Goal: Task Accomplishment & Management: Manage account settings

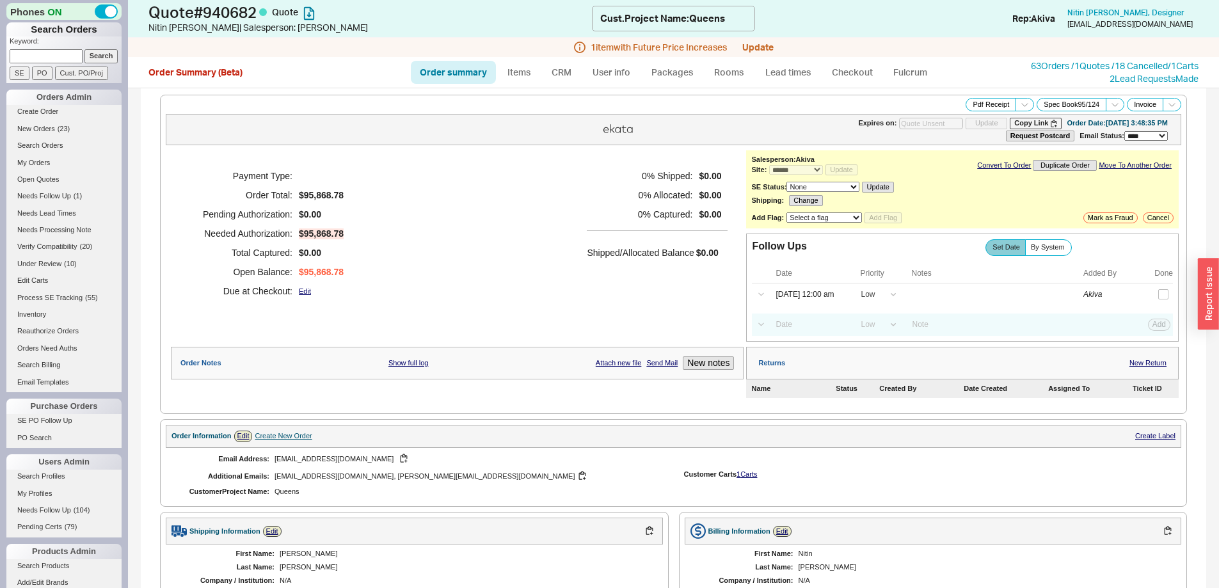
select select "*"
select select "LOW"
select select "3"
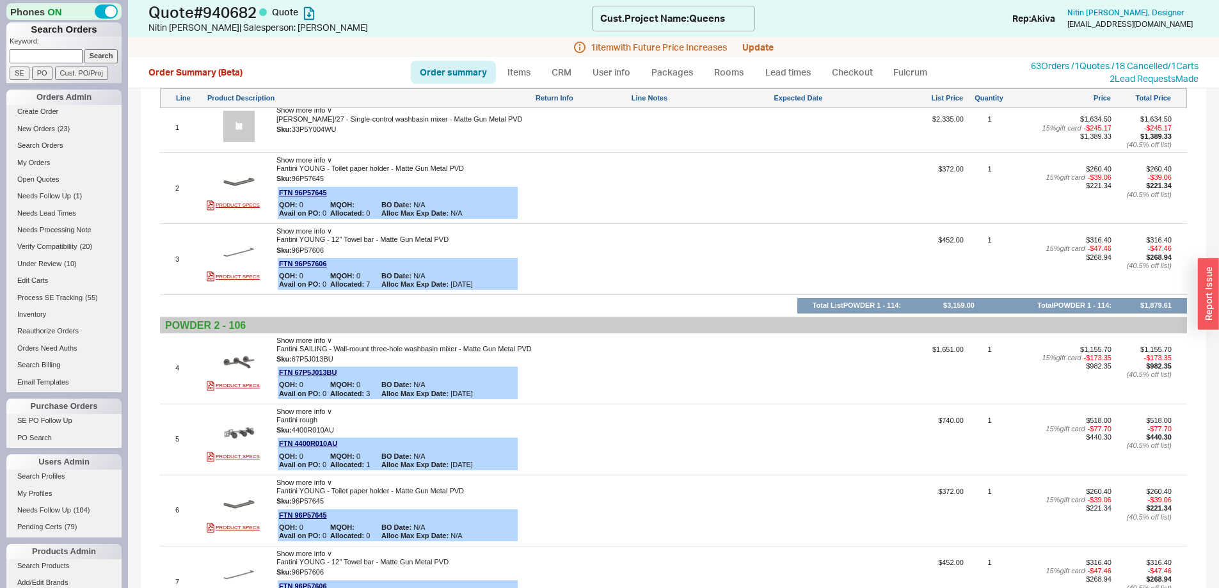
scroll to position [384, 0]
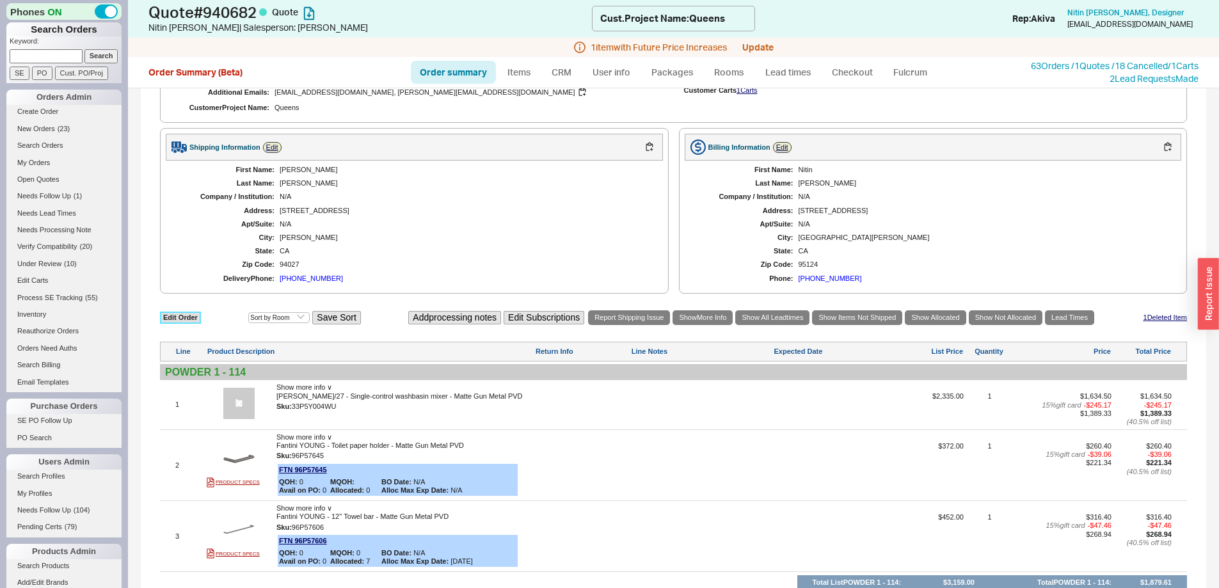
click at [191, 320] on link "Edit Order" at bounding box center [180, 318] width 41 height 12
select select "3"
select select "ON_CHECKOUT_AGGREGATED"
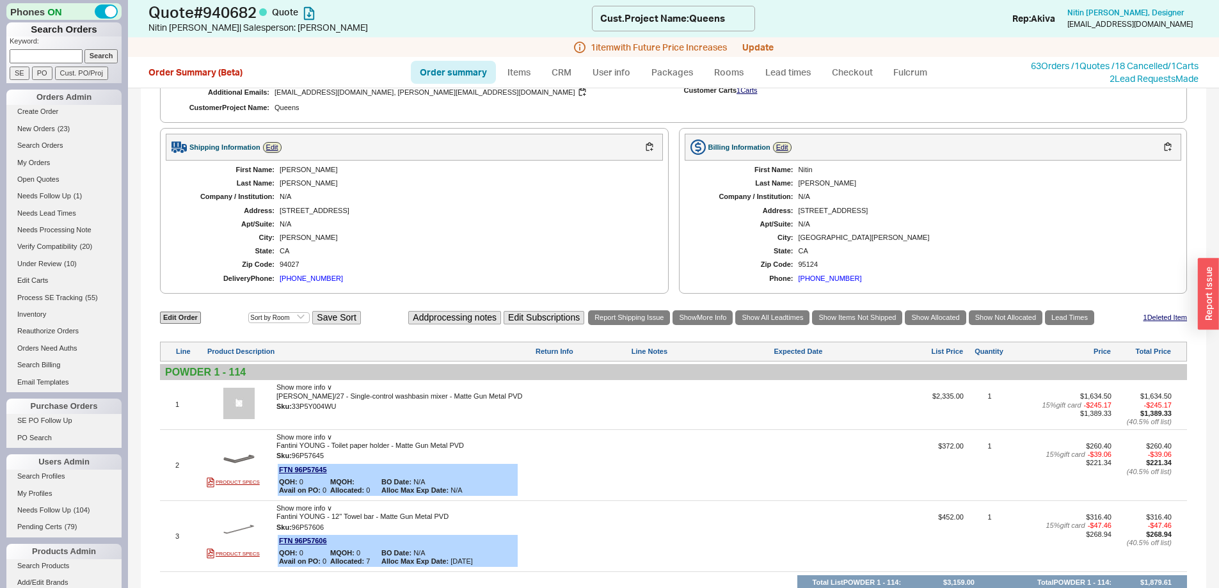
select select "ON_CHECKOUT_AGGREGATED"
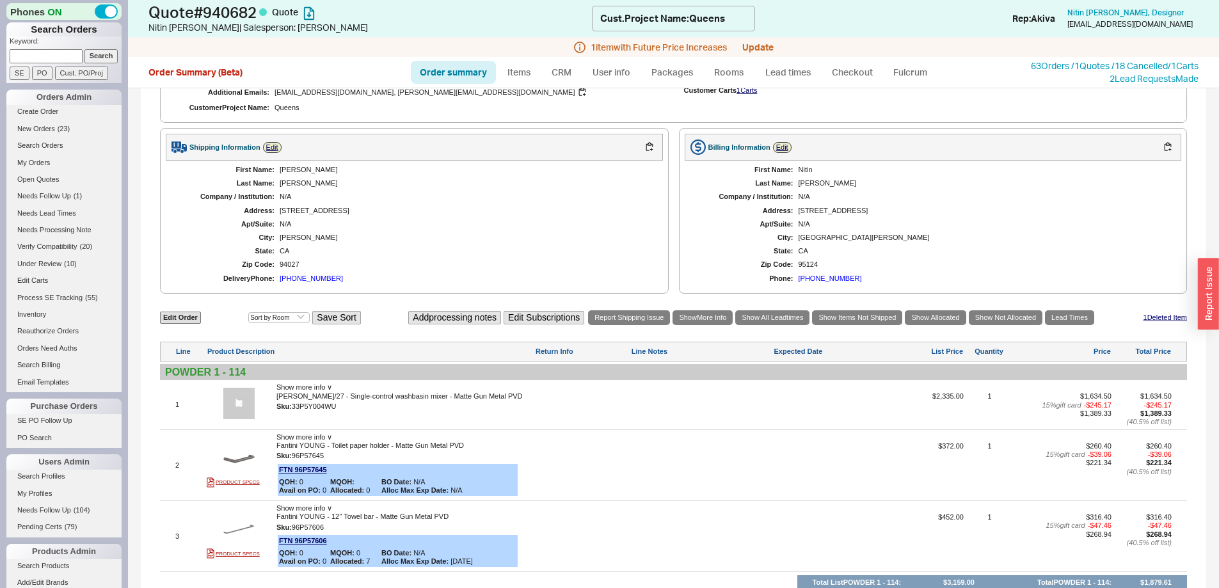
select select "ON_CHECKOUT_AGGREGATED"
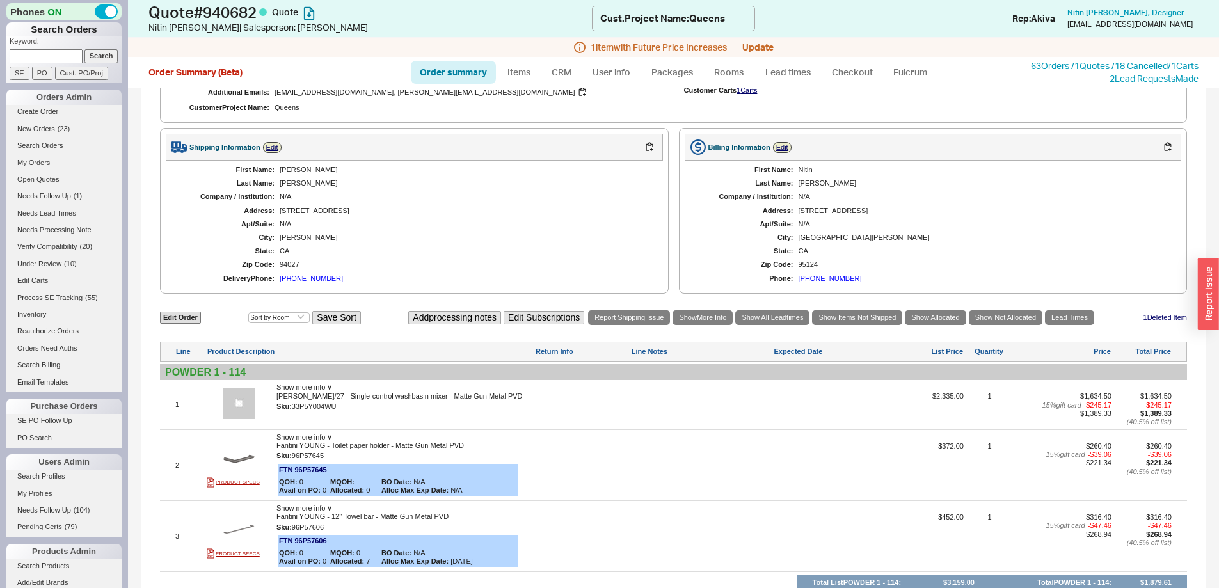
select select "ON_CHECKOUT_AGGREGATED"
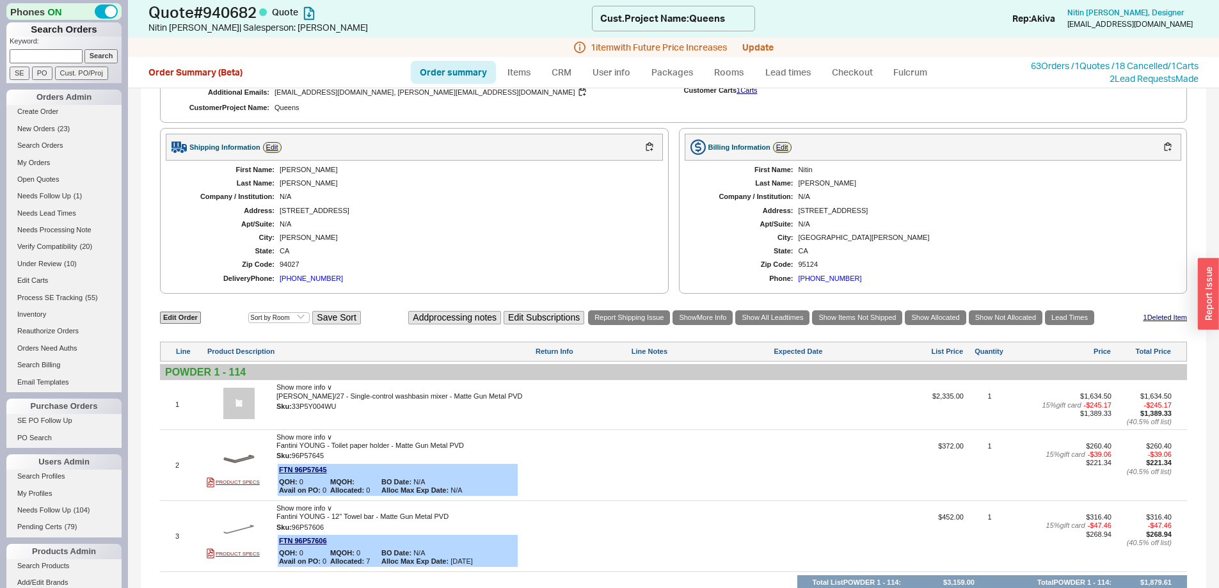
select select "ON_CHECKOUT_AGGREGATED"
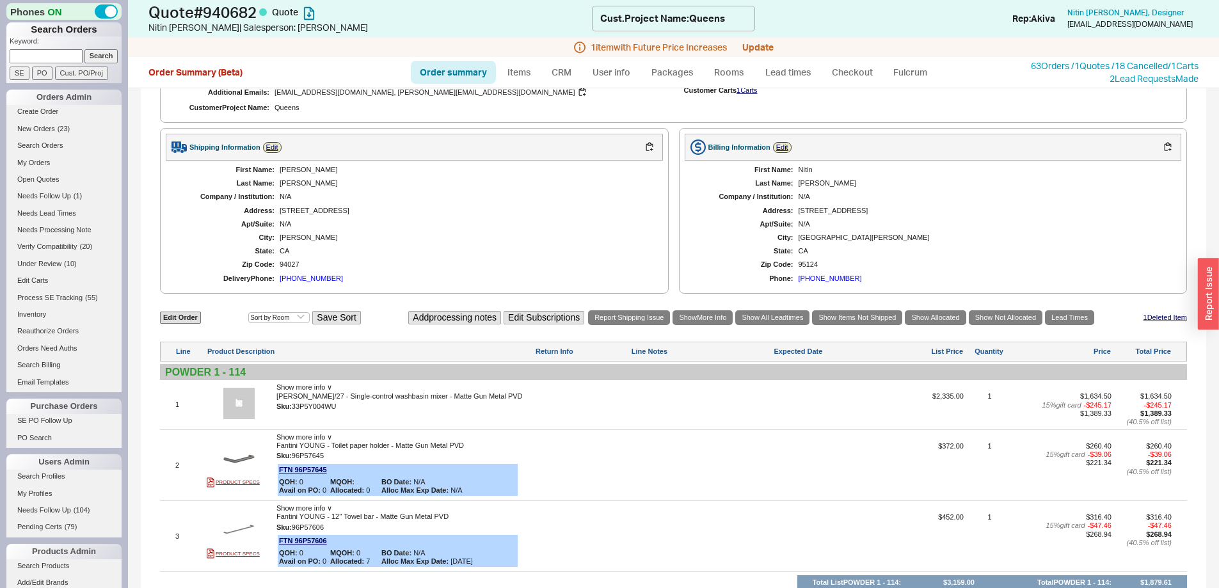
select select "ON_CHECKOUT_AGGREGATED"
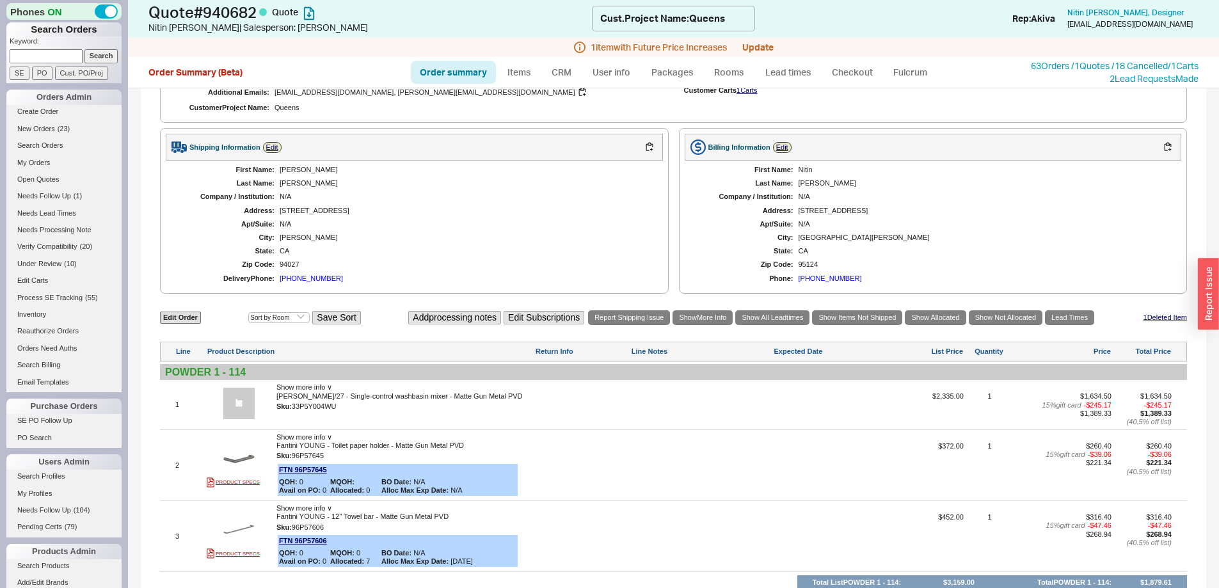
select select "ON_CHECKOUT_AGGREGATED"
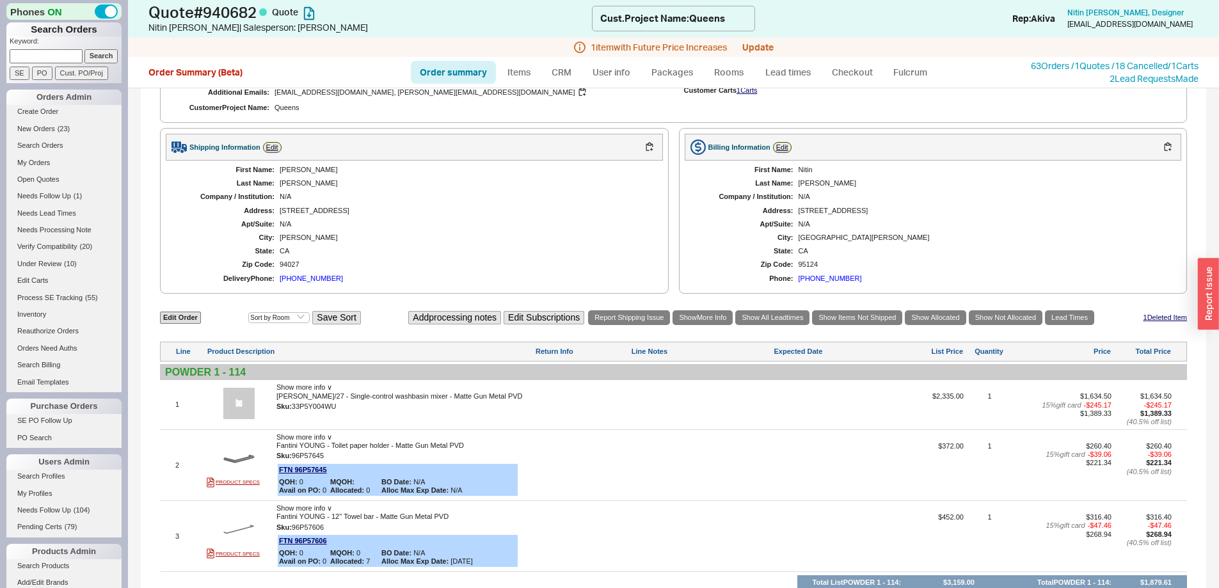
select select "ON_CHECKOUT_AGGREGATED"
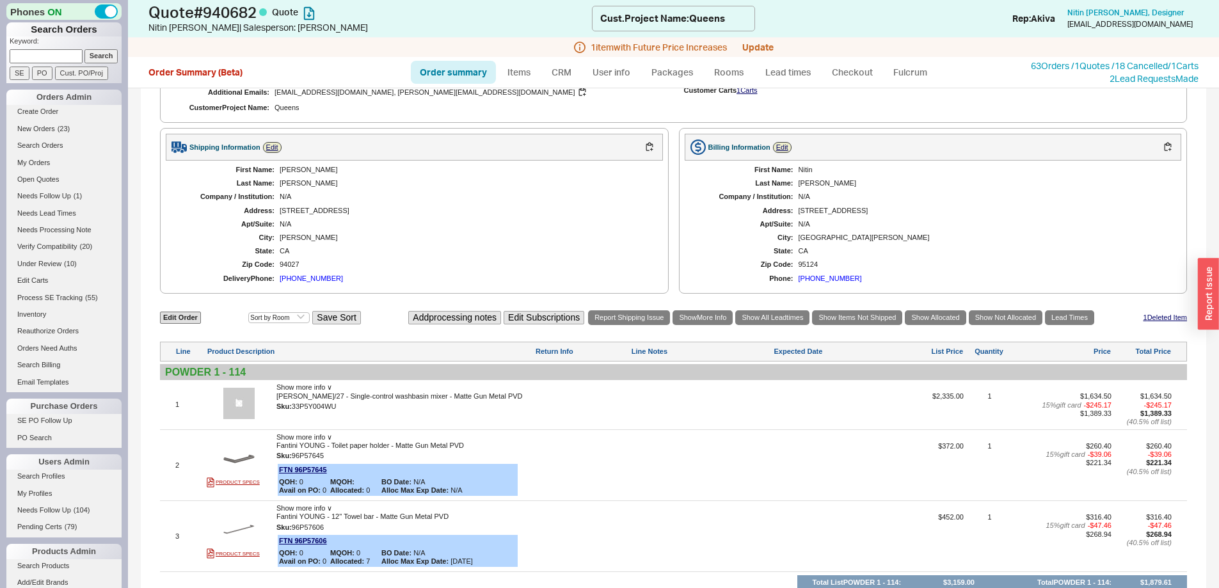
select select "ON_CHECKOUT_AGGREGATED"
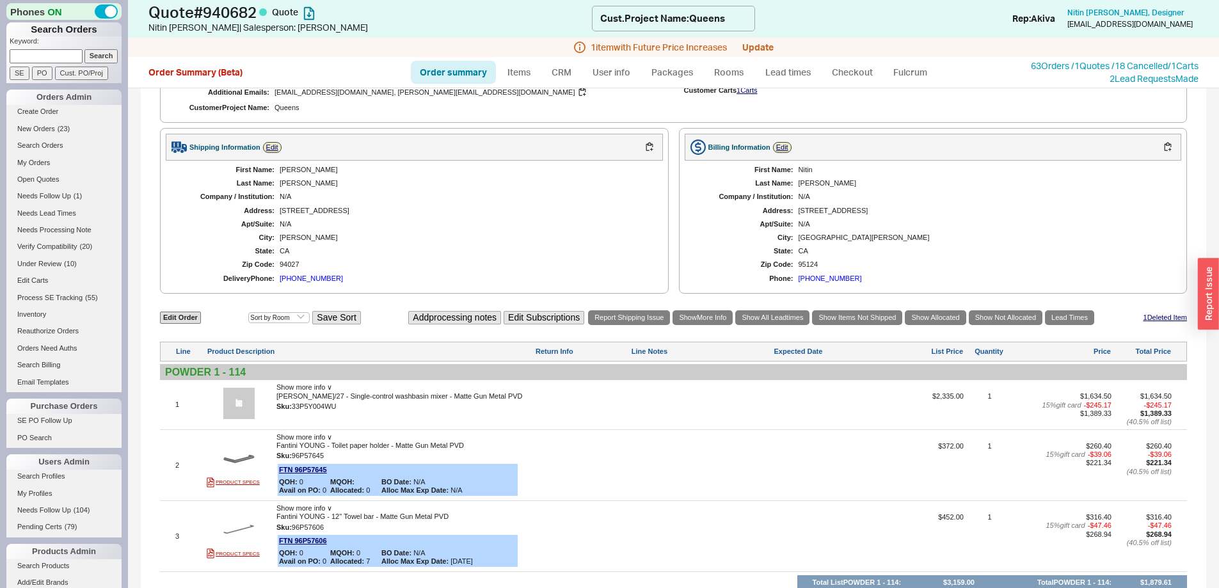
select select "ON_CHECKOUT_AGGREGATED"
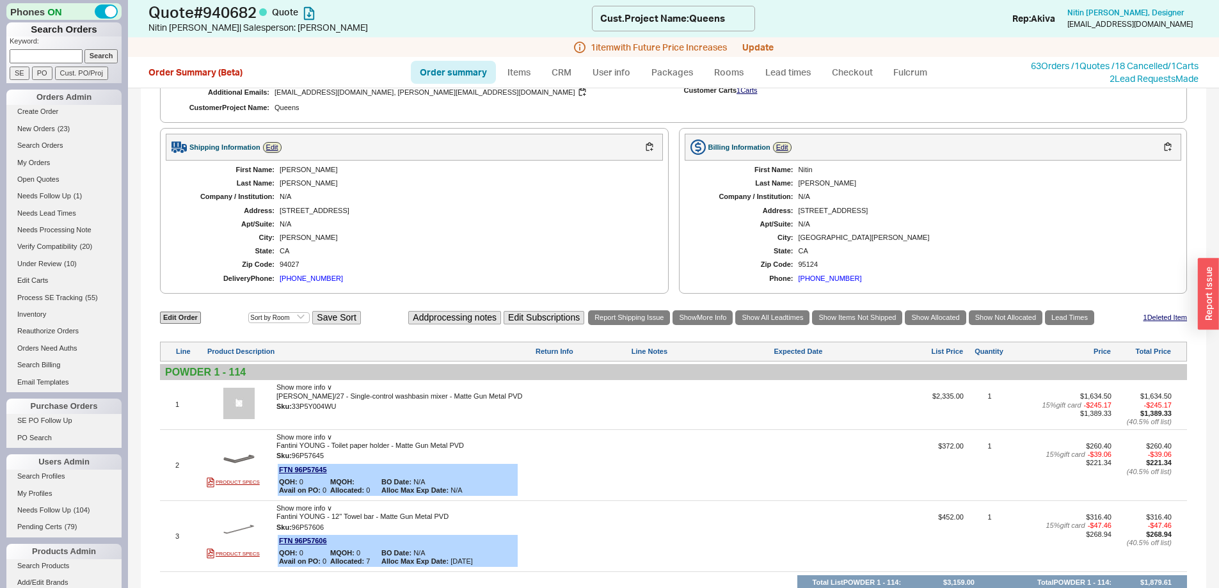
select select "ON_CHECKOUT_AGGREGATED"
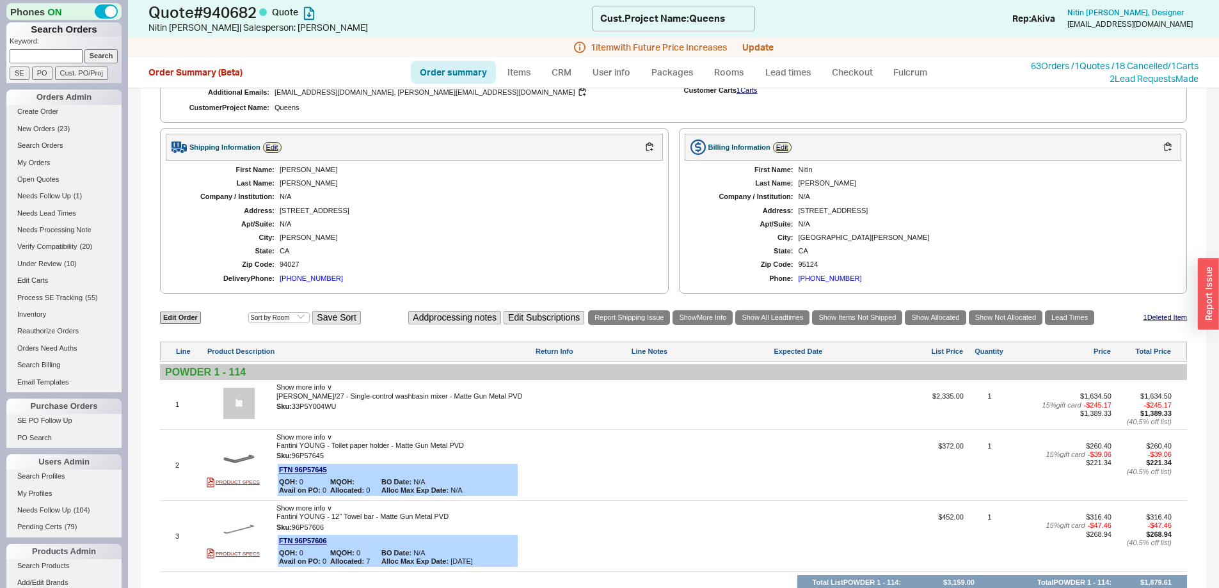
select select "ON_CHECKOUT_AGGREGATED"
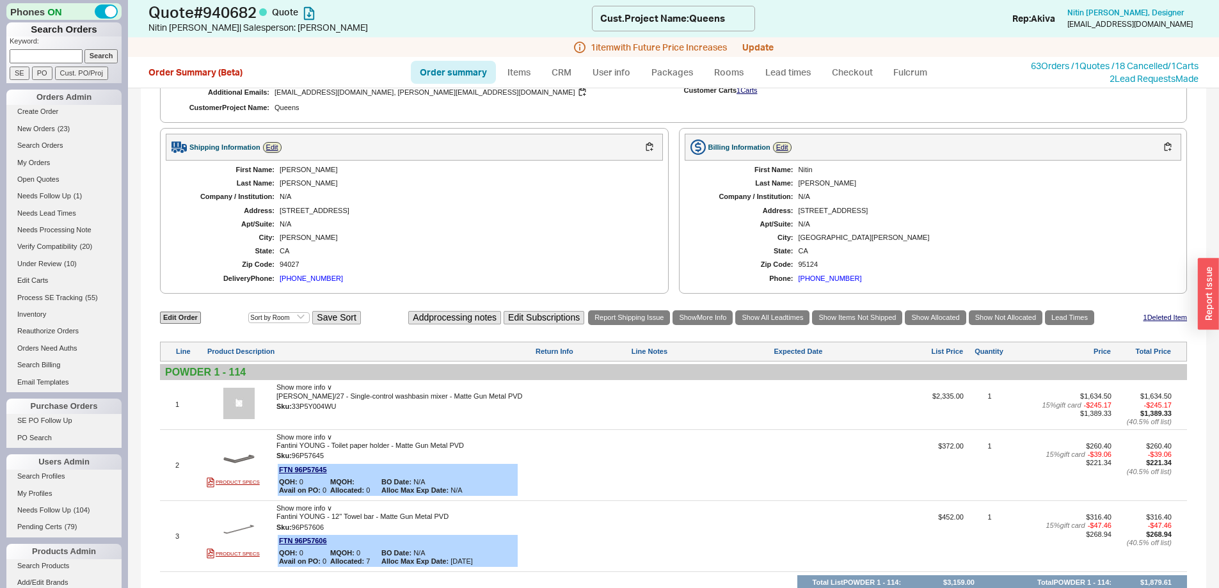
select select "ON_CHECKOUT_AGGREGATED"
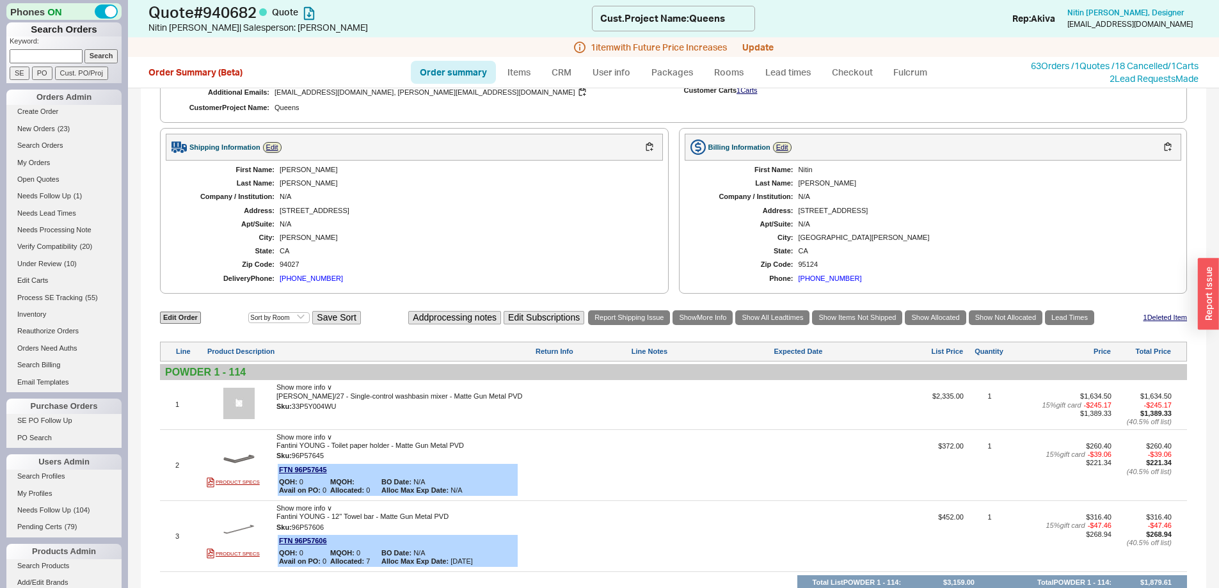
select select "ON_CHECKOUT_AGGREGATED"
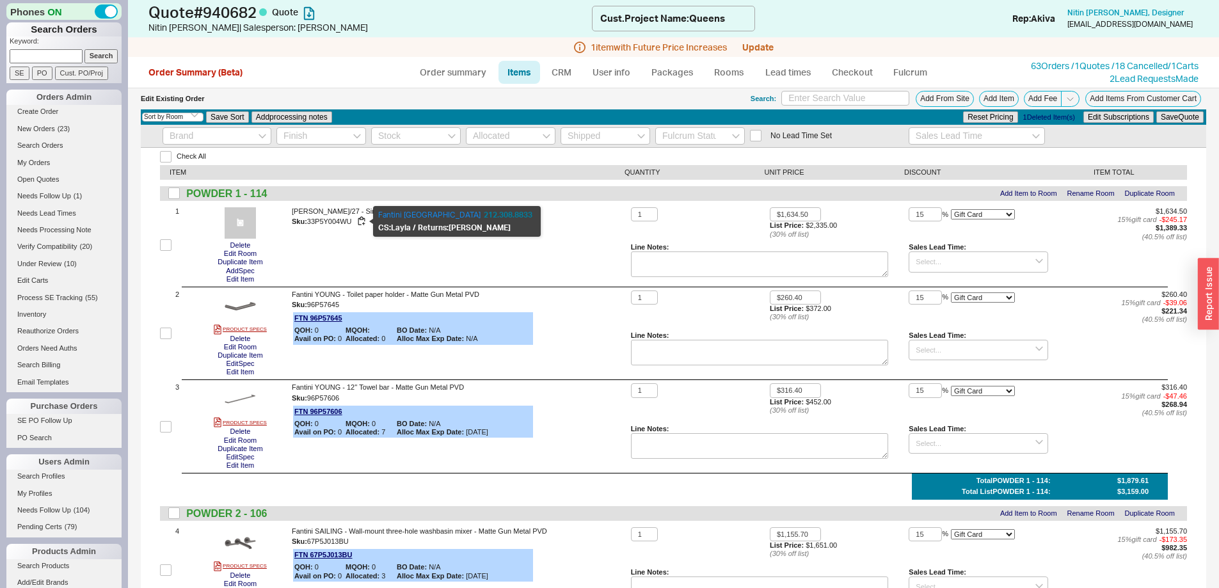
click at [320, 225] on span "33P5Y004WU" at bounding box center [329, 221] width 45 height 8
copy span "33P5Y004WU"
click at [237, 281] on button "Edit Item" at bounding box center [240, 279] width 35 height 8
click at [254, 282] on button "Edit Item" at bounding box center [240, 279] width 35 height 8
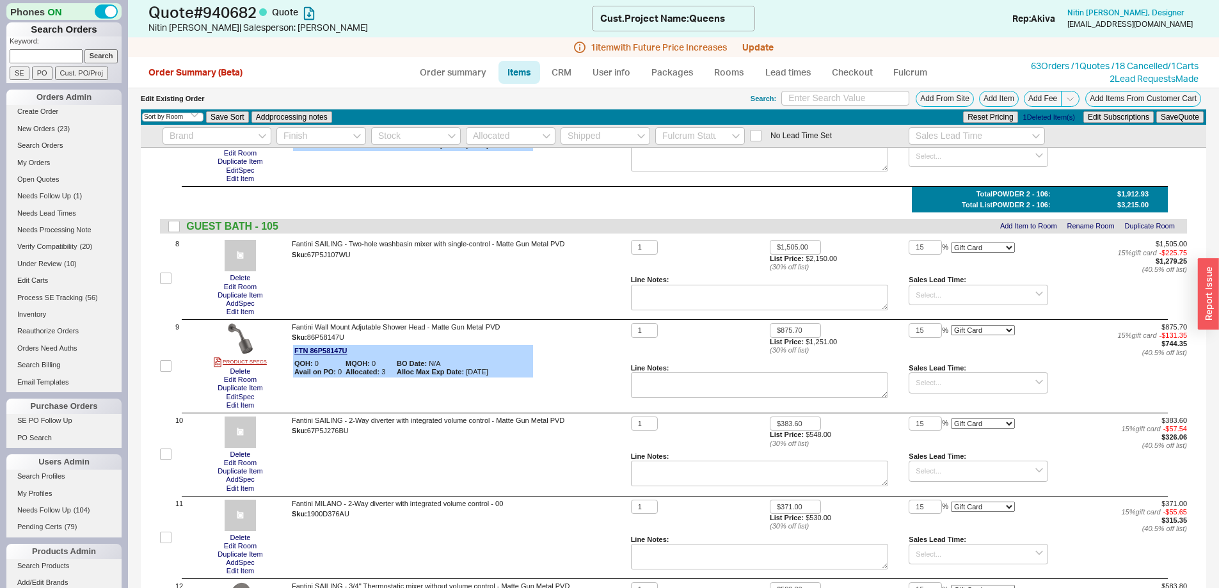
scroll to position [768, 0]
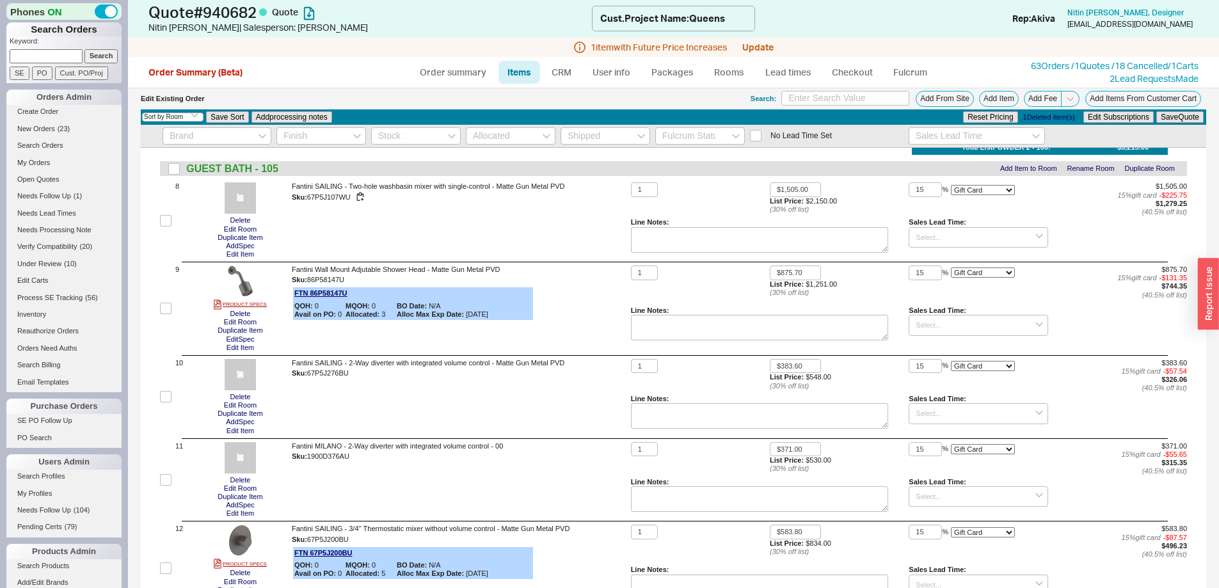
click at [329, 201] on div "Sku: 67P5J107WU" at bounding box center [459, 197] width 334 height 12
copy span "67P5J107WU"
click at [249, 256] on button "Edit Item" at bounding box center [240, 254] width 35 height 8
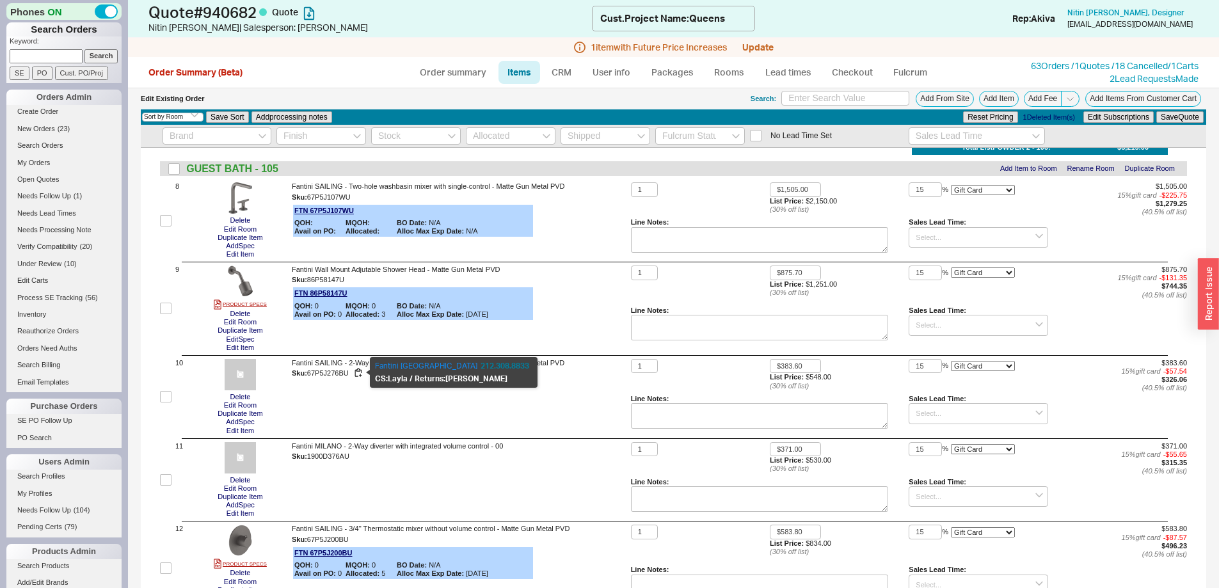
click at [341, 374] on span "67P5J276BU" at bounding box center [328, 373] width 42 height 8
copy span "67P5J276BU"
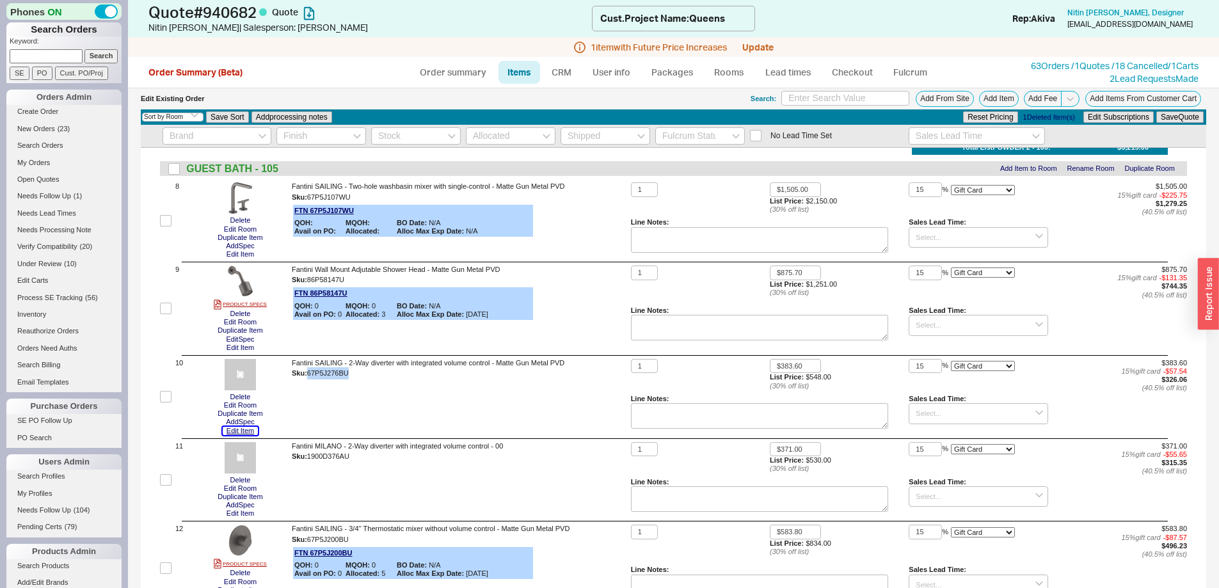
click at [255, 434] on button "Edit Item" at bounding box center [240, 431] width 35 height 8
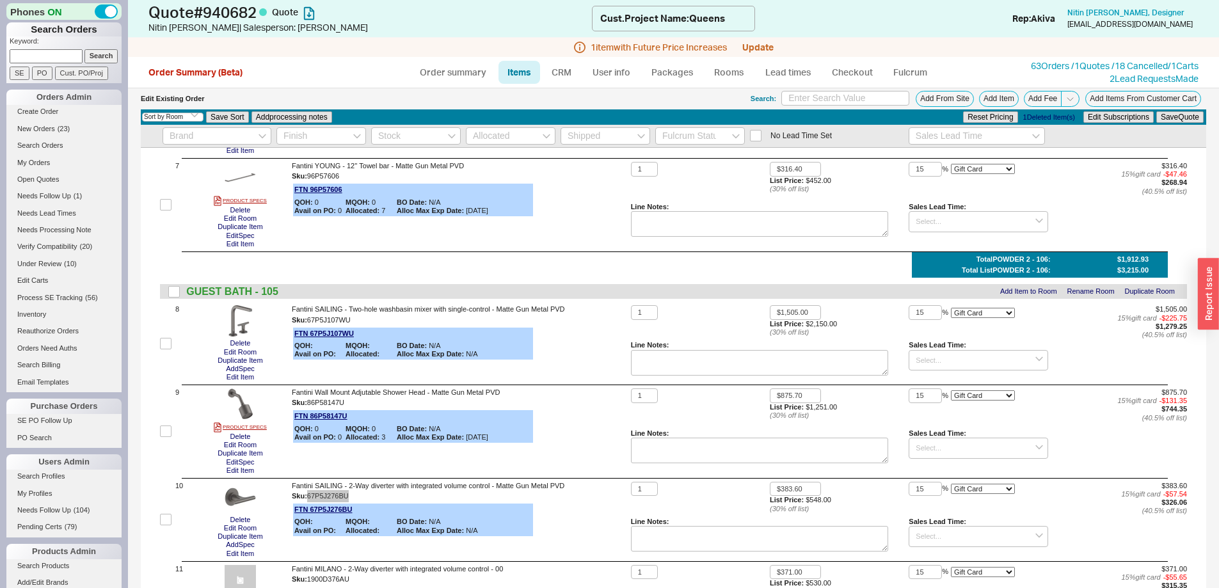
scroll to position [640, 0]
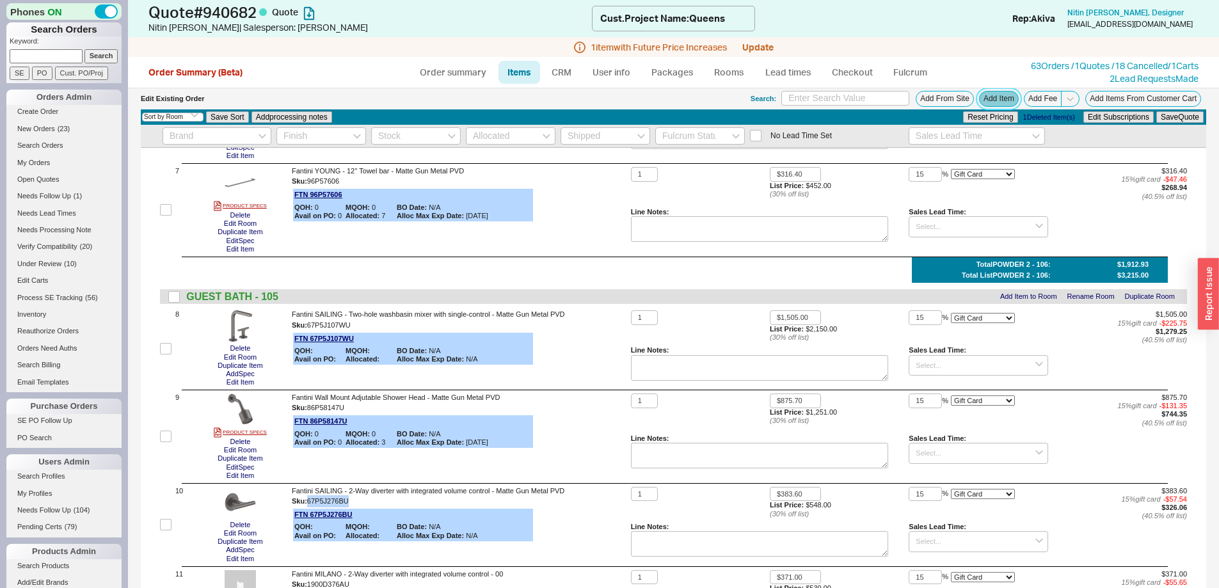
click at [995, 96] on button "Add Item" at bounding box center [999, 99] width 40 height 16
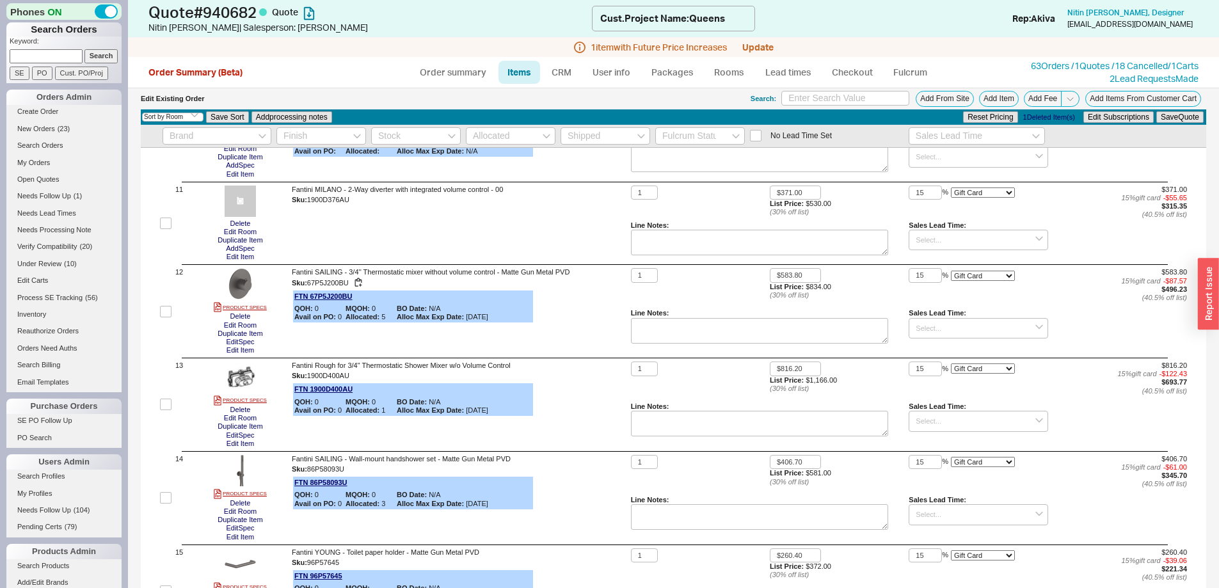
scroll to position [1024, 0]
click at [168, 406] on input "checkbox" at bounding box center [166, 405] width 12 height 12
checkbox input "true"
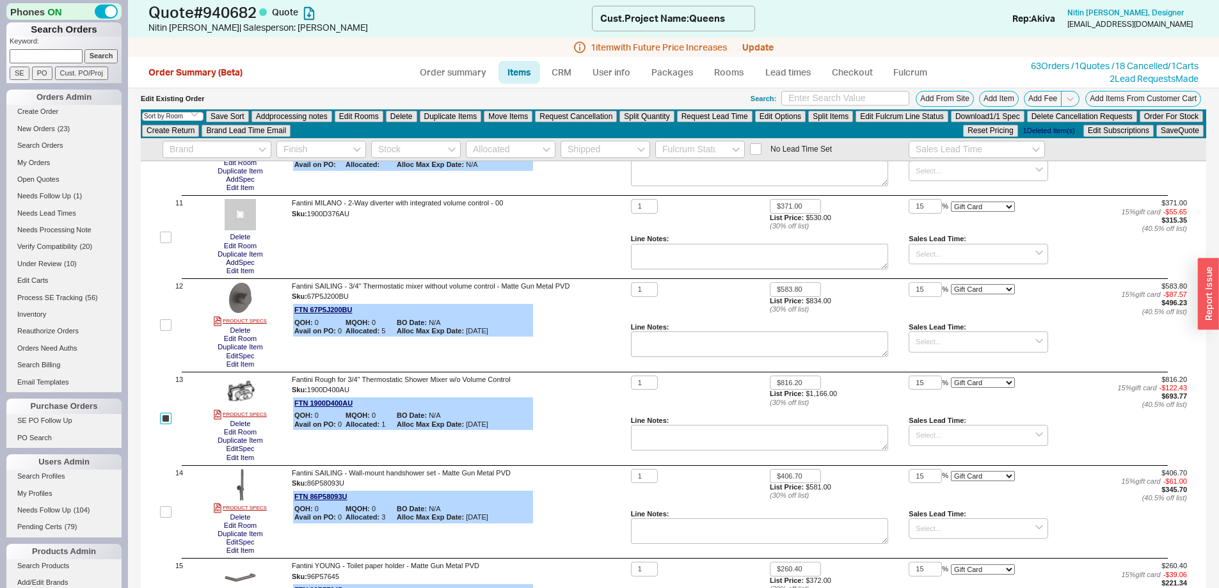
checkbox input "true"
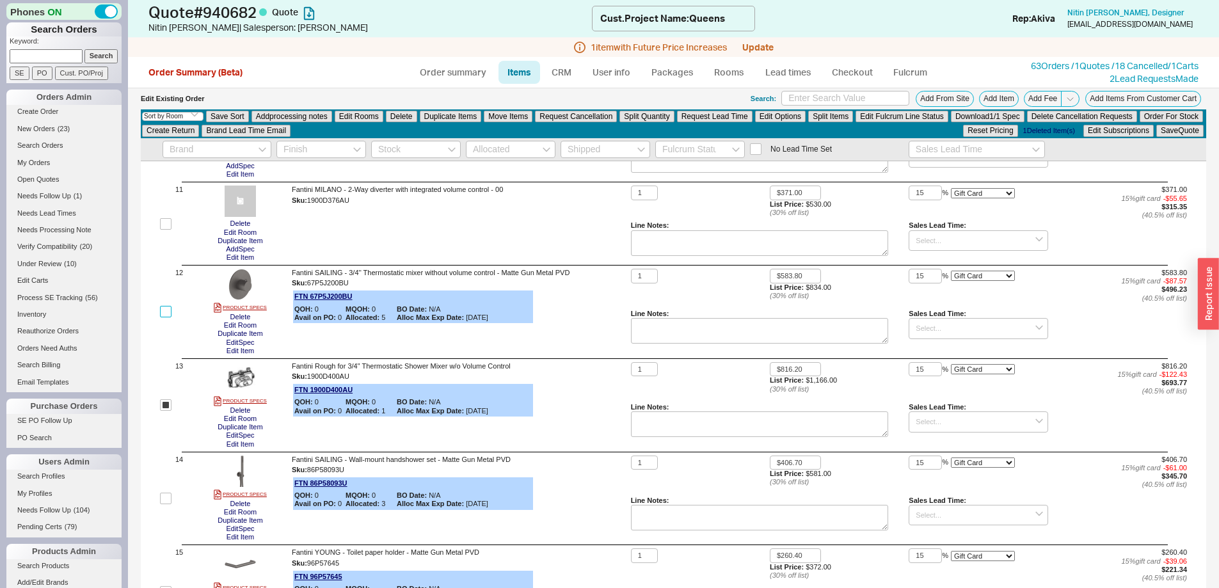
click at [167, 310] on input "checkbox" at bounding box center [166, 312] width 12 height 12
checkbox input "true"
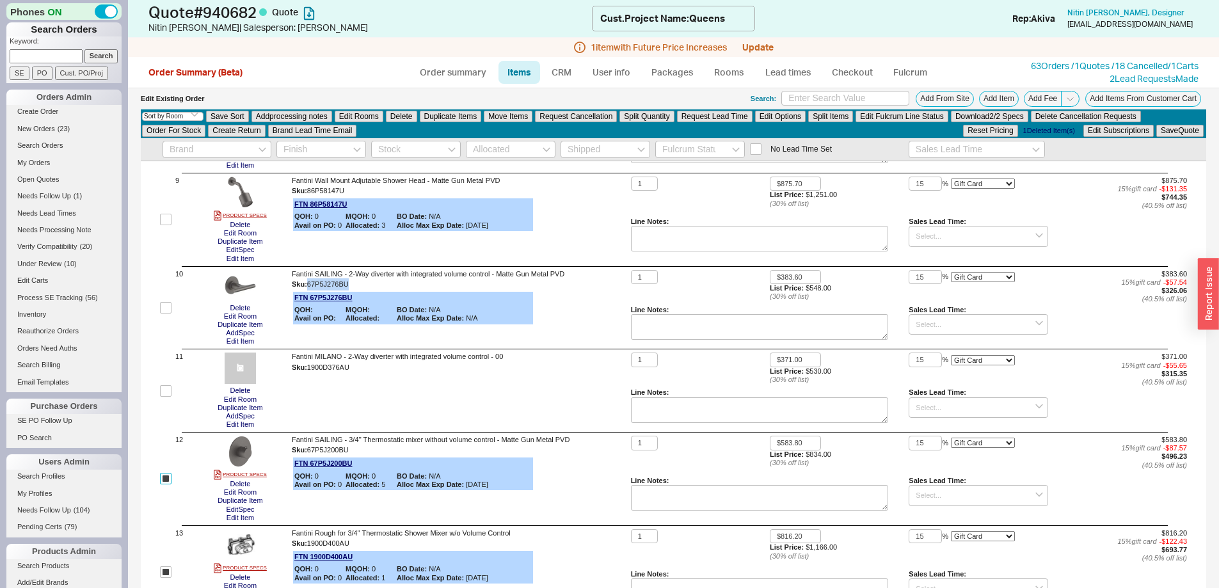
scroll to position [845, 0]
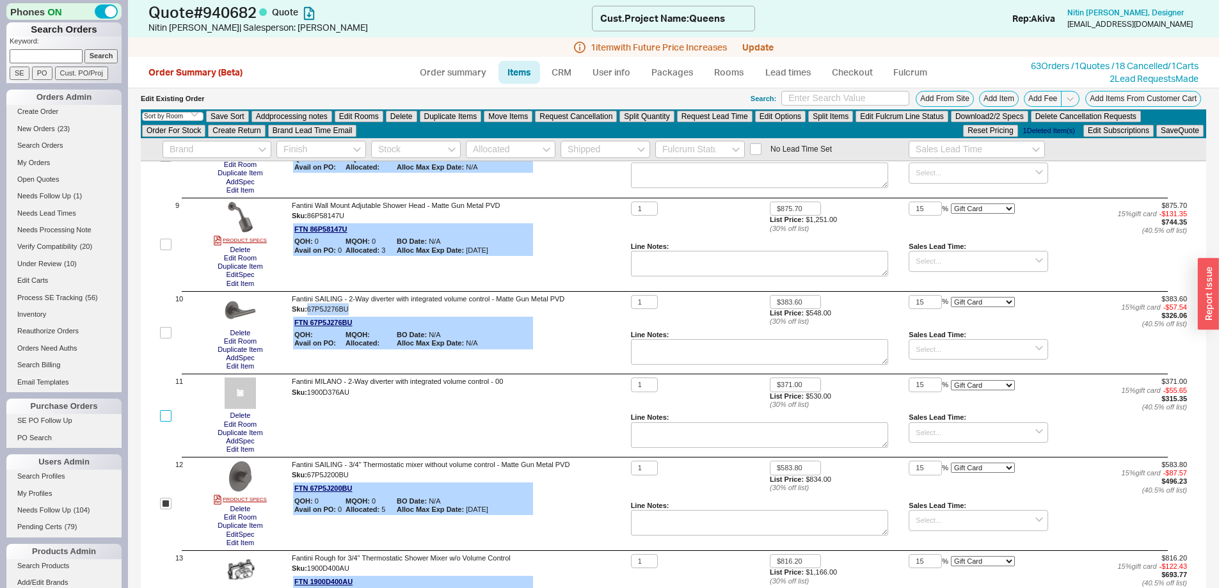
click at [170, 411] on input "checkbox" at bounding box center [166, 416] width 12 height 12
checkbox input "true"
click at [162, 334] on input "checkbox" at bounding box center [166, 333] width 12 height 12
checkbox input "true"
click at [407, 119] on button "Delete" at bounding box center [401, 117] width 31 height 12
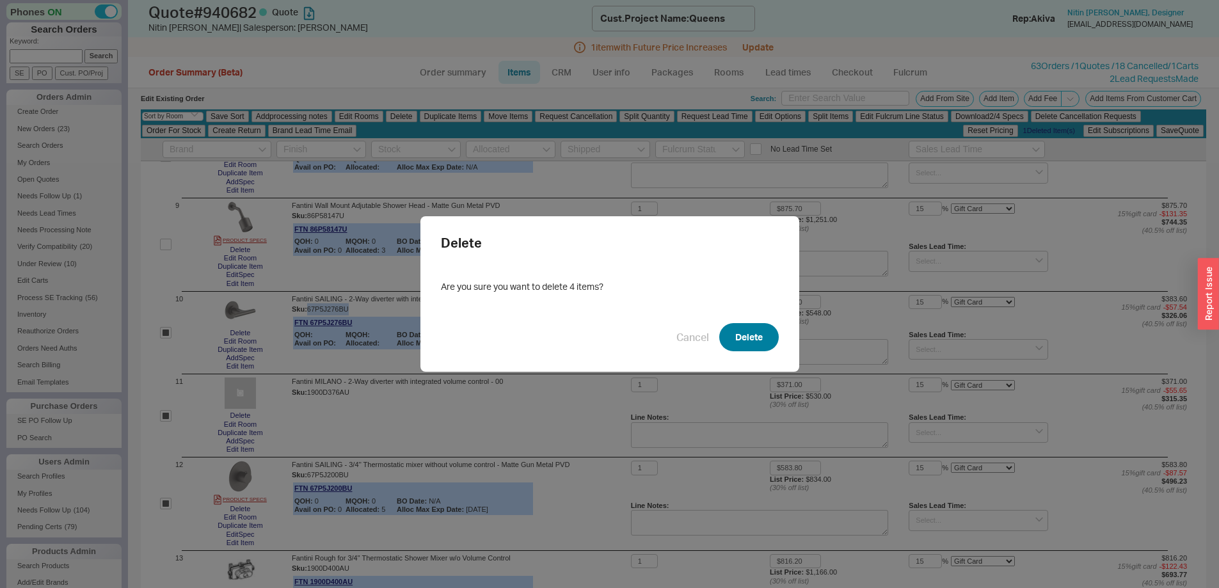
click at [729, 328] on button "Delete" at bounding box center [748, 337] width 59 height 28
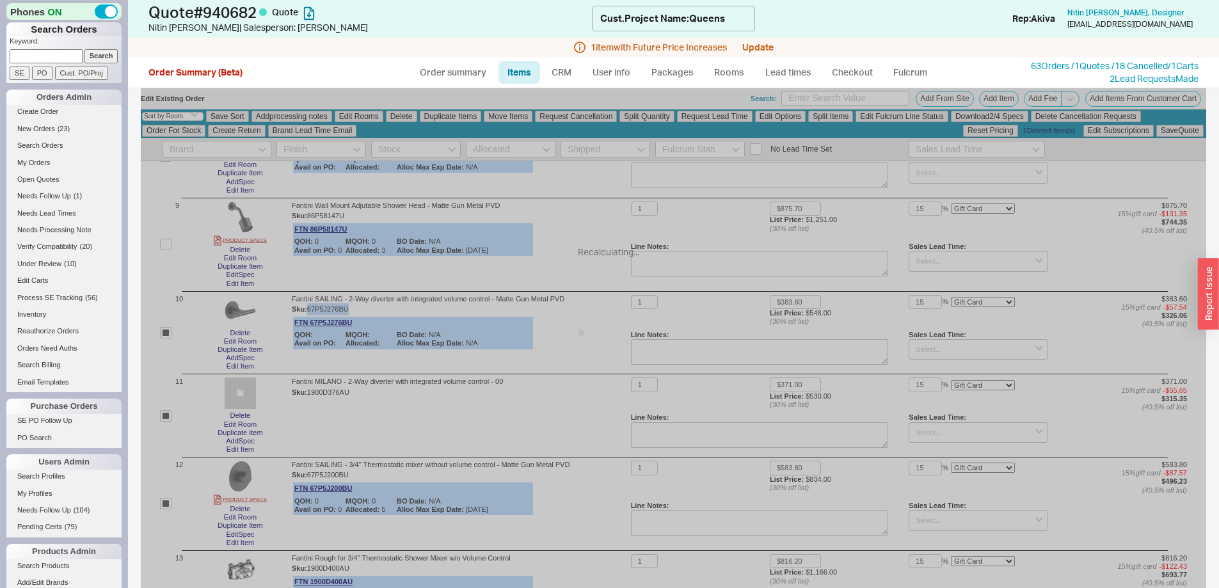
checkbox input "false"
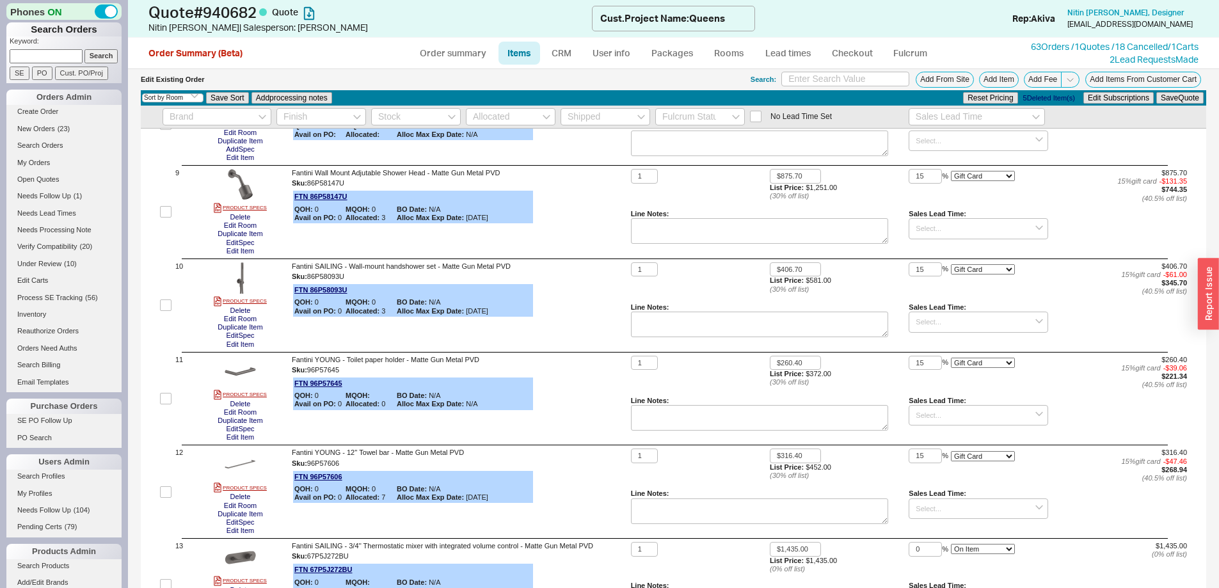
scroll to position [832, 0]
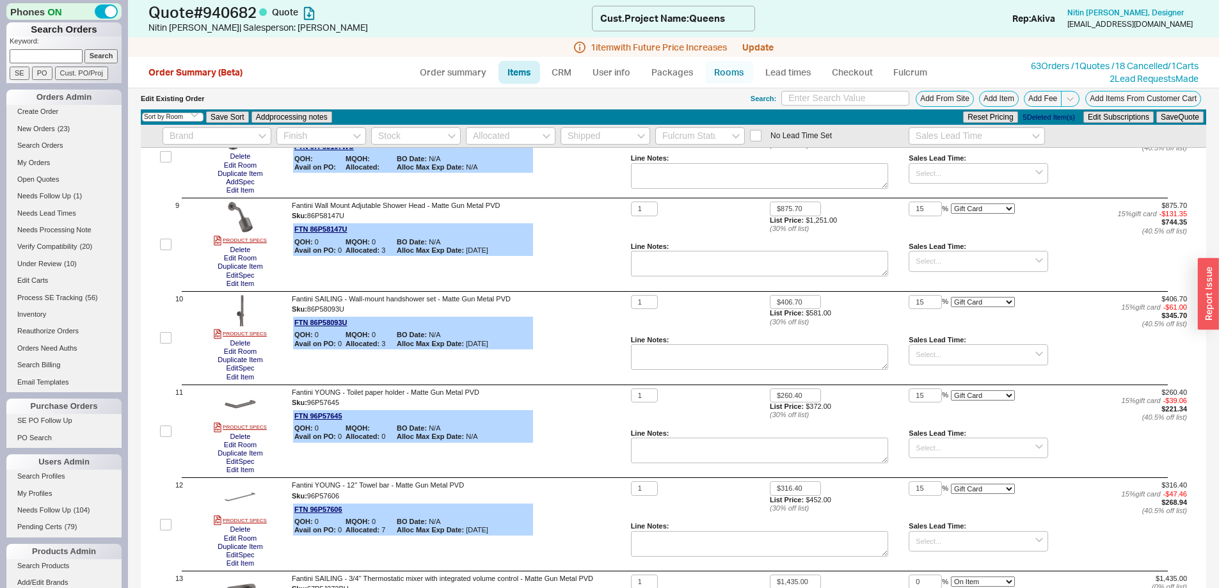
click at [721, 72] on link "Rooms" at bounding box center [729, 72] width 48 height 23
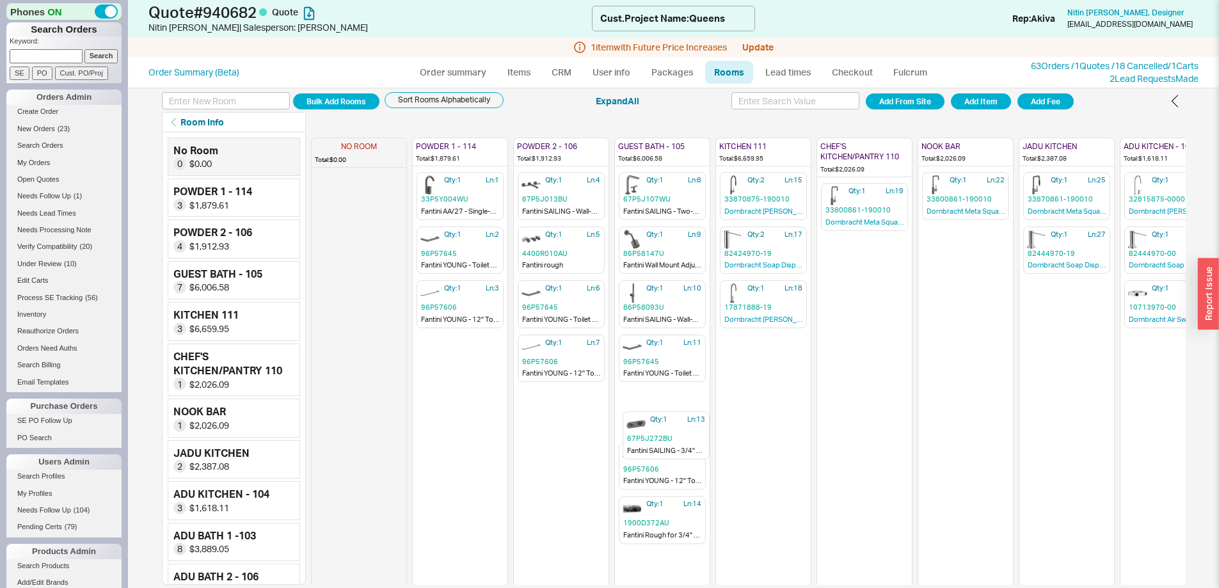
scroll to position [1, 0]
drag, startPoint x: 667, startPoint y: 479, endPoint x: 670, endPoint y: 262, distance: 216.9
click at [670, 262] on div "NO ROOM Total: $0.00 POWDER 1 - 114 Total: $1,879.61 Qty: 1 Ln: 1 33P5Y004WU Fa…" at bounding box center [1218, 358] width 1814 height 452
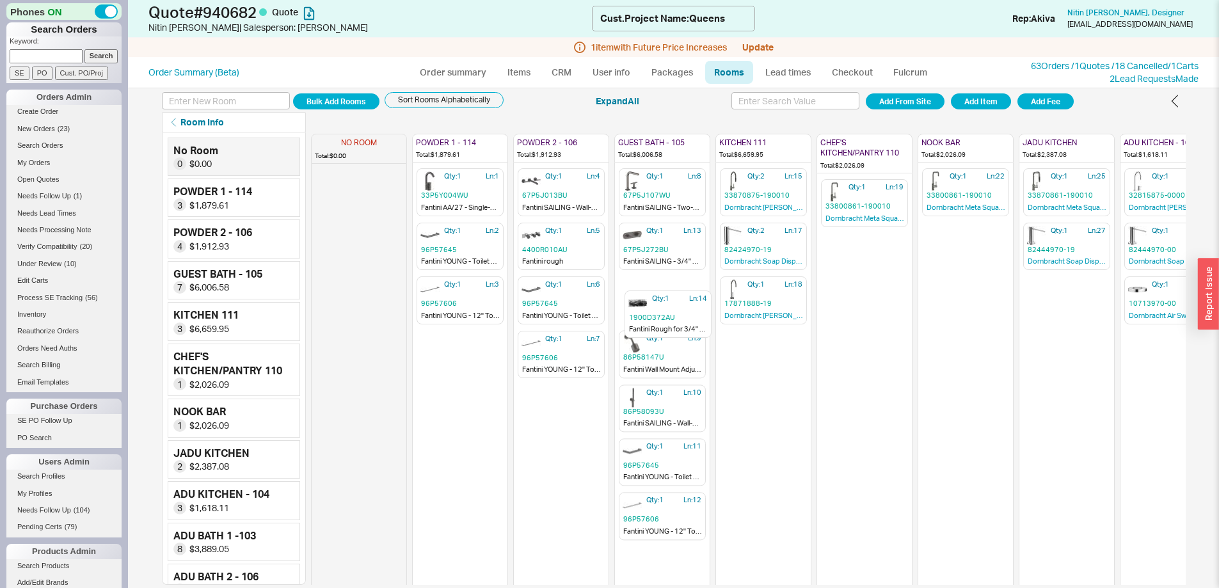
drag, startPoint x: 645, startPoint y: 514, endPoint x: 654, endPoint y: 308, distance: 206.8
click at [654, 308] on div "NO ROOM Total: $0.00 POWDER 1 - 114 Total: $1,879.61 Qty: 1 Ln: 1 33P5Y004WU Fa…" at bounding box center [1218, 355] width 1814 height 452
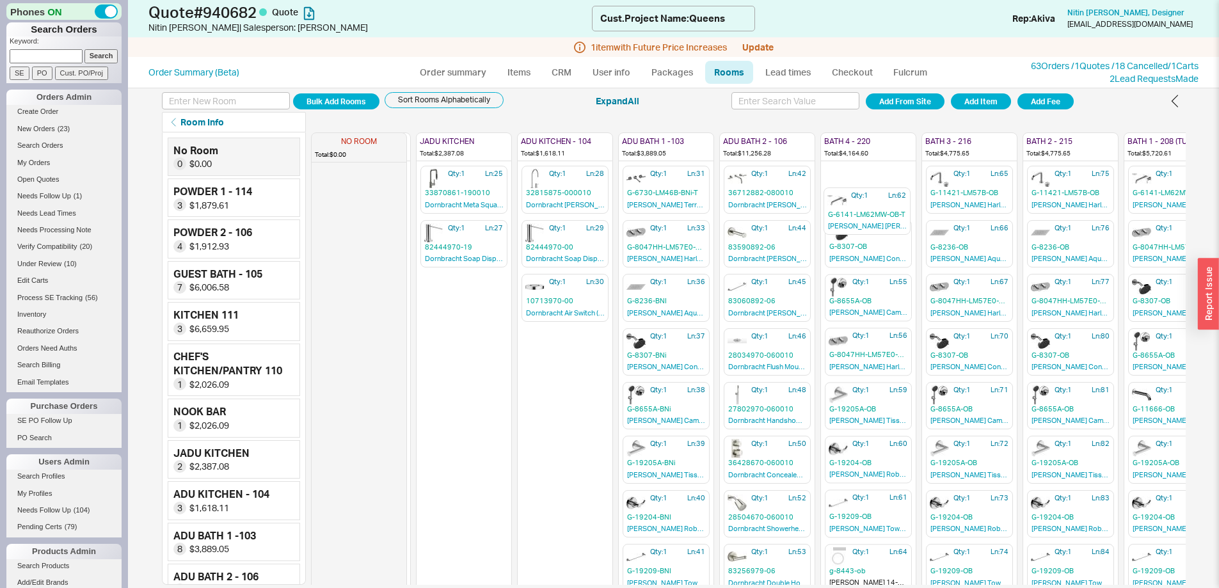
scroll to position [0, 603]
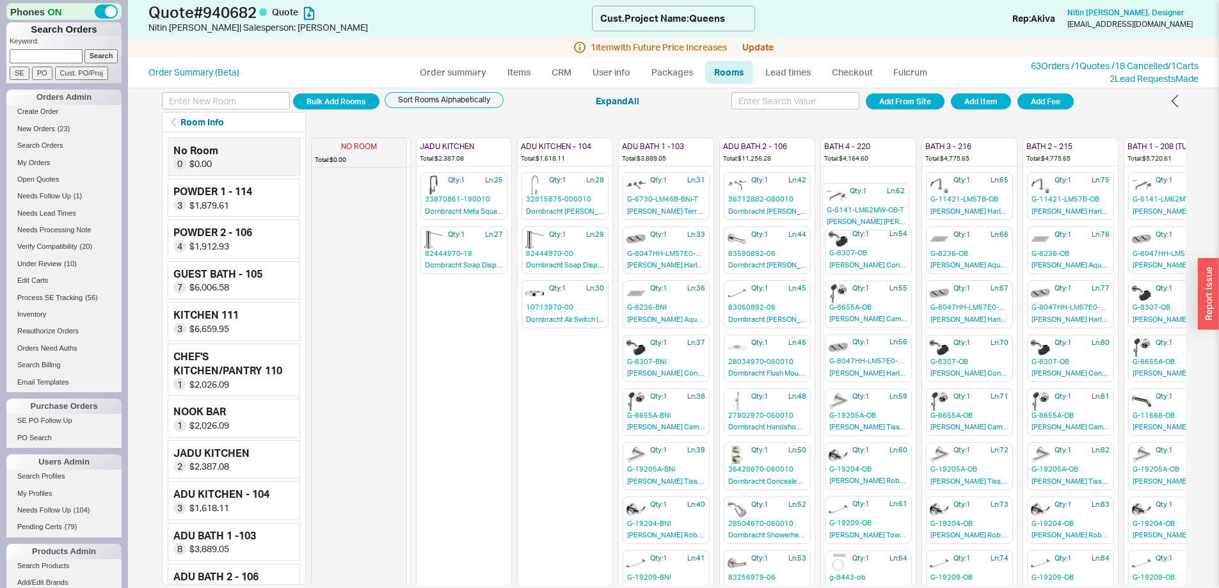
drag, startPoint x: 858, startPoint y: 504, endPoint x: 860, endPoint y: 186, distance: 317.9
click at [860, 186] on div "NO ROOM Total: $0.00 POWDER 1 - 114 Total: $1,879.61 Qty: 1 Ln: 1 33P5Y004WU Fa…" at bounding box center [615, 358] width 1814 height 452
drag, startPoint x: 848, startPoint y: 374, endPoint x: 839, endPoint y: 276, distance: 98.9
click at [839, 276] on div "NO ROOM Total: $0.00 POWDER 1 - 114 Total: $1,879.61 Qty: 1 Ln: 1 33P5Y004WU Fa…" at bounding box center [615, 358] width 1814 height 452
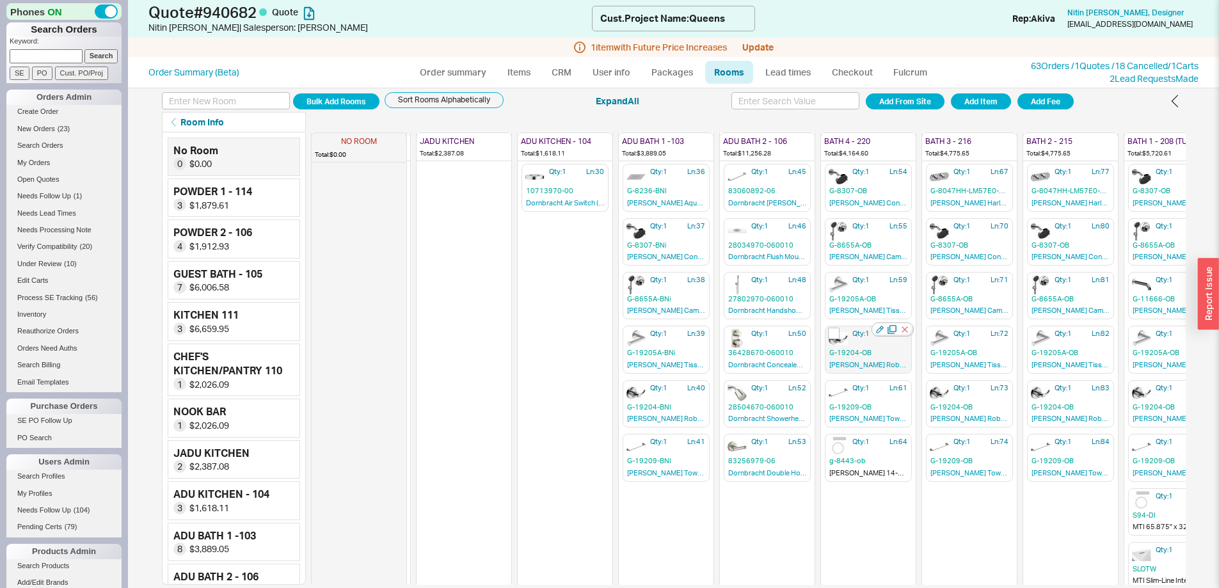
scroll to position [128, 603]
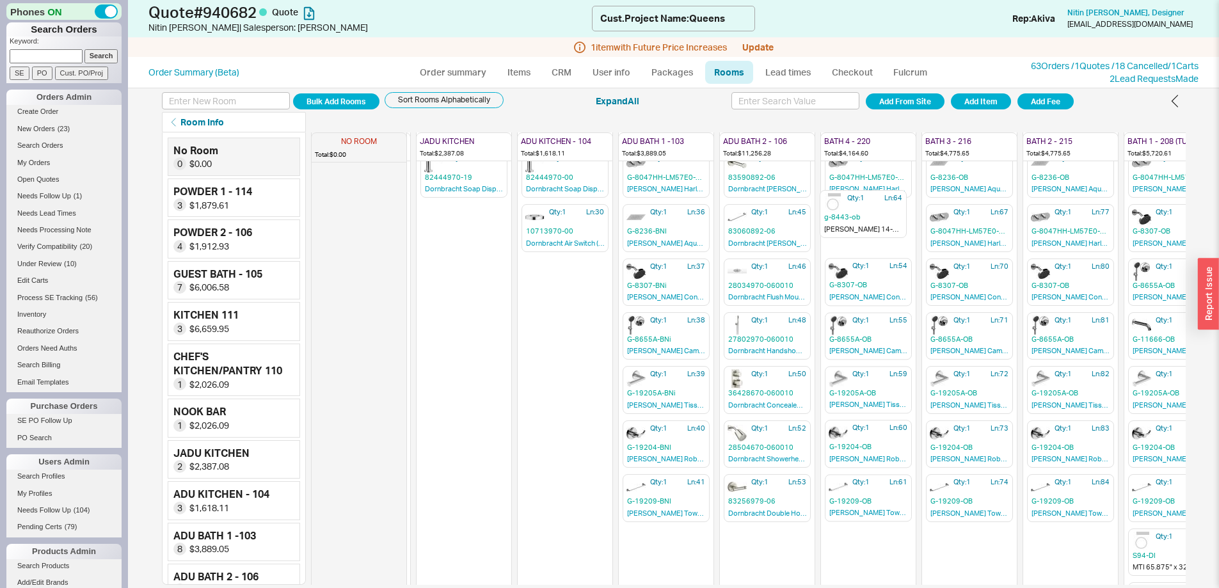
drag, startPoint x: 862, startPoint y: 450, endPoint x: 860, endPoint y: 212, distance: 237.3
click at [860, 212] on div "NO ROOM Total: $0.00 POWDER 1 - 114 Total: $1,879.61 Qty: 1 Ln: 1 33P5Y004WU Fa…" at bounding box center [615, 282] width 1814 height 452
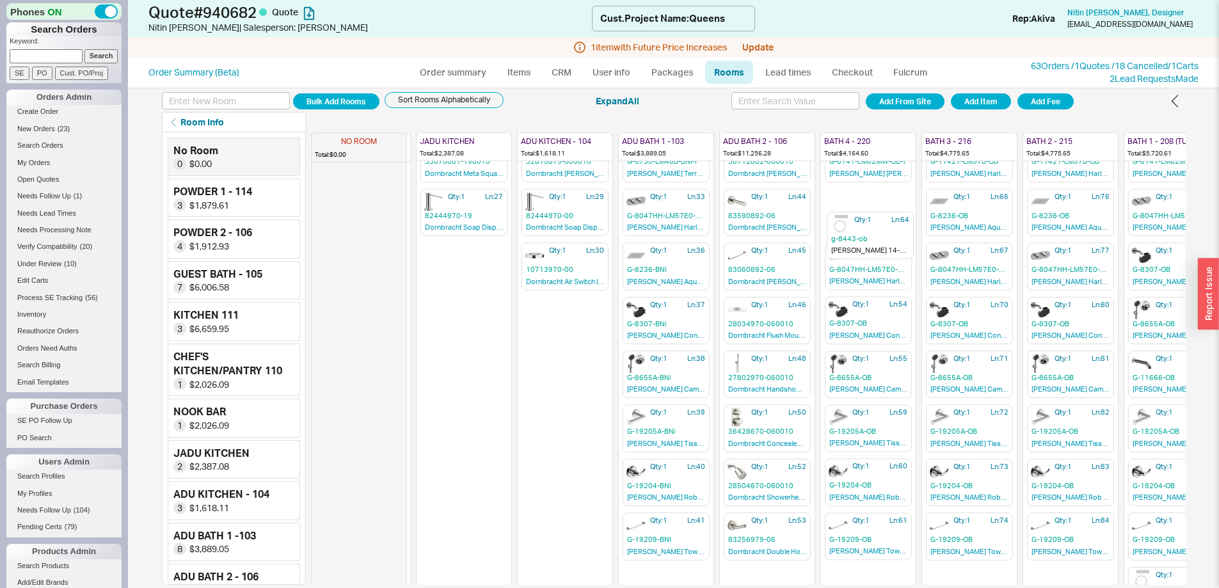
scroll to position [35, 603]
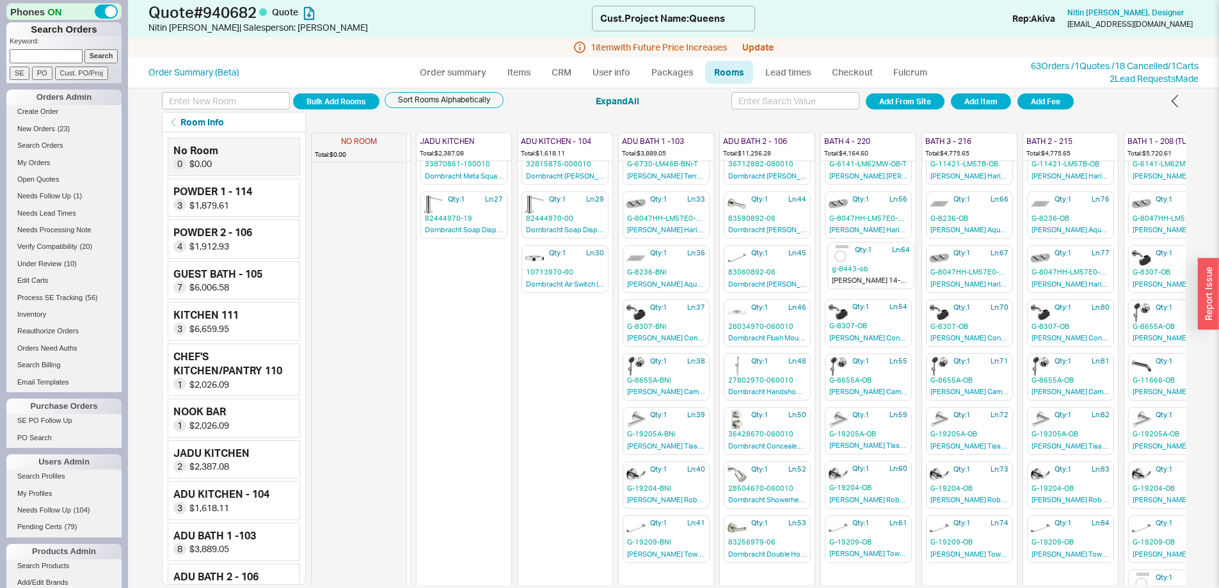
drag, startPoint x: 865, startPoint y: 178, endPoint x: 867, endPoint y: 262, distance: 84.5
click at [867, 262] on div "NO ROOM Total: $0.00 POWDER 1 - 114 Total: $1,879.61 Qty: 1 Ln: 1 33P5Y004WU Fa…" at bounding box center [615, 323] width 1814 height 452
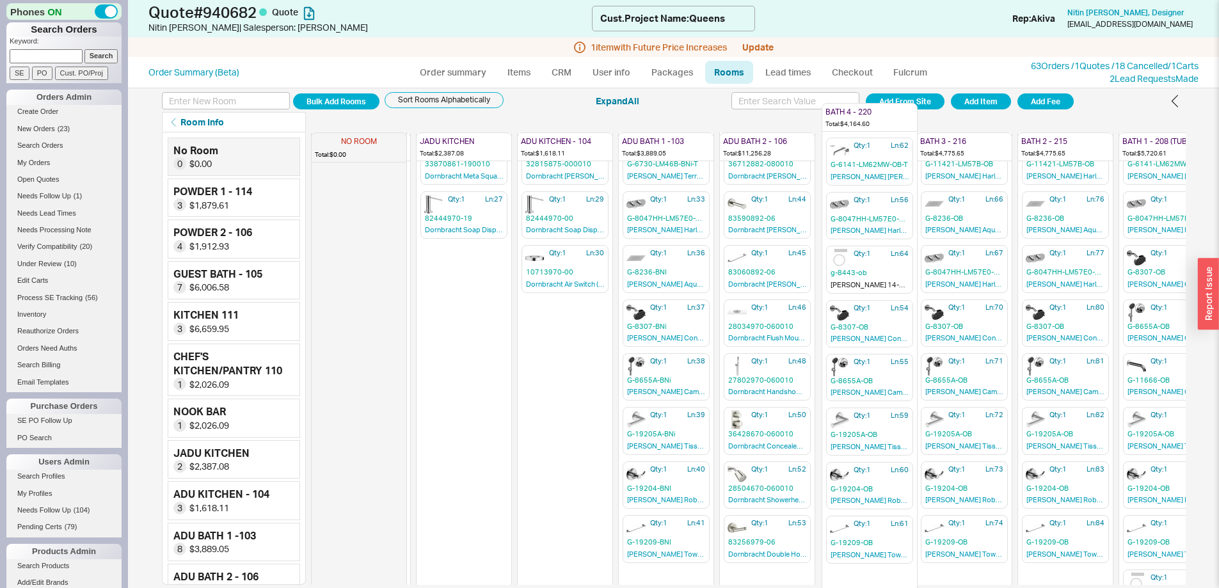
click at [887, 573] on div "NO ROOM Total: $0.00 POWDER 1 - 114 Total: $1,879.61 Qty: 1 Ln: 1 33P5Y004WU Fa…" at bounding box center [748, 358] width 874 height 452
drag, startPoint x: 953, startPoint y: 585, endPoint x: 996, endPoint y: 584, distance: 43.5
click at [996, 584] on div "Bulk Add Rooms Sort Rooms Alphabetically Expand All Add From Site Add Item Add …" at bounding box center [673, 338] width 1091 height 500
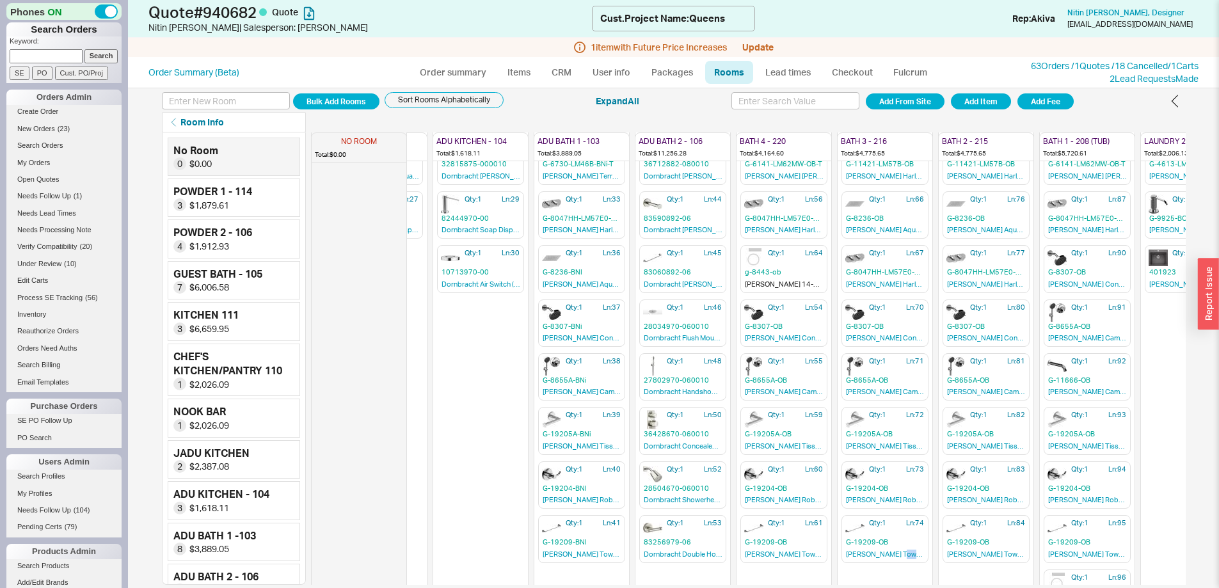
scroll to position [35, 688]
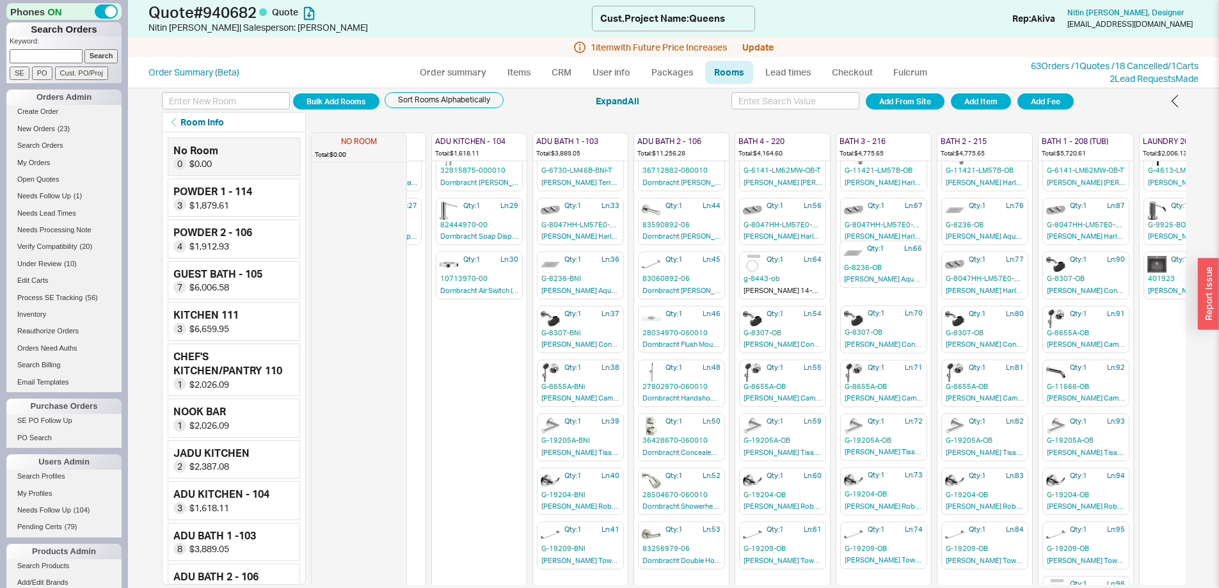
drag, startPoint x: 878, startPoint y: 202, endPoint x: 877, endPoint y: 255, distance: 53.1
click at [877, 255] on div "NO ROOM Total: $0.00 POWDER 1 - 114 Total: $1,879.61 Qty: 1 Ln: 1 33P5Y004WU Fa…" at bounding box center [530, 330] width 1814 height 452
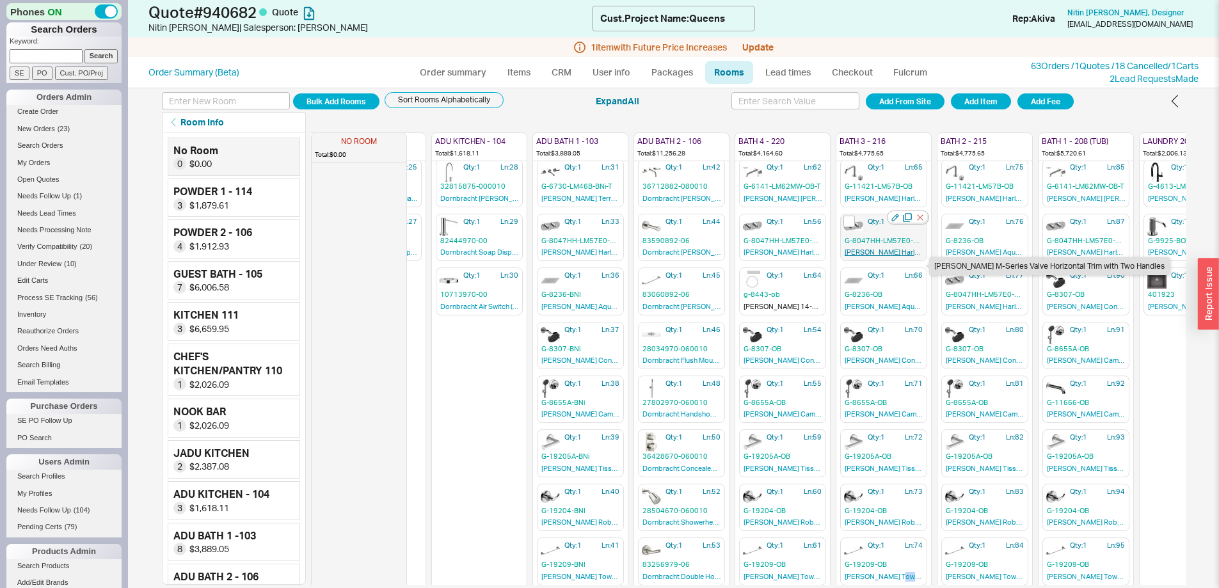
scroll to position [0, 688]
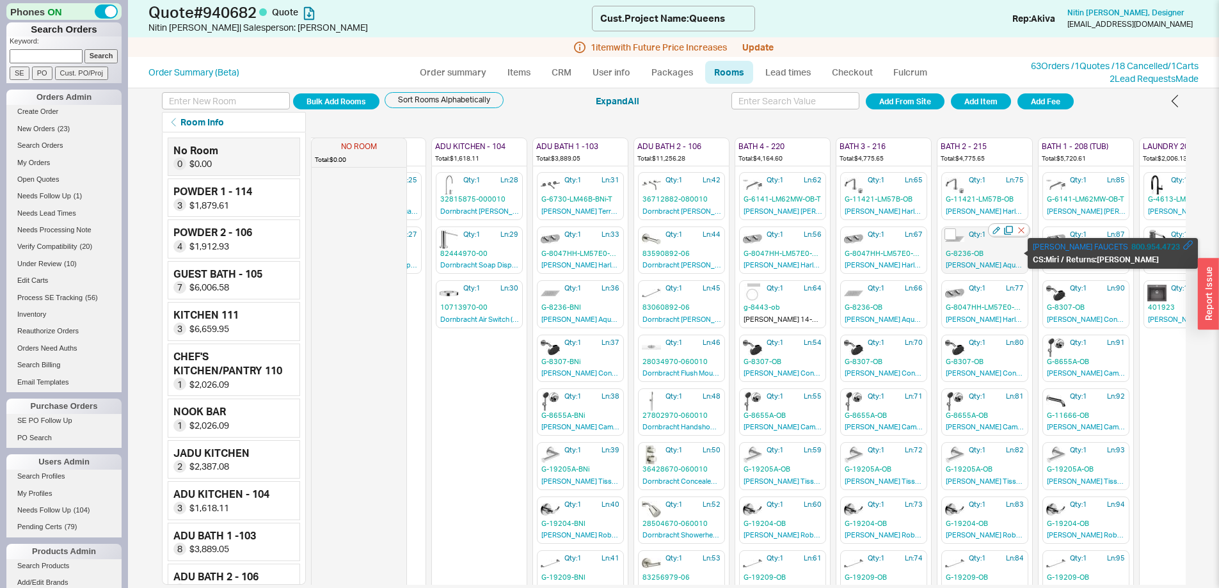
drag, startPoint x: 987, startPoint y: 294, endPoint x: 985, endPoint y: 255, distance: 39.1
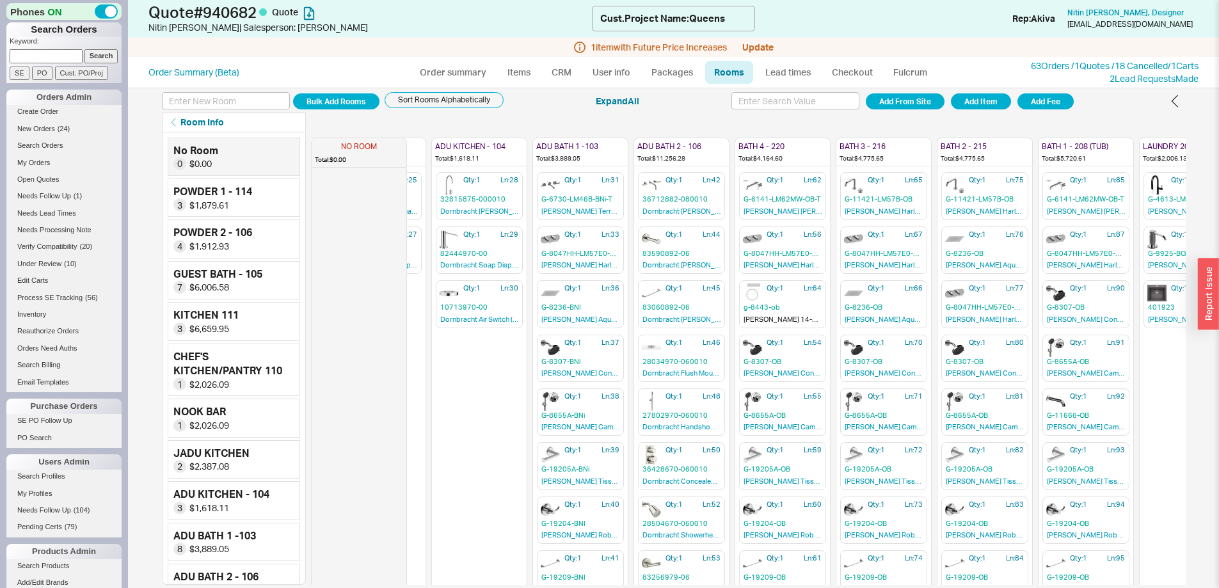
click at [875, 123] on div "Room Info Edit Rooms Delete Duplicate Items Edit Options Move Items Split Quant…" at bounding box center [674, 122] width 1024 height 20
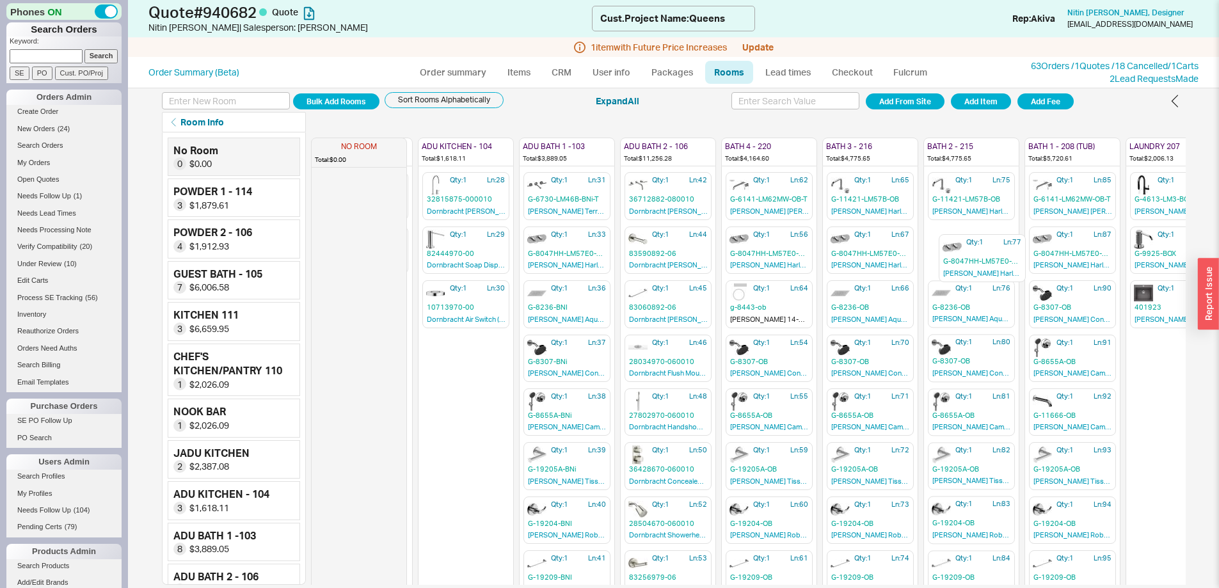
drag, startPoint x: 970, startPoint y: 300, endPoint x: 968, endPoint y: 246, distance: 53.8
click at [968, 246] on div "NO ROOM Total: $0.00 POWDER 1 - 114 Total: $1,879.61 Qty: 1 Ln: 1 33P5Y004WU Fa…" at bounding box center [516, 358] width 1814 height 452
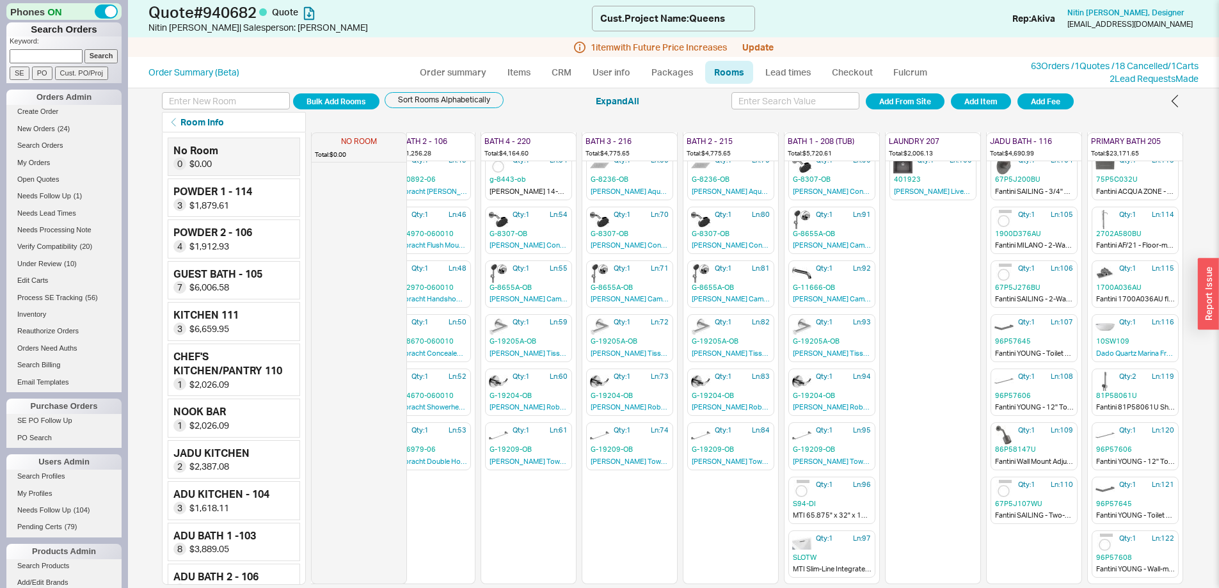
scroll to position [0, 952]
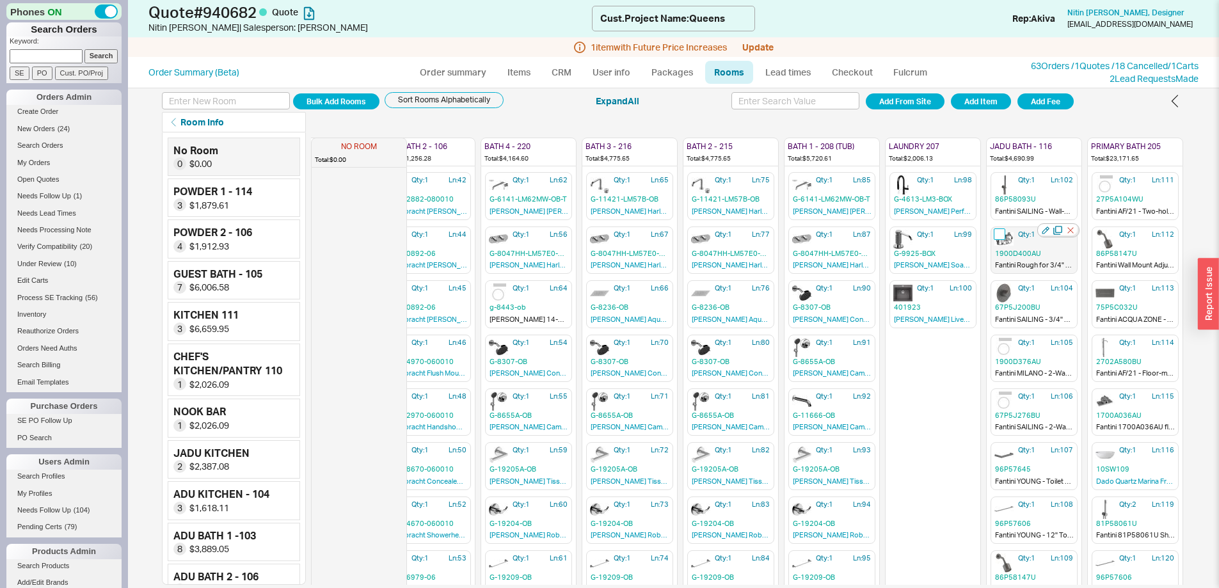
click at [995, 234] on input "checkbox" at bounding box center [999, 234] width 12 height 12
checkbox input "true"
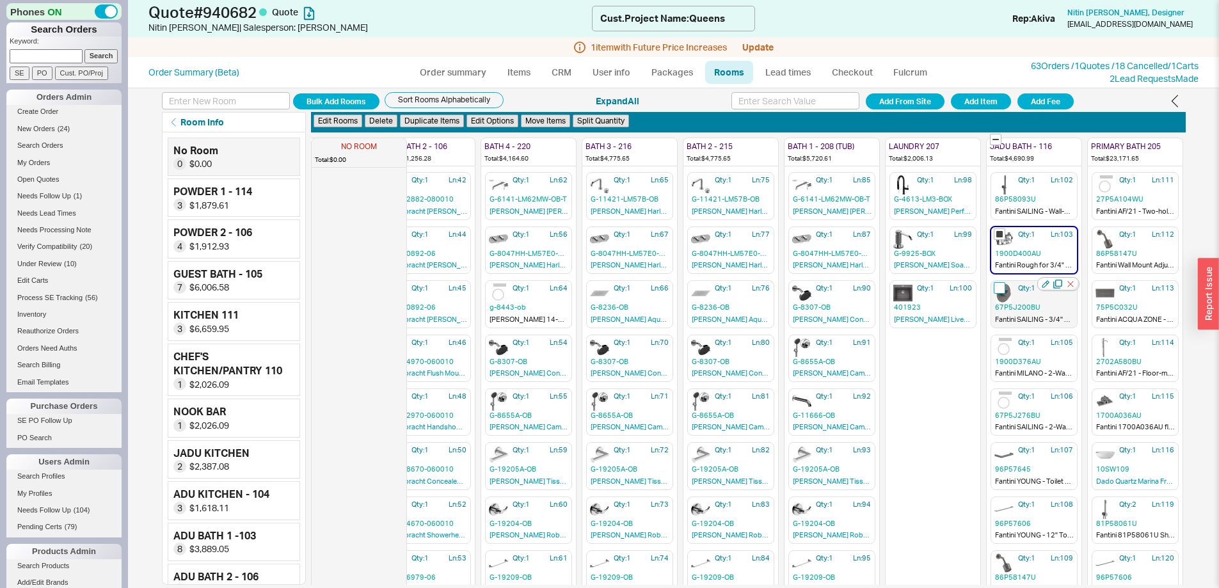
click at [993, 294] on input "checkbox" at bounding box center [999, 288] width 12 height 12
checkbox input "true"
click at [993, 395] on input "checkbox" at bounding box center [999, 396] width 12 height 12
checkbox input "true"
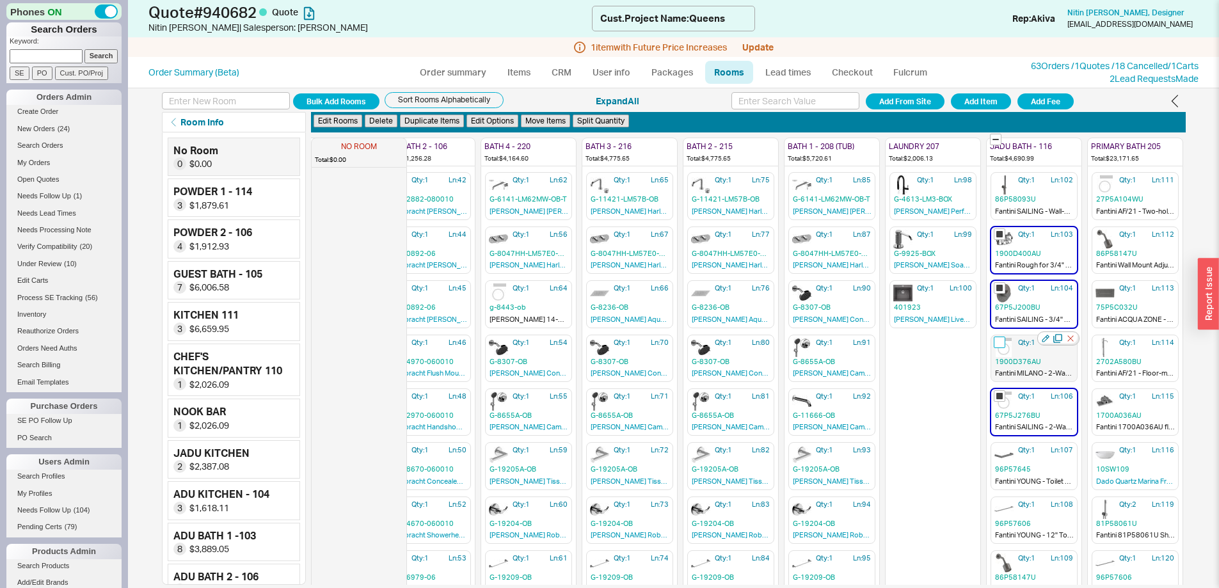
click at [993, 344] on input "checkbox" at bounding box center [999, 342] width 12 height 12
checkbox input "true"
click at [389, 119] on button "Delete" at bounding box center [381, 121] width 33 height 13
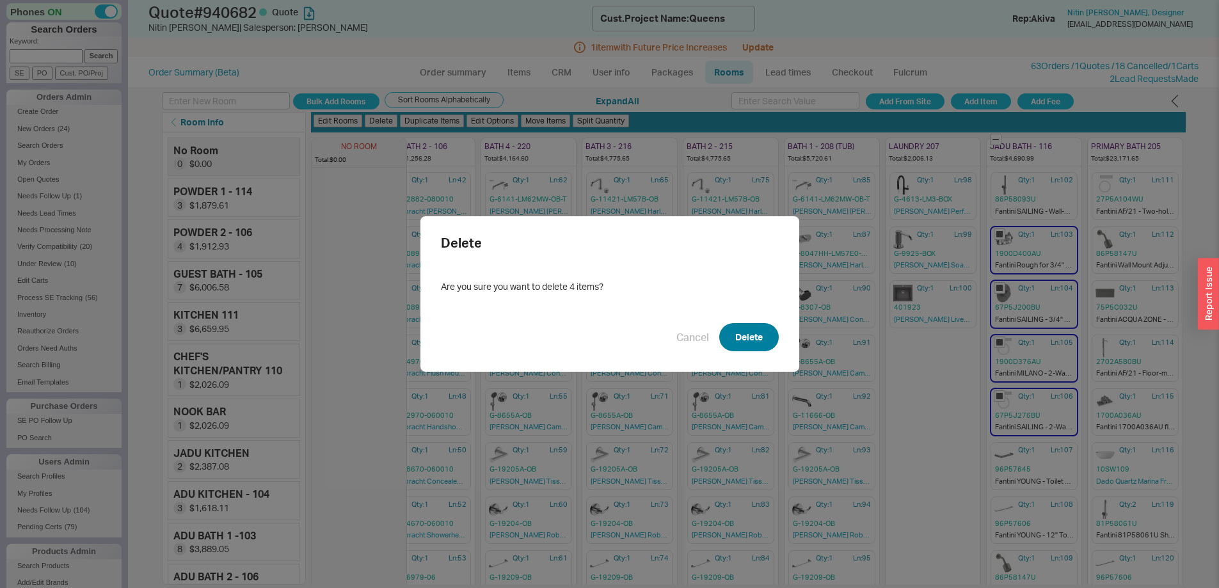
click at [750, 340] on button "Delete" at bounding box center [748, 337] width 59 height 28
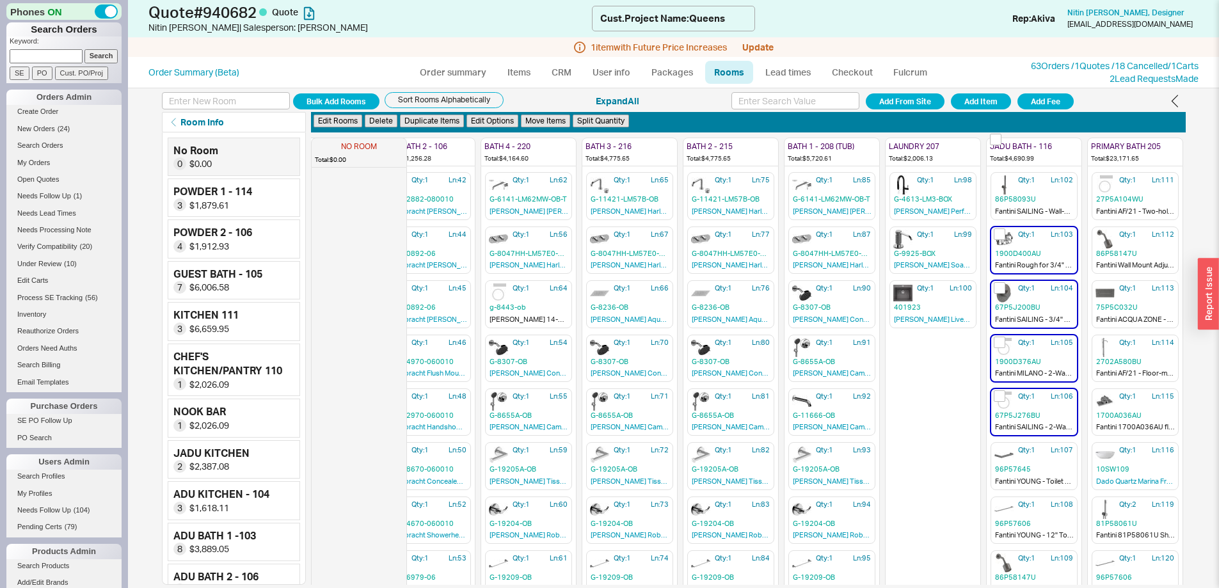
checkbox input "false"
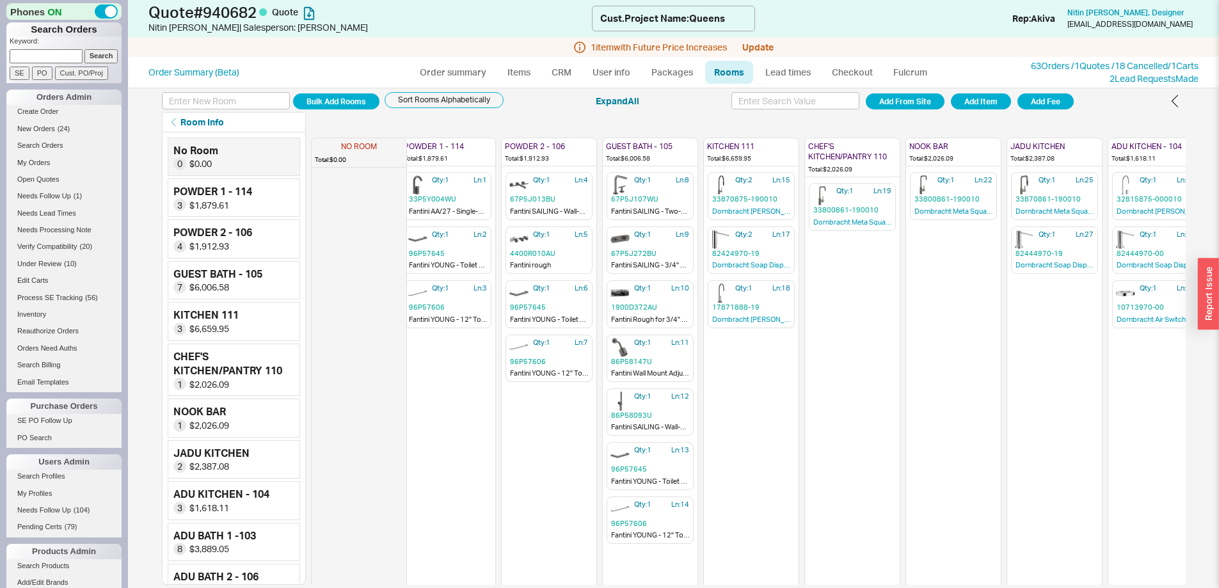
scroll to position [0, 0]
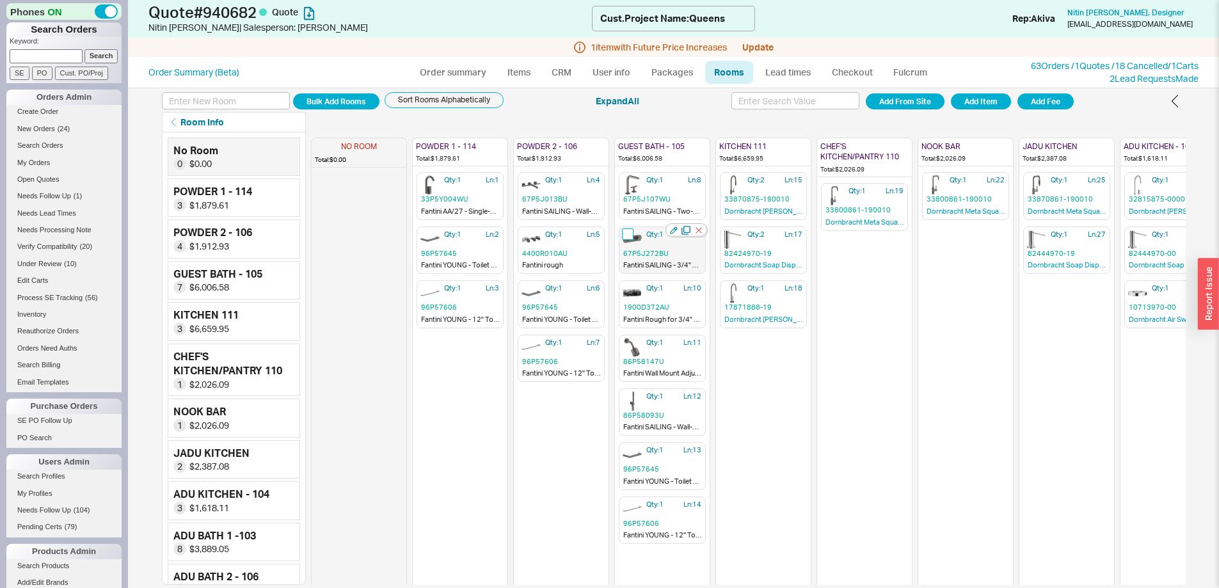
click at [629, 231] on input "checkbox" at bounding box center [628, 234] width 12 height 12
checkbox input "true"
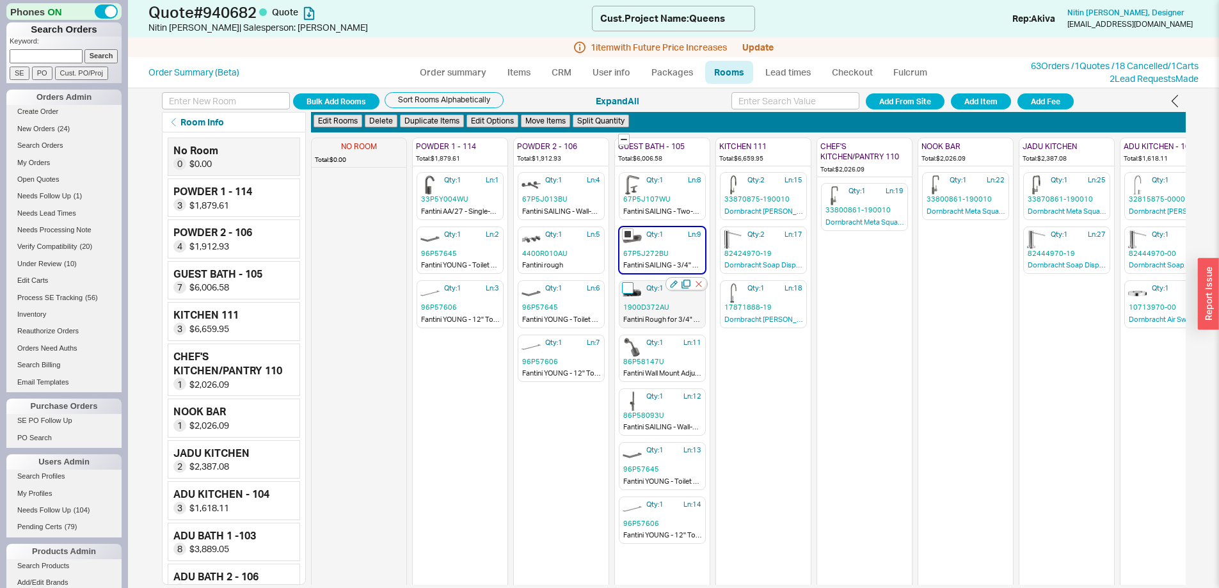
click at [627, 283] on input "checkbox" at bounding box center [628, 288] width 12 height 12
checkbox input "true"
click at [454, 122] on button "Duplicate Items" at bounding box center [432, 121] width 64 height 13
checkbox input "false"
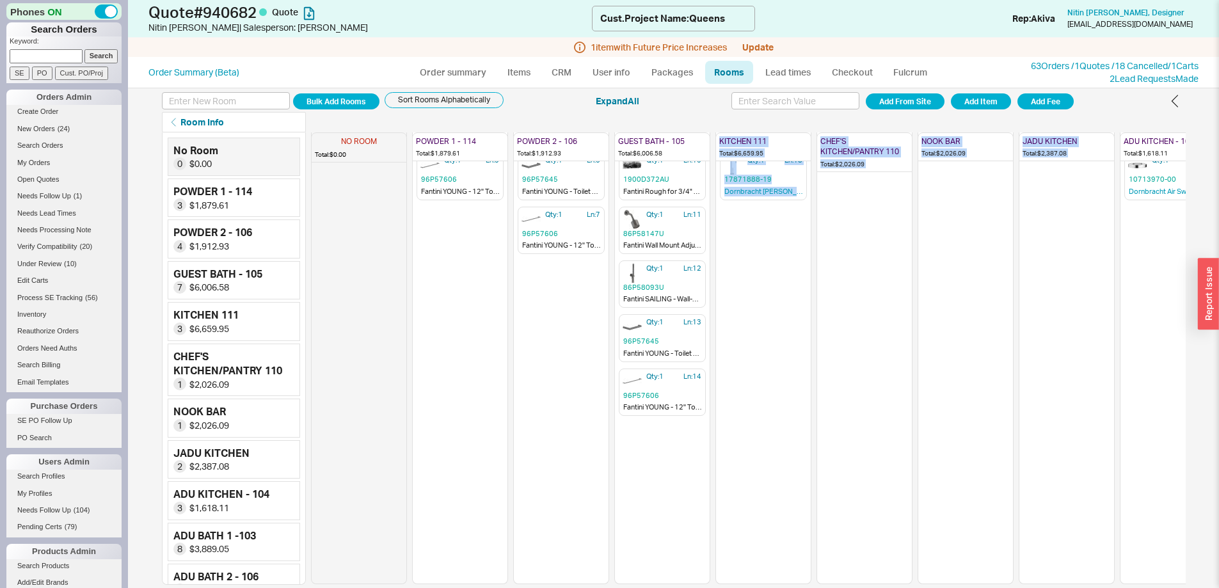
scroll to position [138, 0]
drag, startPoint x: 954, startPoint y: 576, endPoint x: 1027, endPoint y: 581, distance: 72.5
click at [1027, 581] on div "Bulk Add Rooms Sort Rooms Alphabetically Expand All Add From Site Add Item Add …" at bounding box center [673, 338] width 1091 height 500
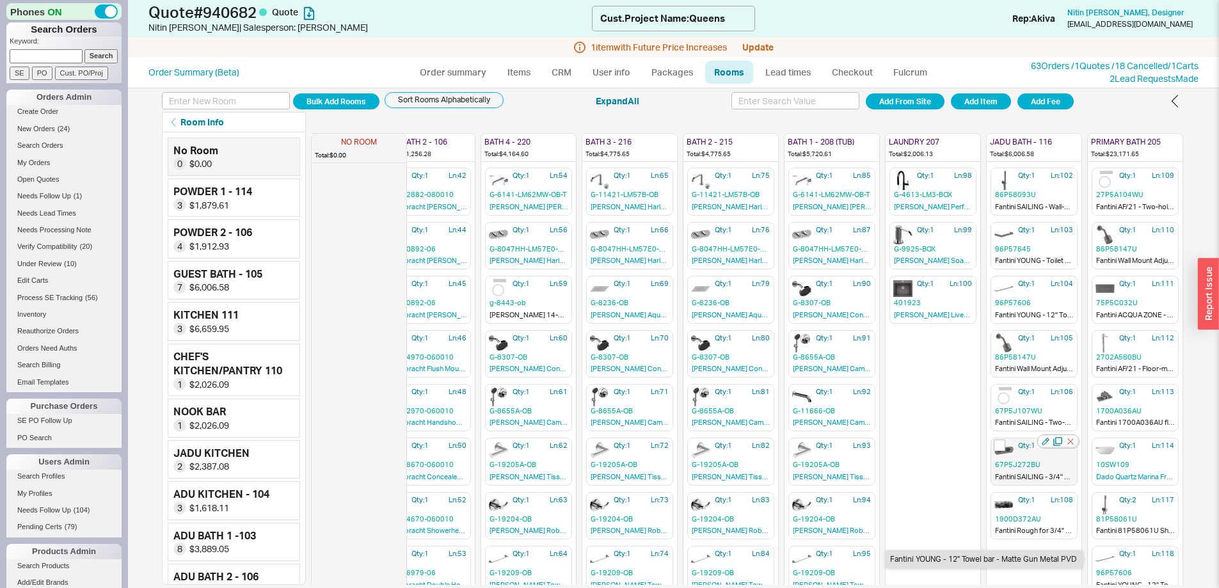
scroll to position [0, 952]
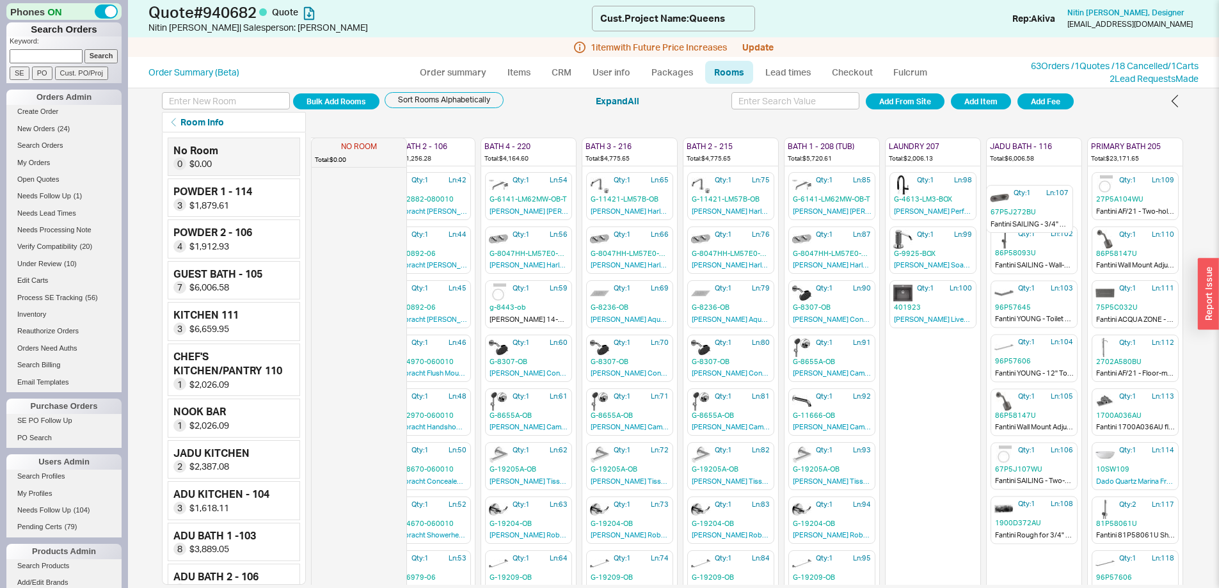
drag, startPoint x: 1024, startPoint y: 470, endPoint x: 1029, endPoint y: 209, distance: 261.0
click at [1029, 209] on div "NO ROOM Total: $0.00 POWDER 1 - 114 Total: $1,879.61 Qty: 1 Ln: 1 33P5Y004WU Fa…" at bounding box center [276, 358] width 1814 height 452
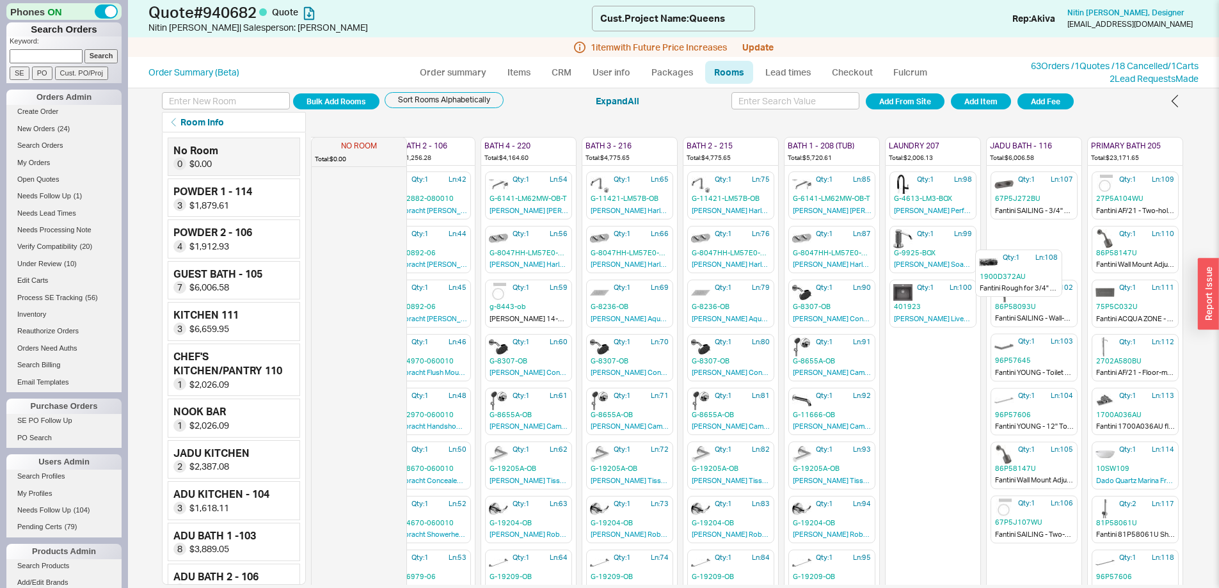
drag, startPoint x: 1018, startPoint y: 518, endPoint x: 1018, endPoint y: 254, distance: 263.6
click at [1018, 254] on div "NO ROOM Total: $0.00 POWDER 1 - 114 Total: $1,879.61 Qty: 1 Ln: 1 33P5Y004WU Fa…" at bounding box center [276, 358] width 1814 height 452
drag, startPoint x: 1004, startPoint y: 449, endPoint x: 1017, endPoint y: 332, distance: 117.8
click at [939, 411] on div "Qty: 1 Ln: 98 G-4613-LM3-BOX Graff Perfeque Pull-Down Kitchen Faucet Qty: 1 Ln:…" at bounding box center [932, 441] width 95 height 540
click at [928, 429] on div "Qty: 1 Ln: 98 G-4613-LM3-BOX Graff Perfeque Pull-Down Kitchen Faucet Qty: 1 Ln:…" at bounding box center [932, 441] width 95 height 540
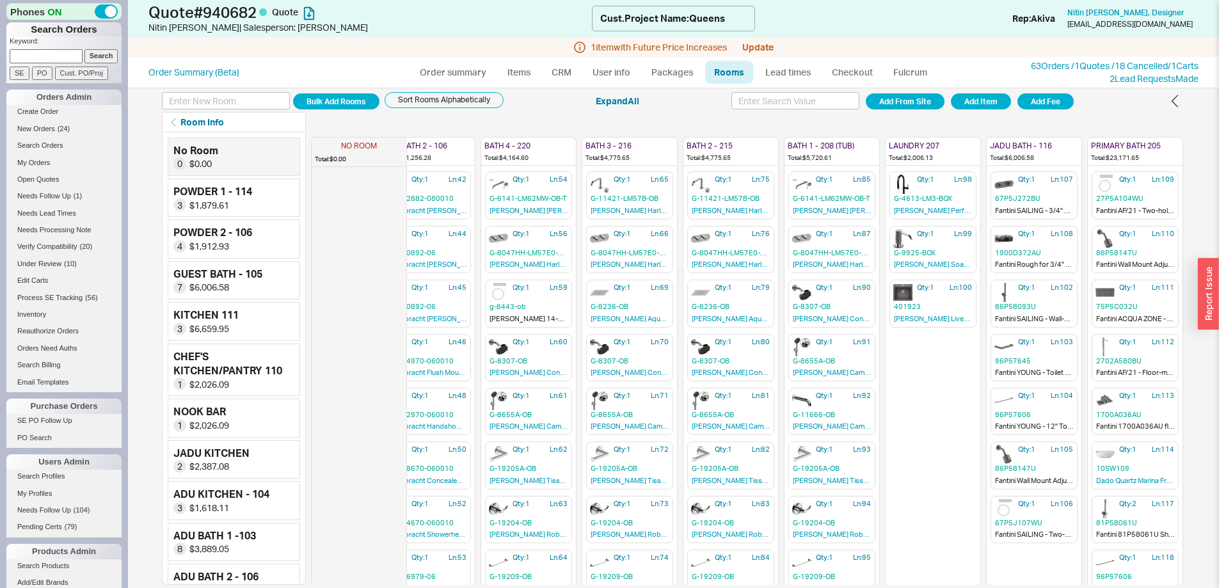
click at [947, 503] on div "Qty: 1 Ln: 98 G-4613-LM3-BOX Graff Perfeque Pull-Down Kitchen Faucet Qty: 1 Ln:…" at bounding box center [932, 441] width 95 height 540
click at [922, 539] on div "Qty: 1 Ln: 98 G-4613-LM3-BOX Graff Perfeque Pull-Down Kitchen Faucet Qty: 1 Ln:…" at bounding box center [932, 441] width 95 height 540
click at [1100, 116] on div "Room Info Edit Rooms Delete Duplicate Items Edit Options Move Items Split Quant…" at bounding box center [674, 122] width 1024 height 20
drag, startPoint x: 1008, startPoint y: 460, endPoint x: 1007, endPoint y: 306, distance: 153.5
click at [1007, 306] on div "NO ROOM Total: $0.00 POWDER 1 - 114 Total: $1,879.61 Qty: 1 Ln: 1 33P5Y004WU Fa…" at bounding box center [276, 358] width 1814 height 452
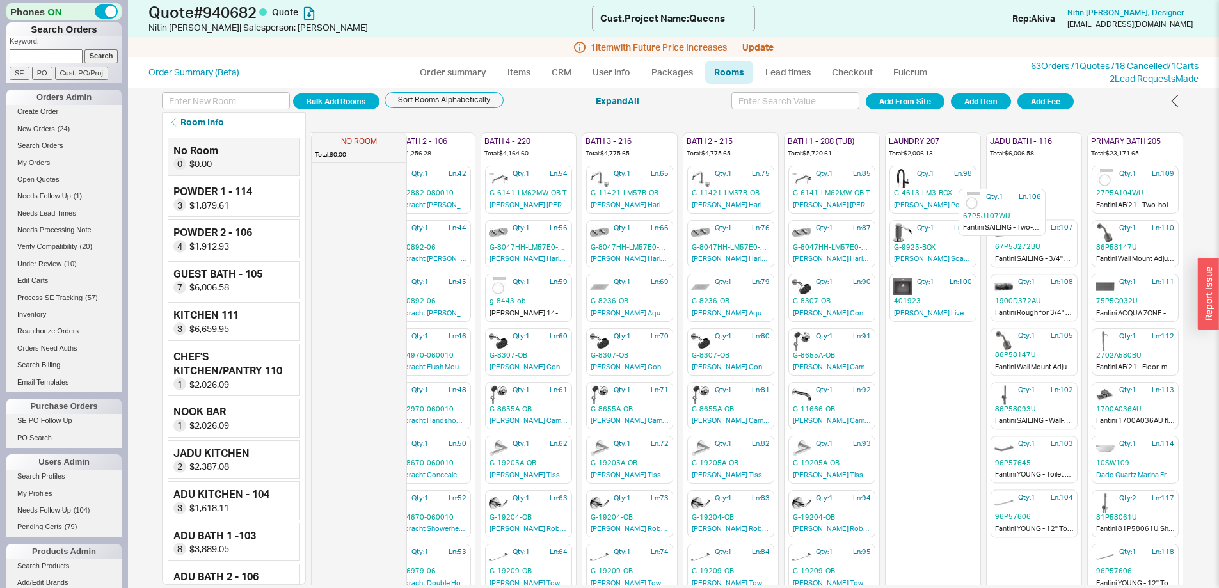
scroll to position [0, 952]
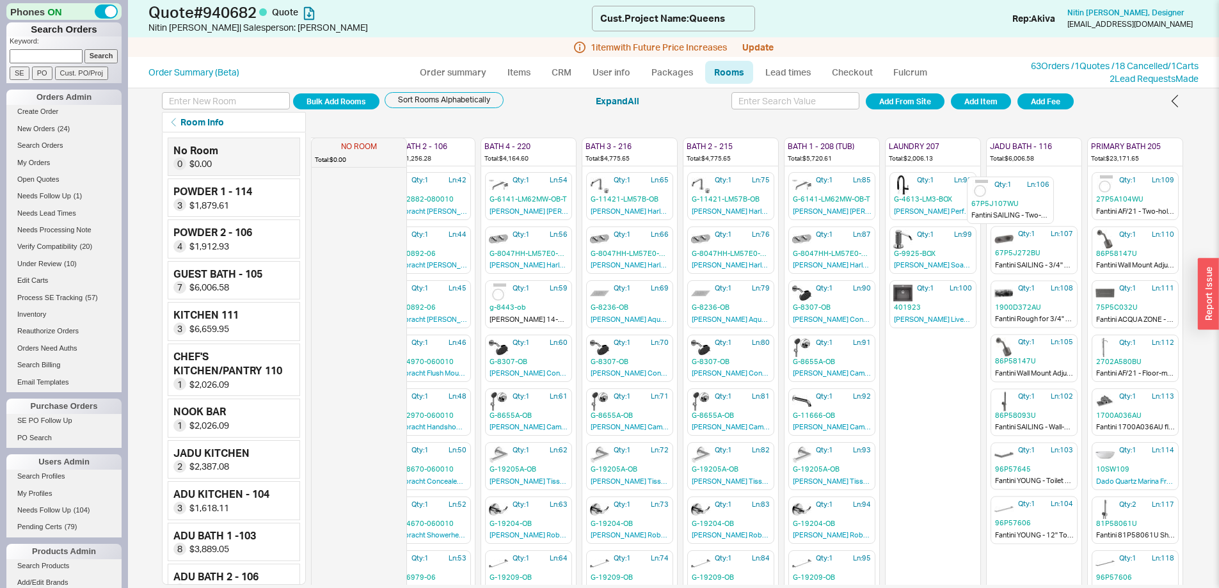
drag, startPoint x: 1013, startPoint y: 519, endPoint x: 1000, endPoint y: 194, distance: 324.6
click at [1000, 194] on div "NO ROOM Total: $0.00 POWDER 1 - 114 Total: $1,879.61 Qty: 1 Ln: 1 33P5Y004WU Fa…" at bounding box center [276, 358] width 1814 height 452
click at [1041, 176] on icon "button" at bounding box center [1045, 176] width 8 height 8
click at [1143, 175] on icon "button" at bounding box center [1146, 176] width 7 height 7
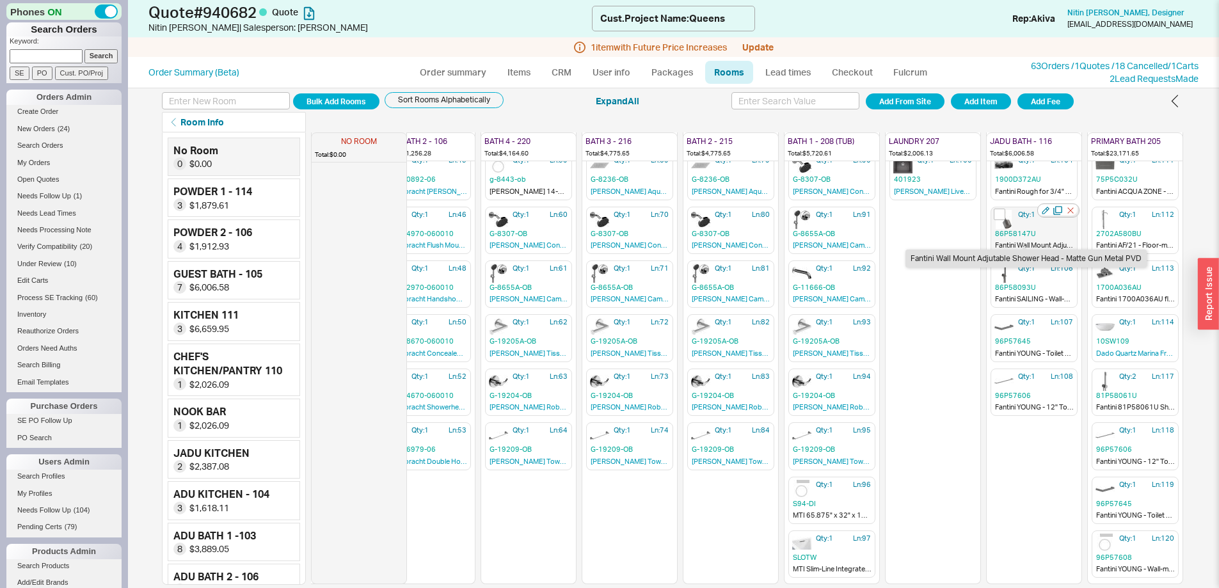
scroll to position [137, 952]
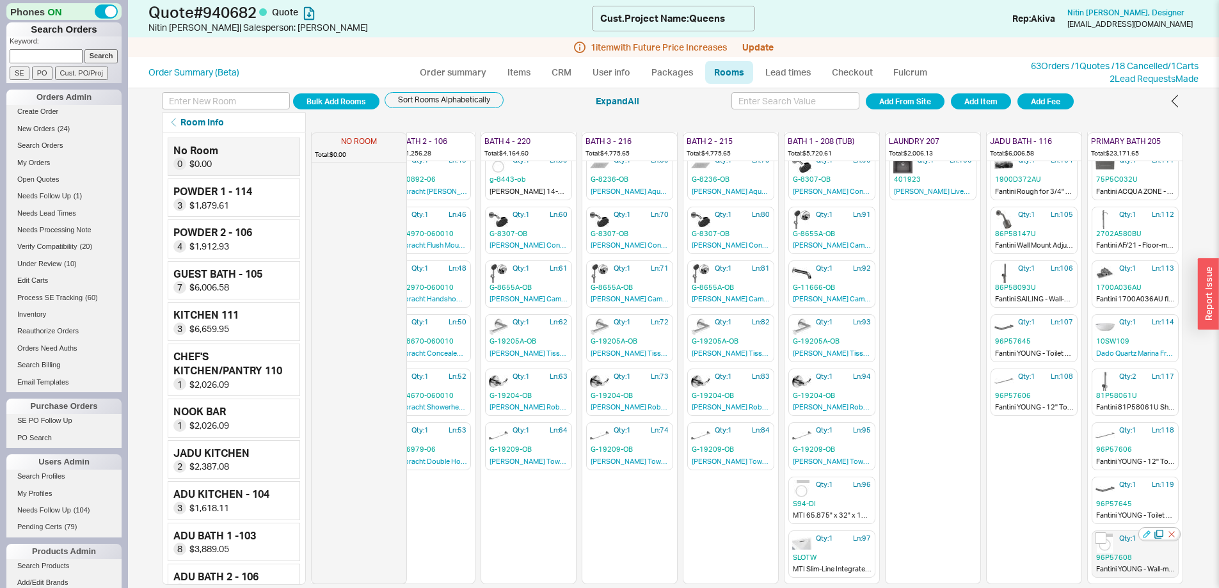
click at [1143, 530] on icon "button" at bounding box center [1146, 533] width 7 height 7
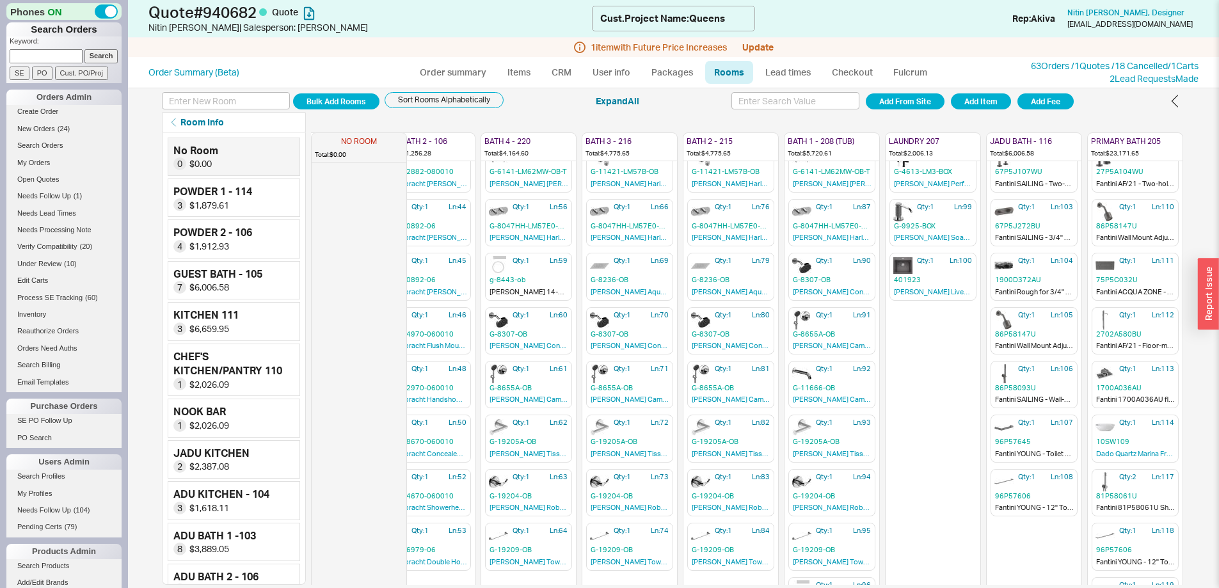
scroll to position [0, 952]
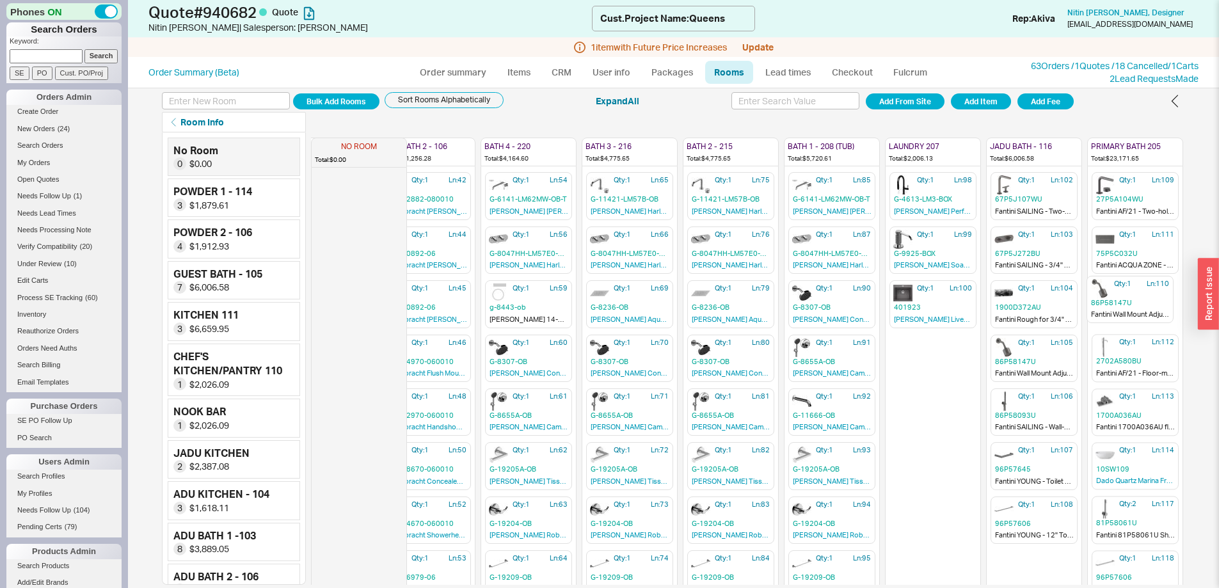
drag, startPoint x: 1098, startPoint y: 243, endPoint x: 1103, endPoint y: 296, distance: 52.6
click at [1103, 296] on div "NO ROOM Total: $0.00 POWDER 1 - 114 Total: $1,879.61 Qty: 1 Ln: 1 33P5Y004WU Fa…" at bounding box center [276, 358] width 1814 height 452
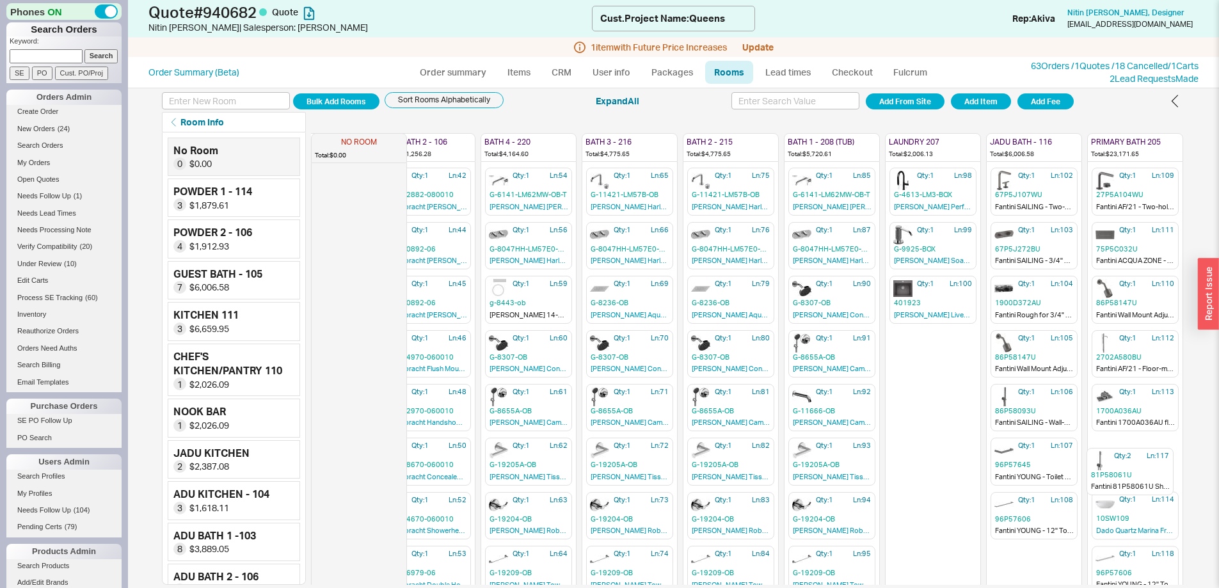
scroll to position [10, 952]
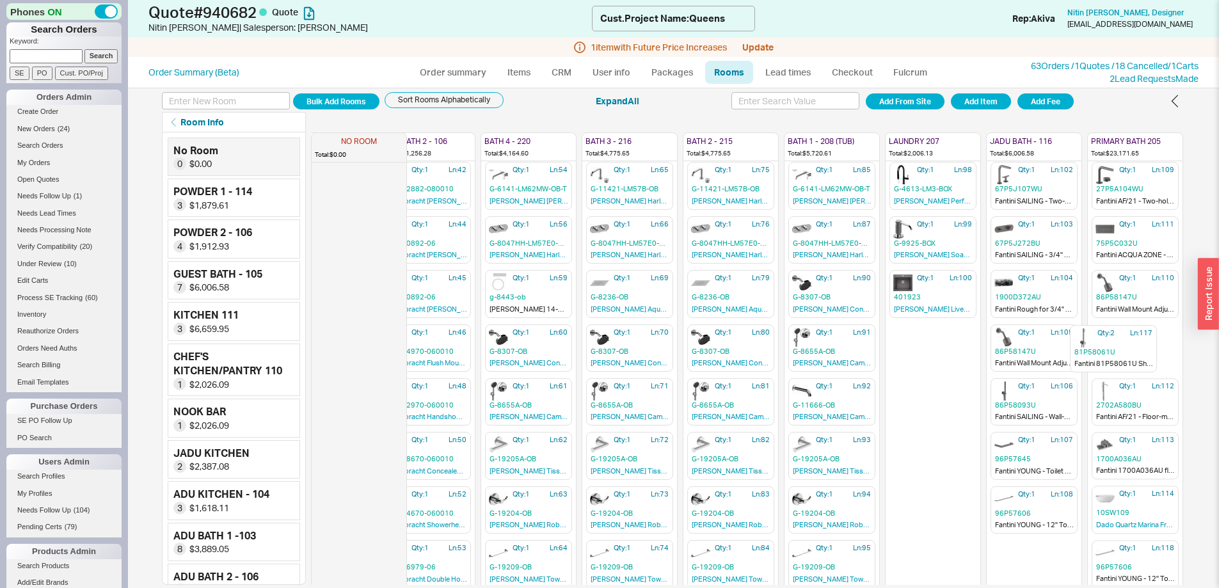
drag, startPoint x: 1111, startPoint y: 517, endPoint x: 1096, endPoint y: 345, distance: 172.1
click at [1096, 345] on div "NO ROOM Total: $0.00 POWDER 1 - 114 Total: $1,879.61 Qty: 1 Ln: 1 33P5Y004WU Fa…" at bounding box center [276, 348] width 1814 height 452
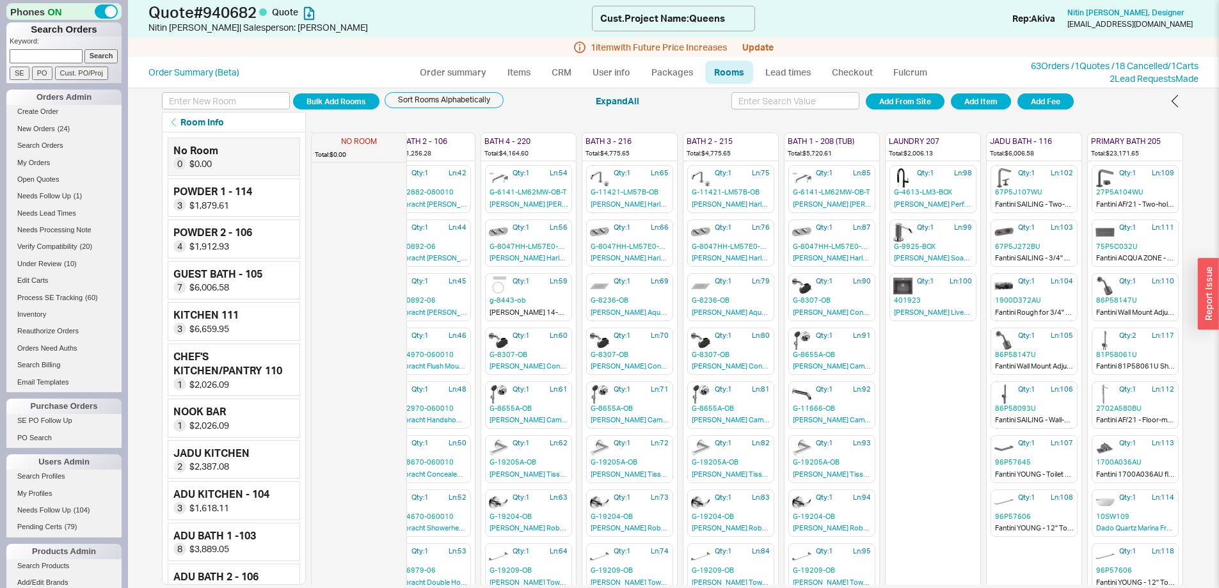
scroll to position [0, 952]
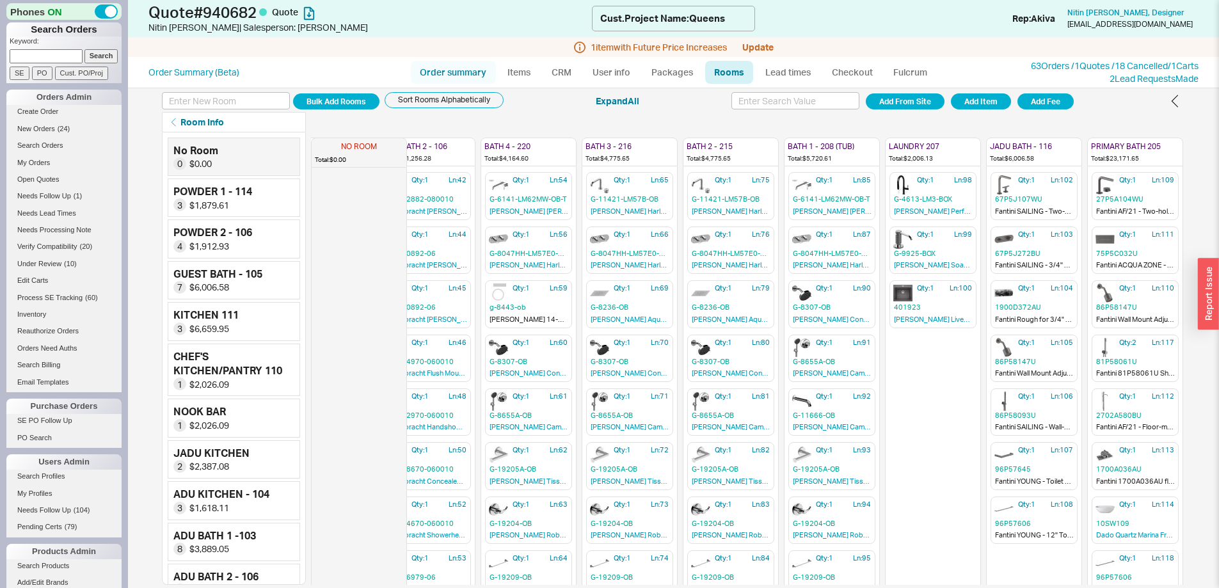
click at [473, 74] on link "Order summary" at bounding box center [453, 72] width 85 height 23
select select "*"
select select "LOW"
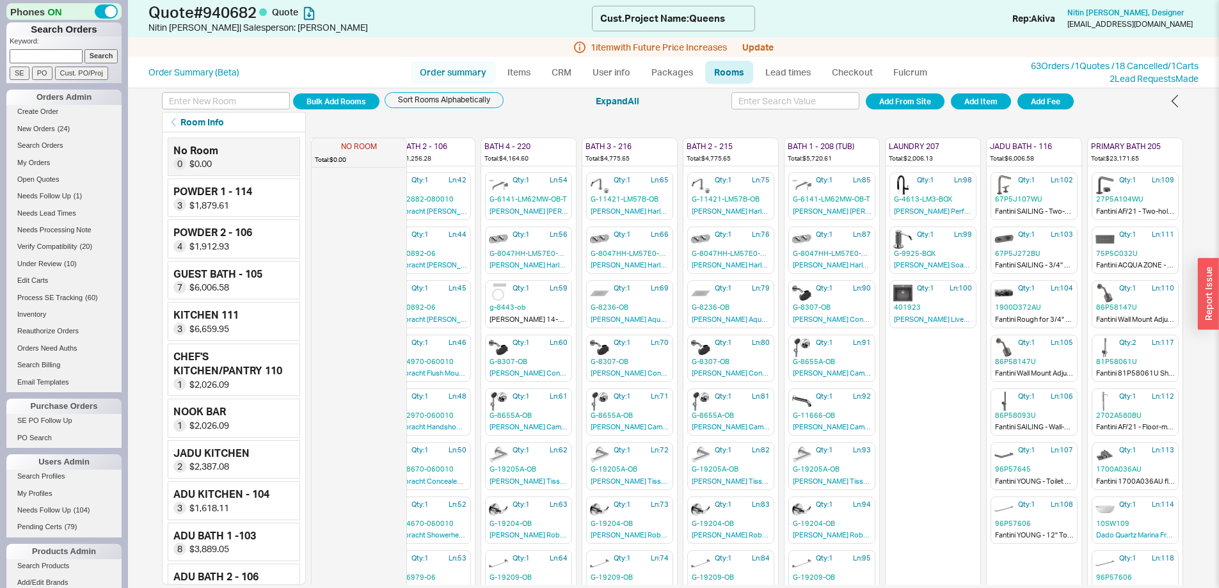
select select "3"
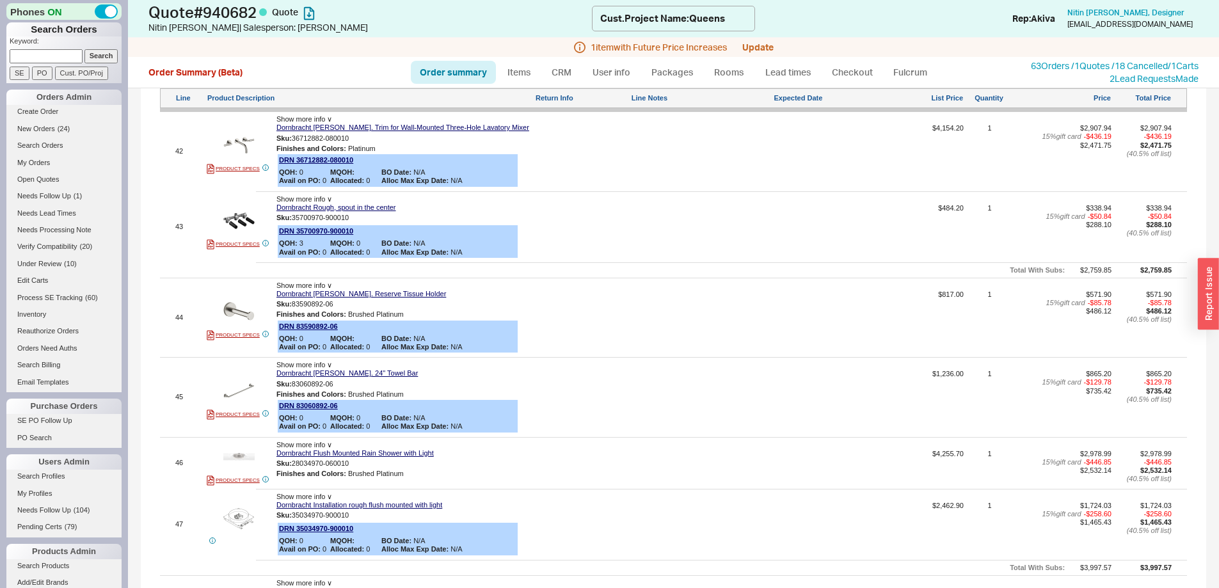
scroll to position [3902, 0]
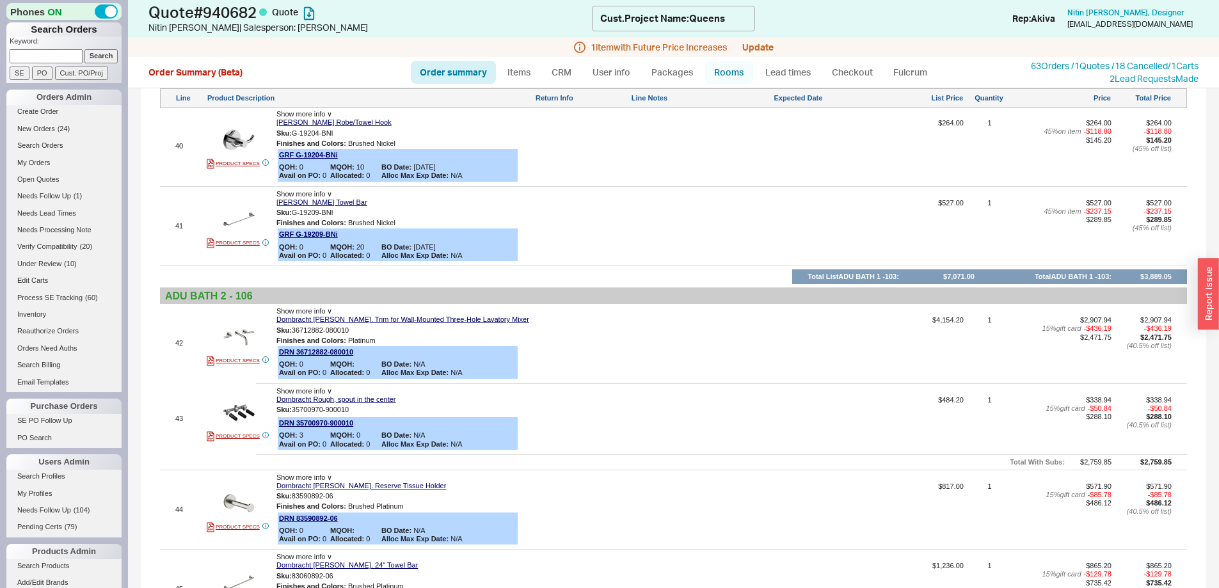
click at [705, 76] on link "Rooms" at bounding box center [729, 72] width 48 height 23
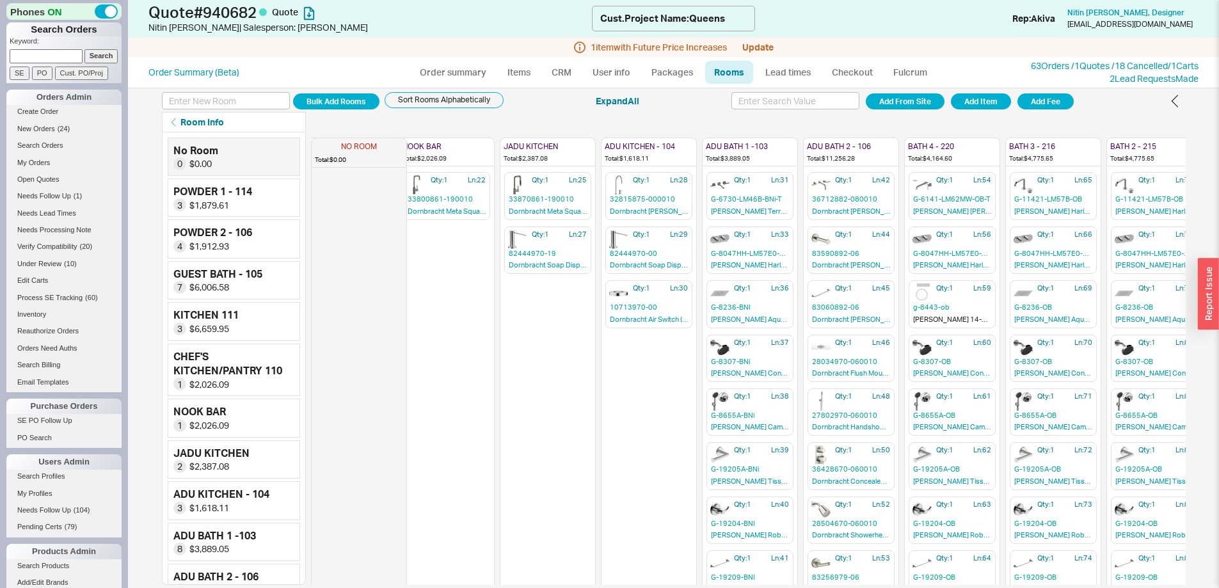
scroll to position [0, 530]
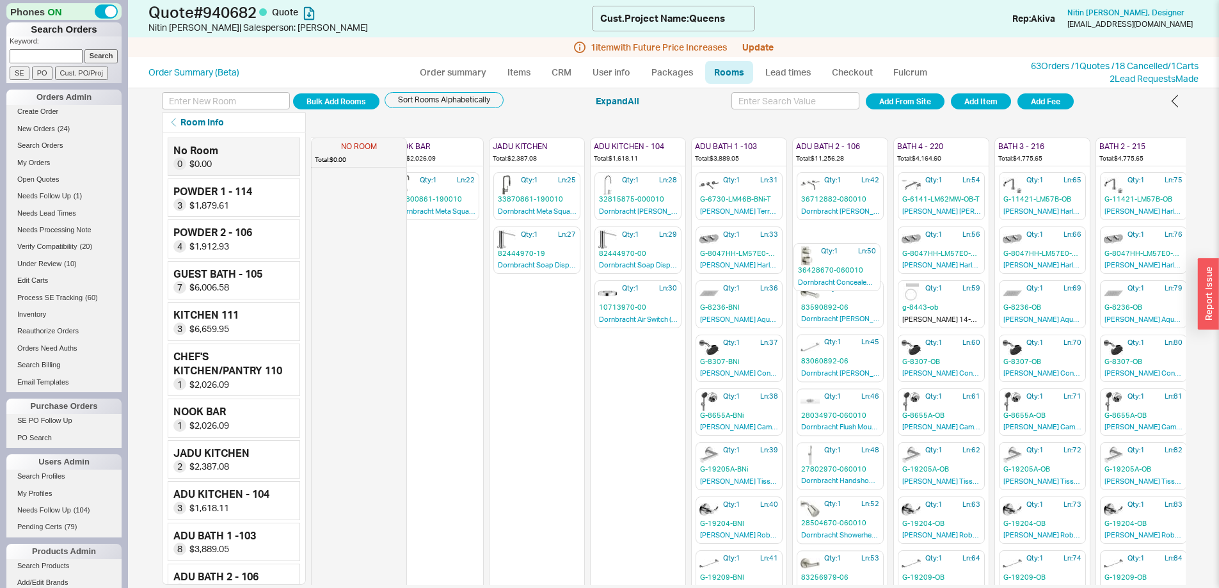
drag, startPoint x: 838, startPoint y: 454, endPoint x: 835, endPoint y: 246, distance: 207.3
click at [835, 246] on div "NO ROOM Total: $0.00 POWDER 1 - 114 Total: $1,879.61 Qty: 1 Ln: 1 33P5Y004WU Fa…" at bounding box center [688, 358] width 1814 height 452
drag, startPoint x: 823, startPoint y: 516, endPoint x: 819, endPoint y: 293, distance: 222.6
click at [819, 293] on div "NO ROOM Total: $0.00 POWDER 1 - 114 Total: $1,879.61 Qty: 1 Ln: 1 33P5Y004WU Fa…" at bounding box center [688, 357] width 1814 height 452
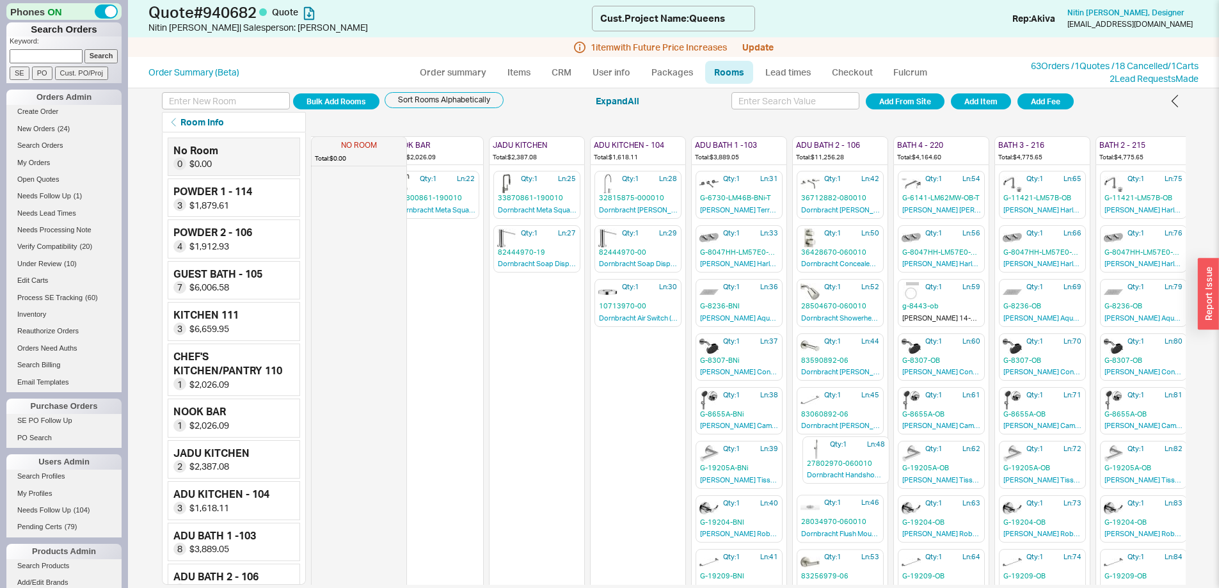
scroll to position [4, 530]
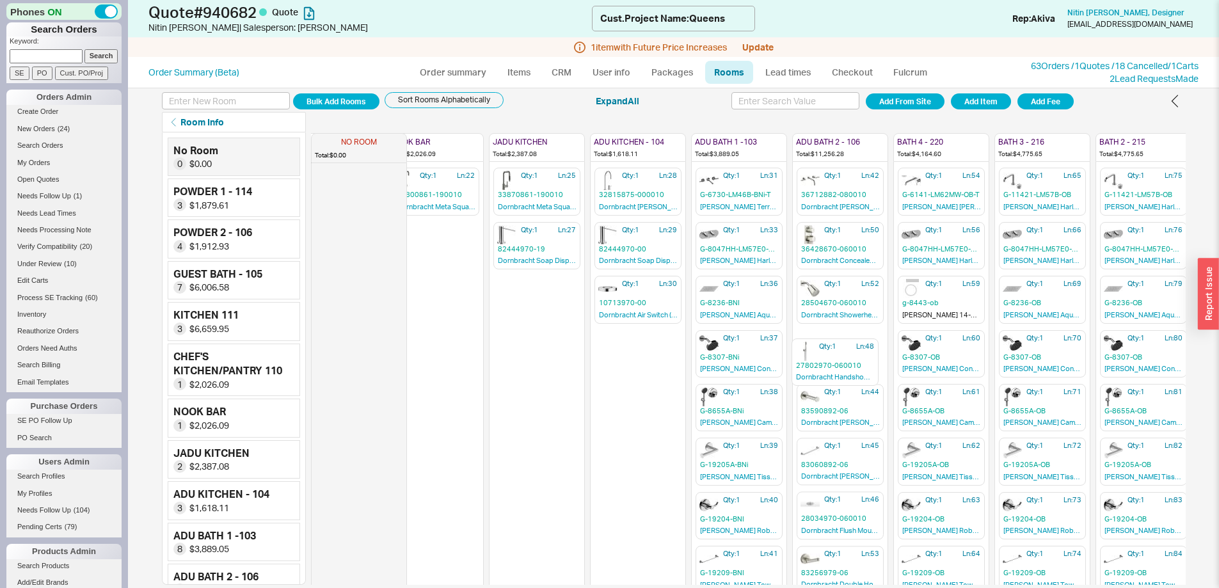
drag, startPoint x: 825, startPoint y: 513, endPoint x: 822, endPoint y: 350, distance: 163.1
click at [822, 350] on div "NO ROOM Total: $0.00 POWDER 1 - 114 Total: $1,879.61 Qty: 1 Ln: 1 33P5Y004WU Fa…" at bounding box center [688, 354] width 1814 height 452
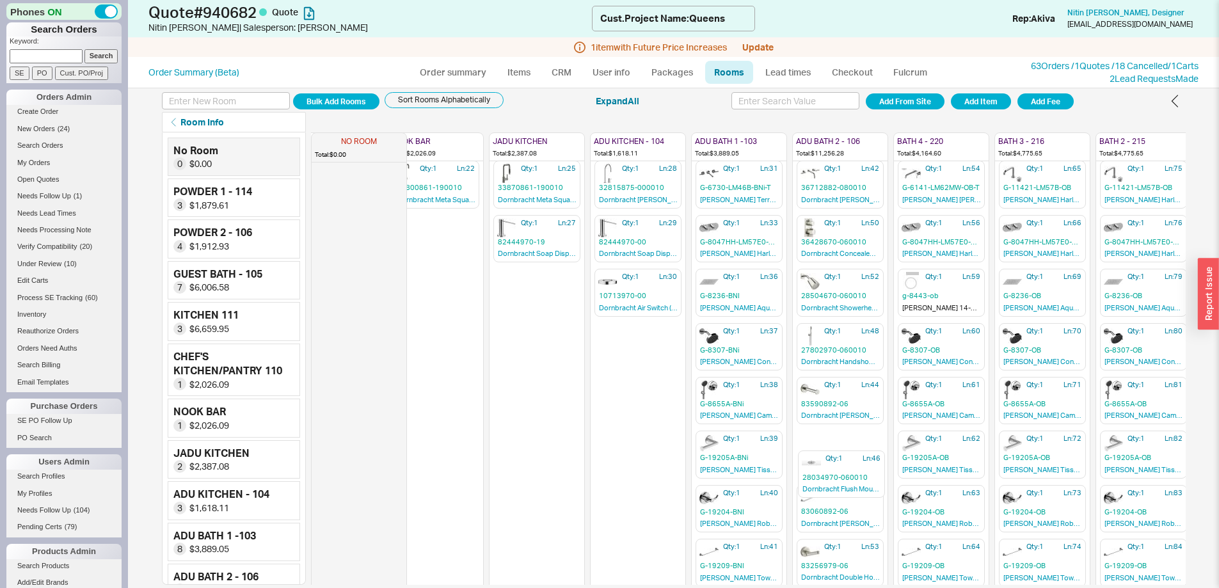
scroll to position [12, 530]
drag, startPoint x: 832, startPoint y: 514, endPoint x: 830, endPoint y: 296, distance: 218.1
click at [830, 296] on div "NO ROOM Total: $0.00 POWDER 1 - 114 Total: $1,879.61 Qty: 1 Ln: 1 33P5Y004WU Fa…" at bounding box center [688, 347] width 1814 height 452
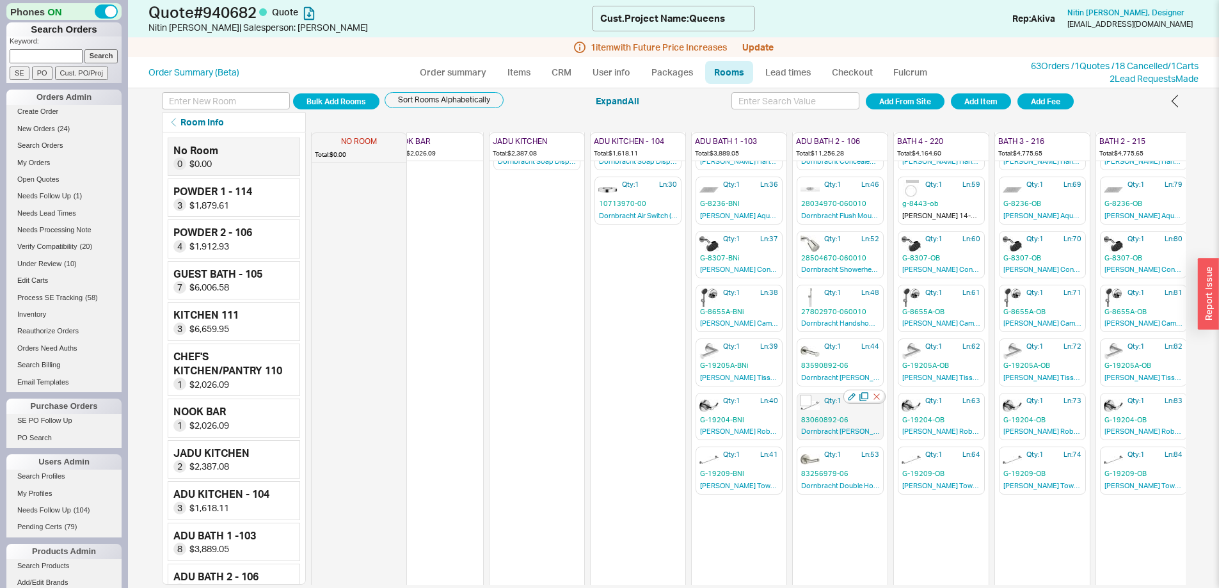
scroll to position [137, 530]
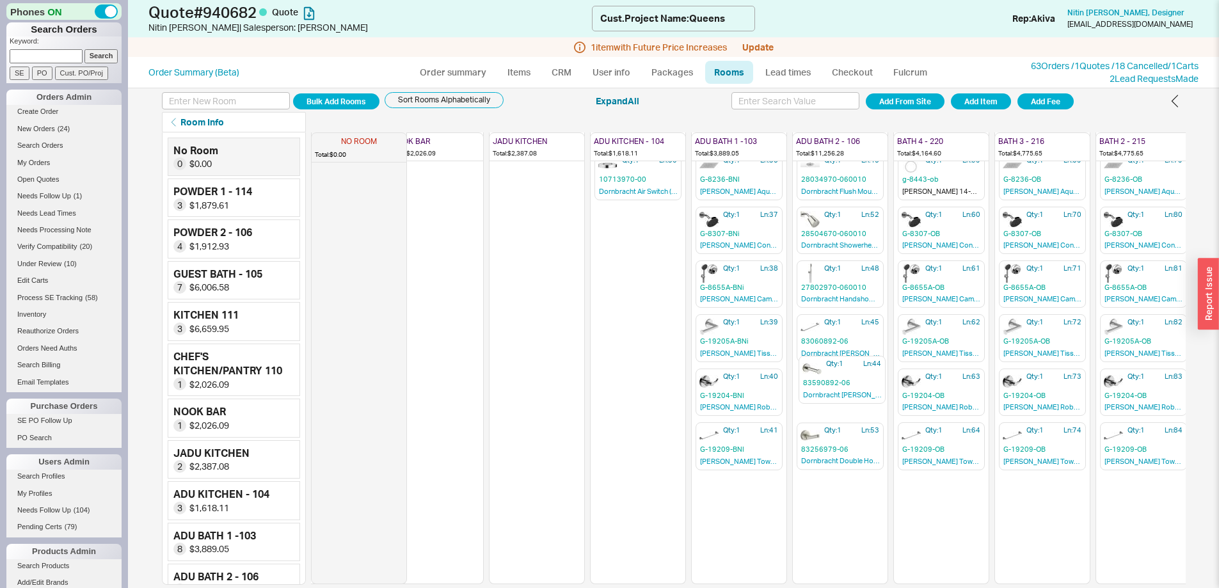
drag, startPoint x: 822, startPoint y: 318, endPoint x: 826, endPoint y: 372, distance: 53.9
click at [826, 372] on div "NO ROOM Total: $0.00 POWDER 1 - 114 Total: $1,879.61 Qty: 1 Ln: 1 33P5Y004WU Fa…" at bounding box center [688, 230] width 1814 height 452
drag, startPoint x: 736, startPoint y: 439, endPoint x: 731, endPoint y: 332, distance: 107.0
click at [731, 332] on div "NO ROOM Total: $0.00 POWDER 1 - 114 Total: $1,879.61 Qty: 1 Ln: 1 33P5Y004WU Fa…" at bounding box center [688, 230] width 1814 height 452
drag, startPoint x: 928, startPoint y: 420, endPoint x: 919, endPoint y: 311, distance: 109.1
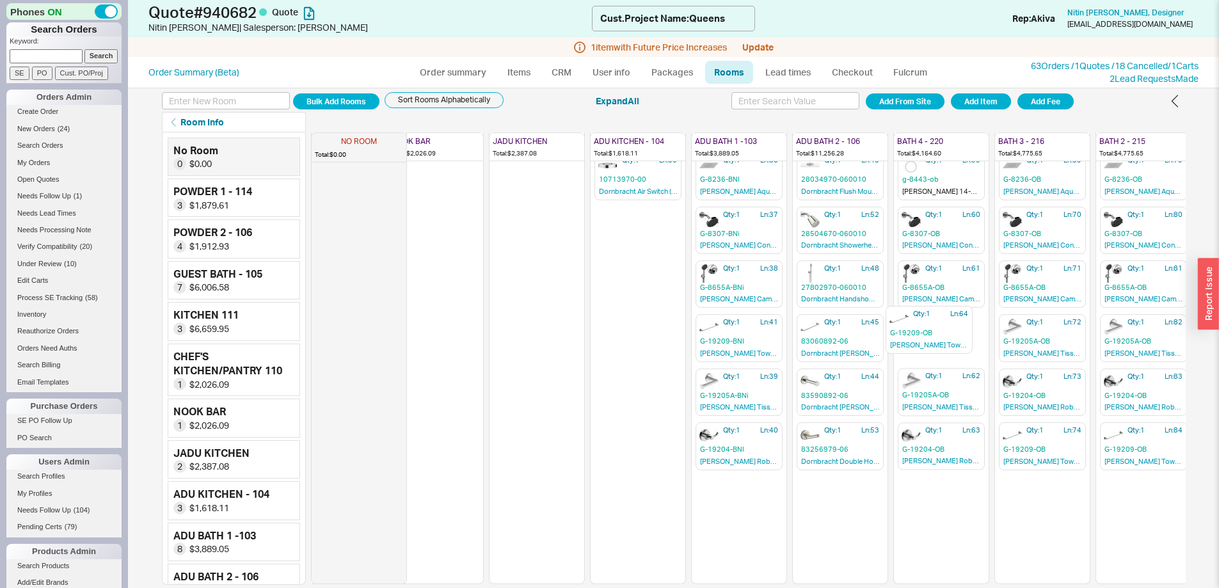
click at [919, 311] on div "NO ROOM Total: $0.00 POWDER 1 - 114 Total: $1,879.61 Qty: 1 Ln: 1 33P5Y004WU Fa…" at bounding box center [688, 230] width 1814 height 452
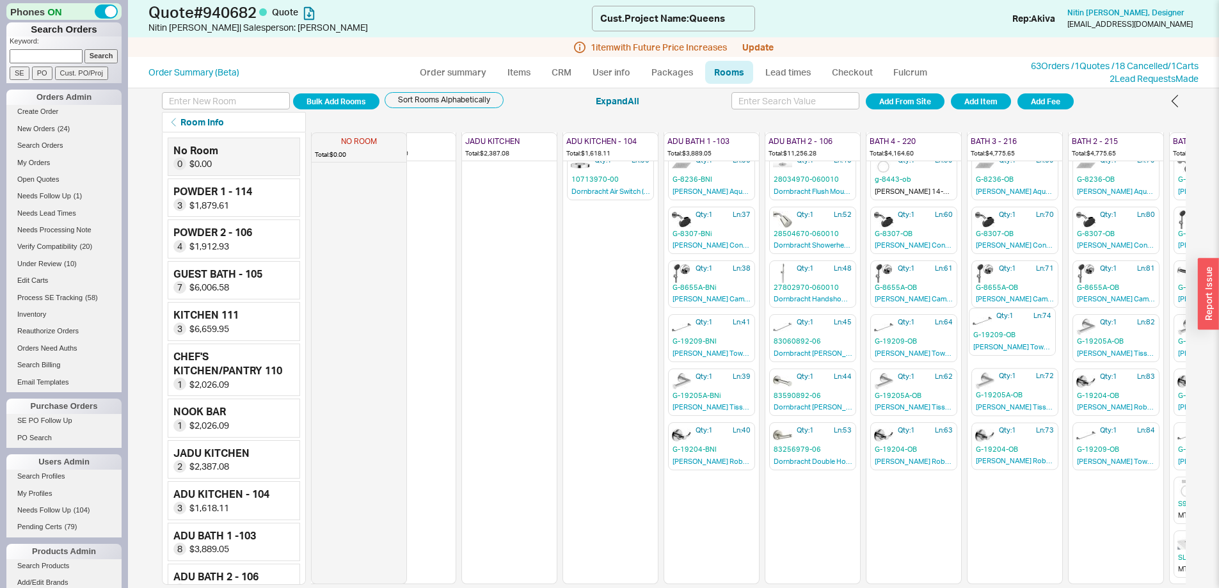
drag, startPoint x: 1035, startPoint y: 432, endPoint x: 1008, endPoint y: 326, distance: 108.9
click at [1008, 326] on div "NO ROOM Total: $0.00 POWDER 1 - 114 Total: $1,879.61 Qty: 1 Ln: 1 33P5Y004WU Fa…" at bounding box center [661, 230] width 1814 height 452
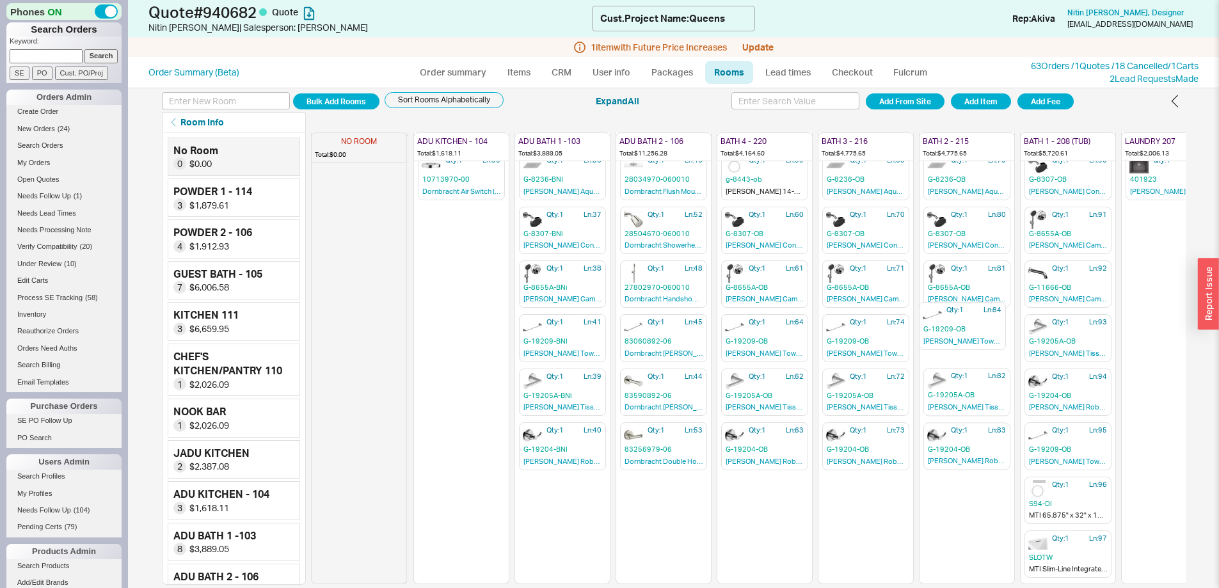
scroll to position [137, 707]
drag, startPoint x: 1102, startPoint y: 436, endPoint x: 948, endPoint y: 316, distance: 195.1
click at [948, 316] on div "NO ROOM Total: $0.00 POWDER 1 - 114 Total: $1,879.61 Qty: 1 Ln: 1 33P5Y004WU Fa…" at bounding box center [511, 230] width 1814 height 452
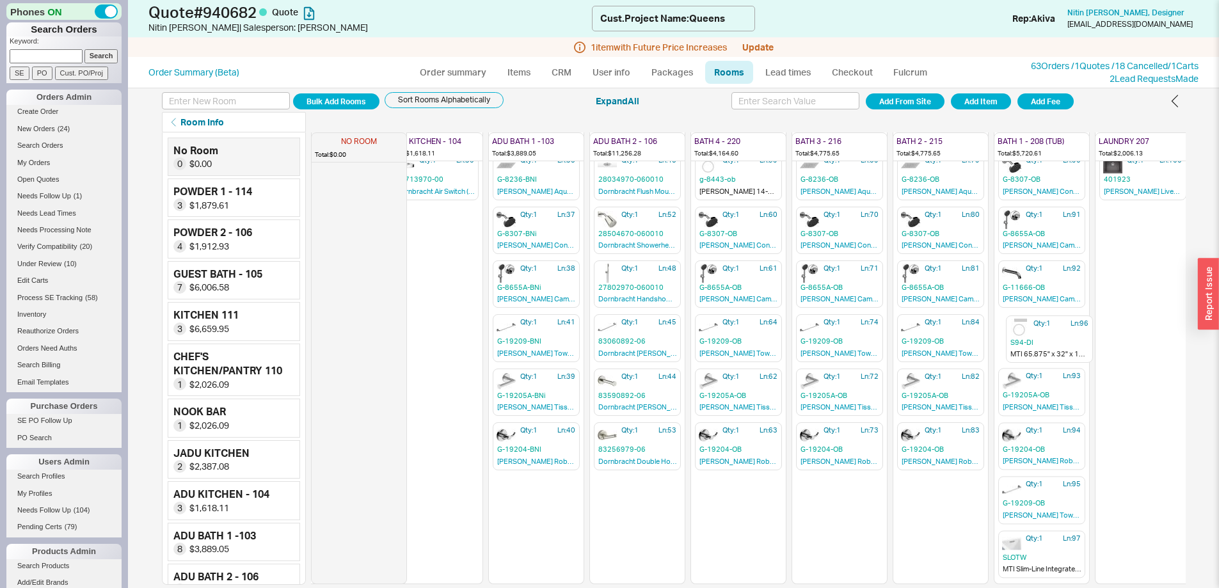
drag, startPoint x: 1053, startPoint y: 500, endPoint x: 1034, endPoint y: 340, distance: 161.7
click at [1034, 340] on div "NO ROOM Total: $0.00 POWDER 1 - 114 Total: $1,879.61 Qty: 1 Ln: 1 33P5Y004WU Fa…" at bounding box center [485, 230] width 1814 height 452
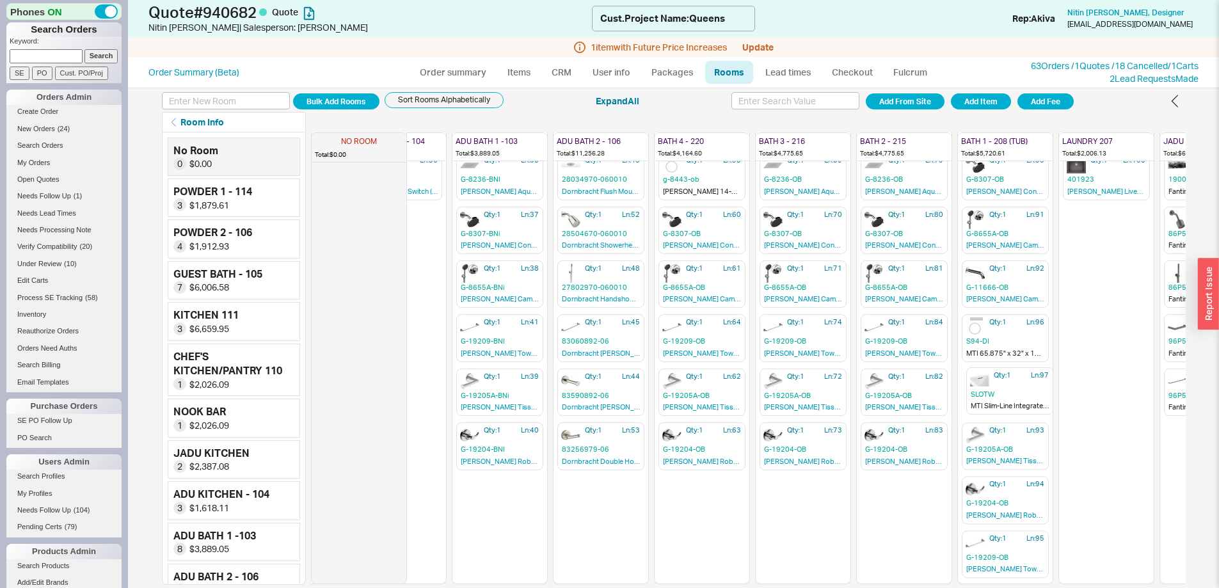
drag, startPoint x: 1020, startPoint y: 542, endPoint x: 995, endPoint y: 383, distance: 161.1
click at [995, 383] on div "NO ROOM Total: $0.00 POWDER 1 - 114 Total: $1,879.61 Qty: 1 Ln: 1 33P5Y004WU Fa…" at bounding box center [449, 230] width 1814 height 452
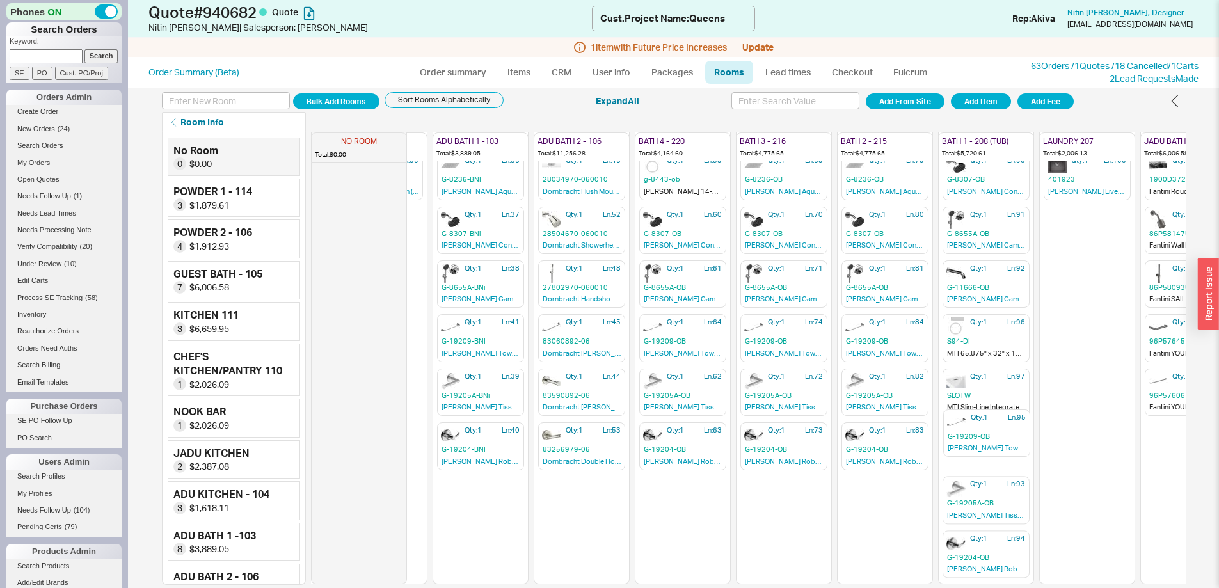
drag, startPoint x: 978, startPoint y: 555, endPoint x: 965, endPoint y: 441, distance: 113.9
click at [965, 441] on div "NO ROOM Total: $0.00 POWDER 1 - 114 Total: $1,879.61 Qty: 1 Ln: 1 33P5Y004WU Fa…" at bounding box center [748, 358] width 874 height 452
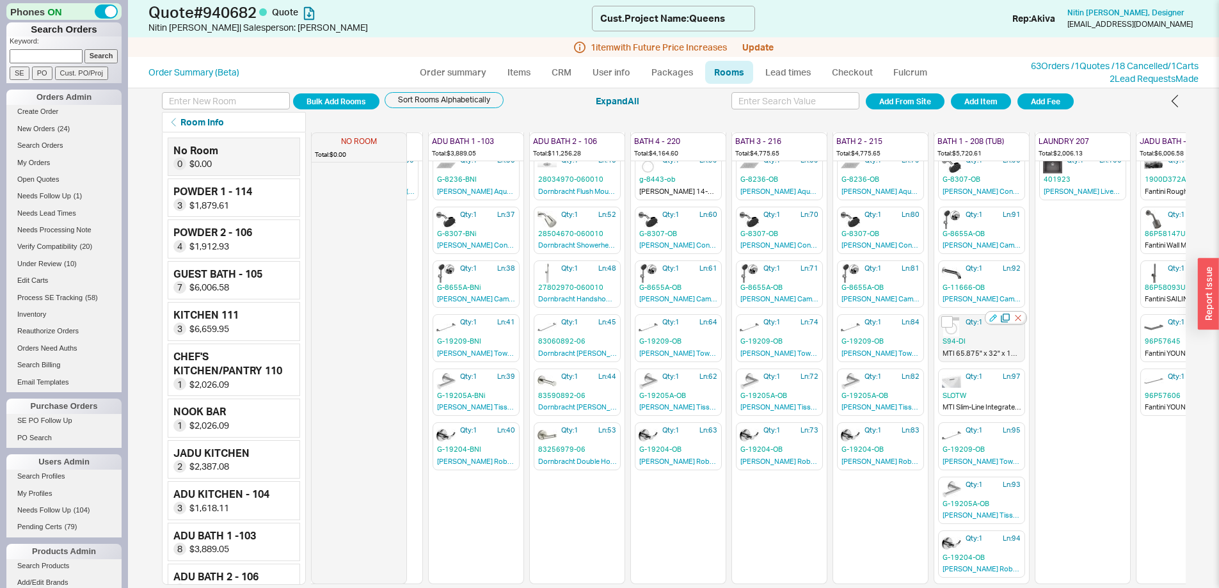
click at [991, 314] on icon "button" at bounding box center [993, 318] width 8 height 8
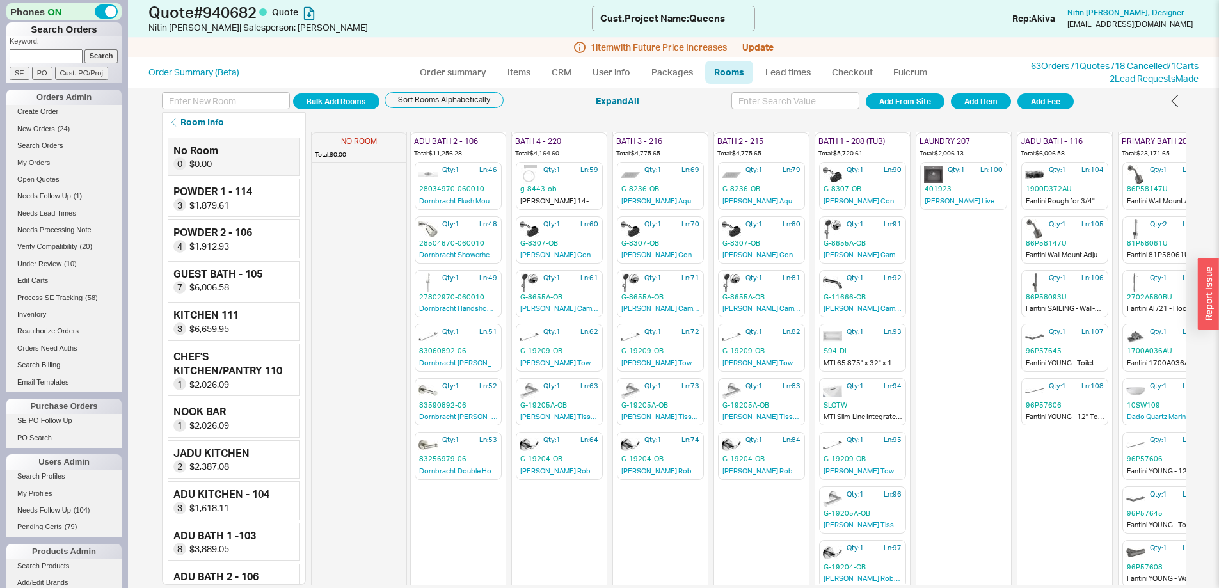
scroll to position [118, 952]
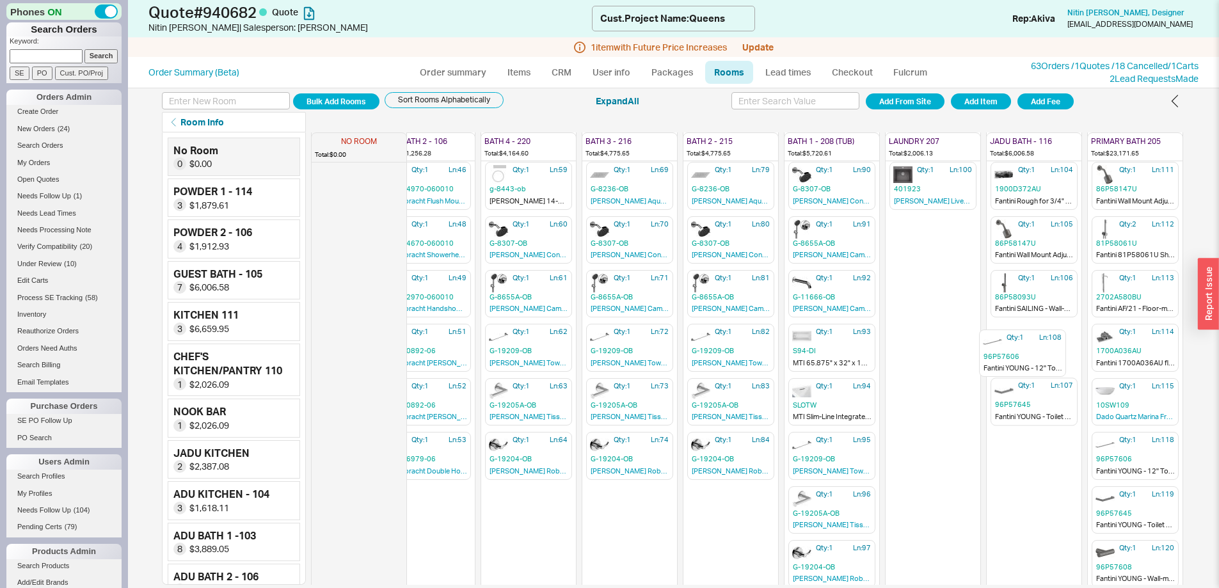
drag, startPoint x: 1026, startPoint y: 402, endPoint x: 1025, endPoint y: 349, distance: 53.1
click at [1025, 349] on div "NO ROOM Total: $0.00 POWDER 1 - 114 Total: $1,879.61 Qty: 1 Ln: 1 33P5Y004WU Fa…" at bounding box center [276, 240] width 1814 height 452
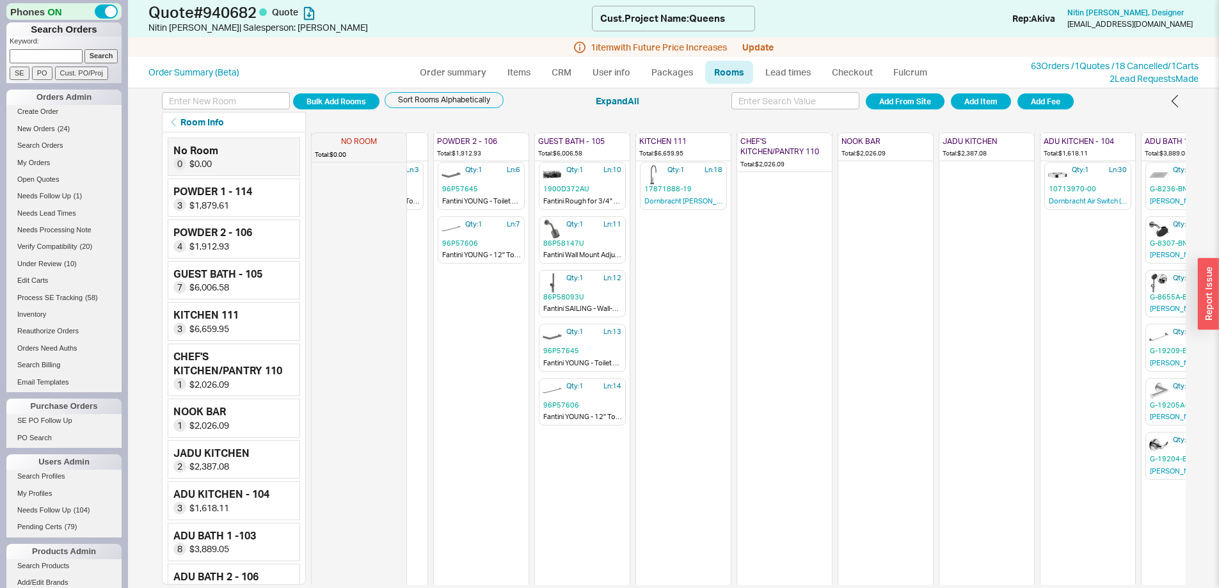
scroll to position [118, 76]
drag, startPoint x: 574, startPoint y: 397, endPoint x: 578, endPoint y: 336, distance: 61.5
click at [578, 336] on div "NO ROOM Total: $0.00 POWDER 1 - 114 Total: $1,879.61 Qty: 1 Ln: 1 33P5Y004WU Fa…" at bounding box center [1142, 240] width 1814 height 452
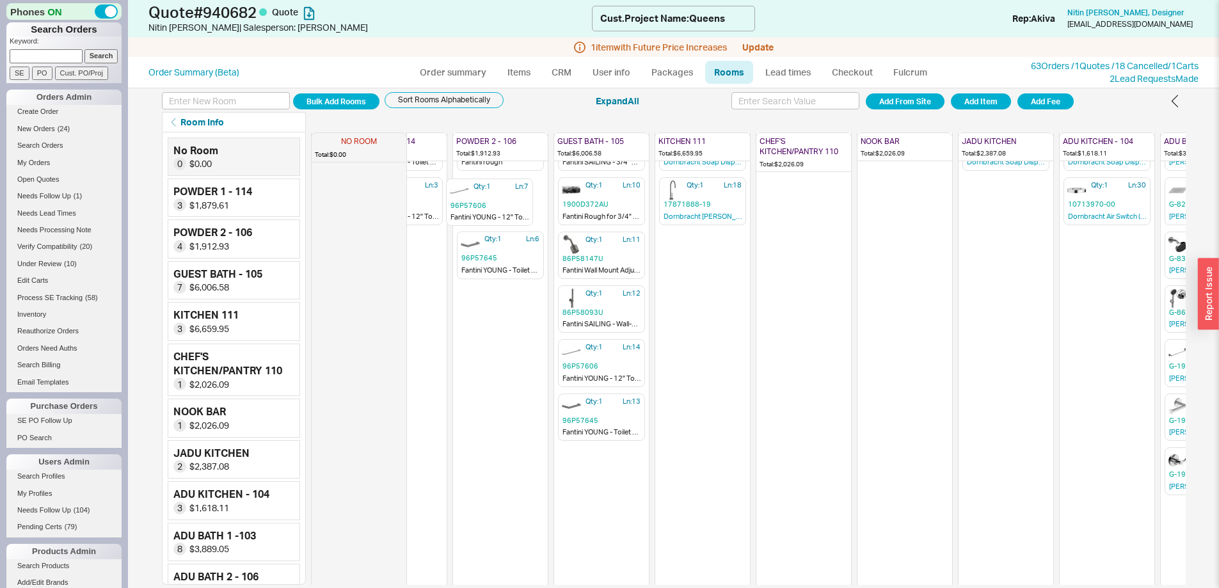
drag, startPoint x: 472, startPoint y: 233, endPoint x: 477, endPoint y: 187, distance: 46.3
click at [477, 187] on div "NO ROOM Total: $0.00 POWDER 1 - 114 Total: $1,879.61 Qty: 1 Ln: 1 33P5Y004WU Fa…" at bounding box center [1157, 255] width 1814 height 452
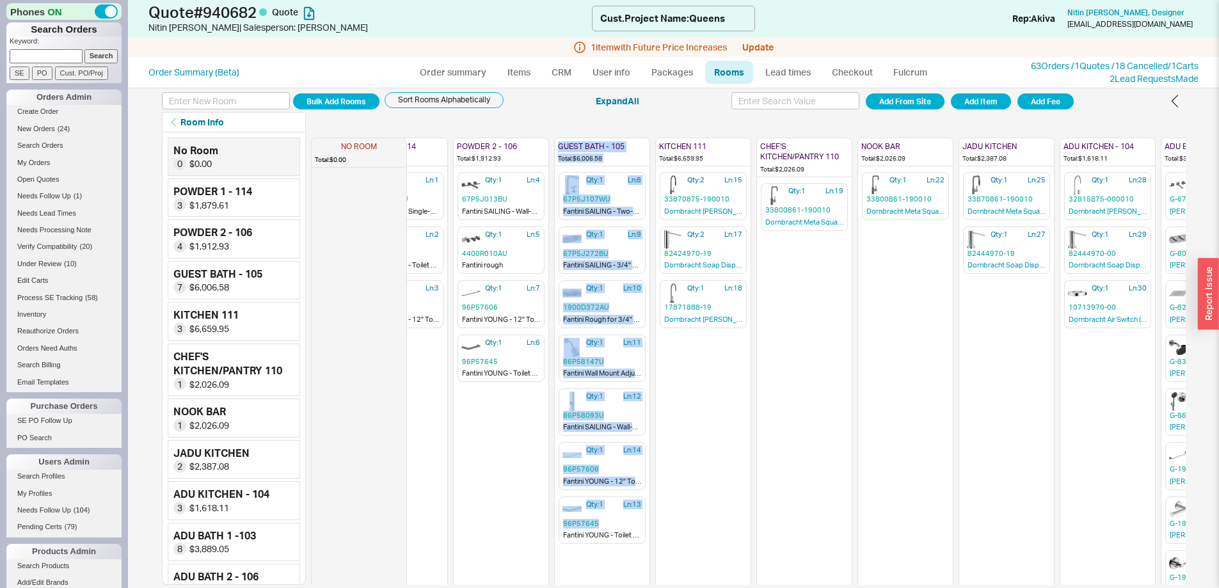
scroll to position [138, 60]
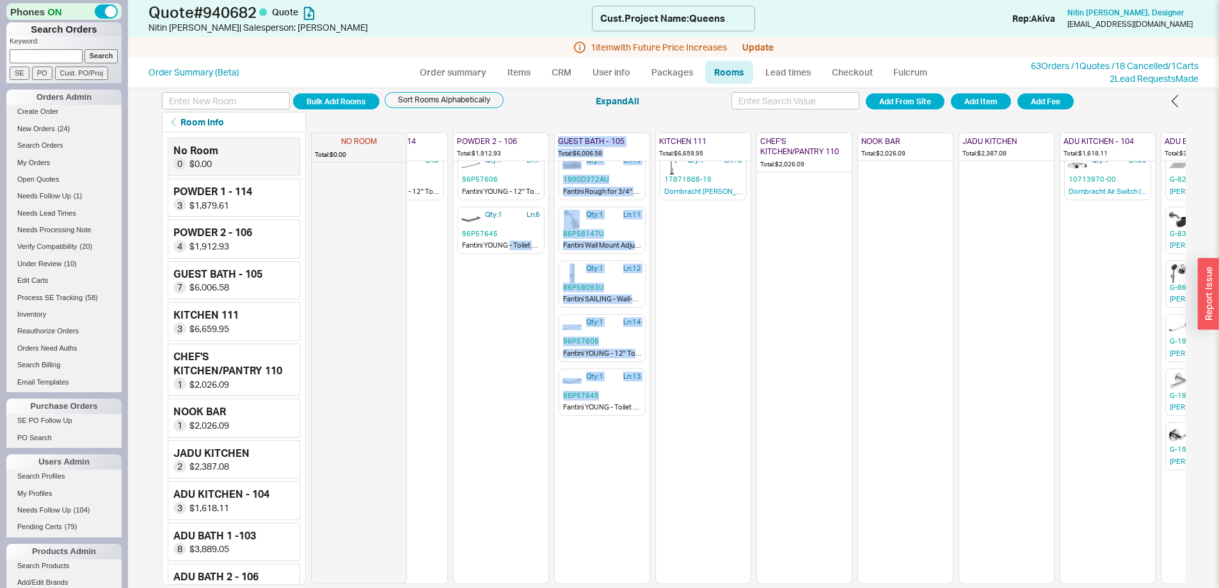
drag, startPoint x: 557, startPoint y: 585, endPoint x: 510, endPoint y: 574, distance: 47.9
click at [510, 574] on div "Bulk Add Rooms Sort Rooms Alphabetically Expand All Add From Site Add Item Add …" at bounding box center [673, 338] width 1091 height 500
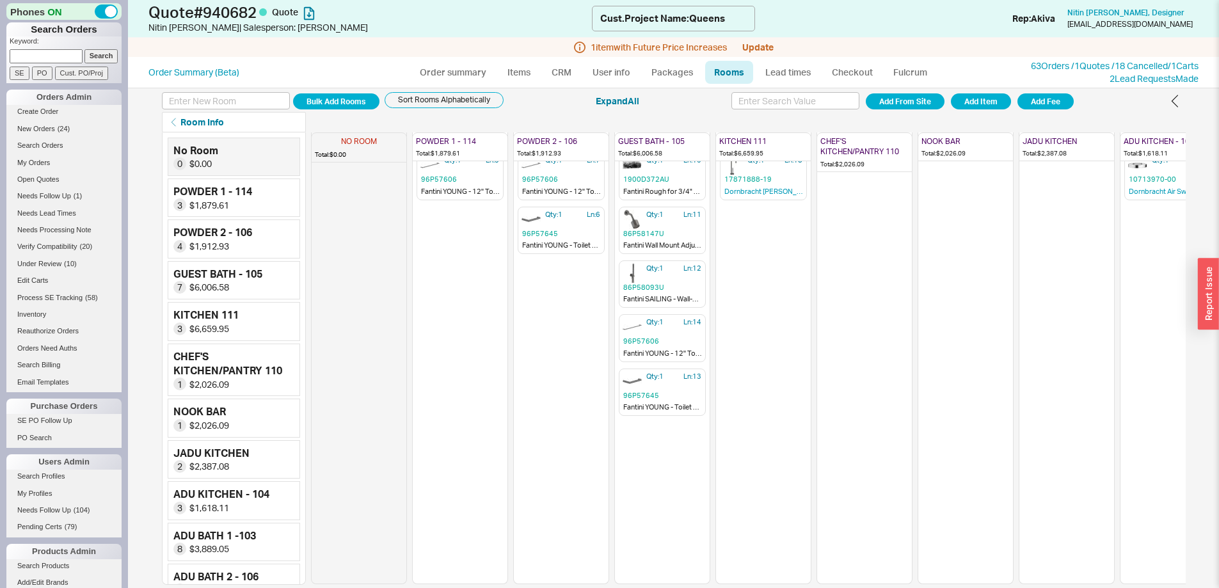
click at [360, 411] on div at bounding box center [359, 314] width 95 height 539
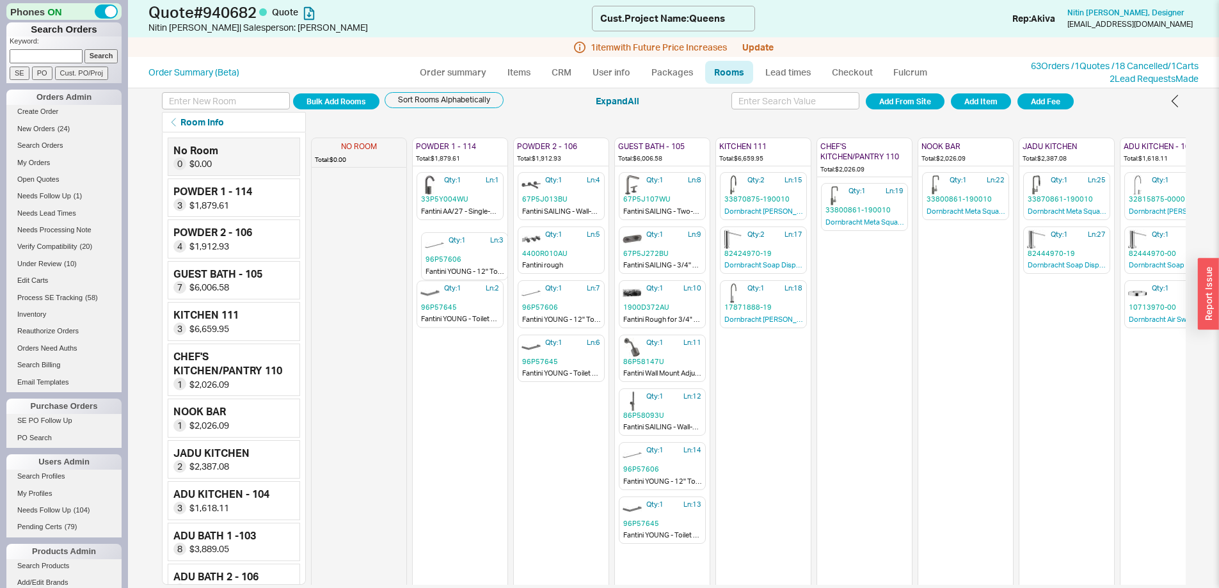
drag, startPoint x: 447, startPoint y: 306, endPoint x: 453, endPoint y: 253, distance: 52.8
click at [453, 253] on div "NO ROOM Total: $0.00 POWDER 1 - 114 Total: $1,879.61 Qty: 1 Ln: 1 33P5Y004WU Fa…" at bounding box center [1218, 358] width 1814 height 452
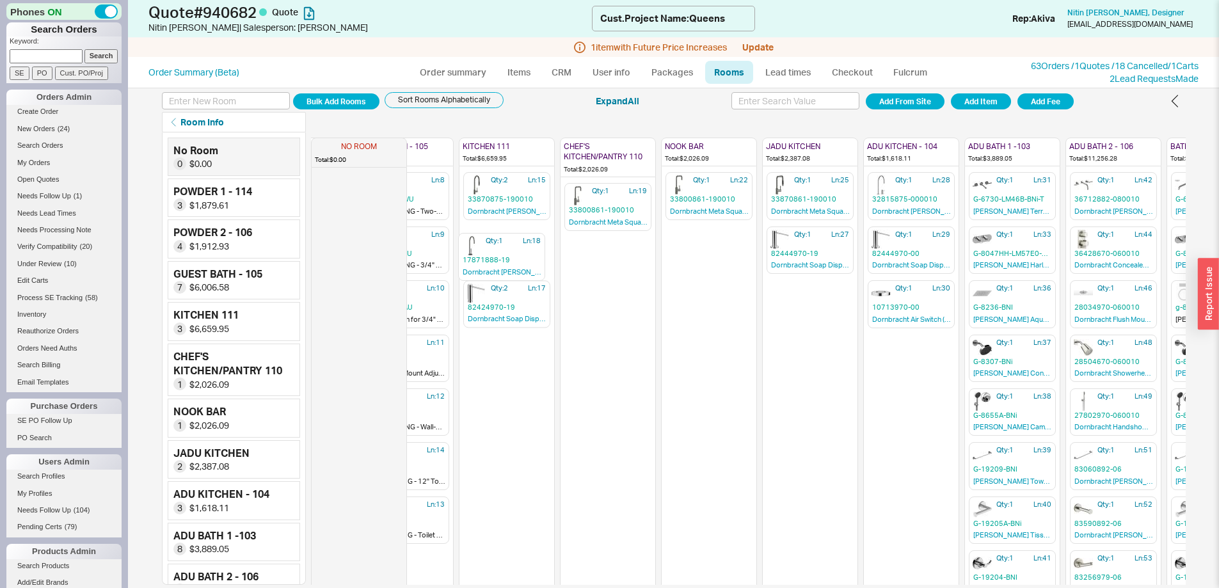
scroll to position [0, 248]
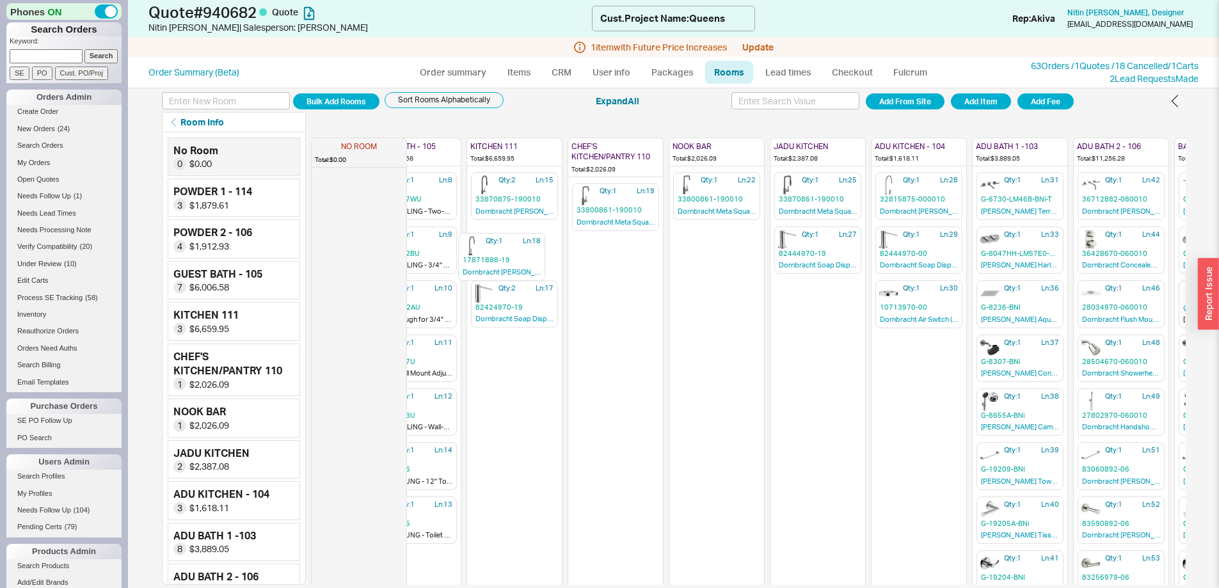
drag, startPoint x: 486, startPoint y: 297, endPoint x: 489, endPoint y: 245, distance: 52.6
click at [489, 245] on div "NO ROOM Total: $0.00 POWDER 1 - 114 Total: $1,879.61 Qty: 1 Ln: 1 33P5Y004WU Fa…" at bounding box center [969, 358] width 1814 height 452
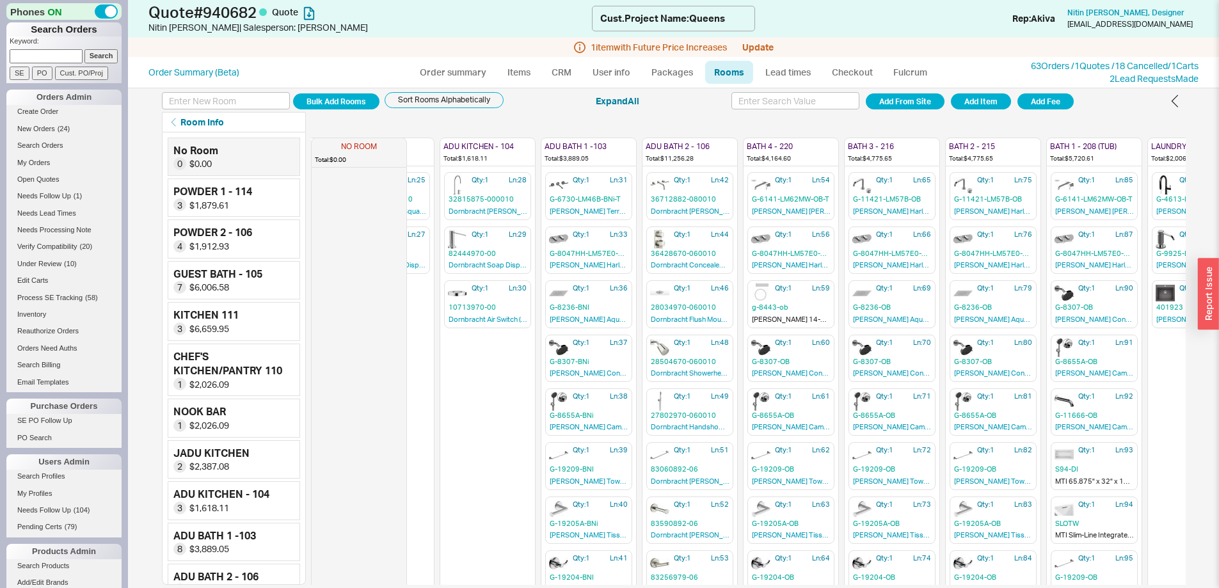
scroll to position [0, 683]
click at [798, 283] on icon "button" at bounding box center [800, 284] width 8 height 8
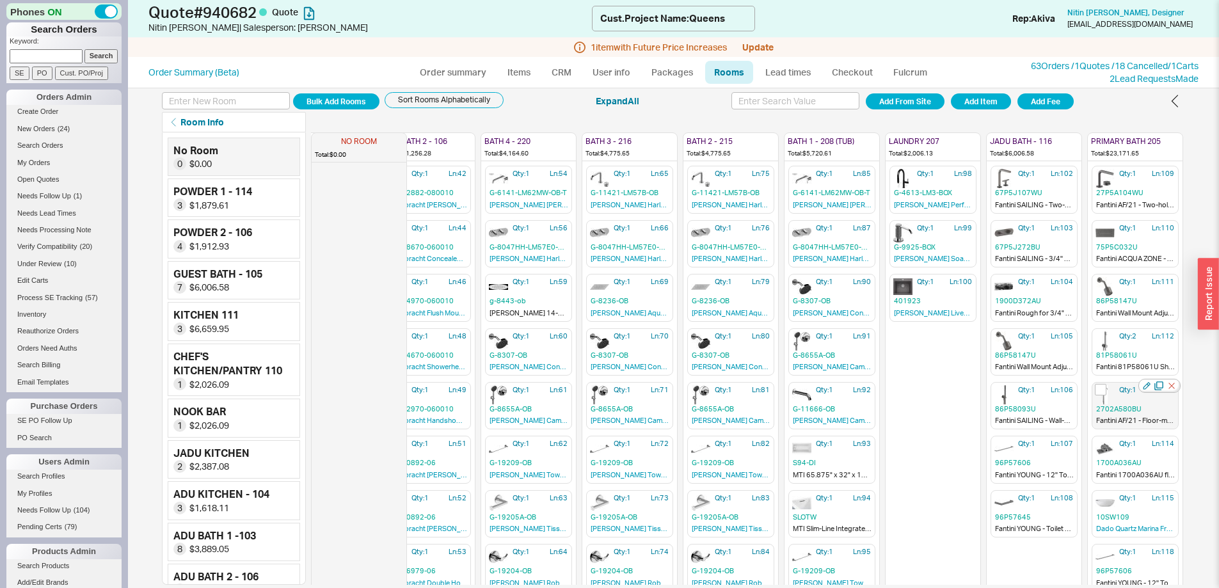
scroll to position [0, 952]
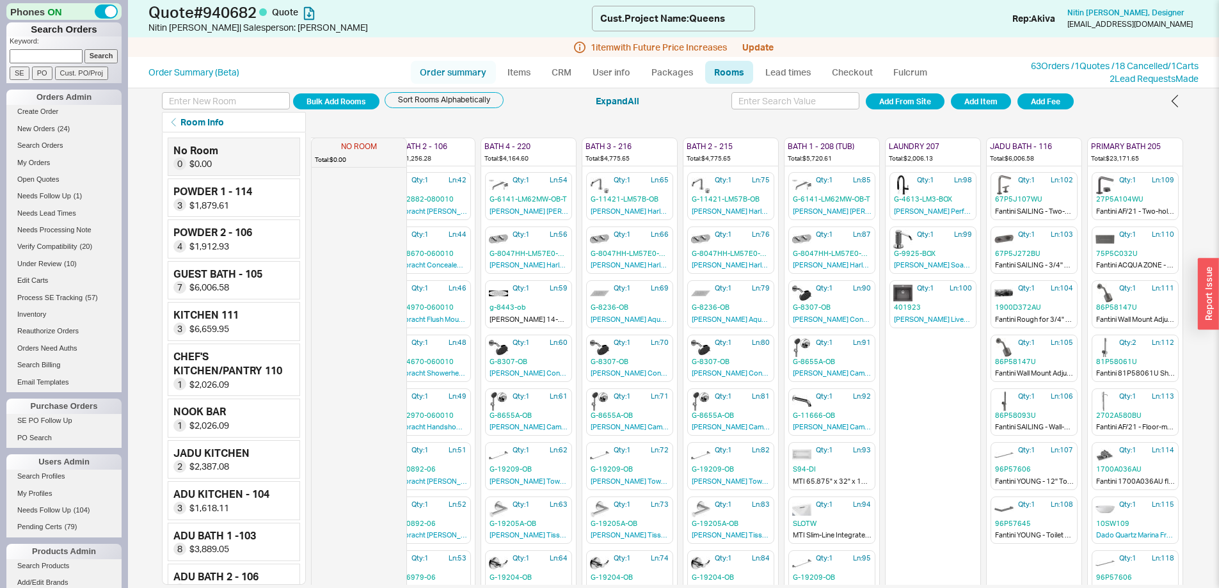
click at [469, 75] on link "Order summary" at bounding box center [453, 72] width 85 height 23
select select "*"
select select "LOW"
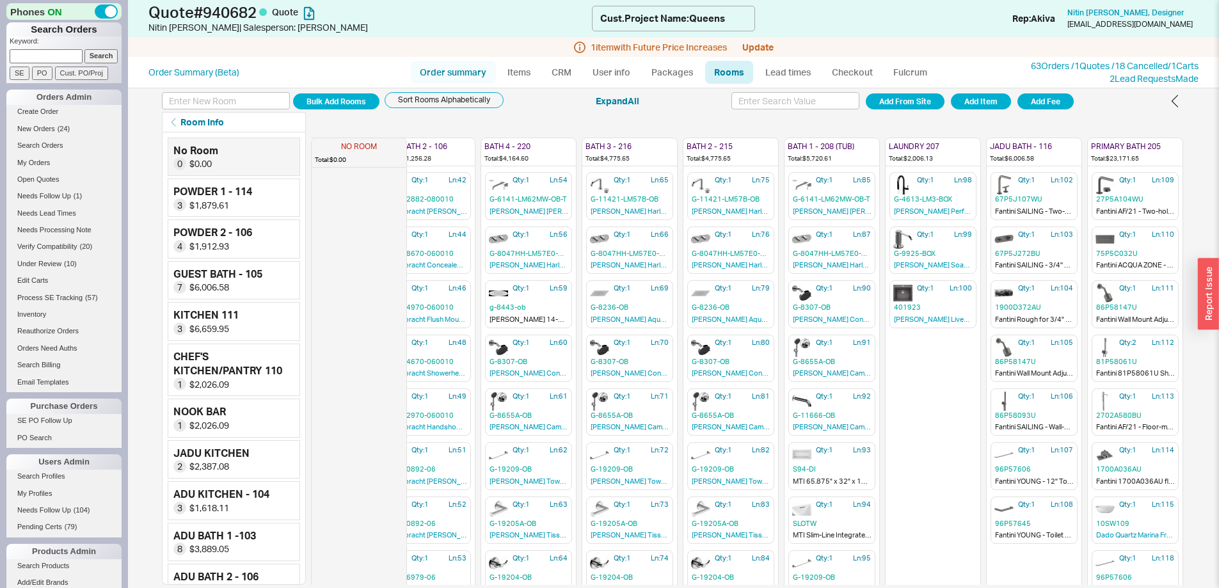
select select "3"
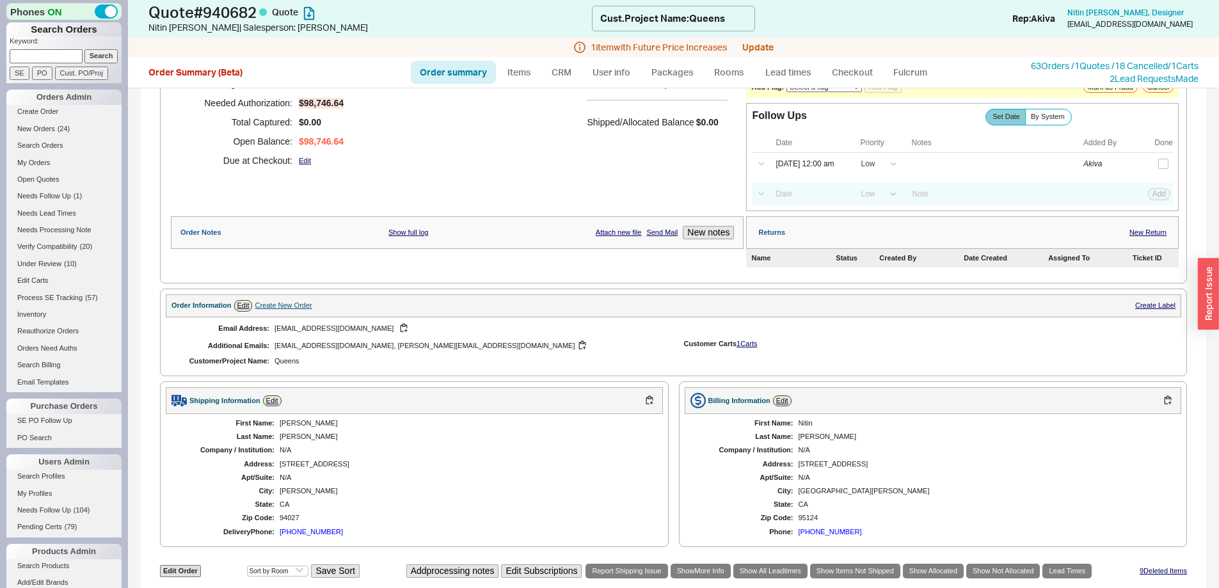
scroll to position [256, 0]
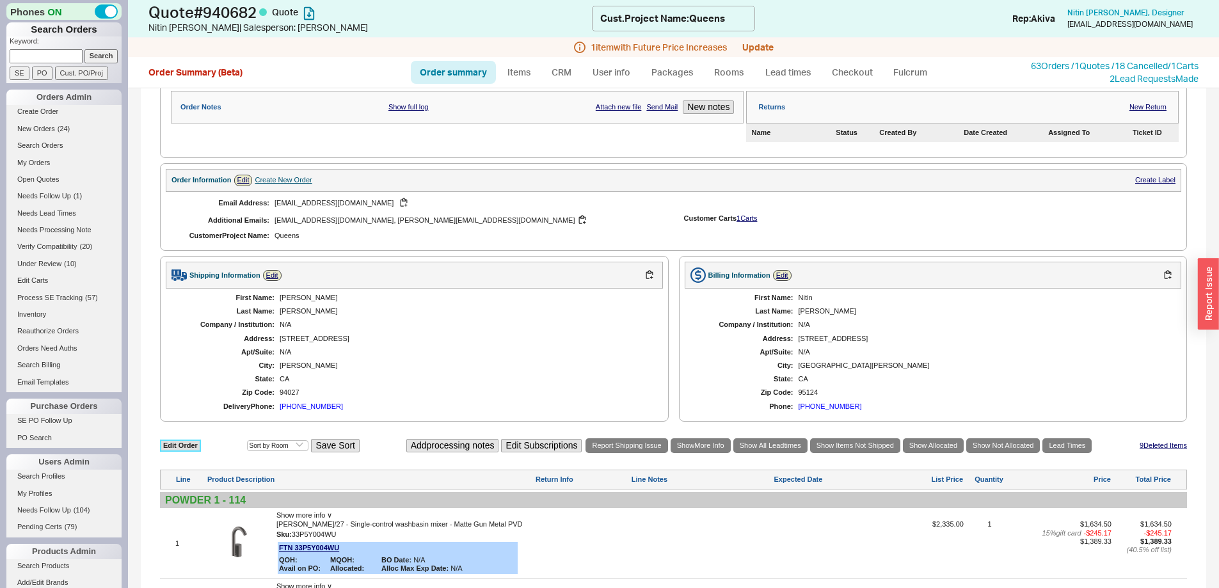
click at [194, 440] on link "Edit Order" at bounding box center [180, 445] width 41 height 12
select select "3"
select select "ON_CHECKOUT_AGGREGATED"
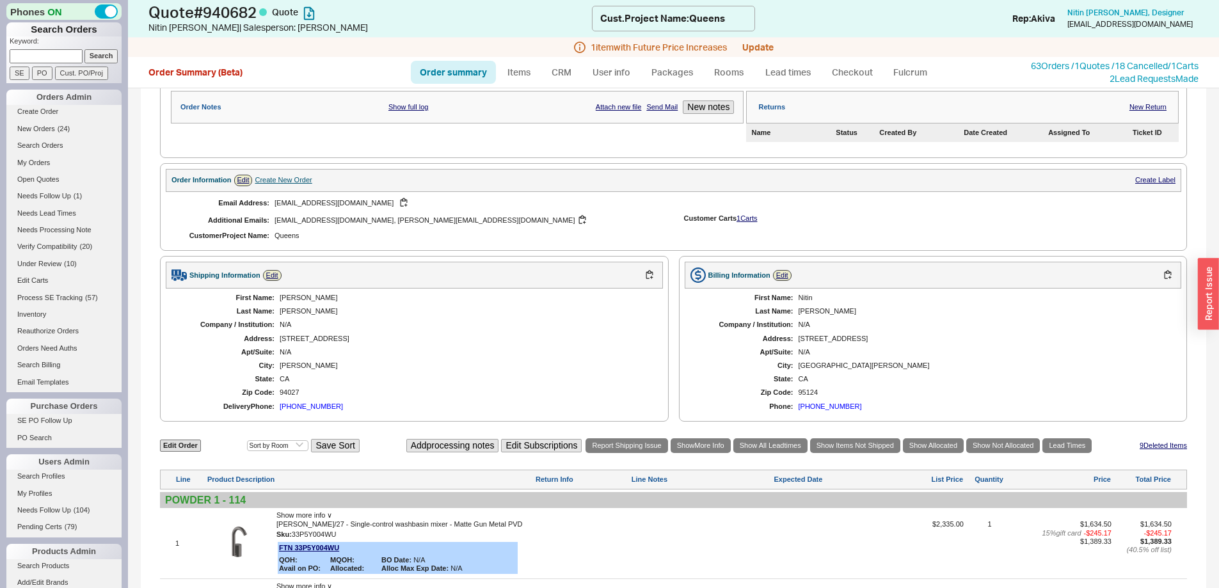
select select "ON_CHECKOUT_AGGREGATED"
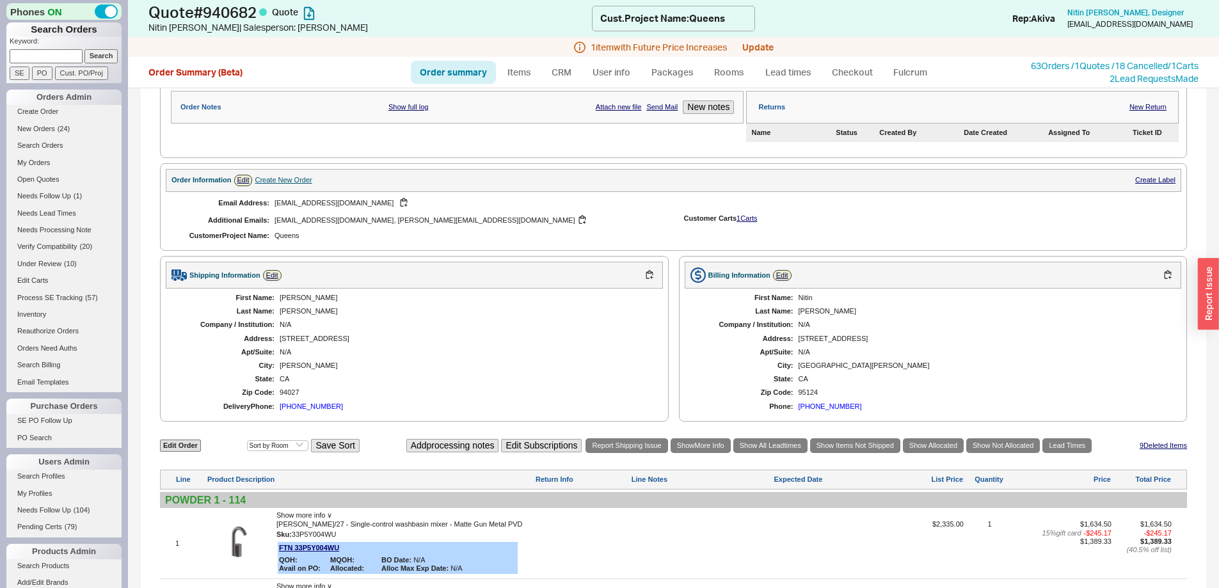
select select "ON_CHECKOUT_AGGREGATED"
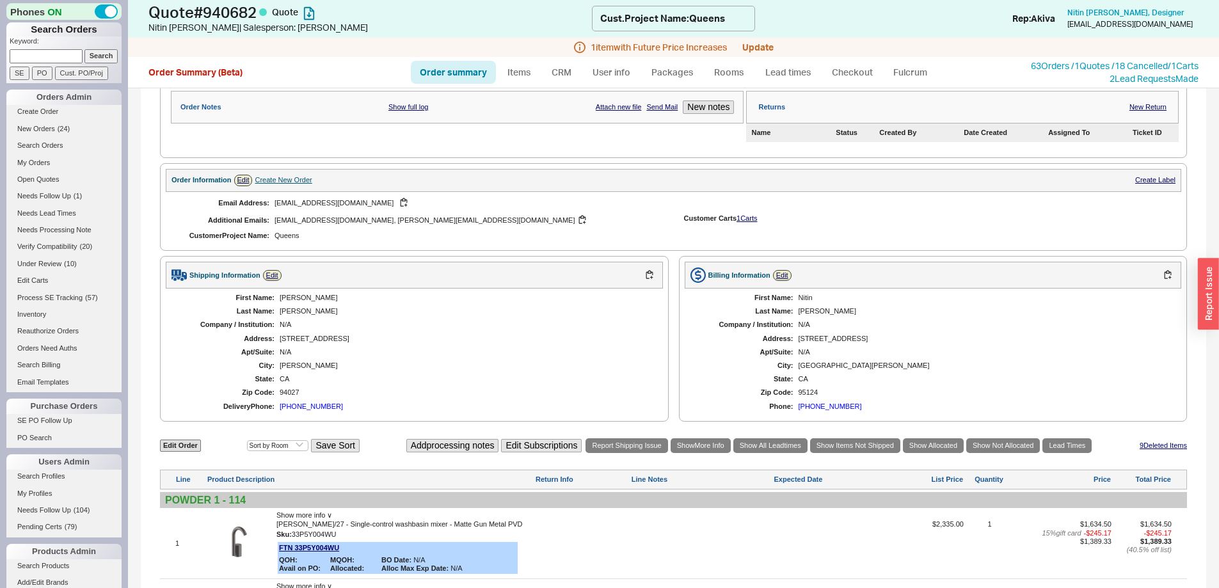
select select "ON_CHECKOUT_AGGREGATED"
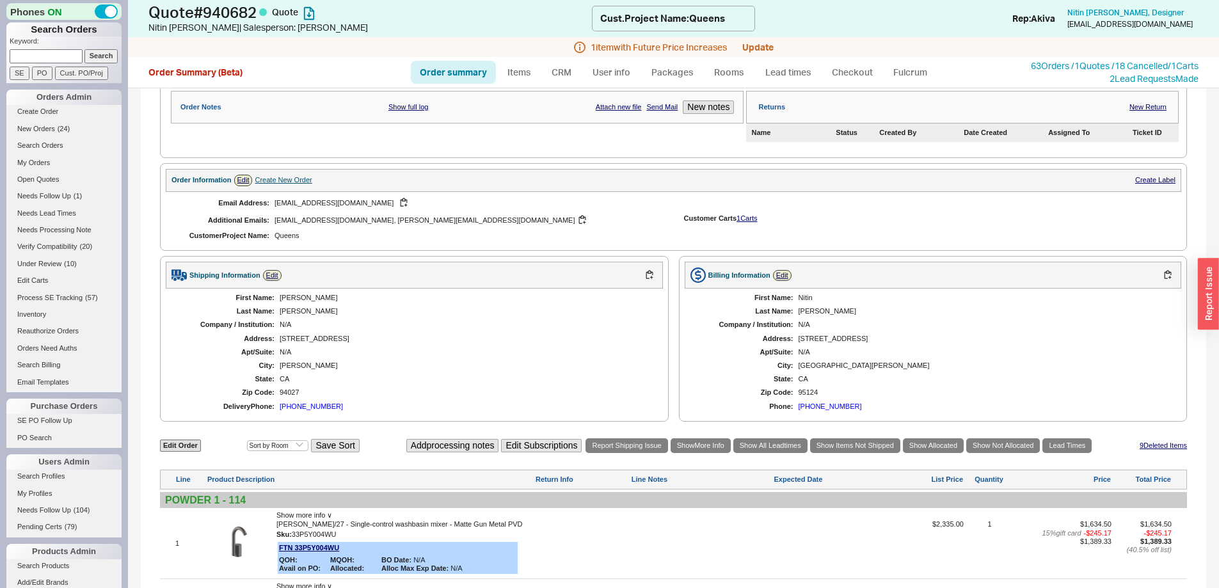
select select "ON_CHECKOUT_AGGREGATED"
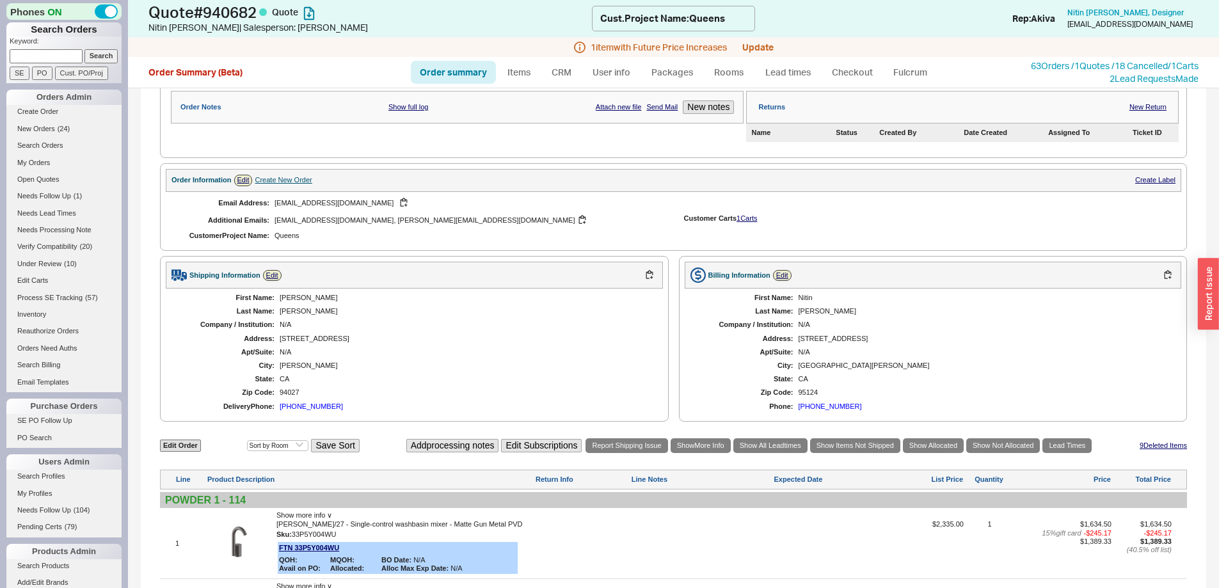
select select "ON_CHECKOUT_AGGREGATED"
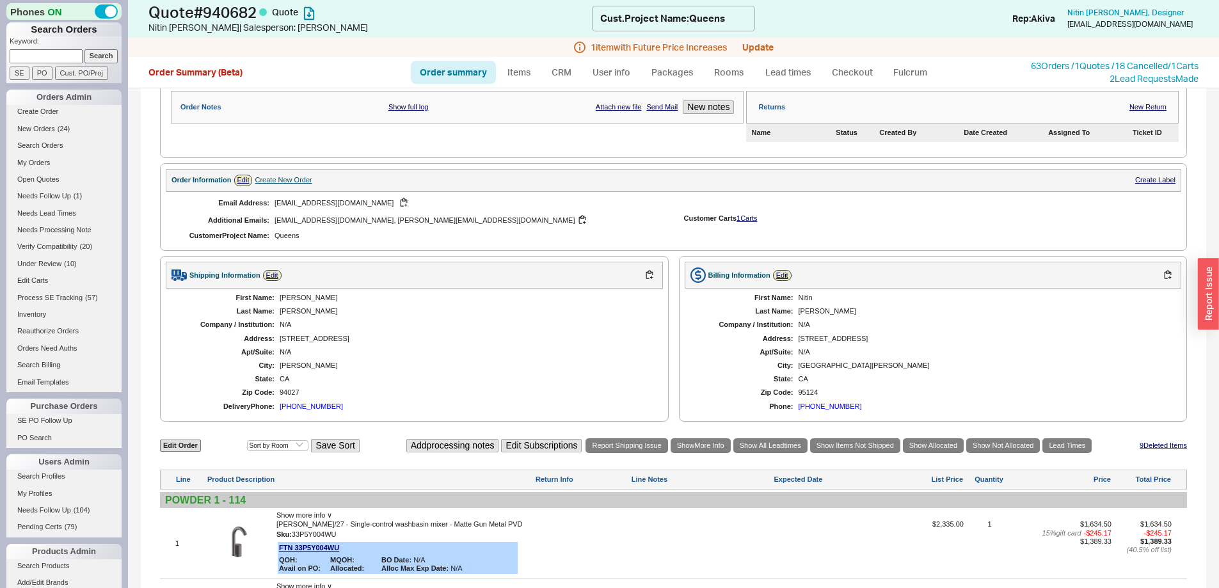
select select "ON_CHECKOUT_AGGREGATED"
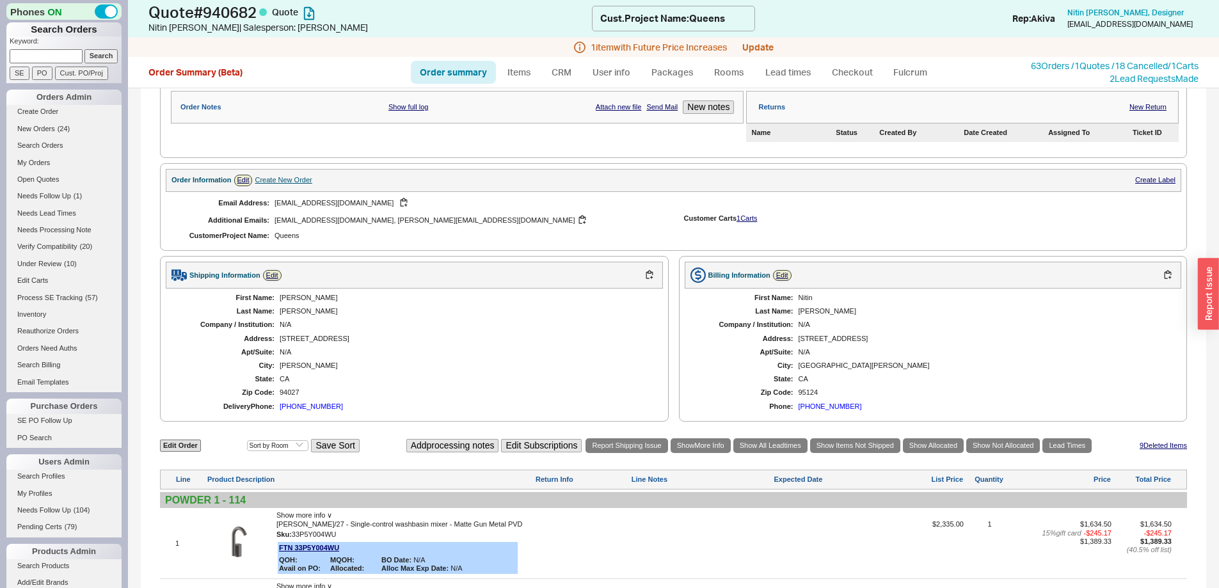
select select "ON_CHECKOUT_AGGREGATED"
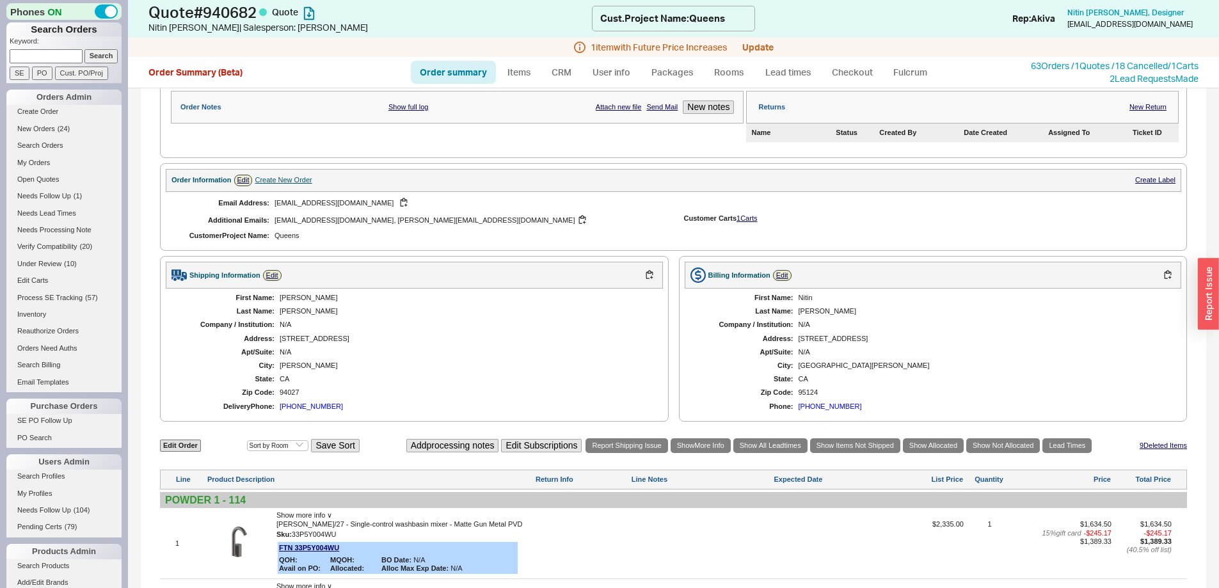
select select "ON_CHECKOUT_AGGREGATED"
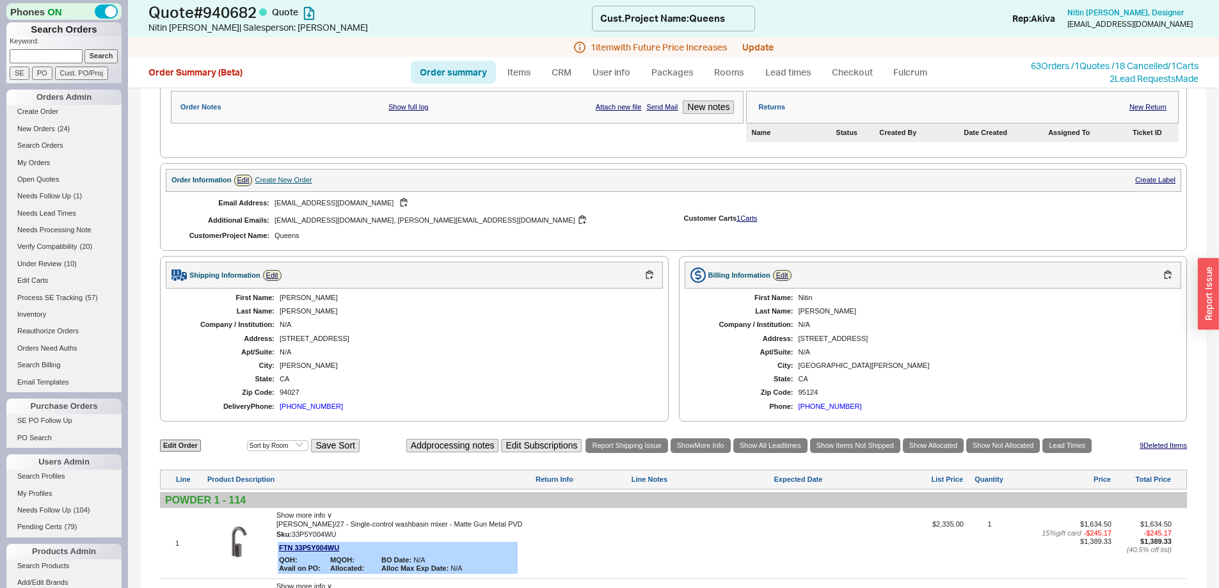
select select "ON_CHECKOUT_AGGREGATED"
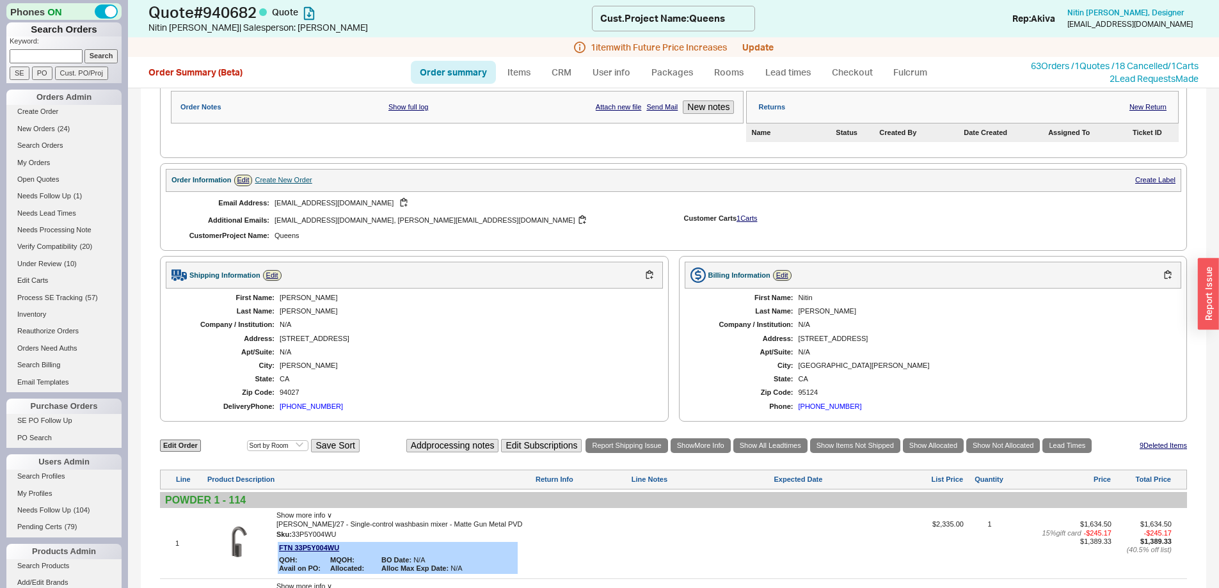
select select "ON_CHECKOUT_AGGREGATED"
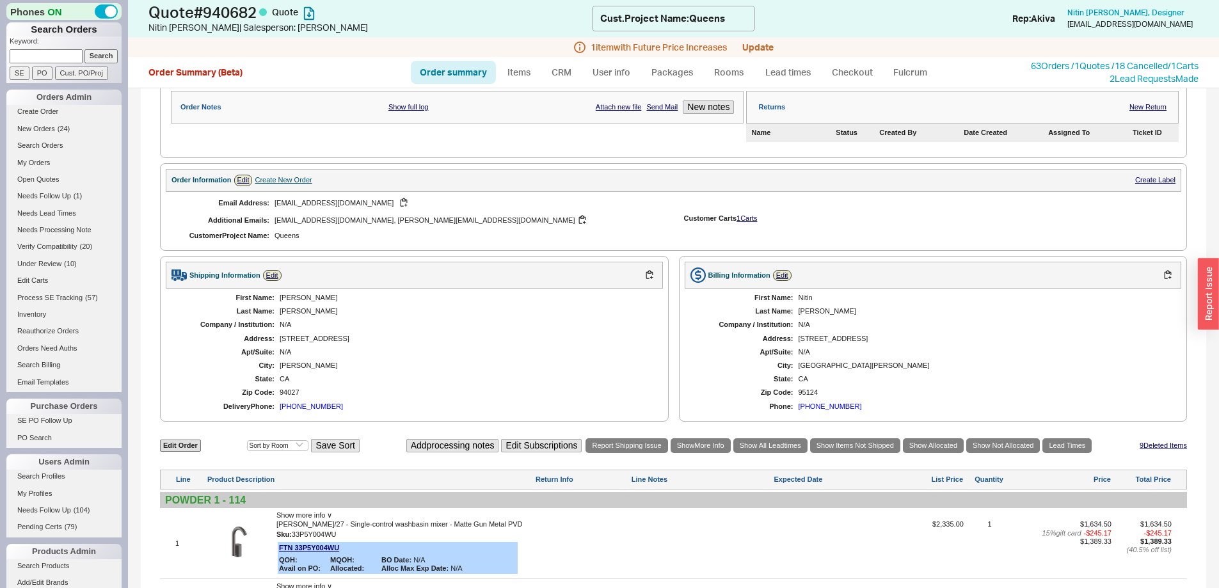
select select "ON_CHECKOUT_AGGREGATED"
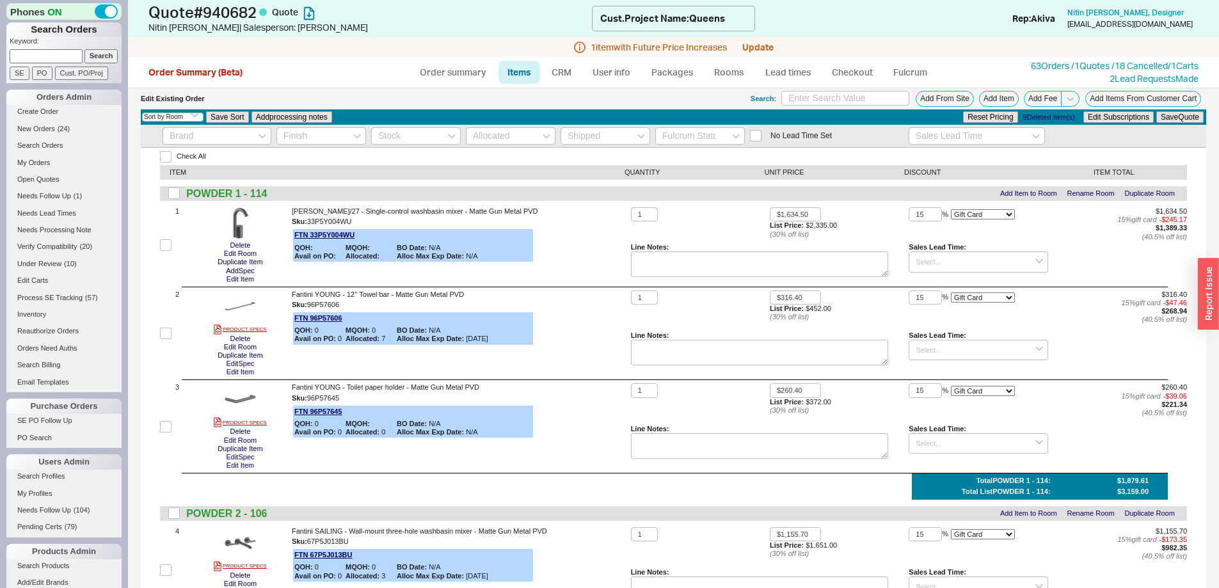
drag, startPoint x: 194, startPoint y: 440, endPoint x: 192, endPoint y: 447, distance: 7.3
click at [192, 447] on div "3 PRODUCT SPECS Delete Edit Room Duplicate Item Edit Spec Edit Item Fantini YOU…" at bounding box center [673, 426] width 1027 height 86
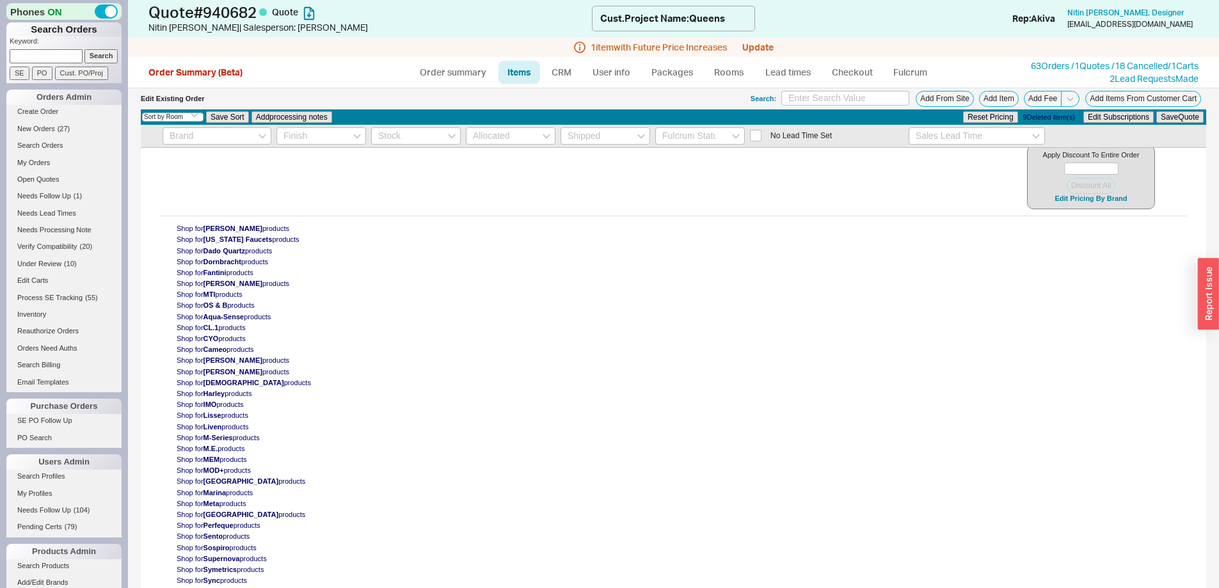
scroll to position [12627, 0]
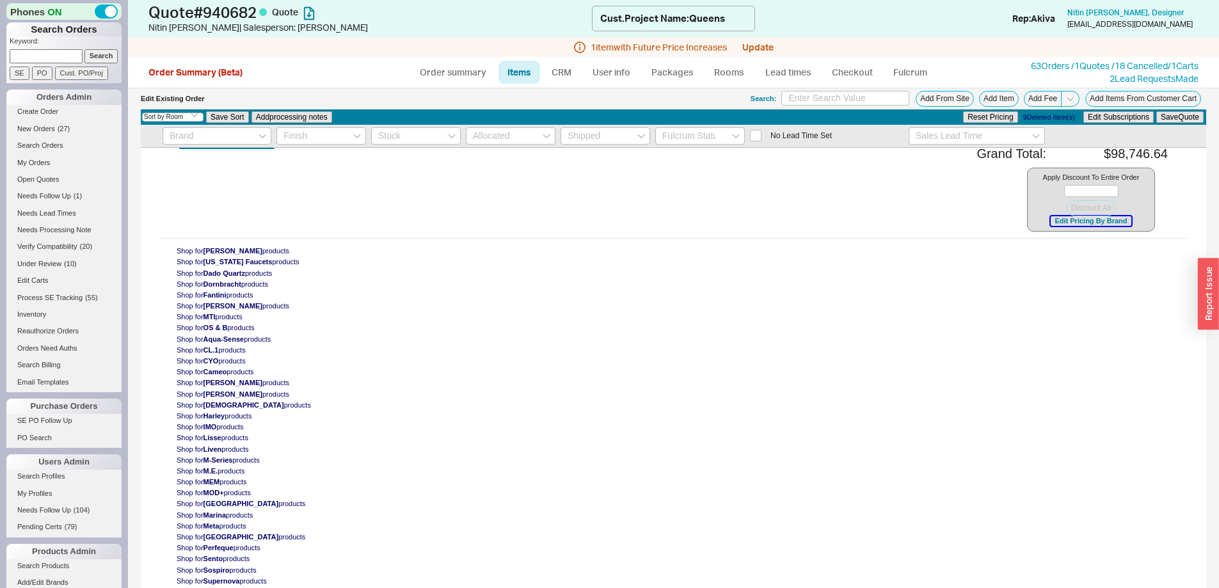
click at [1059, 225] on button "Edit Pricing By Brand" at bounding box center [1090, 221] width 80 height 10
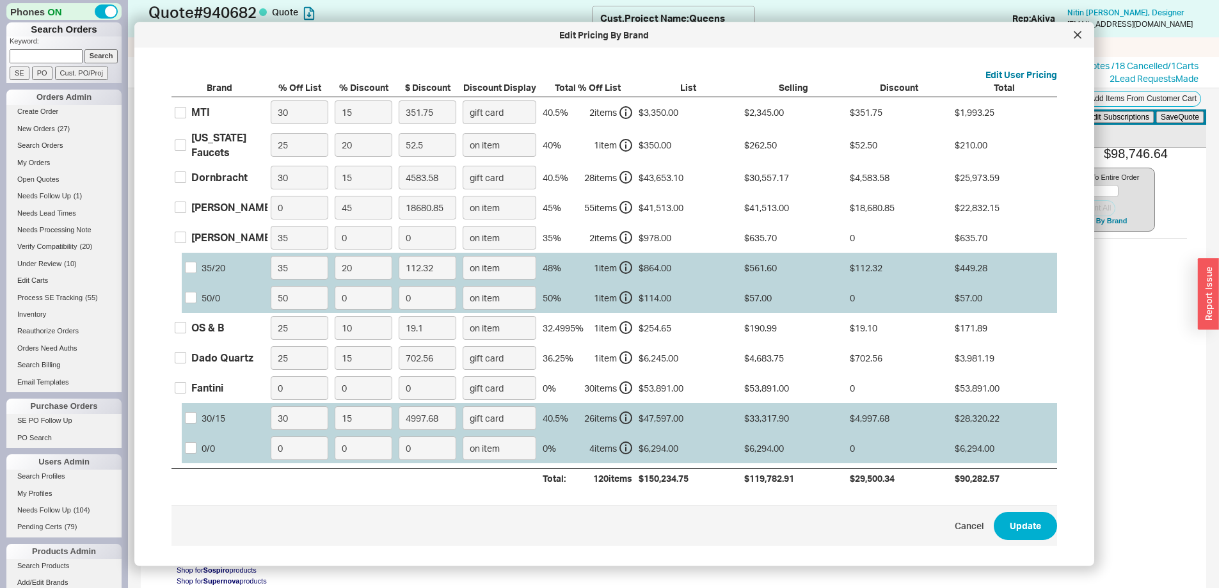
click at [215, 388] on div "Fantini" at bounding box center [207, 388] width 32 height 14
click at [186, 388] on input "Fantini" at bounding box center [181, 388] width 12 height 12
checkbox input "true"
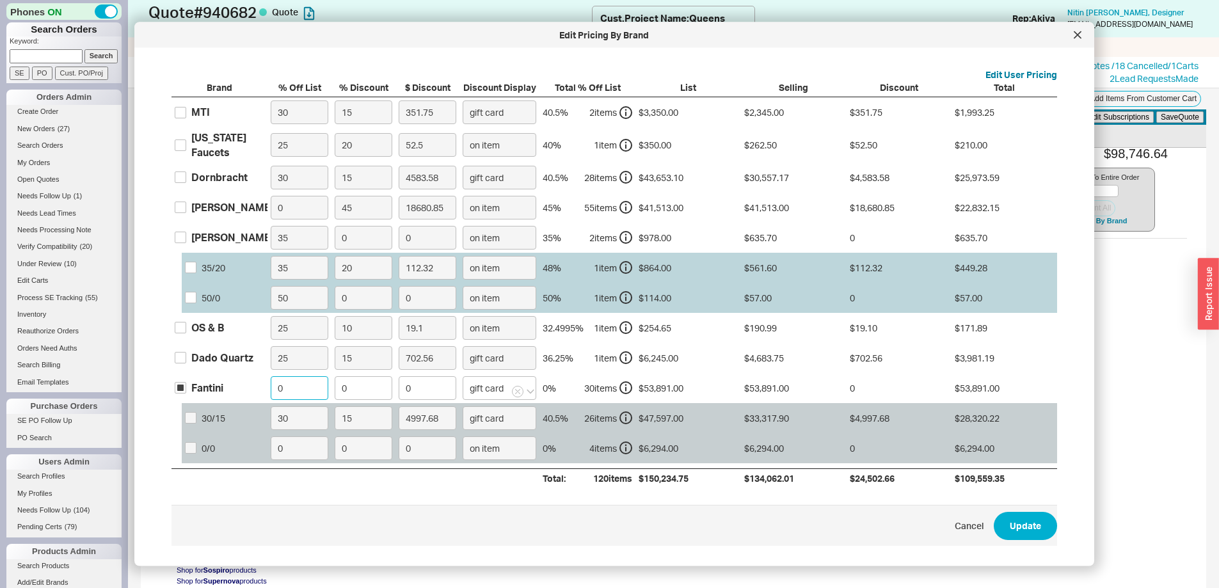
click at [274, 391] on input "0" at bounding box center [300, 388] width 58 height 24
type input "30"
click at [346, 381] on input "0" at bounding box center [364, 388] width 58 height 24
type input "1"
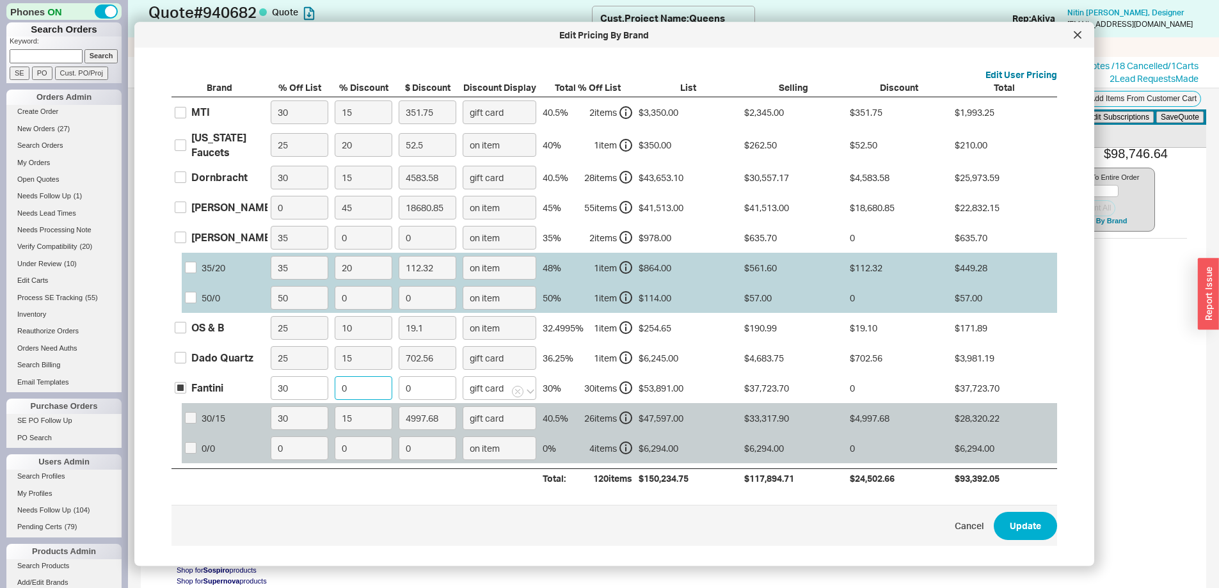
type input "377.24"
type input "15"
type input "5658.55"
type input "15"
click at [1026, 527] on button "Update" at bounding box center [1024, 526] width 63 height 28
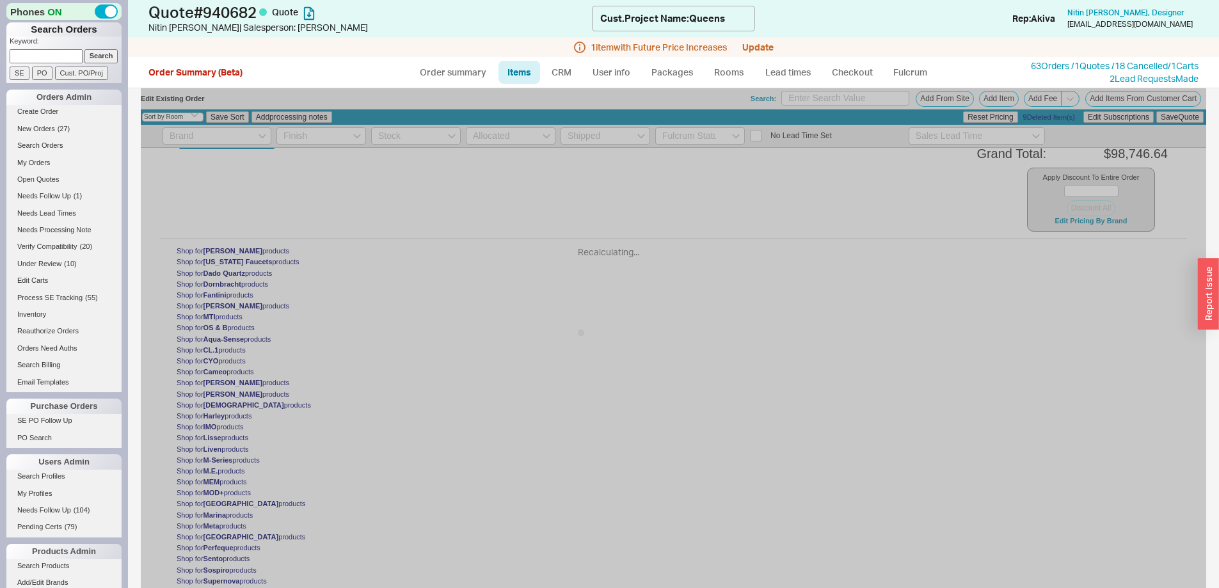
type input "$1,004.50"
type input "15"
select select "ON_CHECKOUT_AGGREGATED"
type input "$1,198.40"
type input "15"
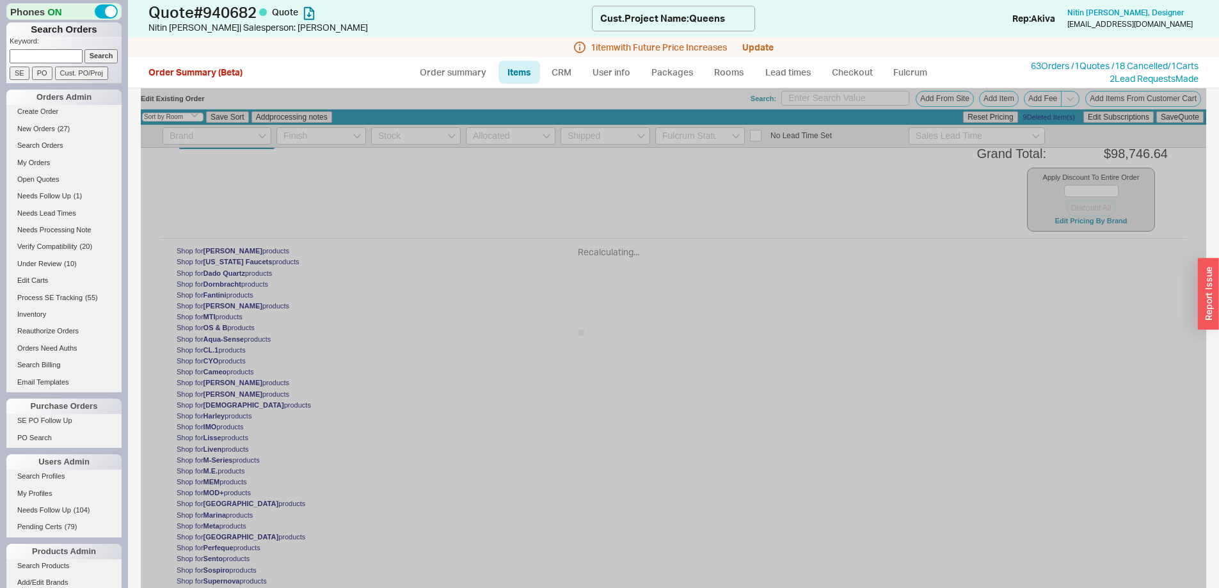
select select "ON_CHECKOUT_AGGREGATED"
type input "$1,004.50"
type input "15"
select select "ON_CHECKOUT_AGGREGATED"
type input "$1,198.40"
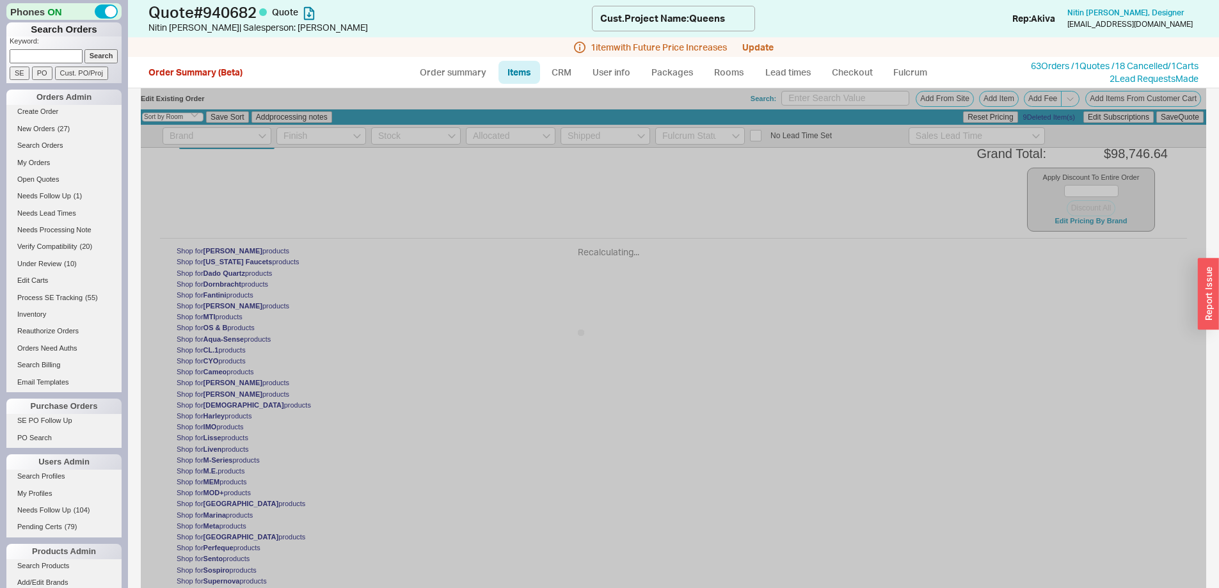
type input "15"
select select "ON_CHECKOUT_AGGREGATED"
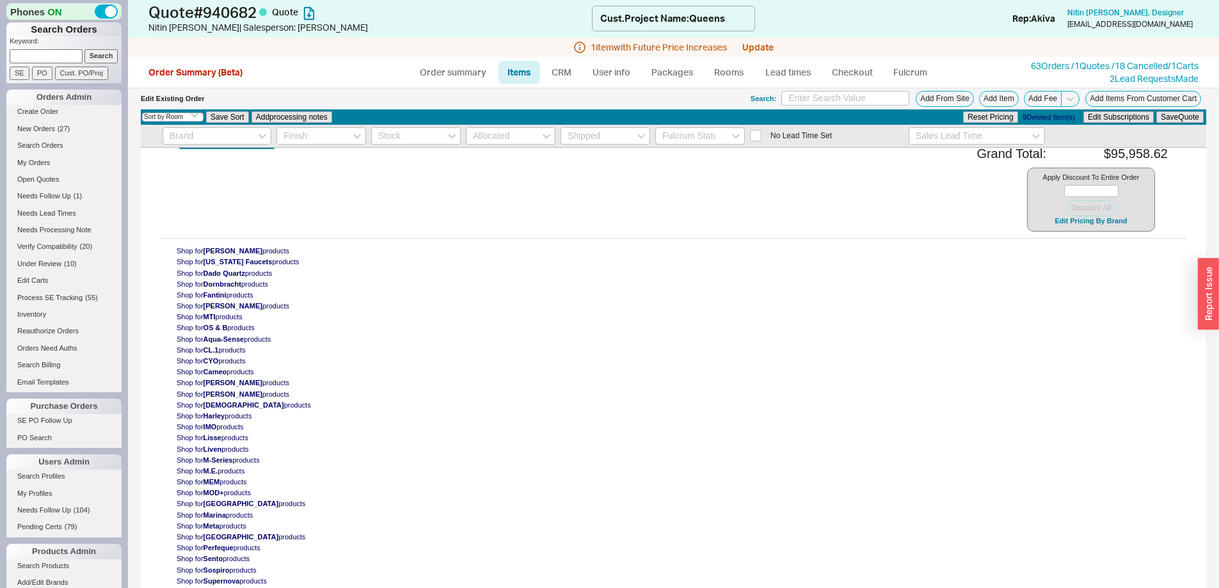
paste input "bmbronson@gmail.com"
type input "bmbronson@gmail.com"
click at [99, 55] on input "Search" at bounding box center [101, 55] width 34 height 13
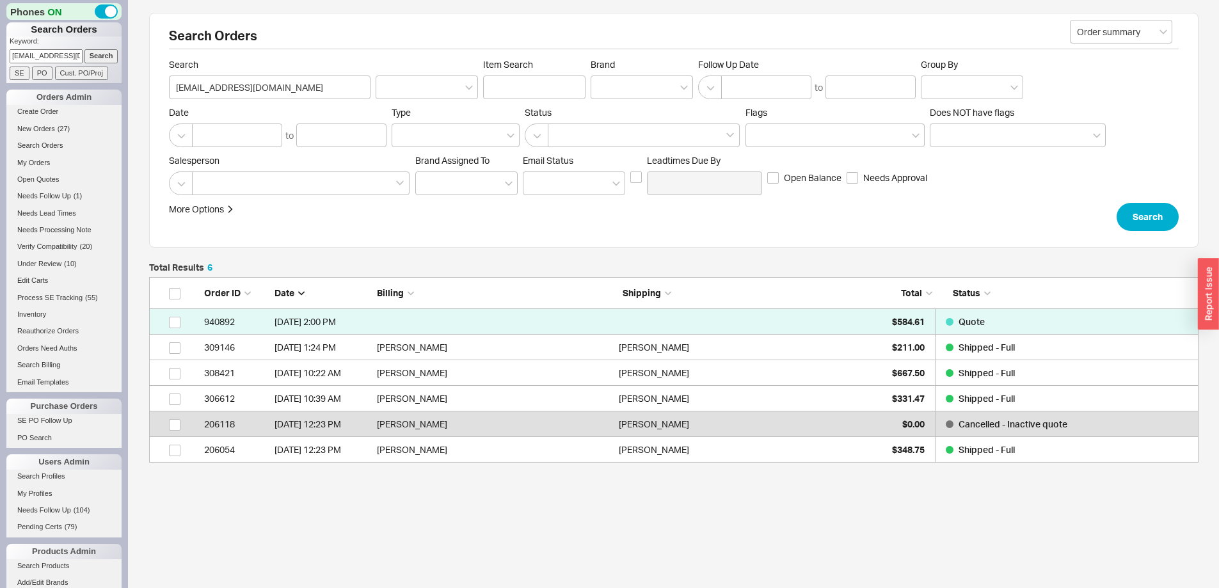
scroll to position [176, 1040]
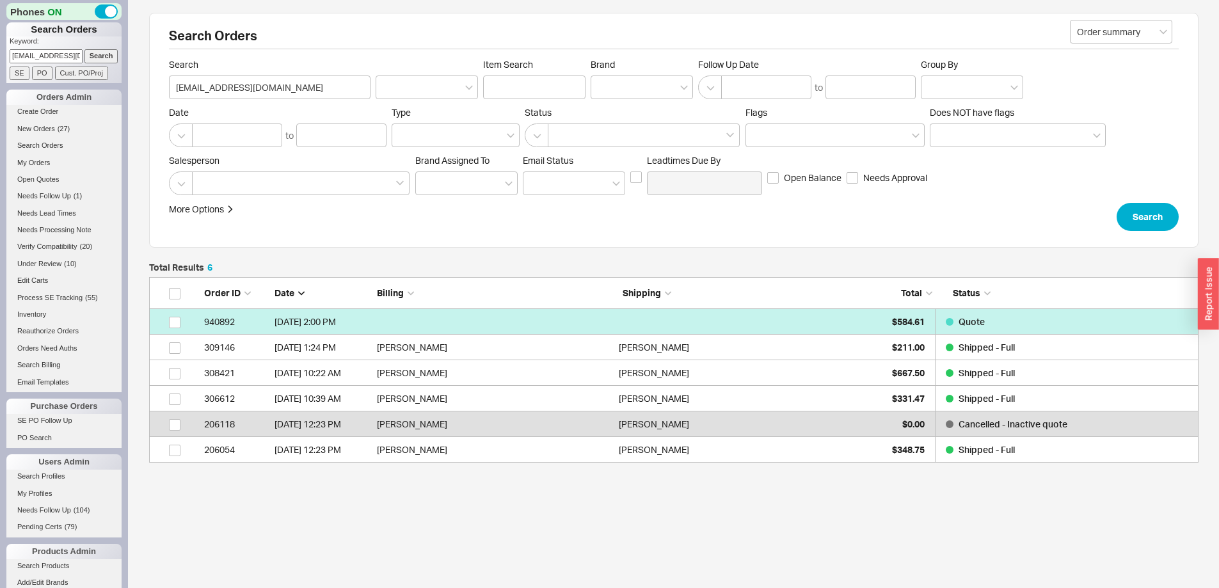
click at [805, 312] on link "940892 9/18/25 2:00 PM $584.61 Quote" at bounding box center [673, 322] width 1049 height 26
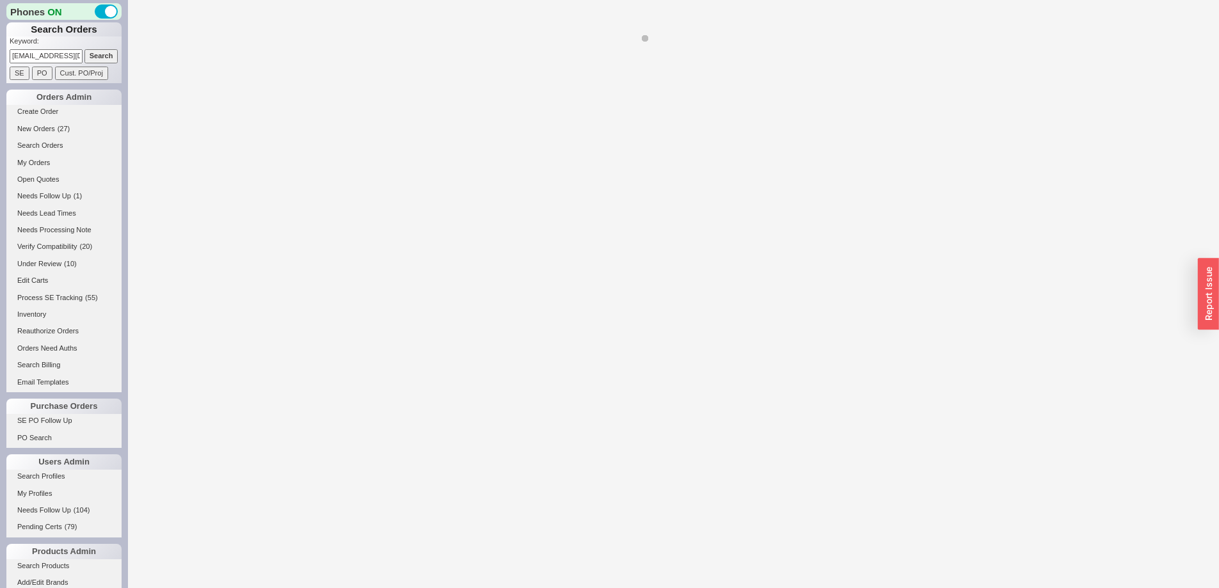
select select "*"
select select "3"
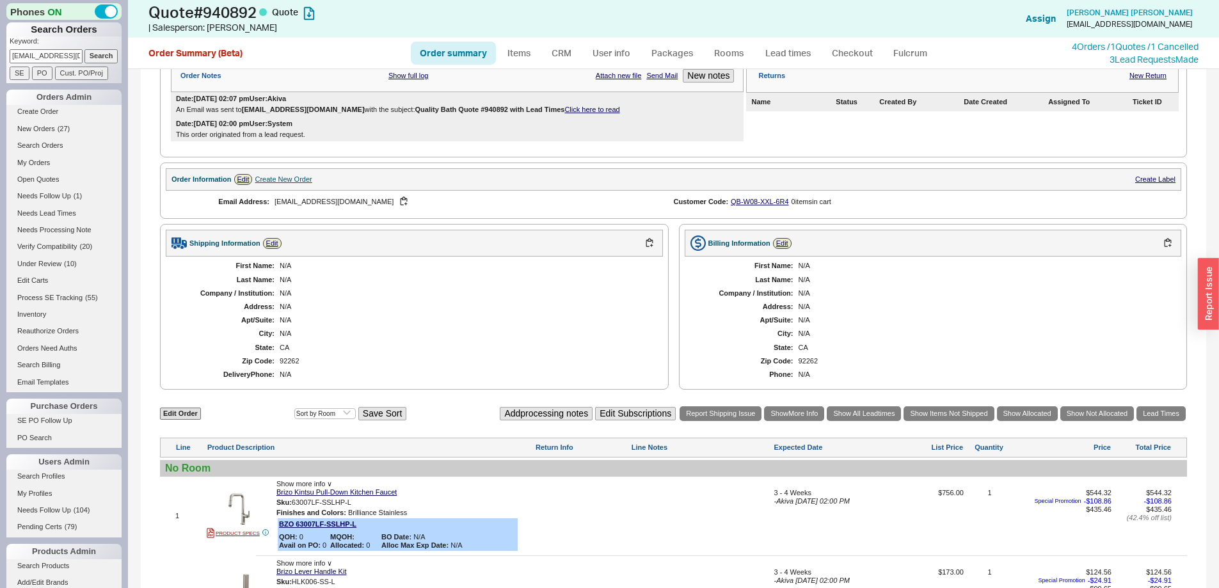
scroll to position [448, 0]
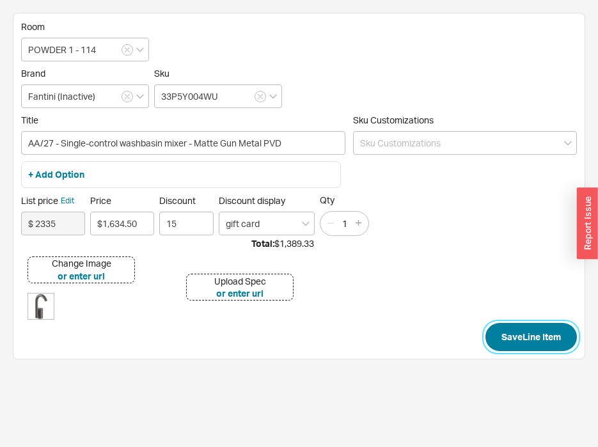
click at [530, 337] on button "Save Line Item" at bounding box center [531, 337] width 91 height 28
click at [532, 336] on button "Save Line Item" at bounding box center [531, 337] width 91 height 28
click at [534, 342] on button "Save Line Item" at bounding box center [531, 337] width 91 height 28
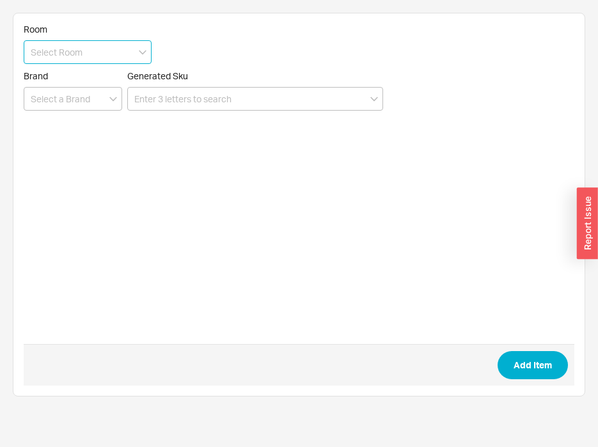
click at [88, 59] on input at bounding box center [88, 52] width 128 height 24
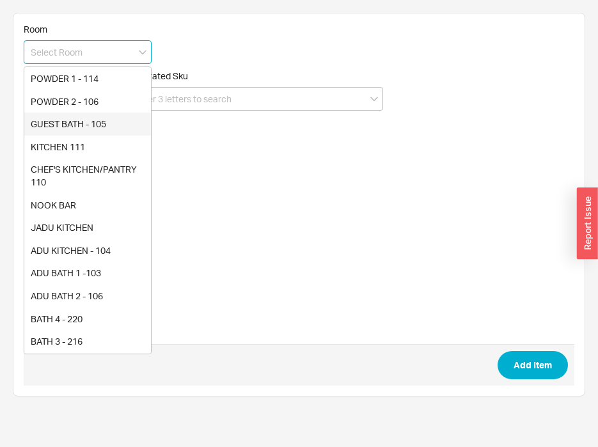
click at [101, 132] on div "GUEST BATH - 105" at bounding box center [87, 124] width 127 height 23
type input "GUEST BATH - 105"
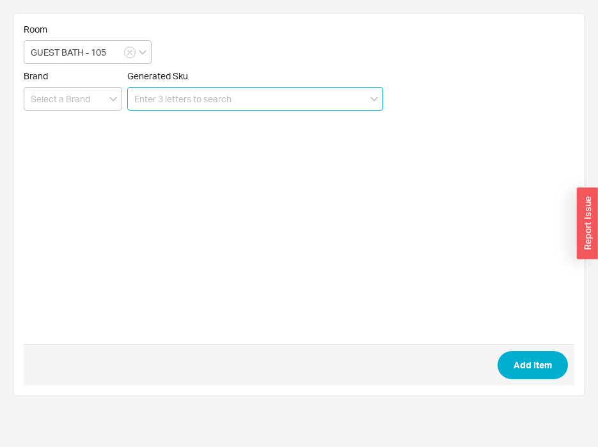
paste input "67P5J272BU"
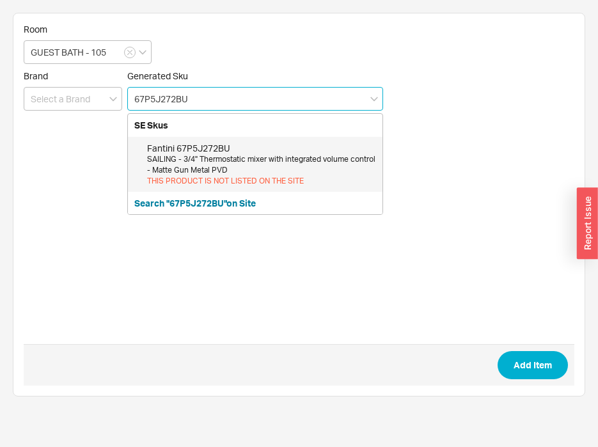
click at [286, 164] on div "SAILING - 3/4'' Thermostatic mixer with integrated volume control - Matte Gun M…" at bounding box center [261, 165] width 229 height 22
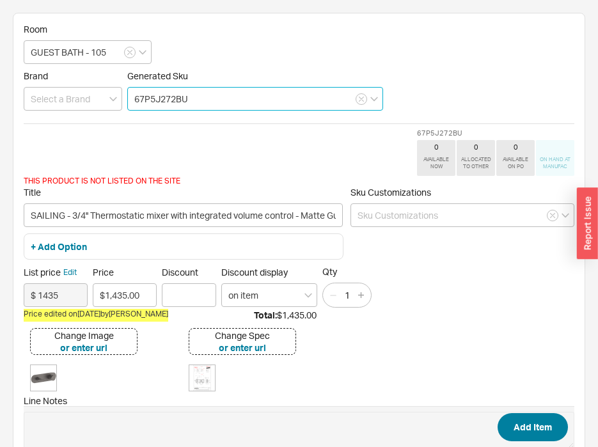
type input "67P5J272BU"
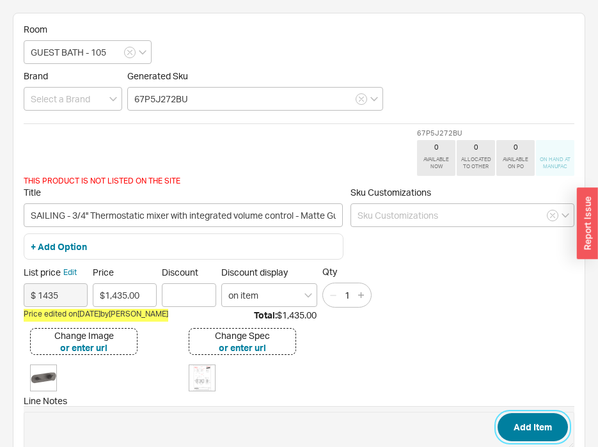
click at [551, 422] on button "Add Item" at bounding box center [533, 427] width 70 height 28
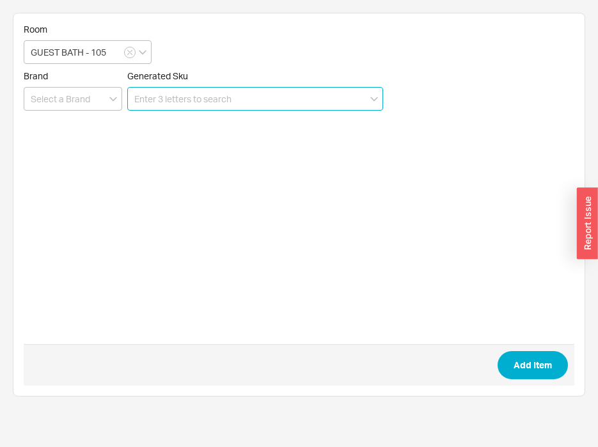
paste input "1900D372AU"
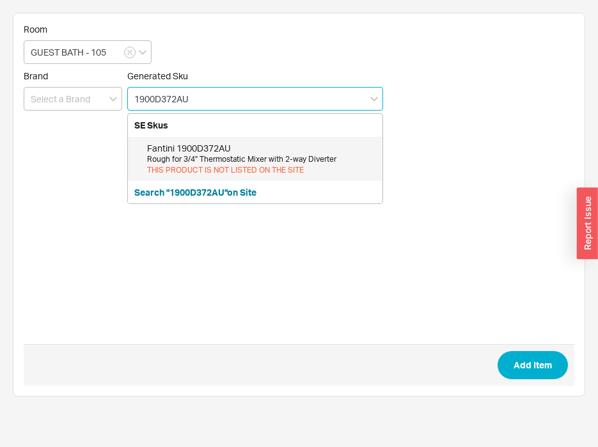
click at [302, 162] on div "Rough for 3/4" Thermostatic Mixer with 2-way Diverter" at bounding box center [261, 159] width 229 height 11
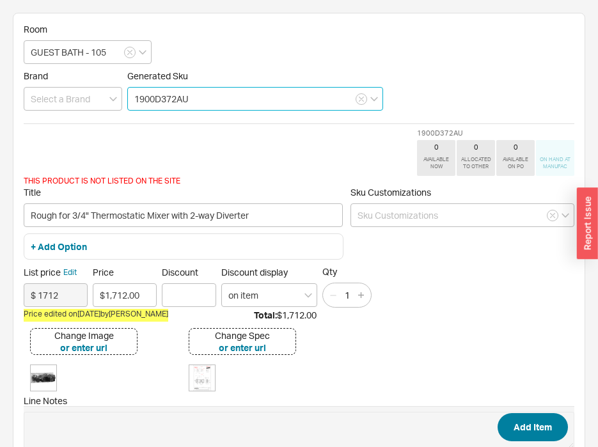
type input "1900D372AU"
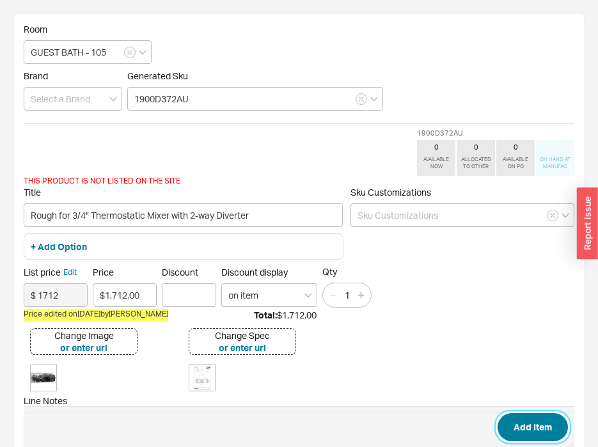
click at [531, 425] on button "Add Item" at bounding box center [533, 427] width 70 height 28
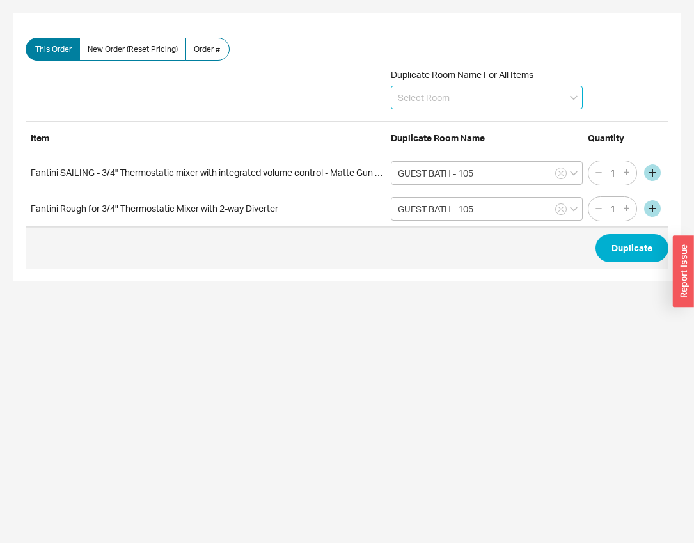
click at [447, 93] on input at bounding box center [487, 98] width 192 height 24
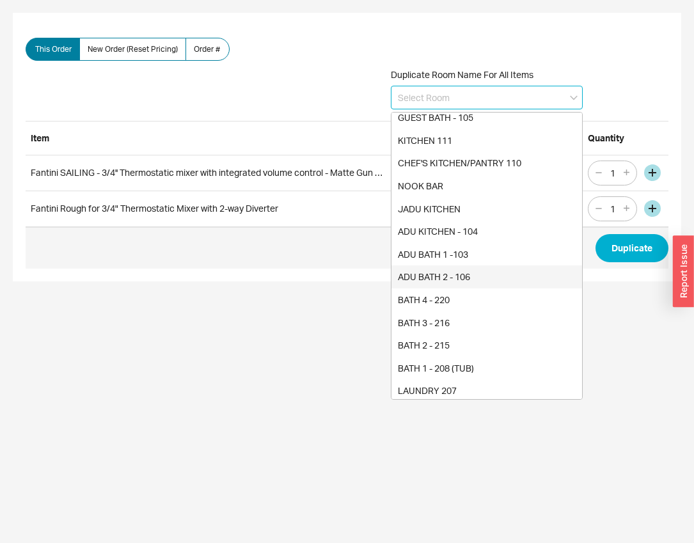
scroll to position [100, 0]
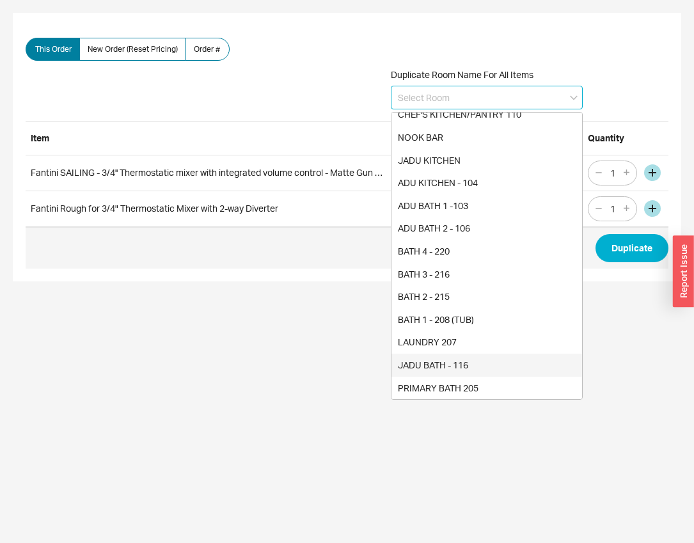
click at [492, 361] on div "JADU BATH - 116" at bounding box center [486, 365] width 191 height 23
type input "JADU BATH - 116"
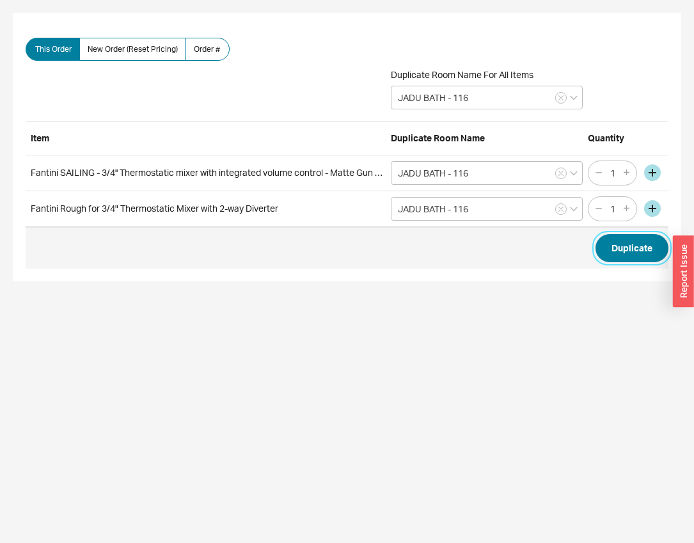
click at [643, 254] on button "Duplicate" at bounding box center [632, 248] width 73 height 28
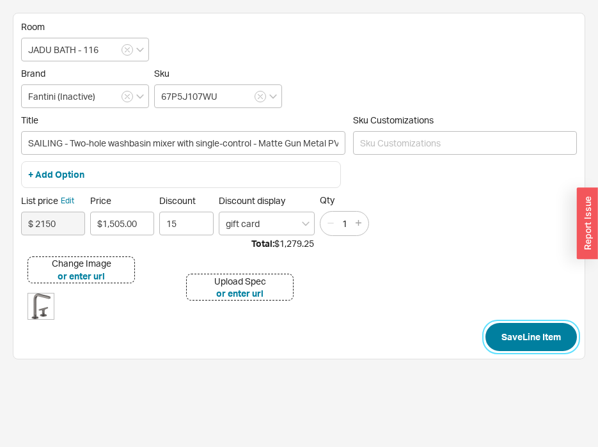
click at [518, 336] on button "Save Line Item" at bounding box center [531, 337] width 91 height 28
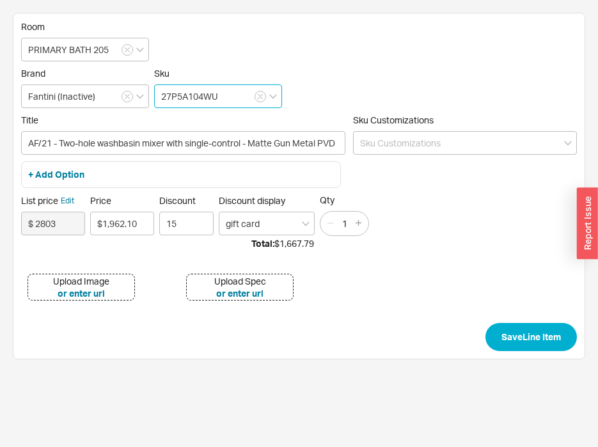
click at [200, 97] on input "27P5A104WU" at bounding box center [218, 96] width 128 height 24
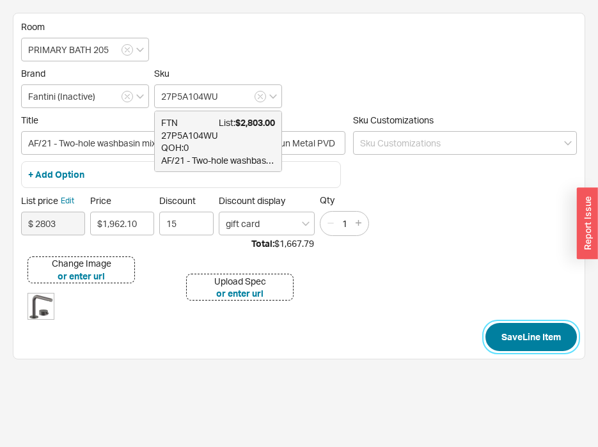
click at [516, 337] on button "Save Line Item" at bounding box center [531, 337] width 91 height 28
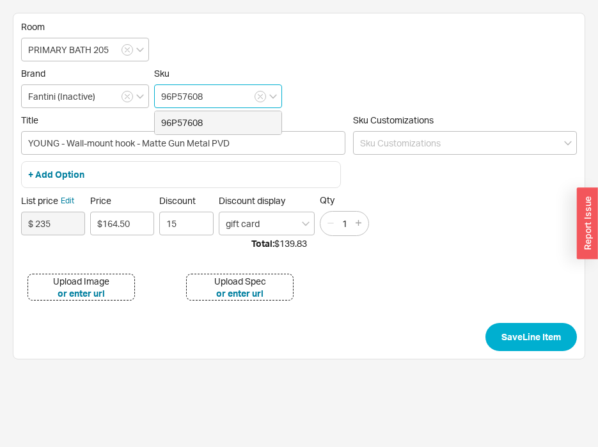
click at [182, 95] on input "96P57608" at bounding box center [218, 96] width 128 height 24
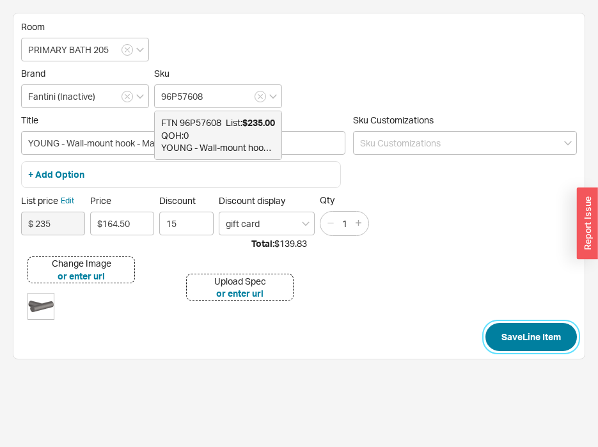
click at [531, 349] on button "Save Line Item" at bounding box center [531, 337] width 91 height 28
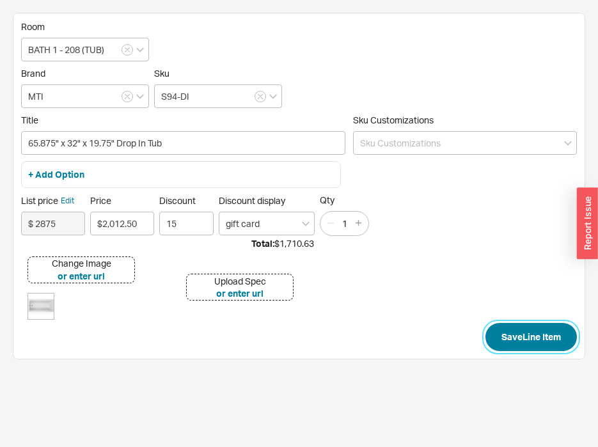
click at [521, 332] on button "Save Line Item" at bounding box center [531, 337] width 91 height 28
click at [523, 337] on button "Save Line Item" at bounding box center [531, 337] width 91 height 28
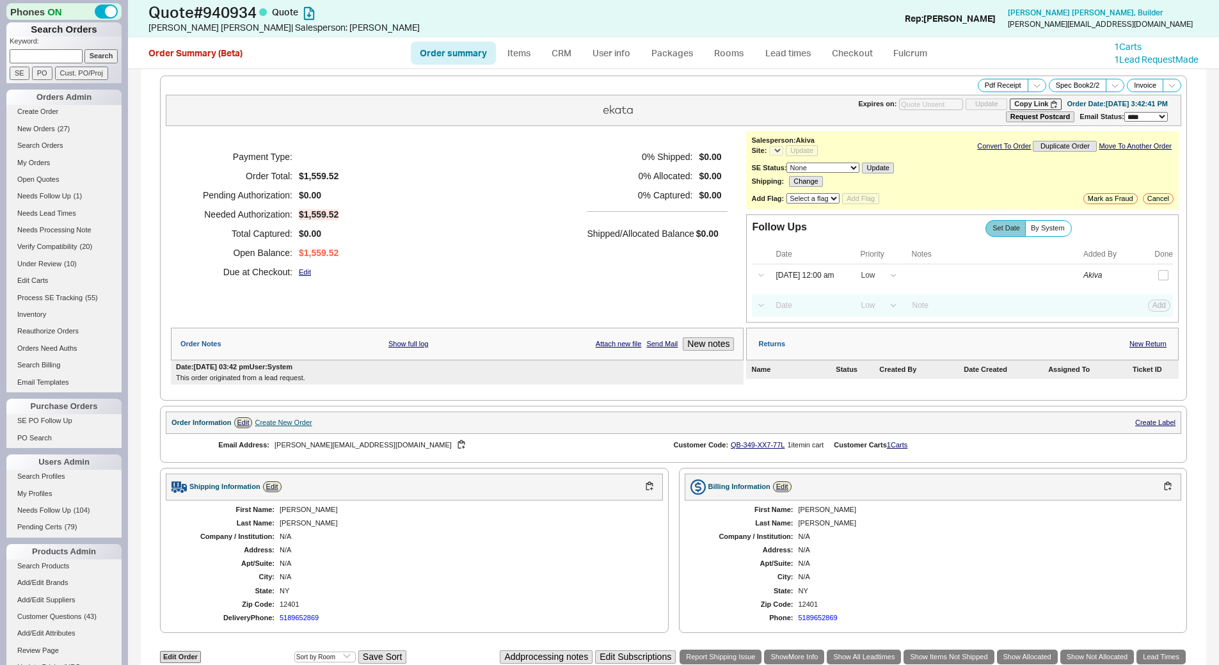
select select "*"
select select "LOW"
select select "3"
select select "*"
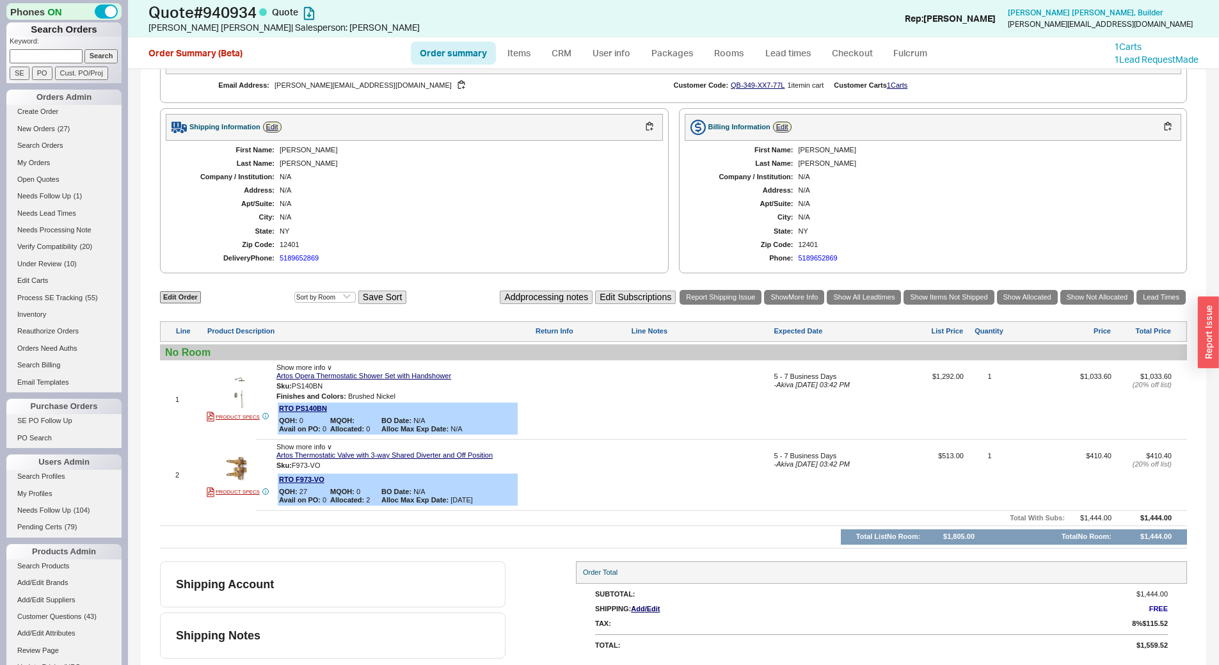
click at [802, 454] on div "5 - 7 Business Days" at bounding box center [831, 456] width 117 height 8
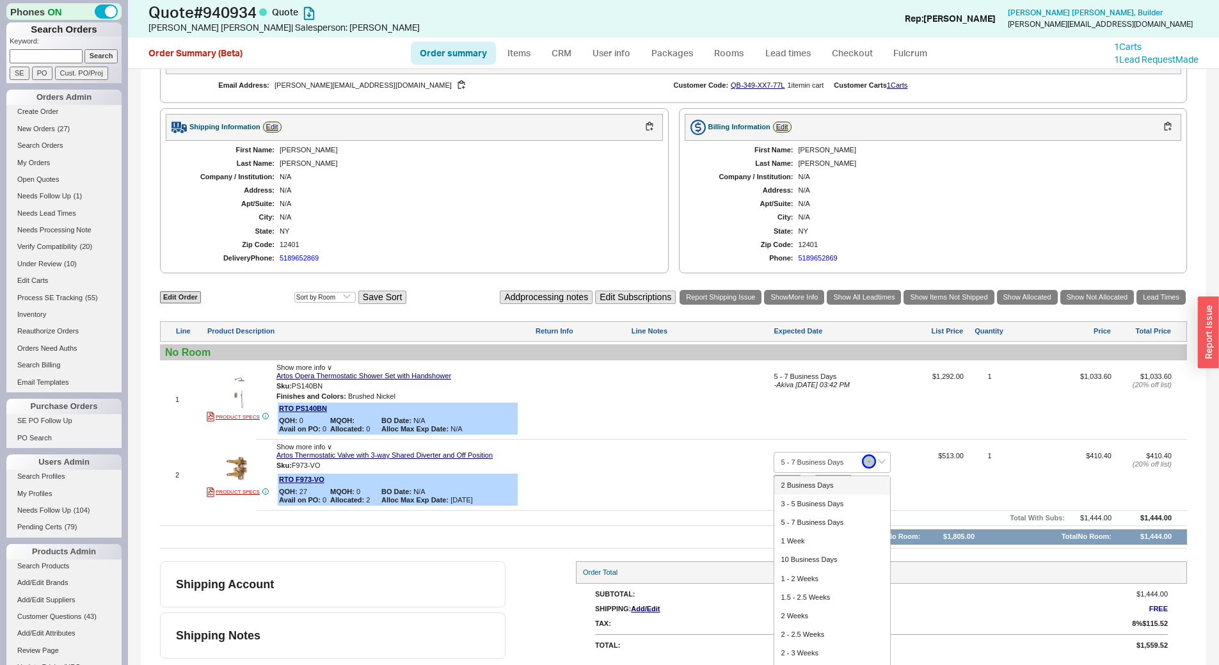
click at [864, 461] on button "button" at bounding box center [869, 461] width 12 height 12
click at [821, 465] on input at bounding box center [831, 462] width 117 height 21
click at [819, 479] on div "2 Business Days" at bounding box center [832, 485] width 116 height 19
type input "2 Business Days"
click at [791, 480] on button "SAVE" at bounding box center [787, 480] width 28 height 11
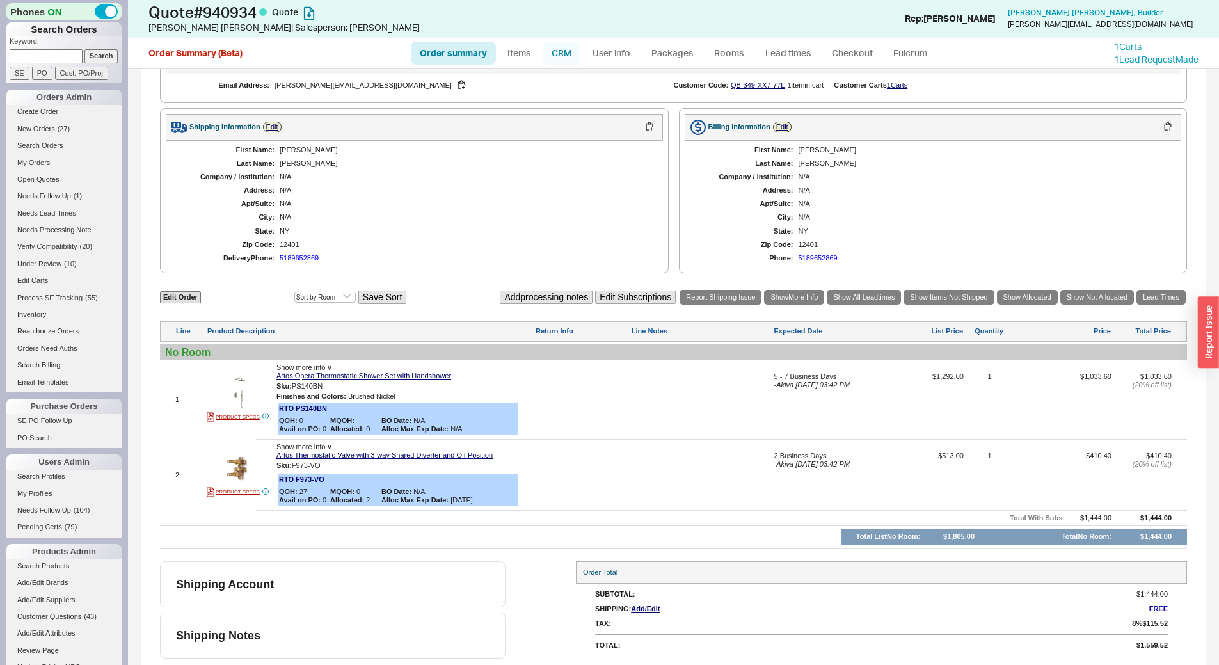
click at [554, 48] on link "CRM" at bounding box center [561, 53] width 38 height 23
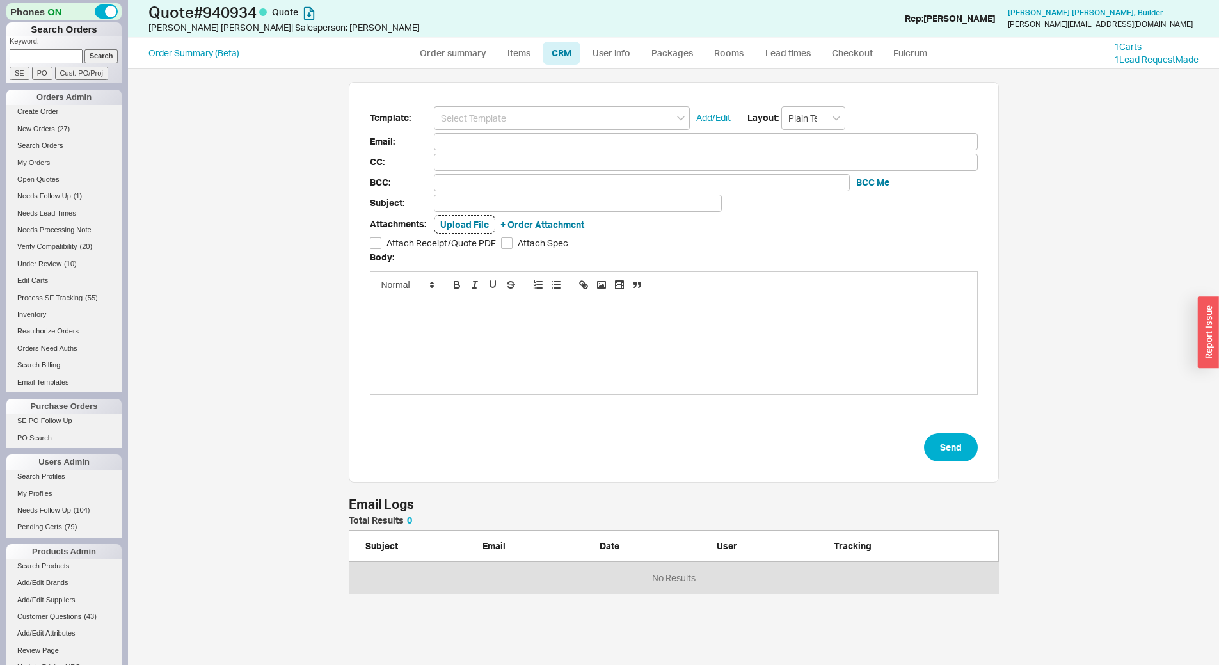
scroll to position [68, 640]
click at [479, 52] on link "Order summary" at bounding box center [453, 53] width 85 height 23
select select "*"
select select "LOW"
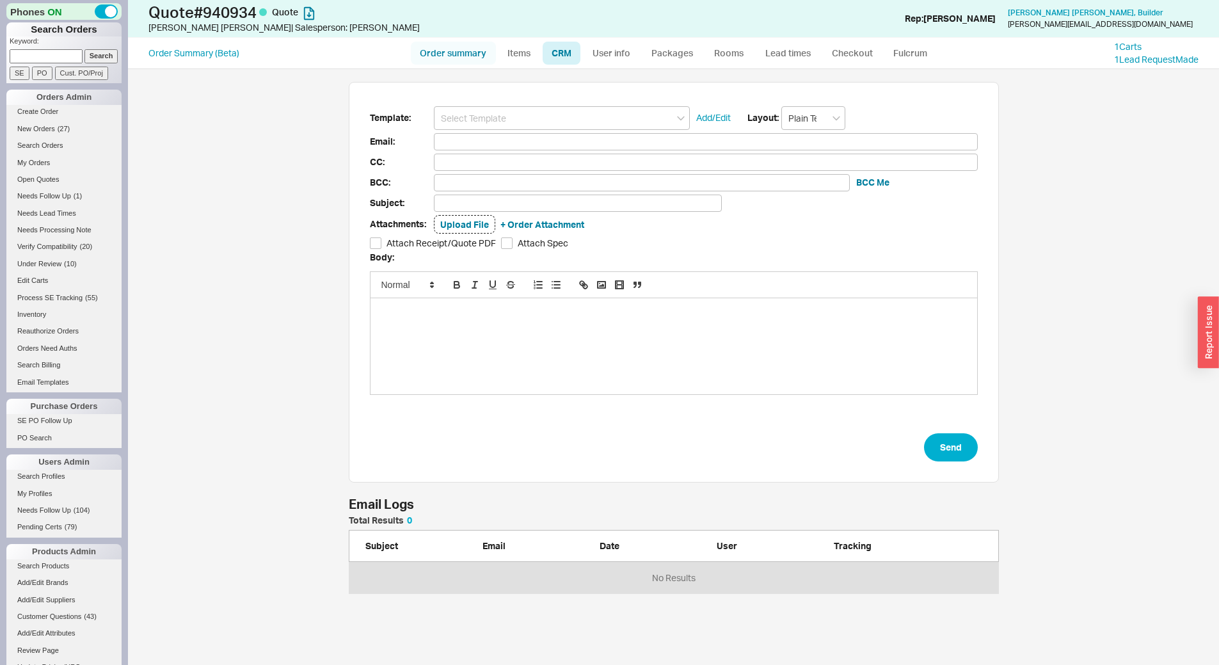
select select "LOW"
select select "3"
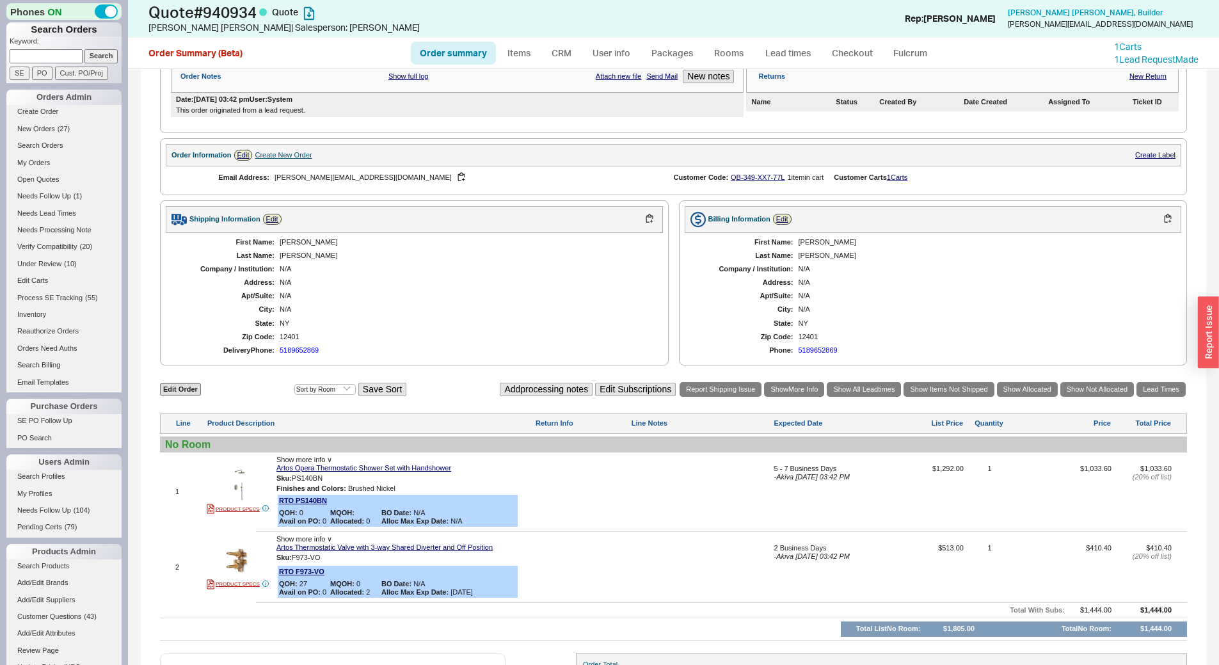
scroll to position [360, 0]
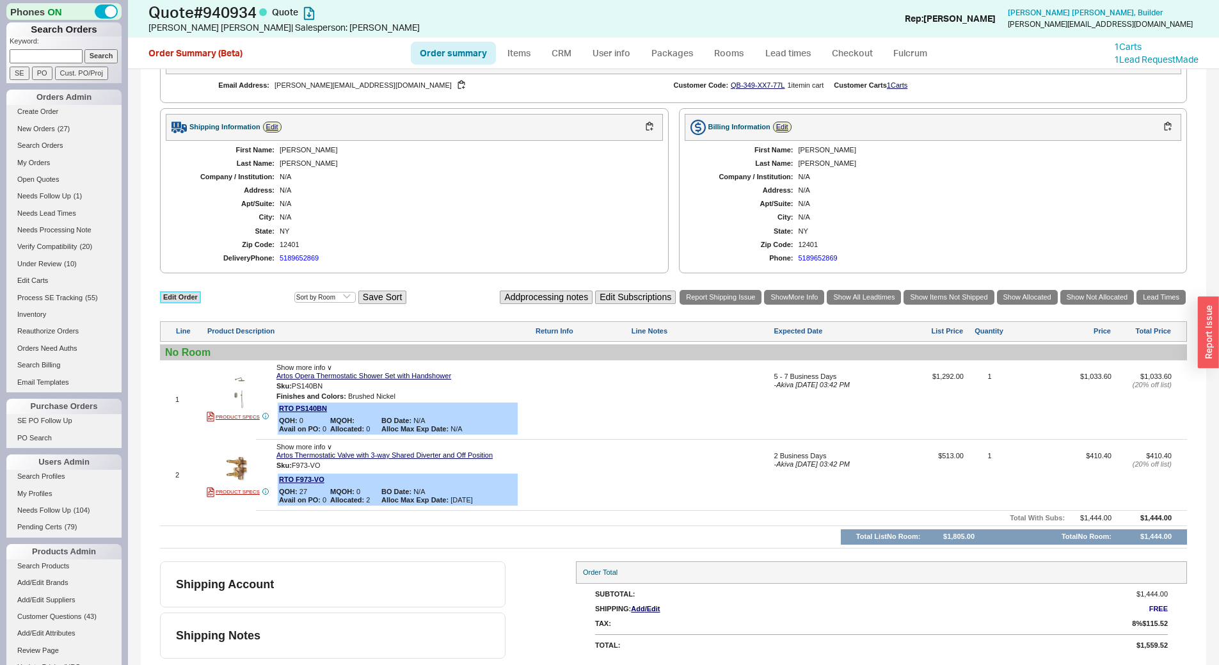
click at [182, 295] on link "Edit Order" at bounding box center [180, 297] width 41 height 12
select select "3"
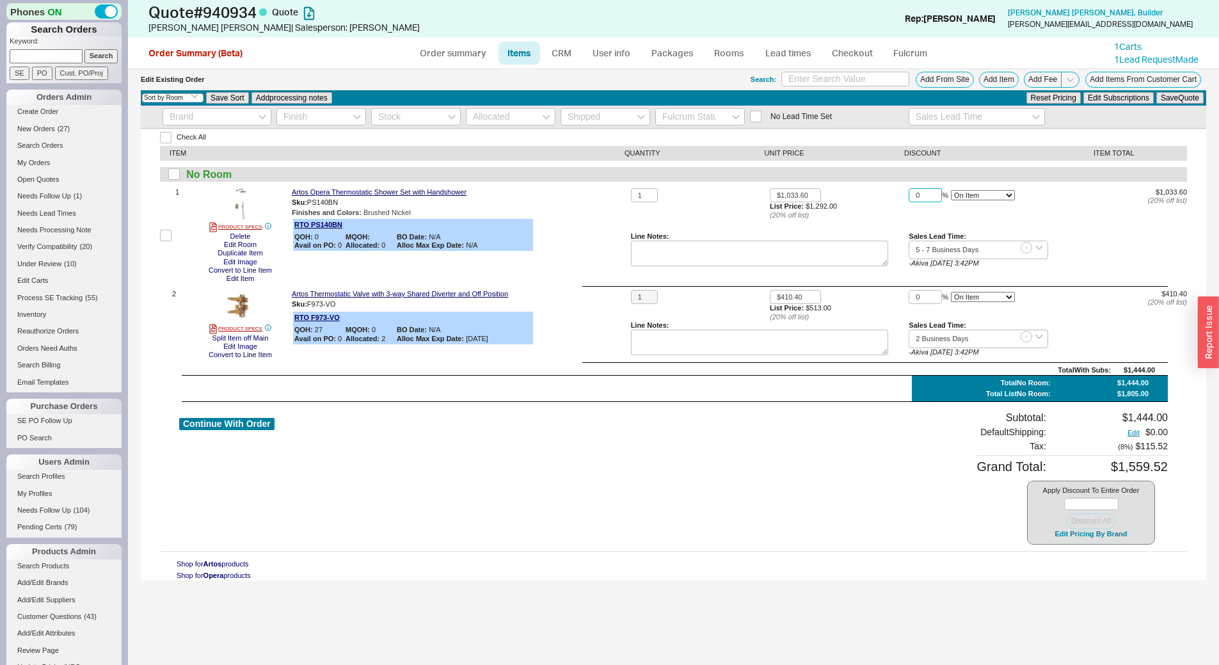
click at [911, 200] on input "0" at bounding box center [924, 195] width 33 height 15
type input "10"
click at [912, 304] on input "0" at bounding box center [924, 297] width 33 height 15
type input "10"
click at [1187, 95] on button "Save Quote" at bounding box center [1179, 98] width 47 height 12
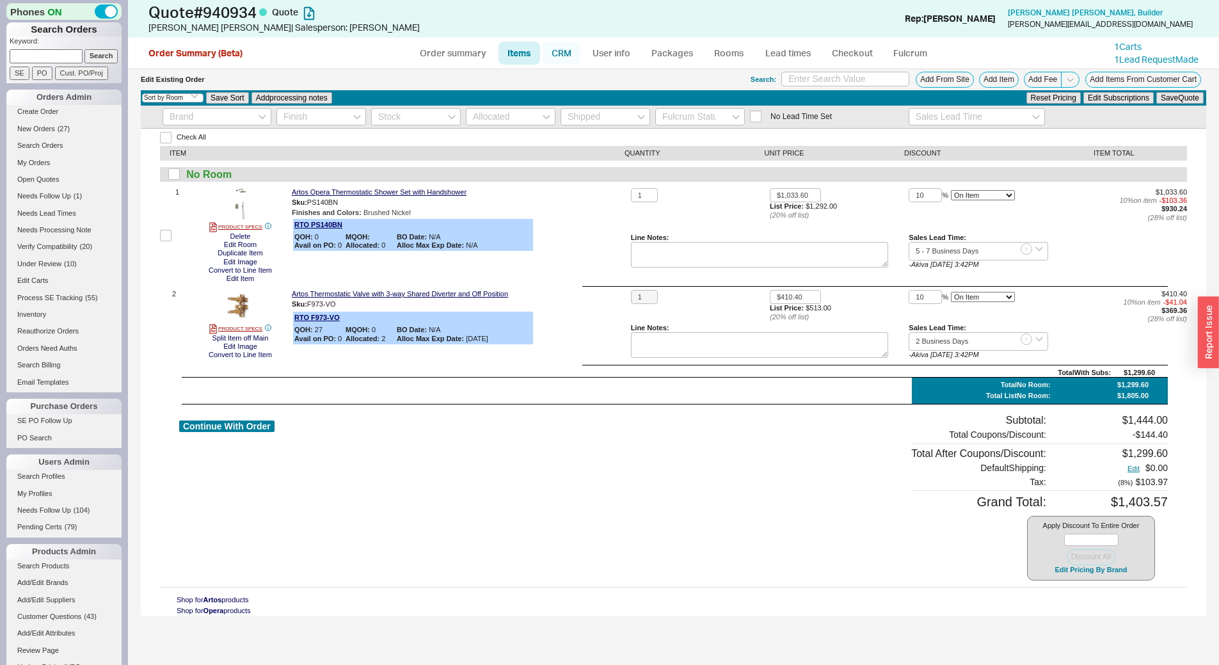
click at [557, 48] on link "CRM" at bounding box center [561, 53] width 38 height 23
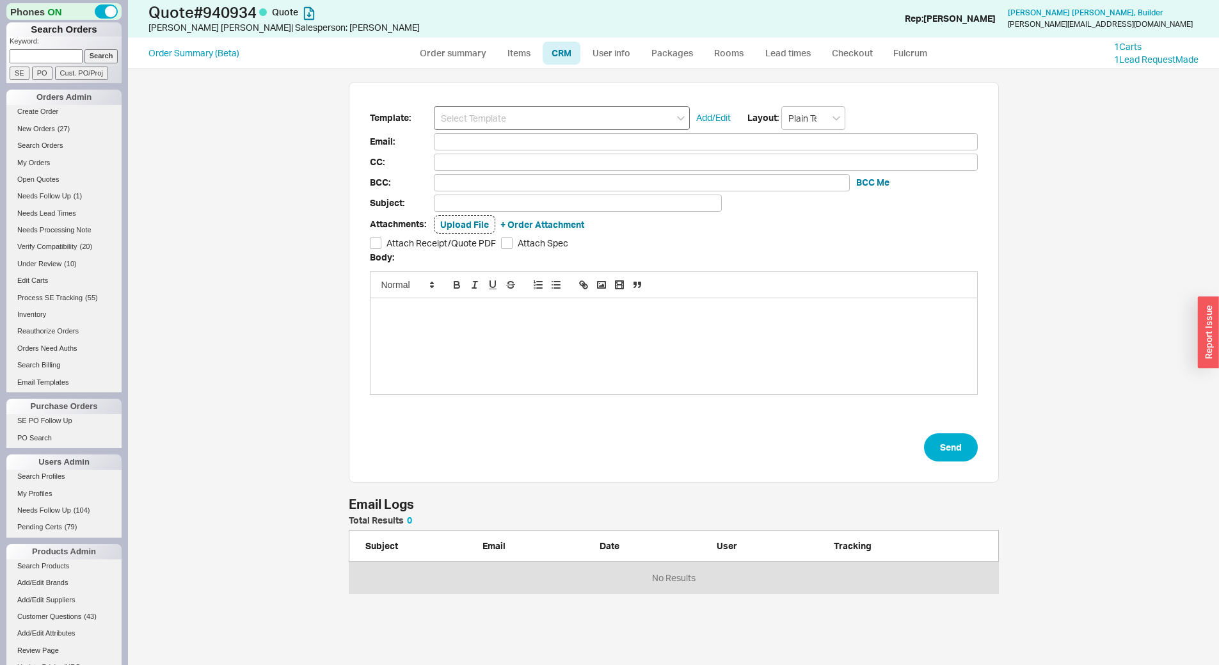
scroll to position [587, 1081]
click at [580, 123] on input at bounding box center [562, 118] width 256 height 24
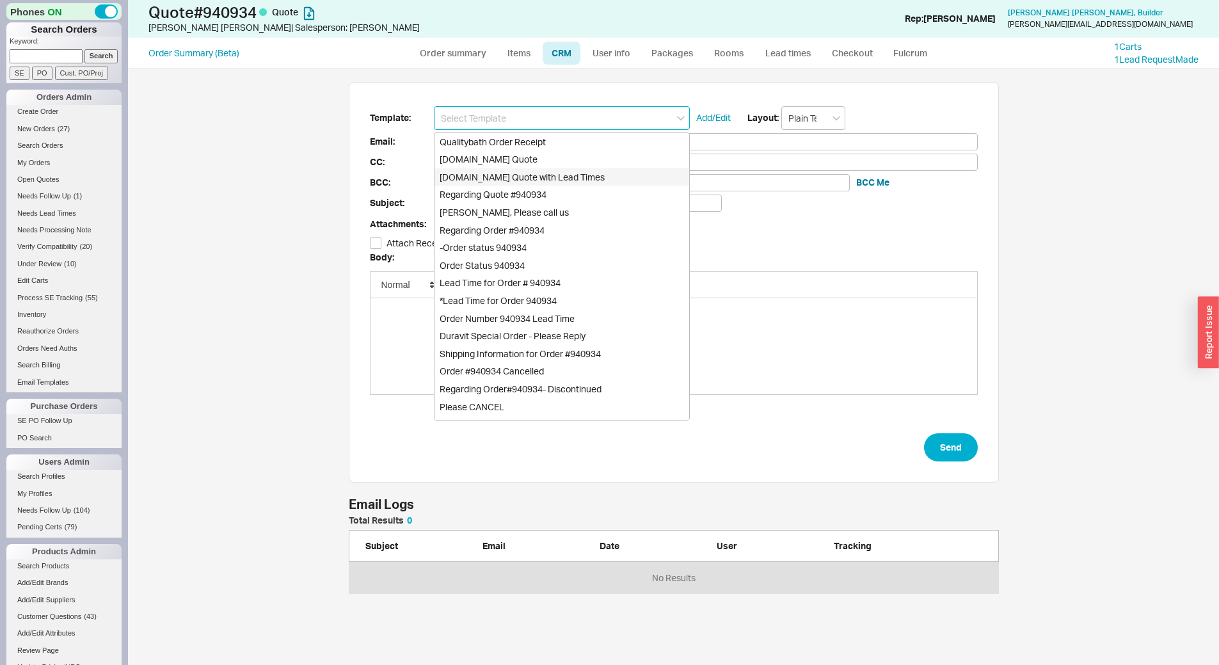
click at [615, 184] on div "[DOMAIN_NAME] Quote with Lead Times" at bounding box center [561, 177] width 255 height 18
type input "[DOMAIN_NAME] Quote with Lead Times"
type input "Receipt"
type input "[PERSON_NAME][EMAIL_ADDRESS][DOMAIN_NAME]"
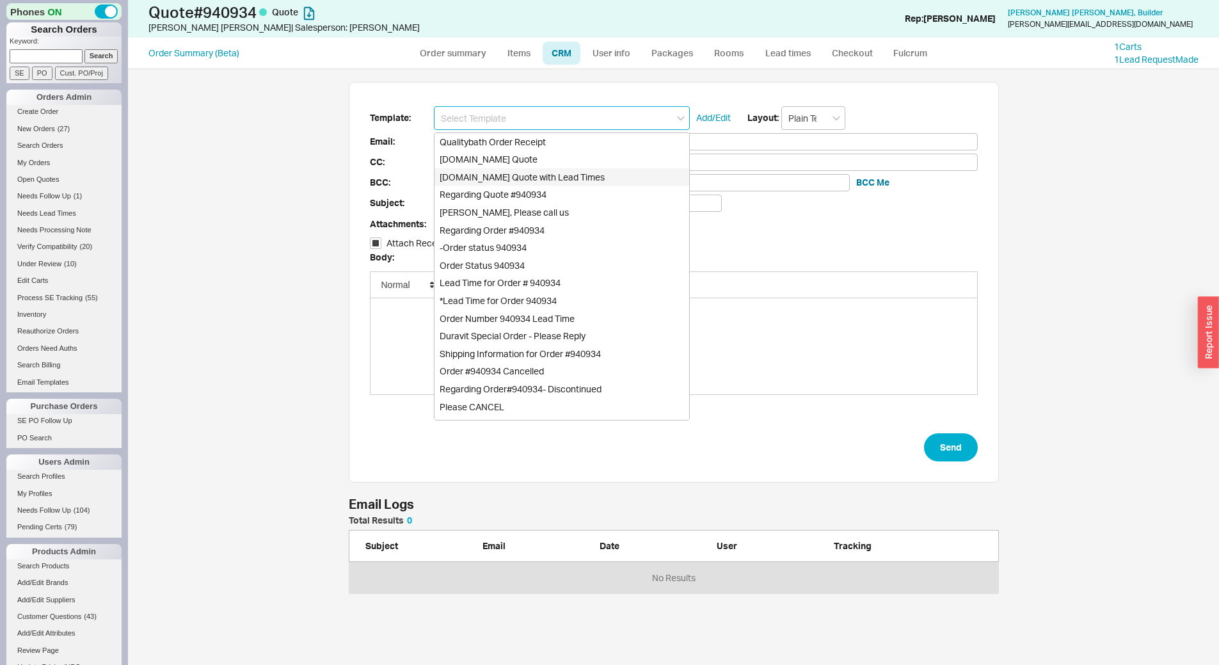
type input "Quality Bath Quote #940934 with Lead Times"
checkbox input "true"
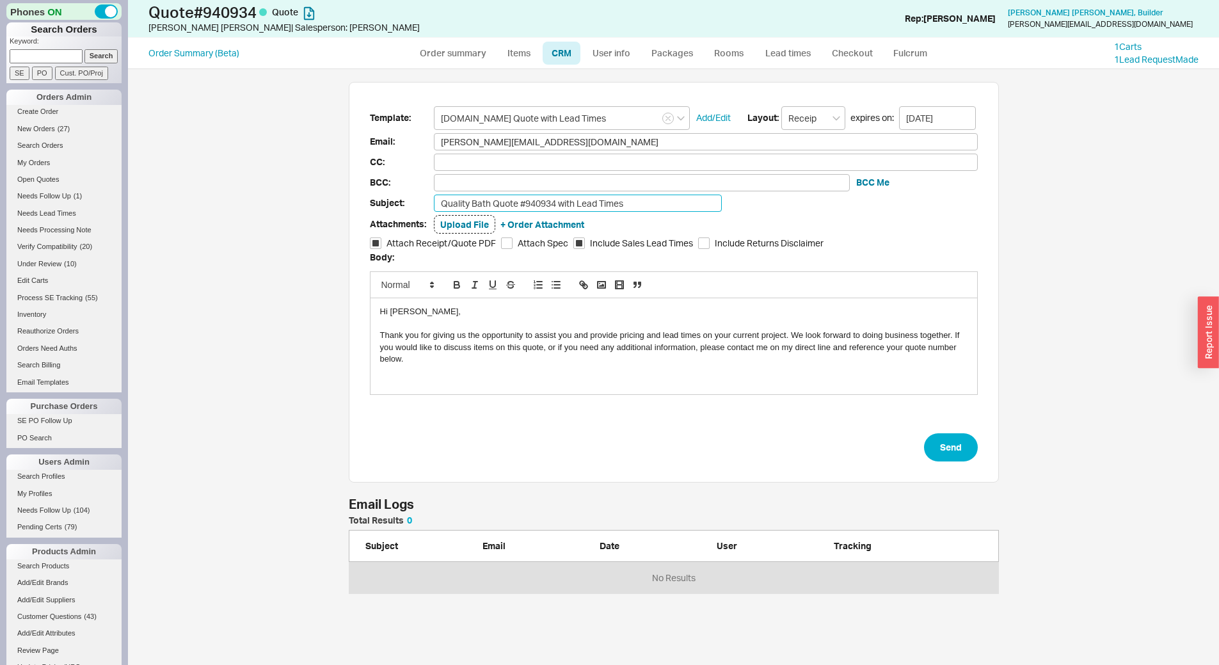
click at [672, 204] on input "Quality Bath Quote #940934 with Lead Times" at bounding box center [578, 202] width 288 height 17
type input "Quality Bath Quote #940934 with Lead Times & Better Pricing!"
click at [944, 448] on button "Send" at bounding box center [951, 447] width 54 height 28
select select "*"
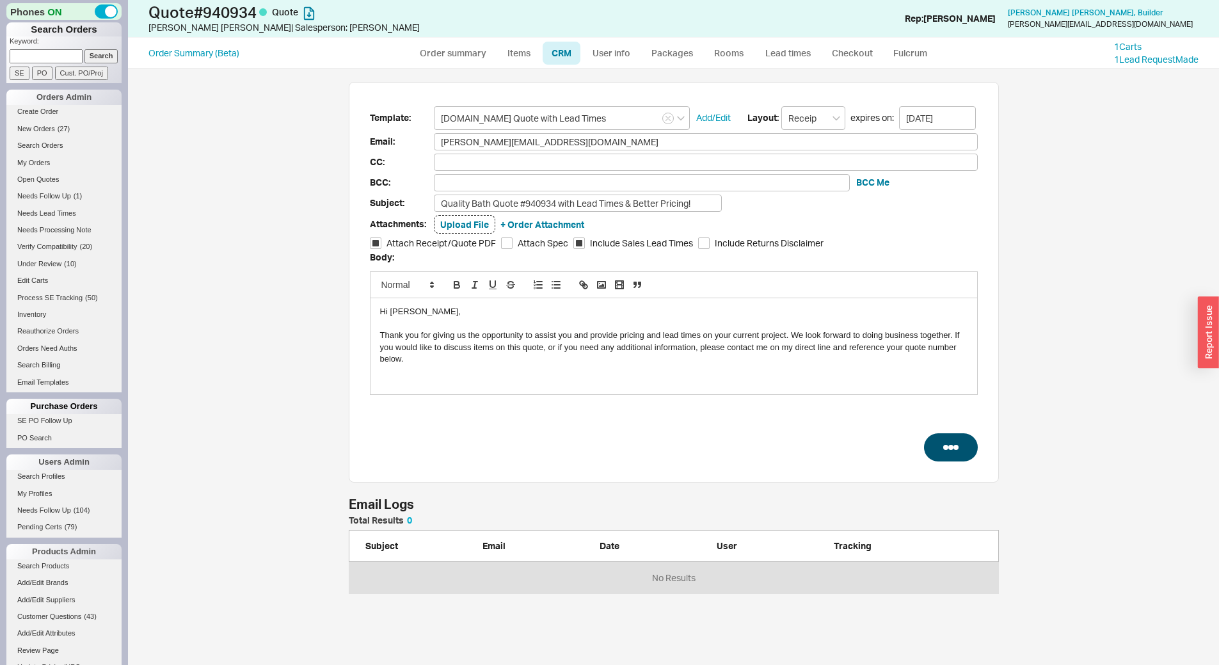
select select "LOW"
select select "3"
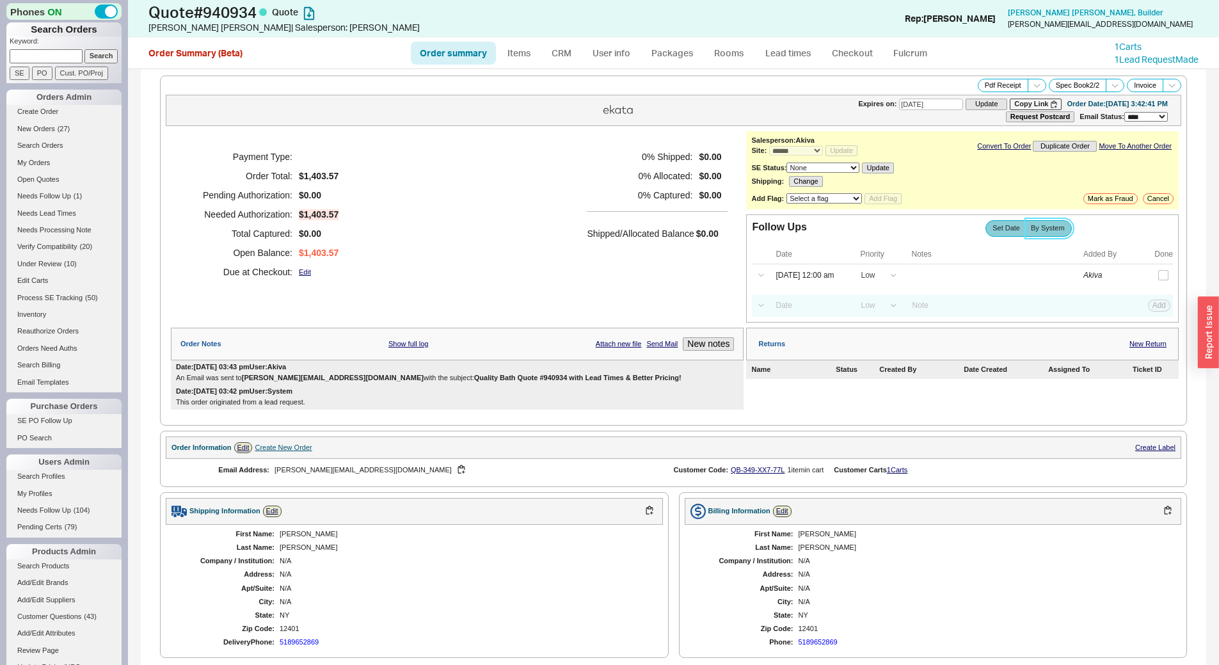
click at [1041, 227] on span "By System" at bounding box center [1048, 228] width 34 height 8
click at [0, 0] on input "By System" at bounding box center [0, 0] width 0 height 0
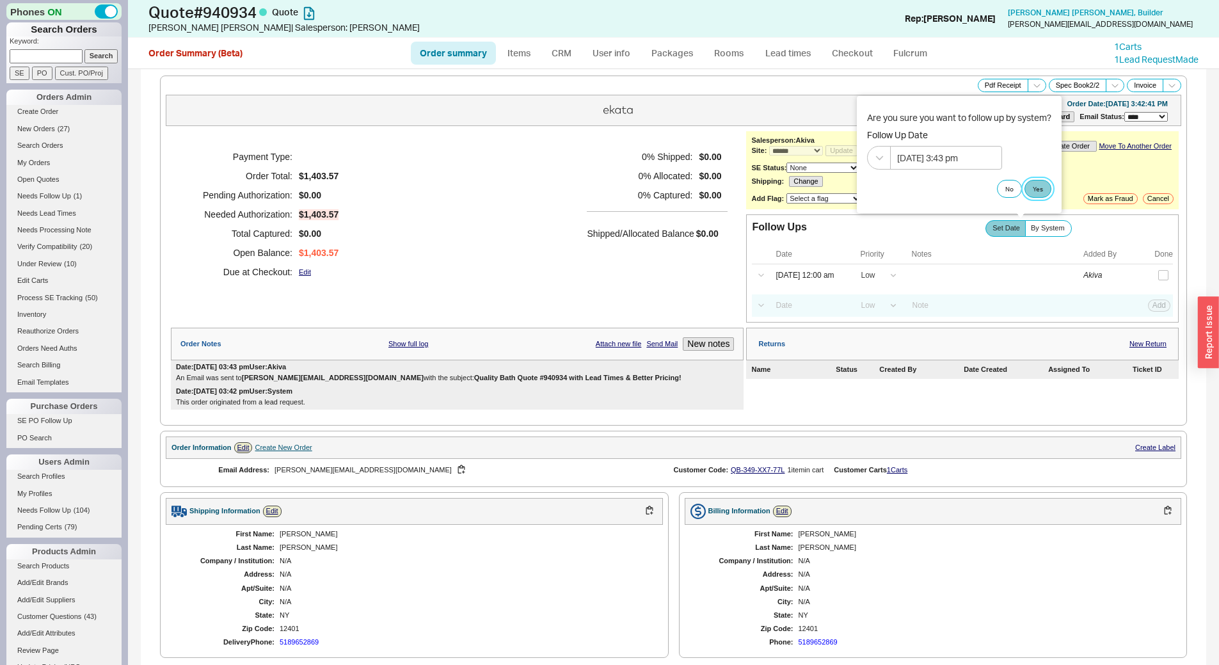
click at [1036, 189] on button "Yes" at bounding box center [1037, 189] width 27 height 18
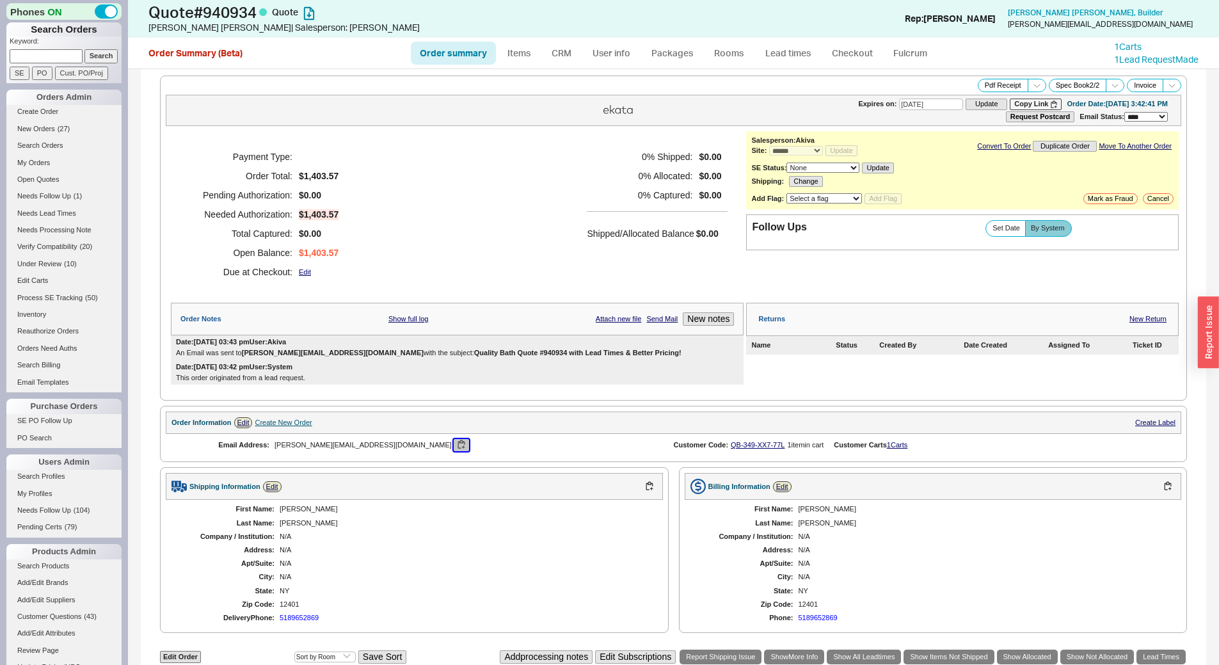
click at [454, 447] on button "button" at bounding box center [461, 445] width 15 height 12
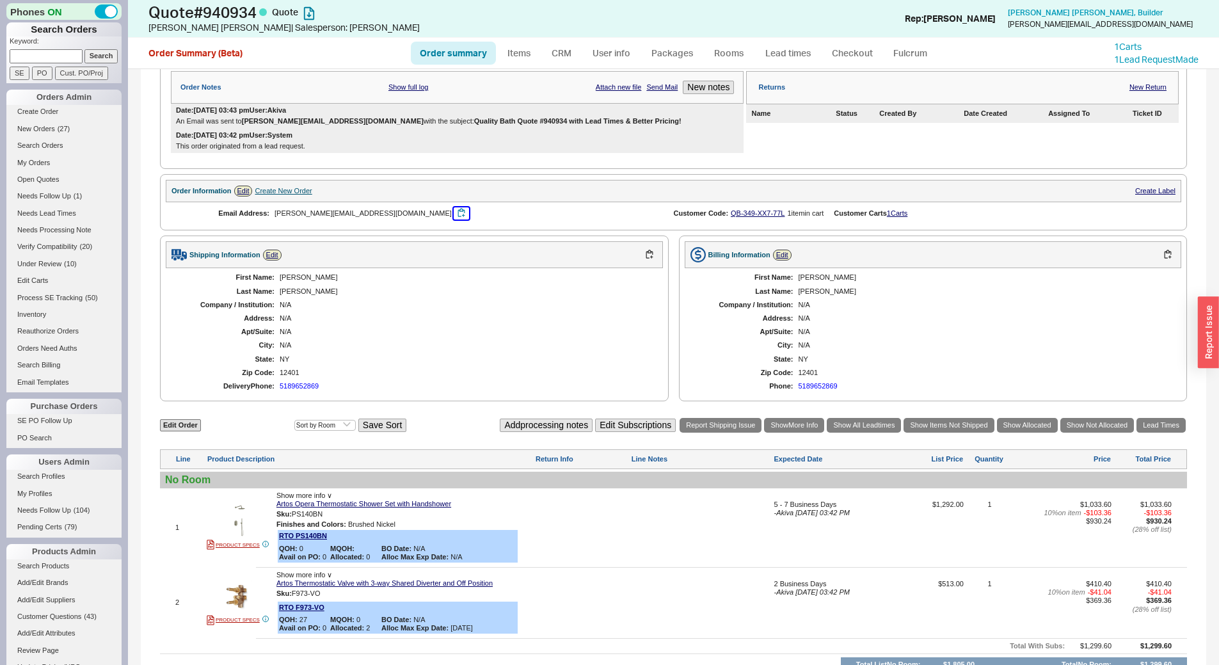
scroll to position [320, 0]
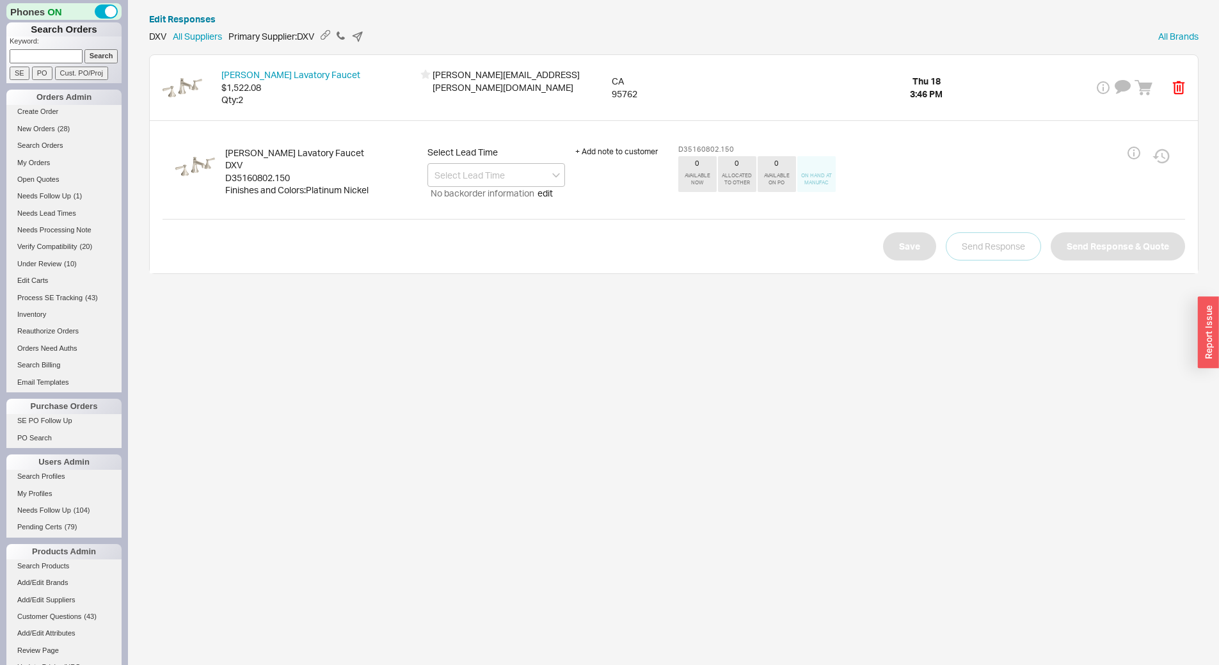
click at [257, 173] on div "D35160802.150" at bounding box center [321, 177] width 192 height 13
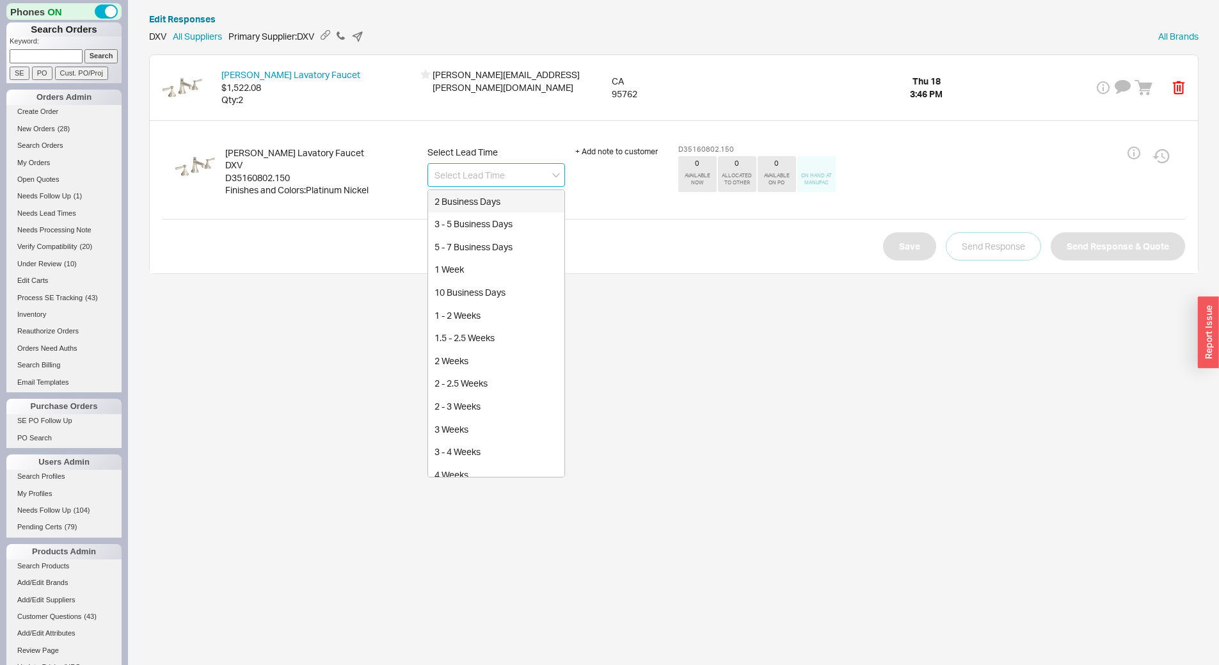
click at [494, 164] on input at bounding box center [496, 175] width 138 height 24
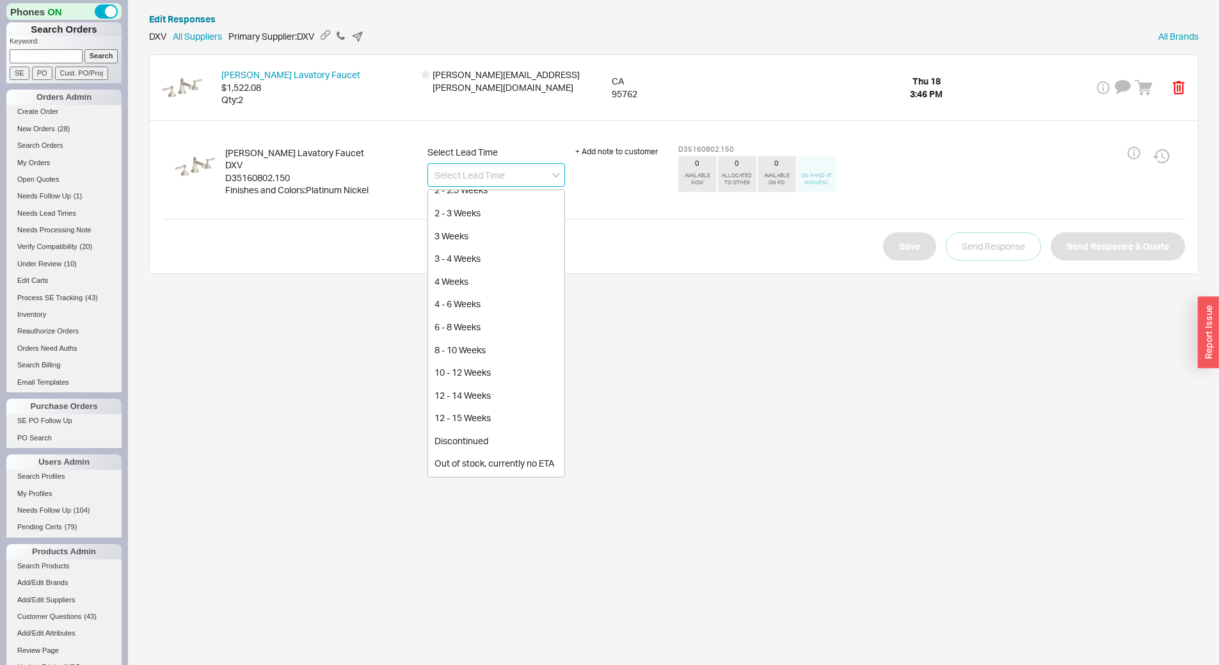
scroll to position [320, 0]
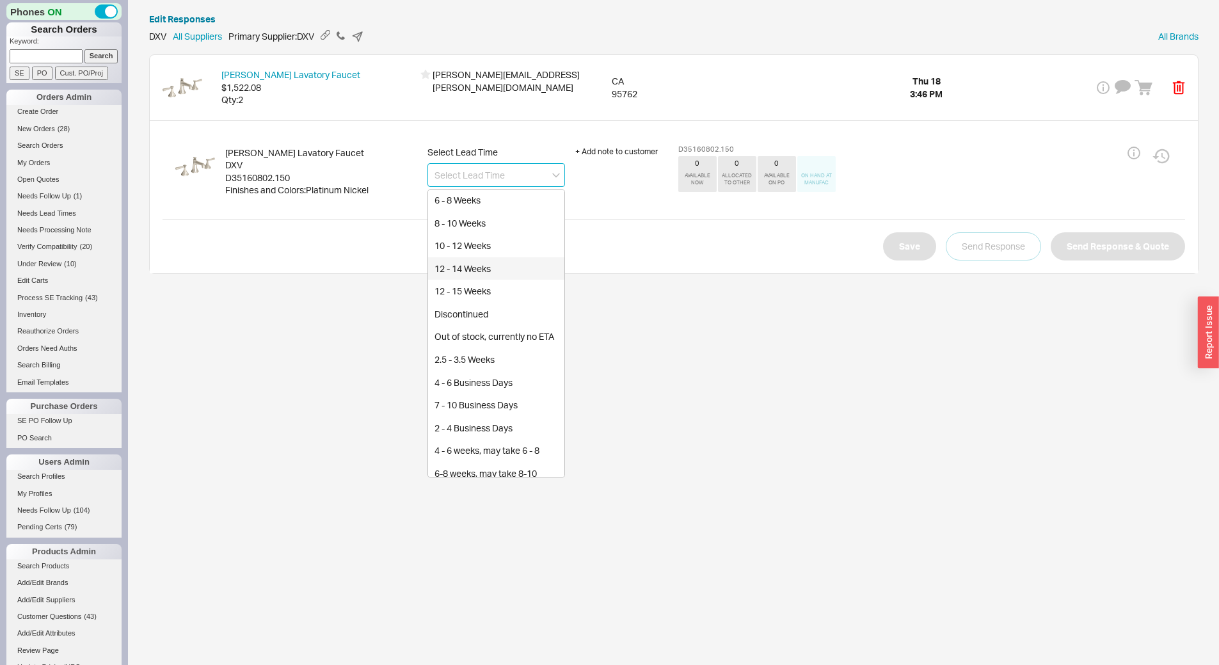
click at [507, 267] on div "12 - 14 Weeks" at bounding box center [496, 268] width 136 height 23
type input "12 - 14 Weeks"
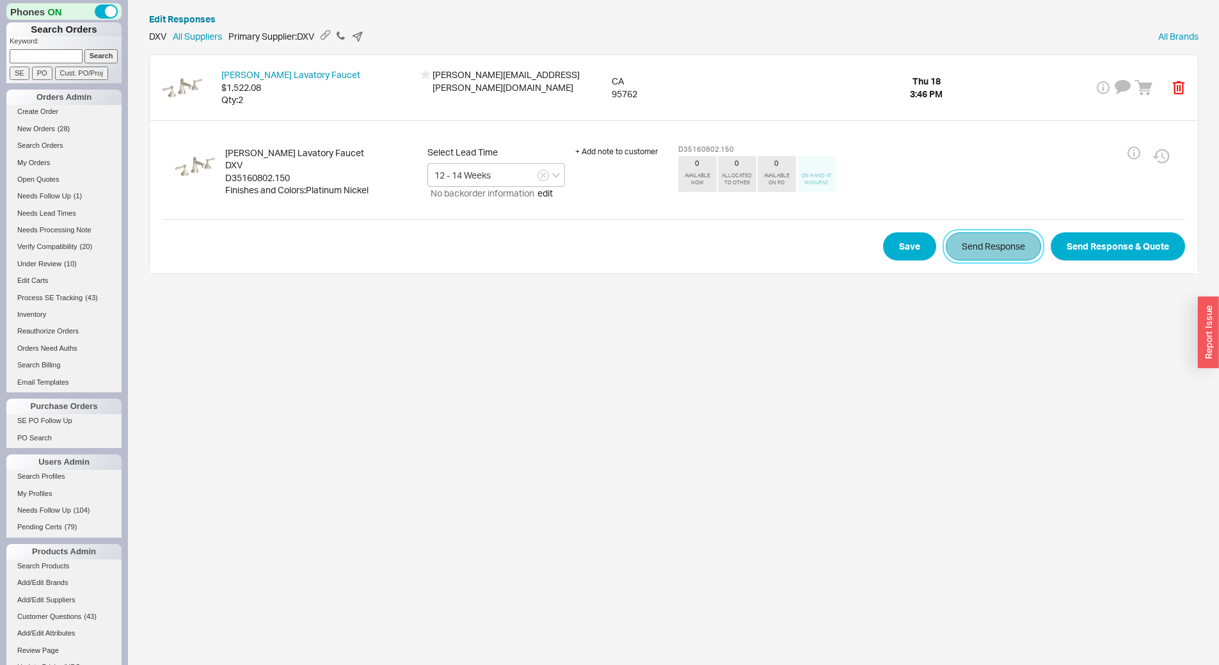
click at [978, 252] on button "Send Response" at bounding box center [992, 246] width 95 height 28
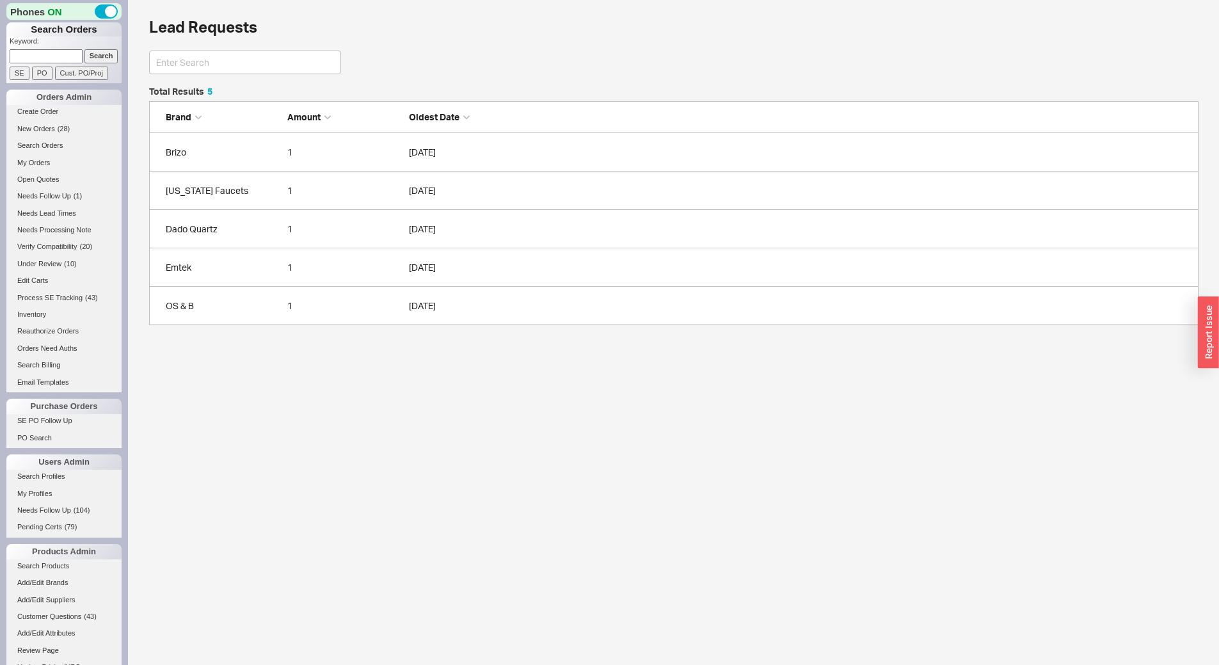
scroll to position [228, 1040]
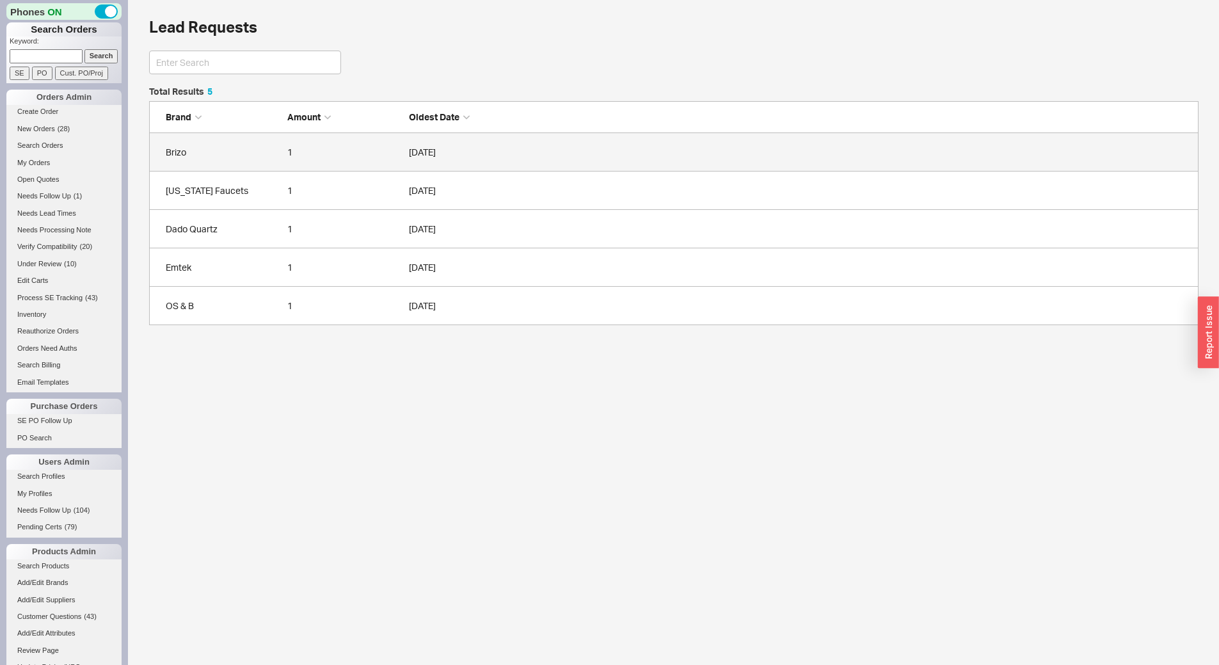
click at [234, 163] on link "Brizo 1 09/18/2025" at bounding box center [673, 152] width 1049 height 38
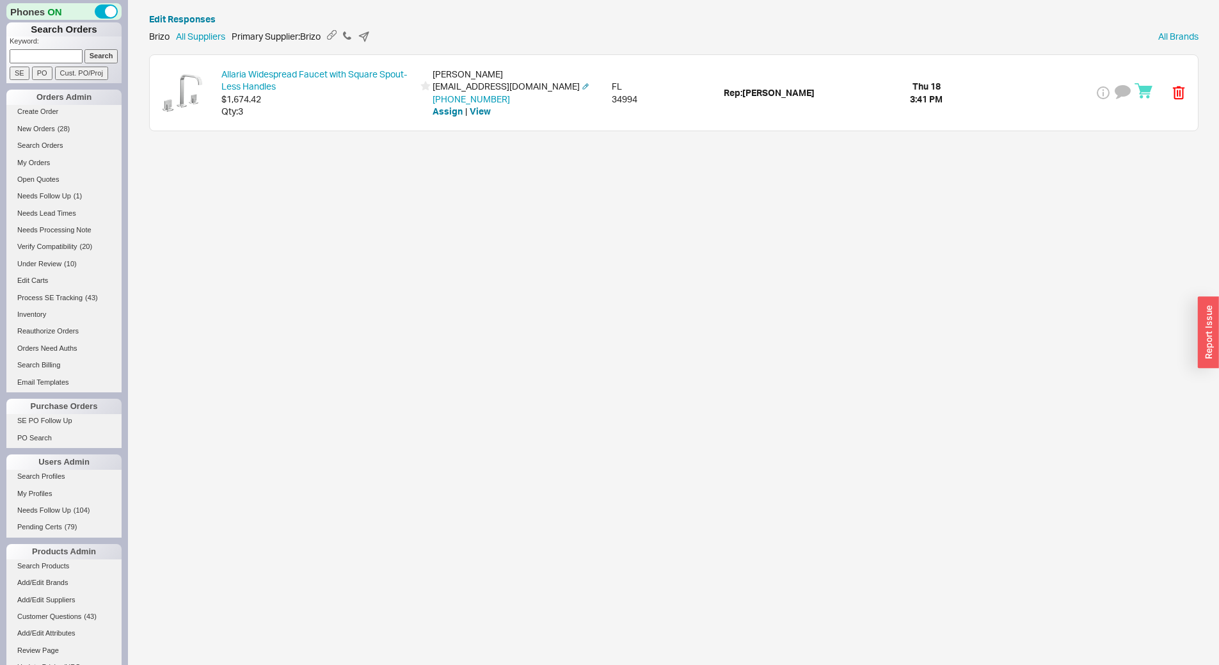
click at [307, 112] on div "Qty: 3" at bounding box center [317, 111] width 192 height 13
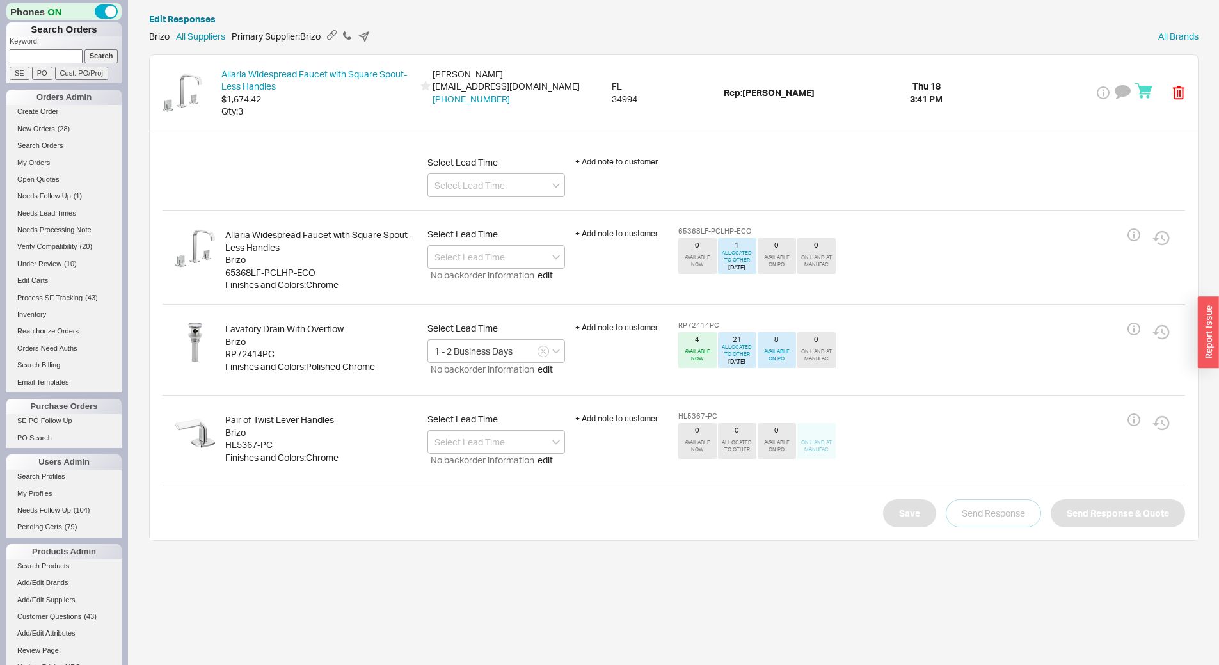
click at [277, 271] on div "65368LF-PCLHP-ECO" at bounding box center [321, 272] width 192 height 13
copy div "65368LF-PCLHP-ECO"
click at [251, 441] on div "HL5367-PC" at bounding box center [321, 444] width 192 height 13
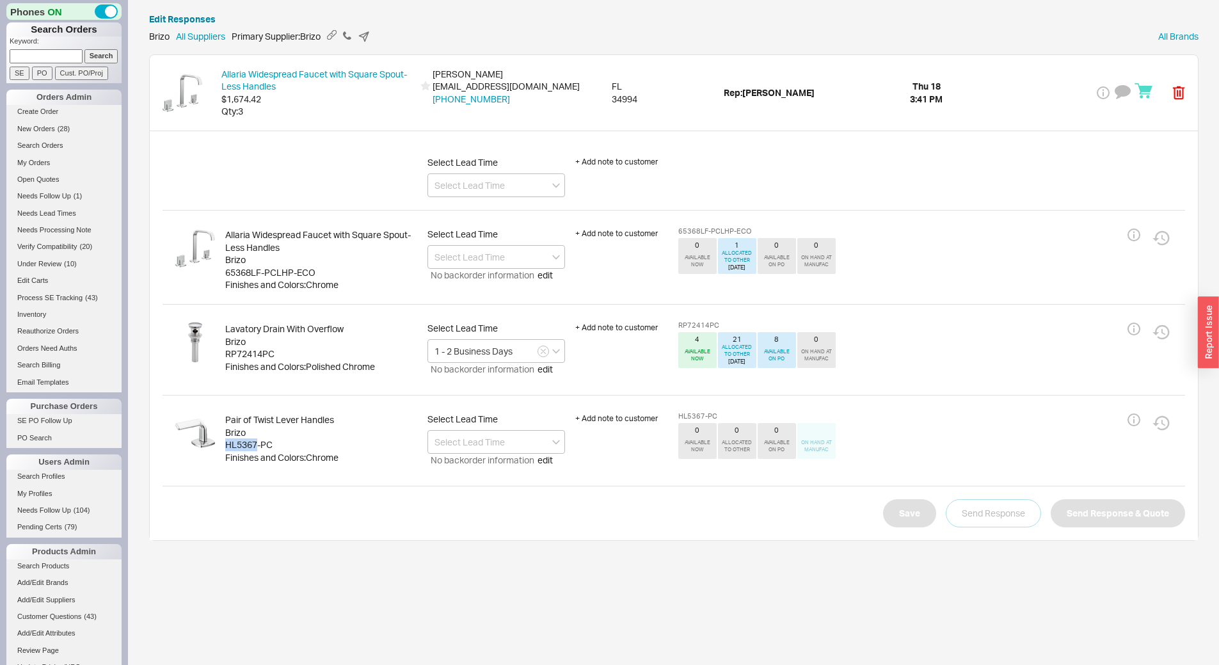
click at [251, 441] on div "HL5367-PC" at bounding box center [321, 444] width 192 height 13
copy div "HL5367-PC"
click at [494, 189] on input at bounding box center [496, 185] width 138 height 24
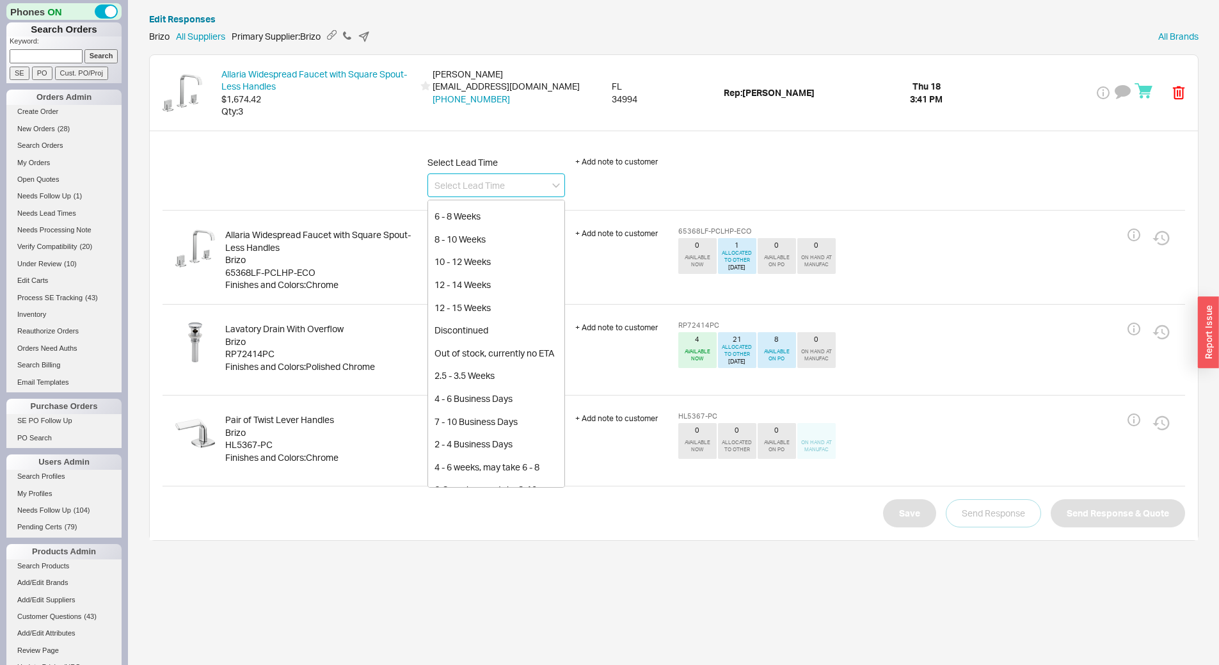
scroll to position [363, 0]
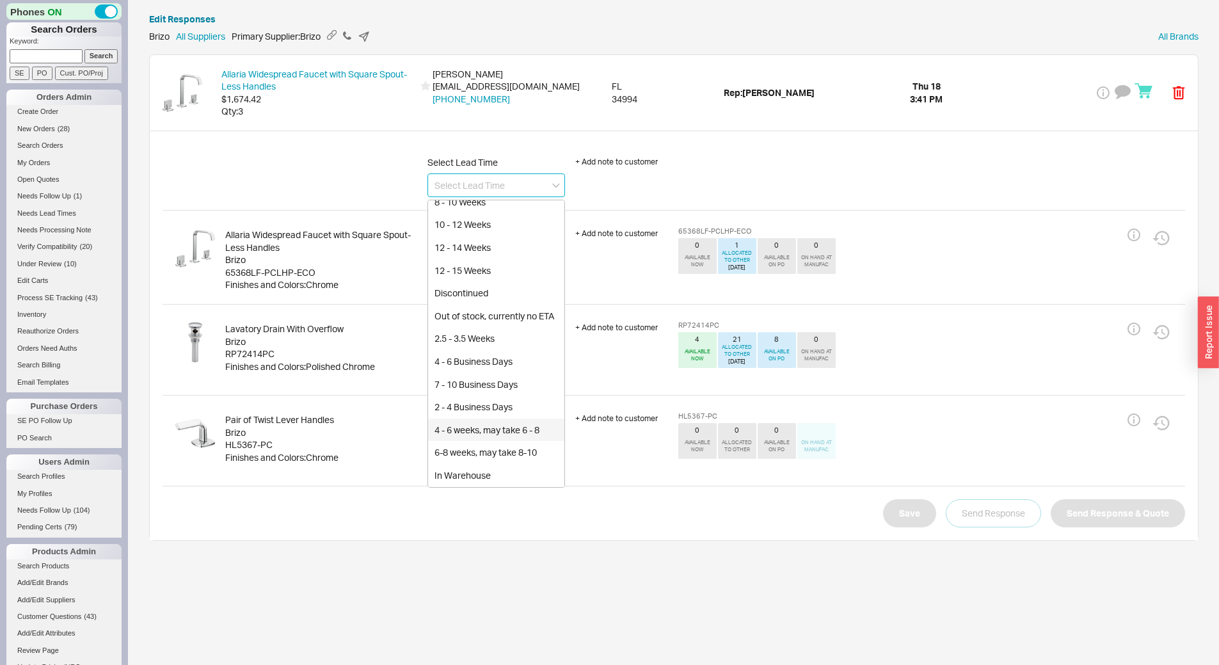
click at [514, 428] on div "4 - 6 weeks, may take 6 - 8" at bounding box center [496, 429] width 136 height 23
type input "4 - 6 weeks, may take 6 - 8"
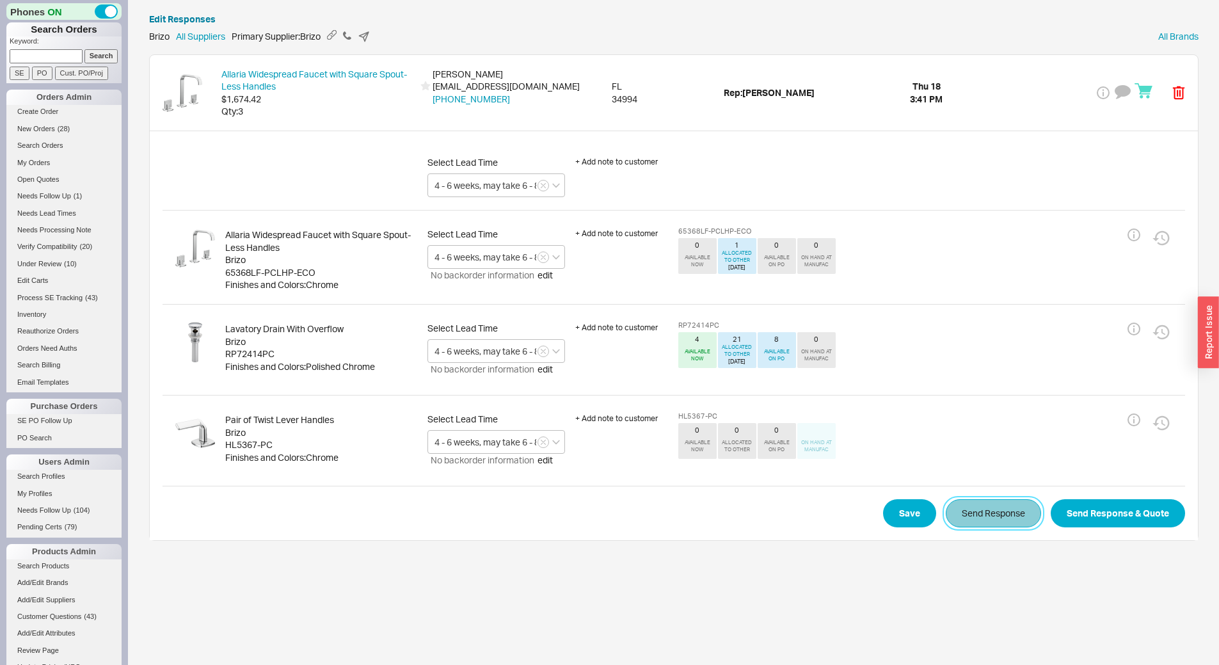
click at [983, 509] on button "Send Response" at bounding box center [992, 513] width 95 height 28
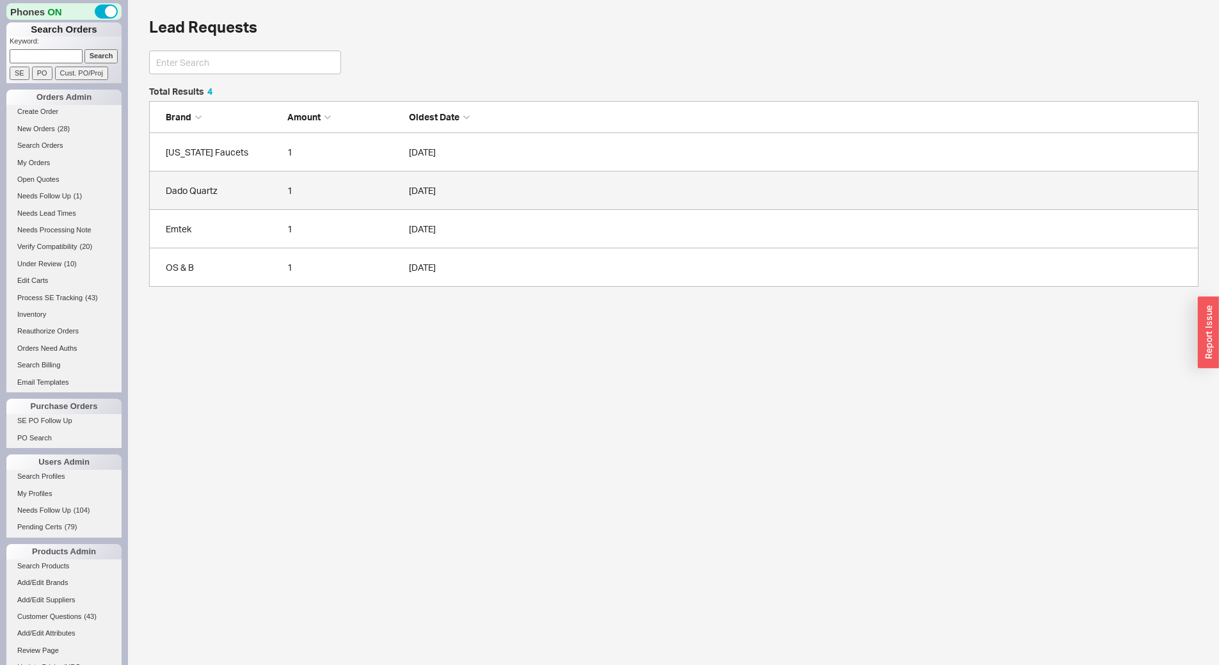
scroll to position [190, 1040]
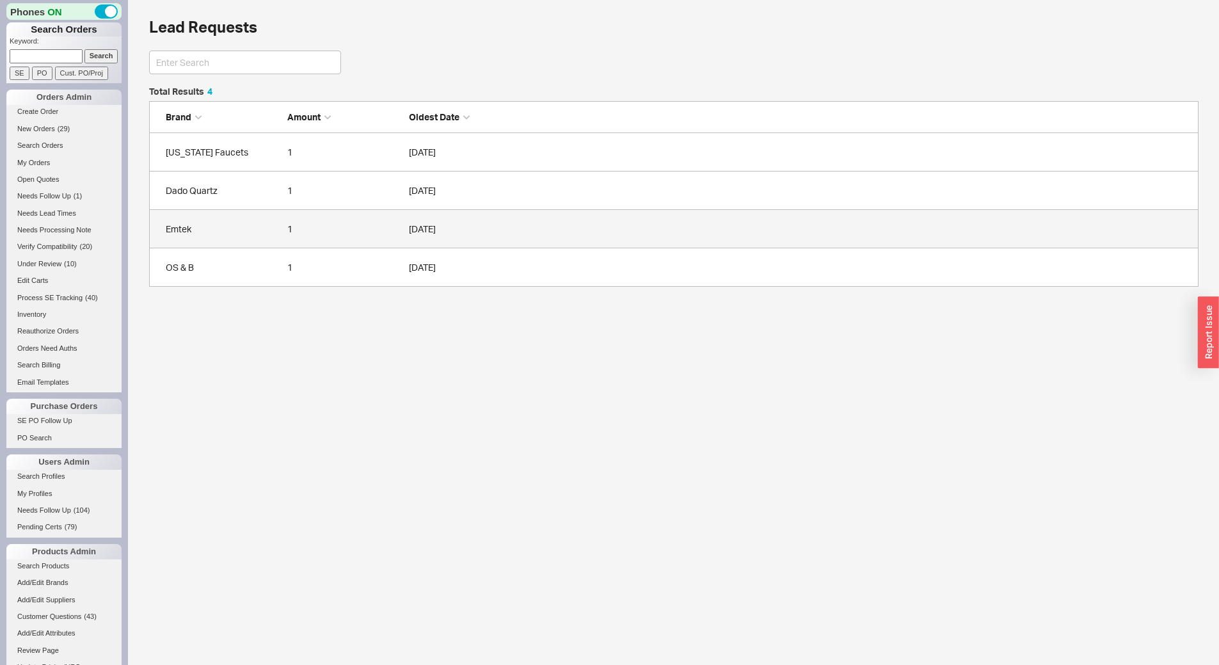
click at [245, 233] on div "Emtek" at bounding box center [223, 229] width 115 height 13
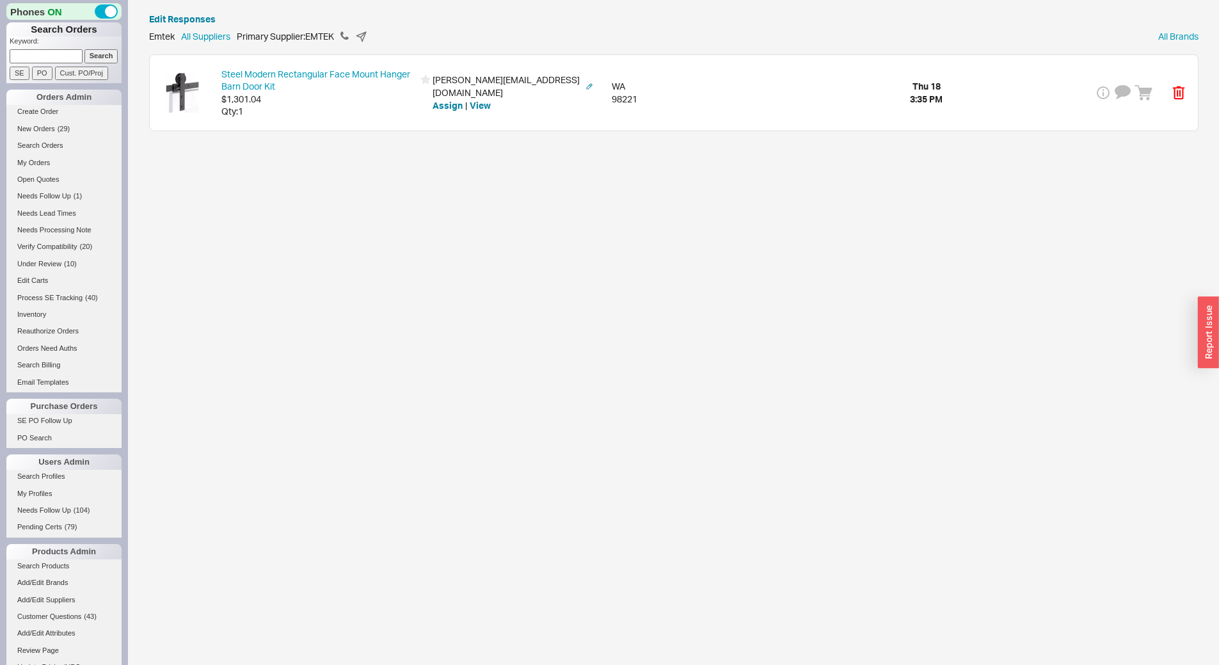
click at [324, 118] on div "Steel Modern Rectangular Face Mount Hanger Barn Door Kit $1,301.04 Qty: 1 chris…" at bounding box center [674, 92] width 1048 height 75
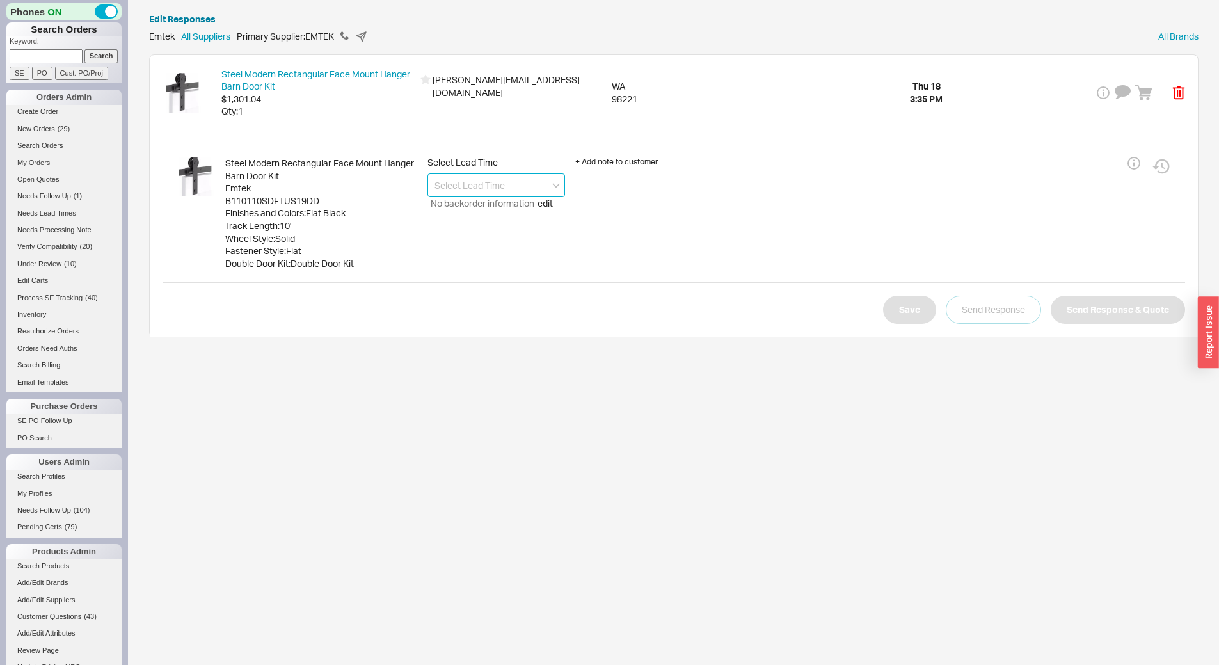
click at [476, 181] on input at bounding box center [496, 185] width 138 height 24
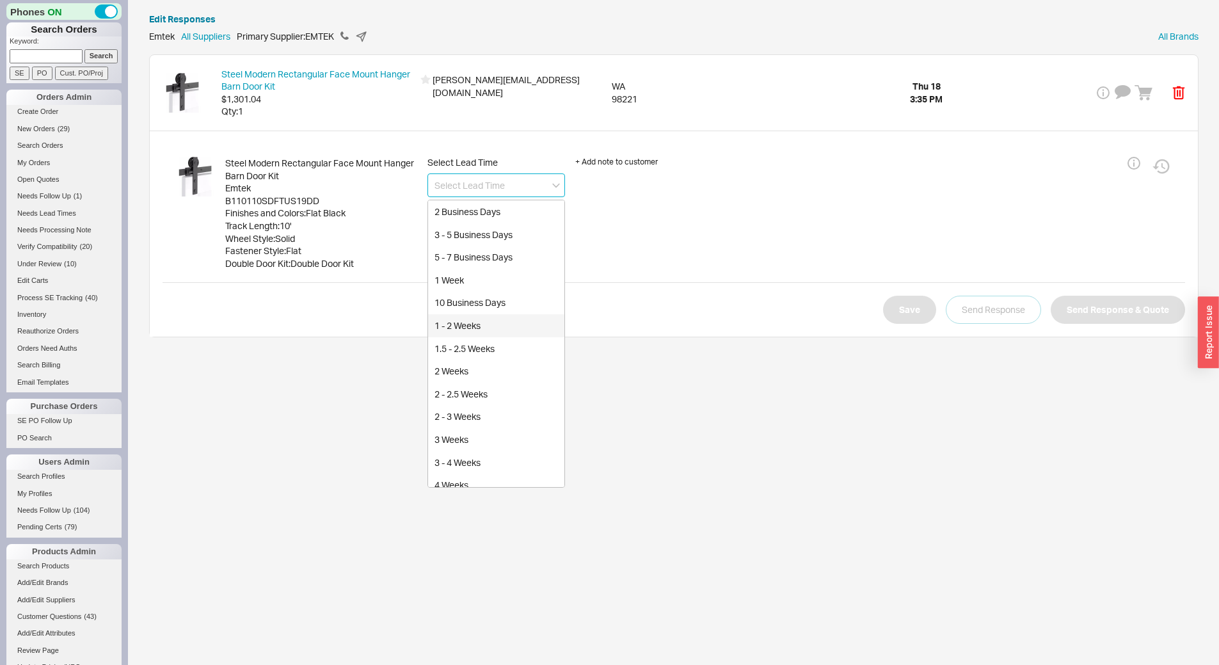
click at [485, 326] on div "1 - 2 Weeks" at bounding box center [496, 325] width 136 height 23
type input "1 - 2 Weeks"
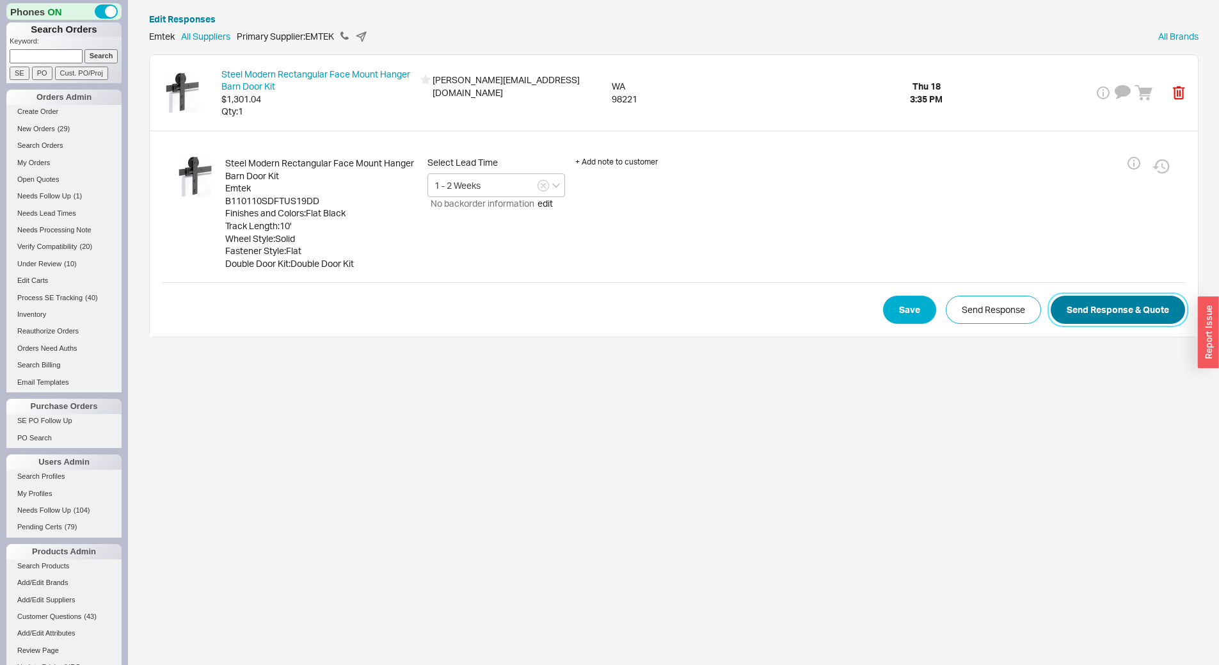
click at [1107, 324] on button "Send Response & Quote" at bounding box center [1117, 310] width 134 height 28
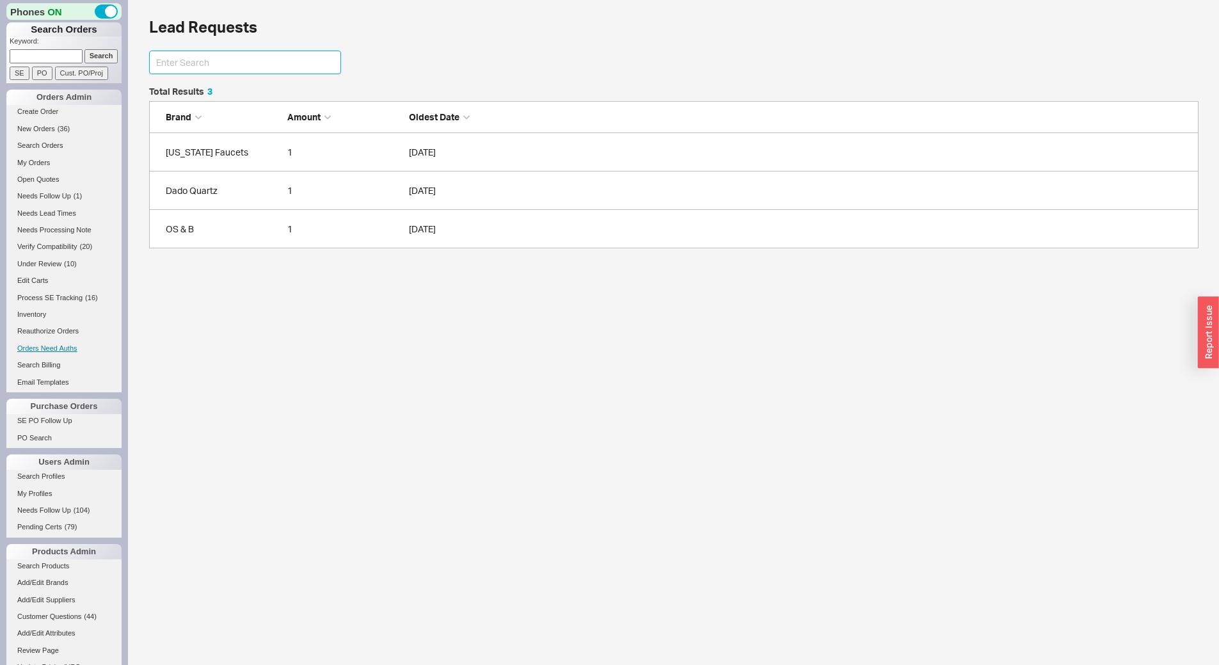
scroll to position [320, 0]
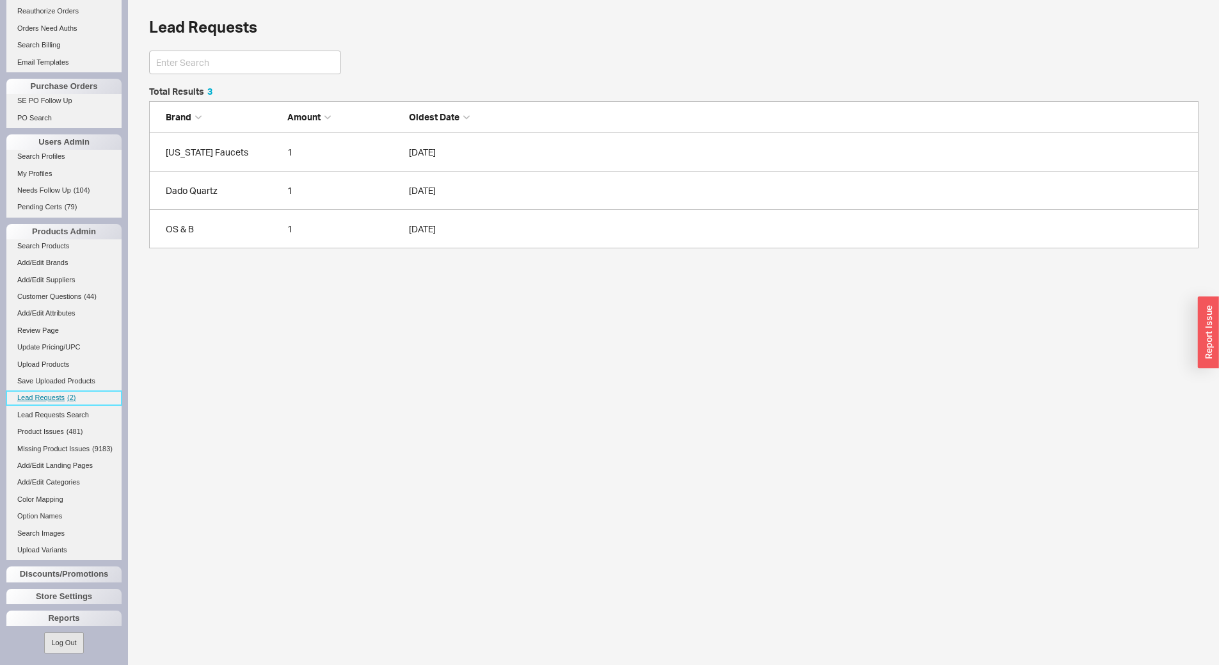
click at [57, 400] on span "Lead Requests" at bounding box center [40, 397] width 47 height 8
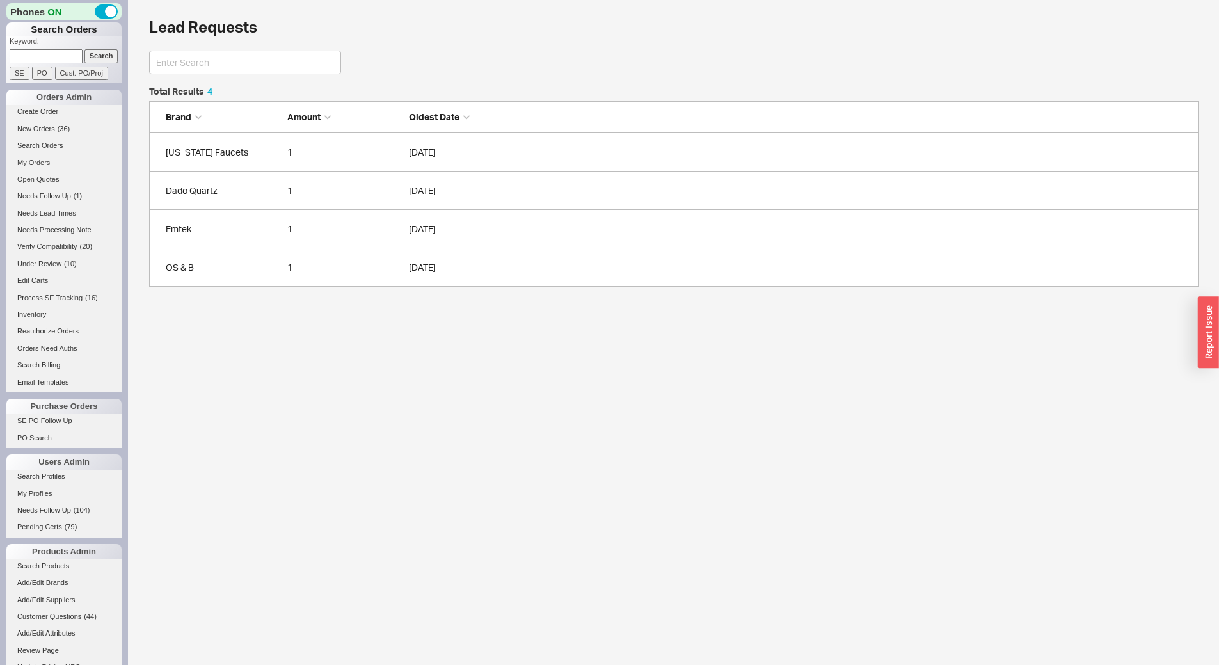
scroll to position [190, 1040]
click at [219, 236] on link "Emtek 1 09/18/2025" at bounding box center [673, 229] width 1049 height 38
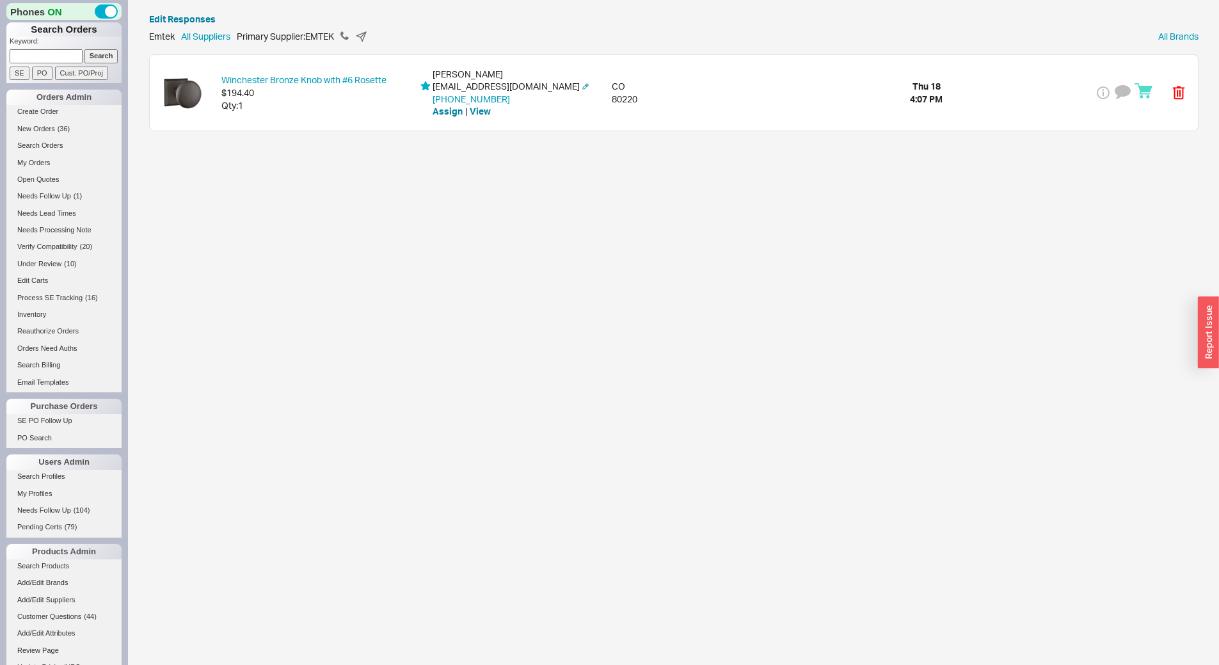
click at [322, 114] on div "Winchester Bronze Knob with #6 Rosette $194.40 Qty: 1 Lisa Kerscher wshomedesig…" at bounding box center [674, 92] width 1048 height 75
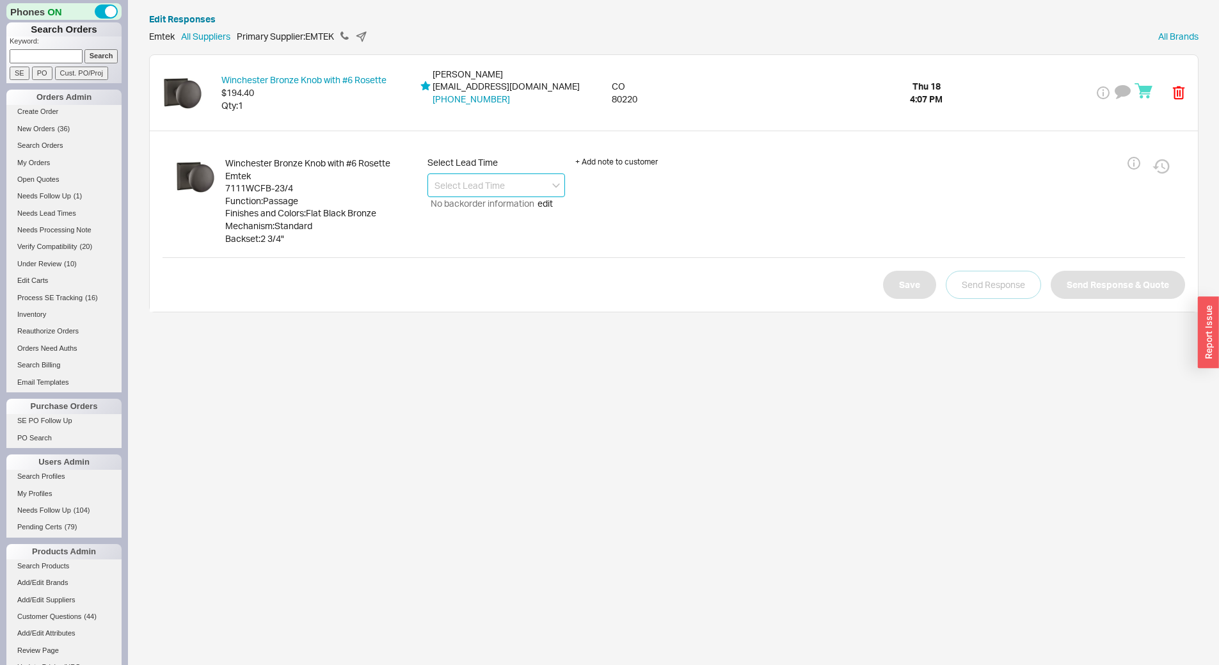
click at [480, 184] on input at bounding box center [496, 185] width 138 height 24
click at [505, 233] on div "4 - 8 Business Days" at bounding box center [496, 234] width 136 height 23
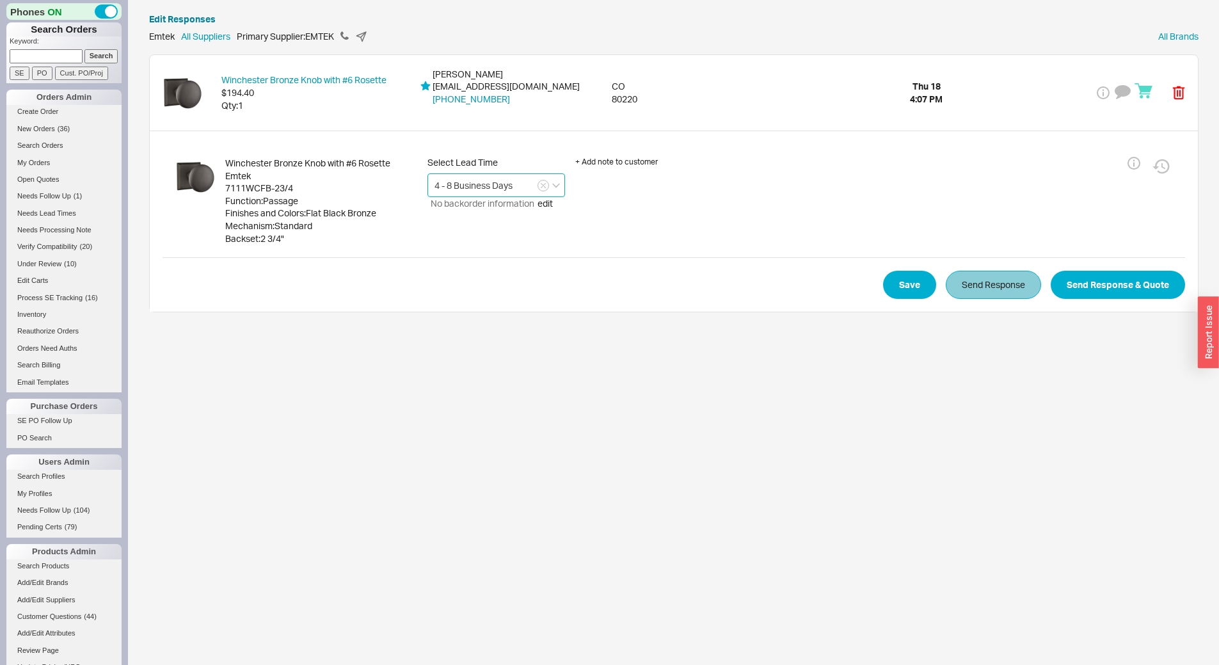
type input "4 - 8 Business Days"
click at [970, 281] on button "Send Response" at bounding box center [992, 285] width 95 height 28
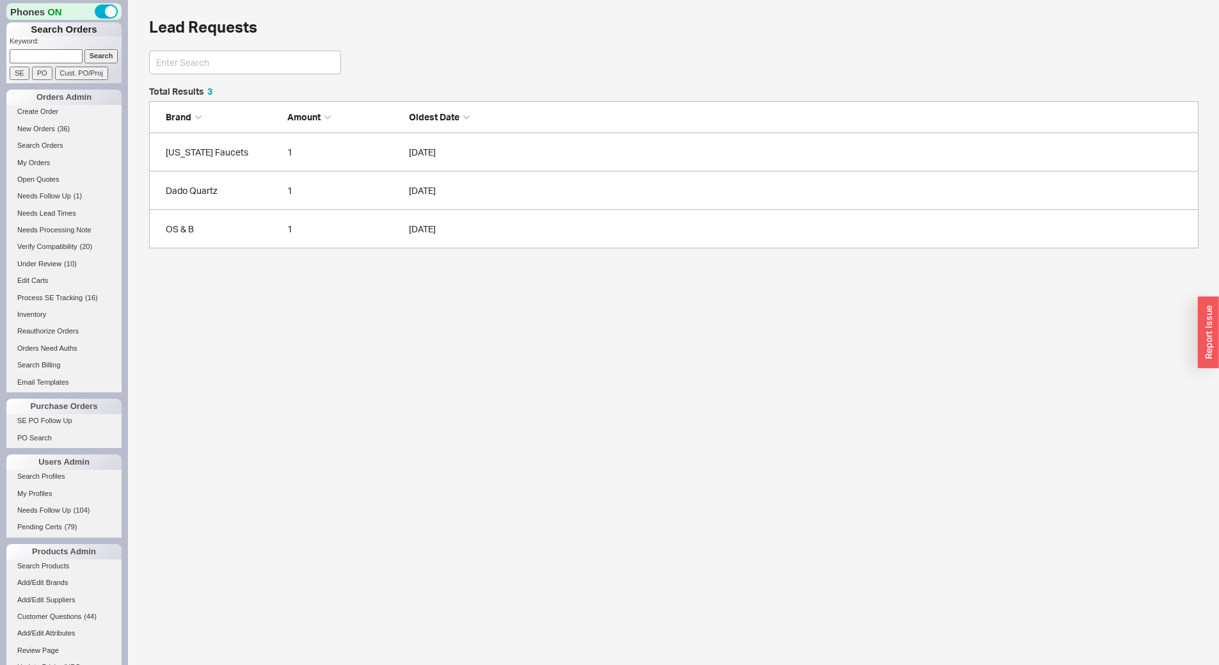
scroll to position [152, 1040]
click at [67, 125] on span "( 36 )" at bounding box center [64, 129] width 13 height 8
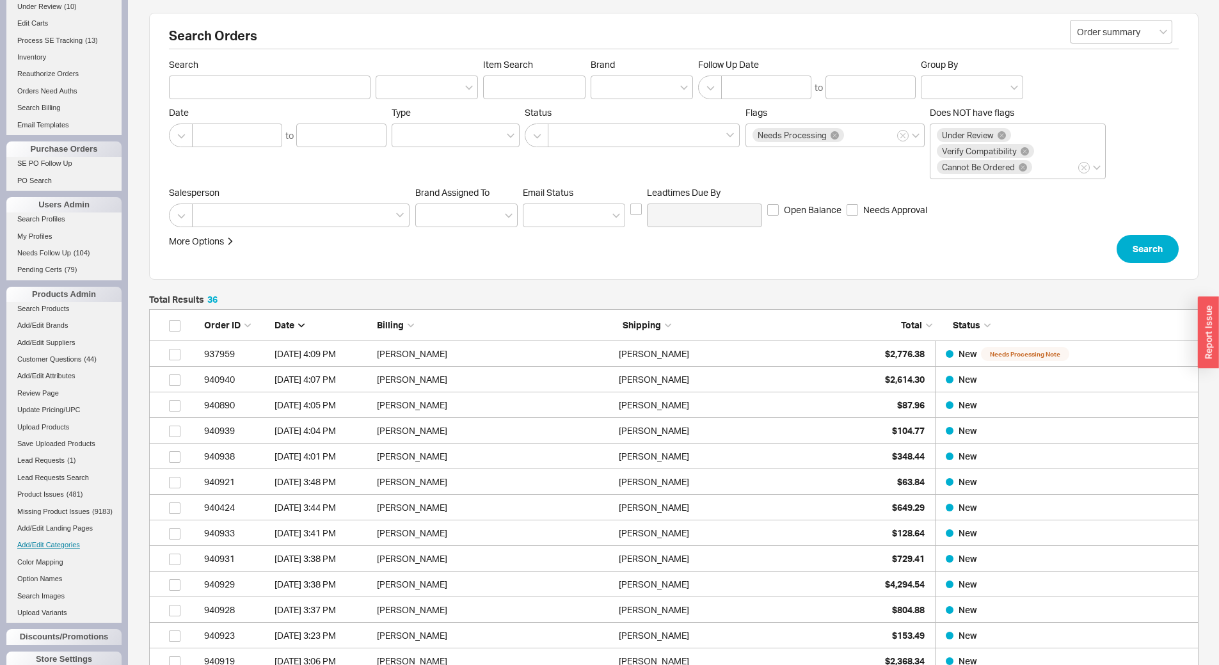
scroll to position [335, 0]
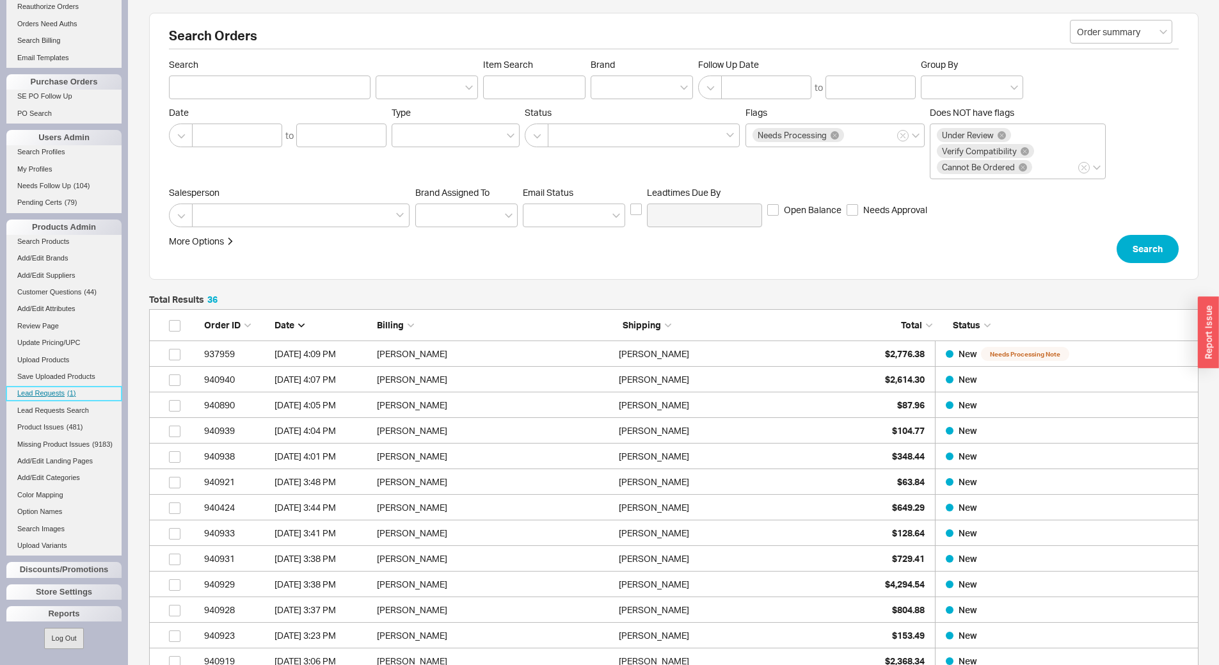
click at [51, 389] on span "Lead Requests" at bounding box center [40, 393] width 47 height 8
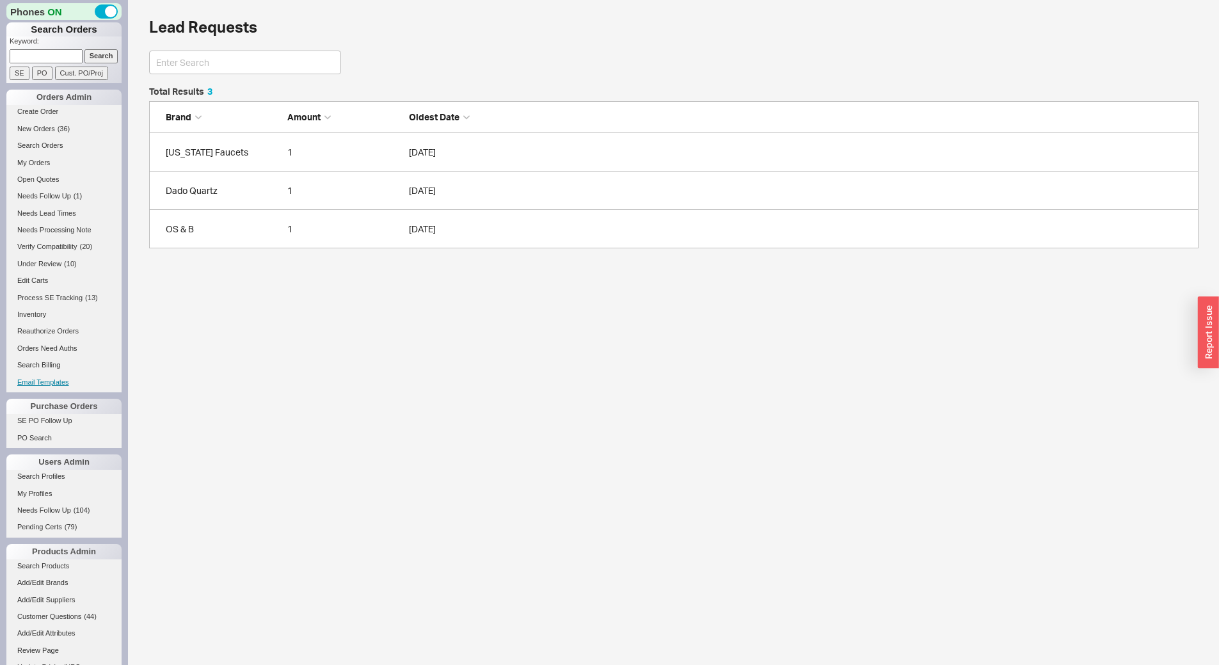
scroll to position [152, 1040]
click at [59, 134] on link "New Orders ( 36 )" at bounding box center [63, 128] width 115 height 13
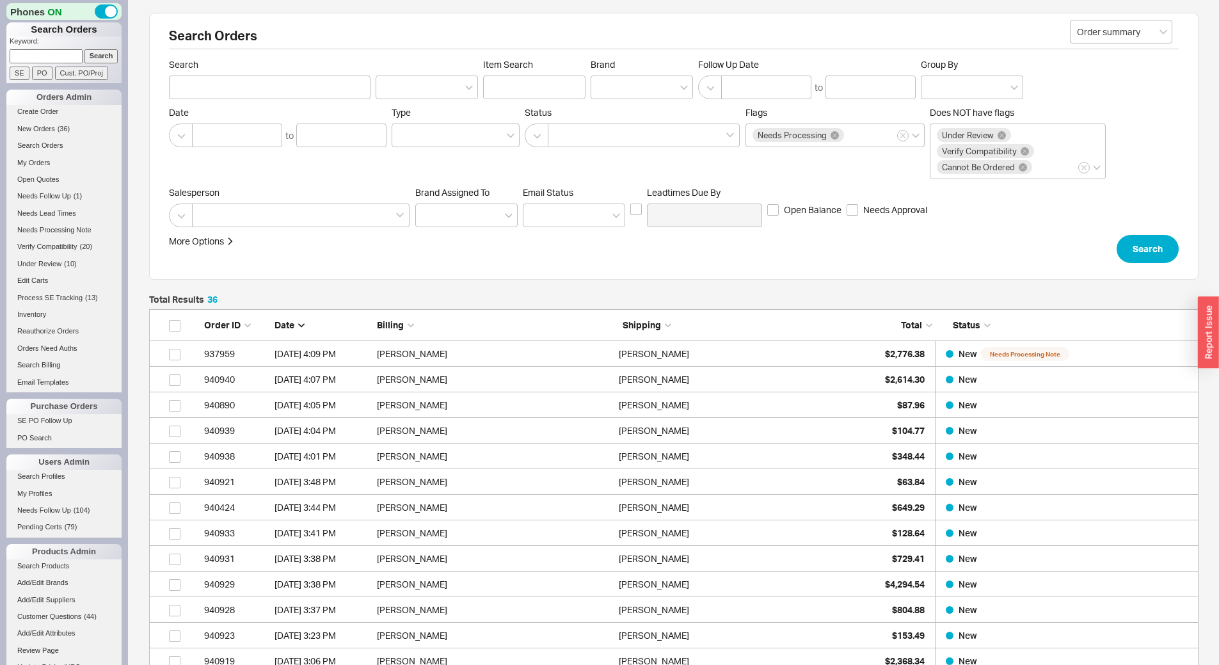
scroll to position [944, 1040]
click at [59, 134] on link "New Orders ( 36 )" at bounding box center [63, 128] width 115 height 13
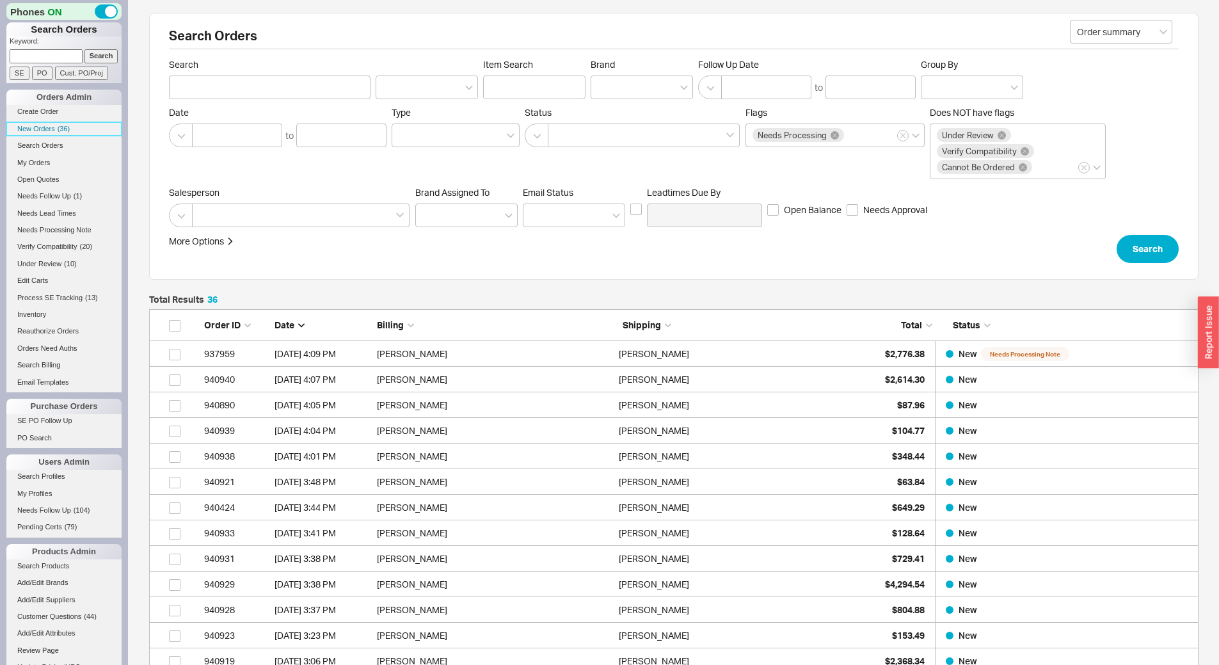
click at [59, 134] on link "New Orders ( 36 )" at bounding box center [63, 128] width 115 height 13
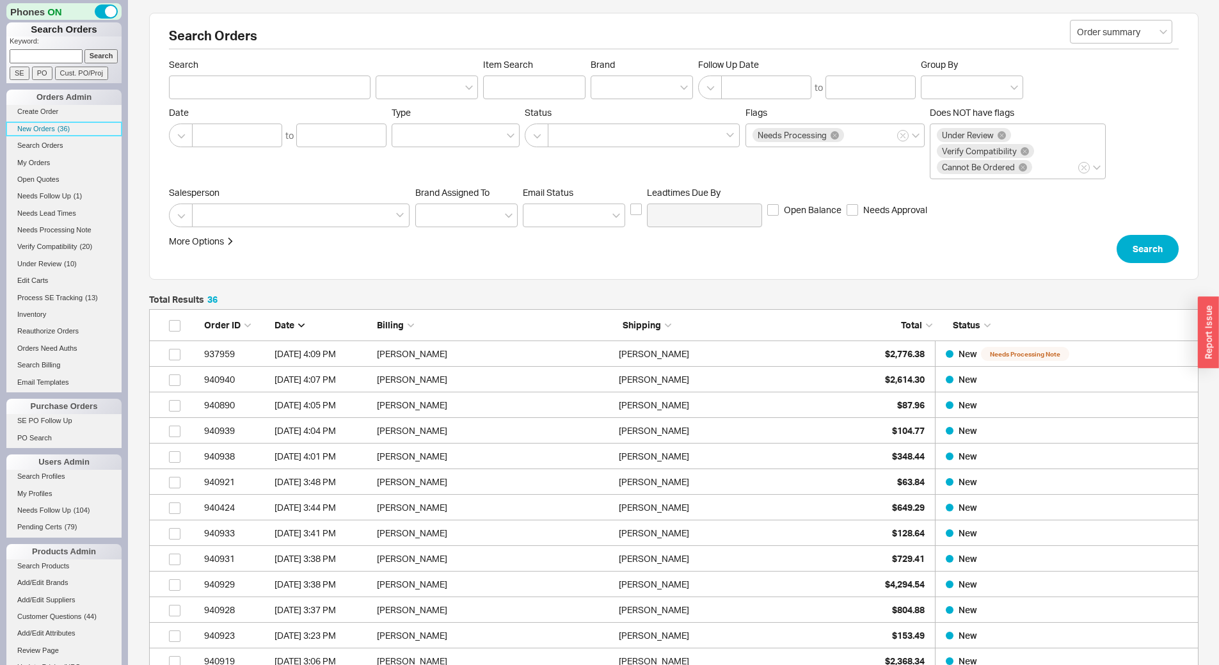
click at [59, 134] on link "New Orders ( 36 )" at bounding box center [63, 128] width 115 height 13
click at [74, 128] on link "New Orders ( 36 )" at bounding box center [63, 128] width 115 height 13
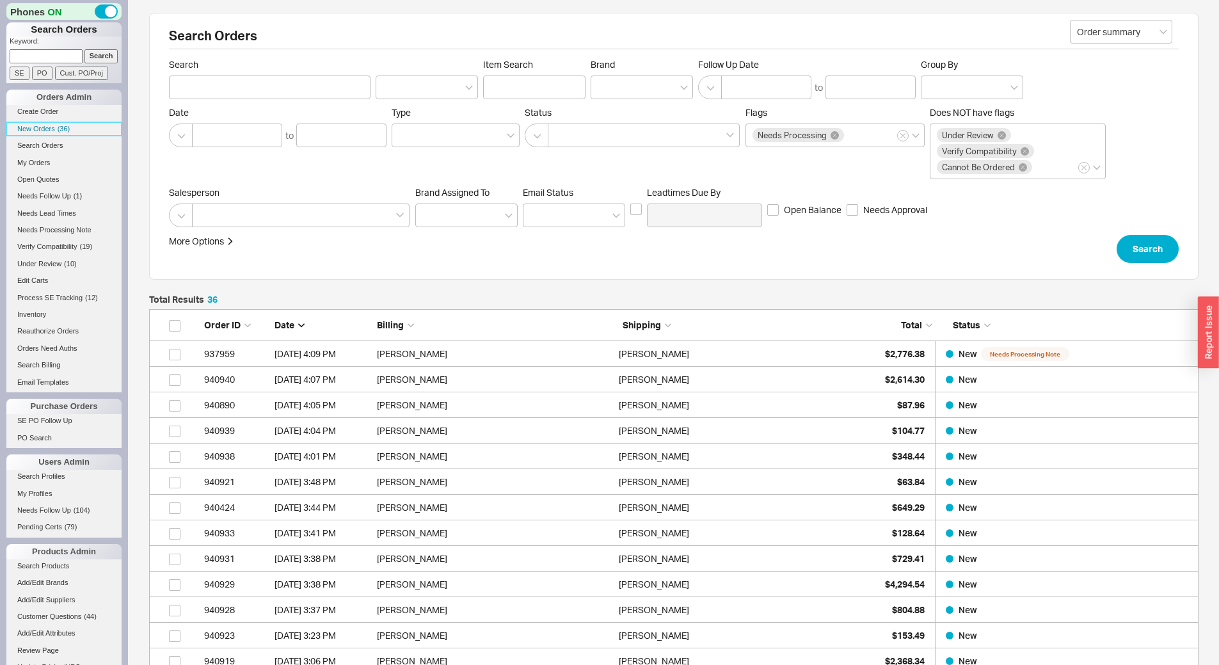
click at [74, 128] on link "New Orders ( 36 )" at bounding box center [63, 128] width 115 height 13
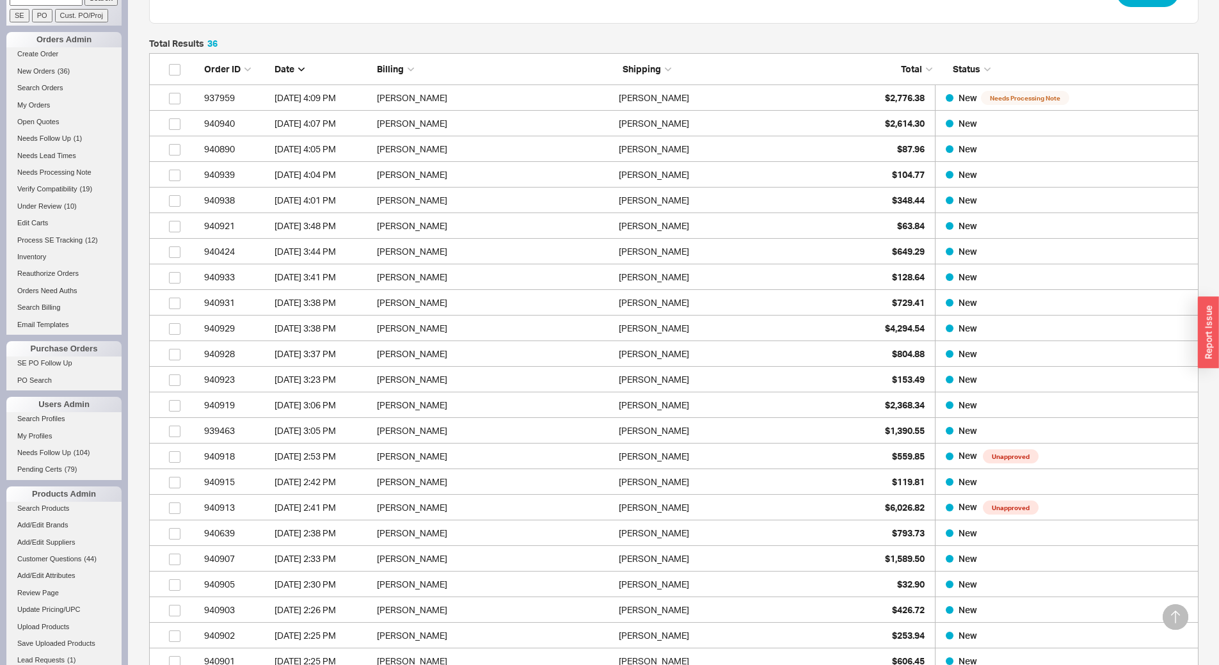
scroll to position [256, 0]
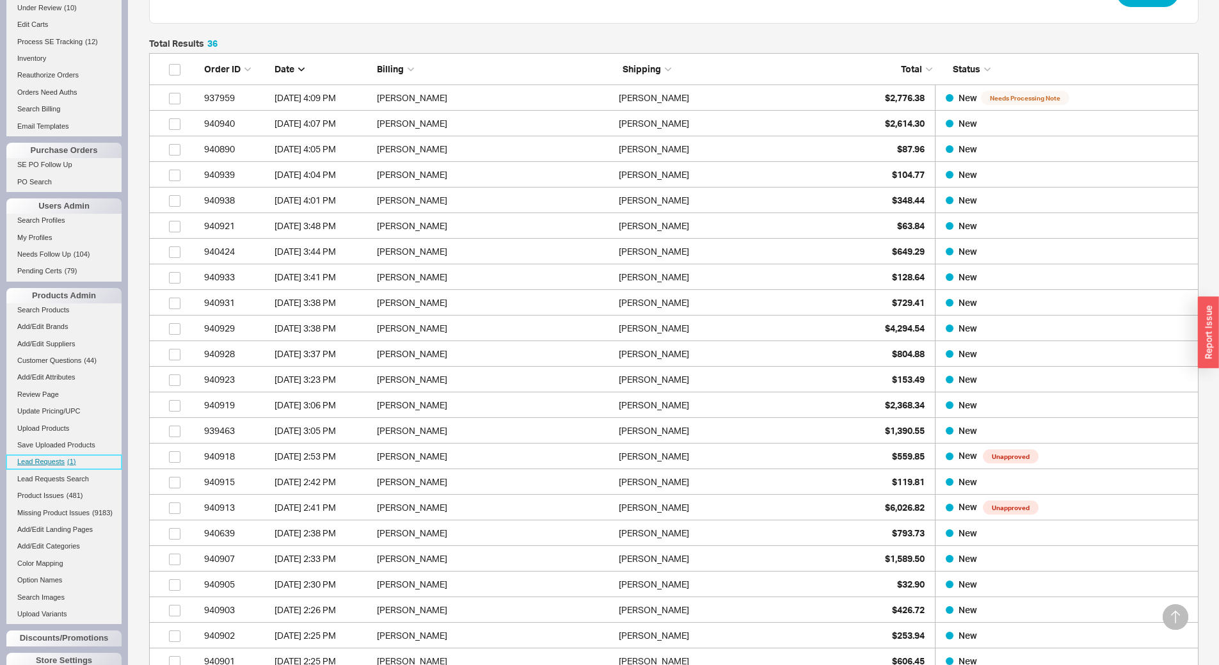
click at [42, 466] on link "Lead Requests ( 1 )" at bounding box center [63, 461] width 115 height 13
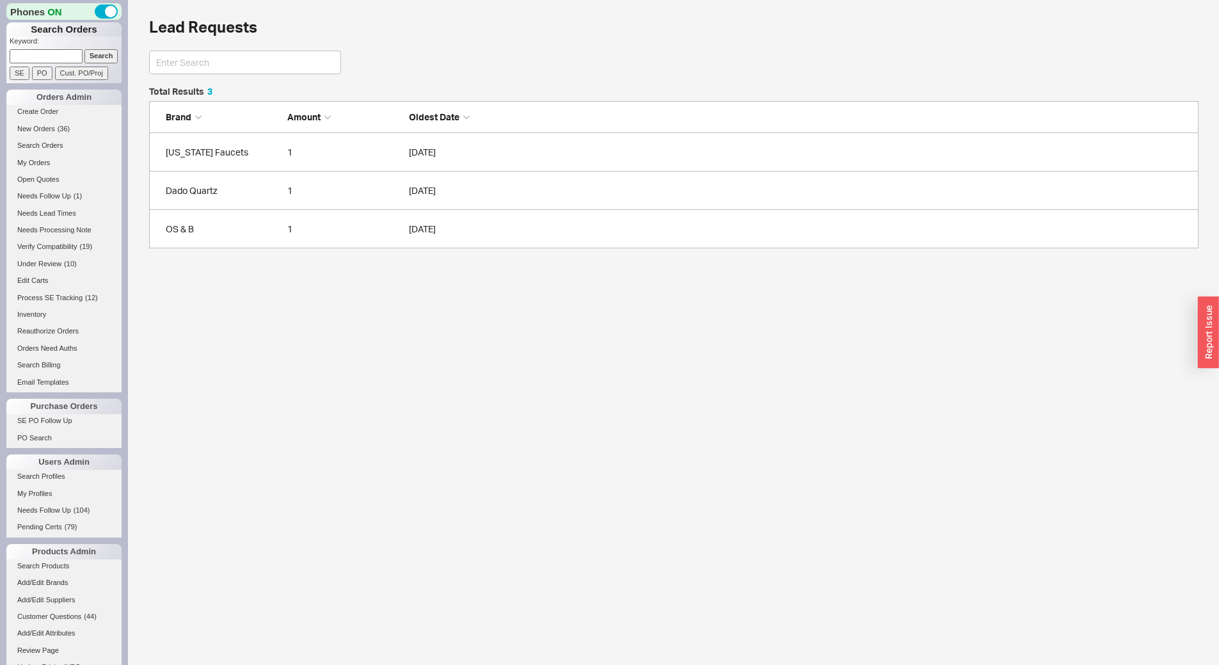
scroll to position [152, 1040]
click at [57, 133] on link "New Orders ( 36 )" at bounding box center [63, 128] width 115 height 13
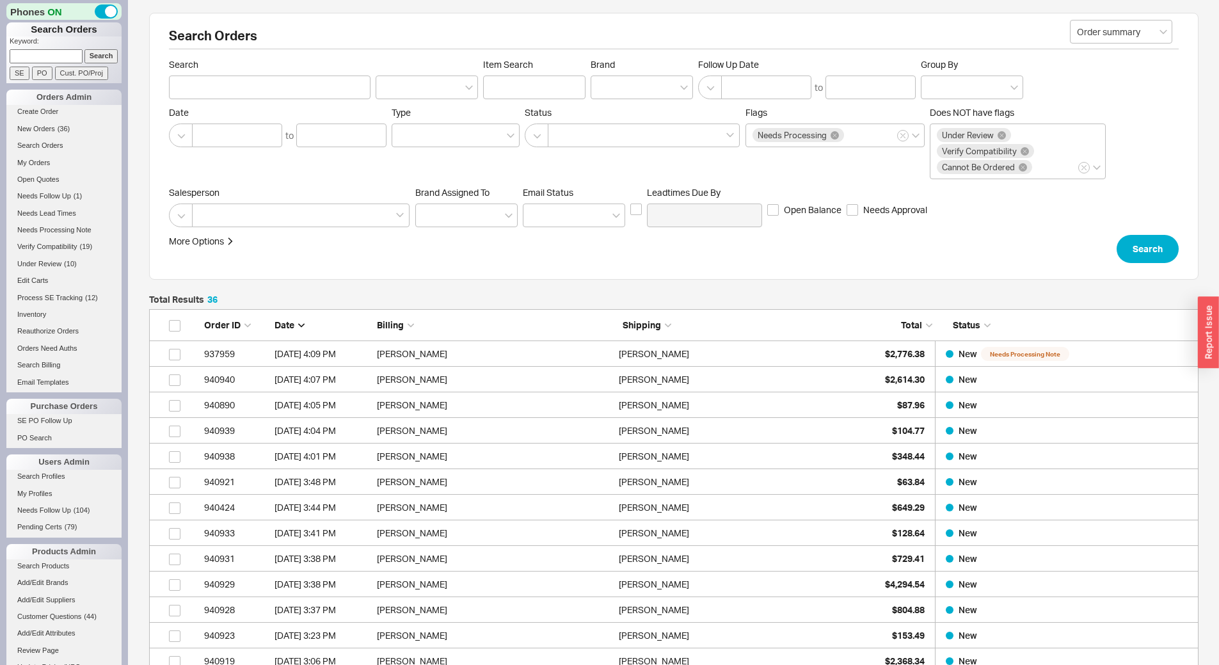
scroll to position [944, 1040]
click at [57, 133] on link "New Orders ( 36 )" at bounding box center [63, 128] width 115 height 13
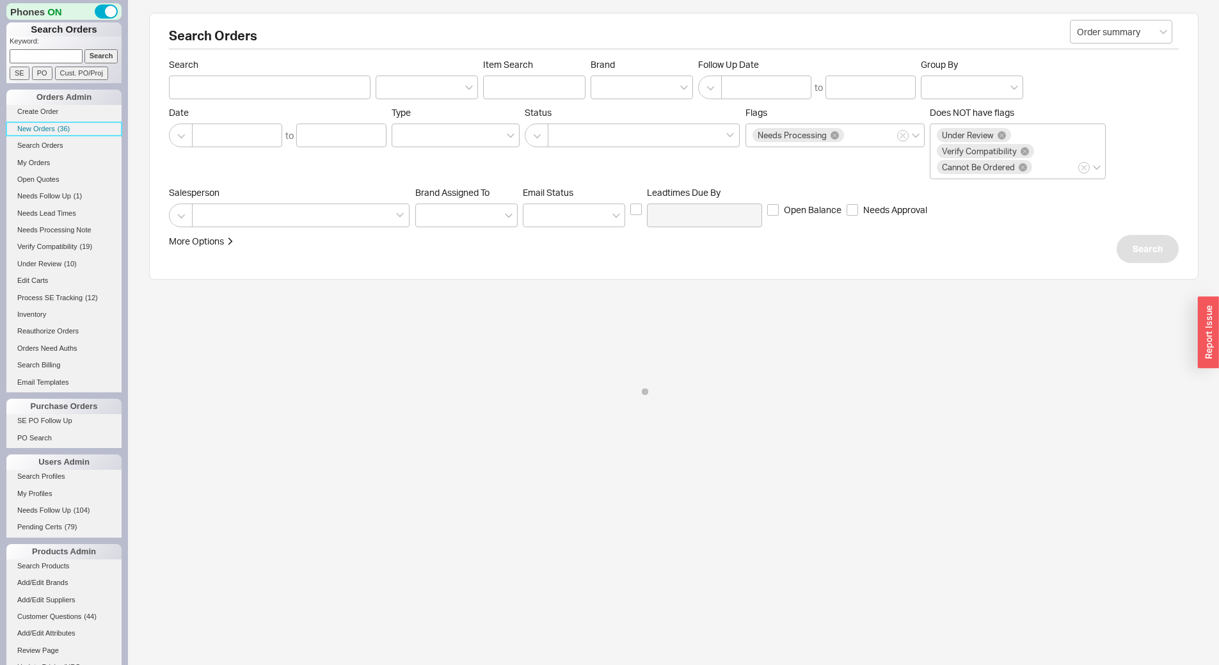
click at [57, 133] on link "New Orders ( 36 )" at bounding box center [63, 128] width 115 height 13
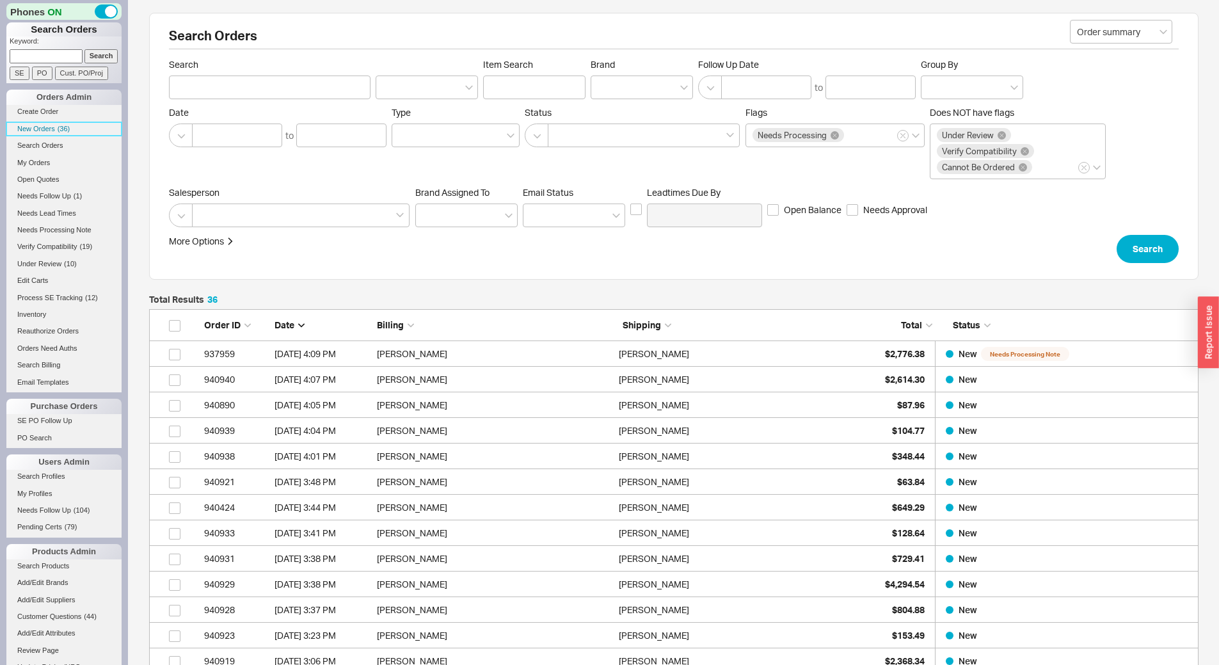
click at [57, 133] on link "New Orders ( 36 )" at bounding box center [63, 128] width 115 height 13
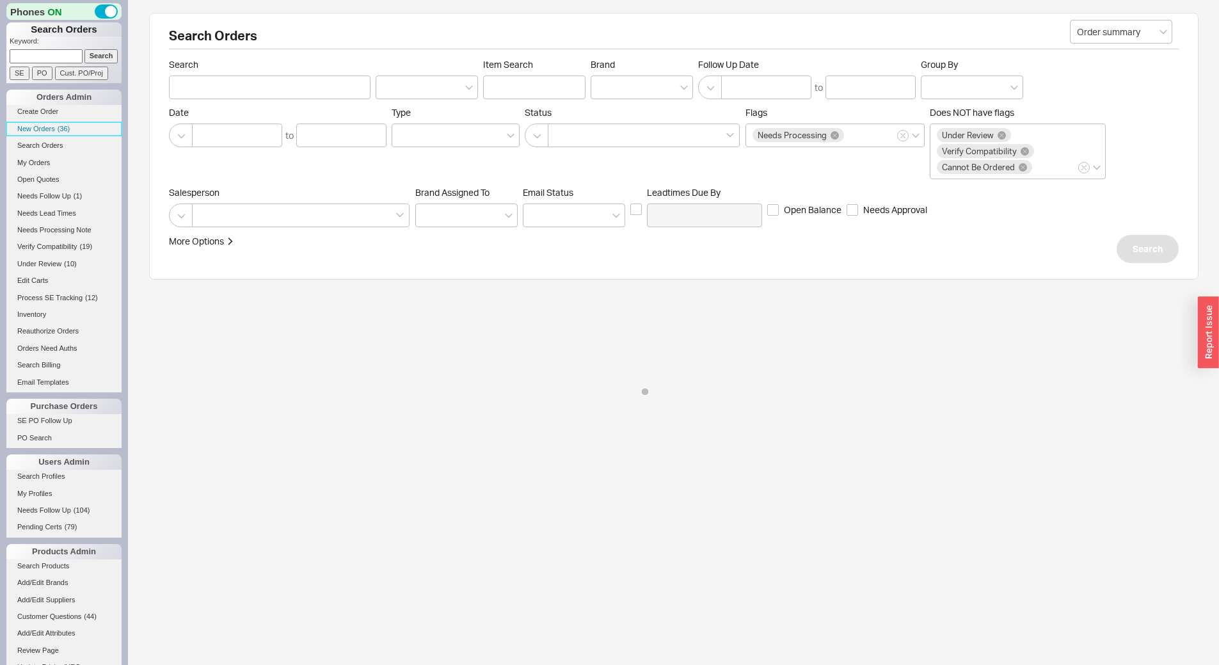
click at [57, 133] on link "New Orders ( 36 )" at bounding box center [63, 128] width 115 height 13
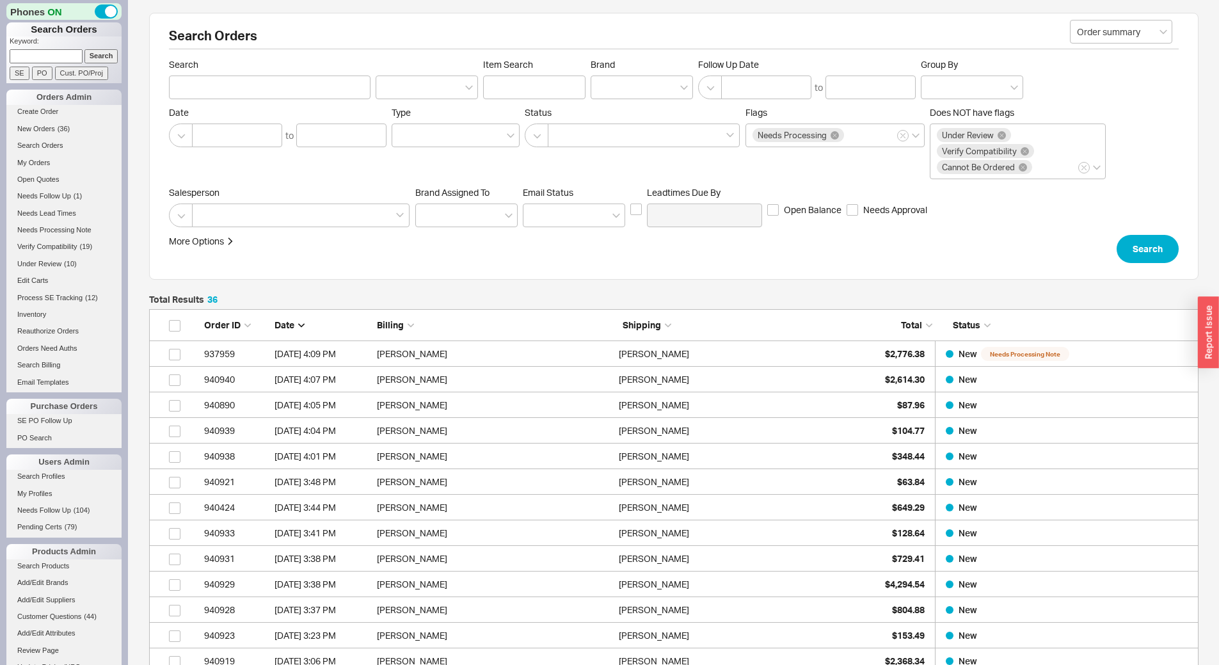
click at [57, 133] on link "New Orders ( 36 )" at bounding box center [63, 128] width 115 height 13
click at [72, 124] on link "New Orders ( 36 )" at bounding box center [63, 128] width 115 height 13
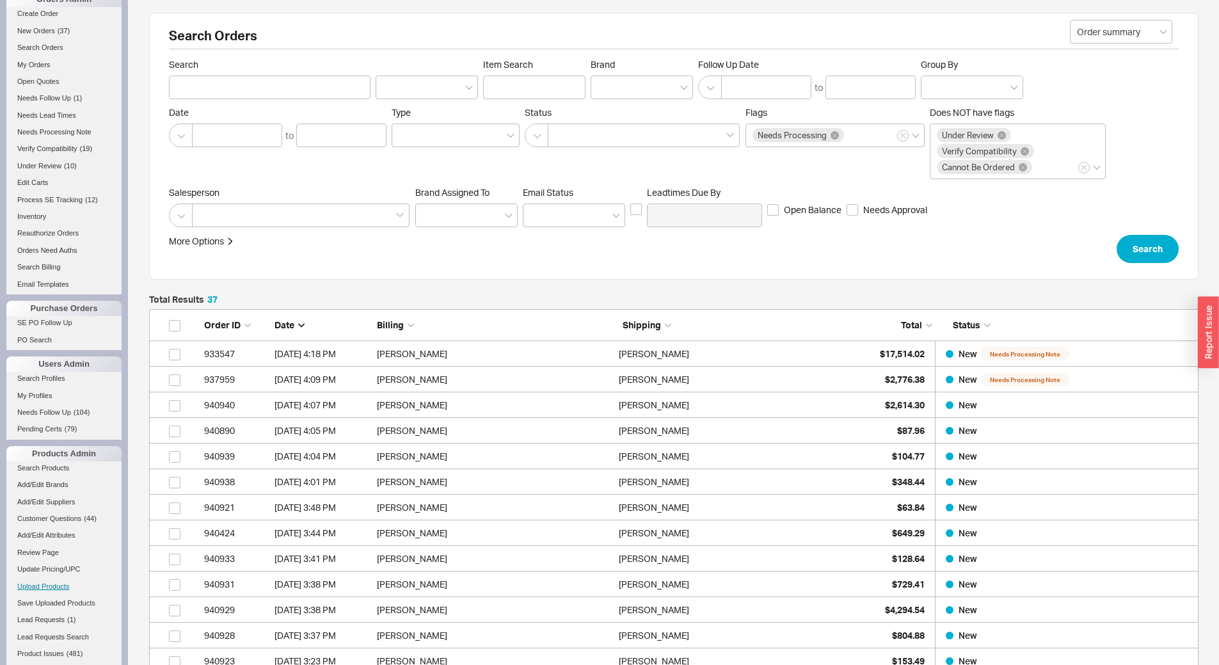
scroll to position [256, 0]
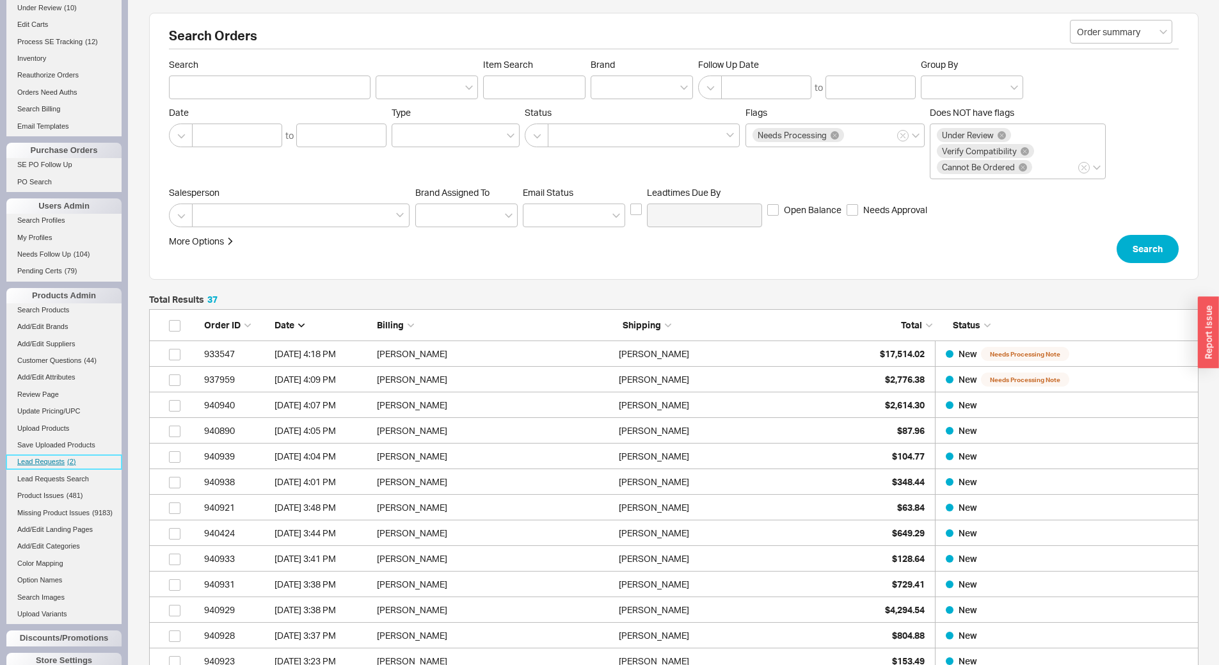
click at [70, 468] on link "Lead Requests ( 2 )" at bounding box center [63, 461] width 115 height 13
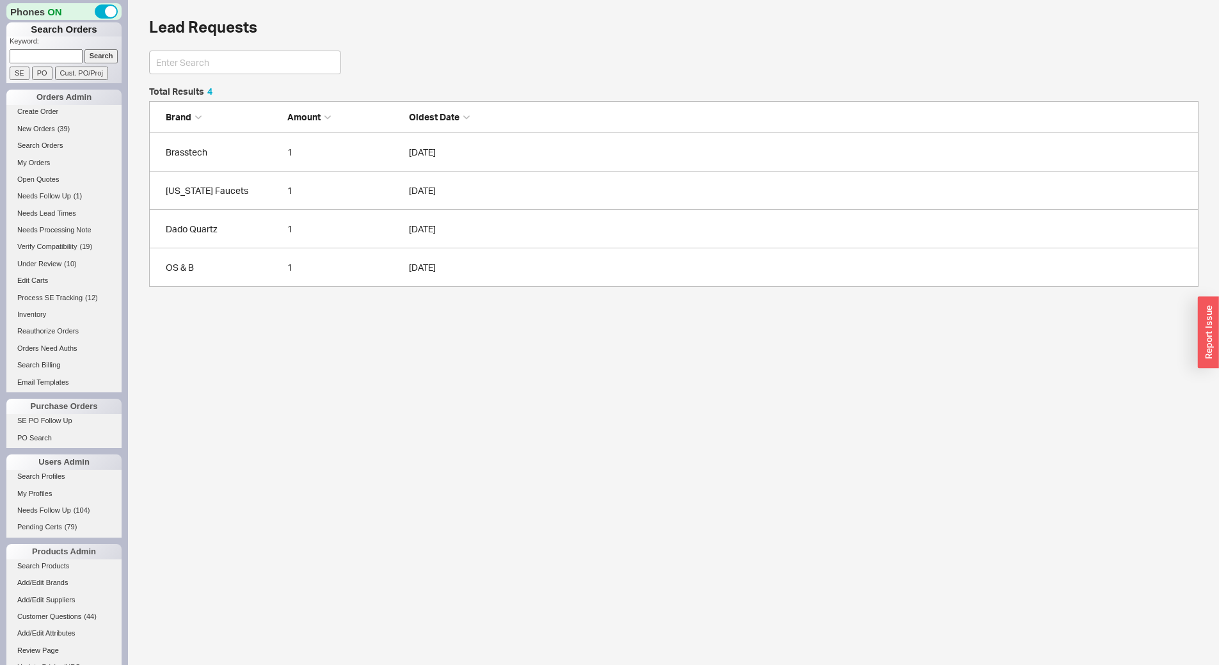
scroll to position [190, 1040]
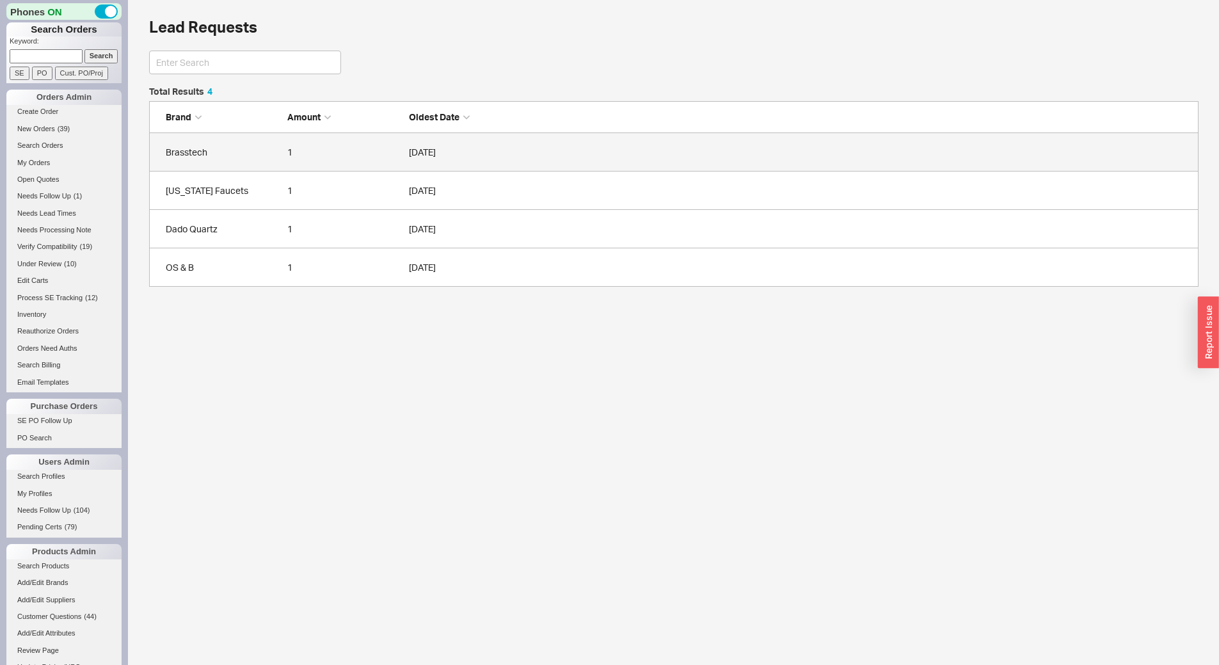
click at [251, 165] on link "Brasstech 1 09/18/2025" at bounding box center [673, 152] width 1049 height 38
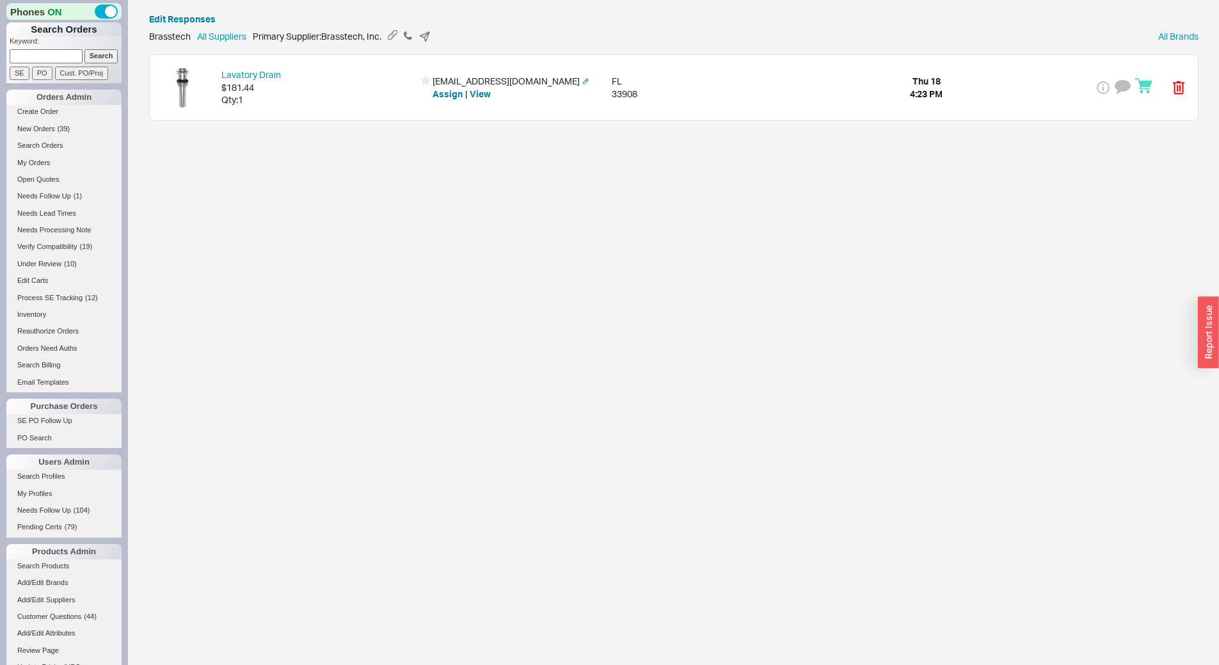
click at [300, 108] on div "Lavatory Drain $181.44 Qty: 1 mmlamb@comcast.net Assign | View FL 33908 Thu 18 …" at bounding box center [674, 87] width 1048 height 65
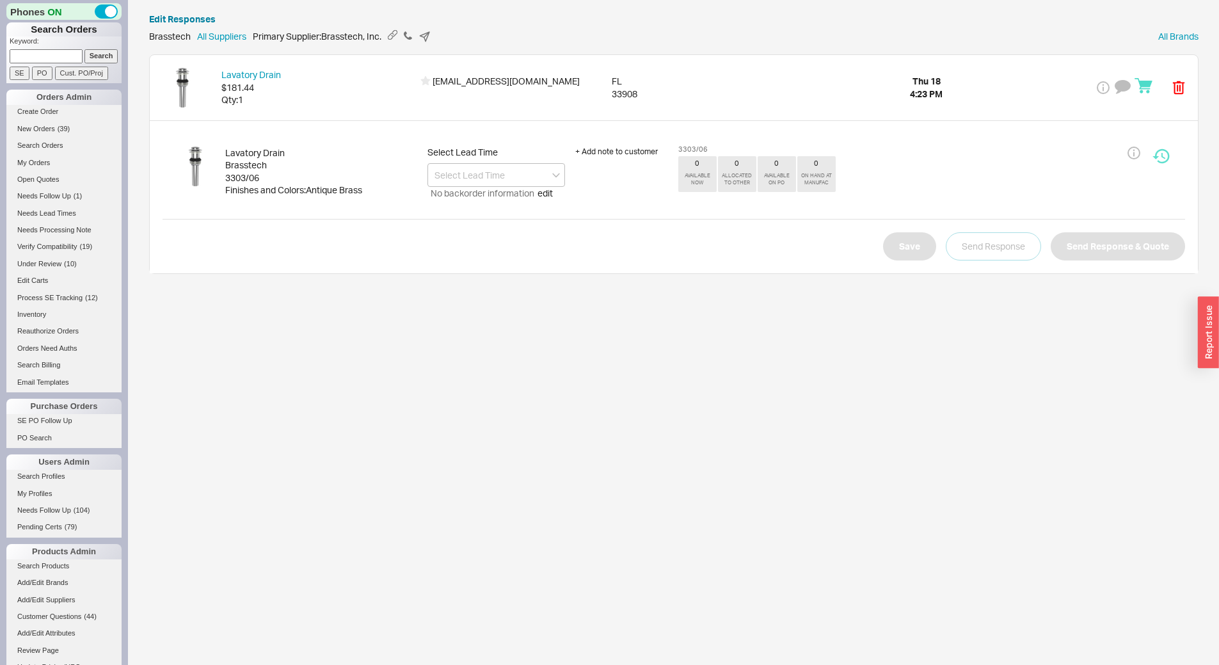
click at [253, 174] on div "3303/06" at bounding box center [321, 177] width 192 height 13
copy div "3303/06"
click at [446, 178] on input at bounding box center [496, 175] width 138 height 24
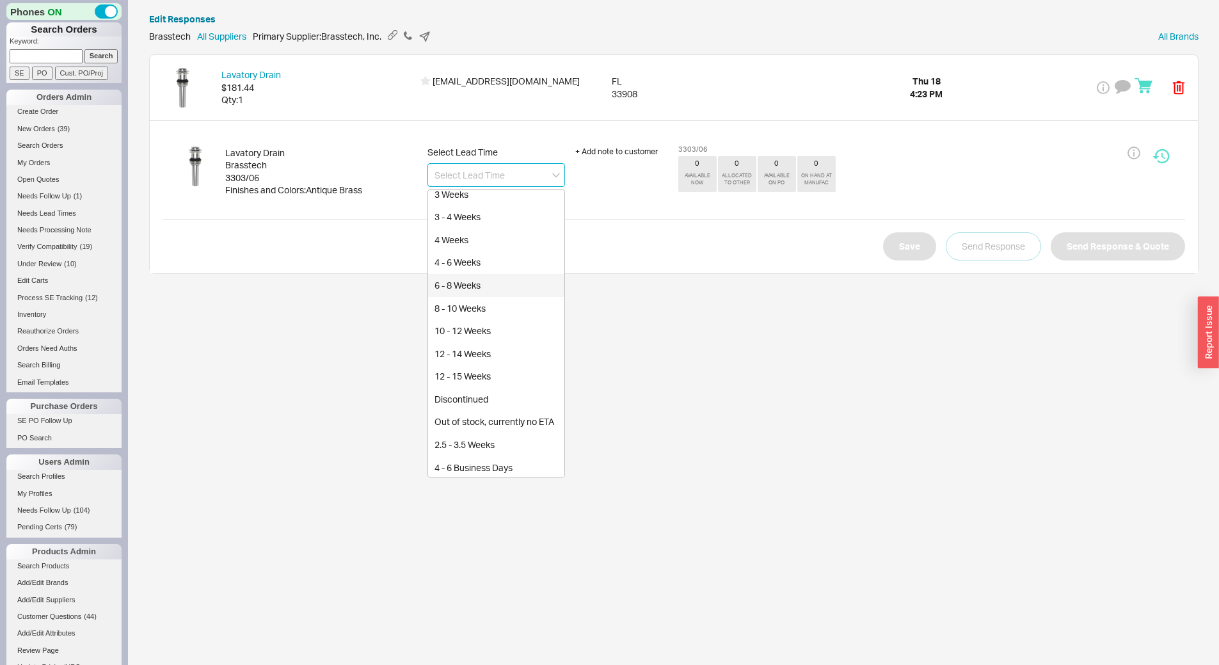
click at [473, 325] on div "2 Business Days 3 - 5 Business Days 5 - 7 Business Days 1 Week 10 Business Days…" at bounding box center [496, 333] width 138 height 288
click at [476, 267] on div "6 - 8 Weeks" at bounding box center [496, 264] width 136 height 23
type input "6 - 8 Weeks"
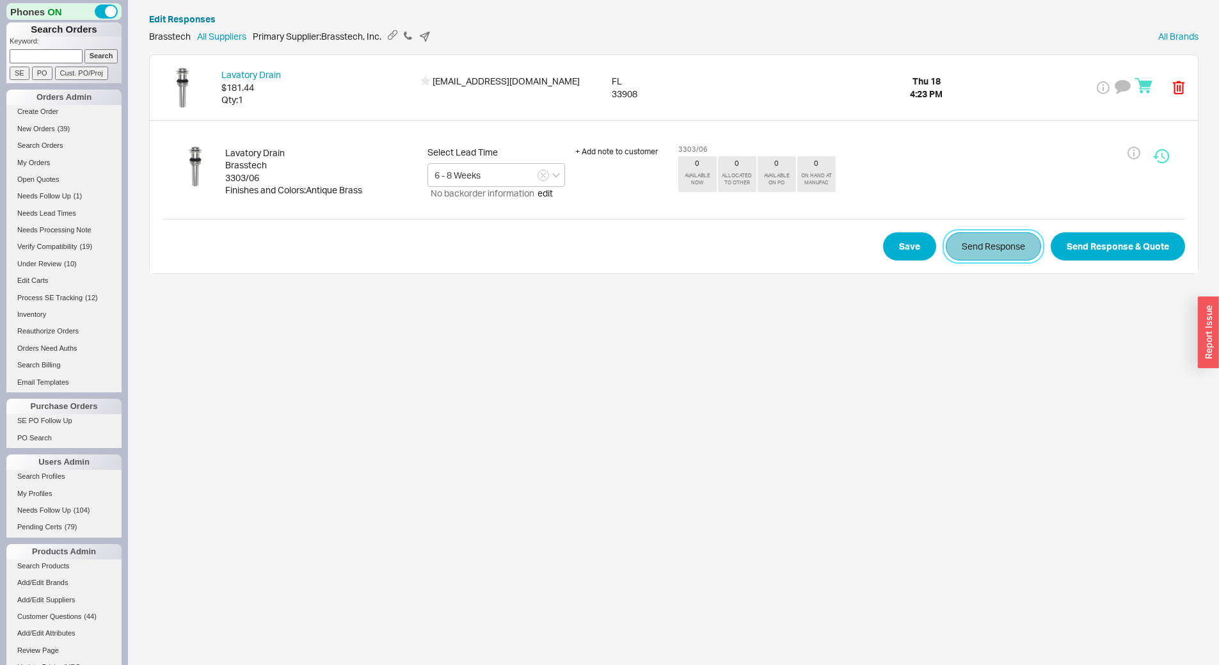
click at [963, 242] on button "Send Response" at bounding box center [992, 246] width 95 height 28
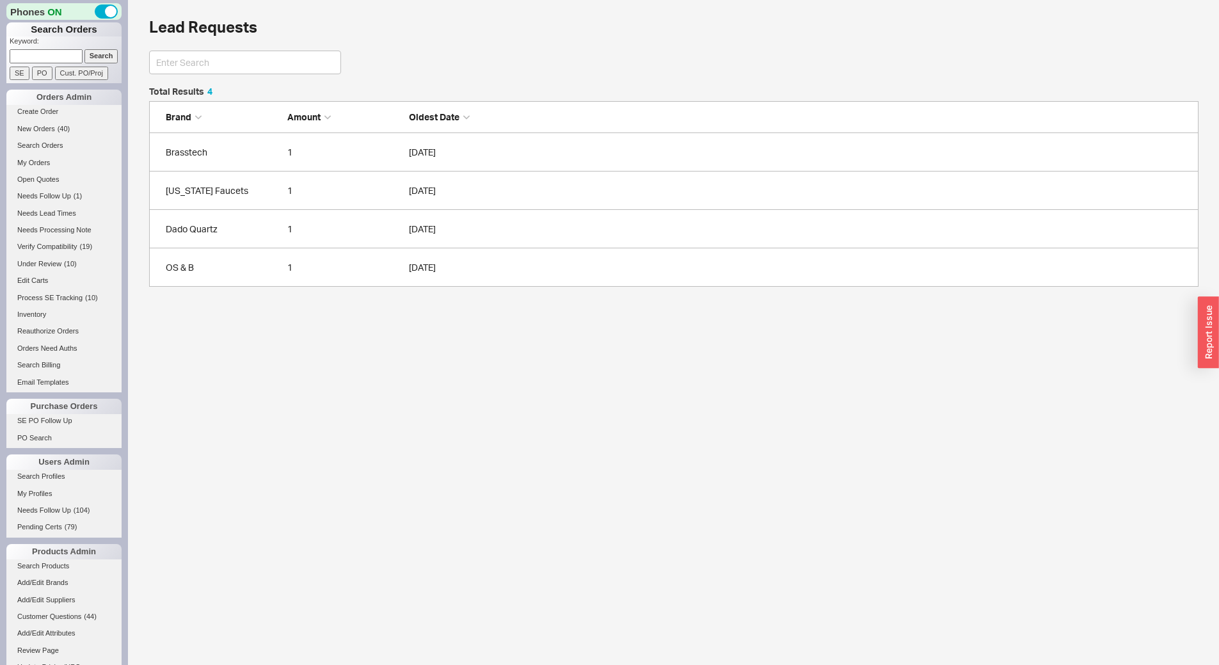
scroll to position [190, 1040]
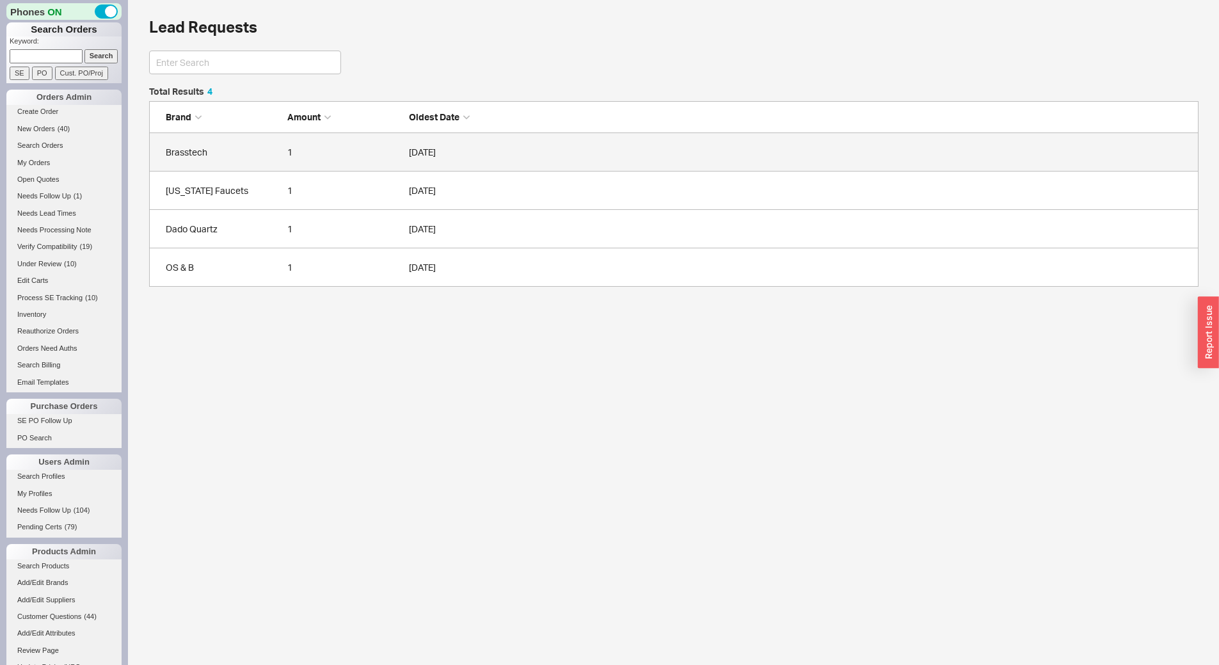
click at [225, 141] on link "Brasstech 1 09/18/2025" at bounding box center [673, 152] width 1049 height 38
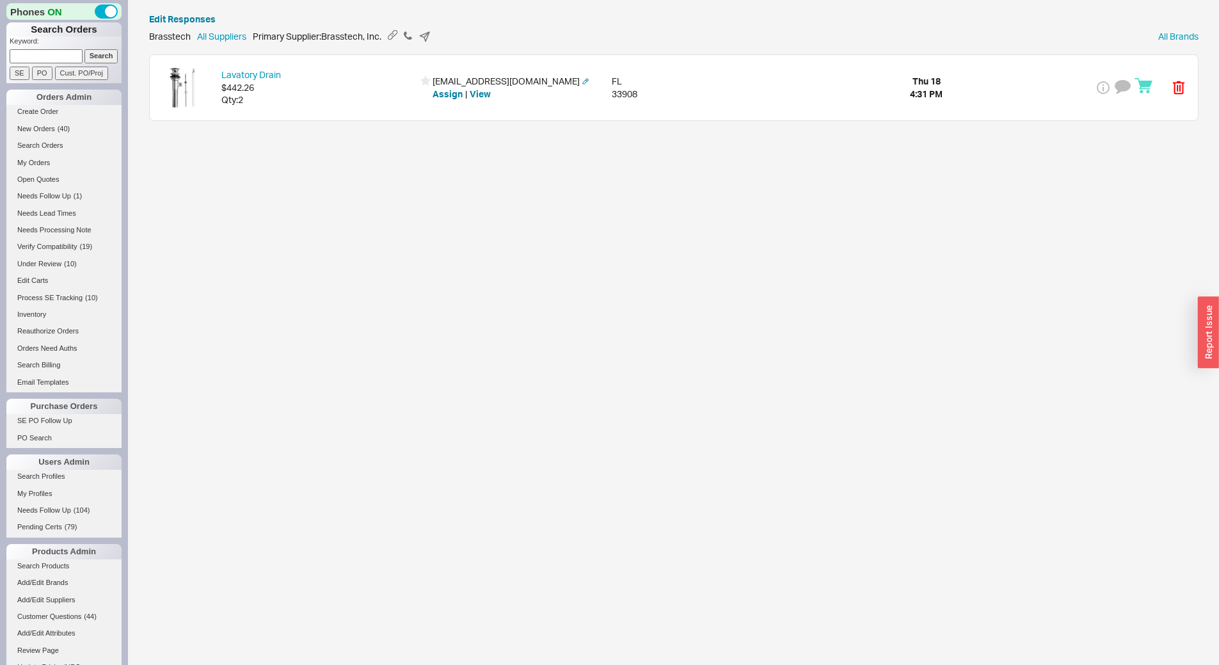
click at [267, 101] on div "Qty: 2" at bounding box center [317, 99] width 192 height 13
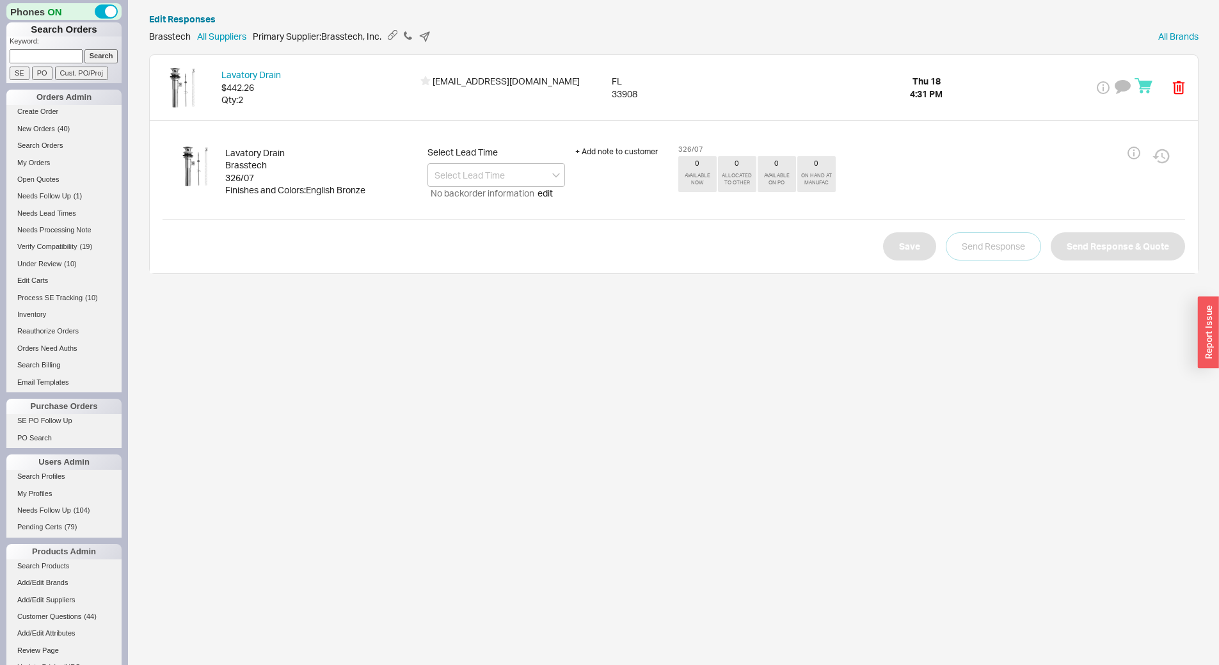
click at [246, 173] on div "326/07" at bounding box center [321, 177] width 192 height 13
copy div "326/07"
click at [459, 175] on input at bounding box center [496, 175] width 138 height 24
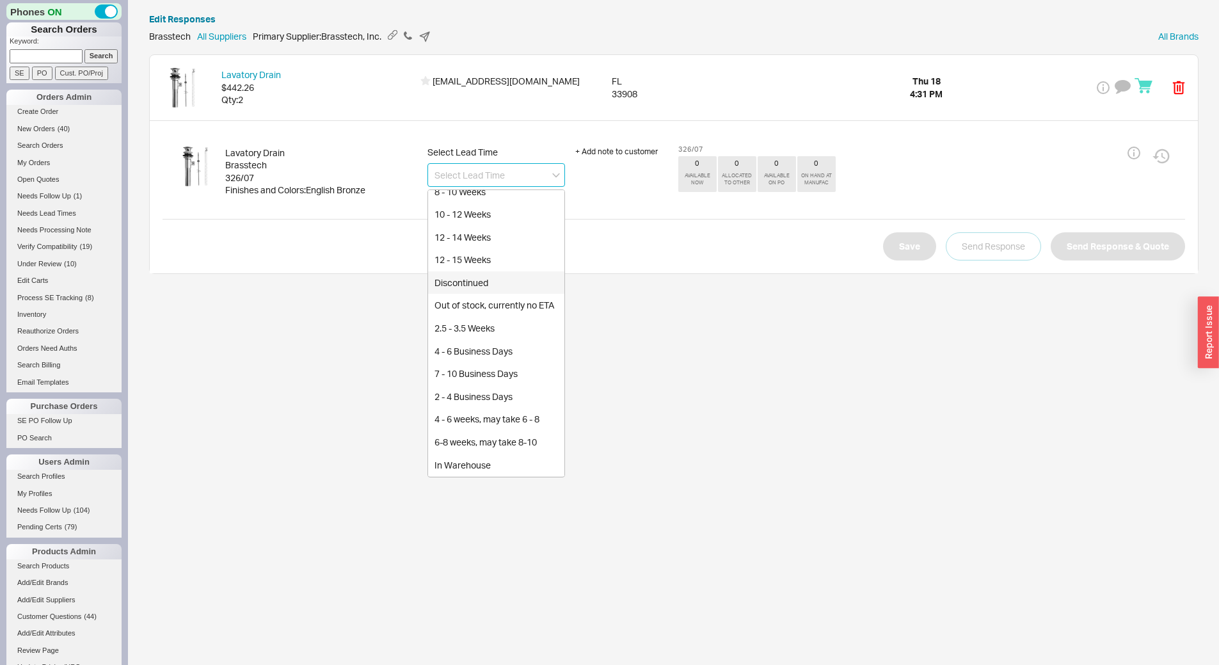
scroll to position [235, 0]
click at [478, 284] on div "6 - 8 Weeks" at bounding box center [496, 284] width 136 height 23
type input "6 - 8 Weeks"
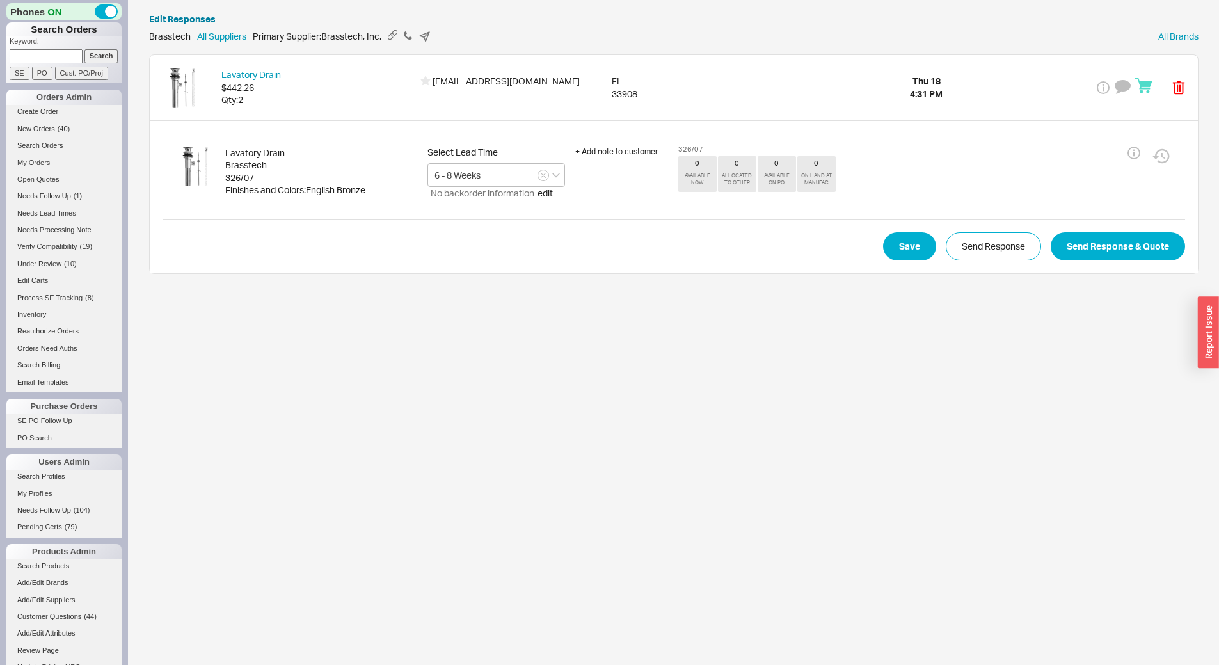
click at [967, 261] on div "Lavatory Drain Brasstech 326/07 Finishes and Colors : English Bronze Select Lea…" at bounding box center [674, 196] width 1048 height 153
click at [983, 255] on button "Send Response" at bounding box center [992, 246] width 95 height 28
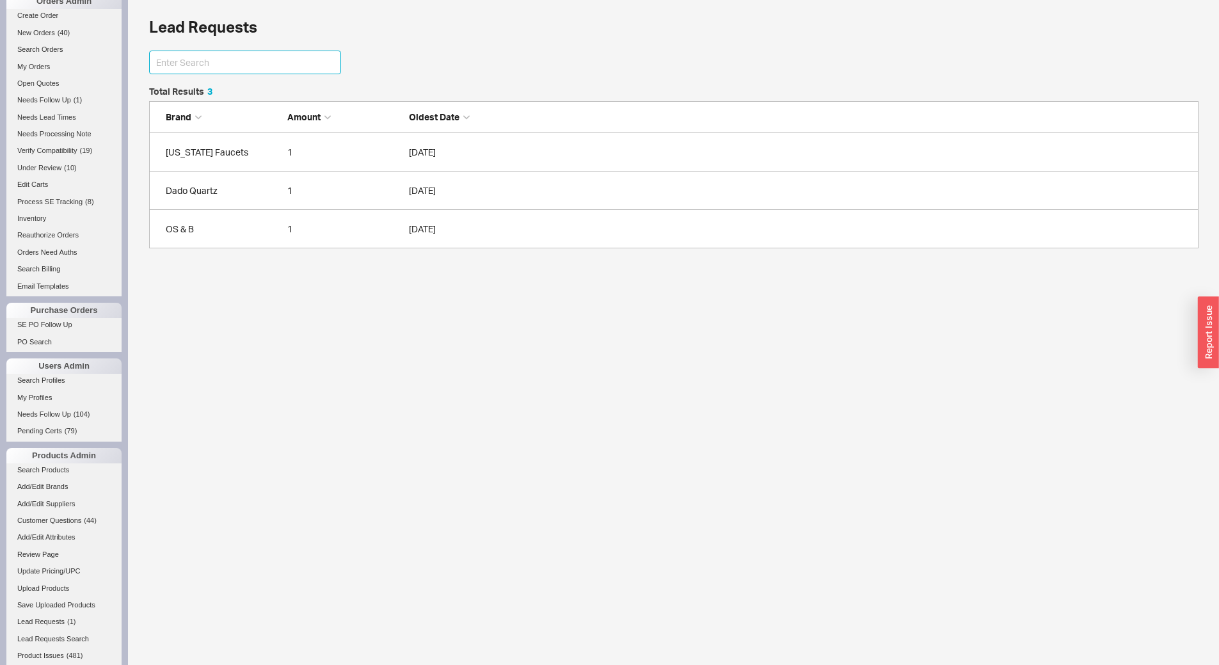
scroll to position [320, 0]
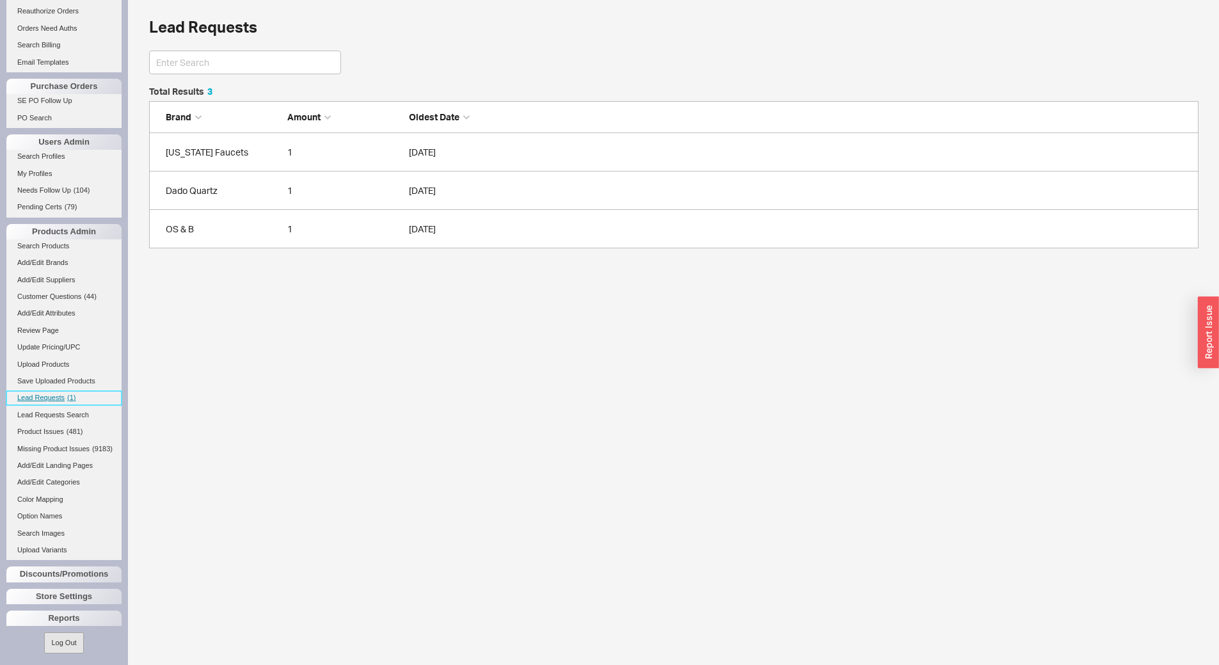
click at [57, 402] on link "Lead Requests ( 1 )" at bounding box center [63, 397] width 115 height 13
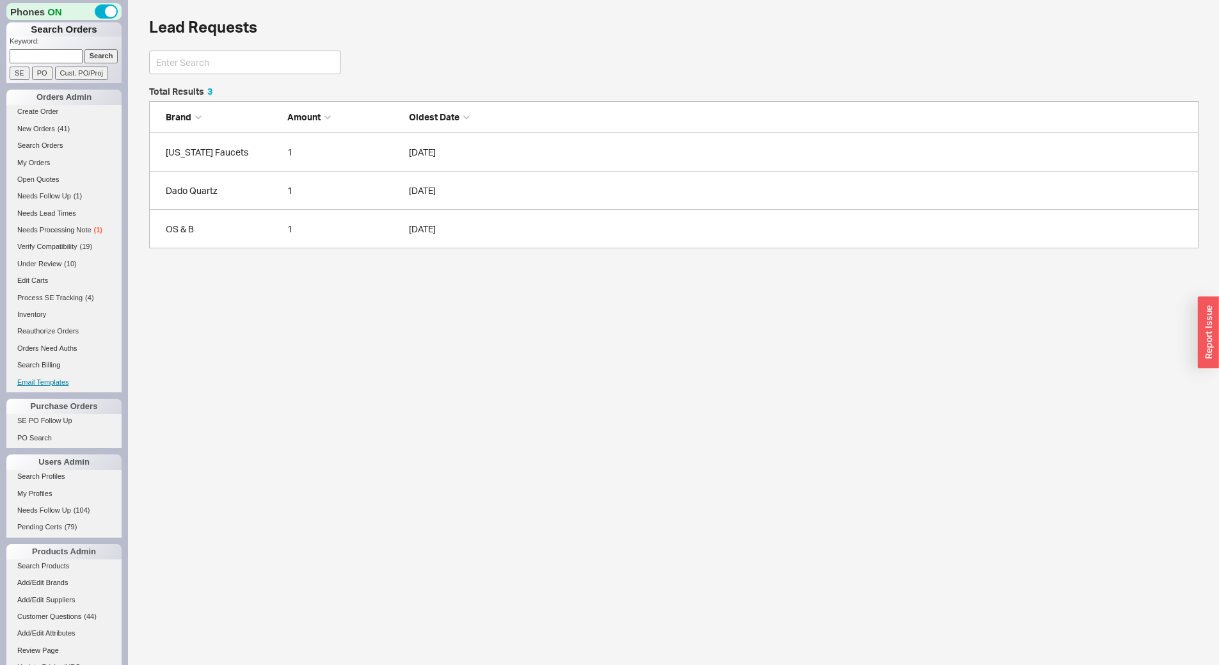
scroll to position [152, 1040]
click at [75, 228] on span "Needs Processing Note" at bounding box center [54, 230] width 74 height 8
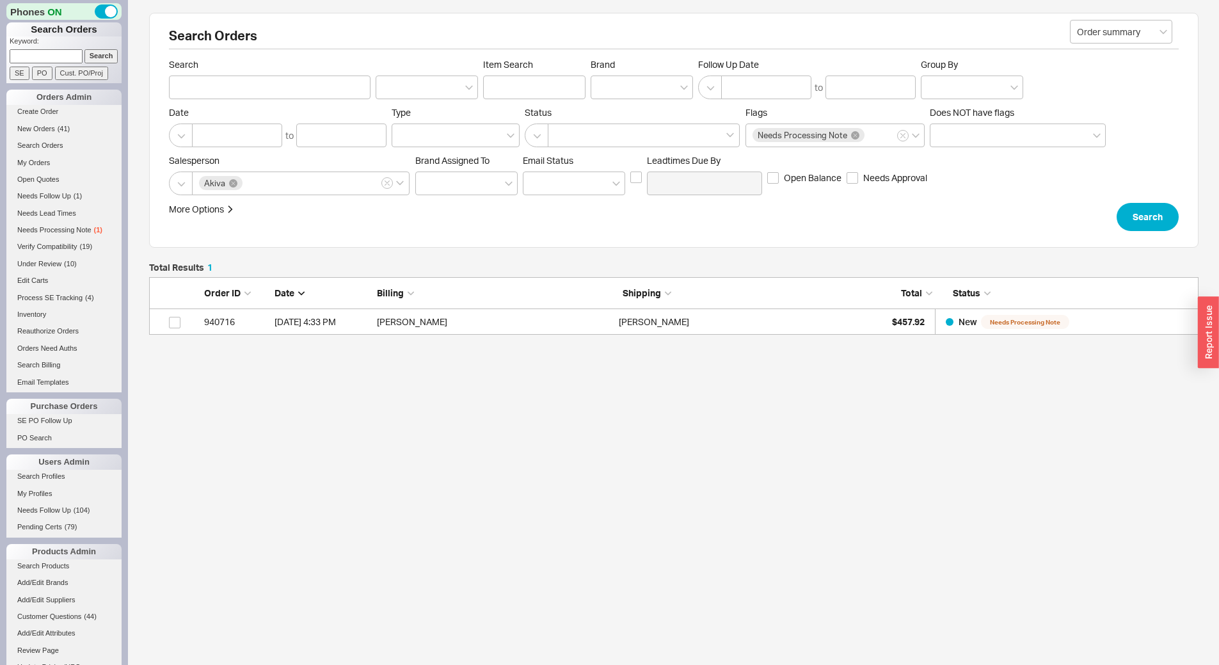
scroll to position [48, 1040]
click at [853, 312] on div "Nathan Upfal" at bounding box center [736, 322] width 235 height 26
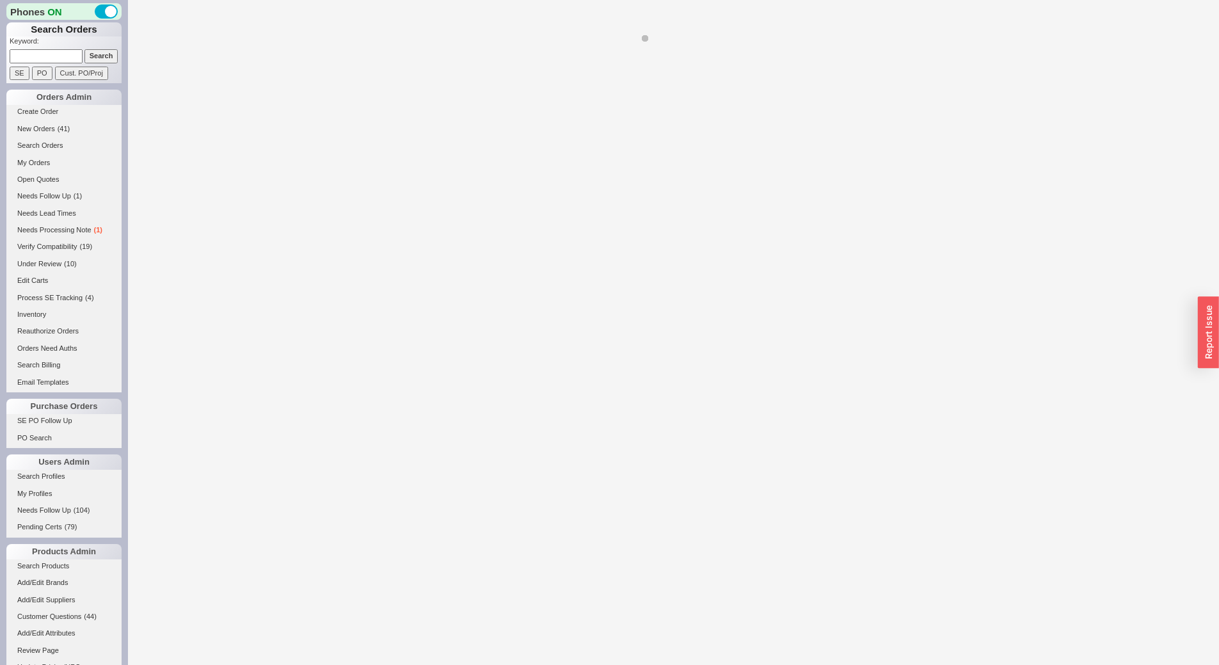
select select "*"
select select "LOW"
select select "3"
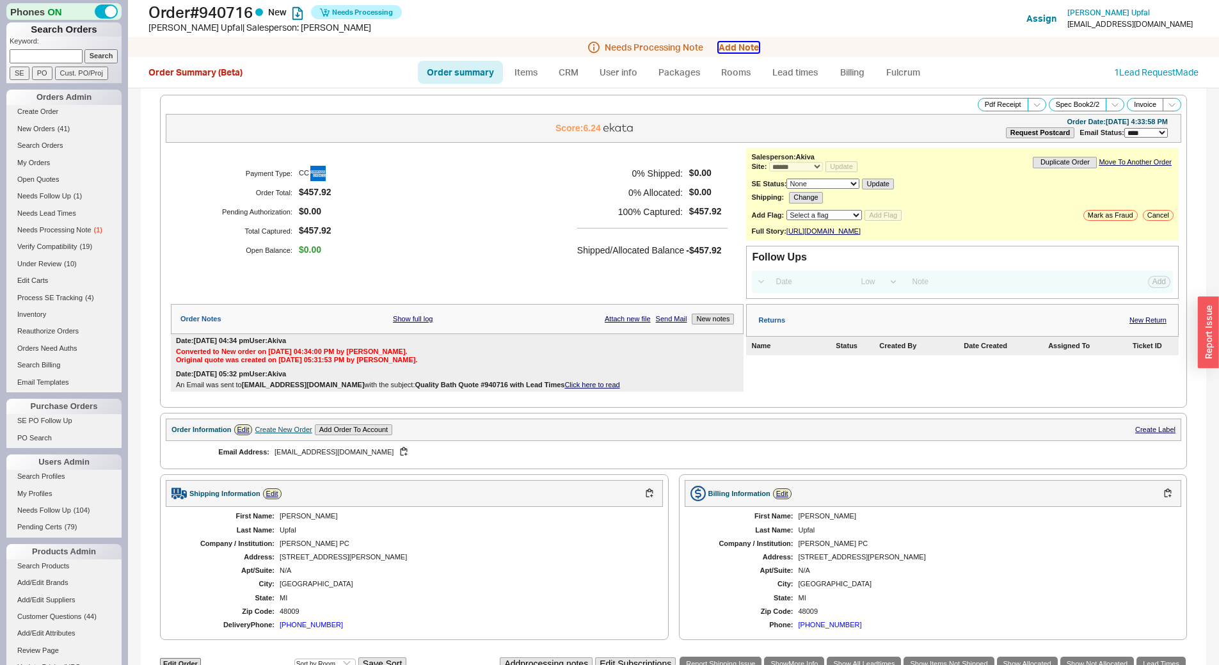
click at [729, 47] on button "Add Note" at bounding box center [738, 47] width 40 height 10
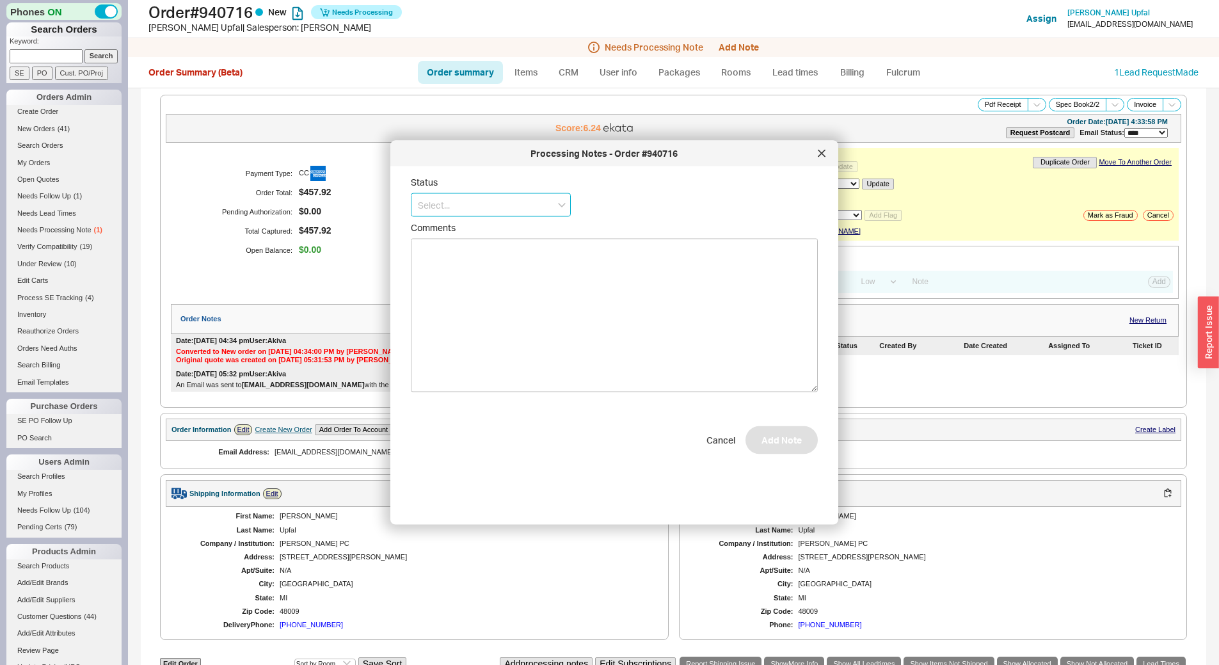
click at [536, 198] on input at bounding box center [491, 205] width 160 height 24
click at [504, 301] on div "No Status" at bounding box center [490, 299] width 159 height 23
type input "No Status"
click at [792, 451] on button "Add Note" at bounding box center [781, 446] width 72 height 28
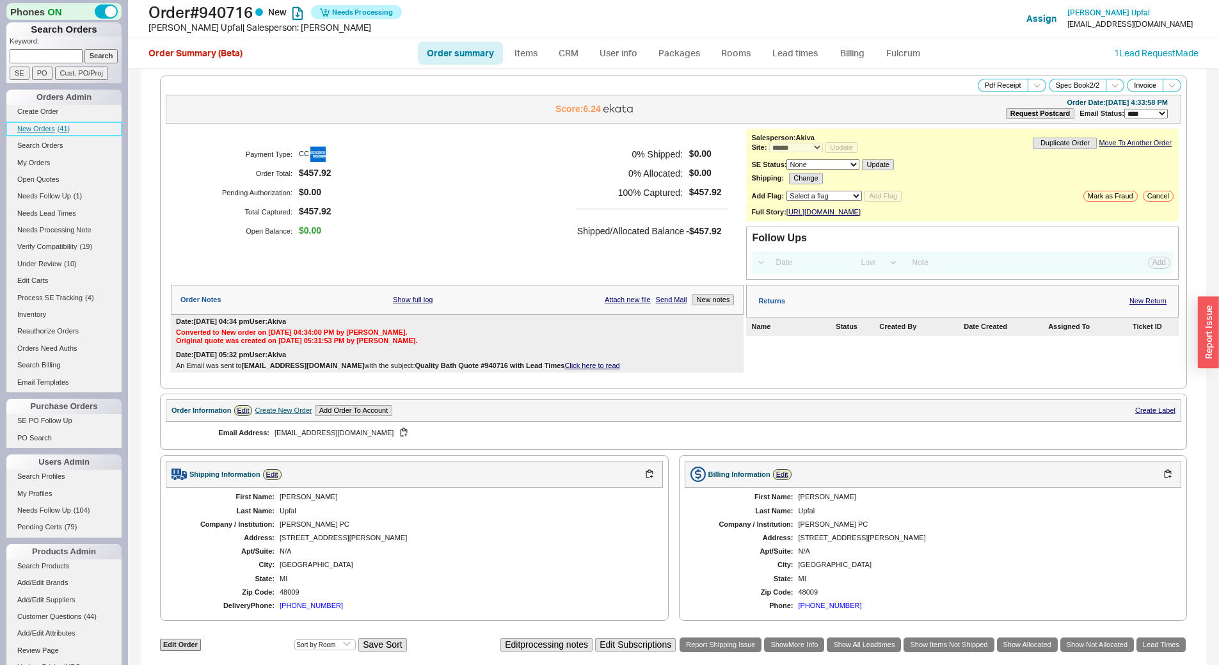
click at [75, 122] on link "New Orders ( 41 )" at bounding box center [63, 128] width 115 height 13
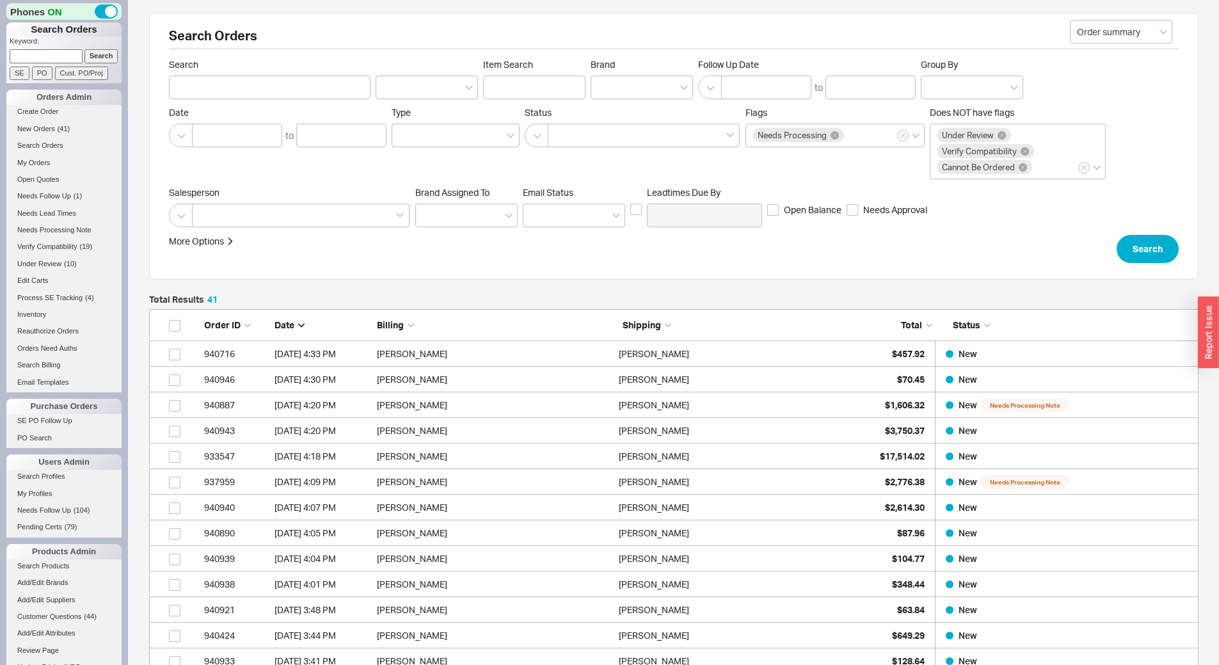
scroll to position [1072, 1040]
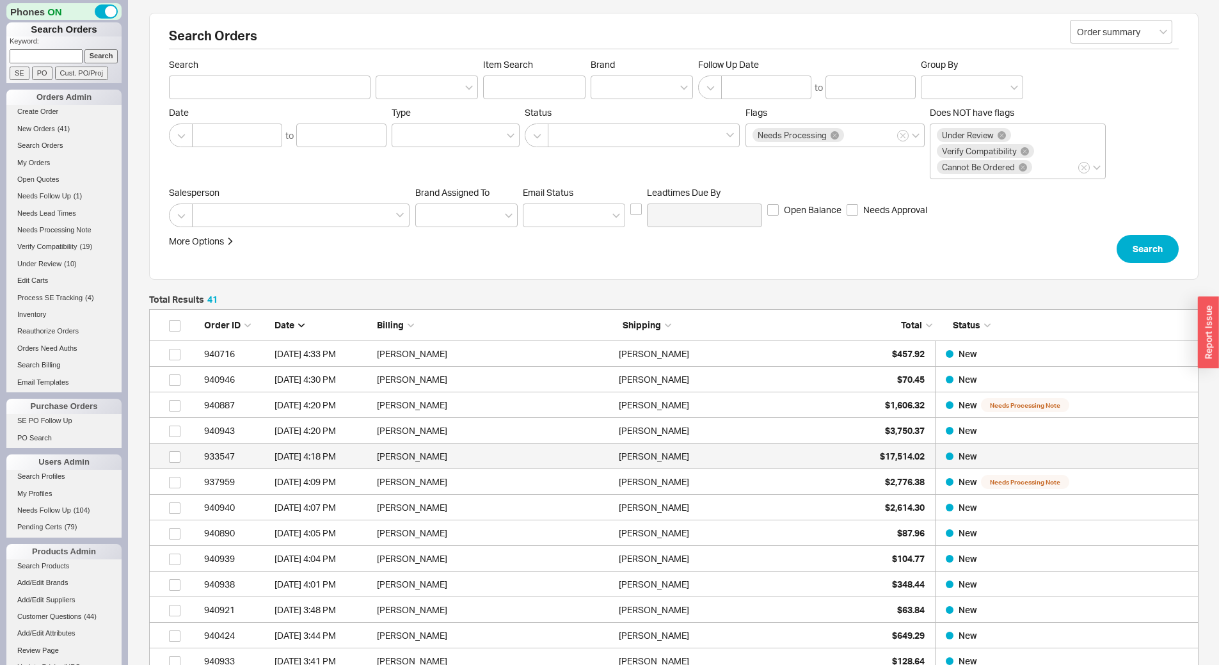
click at [860, 457] on link "933547 9/18/25 4:18 PM Albert Keshavarzi Albert Keshavarzi $17,514.02 New" at bounding box center [673, 456] width 1049 height 26
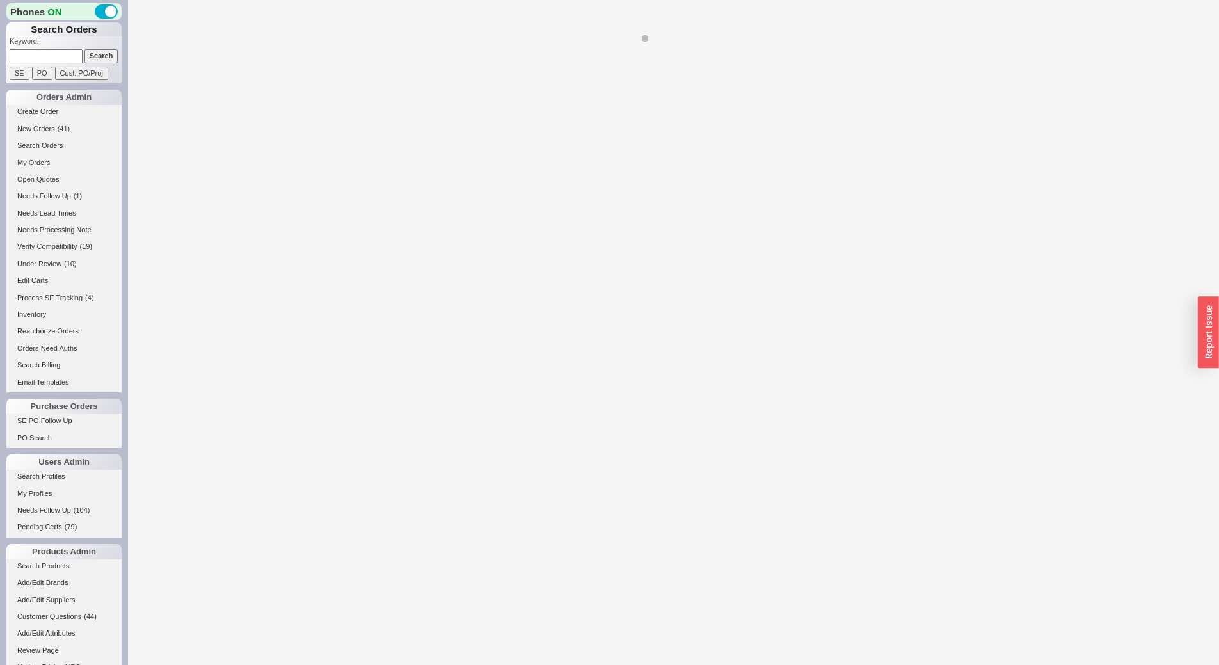
select select "*"
select select "LOW"
select select "3"
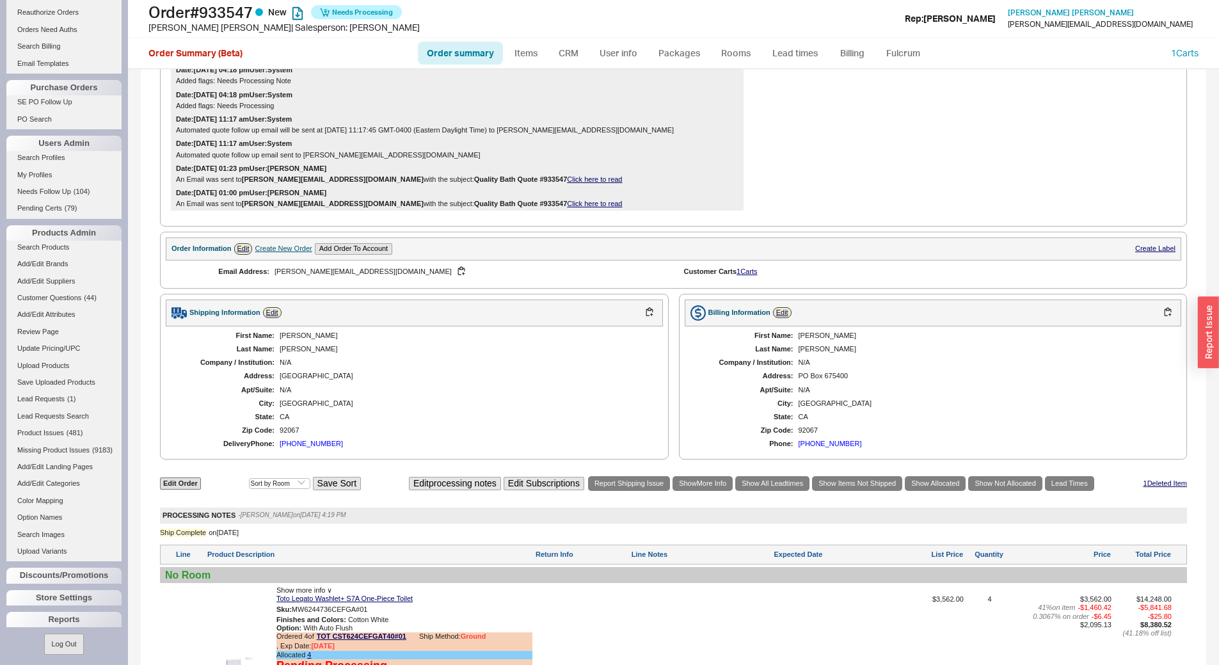
scroll to position [320, 0]
click at [59, 400] on span "Lead Requests" at bounding box center [40, 397] width 47 height 8
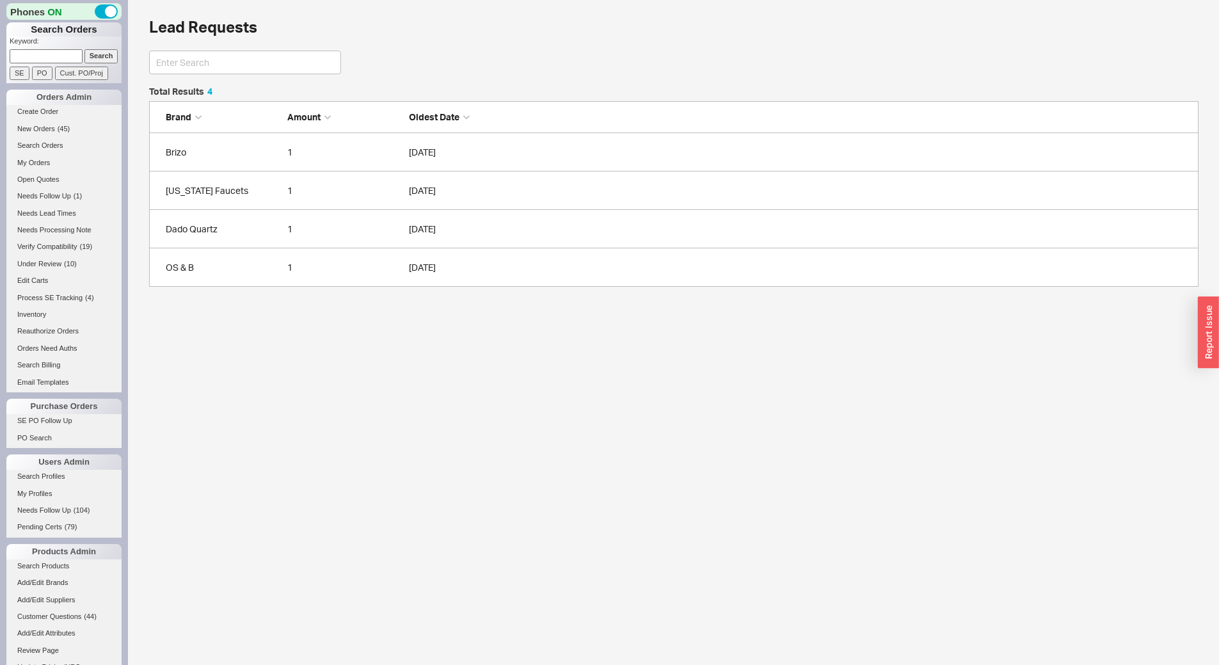
scroll to position [190, 1040]
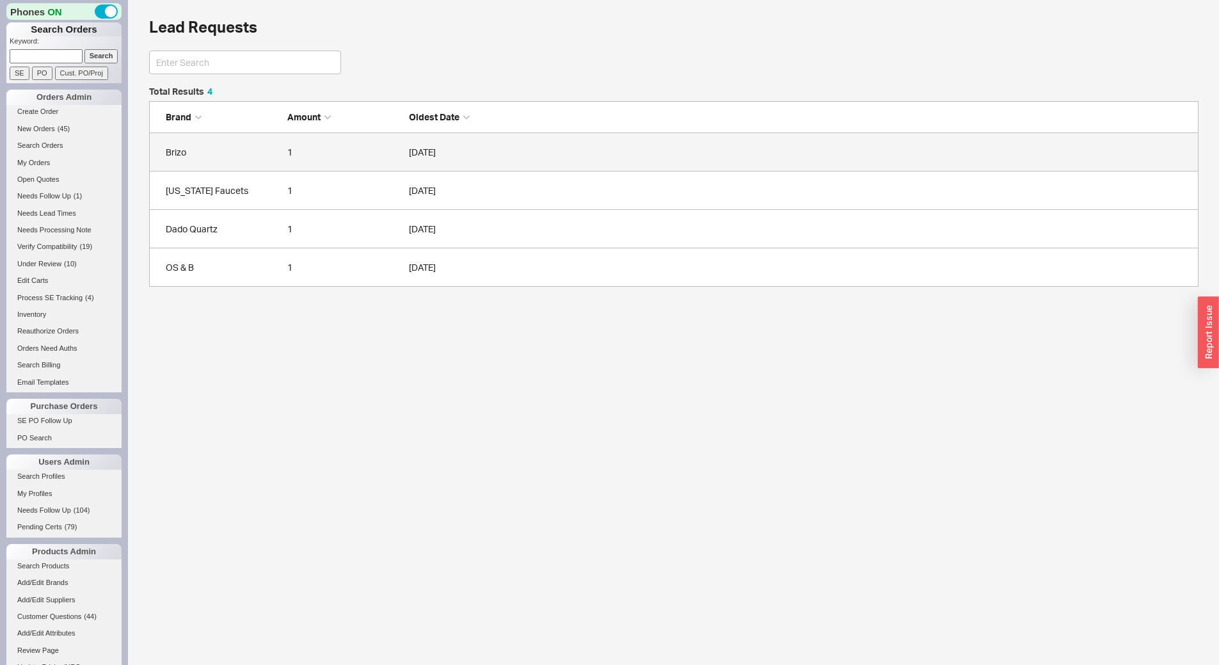
click at [239, 146] on div "Brizo" at bounding box center [223, 152] width 115 height 13
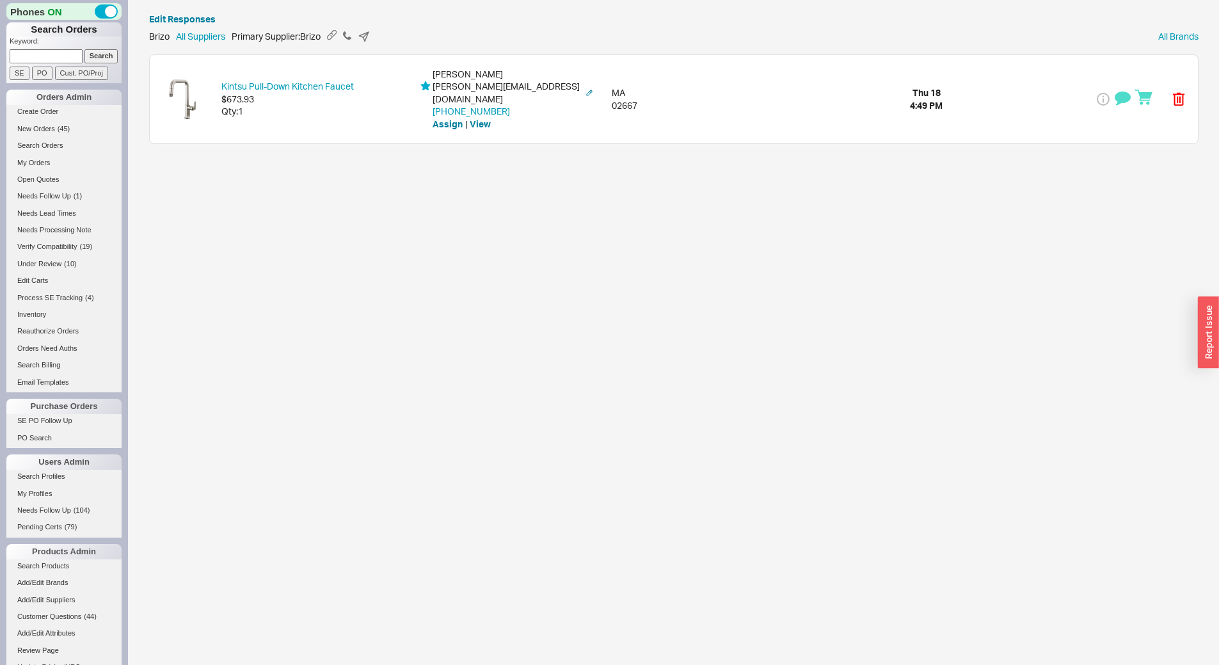
click at [294, 113] on div "Kintsu Pull-Down Kitchen Faucet $673.93 Qty: 1 Carol Hanley carol.hanley20@gmai…" at bounding box center [674, 99] width 1048 height 88
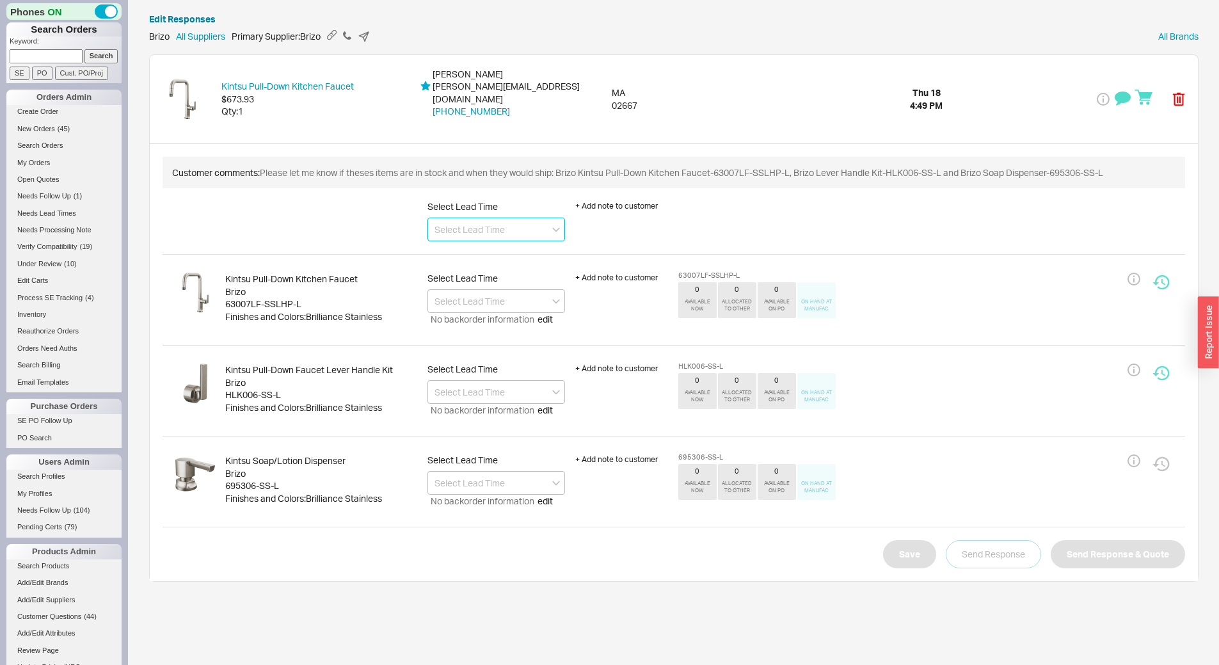
click at [505, 220] on input at bounding box center [496, 229] width 138 height 24
click at [514, 244] on div "2.5 - 3.5 Weeks" at bounding box center [496, 255] width 136 height 23
type input "2.5 - 3.5 Weeks"
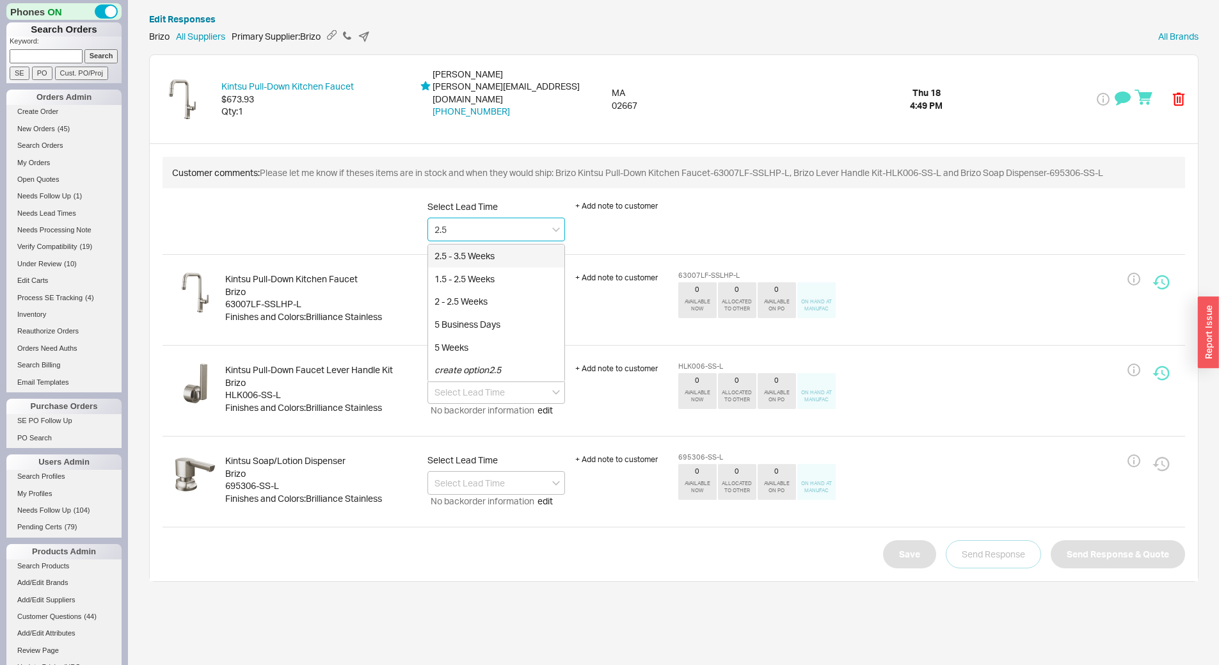
type input "2.5 - 3.5 Weeks"
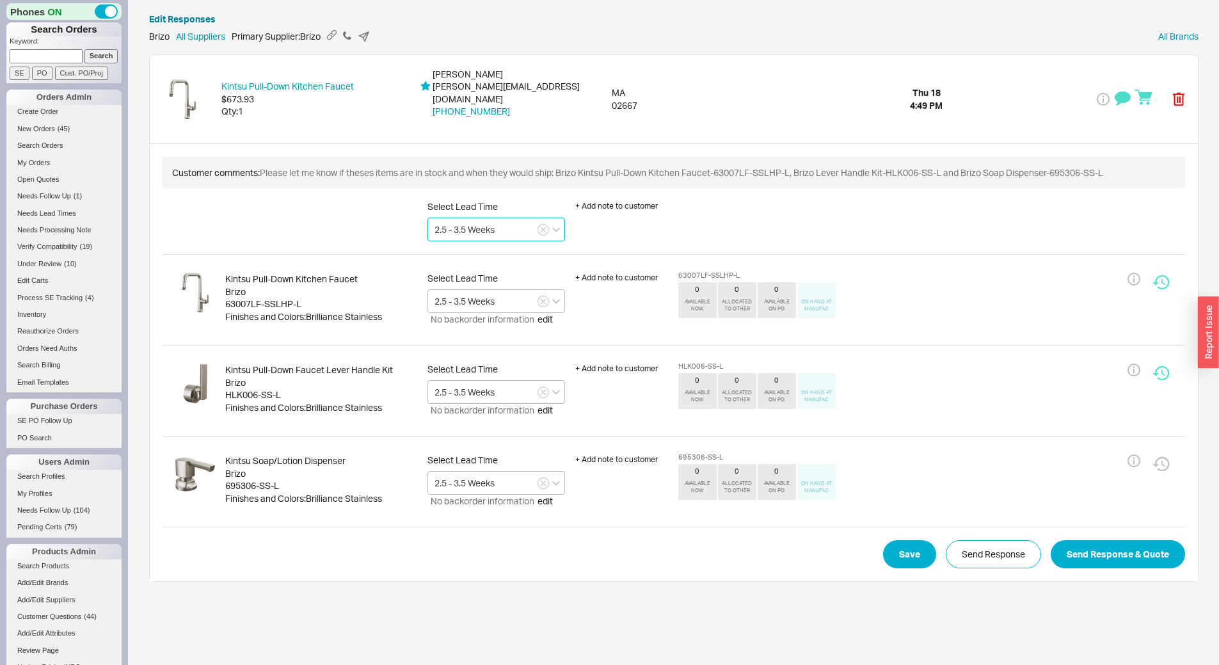
type input "2.5 - 3.5 Weeks"
click at [270, 479] on div "695306-SS-L" at bounding box center [321, 485] width 192 height 13
copy div "695306-SS-L"
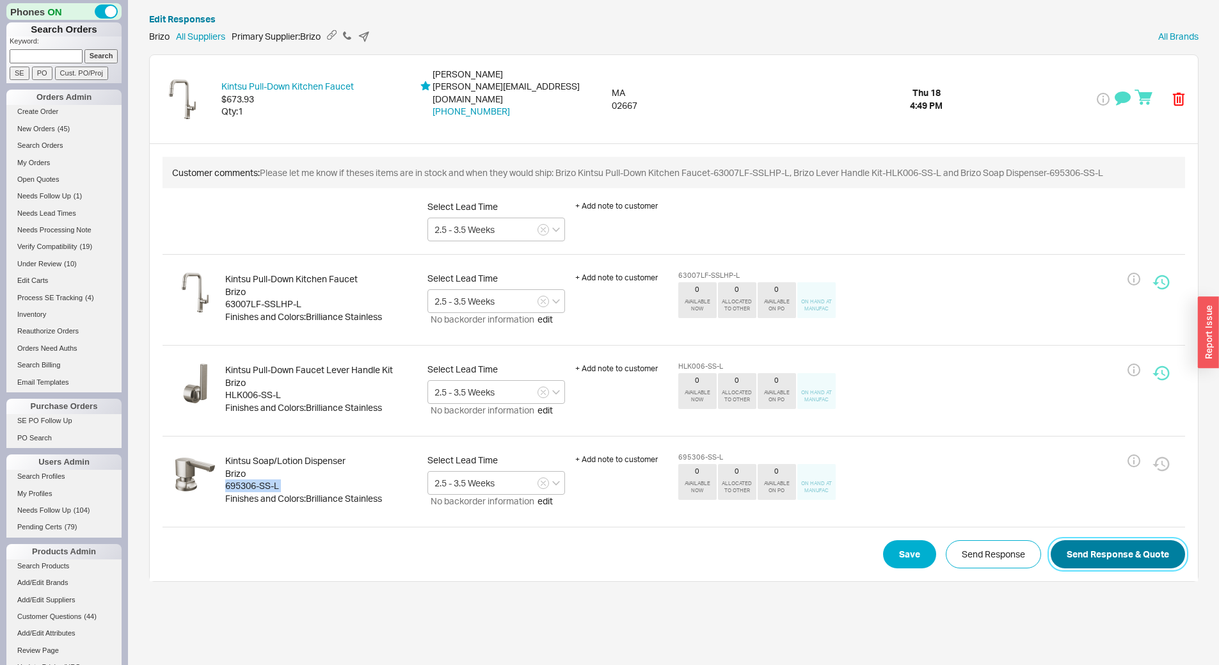
click at [1129, 540] on button "Send Response & Quote" at bounding box center [1117, 554] width 134 height 28
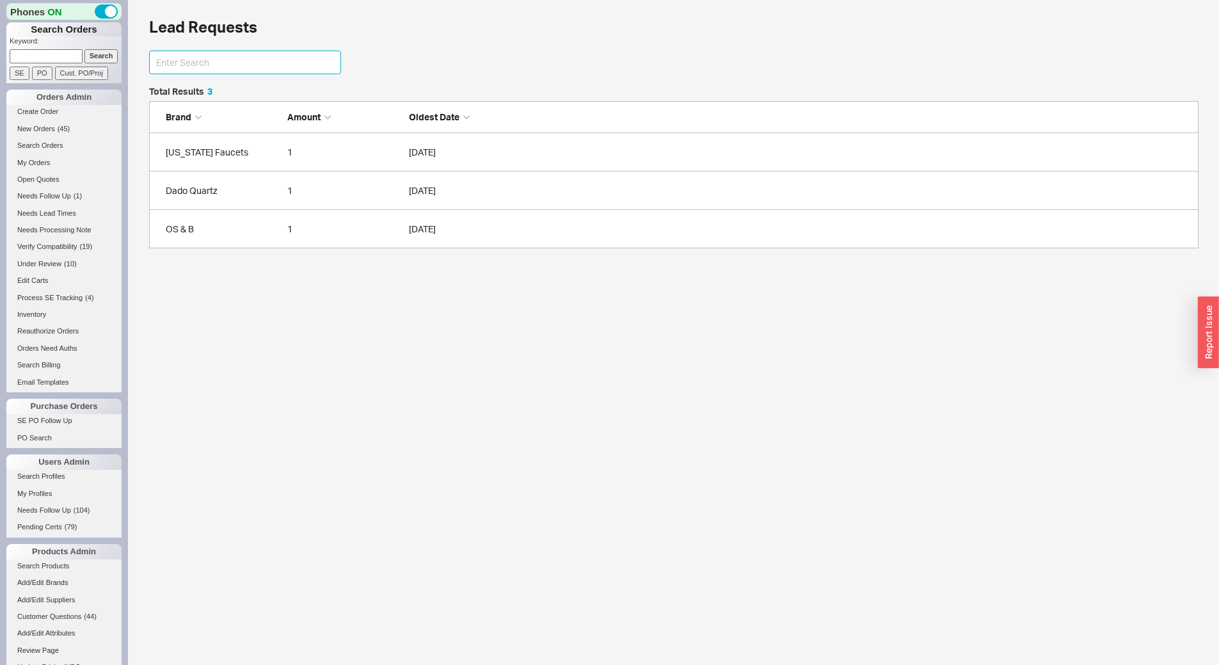
scroll to position [10, 10]
click at [84, 134] on link "New Orders ( 45 )" at bounding box center [63, 128] width 115 height 13
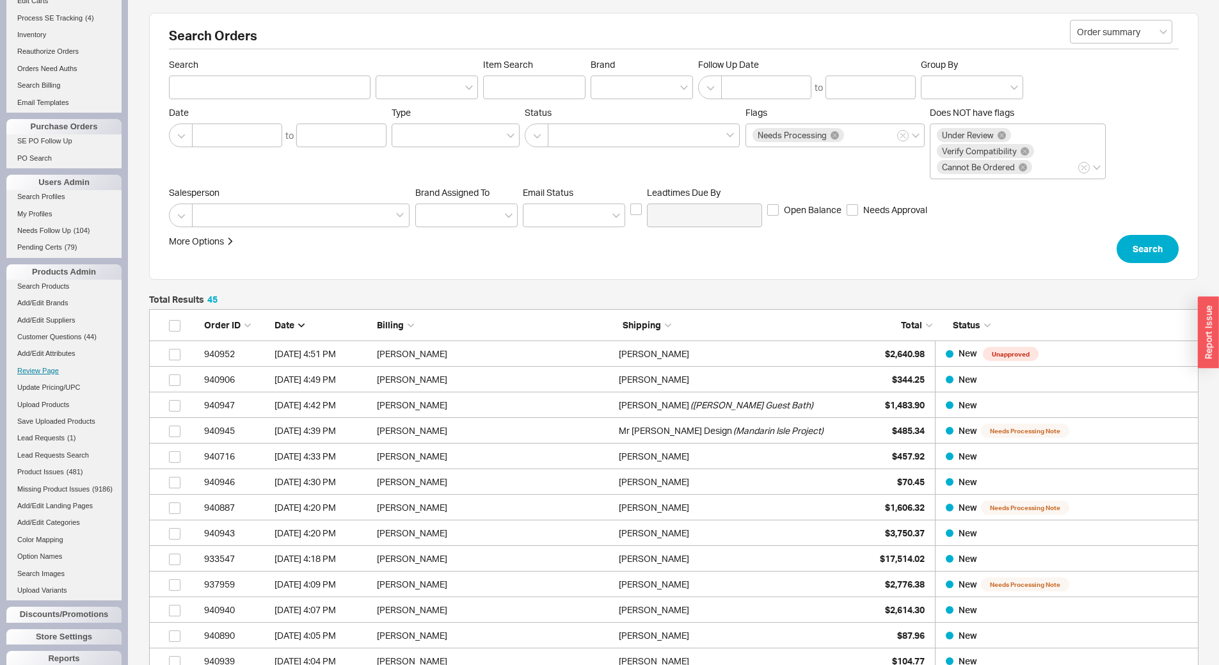
scroll to position [335, 0]
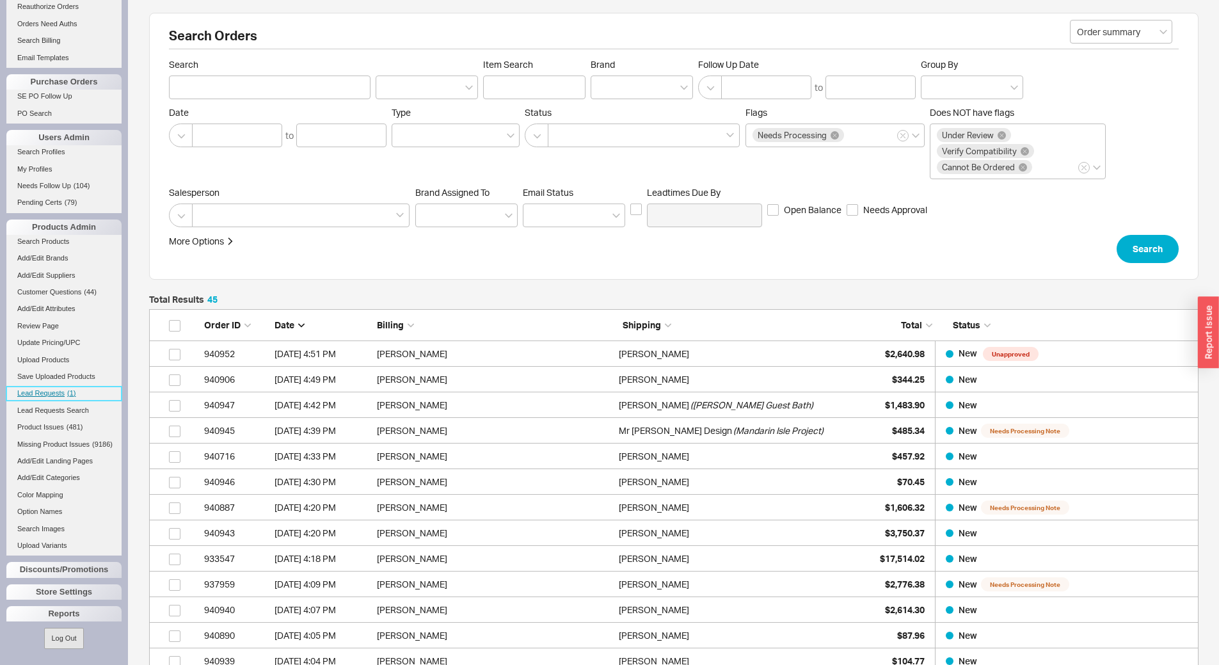
click at [71, 389] on span "( 1 )" at bounding box center [71, 393] width 8 height 8
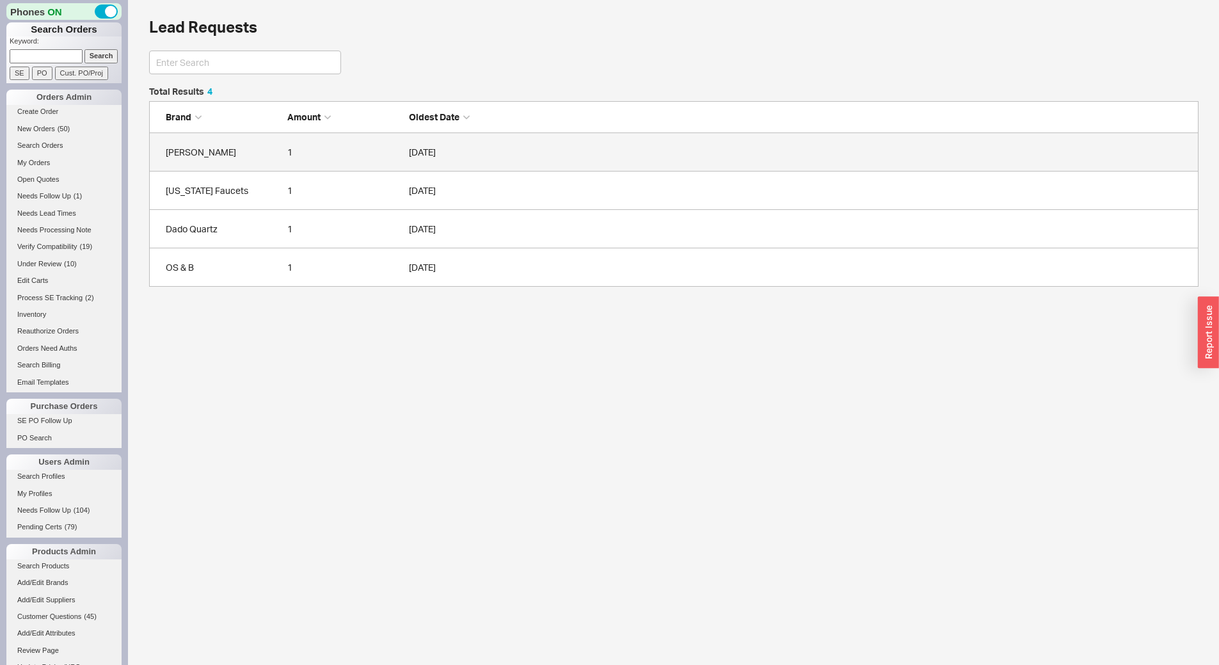
click at [252, 164] on link "Belwith Keeler 1 09/18/2025" at bounding box center [673, 152] width 1049 height 38
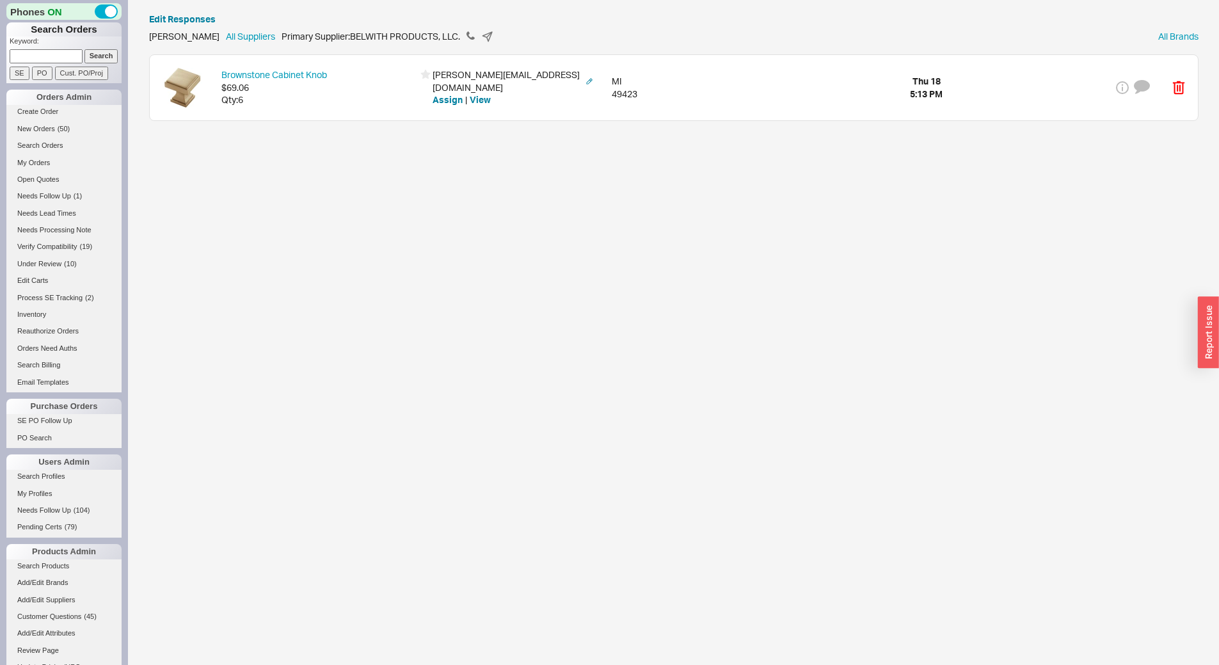
click at [303, 99] on div "Qty: 6" at bounding box center [317, 99] width 192 height 13
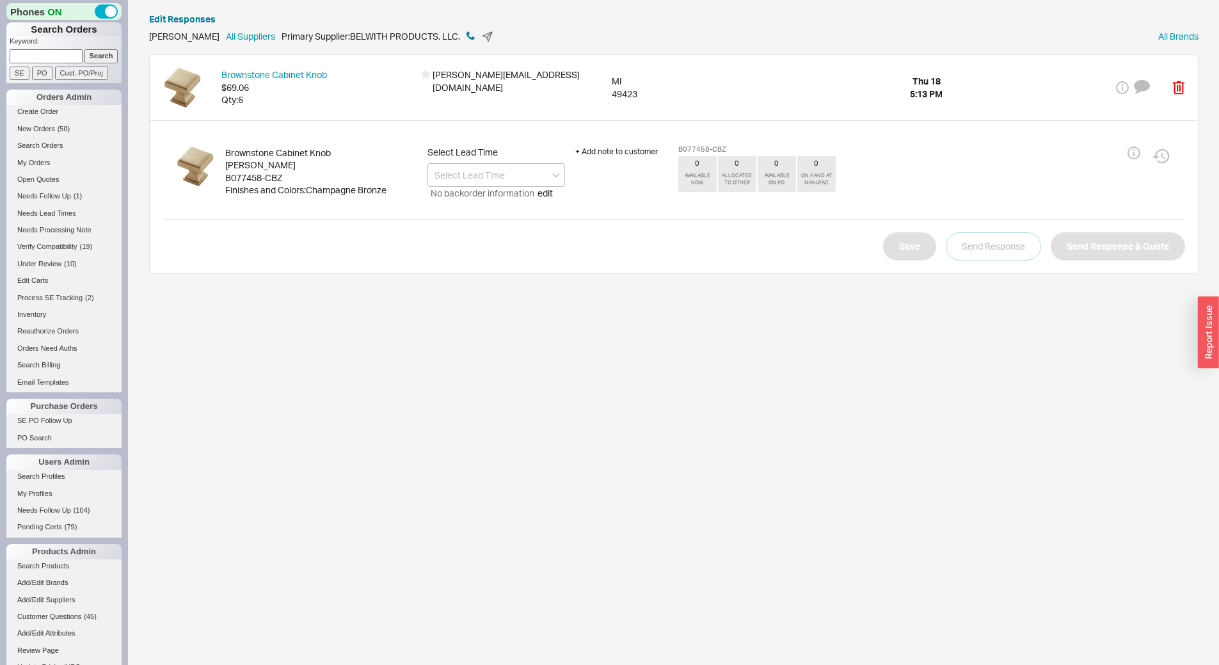
click at [466, 35] on icon at bounding box center [470, 35] width 8 height 8
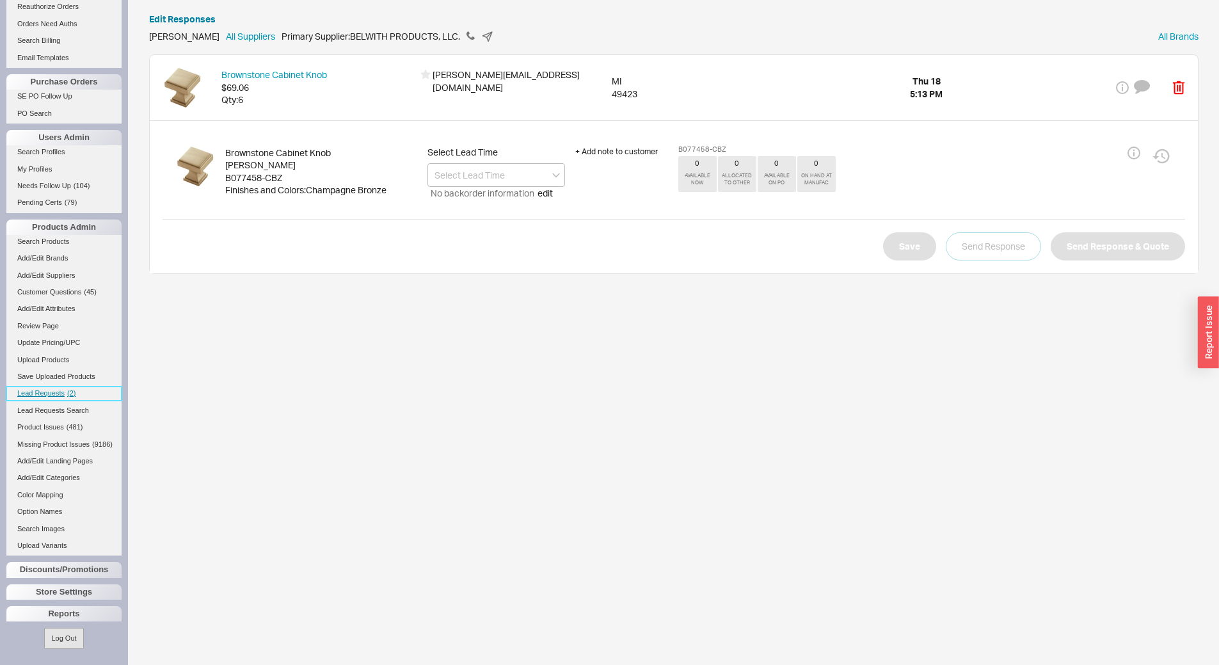
click at [59, 389] on span "Lead Requests" at bounding box center [40, 393] width 47 height 8
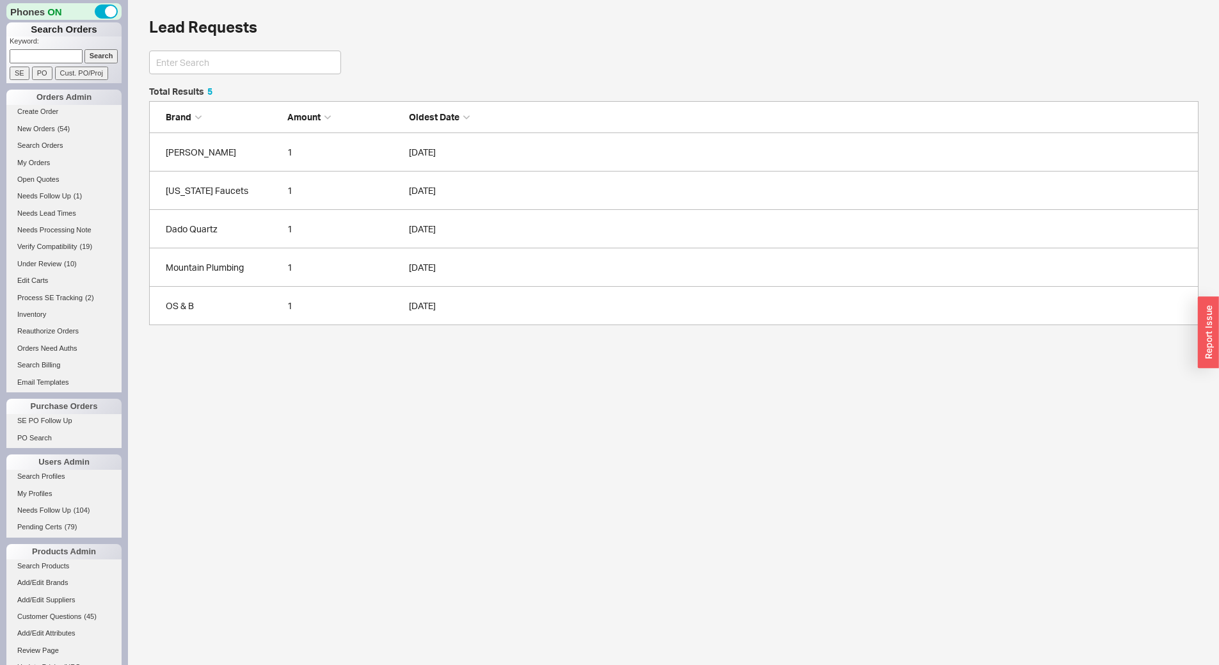
scroll to position [228, 1040]
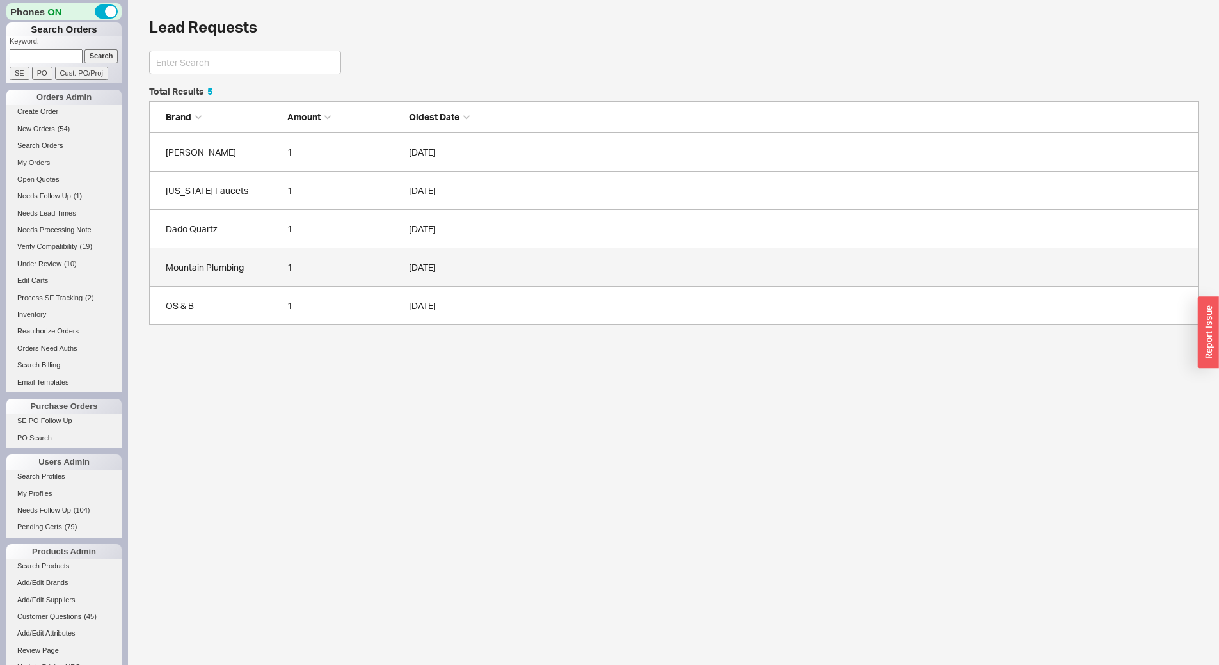
click at [253, 276] on link "Mountain Plumbing 1 09/18/2025" at bounding box center [673, 267] width 1049 height 38
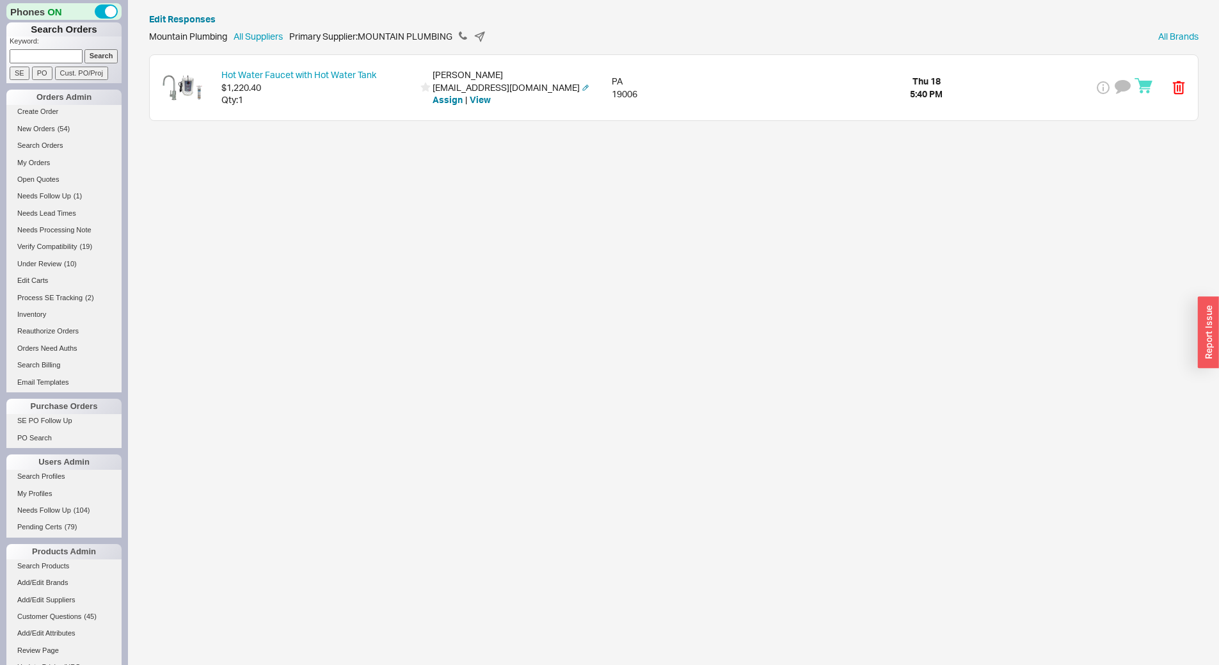
click at [313, 111] on div "Hot Water Faucet with Hot Water Tank $1,220.40 Qty: 1 maddalena berardi mberard…" at bounding box center [674, 87] width 1048 height 65
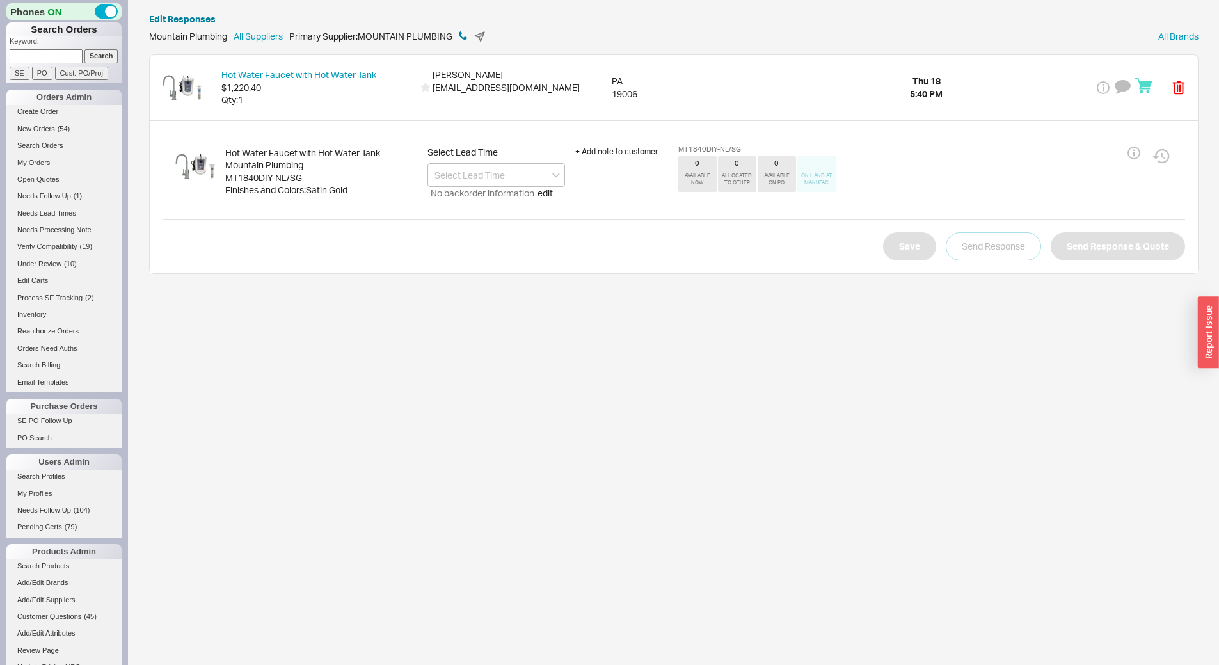
click at [464, 35] on icon at bounding box center [463, 35] width 8 height 8
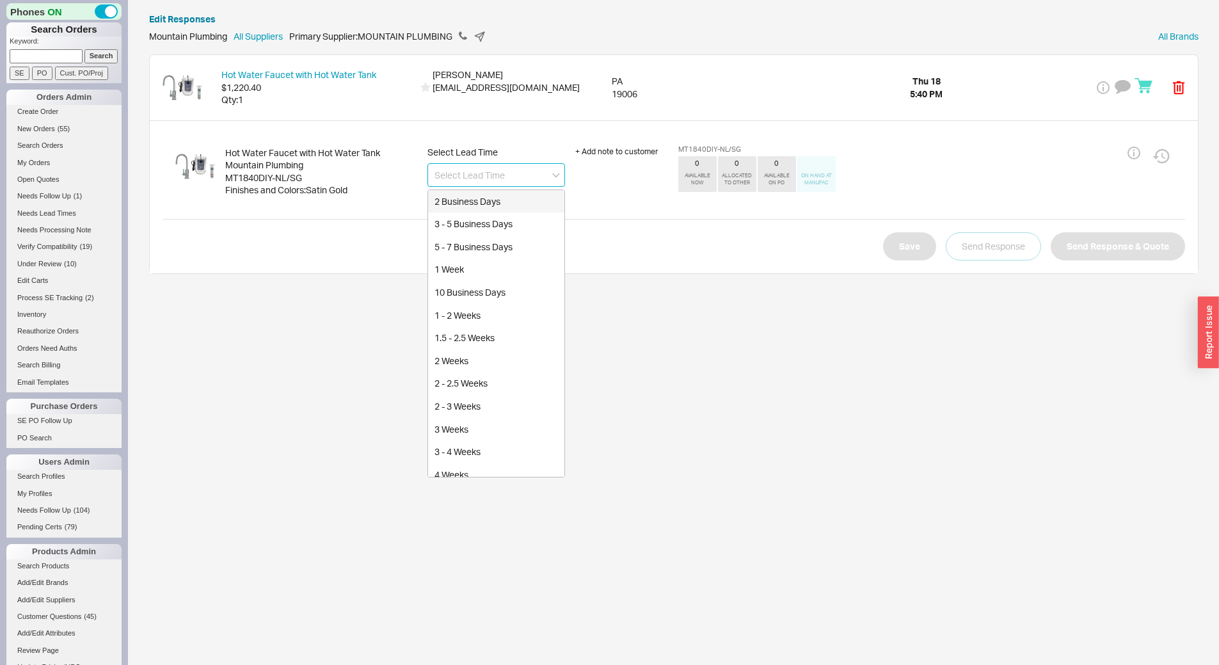
click at [473, 173] on input at bounding box center [496, 175] width 138 height 24
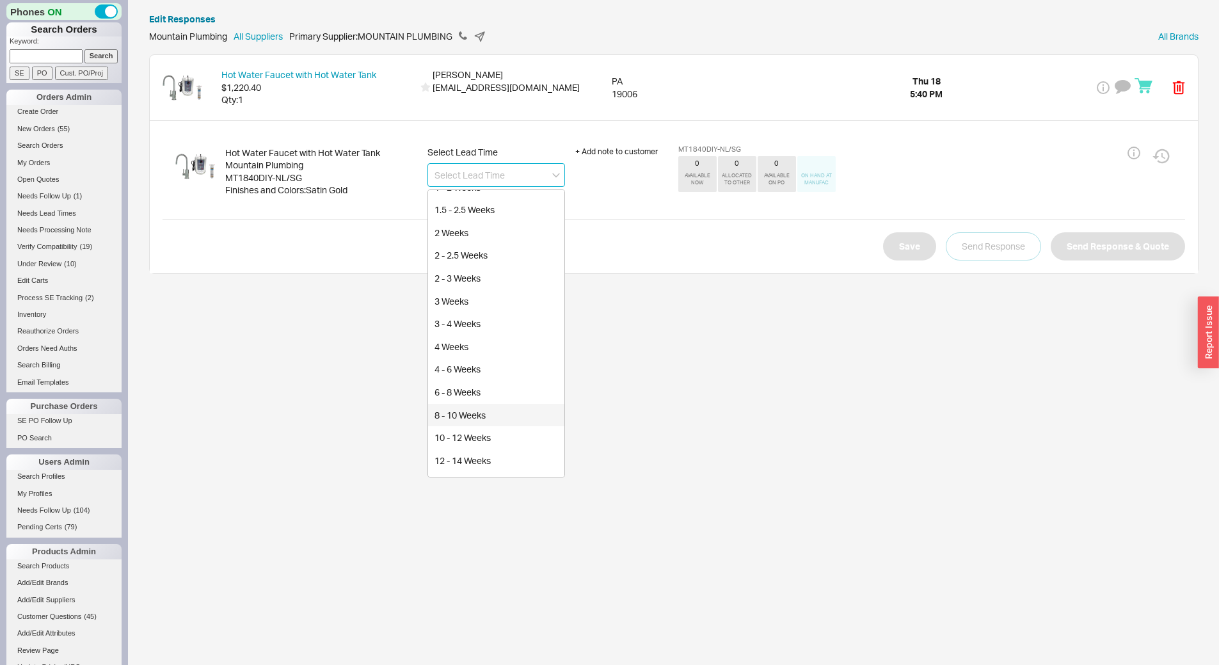
click at [503, 420] on div "8 - 10 Weeks" at bounding box center [496, 415] width 136 height 23
type input "8 - 10 Weeks"
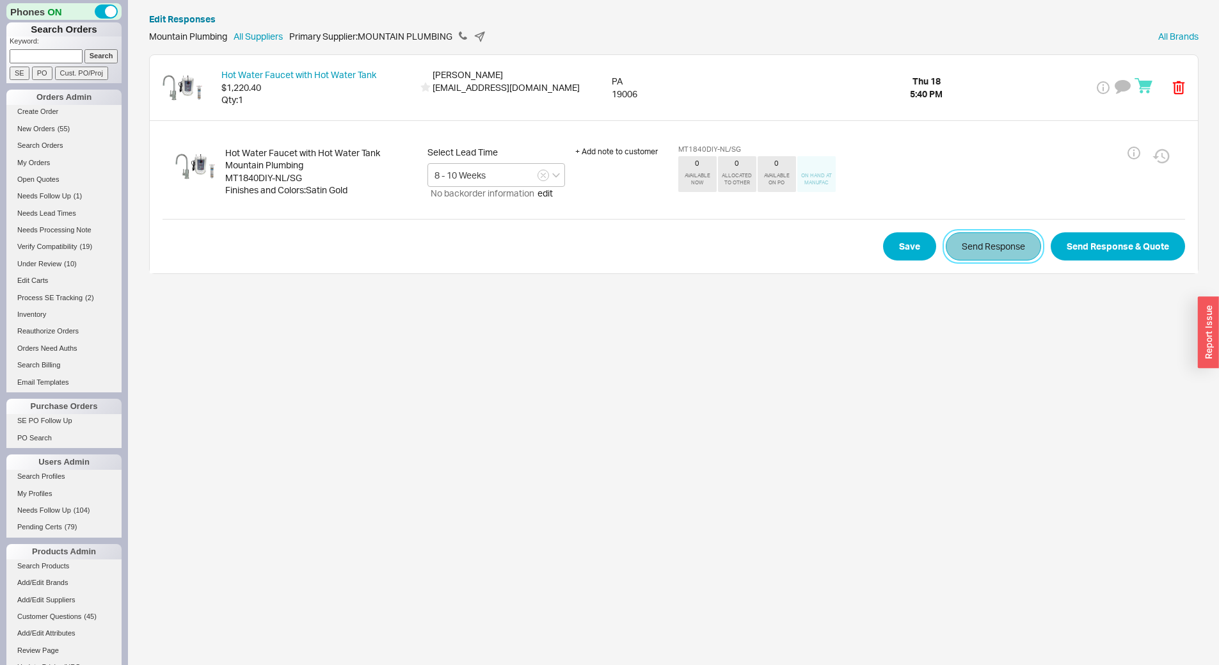
click at [991, 245] on button "Send Response" at bounding box center [992, 246] width 95 height 28
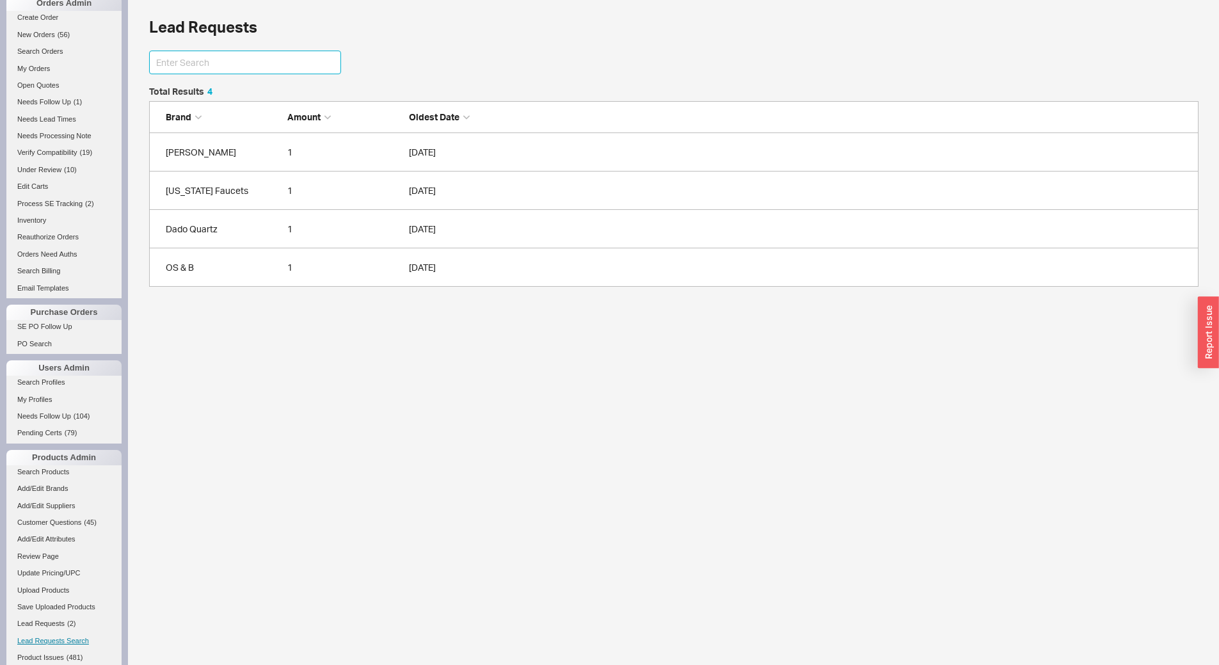
scroll to position [256, 0]
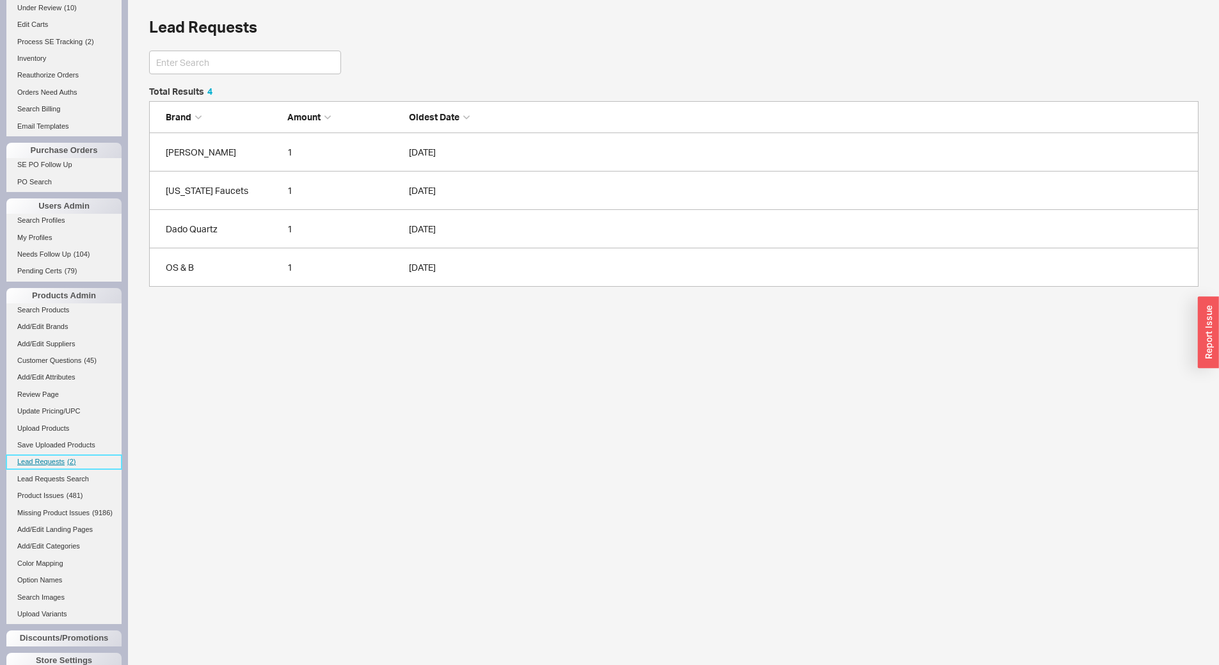
click at [57, 462] on span "Lead Requests" at bounding box center [40, 461] width 47 height 8
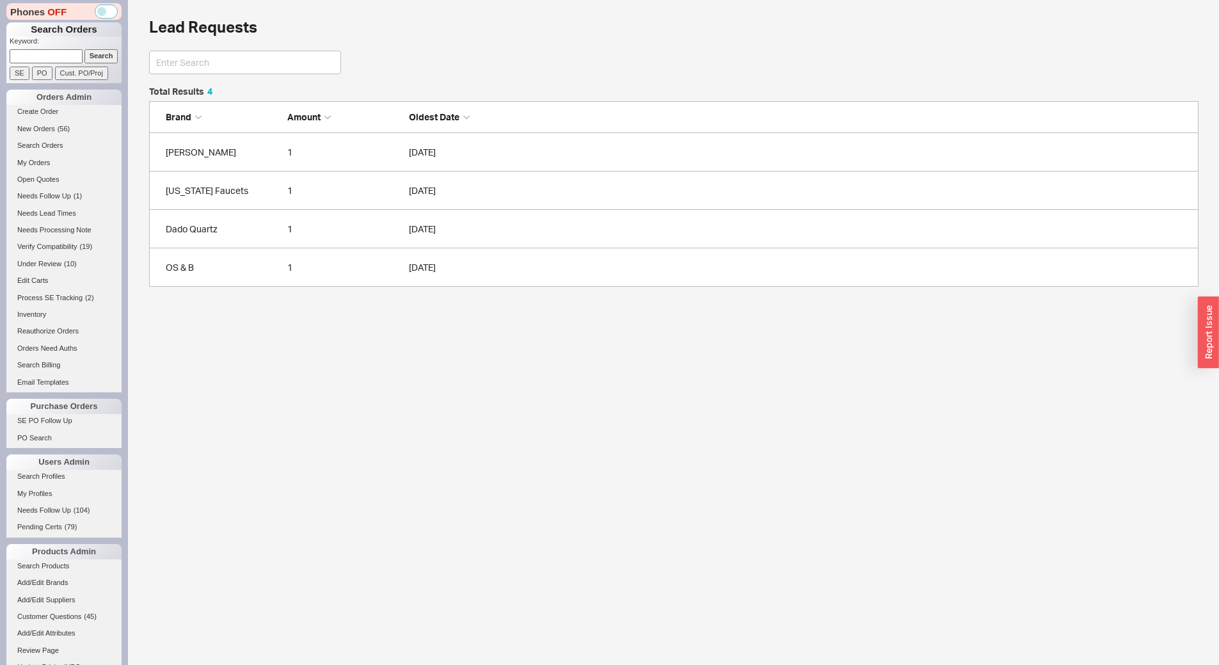
scroll to position [190, 1040]
click at [61, 123] on link "New Orders ( 56 )" at bounding box center [63, 128] width 115 height 13
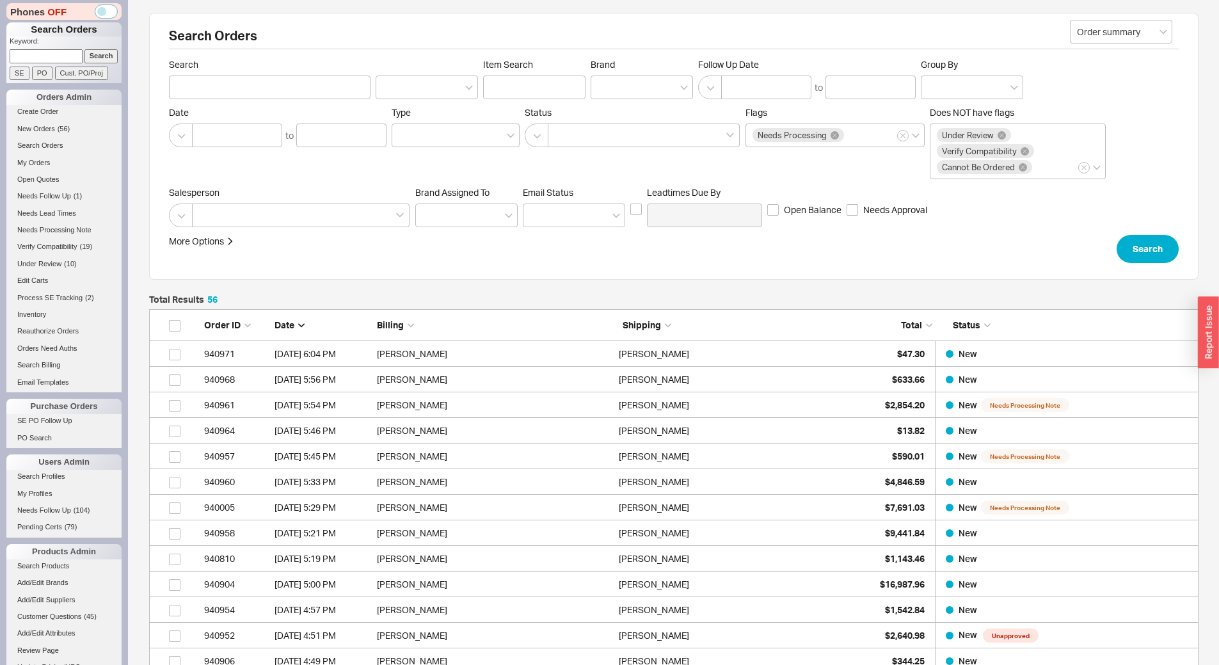
scroll to position [1455, 1040]
click at [33, 131] on span "New Orders" at bounding box center [36, 129] width 38 height 8
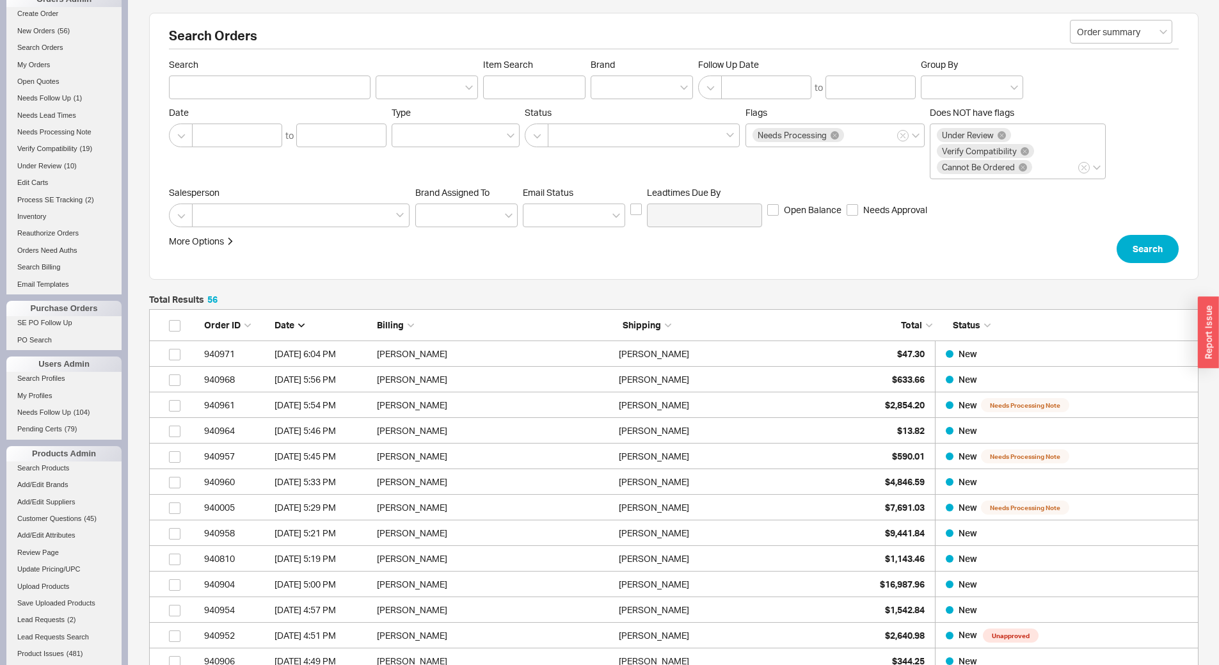
scroll to position [256, 0]
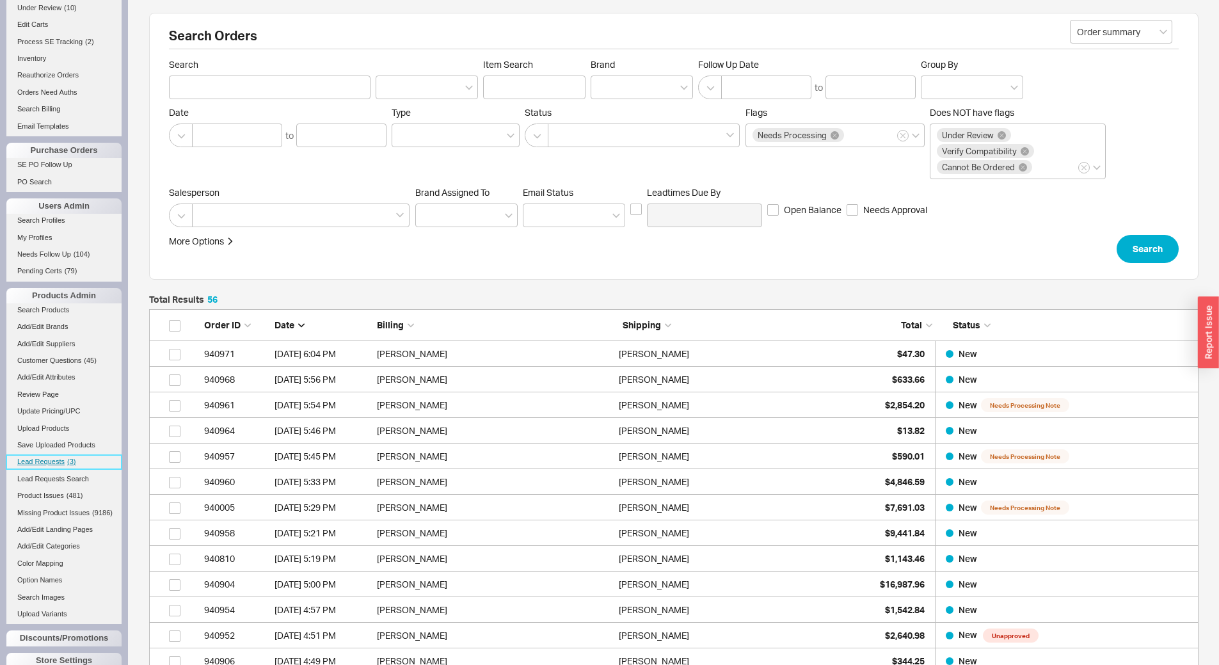
click at [67, 459] on span "( 3 )" at bounding box center [71, 461] width 8 height 8
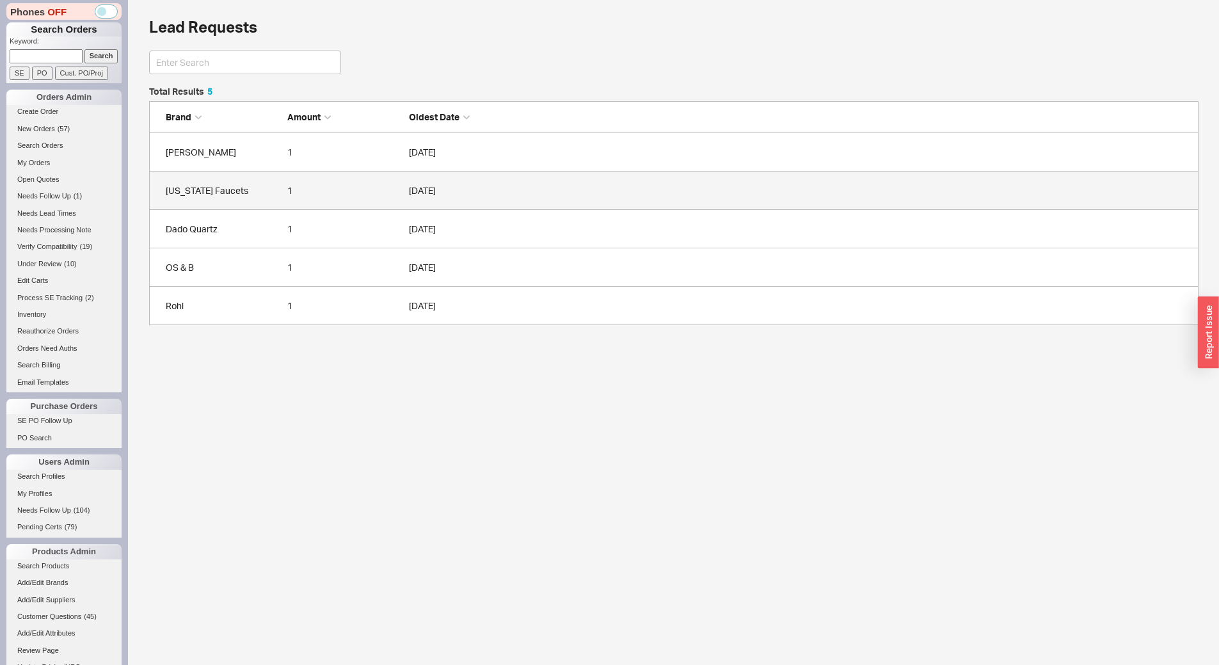
scroll to position [228, 1040]
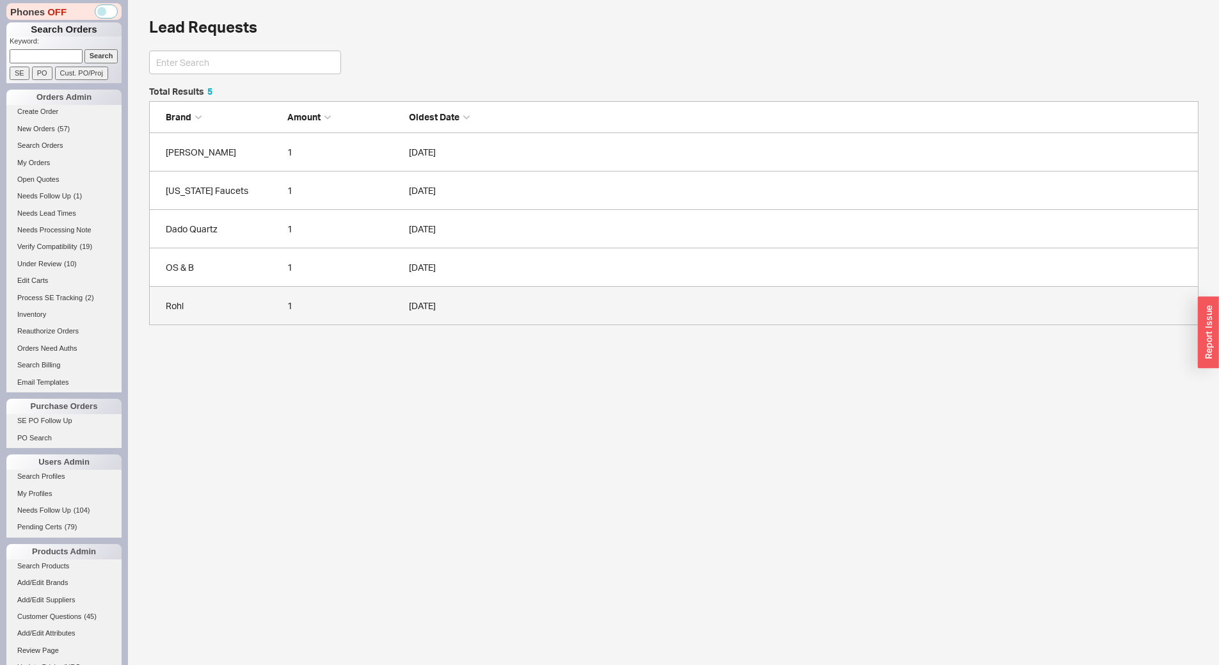
click at [254, 307] on div "Rohl" at bounding box center [223, 305] width 115 height 13
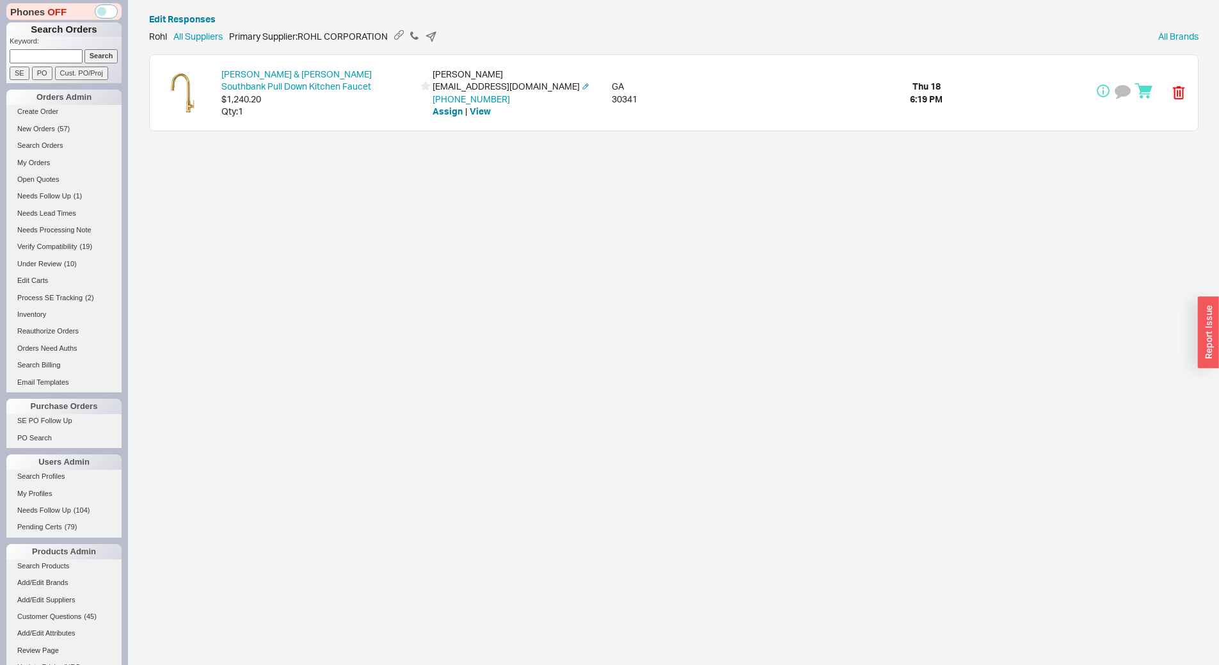
click at [306, 113] on div "Qty: 1" at bounding box center [317, 111] width 192 height 13
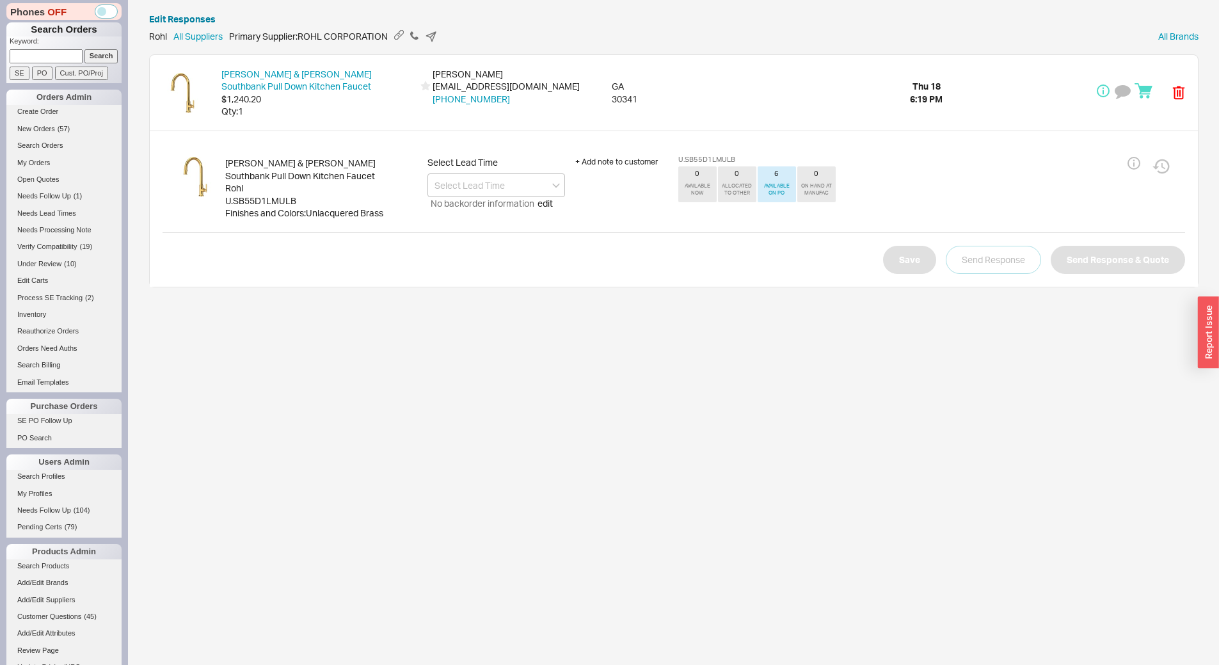
click at [287, 201] on div "U.SB55D1LMULB" at bounding box center [321, 200] width 192 height 13
click at [287, 200] on div "U.SB55D1LMULB" at bounding box center [321, 200] width 192 height 13
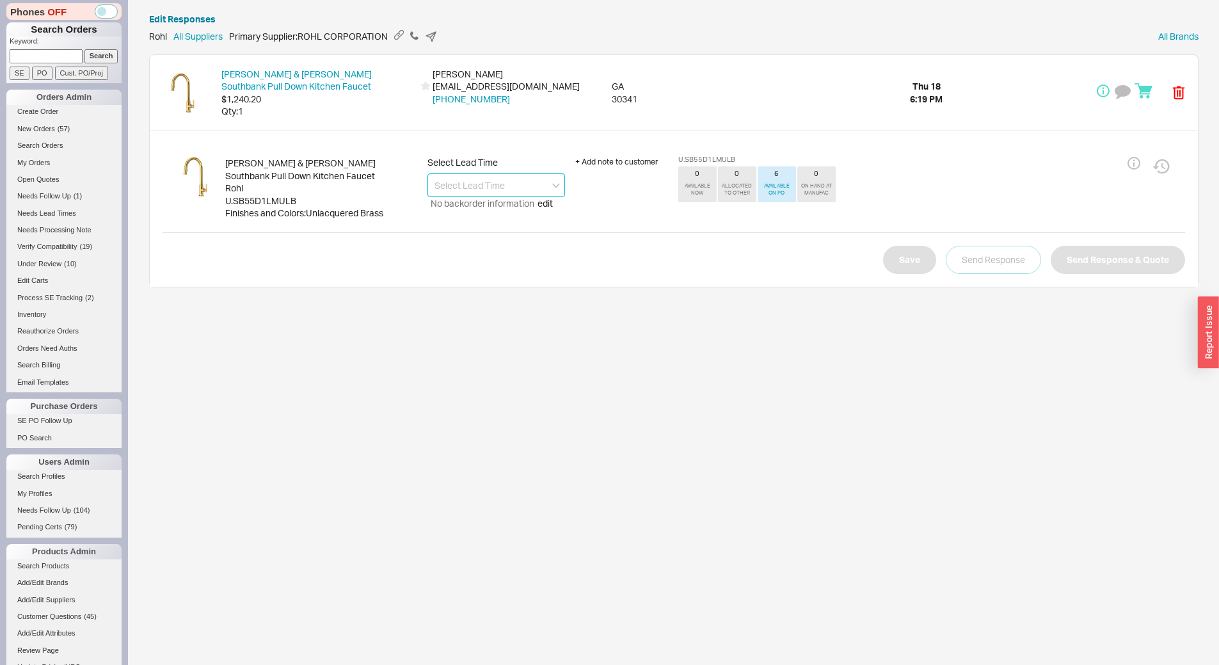
click at [477, 180] on input at bounding box center [496, 185] width 138 height 24
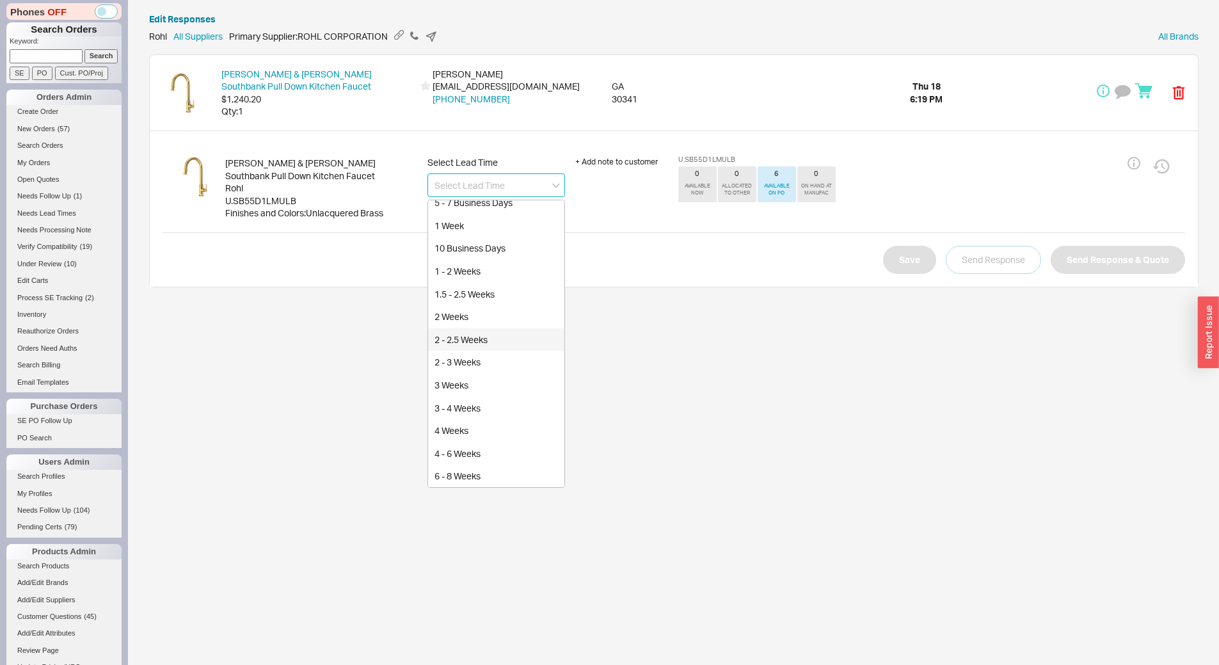
scroll to position [128, 0]
click at [498, 340] on div "3 - 4 Weeks" at bounding box center [496, 334] width 136 height 23
type input "3 - 4 Weeks"
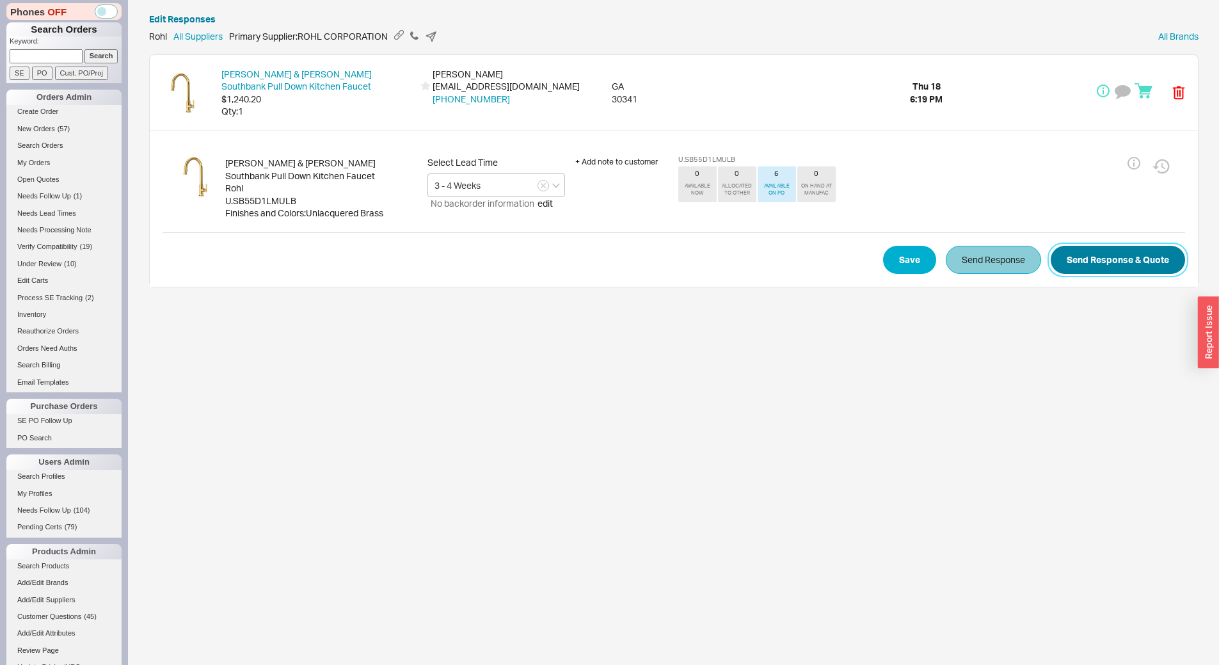
drag, startPoint x: 1123, startPoint y: 266, endPoint x: 1031, endPoint y: 251, distance: 93.4
click at [1123, 266] on button "Send Response & Quote" at bounding box center [1117, 260] width 134 height 28
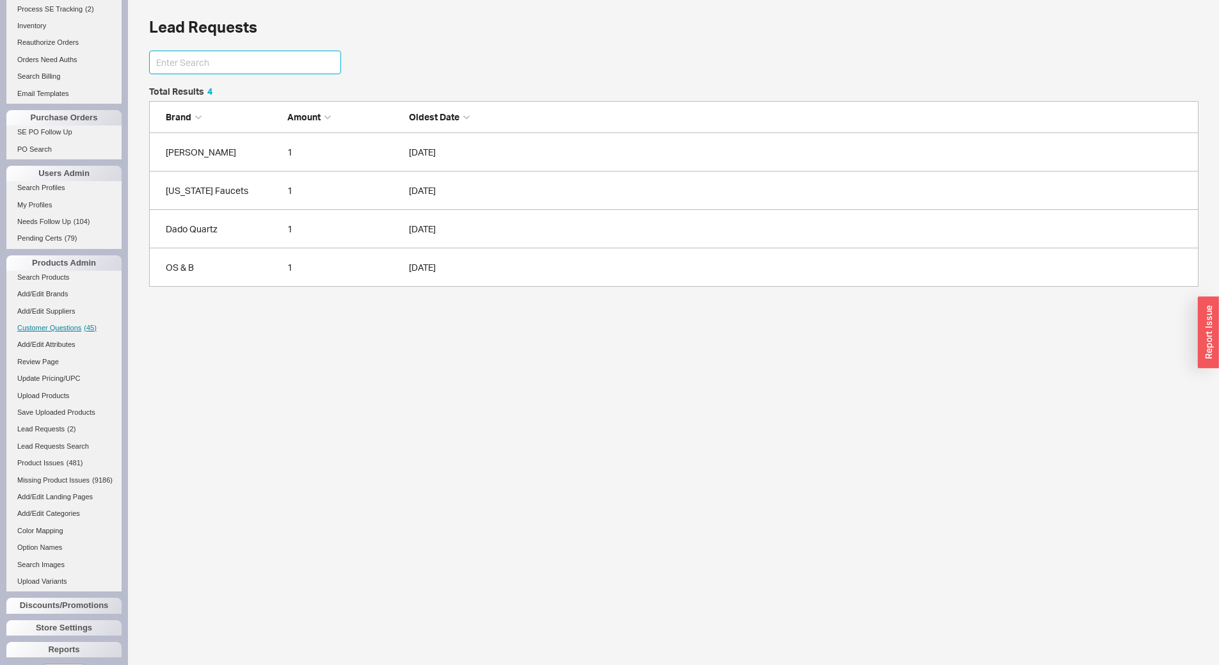
scroll to position [335, 0]
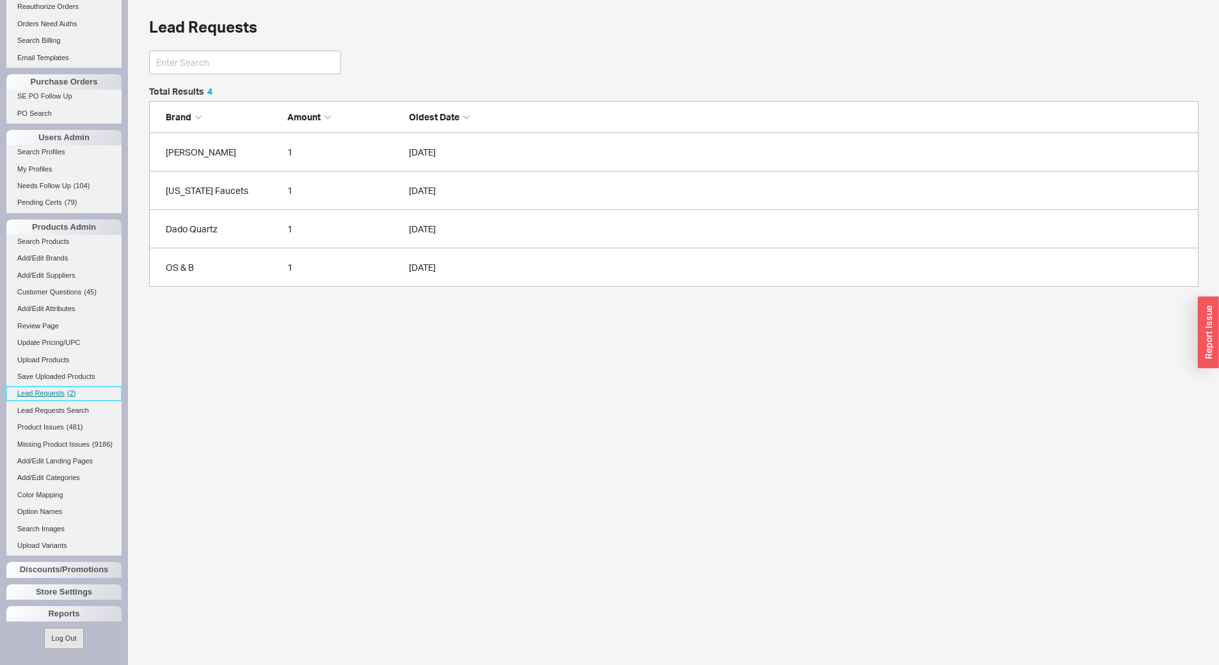
click at [62, 389] on span "Lead Requests" at bounding box center [40, 393] width 47 height 8
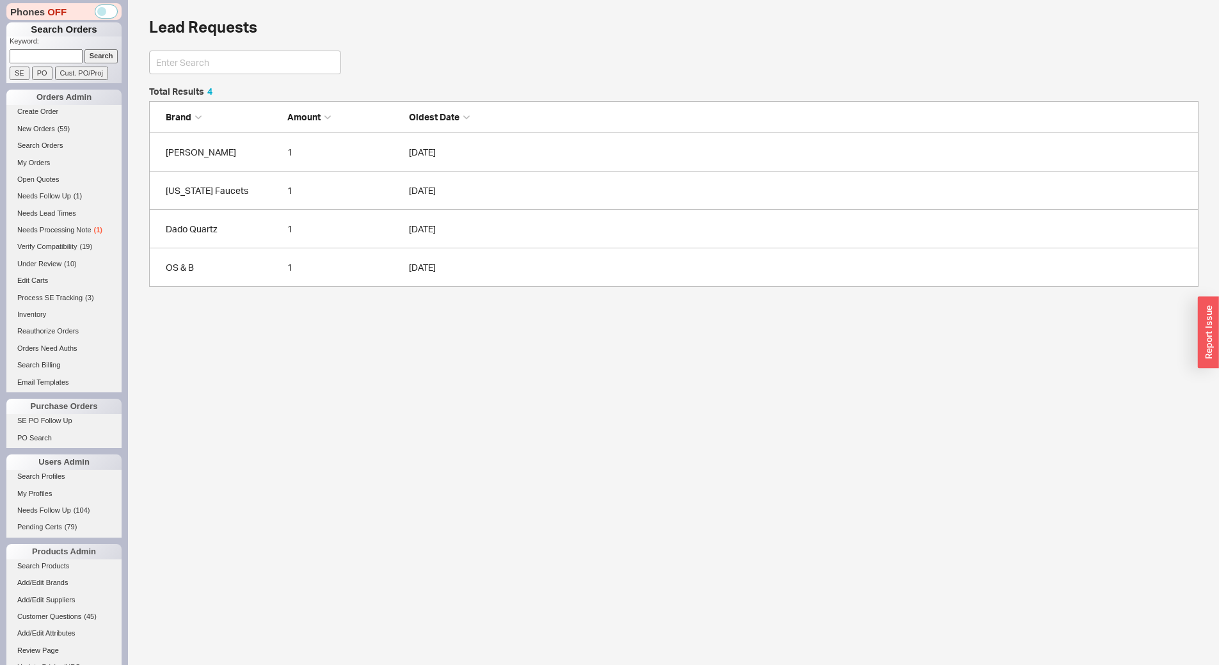
scroll to position [190, 1040]
click at [83, 235] on link "Needs Processing Note ( 1 )" at bounding box center [63, 229] width 115 height 13
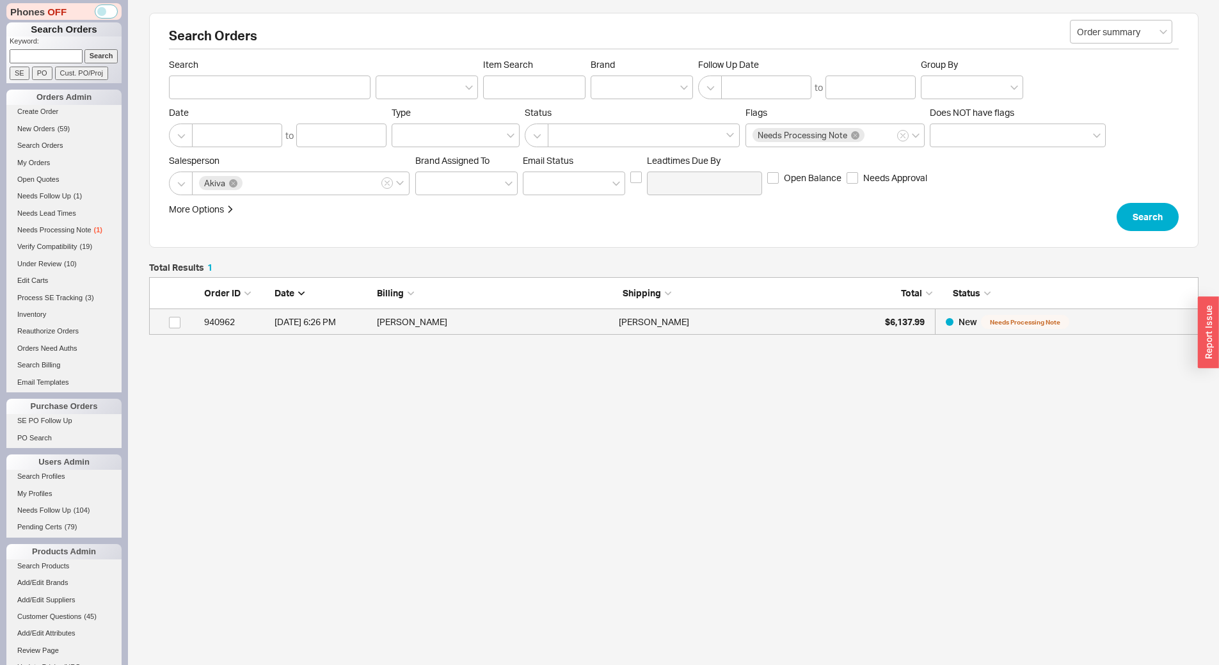
scroll to position [48, 1040]
click at [681, 320] on div "Russell Wilson" at bounding box center [736, 322] width 235 height 26
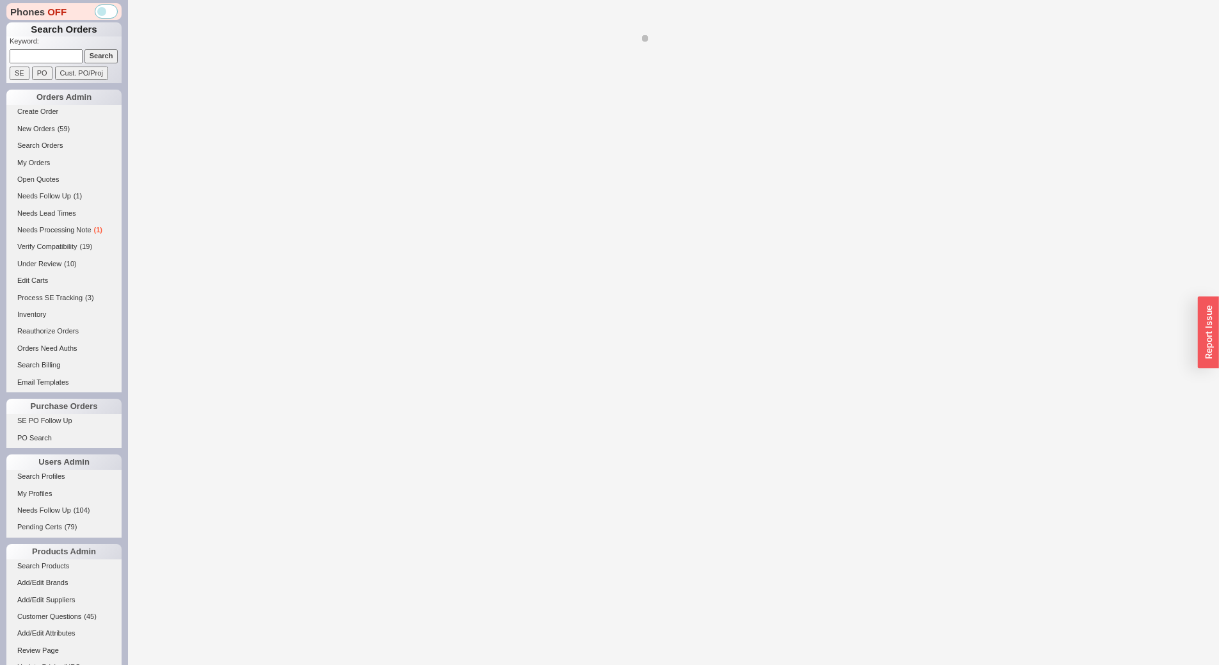
select select "*"
select select "LOW"
select select "3"
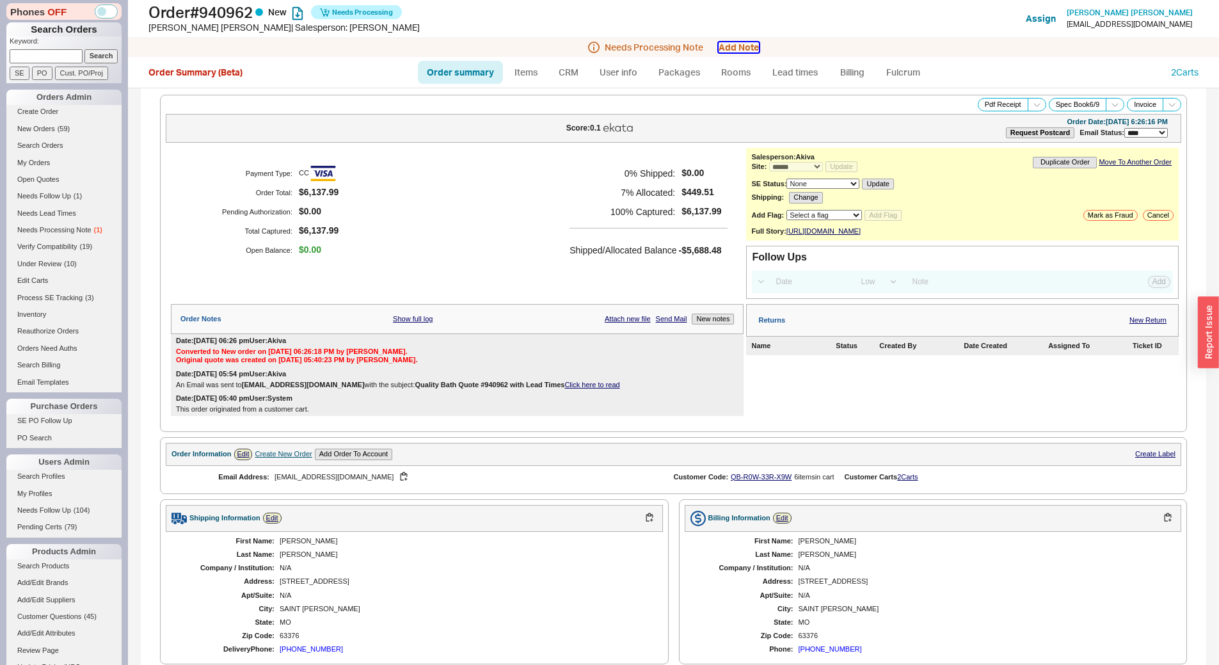
click at [743, 42] on button "Add Note" at bounding box center [738, 47] width 40 height 10
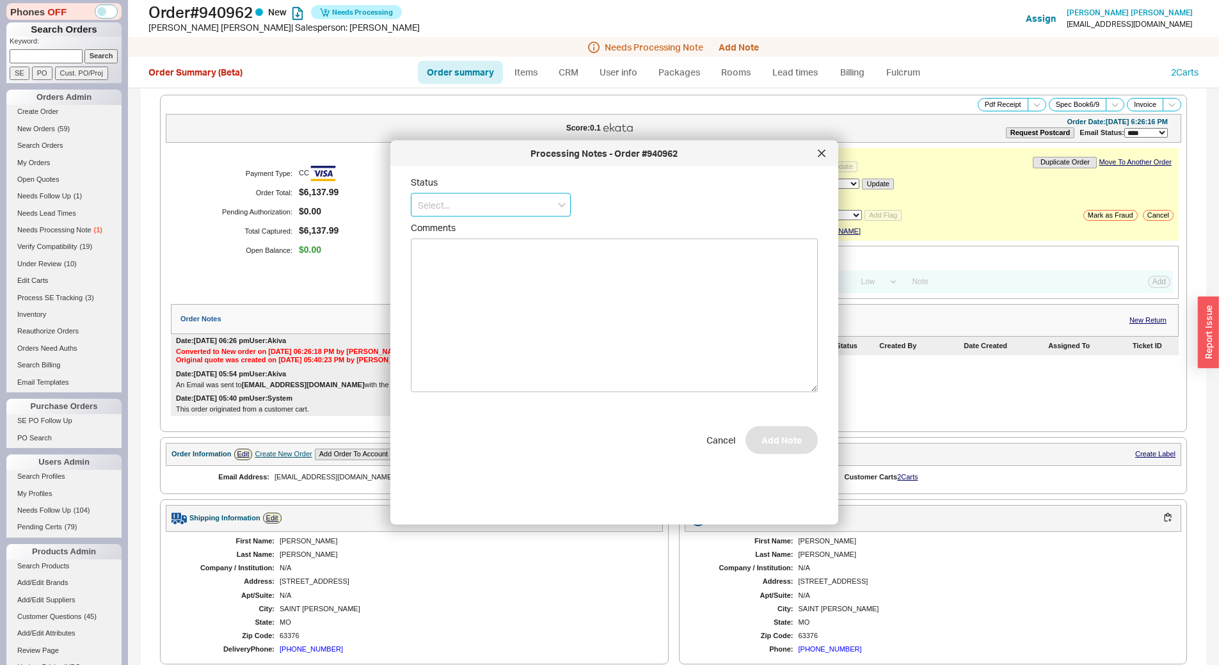
click at [546, 202] on input at bounding box center [491, 205] width 160 height 24
click at [522, 301] on div "No Status" at bounding box center [490, 299] width 159 height 23
type input "No Status"
click at [745, 450] on button "Add Note" at bounding box center [781, 446] width 72 height 28
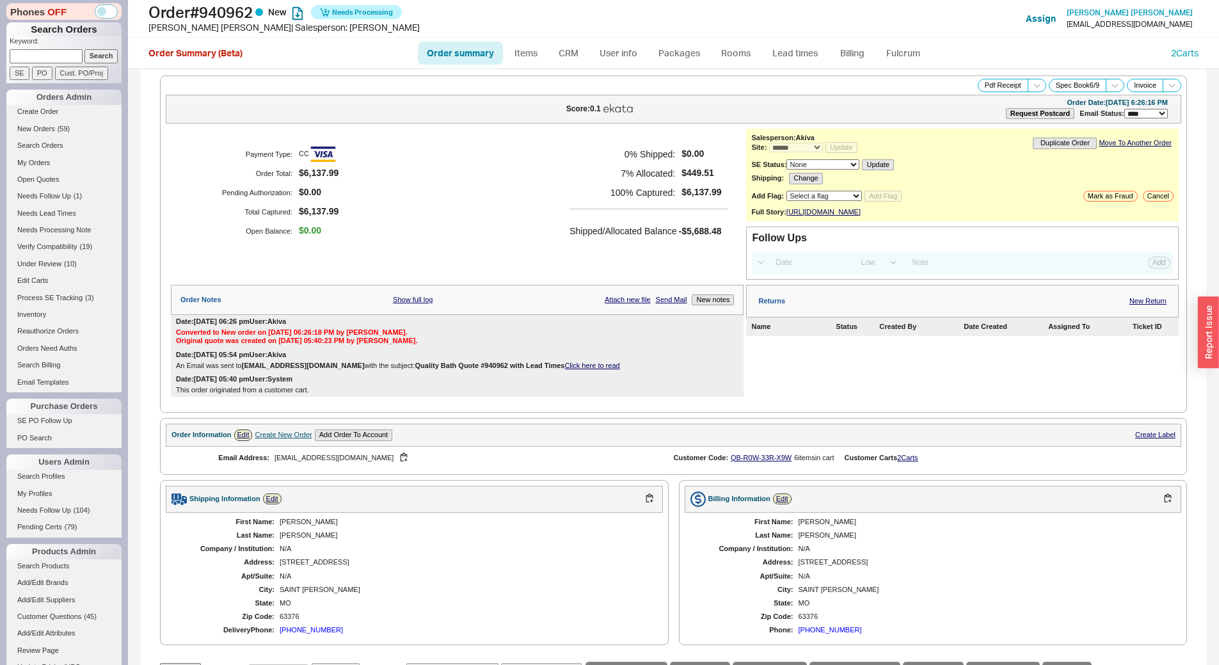
click at [332, 566] on div "80 HARRISBURG CT" at bounding box center [465, 562] width 370 height 8
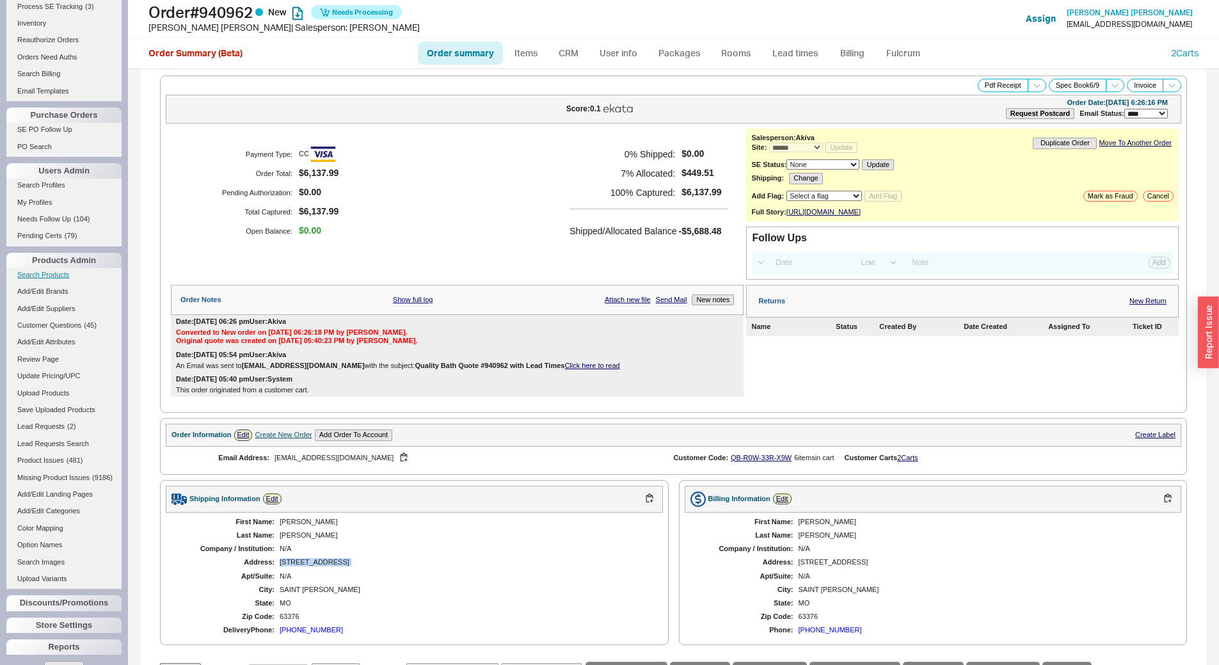
scroll to position [335, 0]
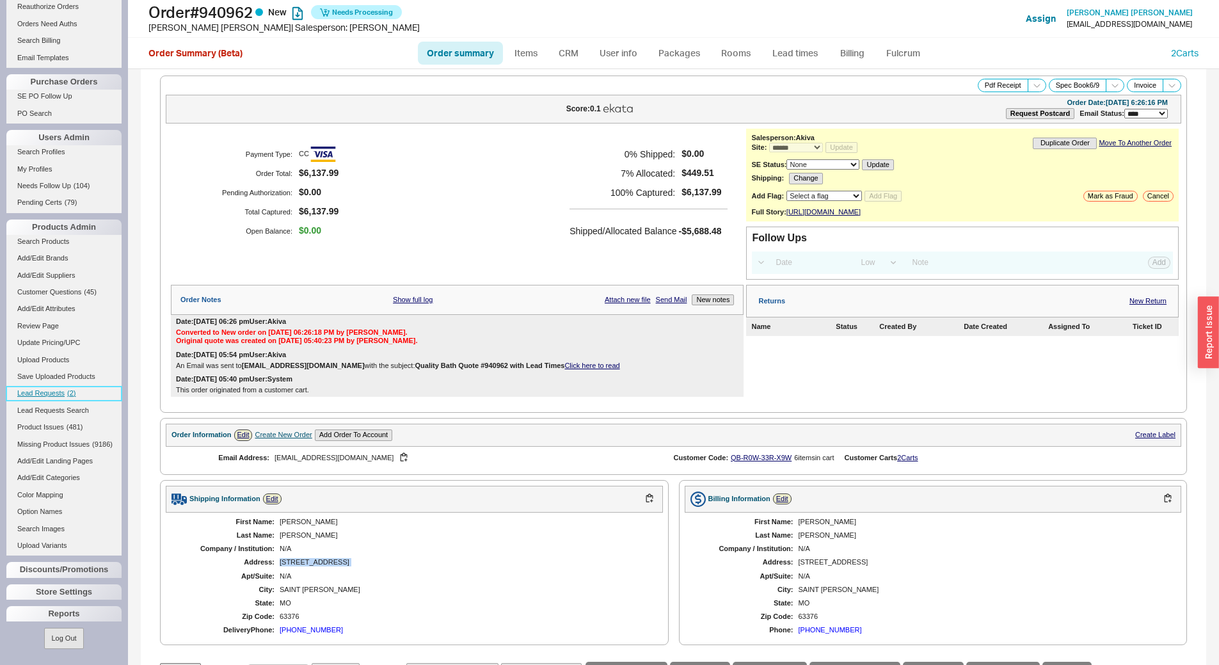
click at [60, 389] on span "Lead Requests" at bounding box center [40, 393] width 47 height 8
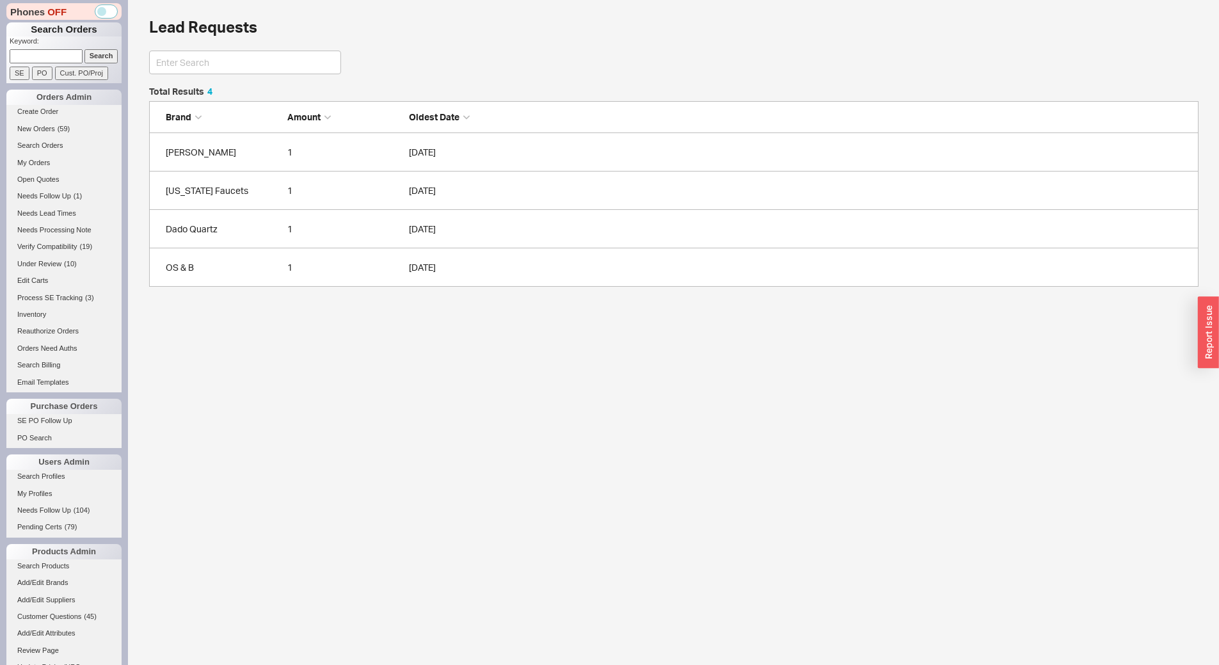
scroll to position [190, 1040]
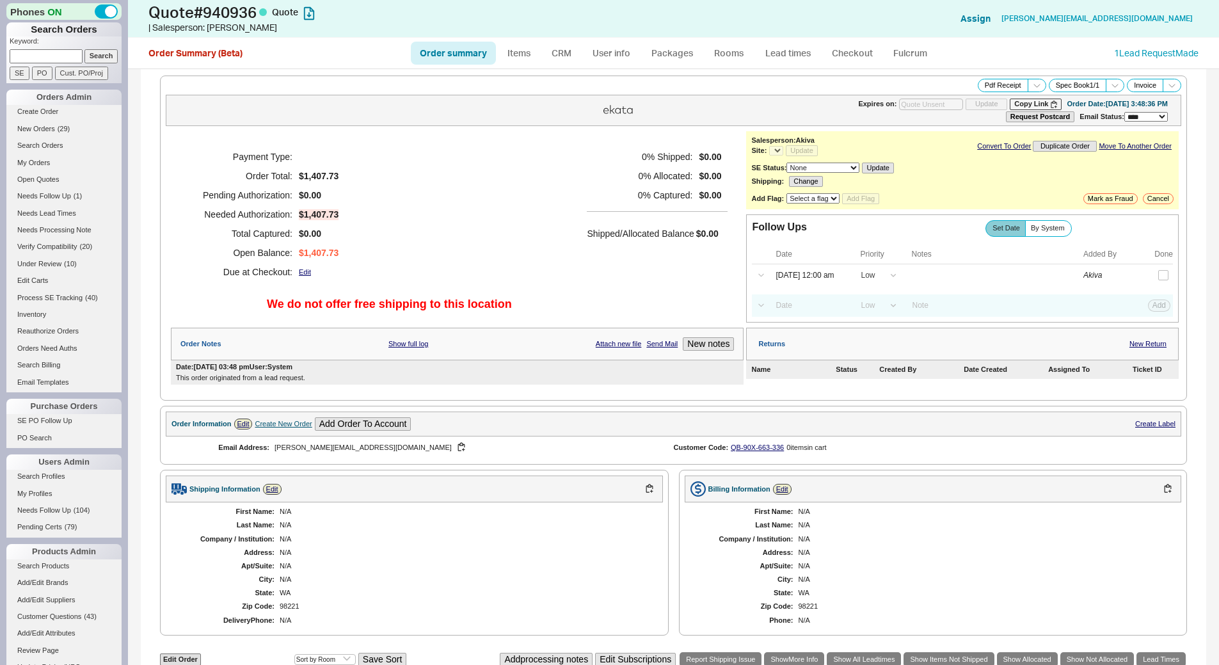
select select "*"
select select "LOW"
select select "3"
select select "*"
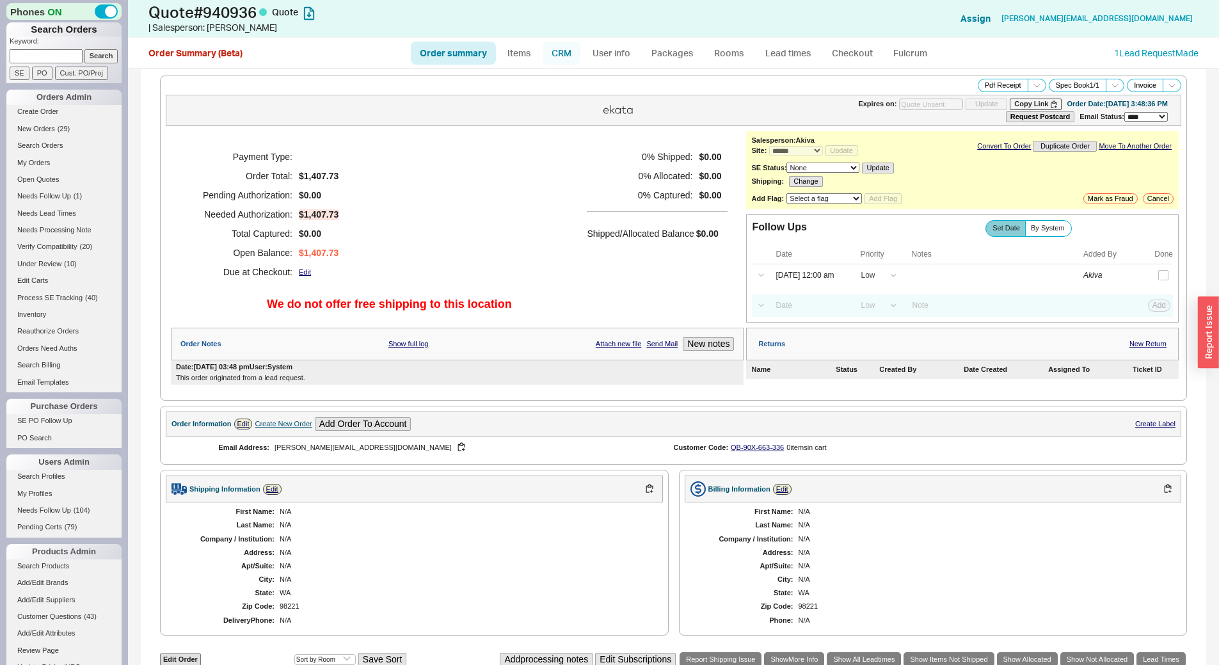
click at [567, 59] on link "CRM" at bounding box center [561, 53] width 38 height 23
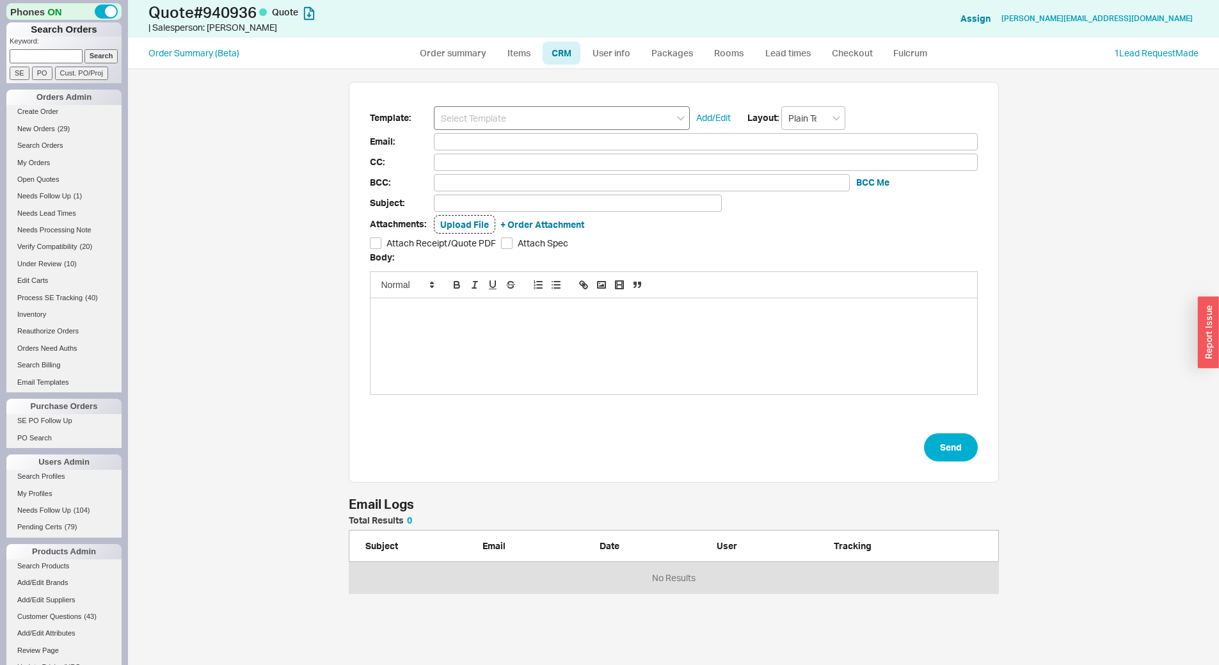
scroll to position [587, 1081]
click at [587, 129] on input at bounding box center [562, 118] width 256 height 24
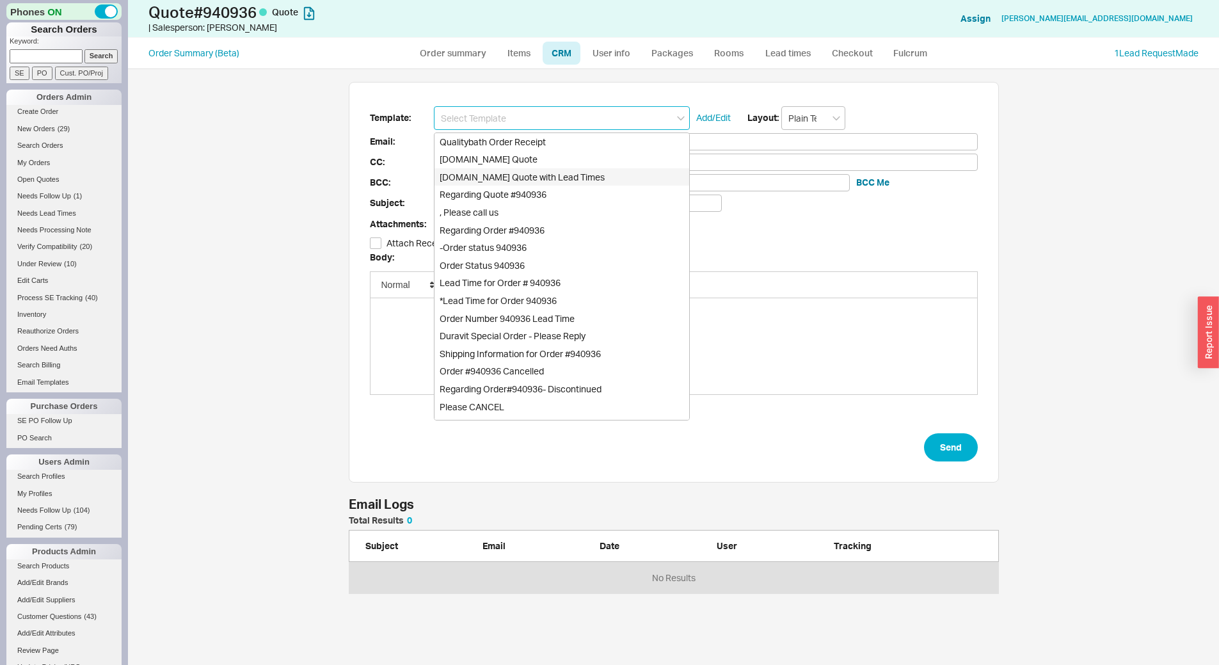
click at [599, 173] on div "[DOMAIN_NAME] Quote with Lead Times" at bounding box center [561, 177] width 255 height 18
type input "[DOMAIN_NAME] Quote with Lead Times"
type input "Receipt"
type input "[PERSON_NAME][EMAIL_ADDRESS][DOMAIN_NAME]"
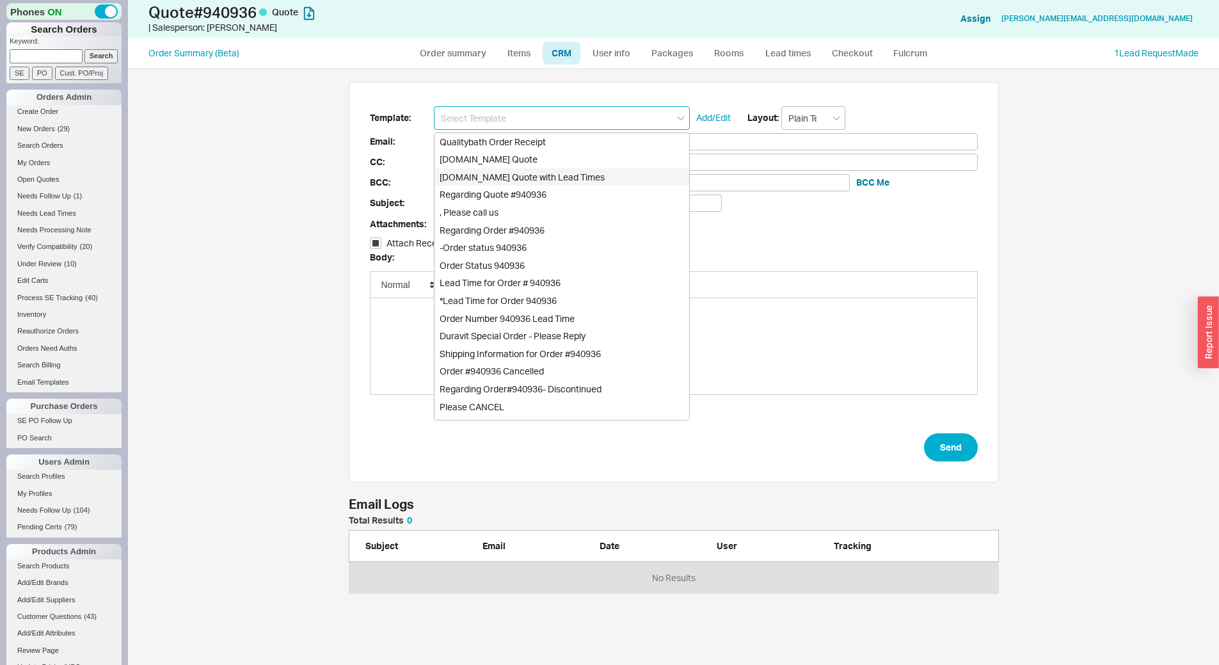
type input "Quality Bath Quote #940936 with Lead Times"
checkbox input "true"
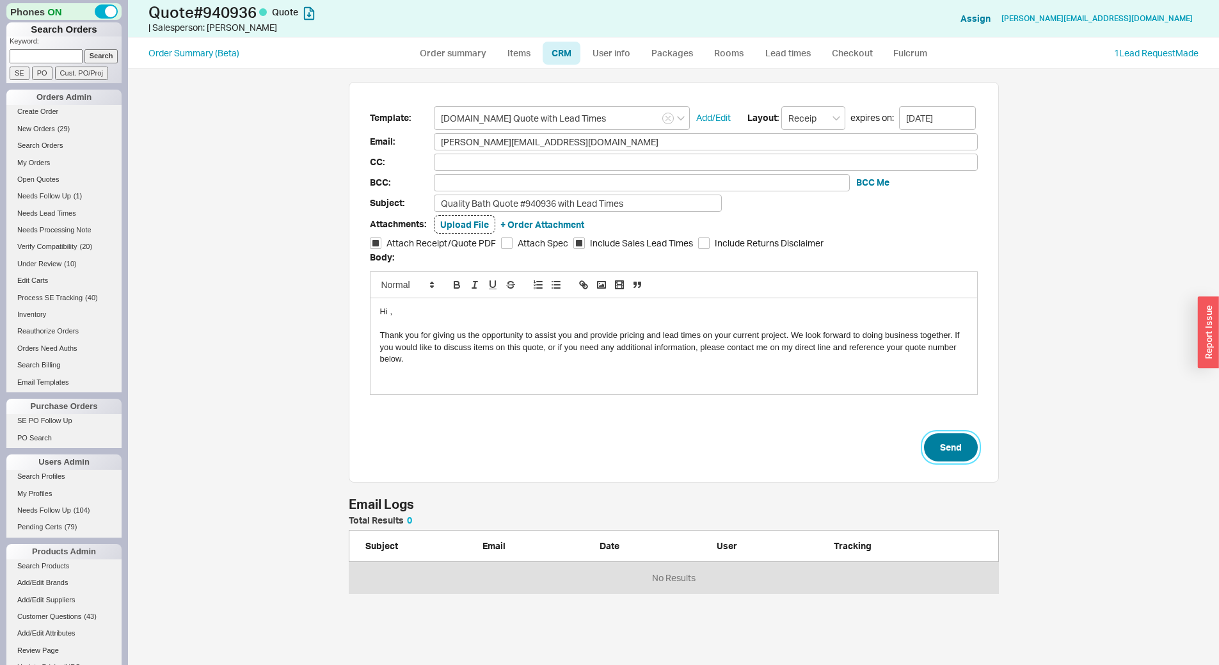
click at [949, 449] on button "Send" at bounding box center [951, 447] width 54 height 28
select select "*"
select select "LOW"
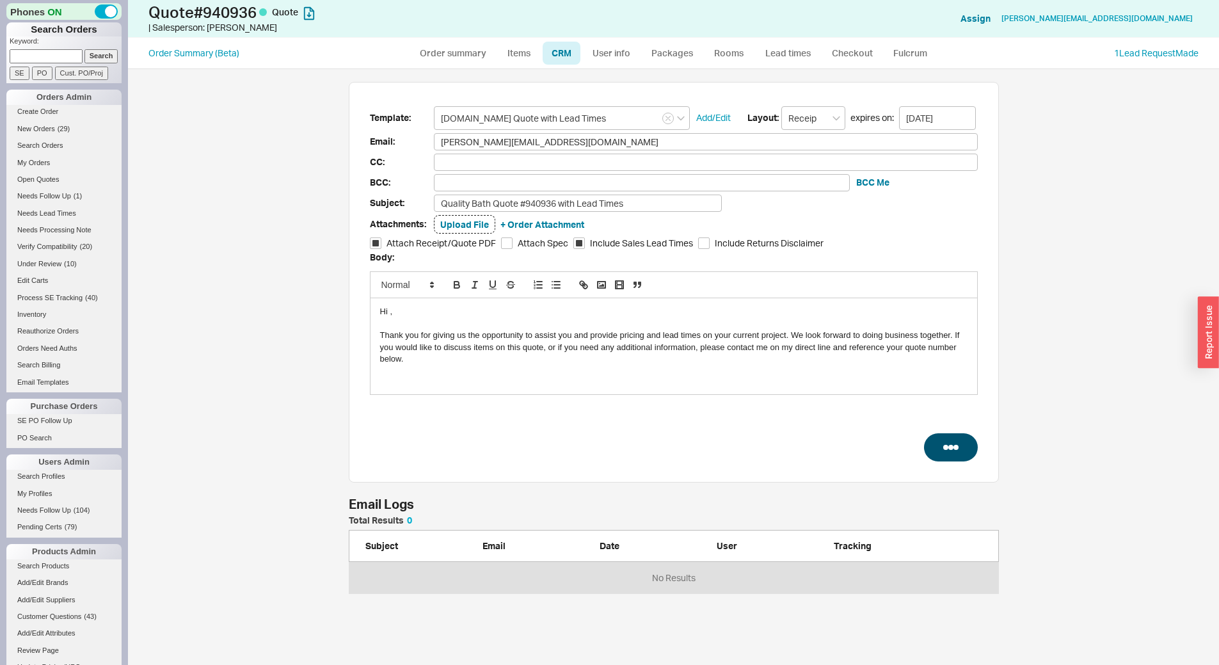
select select "3"
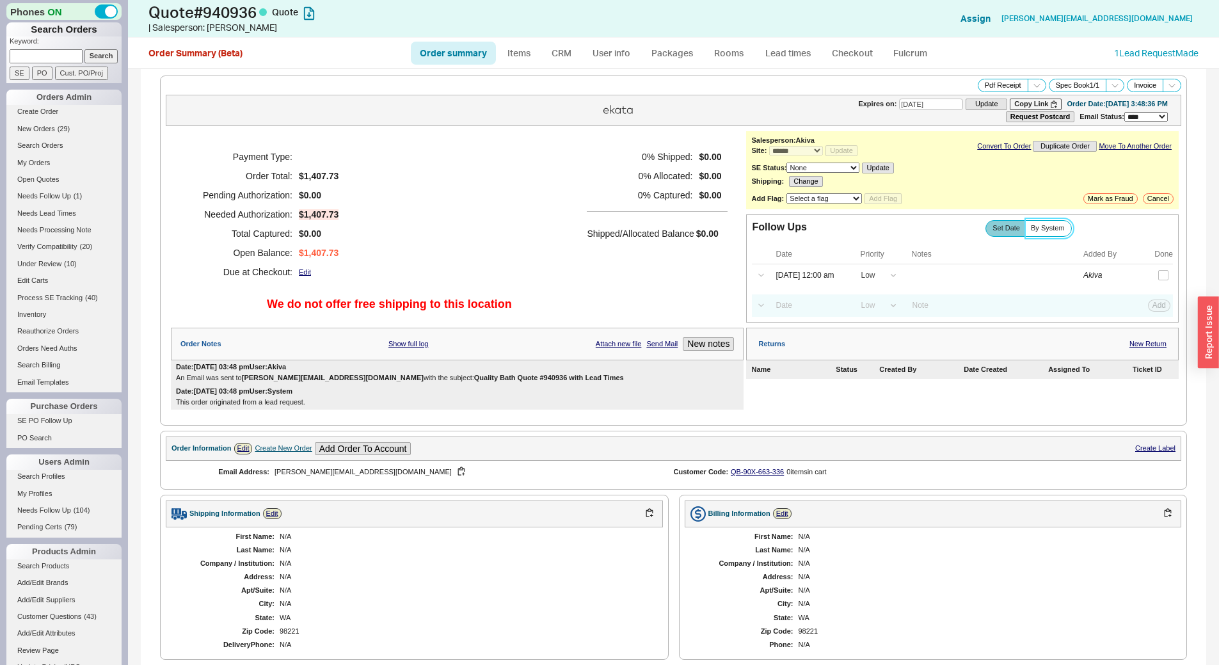
click at [1045, 227] on span "By System" at bounding box center [1048, 228] width 34 height 8
click at [0, 0] on input "By System" at bounding box center [0, 0] width 0 height 0
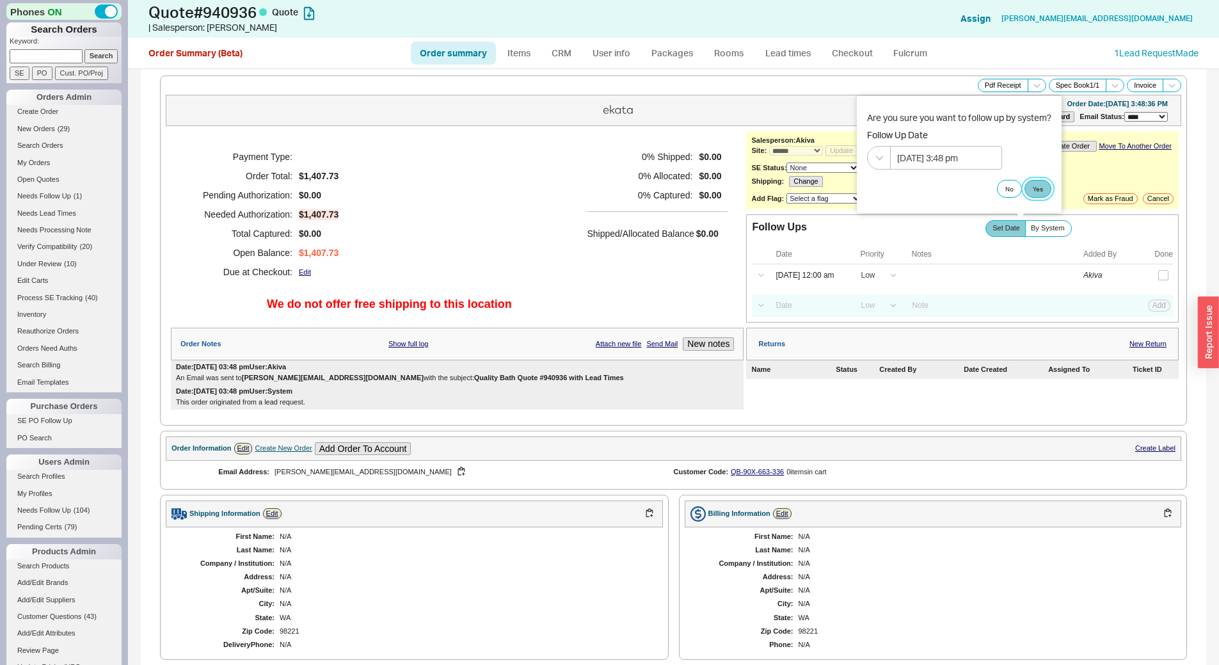
click at [1037, 189] on button "Yes" at bounding box center [1037, 189] width 27 height 18
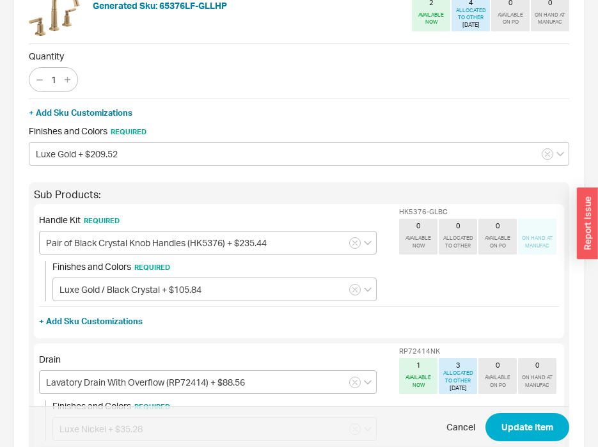
scroll to position [192, 0]
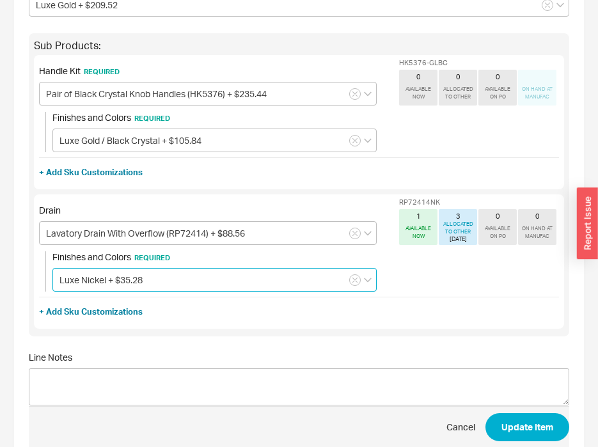
click at [162, 285] on input "Luxe Nickel + $35.28" at bounding box center [214, 280] width 324 height 24
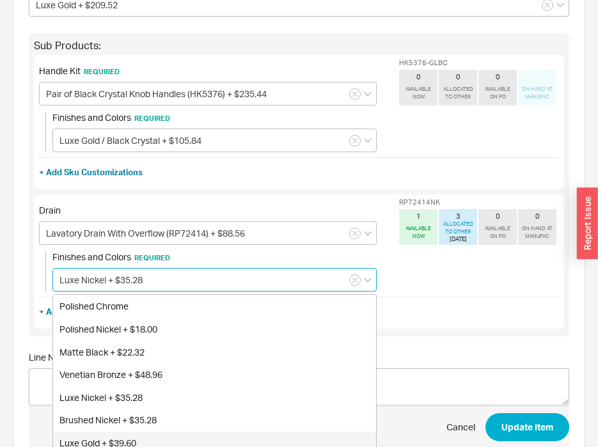
click at [186, 436] on div "Luxe Gold + $39.60" at bounding box center [214, 443] width 323 height 23
type input "Luxe Gold + $39.60"
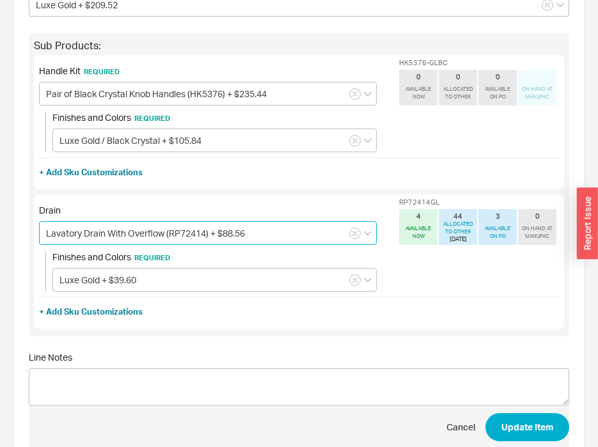
click at [333, 223] on input "Lavatory Drain With Overflow (RP72414) + $88.56" at bounding box center [208, 233] width 338 height 24
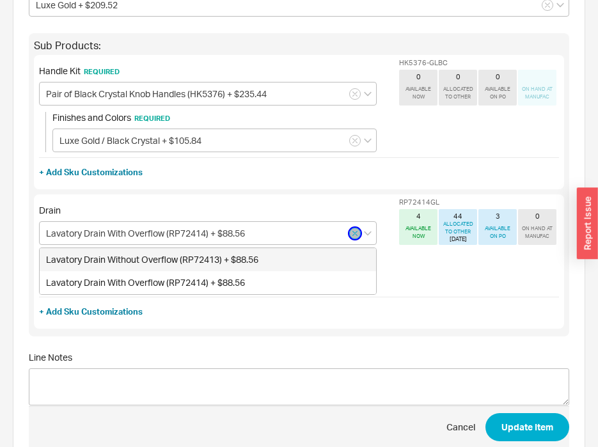
click at [349, 232] on button "button" at bounding box center [355, 234] width 12 height 12
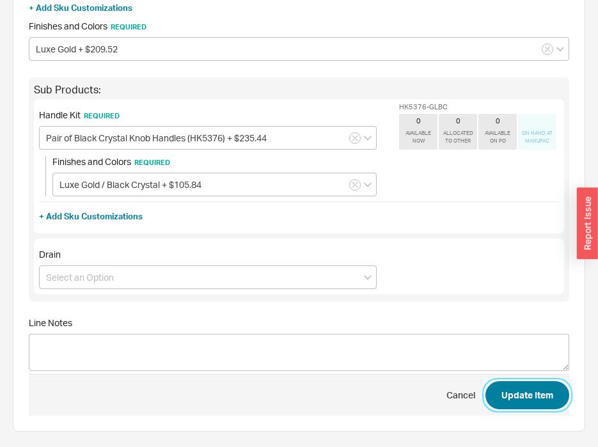
click at [525, 397] on button "Update Item" at bounding box center [528, 395] width 84 height 28
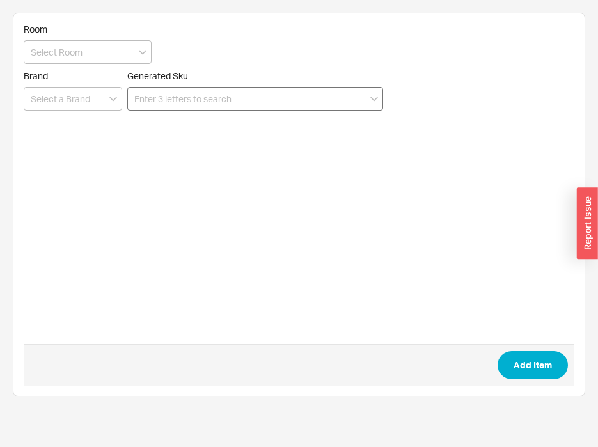
click at [280, 97] on input at bounding box center [255, 99] width 256 height 24
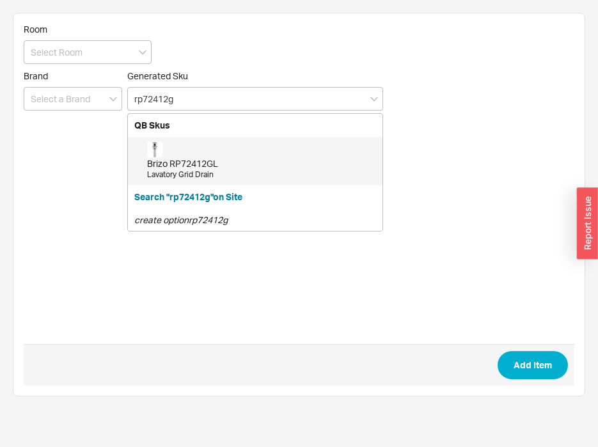
click at [292, 172] on div "Lavatory Grid Drain" at bounding box center [261, 175] width 229 height 11
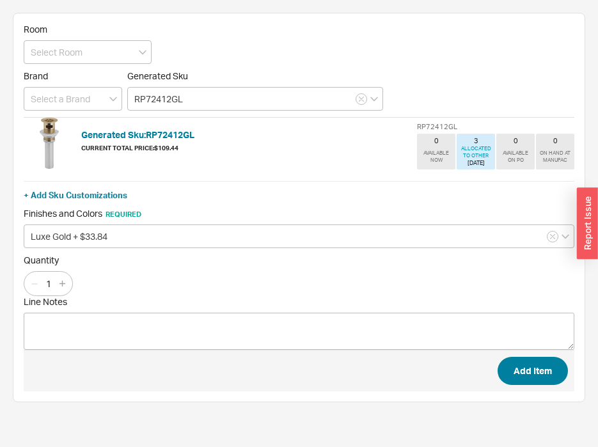
type input "RP72412GL"
click at [512, 368] on button "Add Item" at bounding box center [533, 371] width 70 height 28
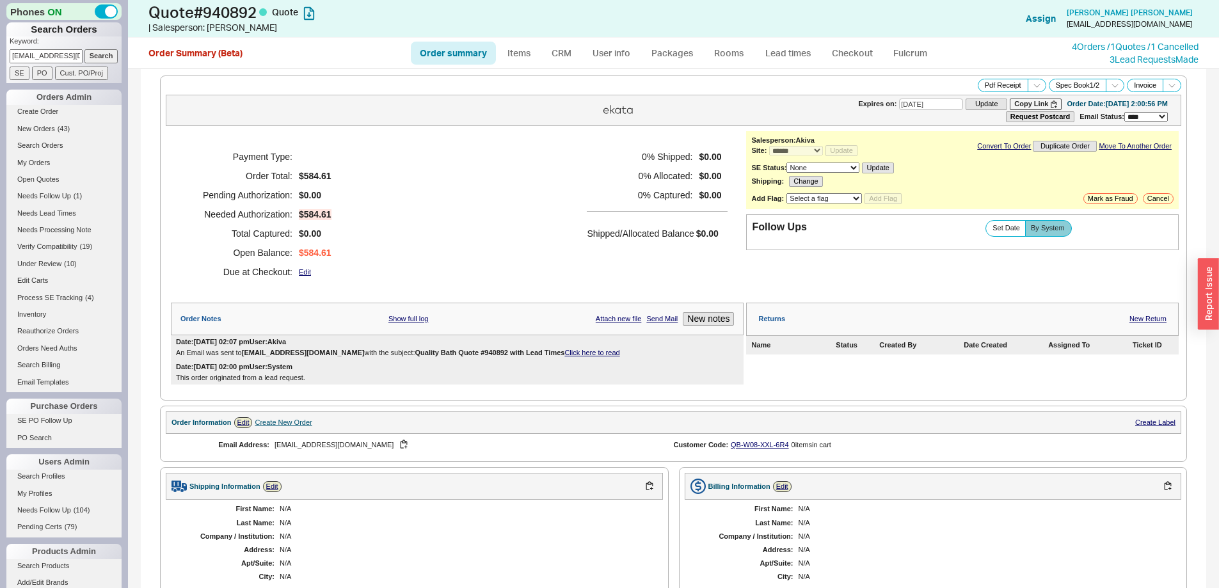
select select "*"
select select "3"
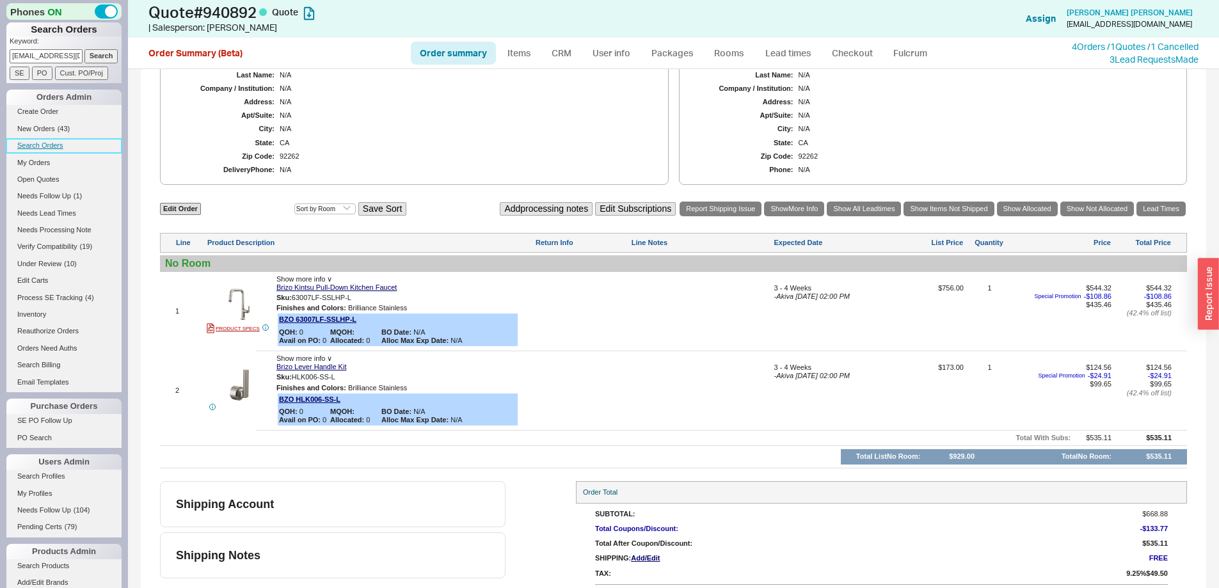
click at [61, 145] on link "Search Orders" at bounding box center [63, 145] width 115 height 13
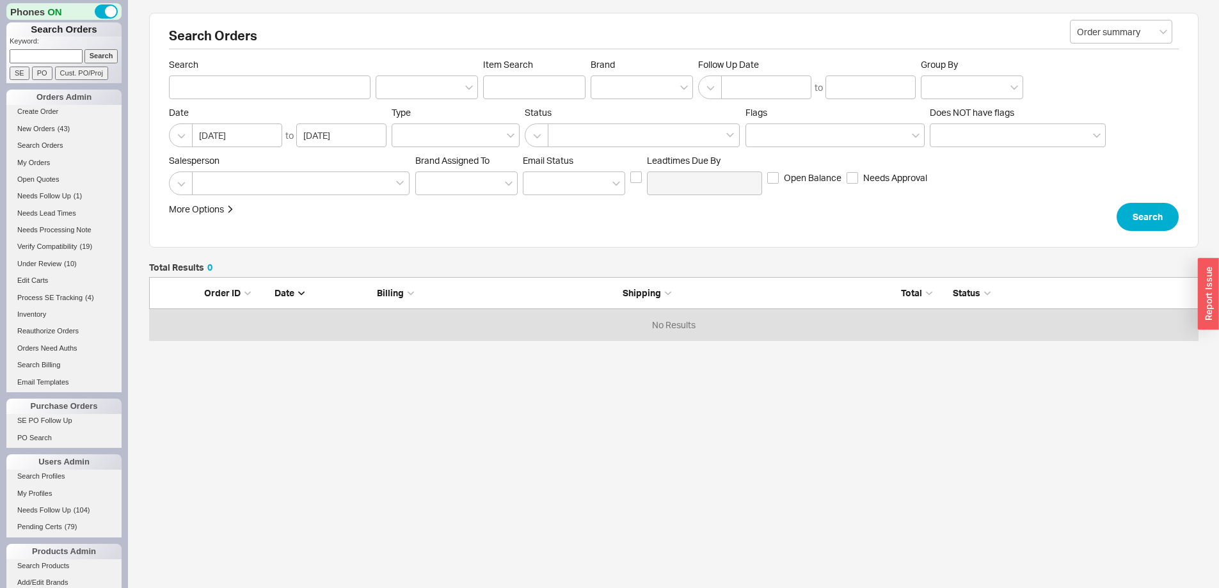
scroll to position [54, 1040]
click at [596, 93] on div at bounding box center [641, 87] width 102 height 24
click at [597, 93] on input "Brand" at bounding box center [601, 87] width 9 height 15
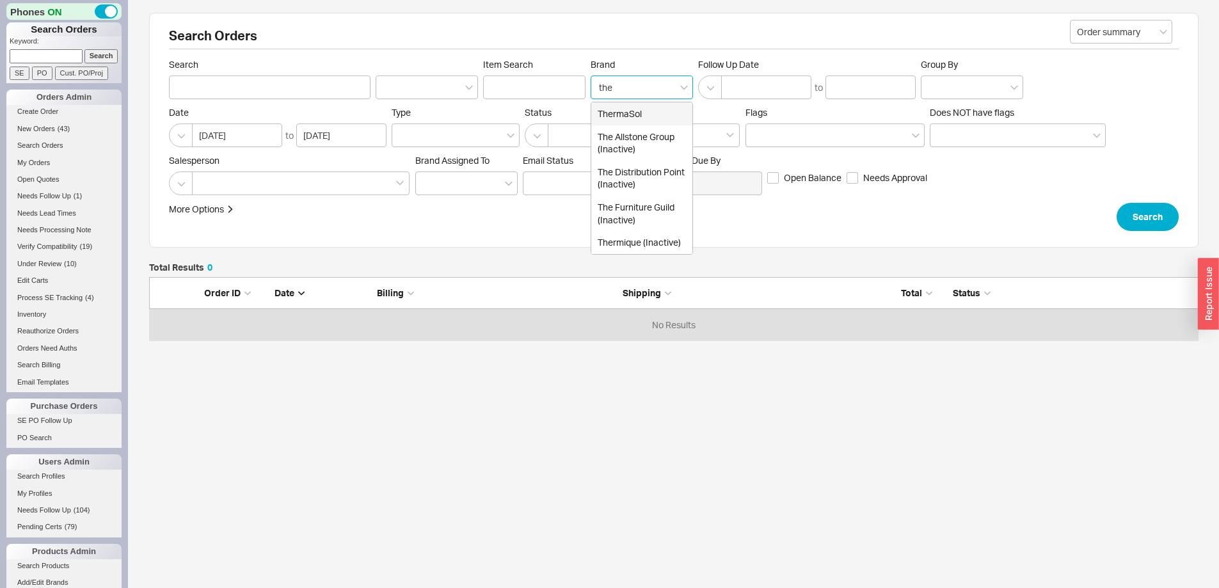
type input "ther"
click at [629, 111] on div "ThermaSol" at bounding box center [641, 113] width 101 height 23
type input "Brand"
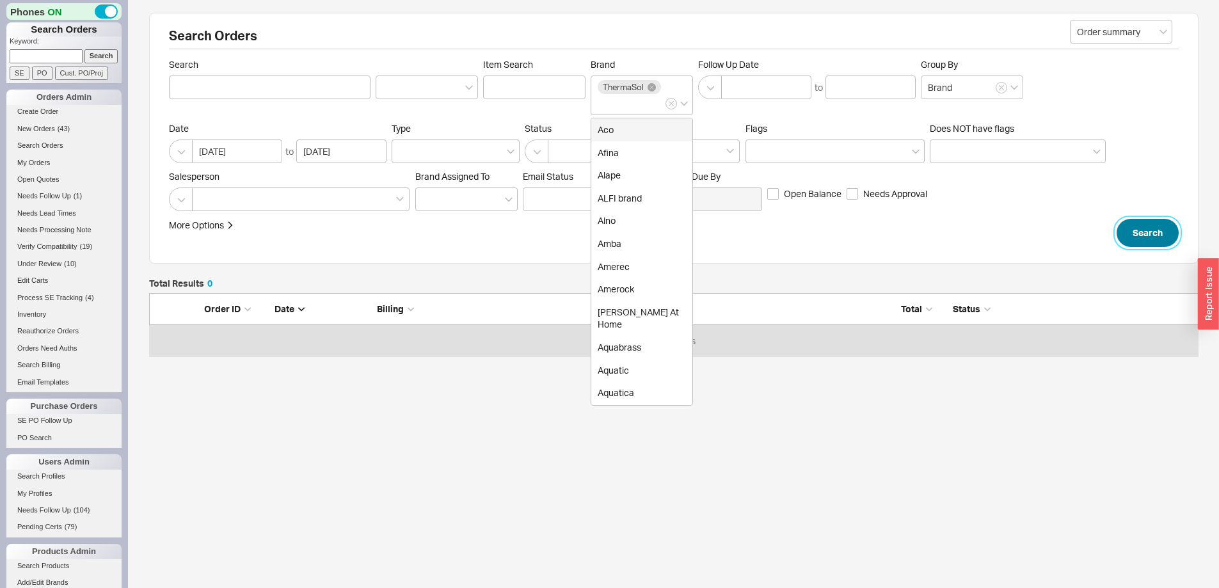
click at [1128, 241] on button "Search" at bounding box center [1147, 233] width 62 height 28
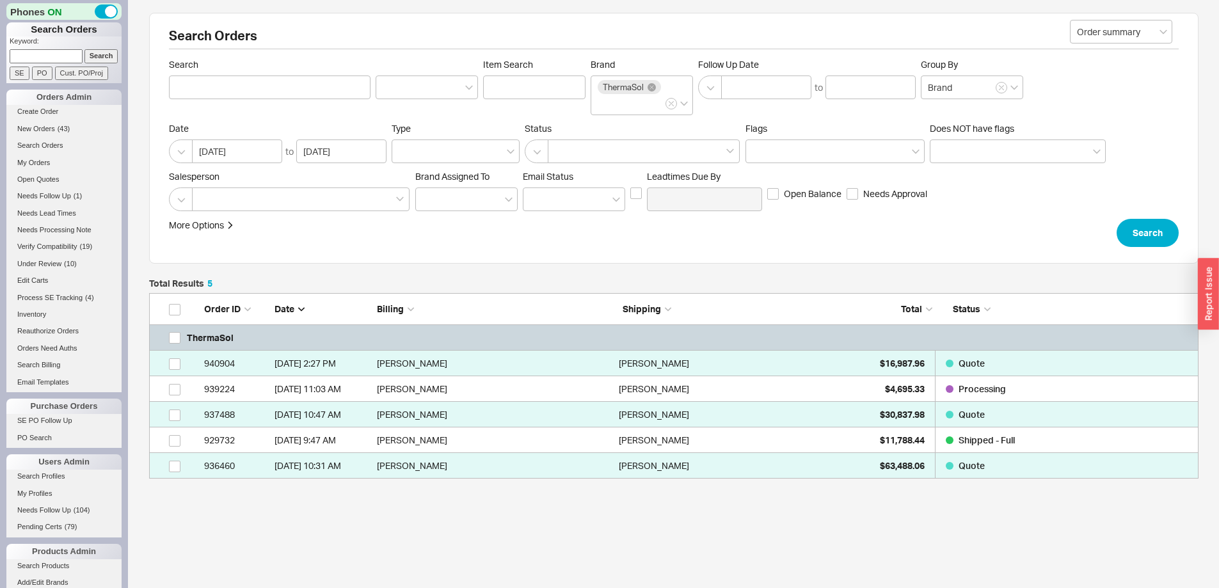
scroll to position [176, 1040]
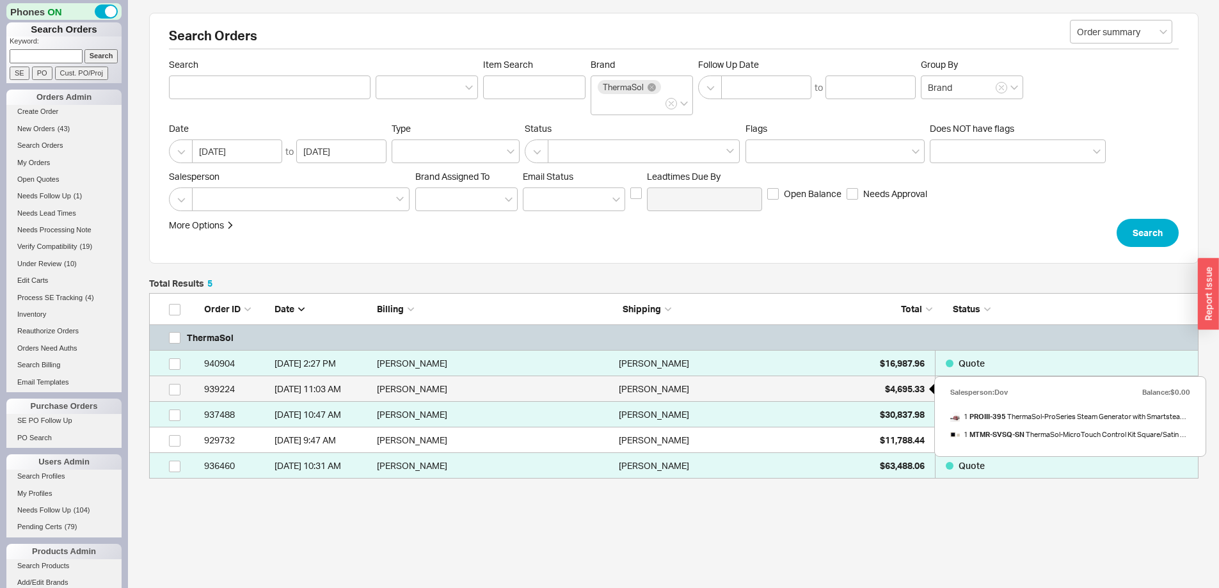
click at [889, 386] on span "$4,695.33" at bounding box center [905, 388] width 40 height 11
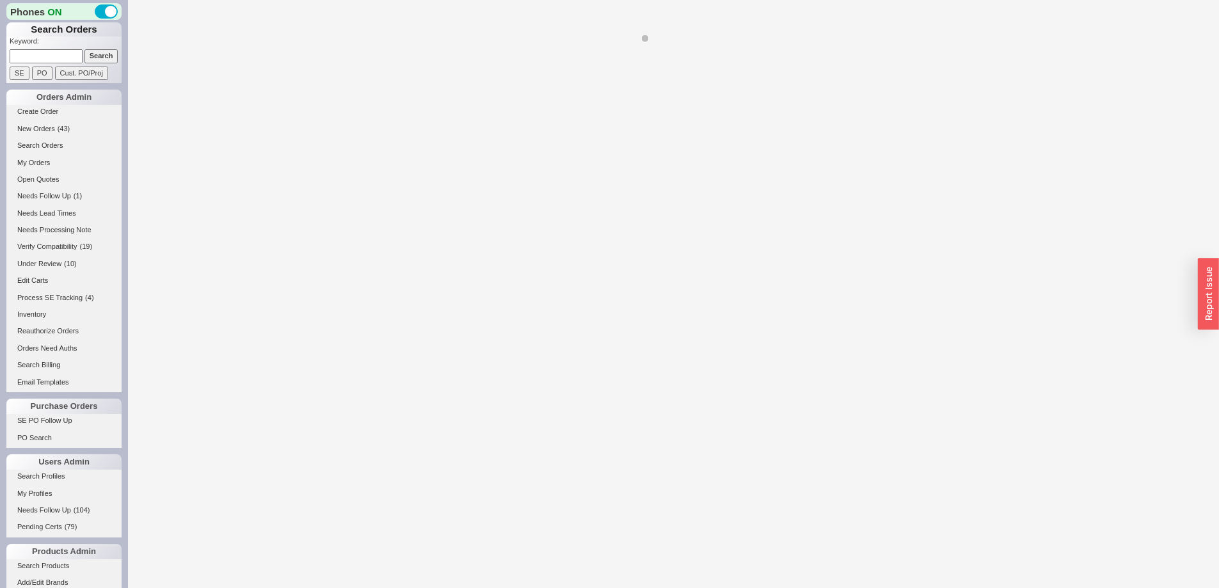
select select "*"
select select "LOW"
select select "3"
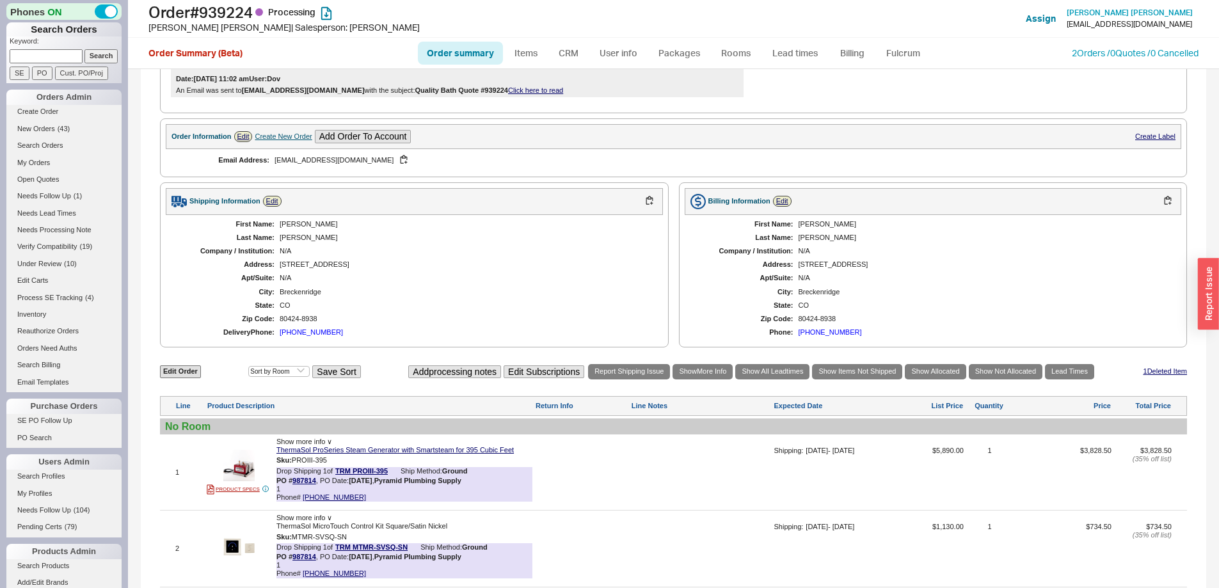
scroll to position [548, 0]
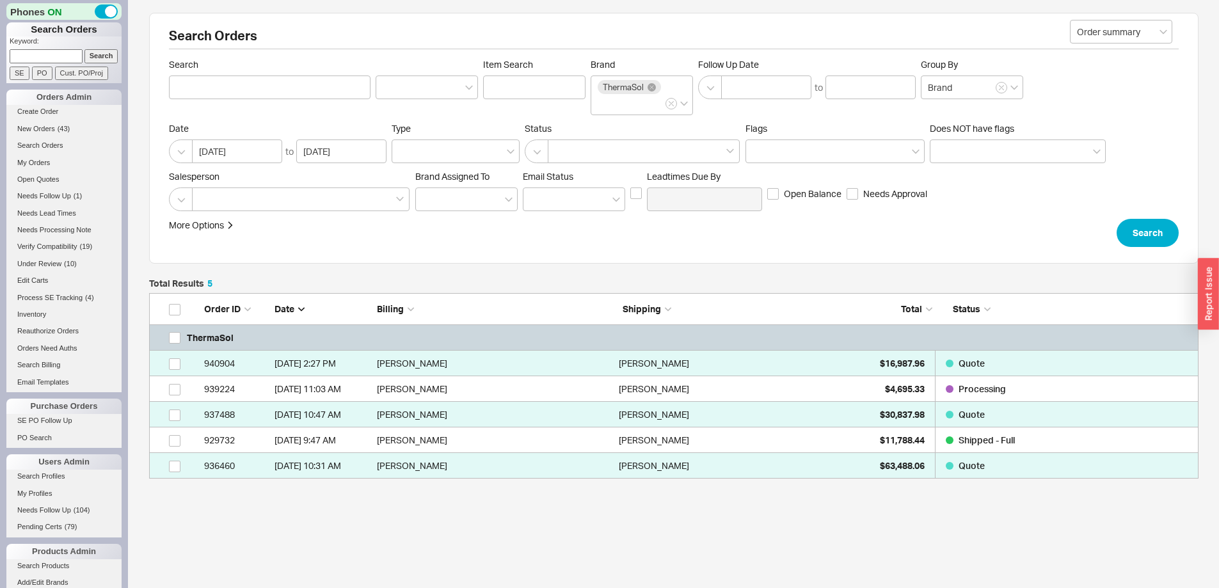
scroll to position [176, 1040]
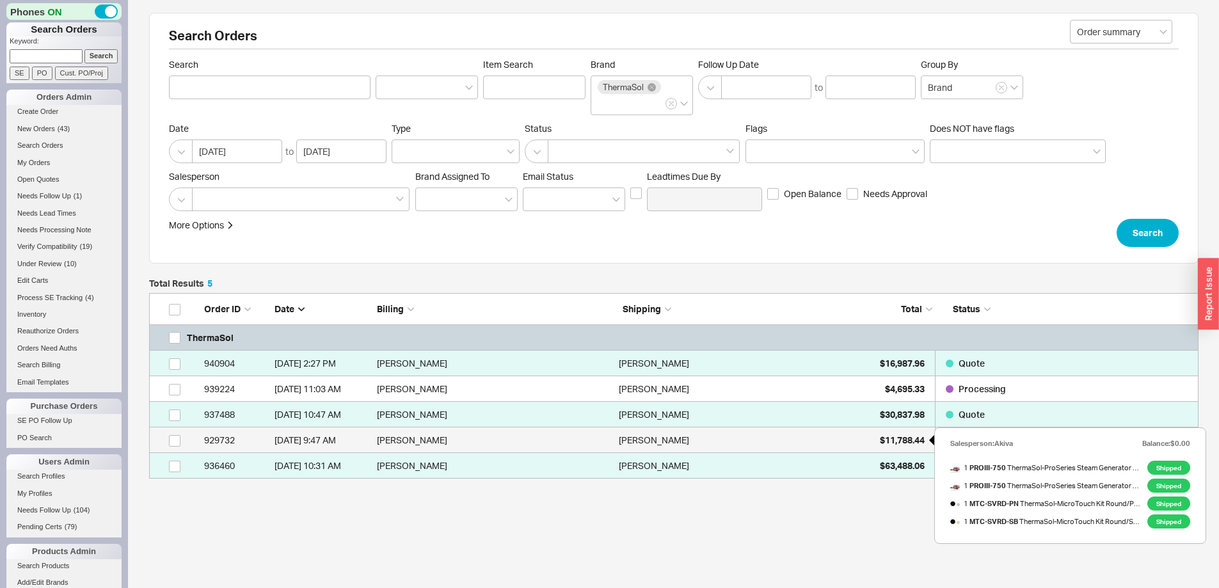
click at [884, 442] on span "$11,788.44" at bounding box center [902, 439] width 45 height 11
select select "*"
select select "LOW"
select select "3"
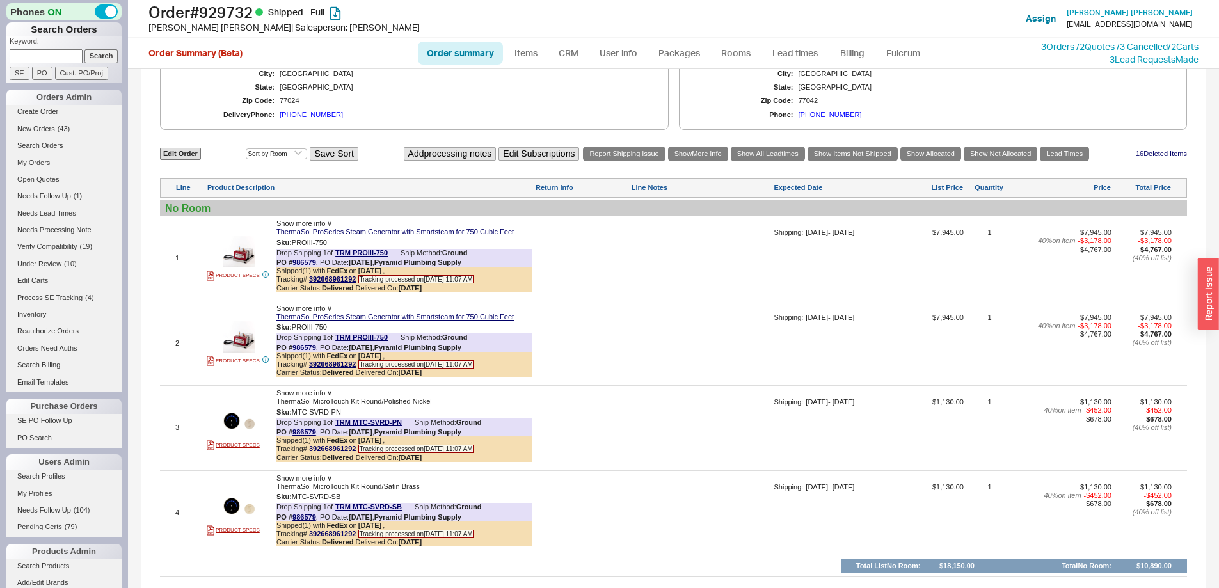
scroll to position [1055, 0]
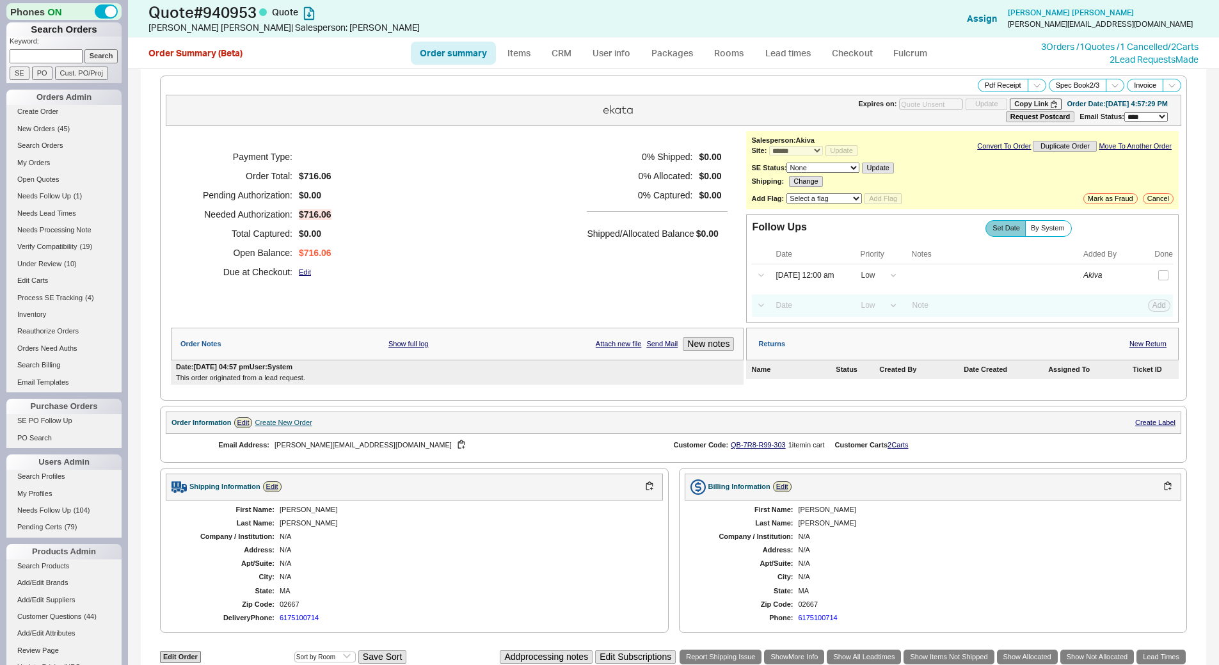
select select "*"
select select "LOW"
select select "3"
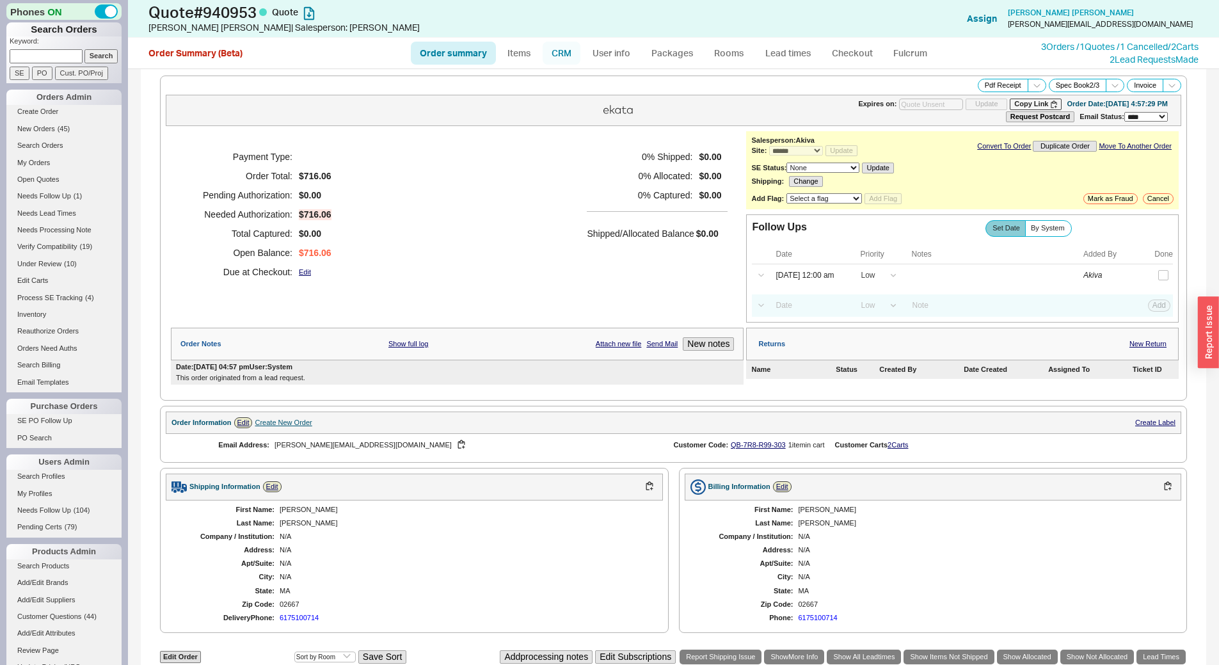
click at [567, 57] on link "CRM" at bounding box center [561, 53] width 38 height 23
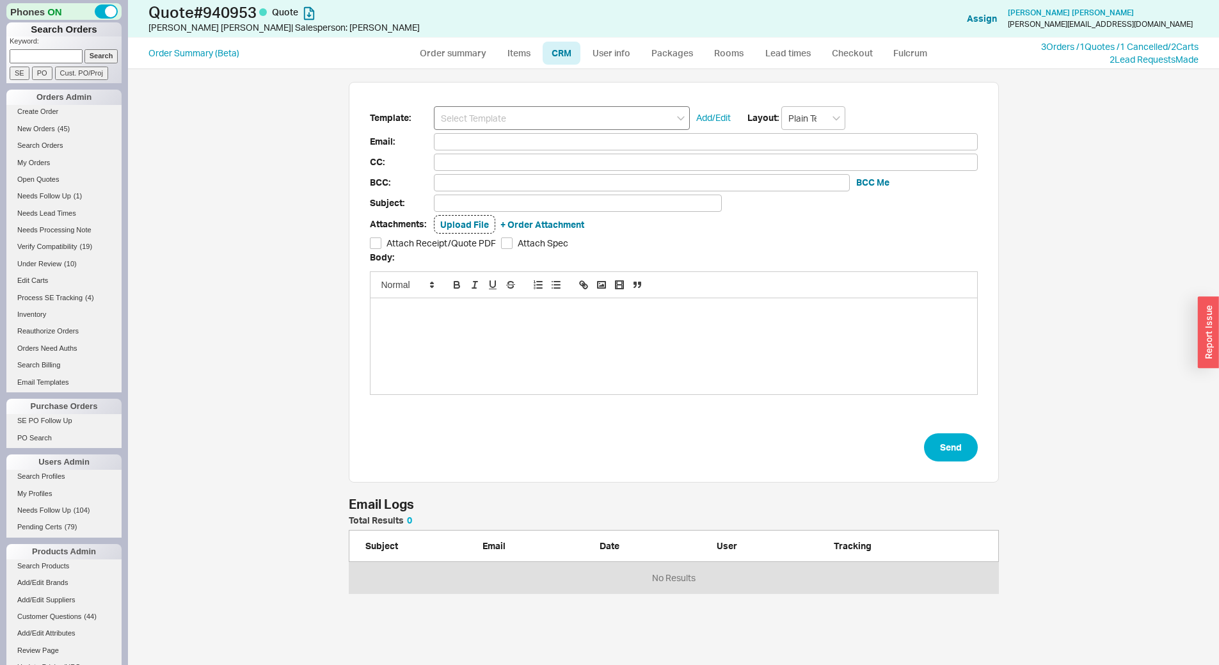
scroll to position [587, 1081]
click at [565, 122] on input at bounding box center [562, 118] width 256 height 24
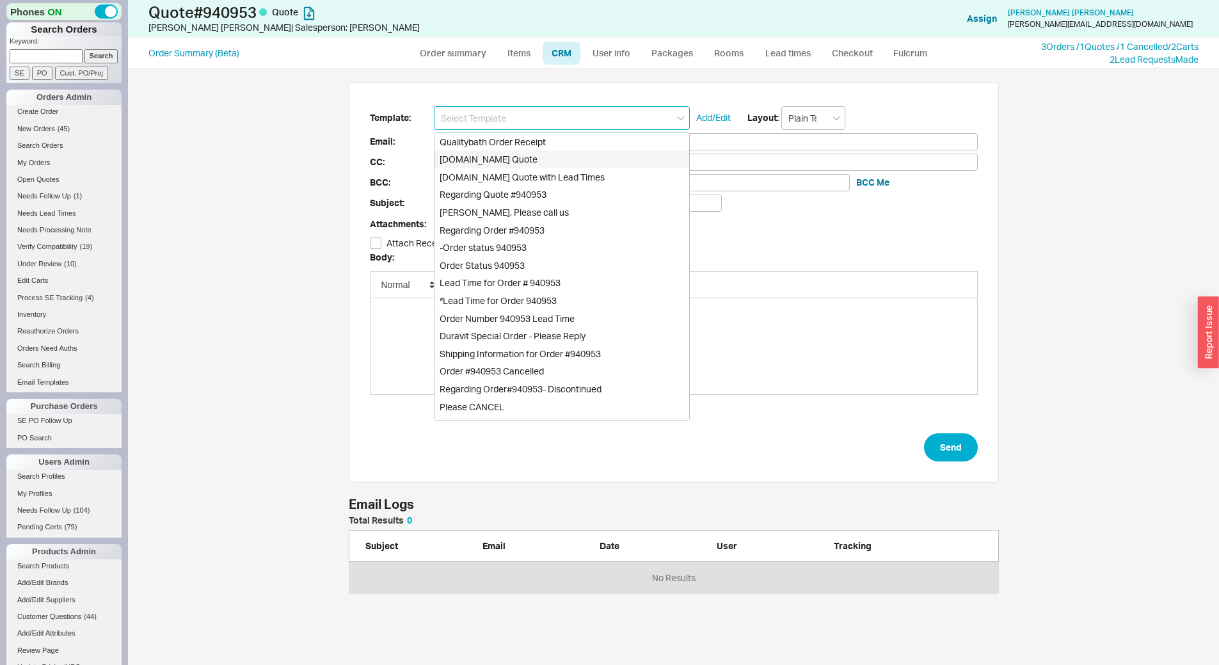
click at [592, 171] on div "[DOMAIN_NAME] Quote with Lead Times" at bounding box center [561, 177] width 255 height 18
type input "[DOMAIN_NAME] Quote with Lead Times"
type input "Receipt"
type input "[PERSON_NAME][EMAIL_ADDRESS][DOMAIN_NAME]"
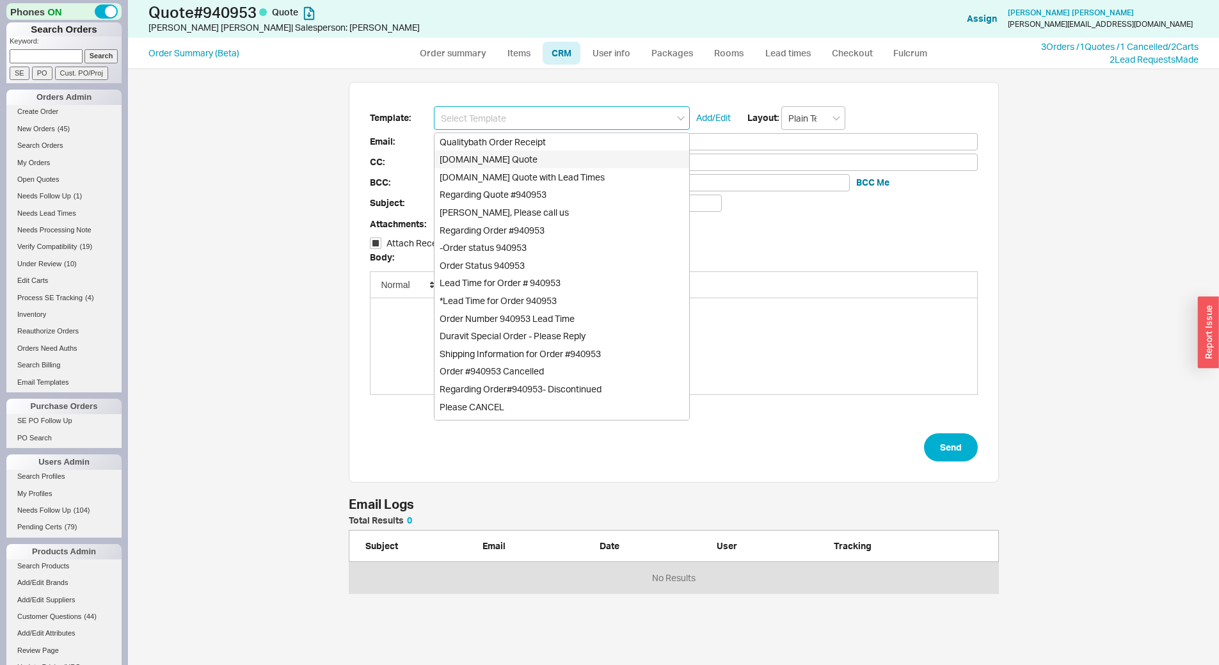
type input "Quality Bath Quote #940953 with Lead Times"
checkbox input "true"
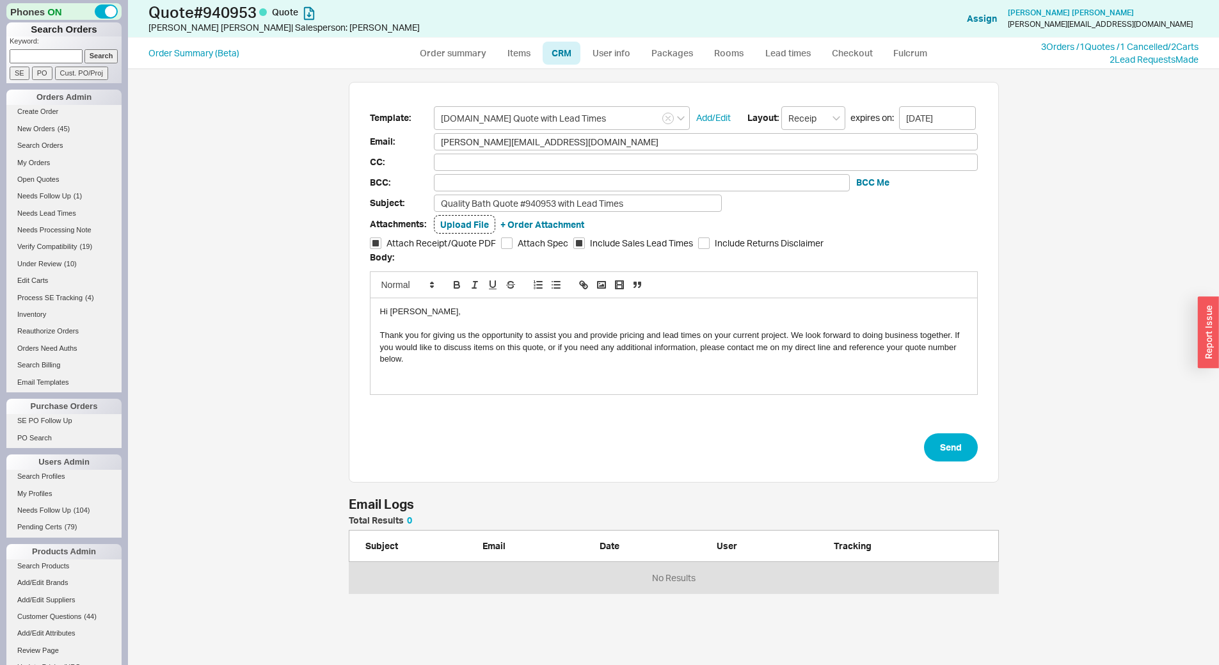
click at [958, 469] on div "Template: [DOMAIN_NAME] Quote with Lead Times Add/Edit Layout: Receipt expires …" at bounding box center [674, 282] width 650 height 401
click at [939, 444] on button "Send" at bounding box center [951, 447] width 54 height 28
select select "*"
select select "LOW"
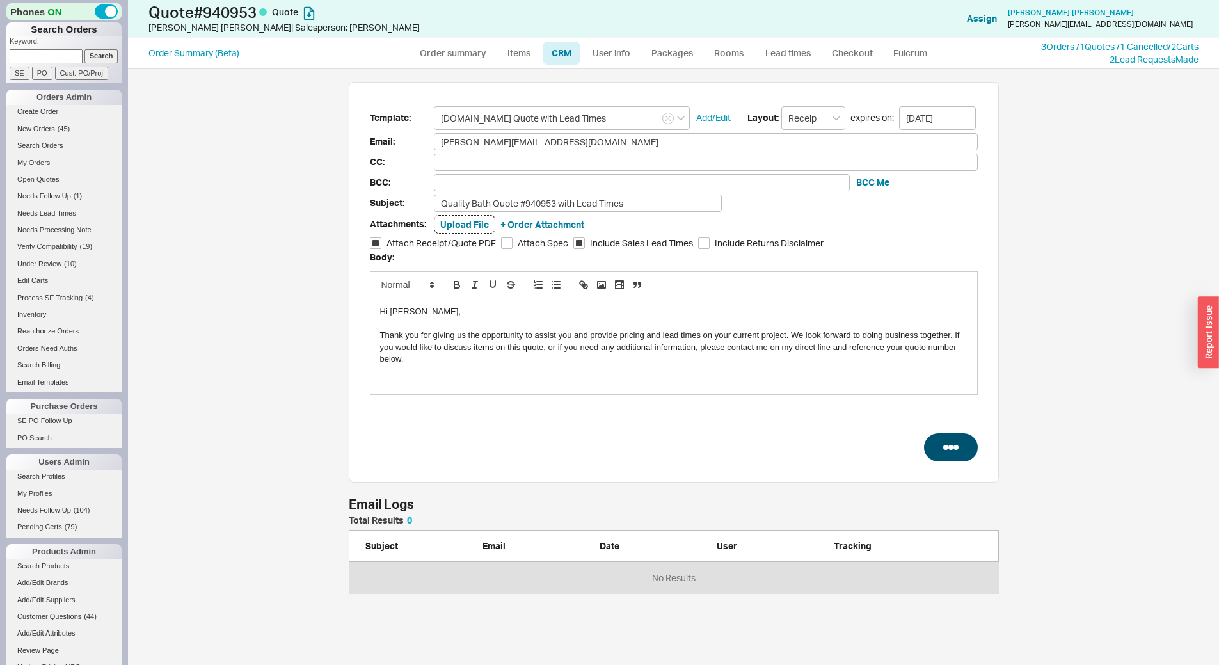
select select "LOW"
select select "3"
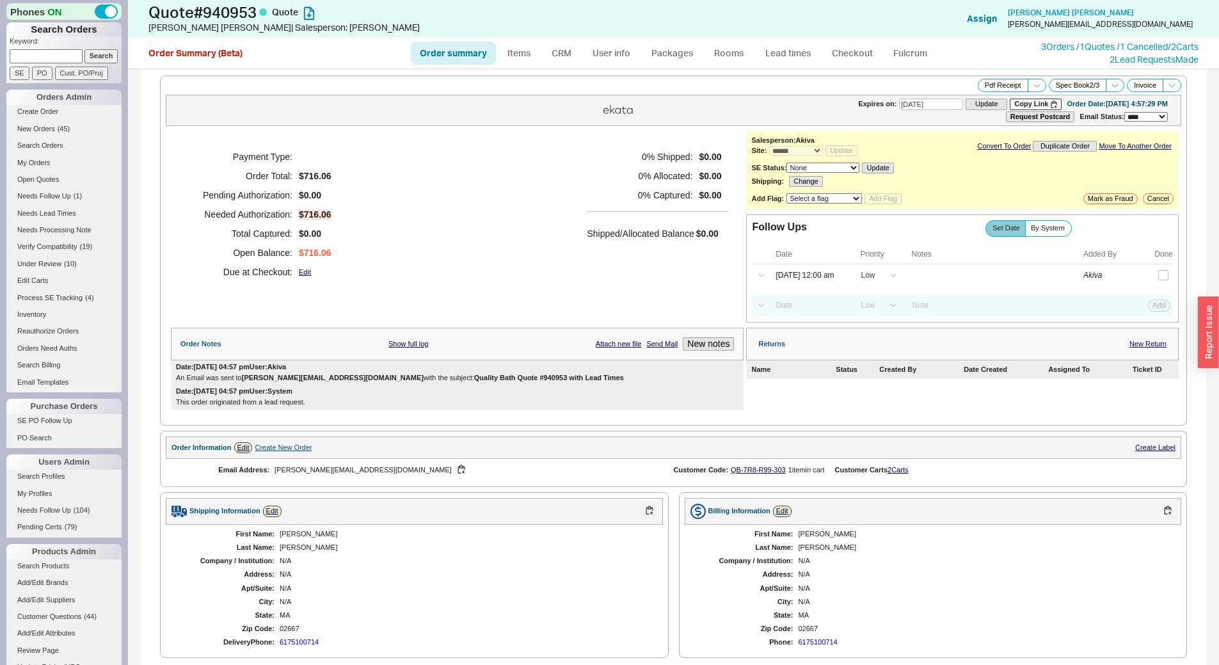
click at [457, 51] on link "Order summary" at bounding box center [453, 53] width 85 height 23
select select "*"
select select "LOW"
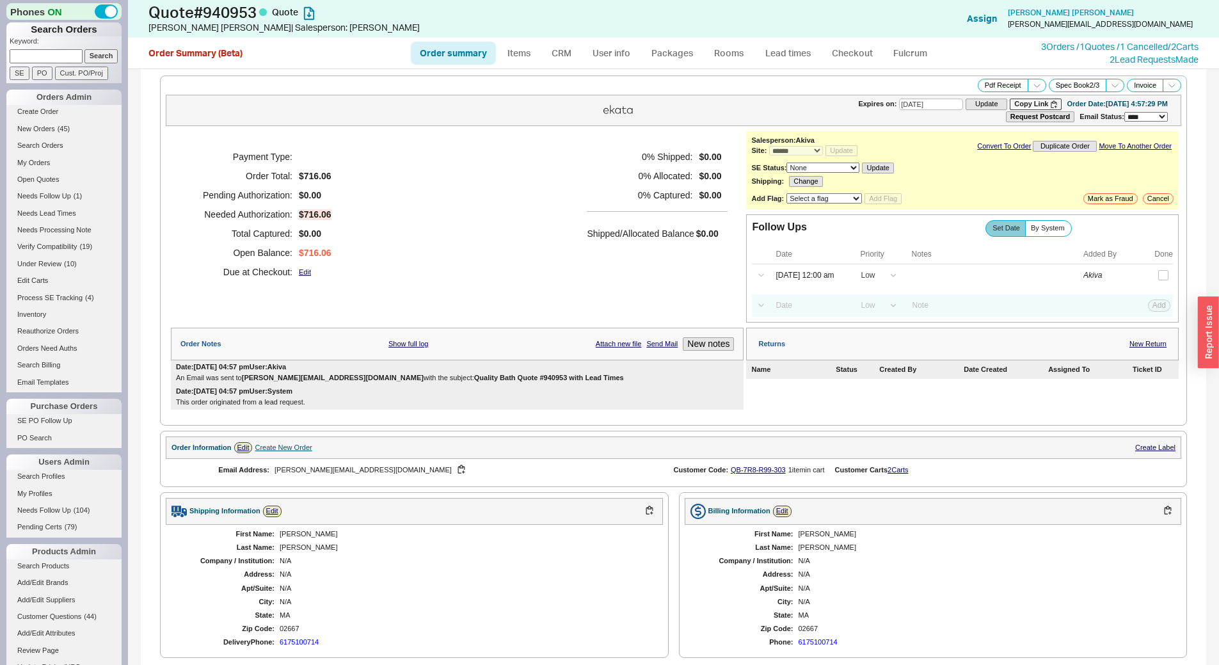
select select "3"
click at [1031, 225] on span "By System" at bounding box center [1048, 228] width 34 height 8
click at [0, 0] on input "By System" at bounding box center [0, 0] width 0 height 0
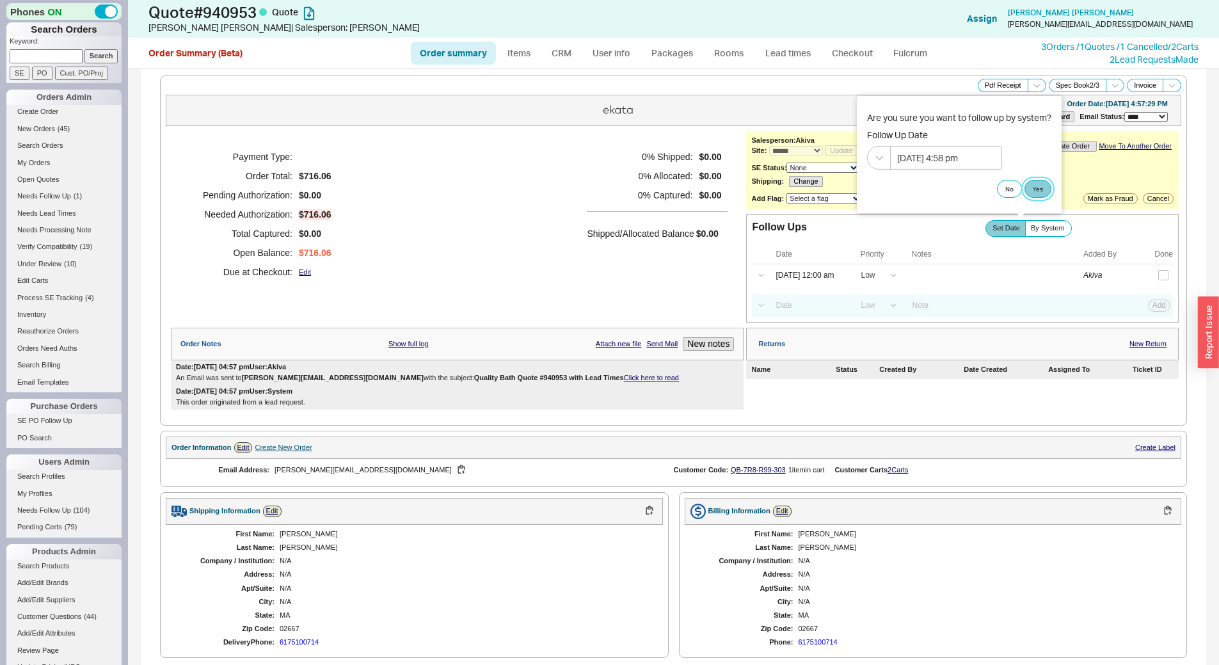
click at [1031, 193] on button "Yes" at bounding box center [1037, 189] width 27 height 18
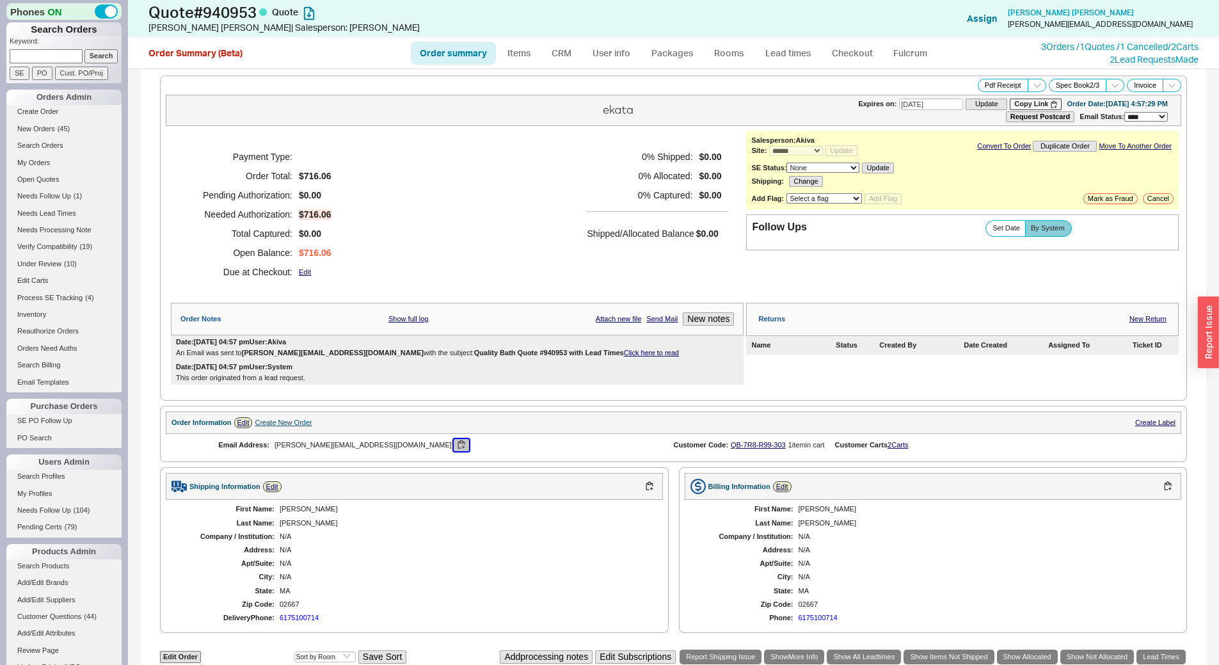
click at [454, 441] on button "button" at bounding box center [461, 445] width 15 height 12
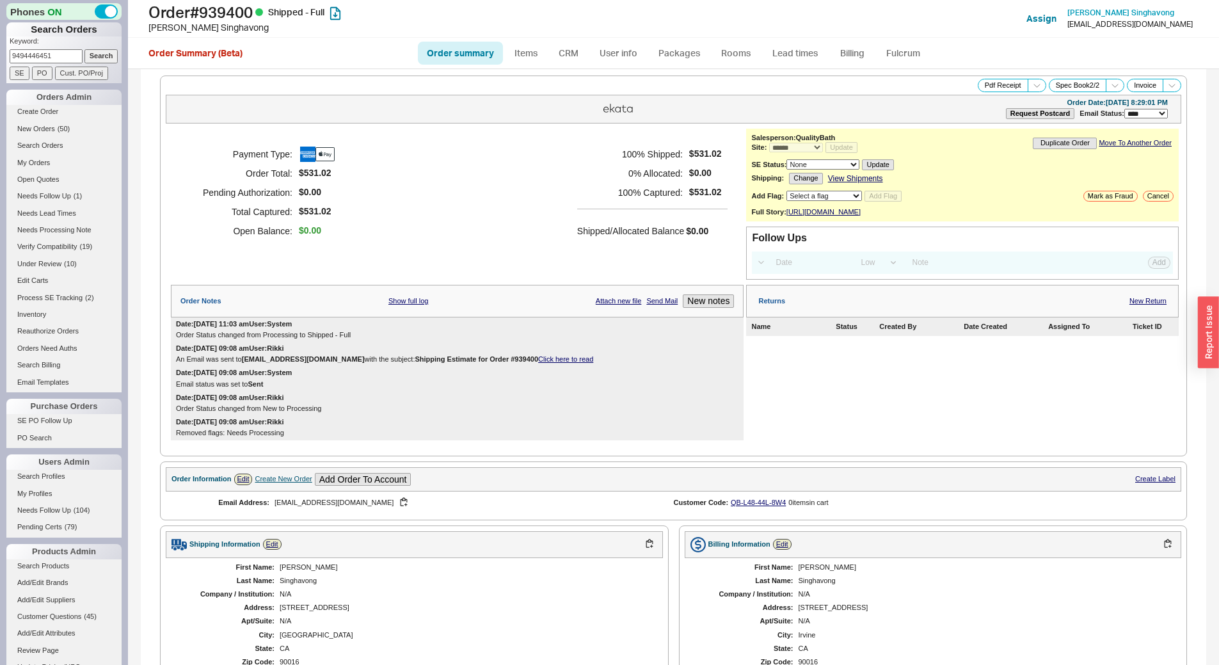
select select "*"
select select "LOW"
select select "3"
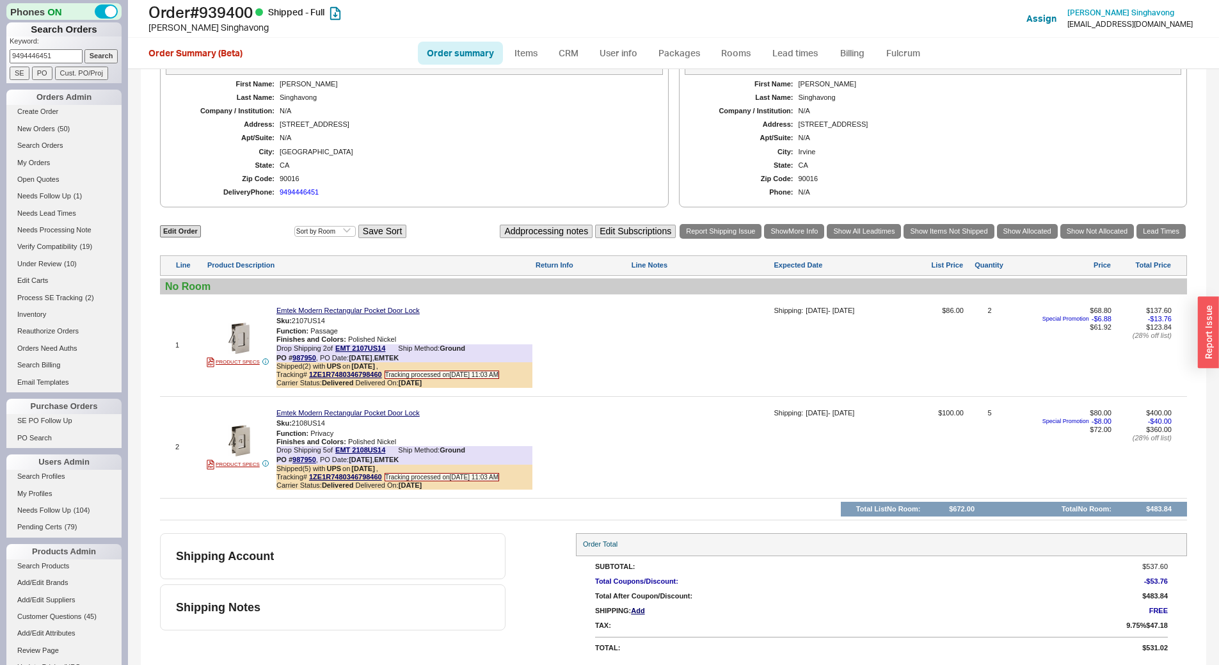
click at [59, 56] on input "9494446451" at bounding box center [46, 55] width 73 height 13
type input "3175772800"
click at [86, 56] on input "Search" at bounding box center [101, 55] width 34 height 13
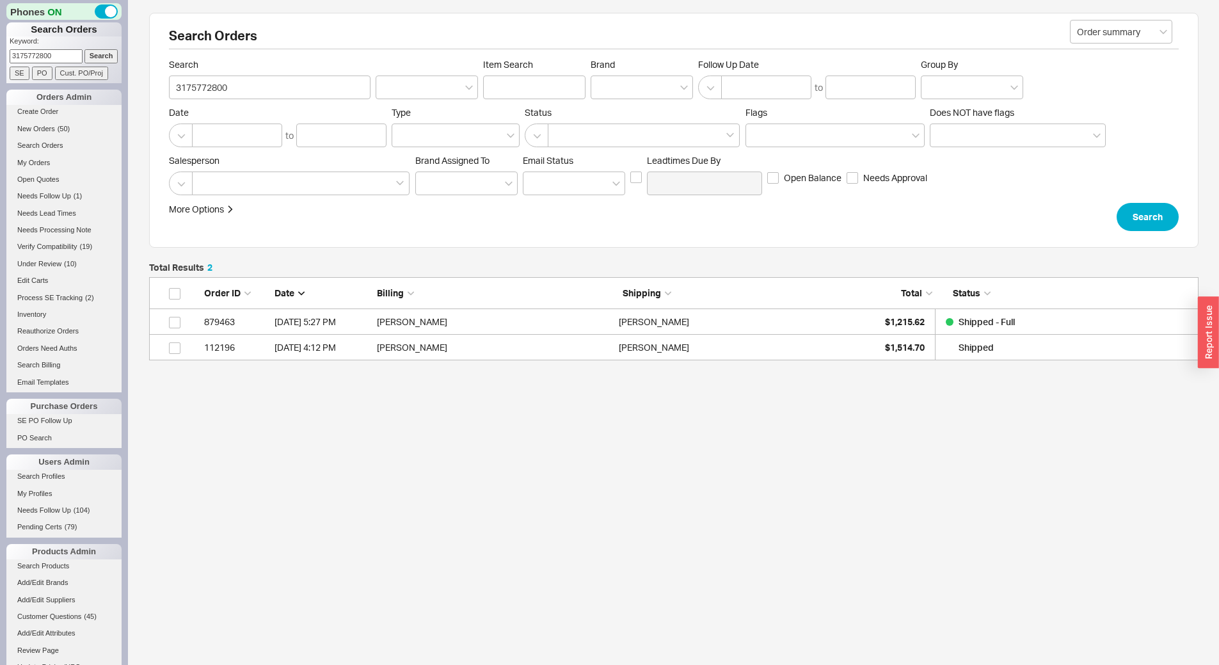
scroll to position [74, 1040]
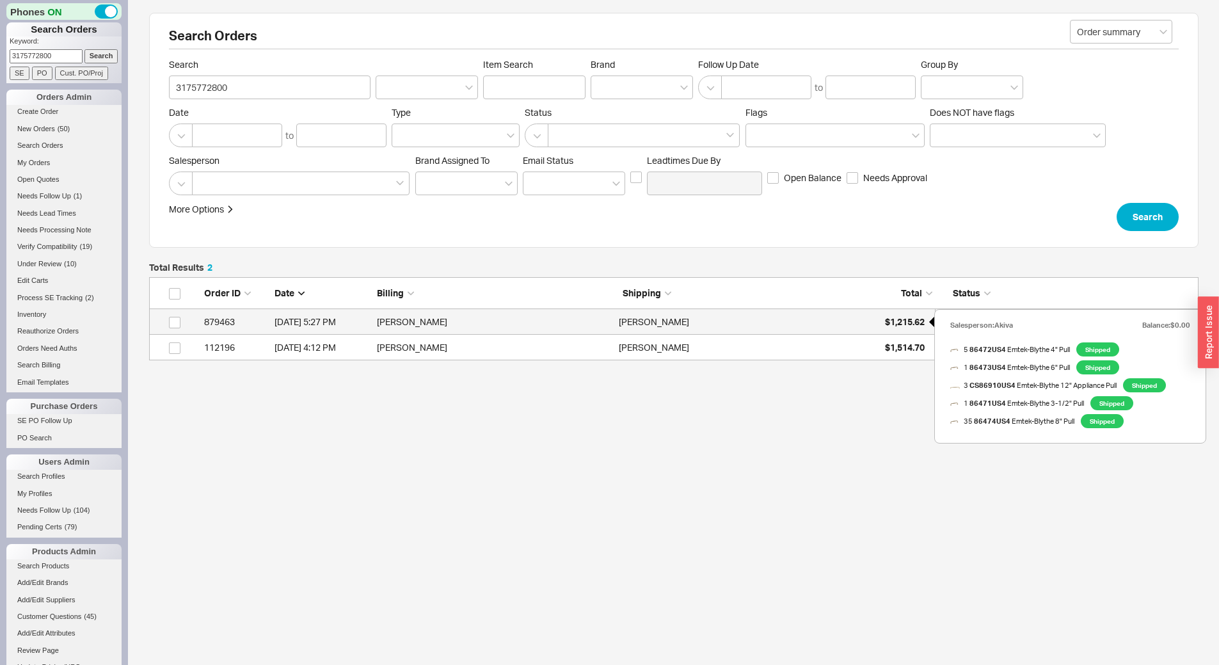
click at [866, 309] on div "$1,215.62" at bounding box center [892, 322] width 64 height 26
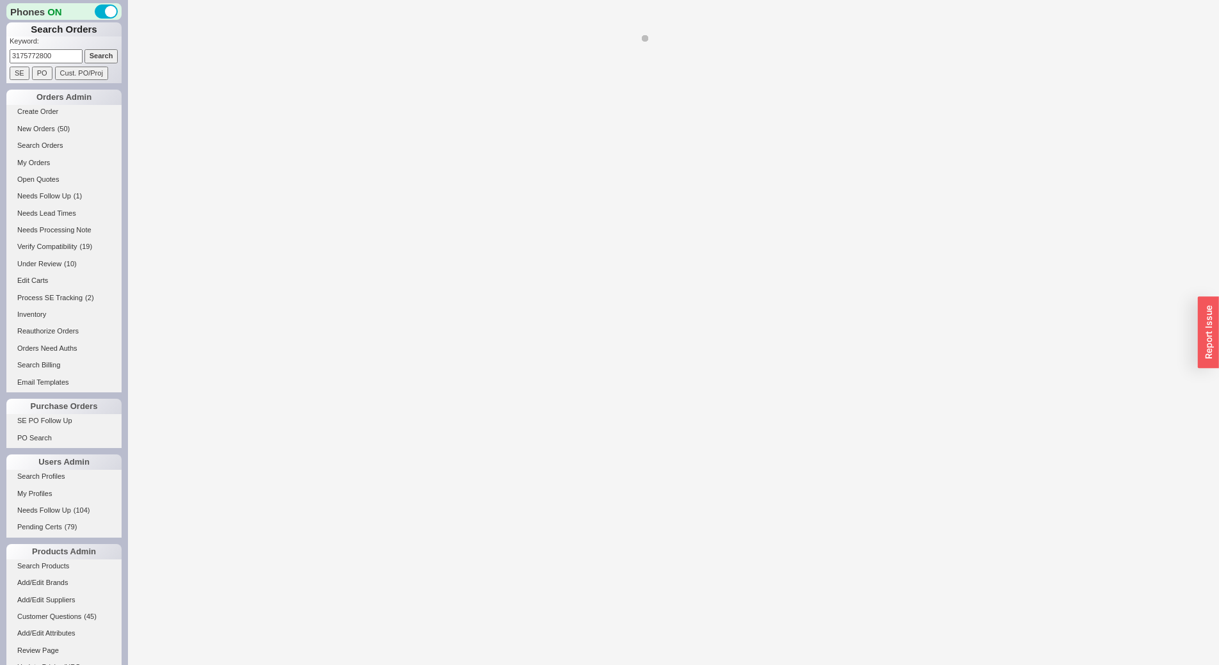
select select "*"
select select "LOW"
select select "3"
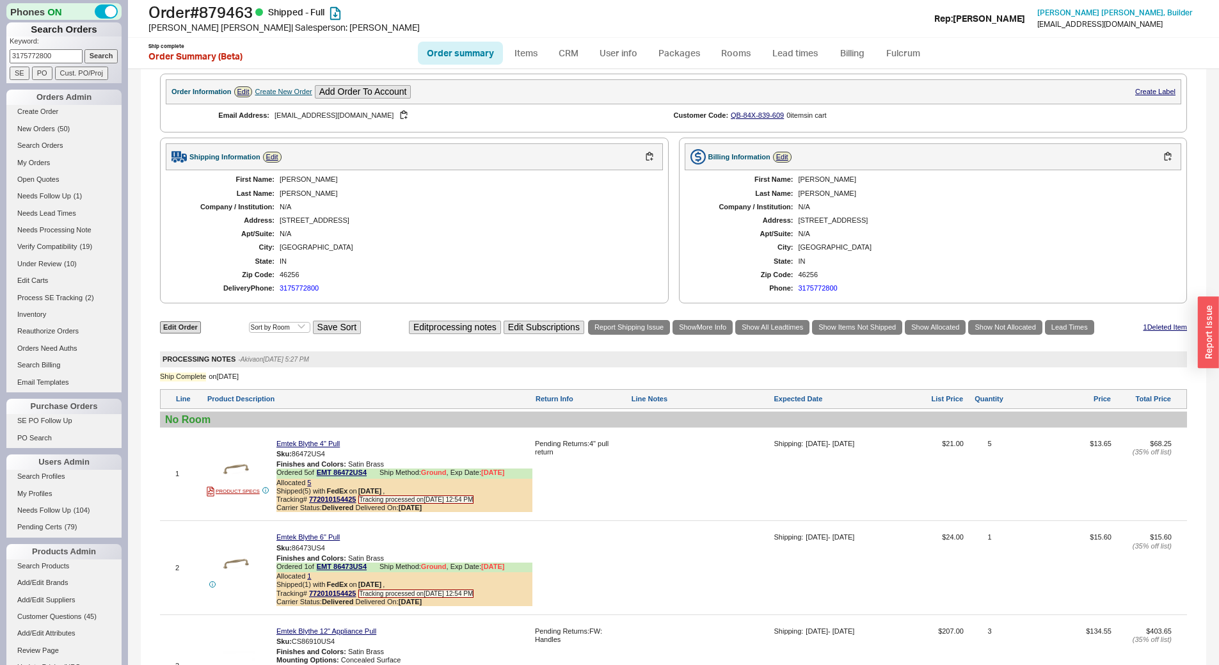
scroll to position [704, 0]
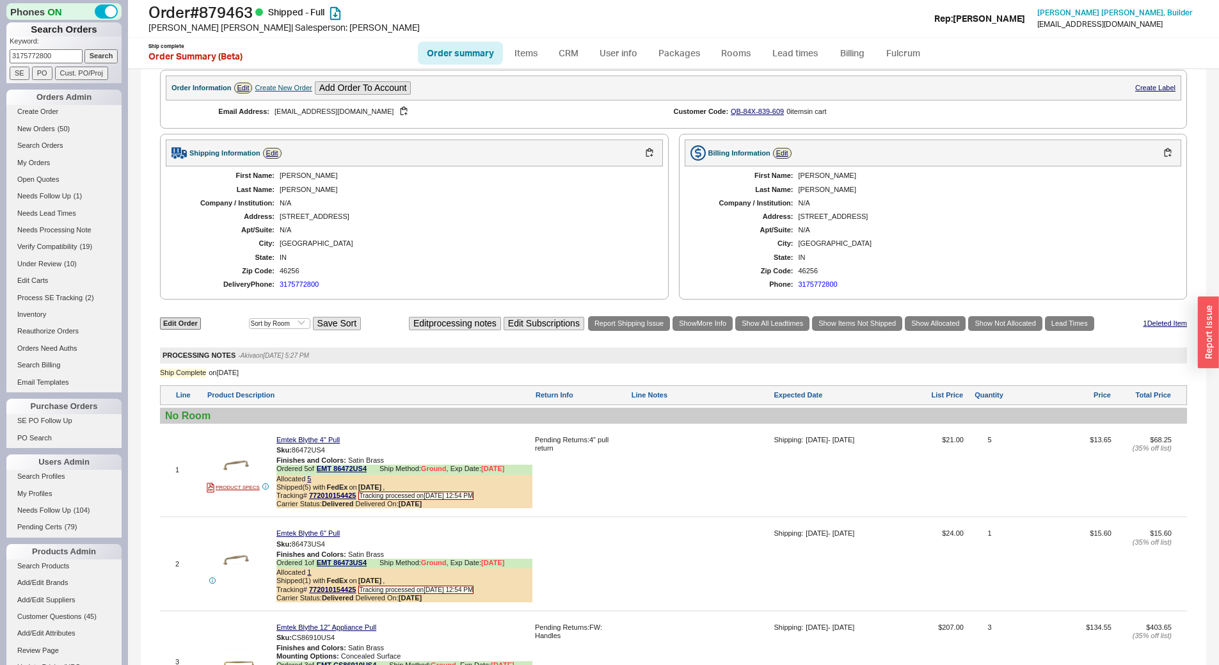
click at [288, 282] on div "3175772800" at bounding box center [299, 284] width 39 height 8
click at [30, 159] on link "My Orders" at bounding box center [63, 162] width 115 height 13
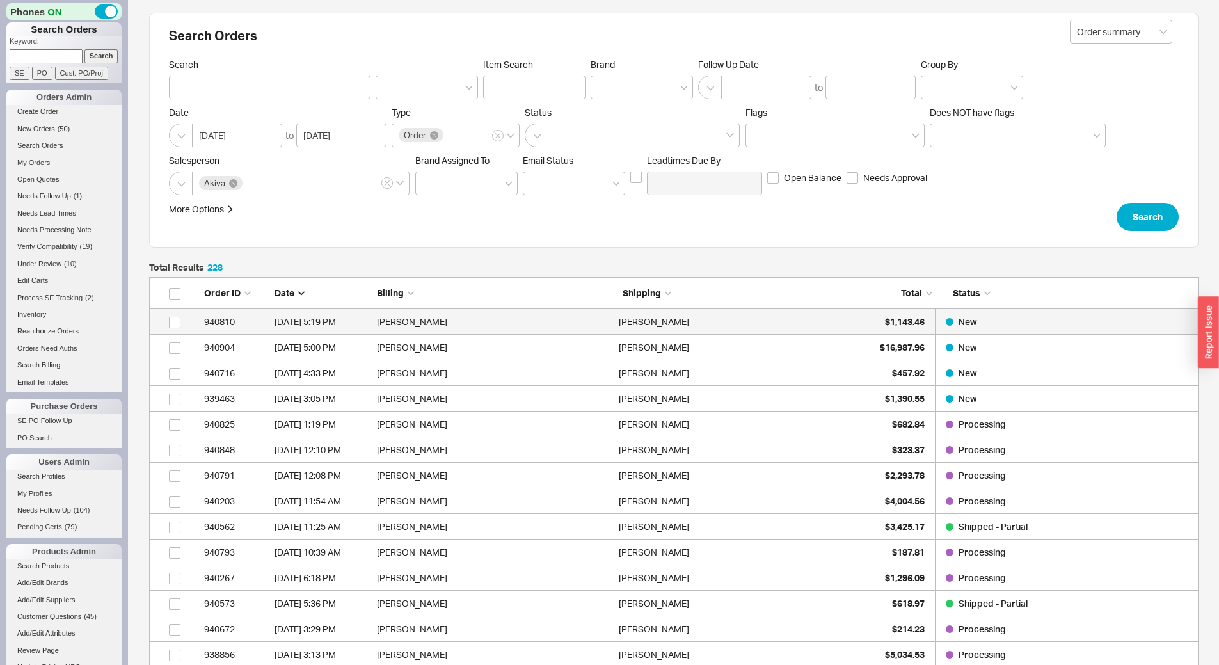
scroll to position [5856, 1040]
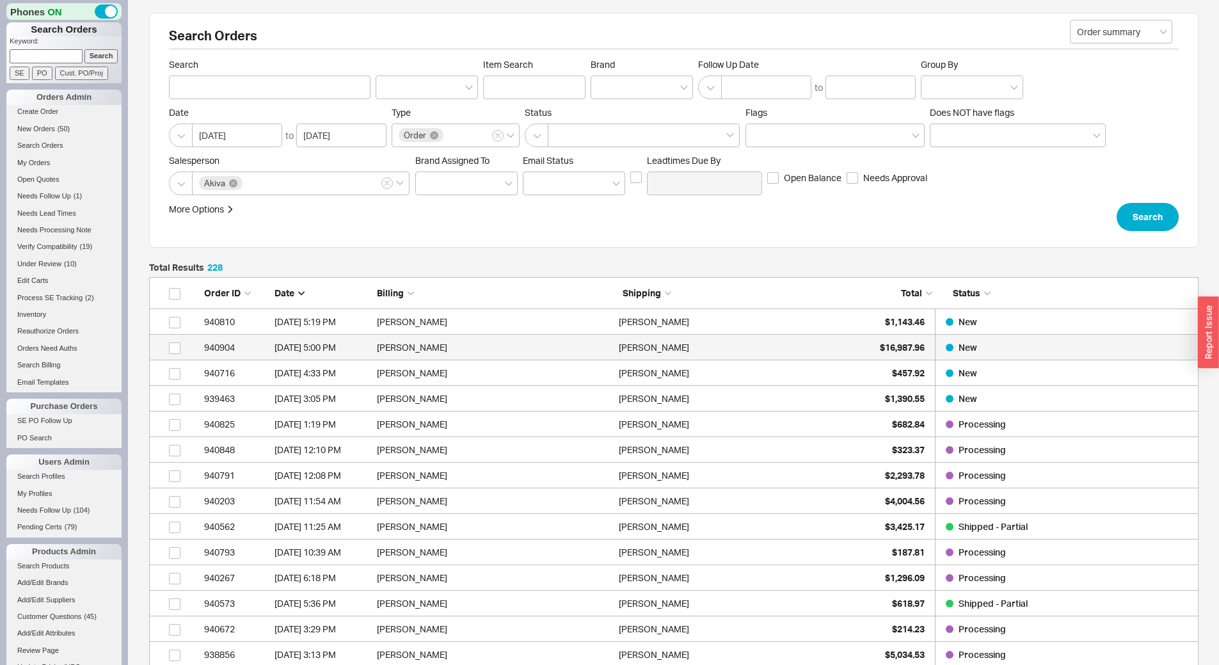
click at [822, 342] on div "[PERSON_NAME]" at bounding box center [736, 348] width 235 height 26
select select "*"
select select "LOW"
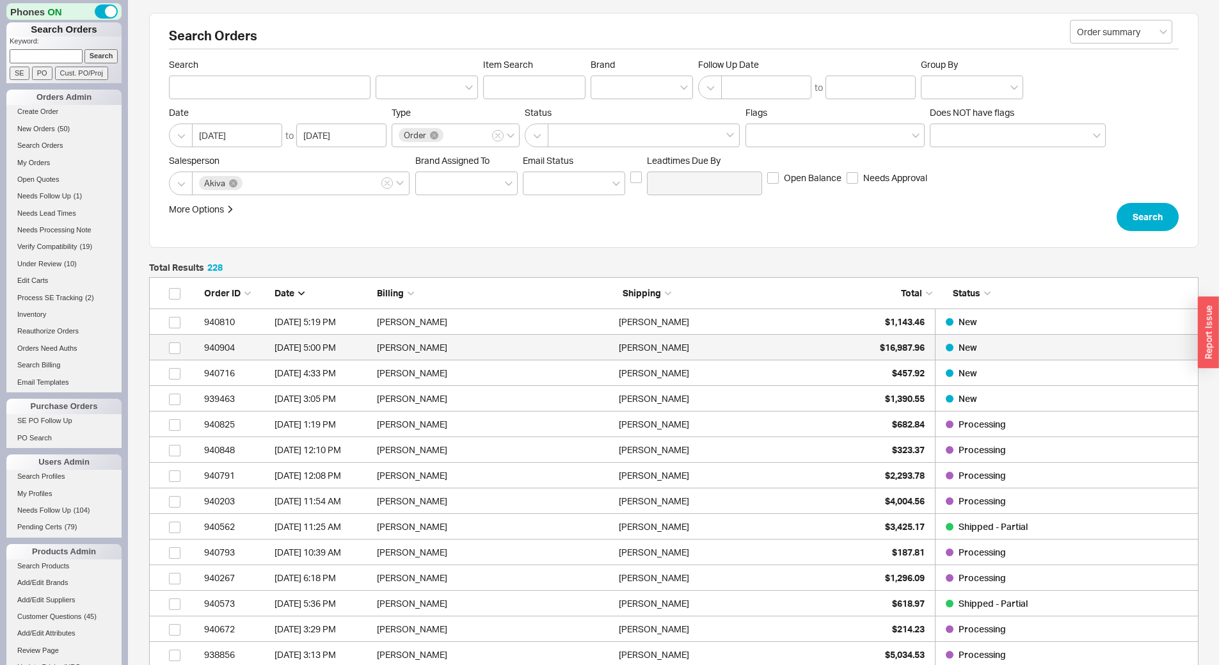
select select "3"
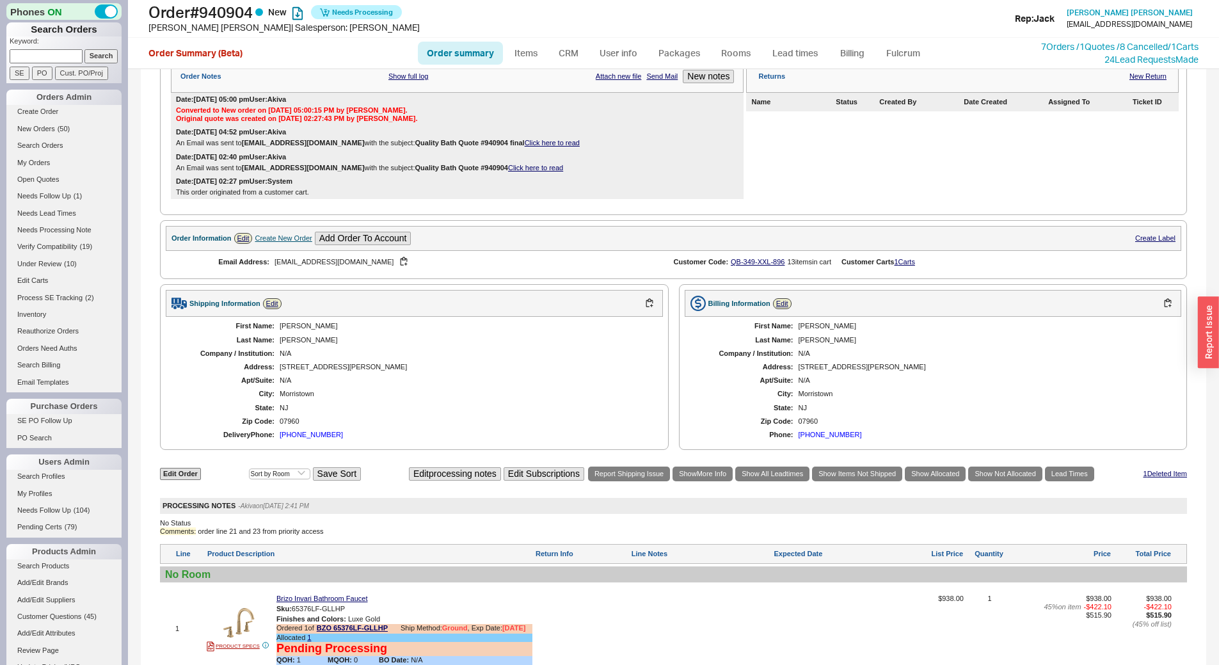
scroll to position [256, 0]
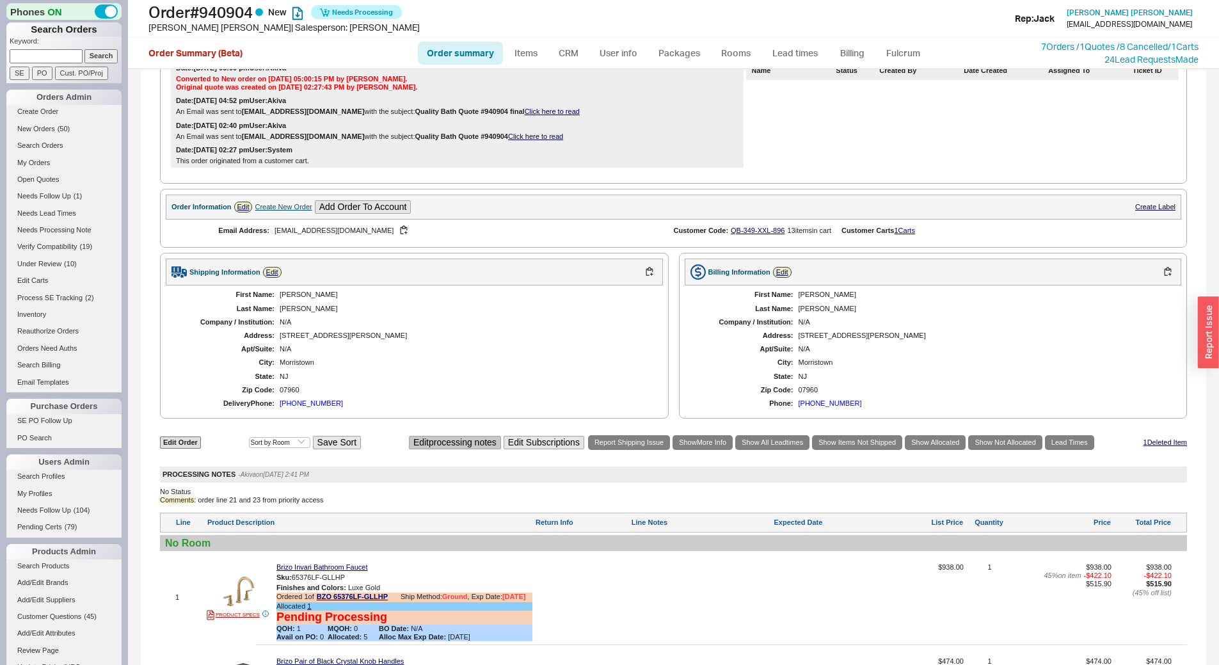
click at [469, 446] on button "Edit processing notes" at bounding box center [455, 442] width 92 height 13
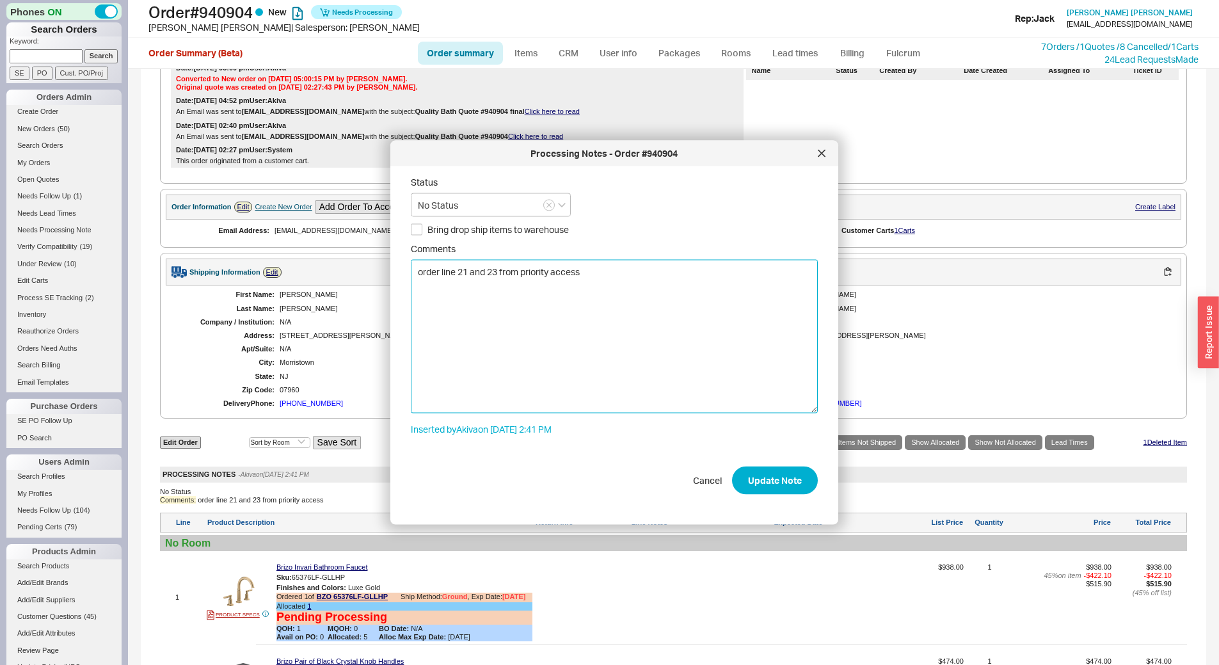
click at [463, 272] on textarea "order line 21 and 23 from priority access" at bounding box center [614, 337] width 407 height 154
click at [489, 271] on textarea "order line 20 and 23 from priority access" at bounding box center [614, 337] width 407 height 154
type textarea "order line 20 and 22 from priority access"
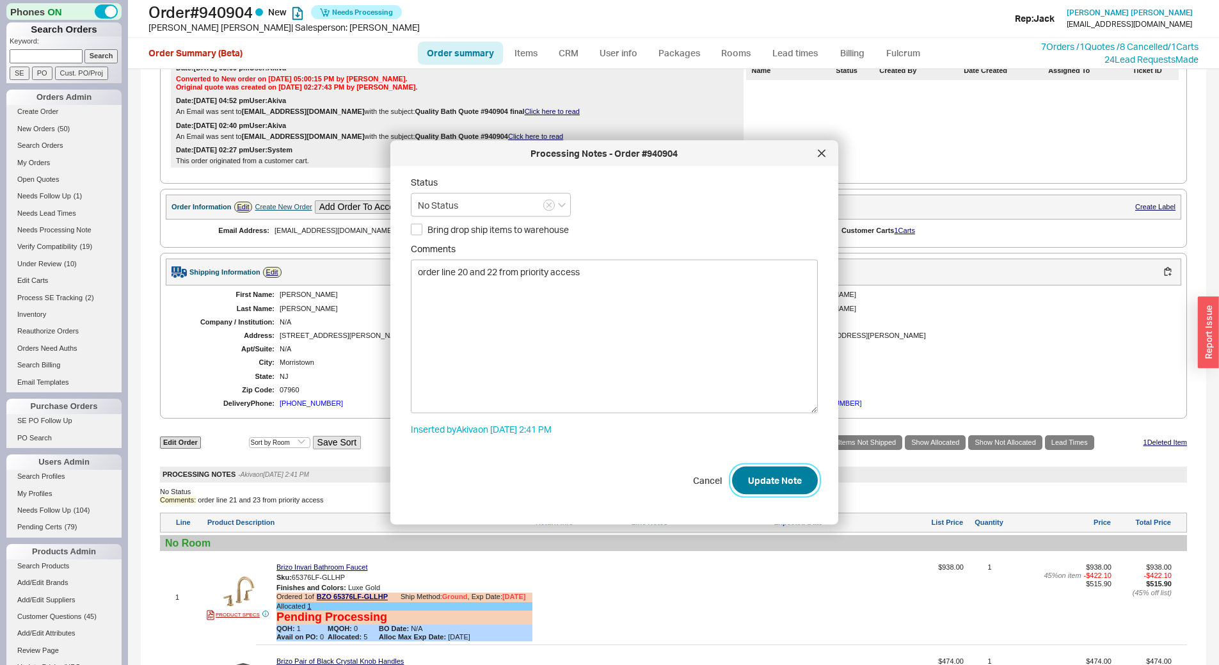
click at [787, 478] on button "Update Note" at bounding box center [775, 480] width 86 height 28
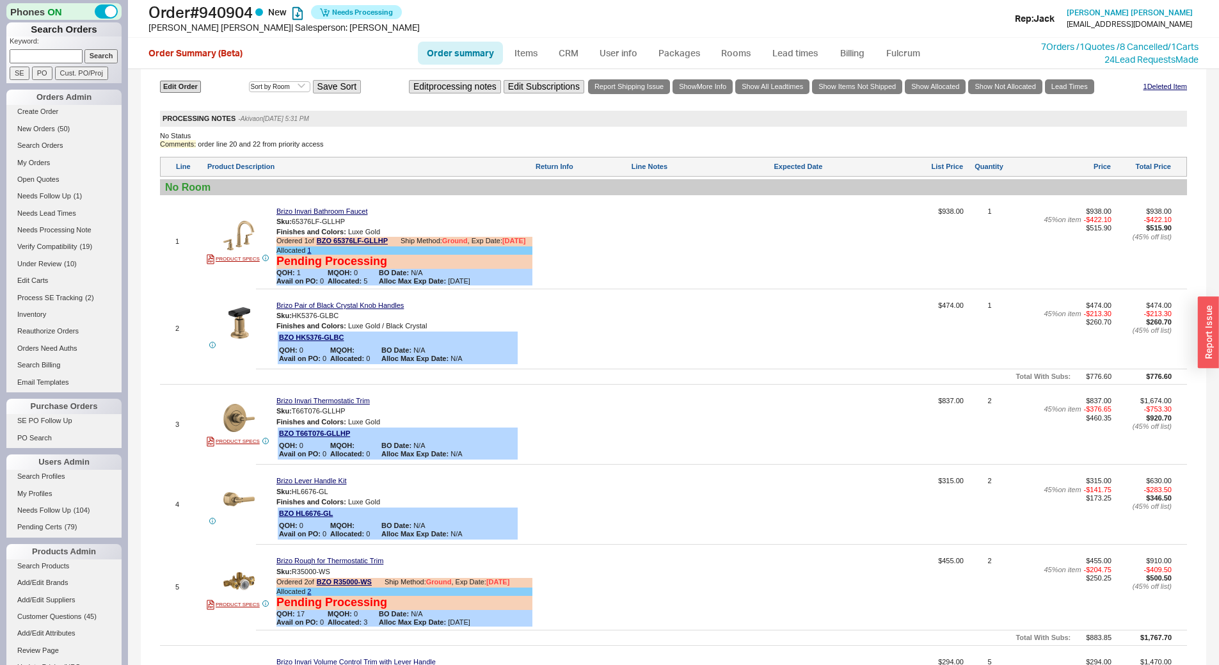
scroll to position [589, 0]
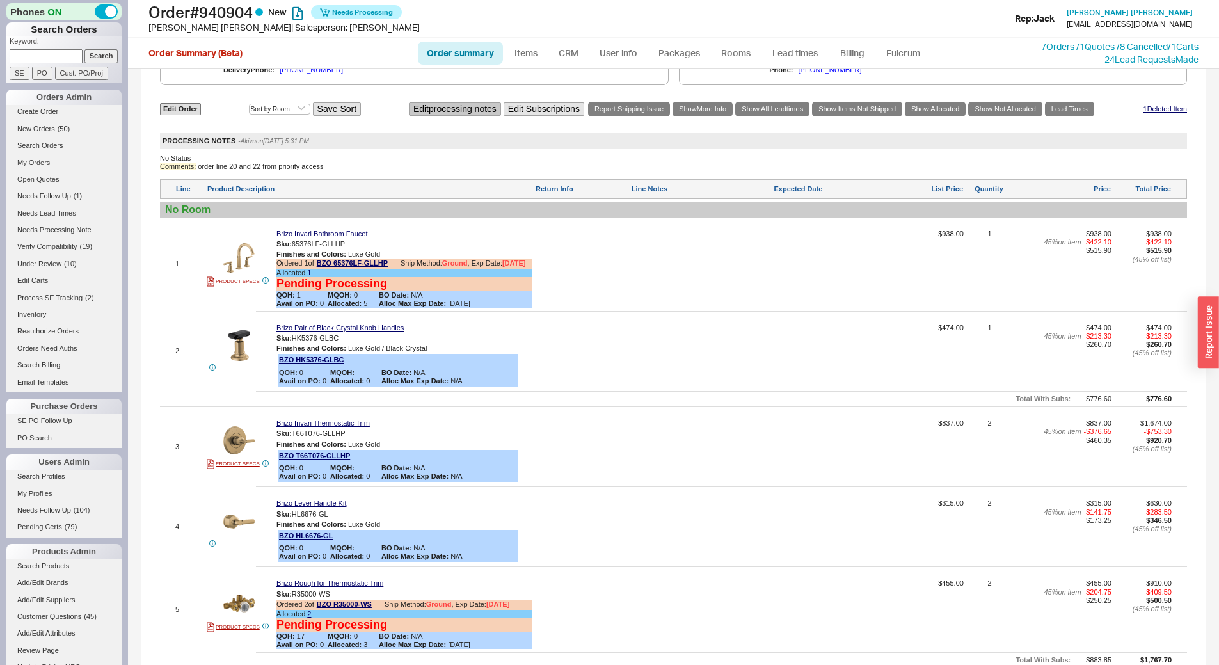
click at [458, 113] on button "Edit processing notes" at bounding box center [455, 108] width 92 height 13
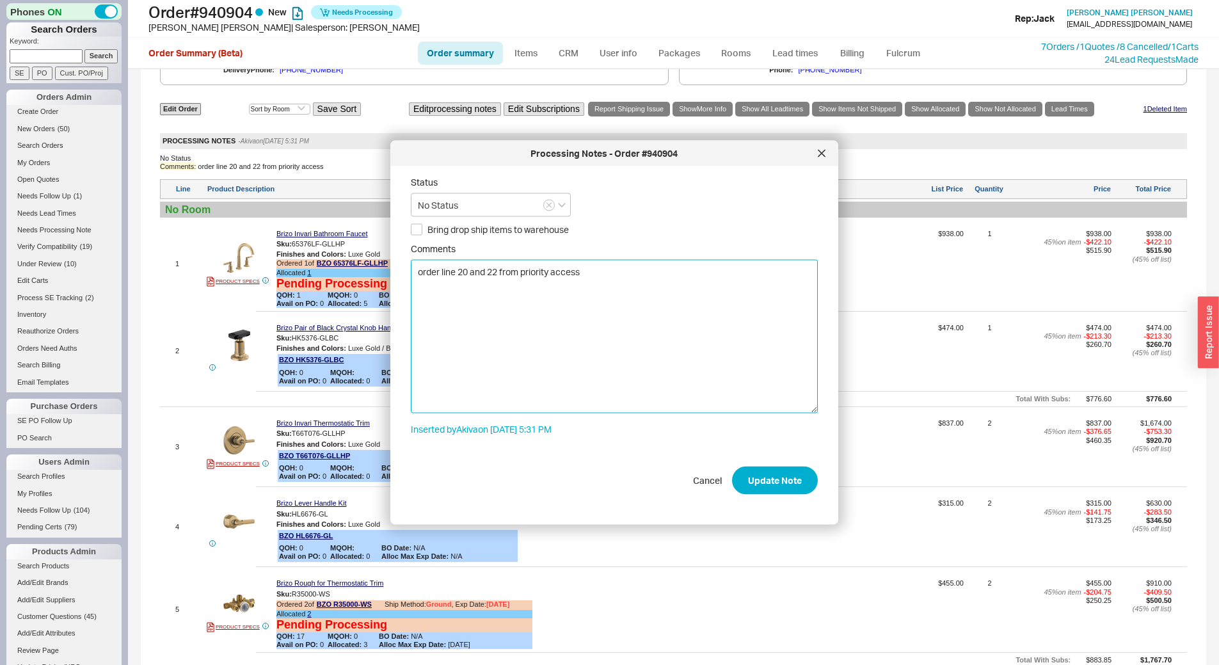
click at [596, 275] on textarea "order line 20 and 22 from priority access" at bounding box center [614, 337] width 407 height 154
type textarea "order line 20 and 22 from priority access (tub filler & handle)"
click at [745, 476] on button "Update Note" at bounding box center [775, 480] width 86 height 28
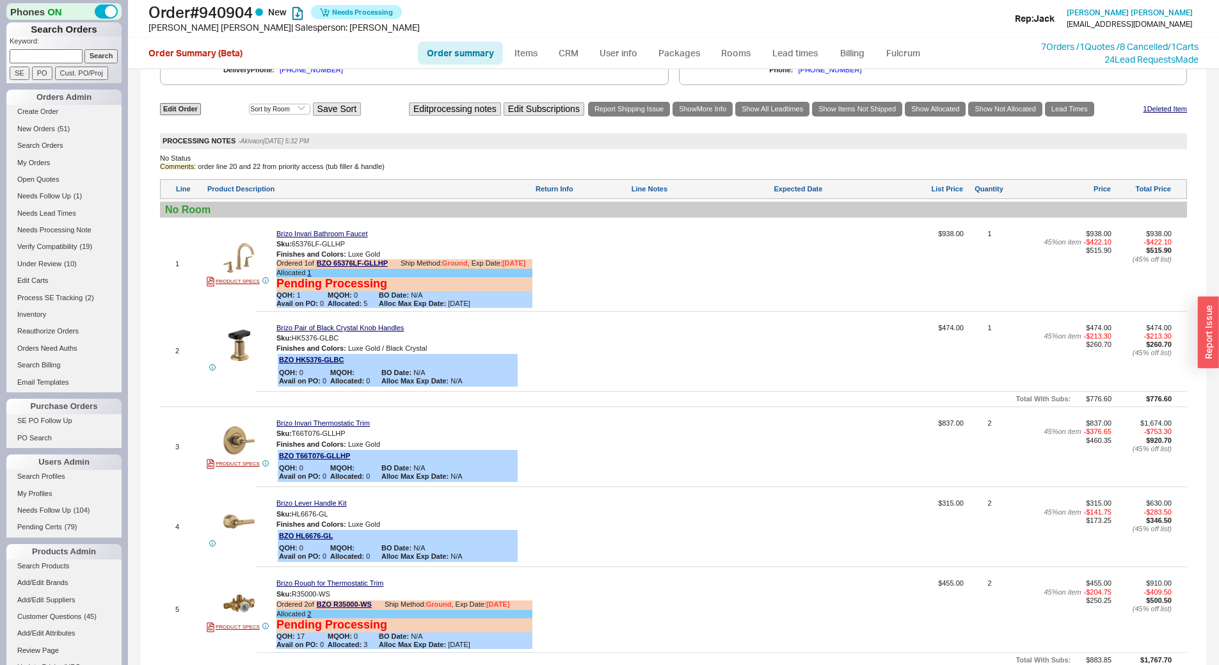
click at [51, 53] on input at bounding box center [46, 55] width 73 height 13
type input "qbr0w33rx9w"
click at [84, 49] on input "Search" at bounding box center [101, 55] width 34 height 13
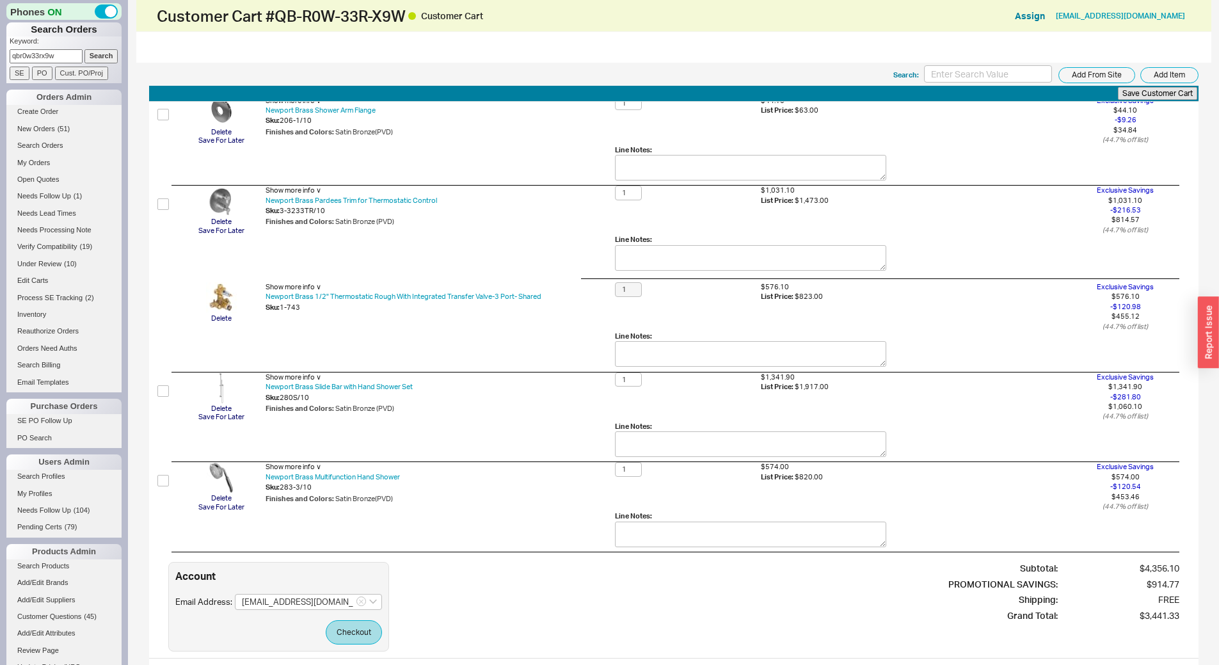
scroll to position [256, 0]
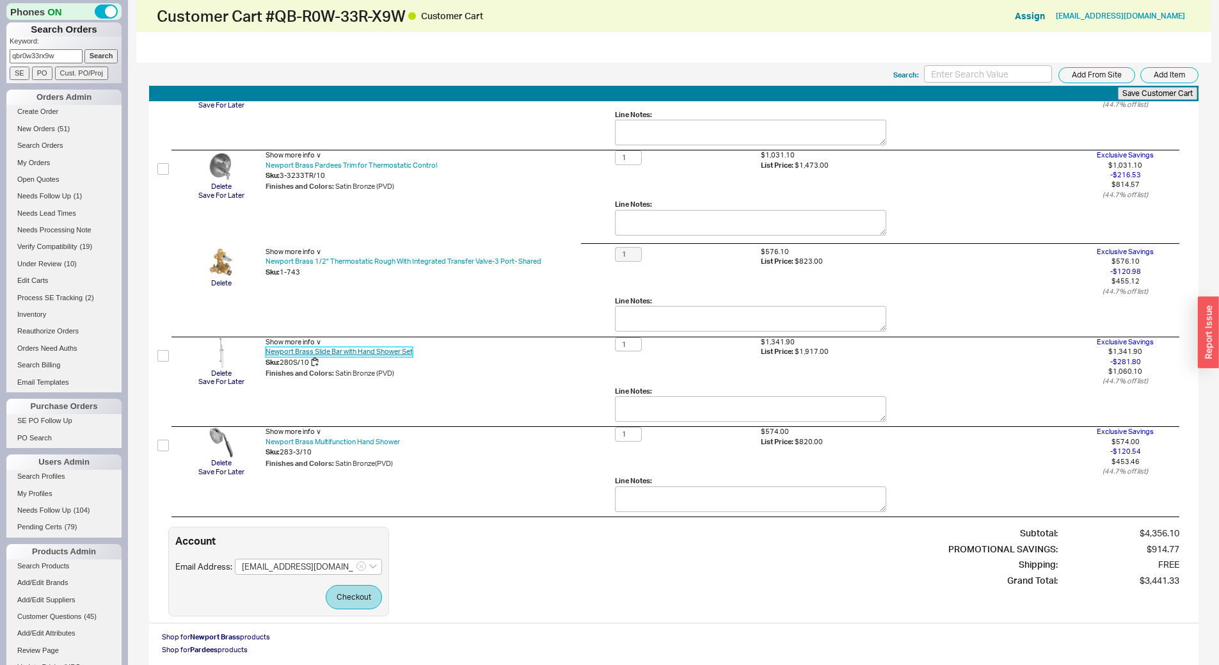
click at [333, 354] on link "Newport Brass Slide Bar with Hand Shower Set" at bounding box center [338, 352] width 147 height 10
click at [401, 163] on link "Newport Brass Pardees Trim for Thermostatic Control" at bounding box center [350, 166] width 171 height 10
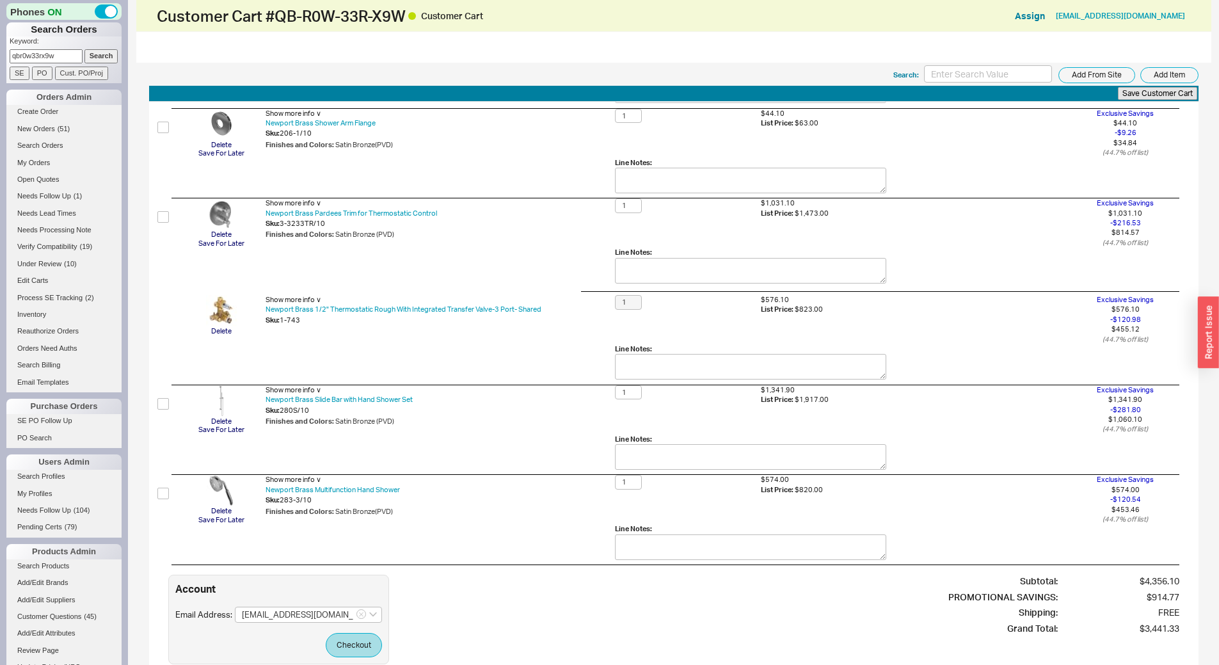
scroll to position [284, 0]
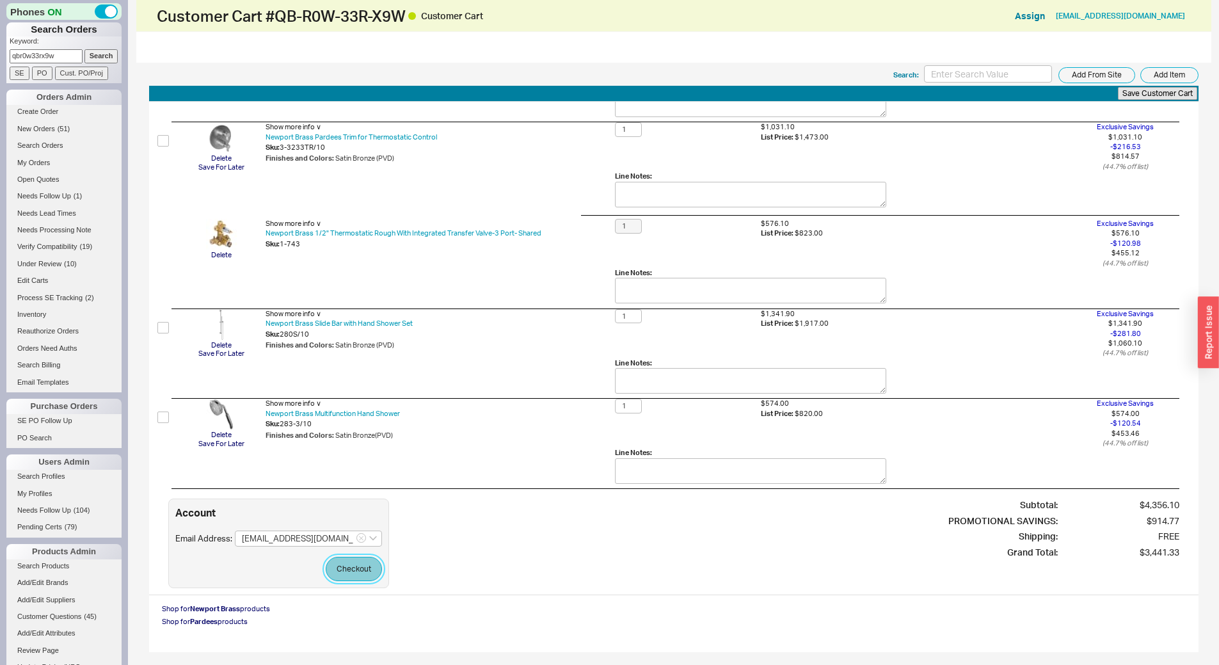
click at [357, 574] on button "Checkout" at bounding box center [354, 569] width 56 height 24
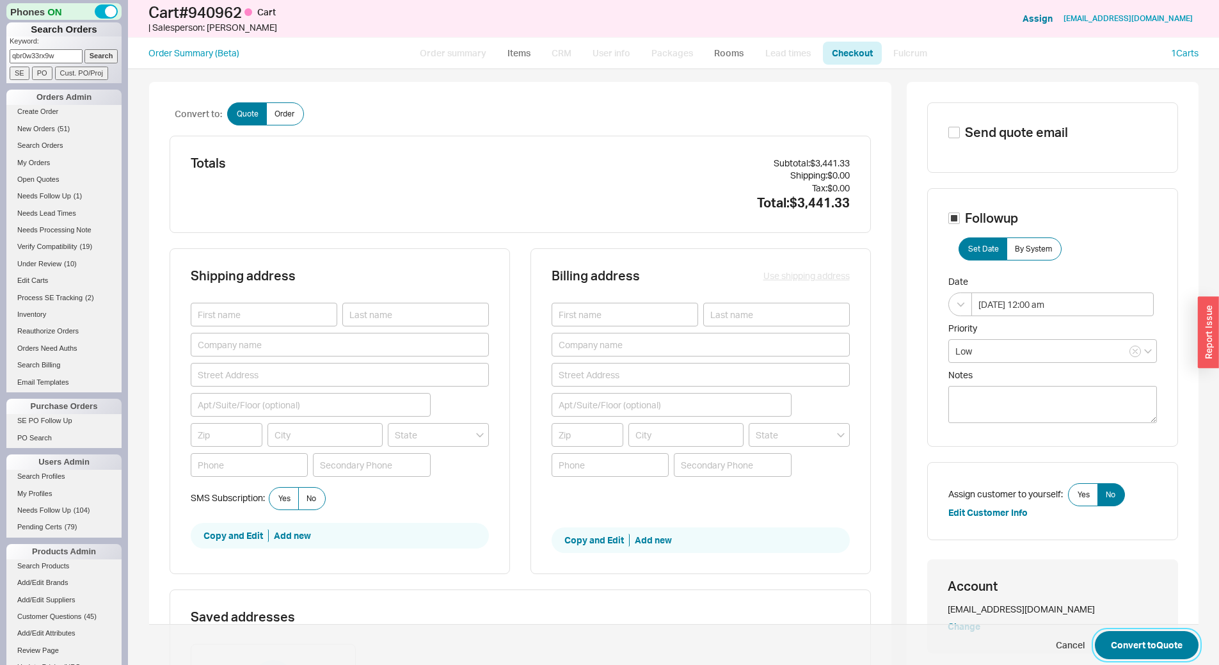
click at [1144, 647] on button "Convert to Quote" at bounding box center [1147, 645] width 104 height 28
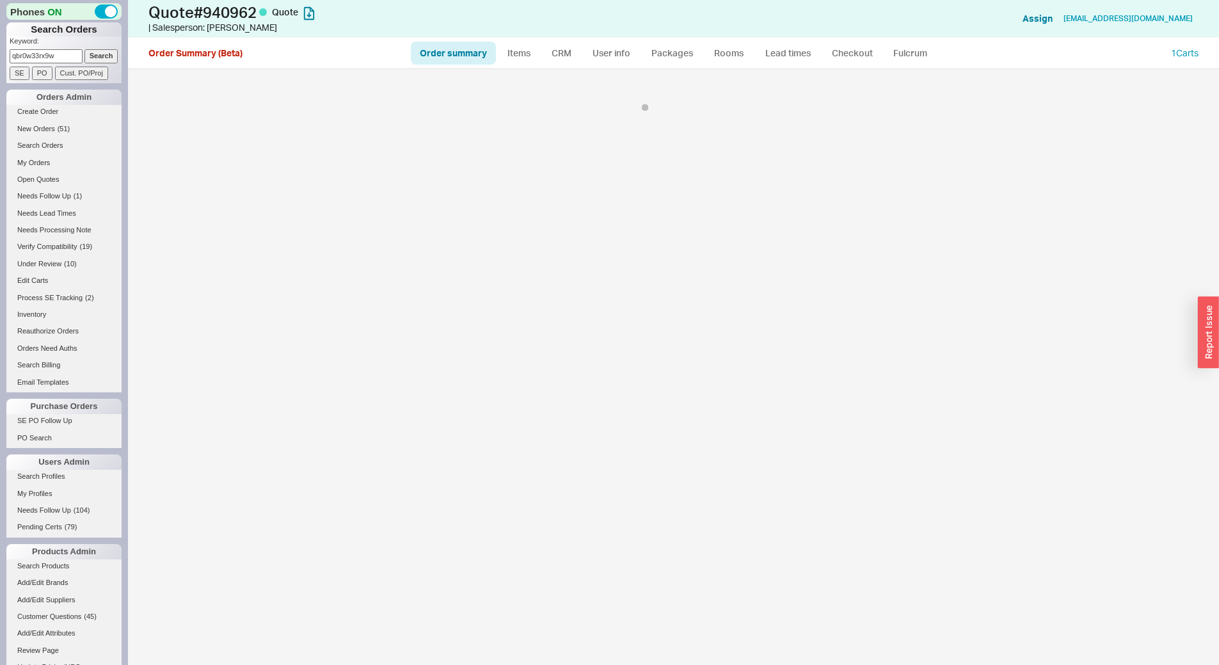
select select "*"
select select "LOW"
select select "3"
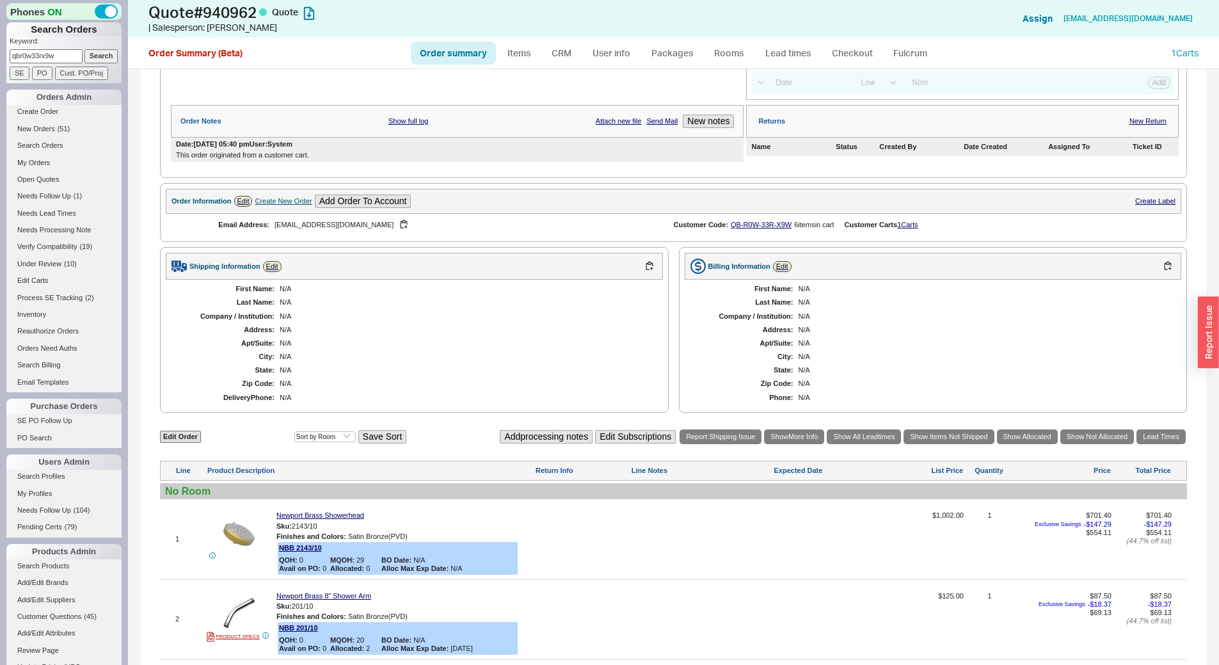
scroll to position [512, 0]
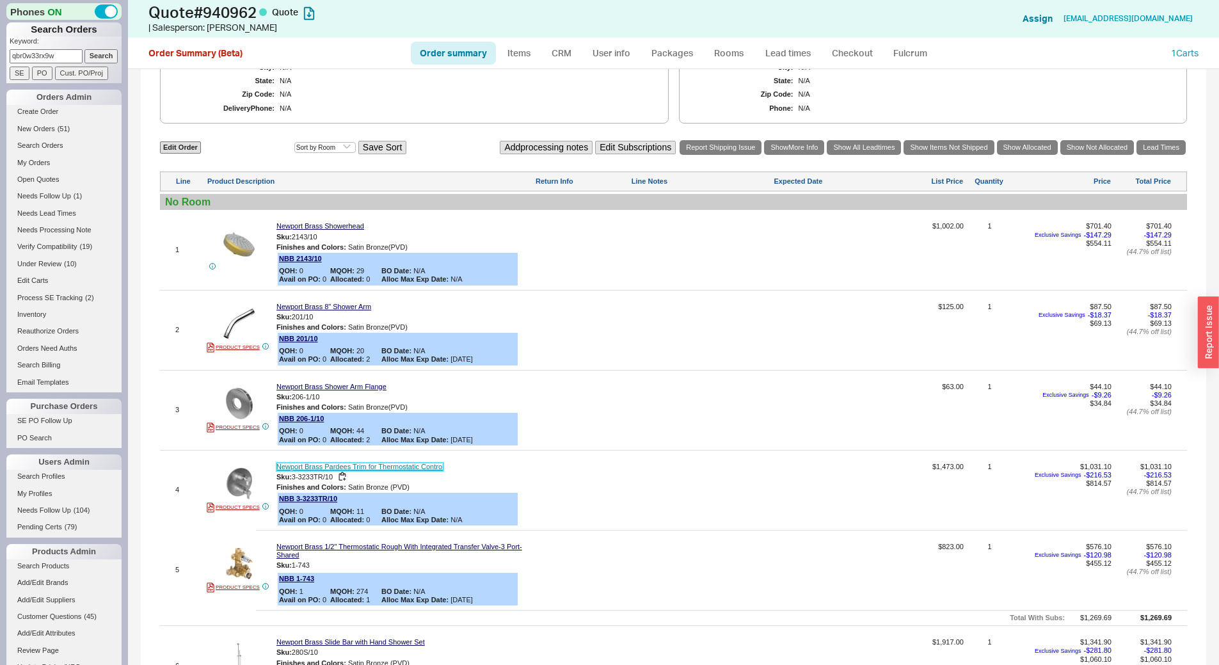
click at [354, 467] on link "Newport Brass Pardees Trim for Thermostatic Control" at bounding box center [359, 467] width 167 height 8
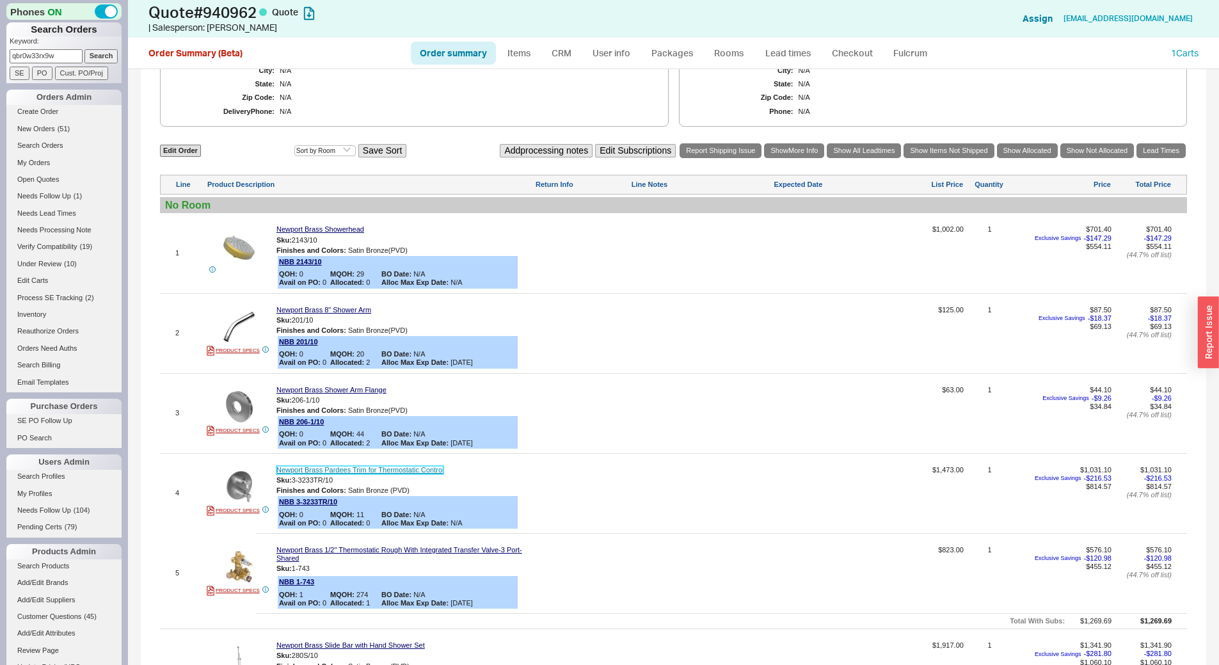
scroll to position [415, 0]
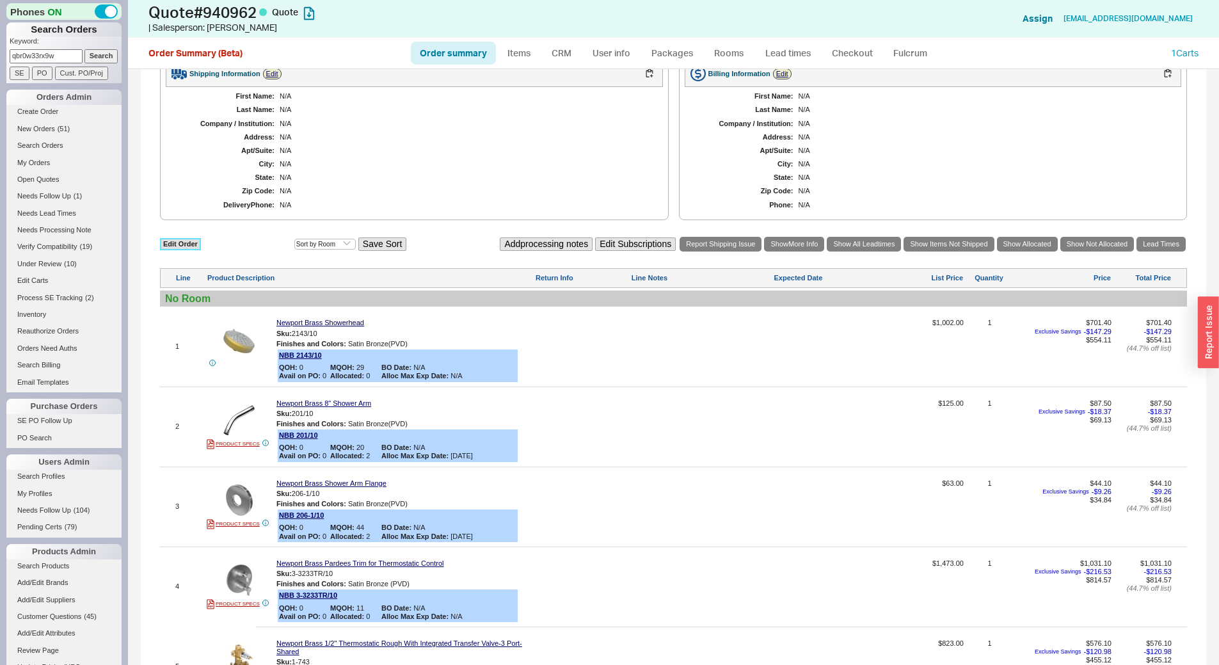
click at [192, 241] on link "Edit Order" at bounding box center [180, 244] width 41 height 12
select select "3"
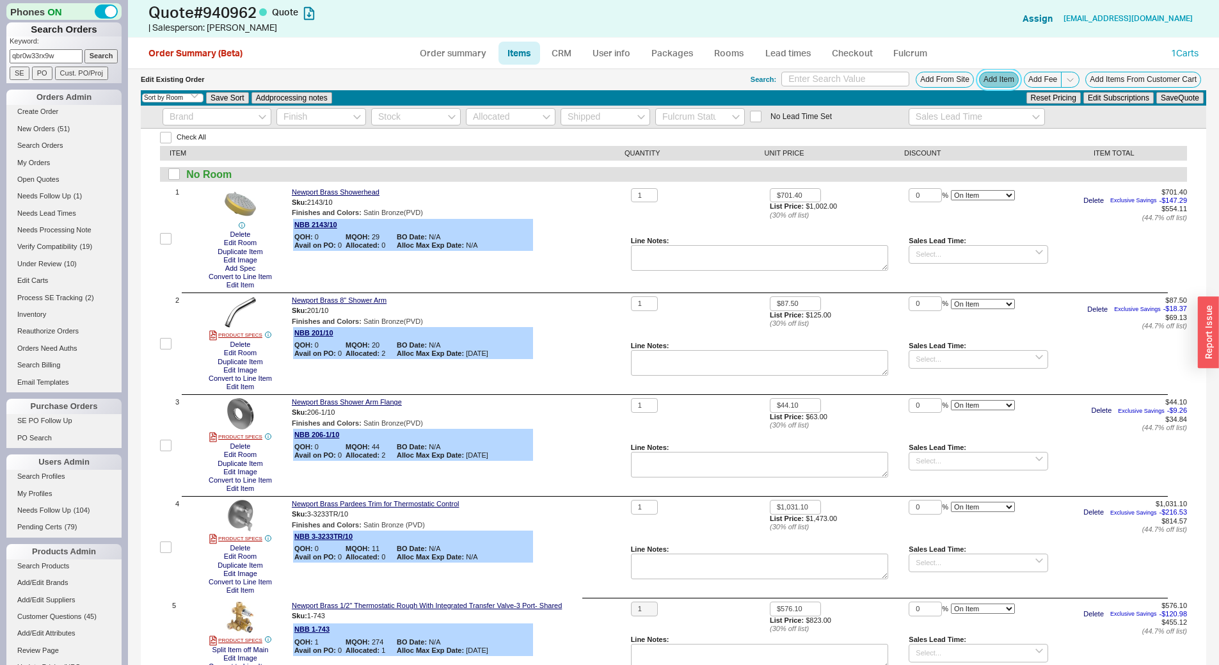
click at [987, 77] on button "Add Item" at bounding box center [999, 80] width 40 height 16
click at [593, 585] on div "Newport Brass Pardees Trim for Thermostatic Control Sku: 3-3233TR/10 Finishes a…" at bounding box center [459, 547] width 334 height 95
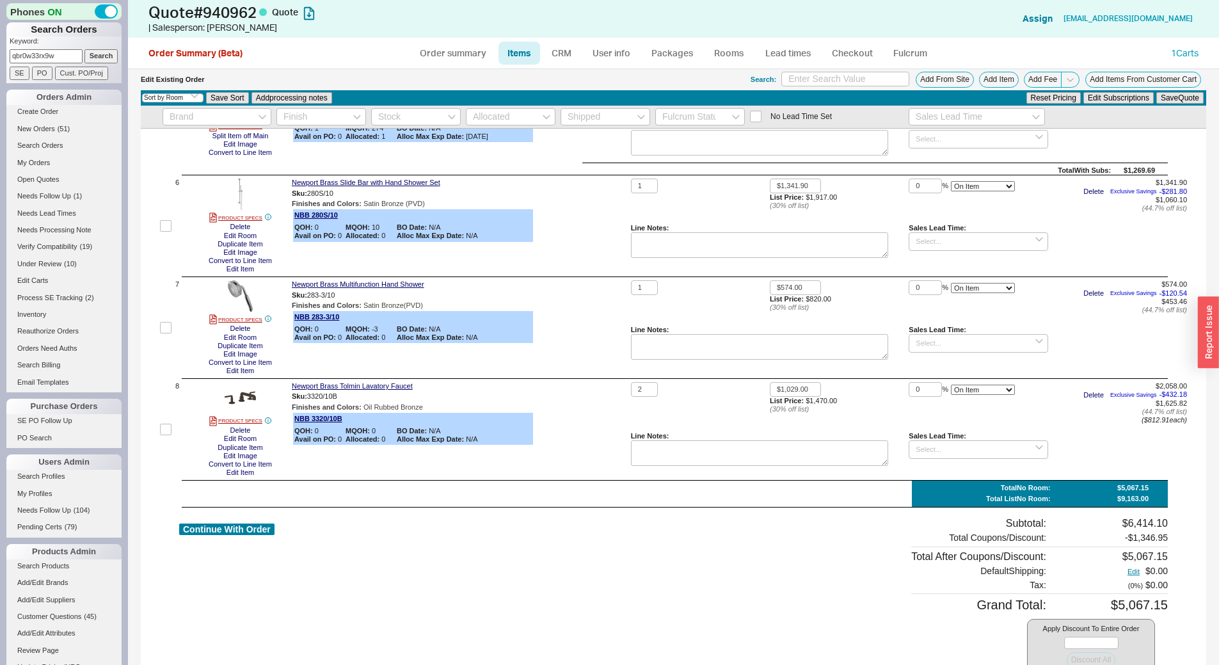
scroll to position [578, 0]
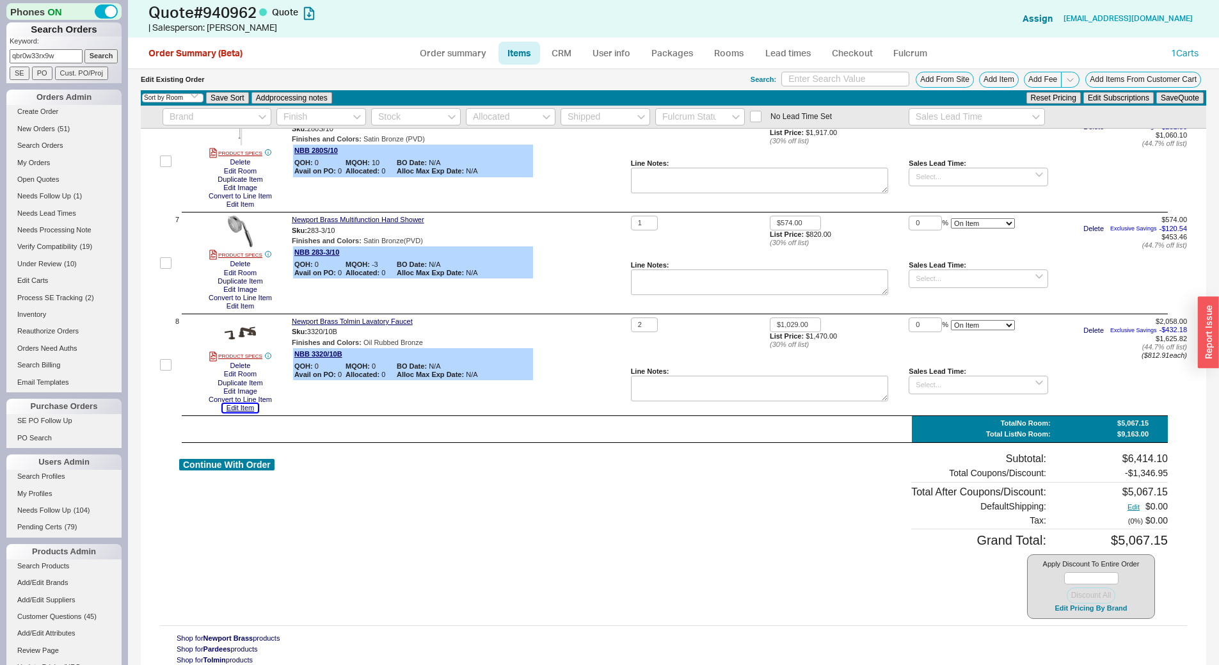
click at [247, 408] on button "Edit Item" at bounding box center [240, 408] width 35 height 8
click at [370, 318] on link "Newport Brass Tolmin Lavatory Faucet" at bounding box center [352, 321] width 121 height 8
click at [997, 79] on button "Add Item" at bounding box center [999, 80] width 40 height 16
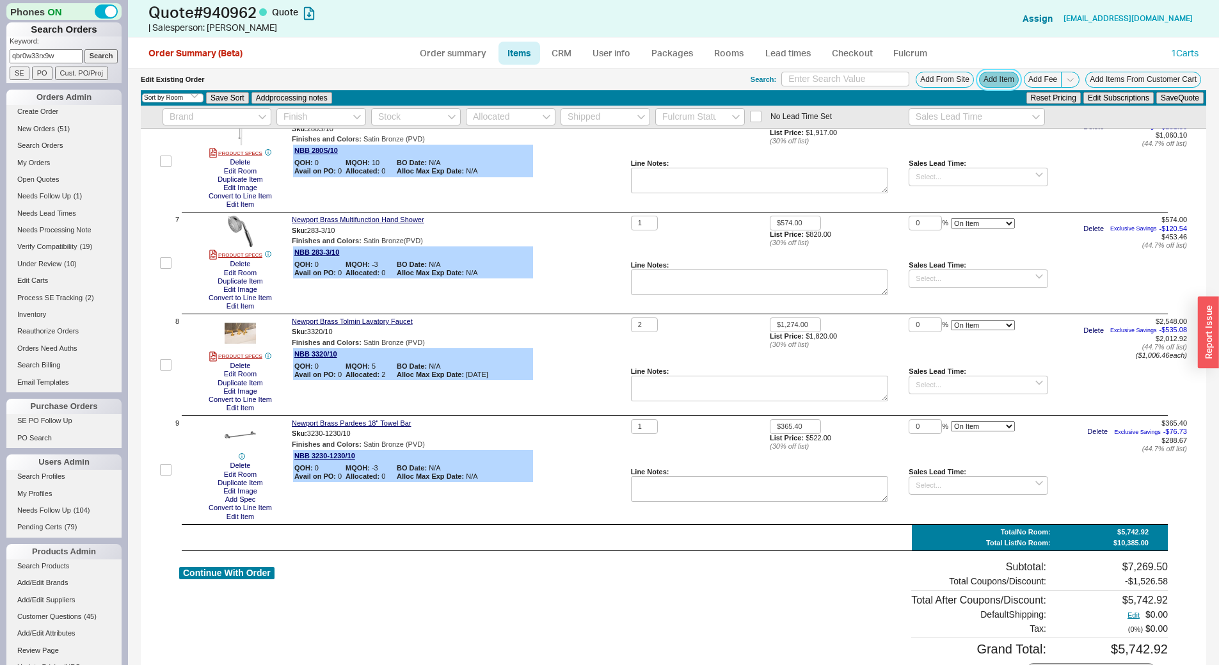
click at [979, 77] on button "Add Item" at bounding box center [999, 80] width 40 height 16
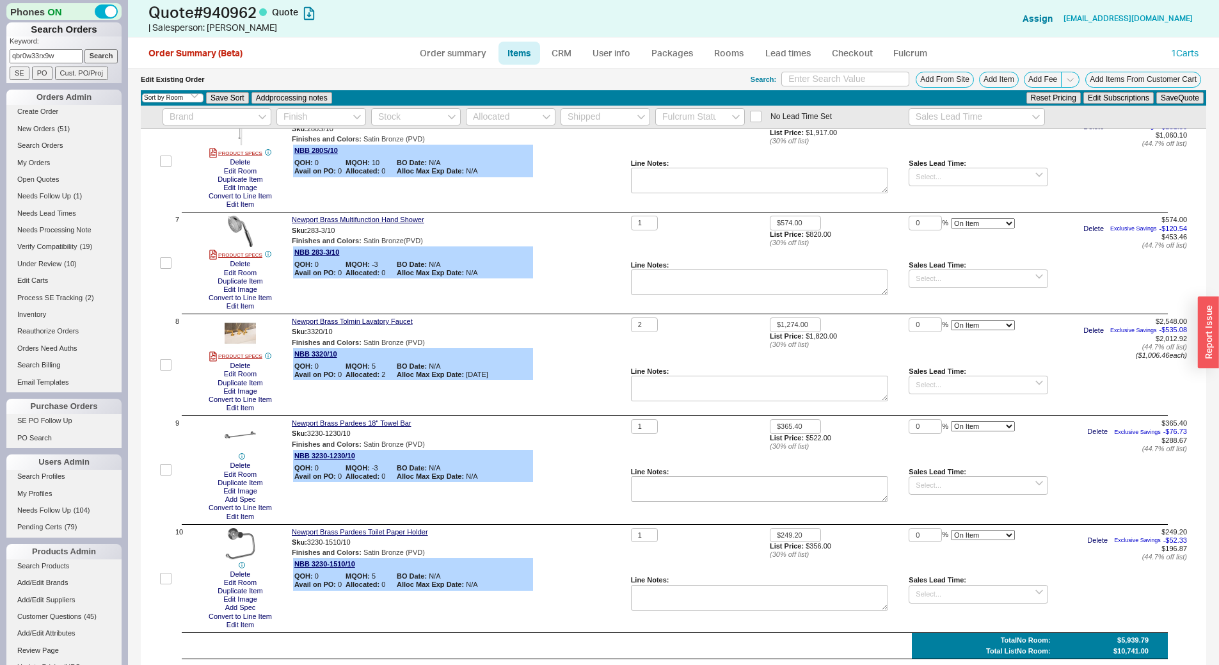
click at [468, 618] on div "Newport Brass Pardees Toilet Paper Holder Sku: 3230-1510/10 Finishes and Colors…" at bounding box center [459, 578] width 334 height 101
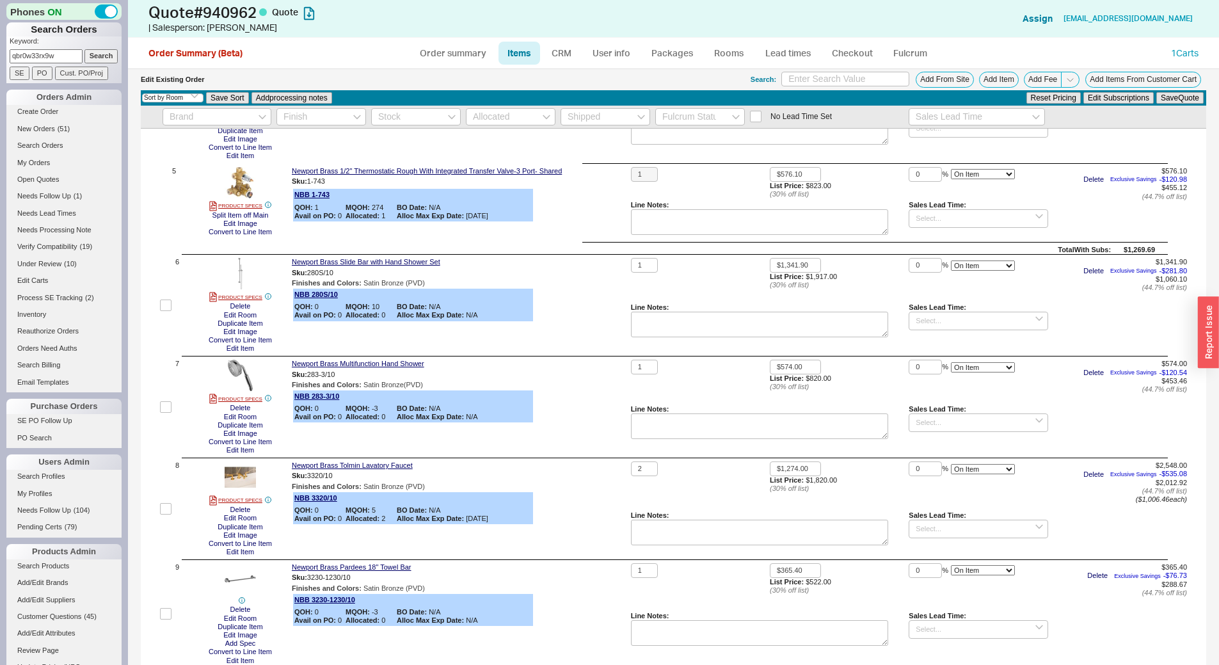
scroll to position [448, 0]
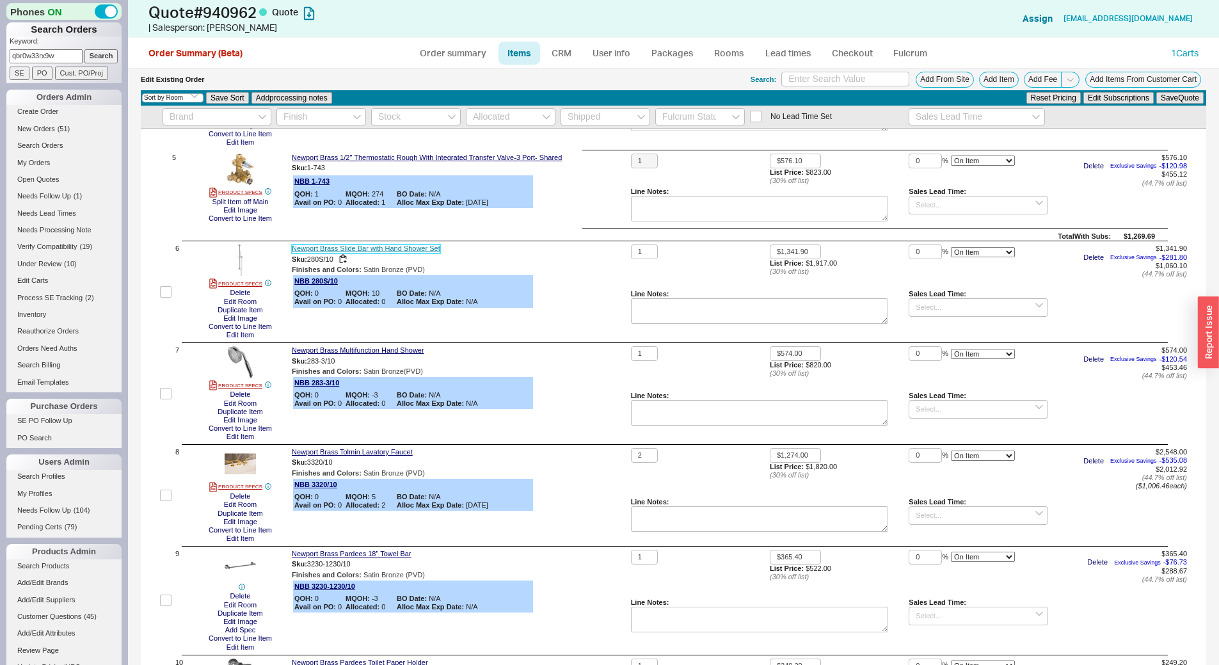
click at [399, 249] on link "Newport Brass Slide Bar with Hand Shower Set" at bounding box center [366, 248] width 148 height 8
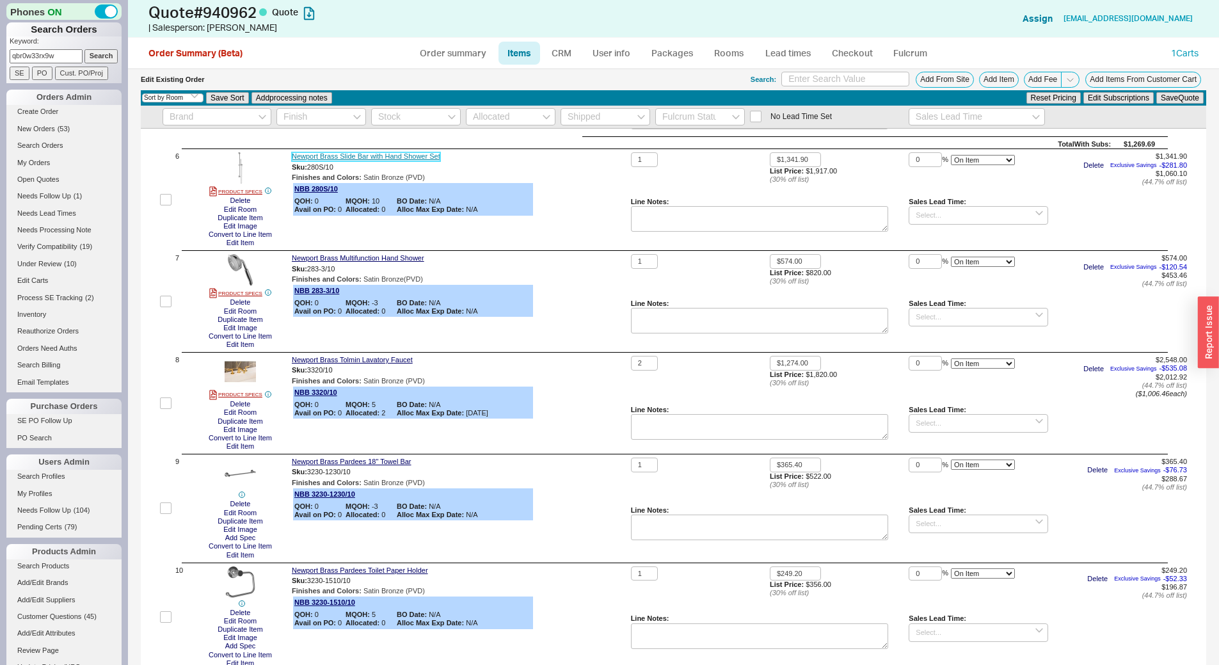
scroll to position [347, 0]
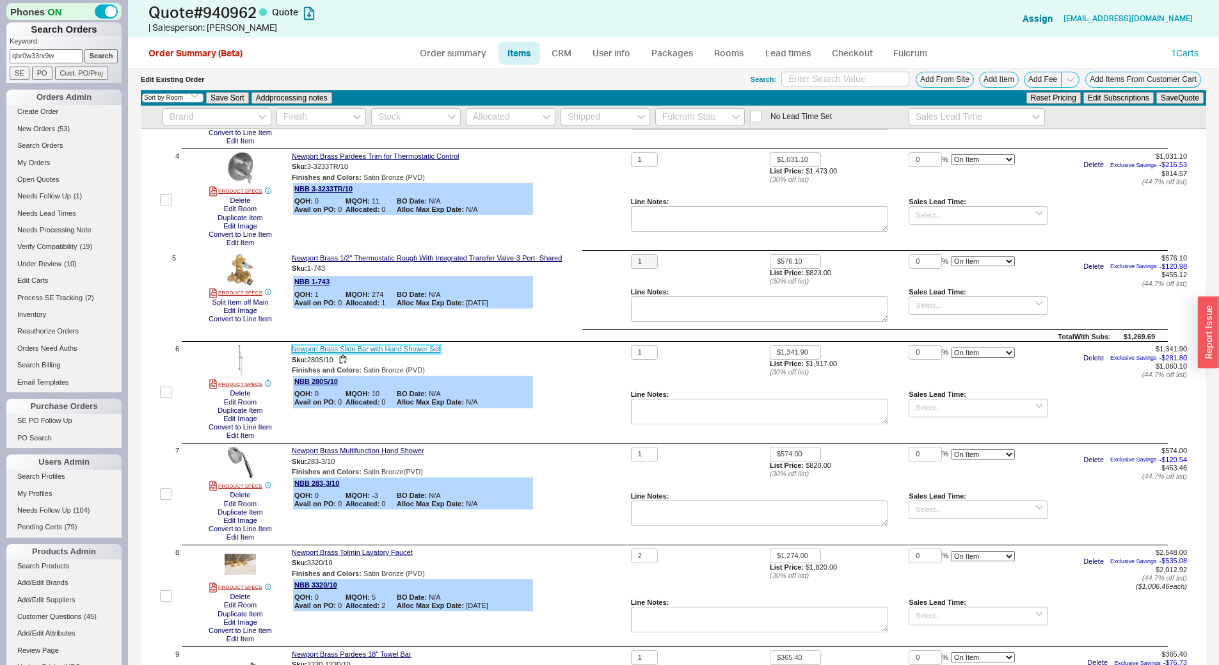
click at [383, 349] on link "Newport Brass Slide Bar with Hand Shower Set" at bounding box center [366, 349] width 148 height 8
click at [994, 79] on button "Add Item" at bounding box center [999, 80] width 40 height 16
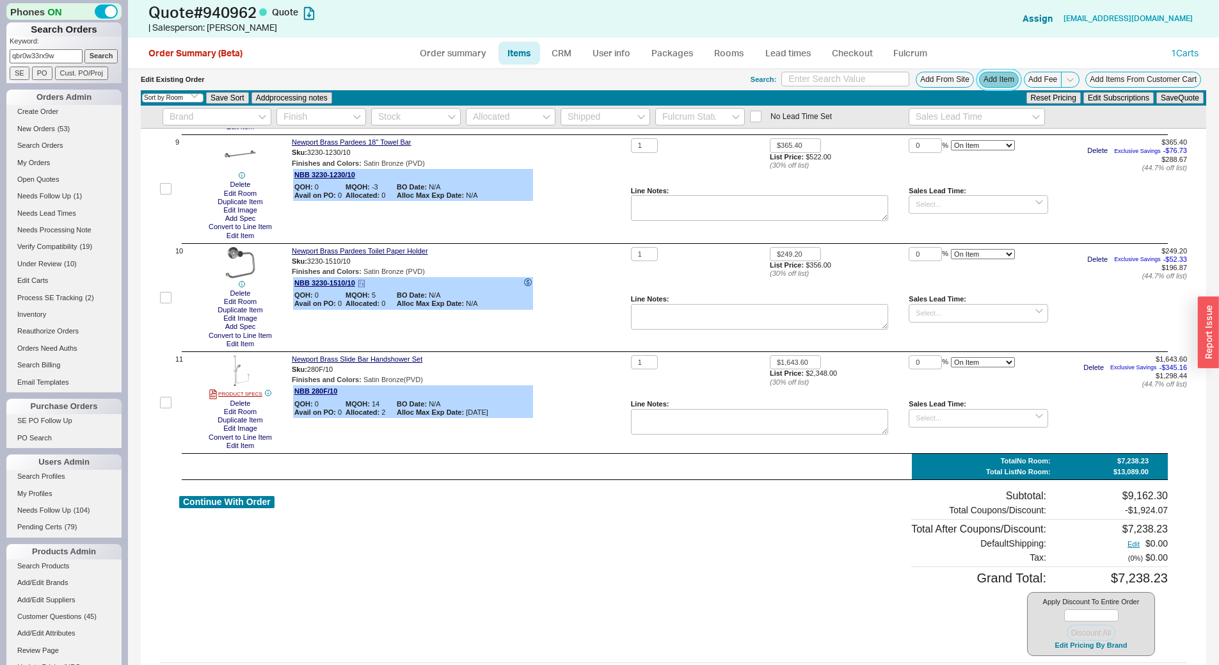
scroll to position [411, 0]
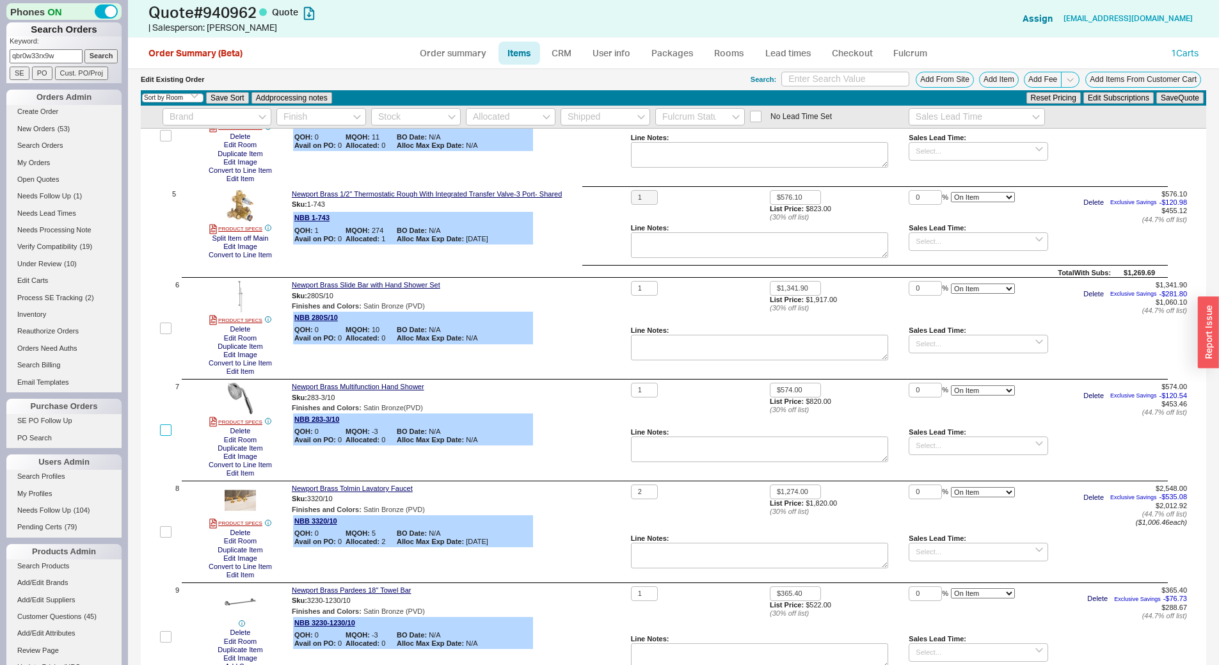
click at [160, 430] on input "checkbox" at bounding box center [166, 430] width 12 height 12
checkbox input "true"
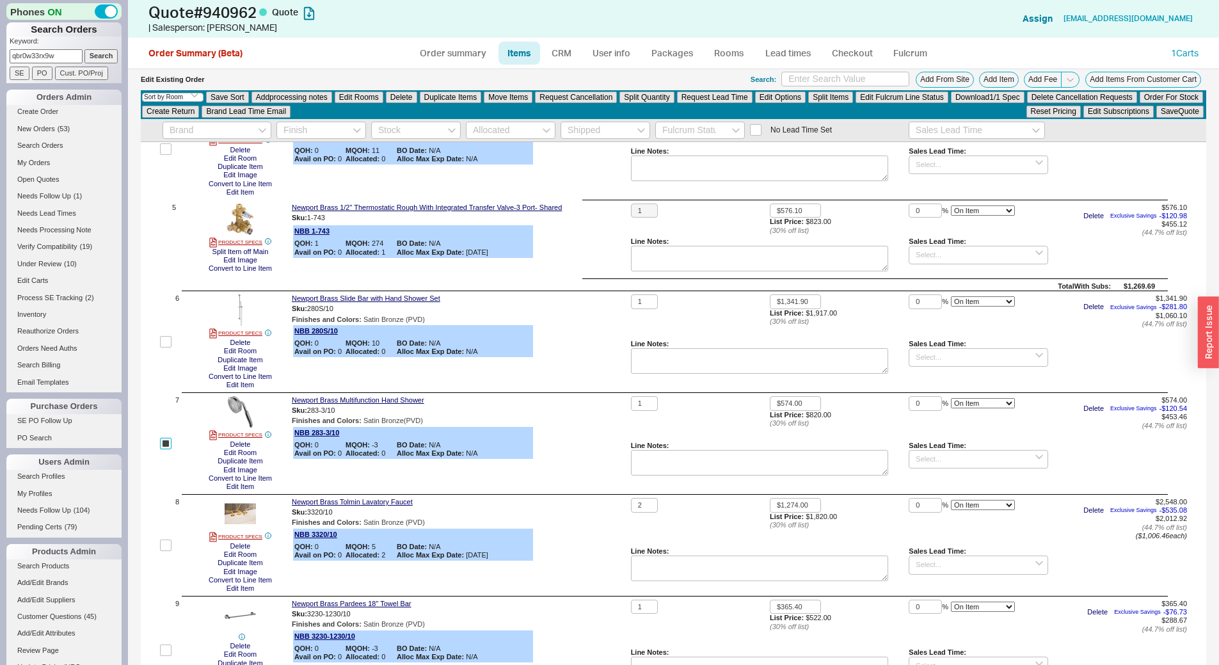
scroll to position [424, 0]
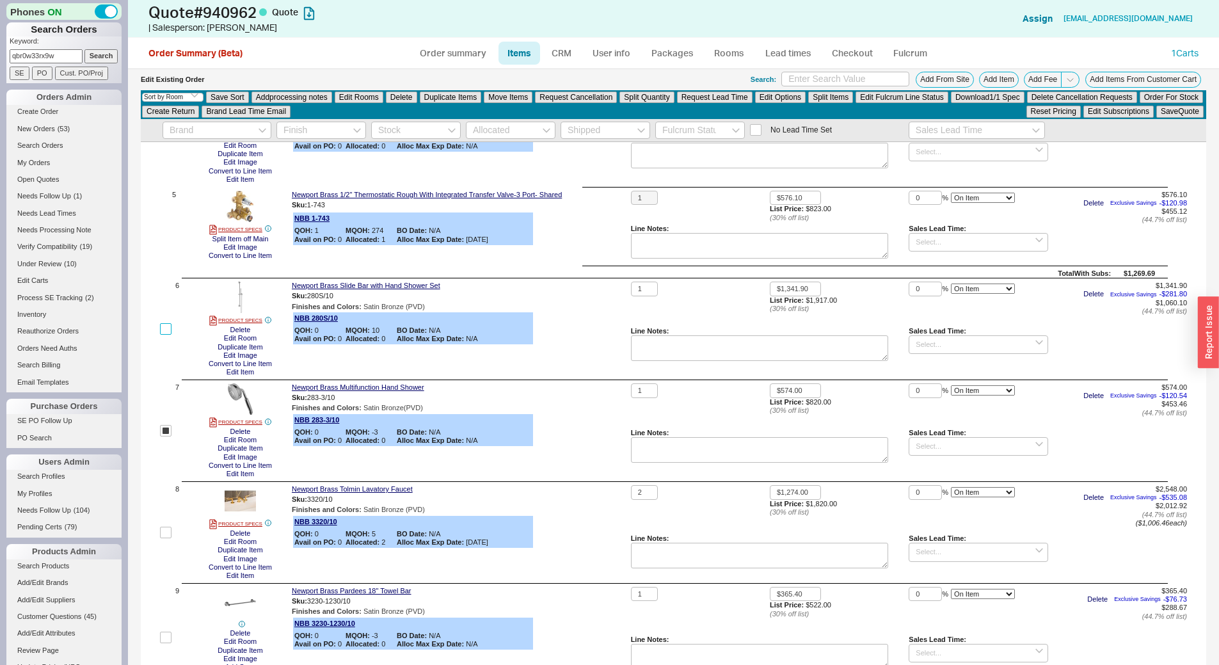
click at [170, 329] on input "checkbox" at bounding box center [166, 329] width 12 height 12
checkbox input "true"
click at [402, 89] on div "Edit Existing Order Search: Add From Site Add Item Add Fee Add Items From Custo…" at bounding box center [673, 79] width 1065 height 21
click at [406, 93] on button "Delete" at bounding box center [401, 97] width 31 height 12
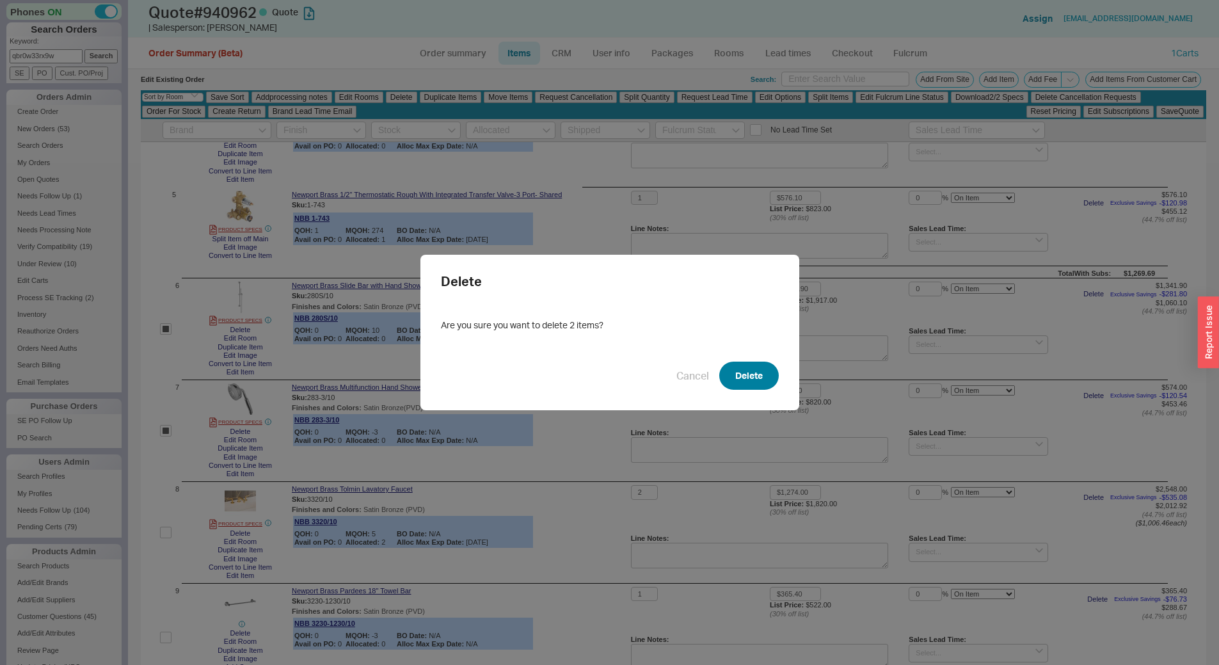
click at [750, 369] on button "Delete" at bounding box center [748, 375] width 59 height 28
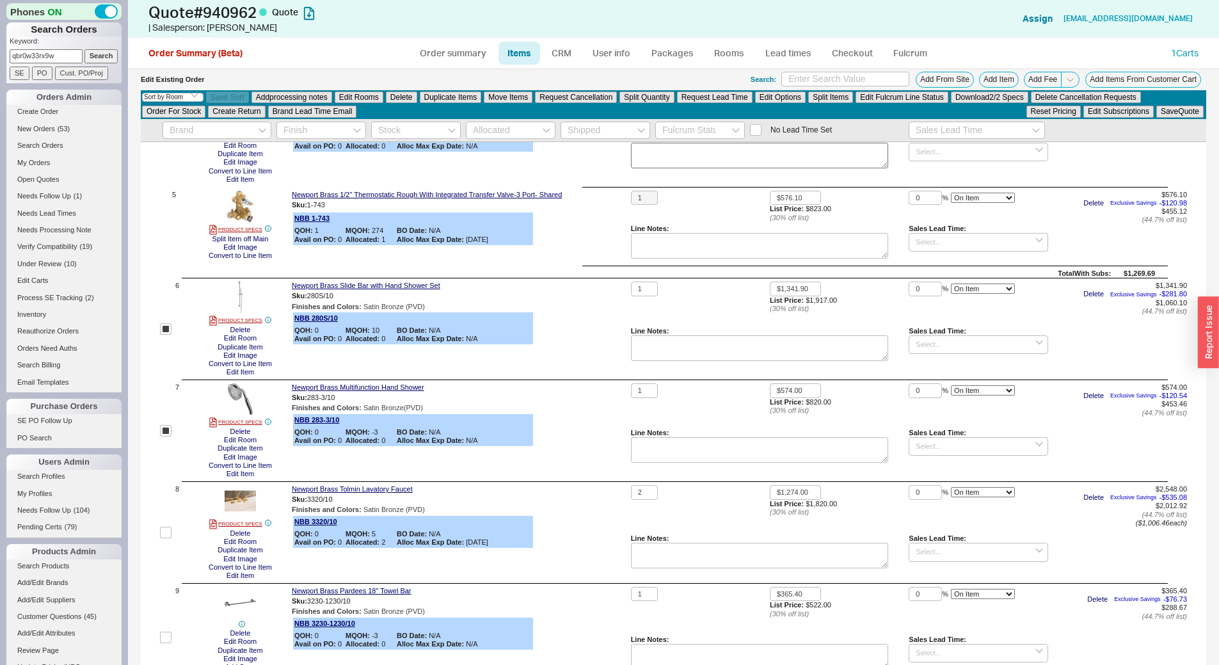
checkbox input "false"
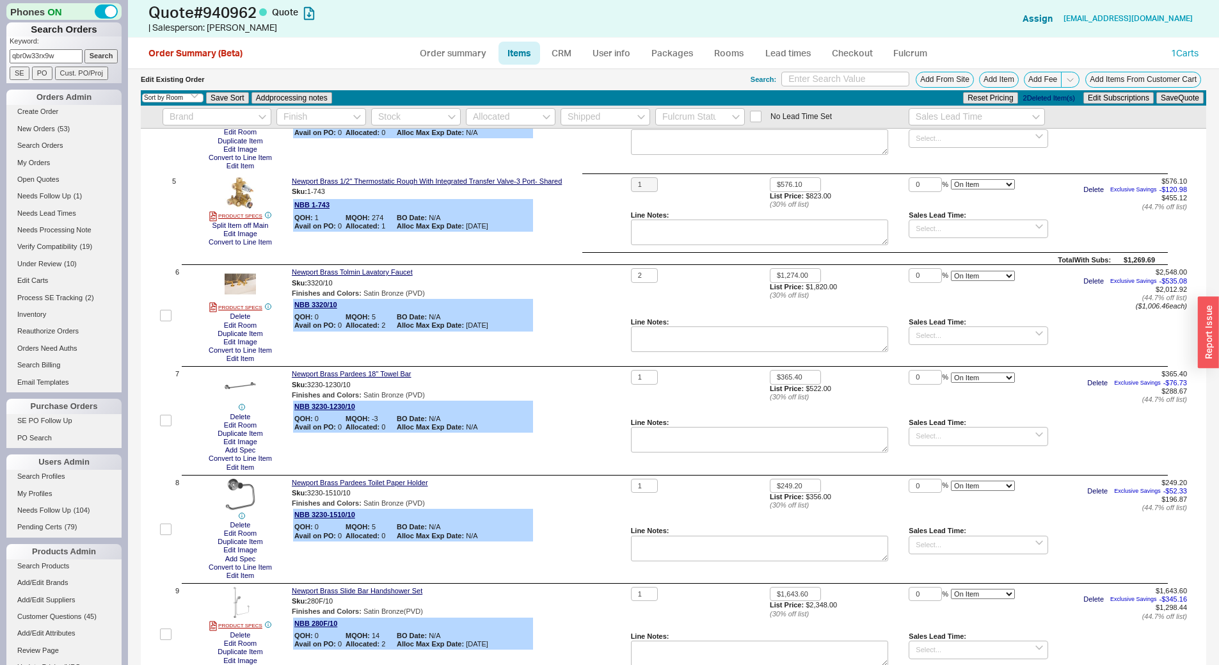
scroll to position [411, 0]
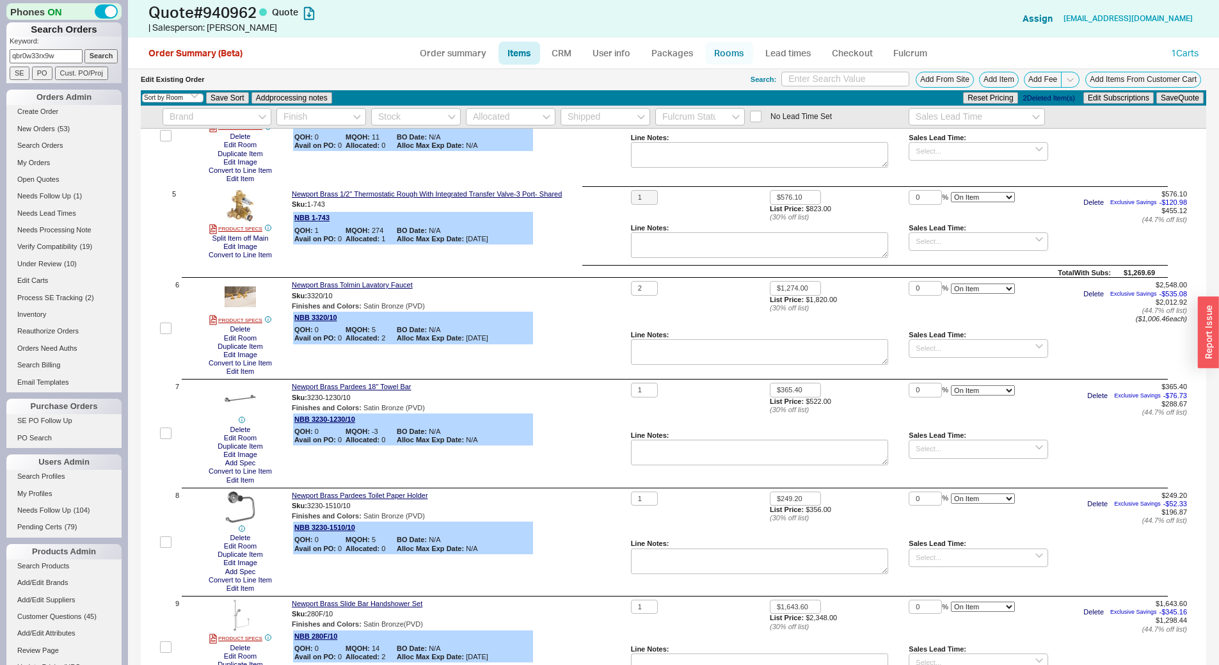
click at [735, 58] on link "Rooms" at bounding box center [729, 53] width 48 height 23
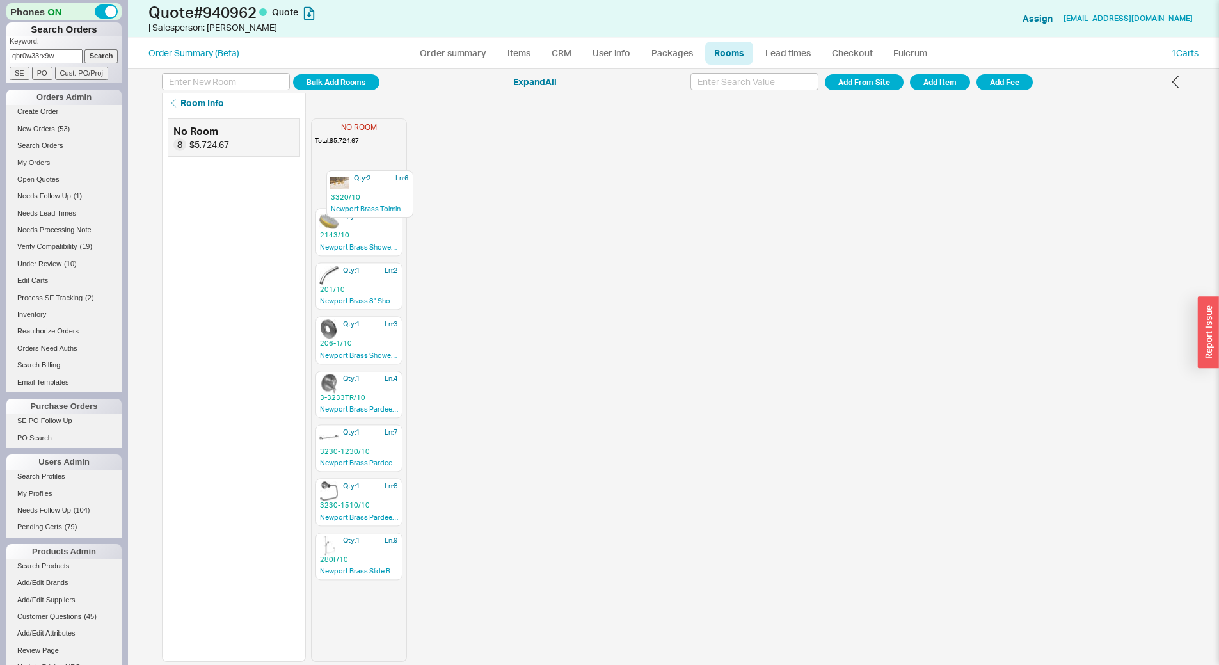
drag, startPoint x: 369, startPoint y: 397, endPoint x: 383, endPoint y: 189, distance: 208.4
click at [383, 189] on div "Qty: 1 Ln: 1 2143/10 Newport Brass Showerhead Qty: 1 Ln: 2 201/10 Newport Brass…" at bounding box center [359, 407] width 95 height 507
drag, startPoint x: 342, startPoint y: 391, endPoint x: 352, endPoint y: 216, distance: 176.2
click at [352, 216] on div "Qty: 2 Ln: 6 3320/10 Newport Brass Tolmin Lavatory Faucet Qty: 1 Ln: 1 2143/10 …" at bounding box center [359, 407] width 95 height 507
click at [368, 215] on icon "button" at bounding box center [371, 213] width 8 height 8
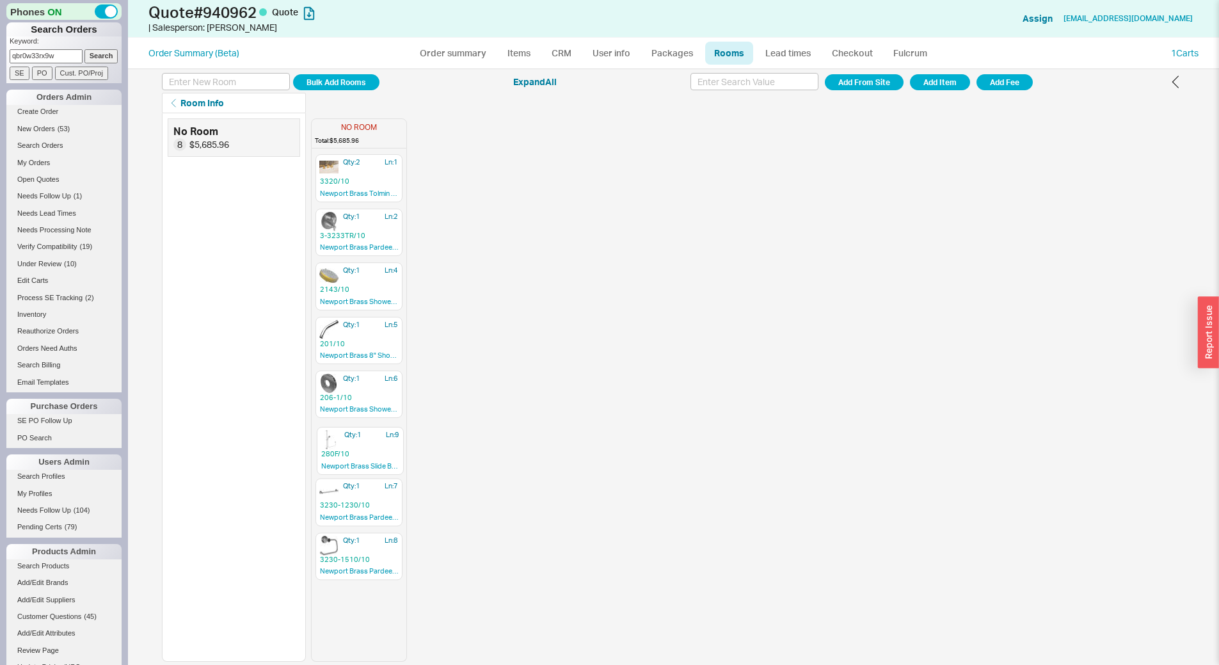
drag, startPoint x: 358, startPoint y: 559, endPoint x: 361, endPoint y: 450, distance: 109.4
click at [361, 450] on div "Qty: 2 Ln: 1 3320/10 Newport Brass Tolmin Lavatory Faucet Qty: 1 Ln: 2 3-3233TR…" at bounding box center [359, 407] width 95 height 507
drag, startPoint x: 370, startPoint y: 547, endPoint x: 367, endPoint y: 523, distance: 23.9
click at [367, 530] on div "Qty: 2 Ln: 1 3320/10 Newport Brass Tolmin Lavatory Faucet Qty: 1 Ln: 2 3-3233TR…" at bounding box center [359, 407] width 95 height 507
click at [463, 58] on link "Order summary" at bounding box center [453, 53] width 85 height 23
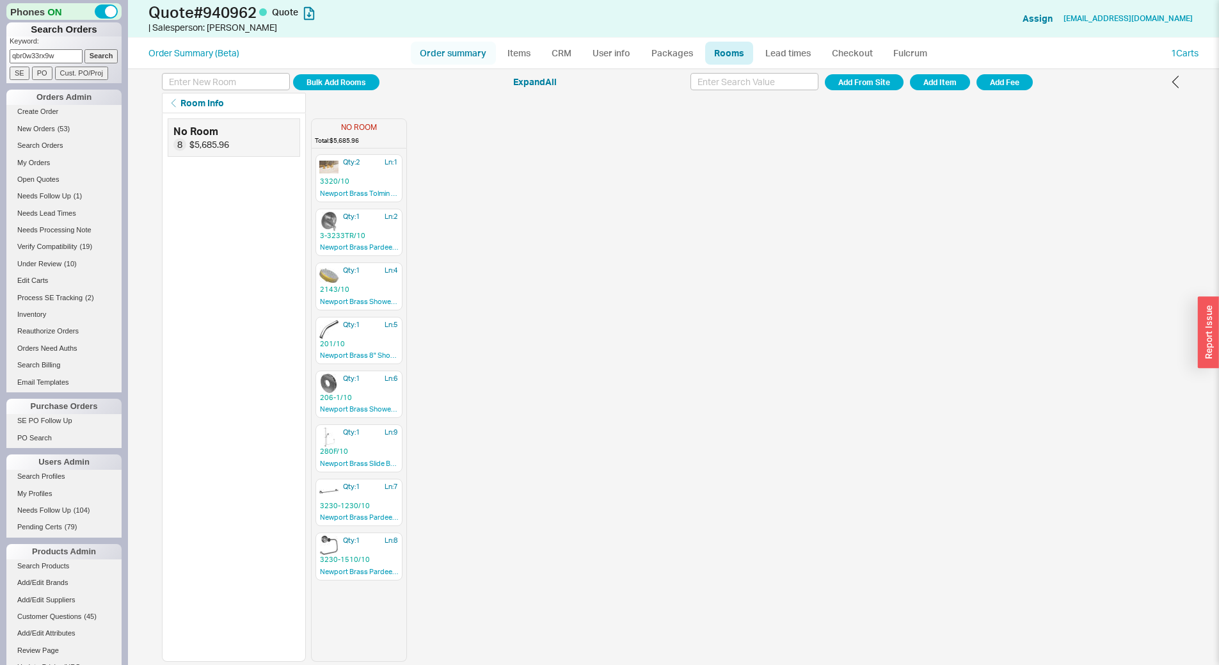
select select "*"
select select "LOW"
select select "3"
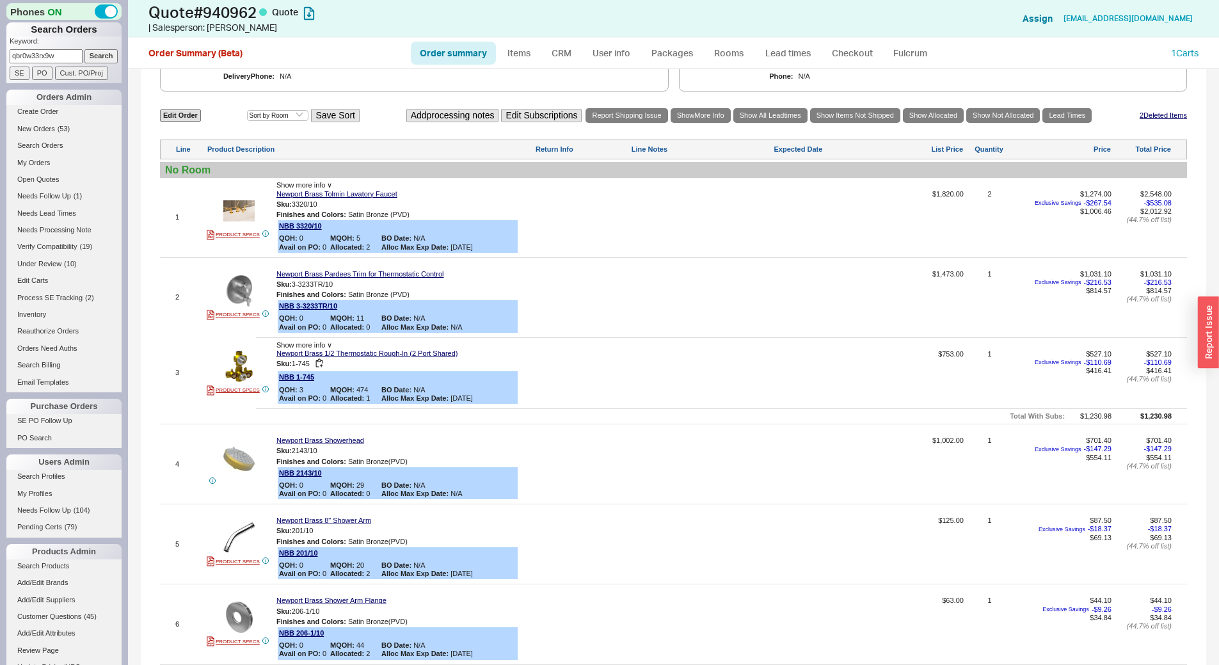
scroll to position [384, 0]
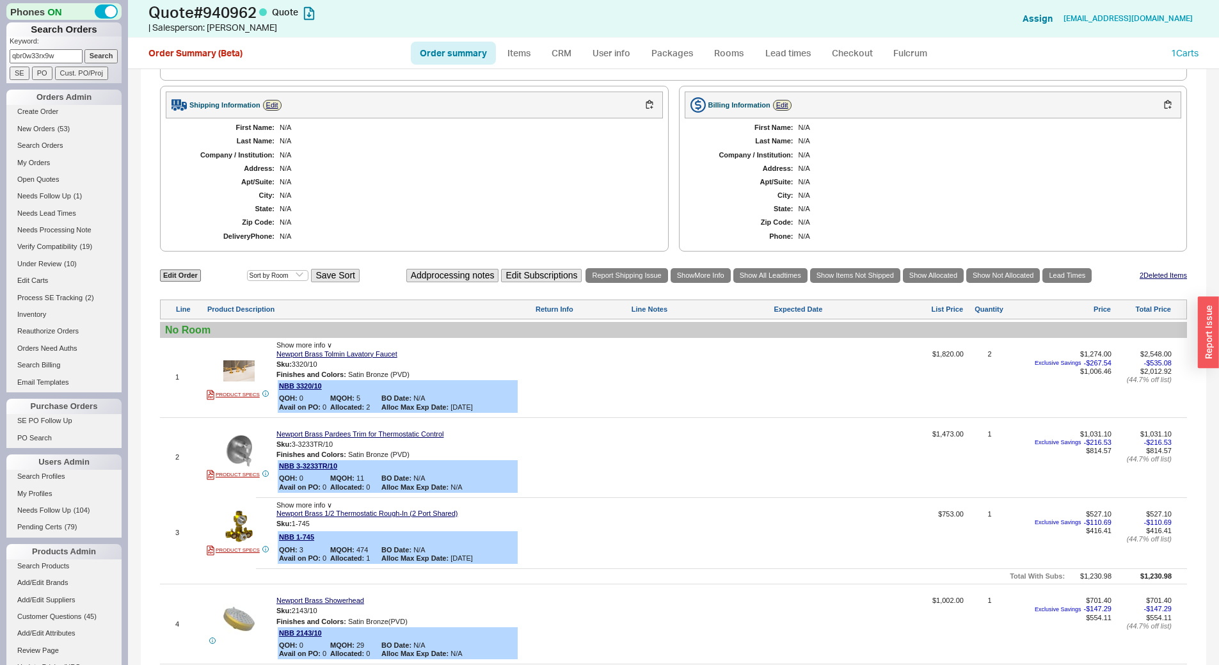
click at [818, 372] on div at bounding box center [831, 381] width 117 height 63
click at [808, 512] on div "2 Weeks" at bounding box center [832, 512] width 116 height 19
type input "2 Weeks"
click at [783, 372] on button "SAVE" at bounding box center [787, 376] width 28 height 11
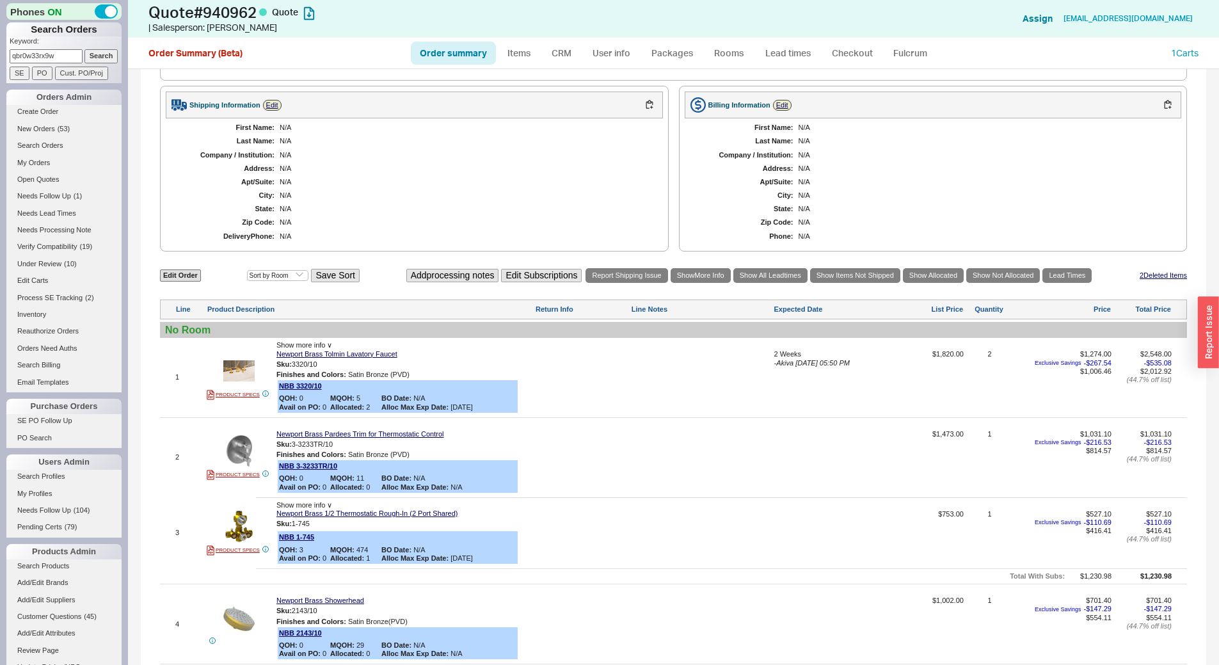
click at [806, 468] on div at bounding box center [831, 462] width 117 height 64
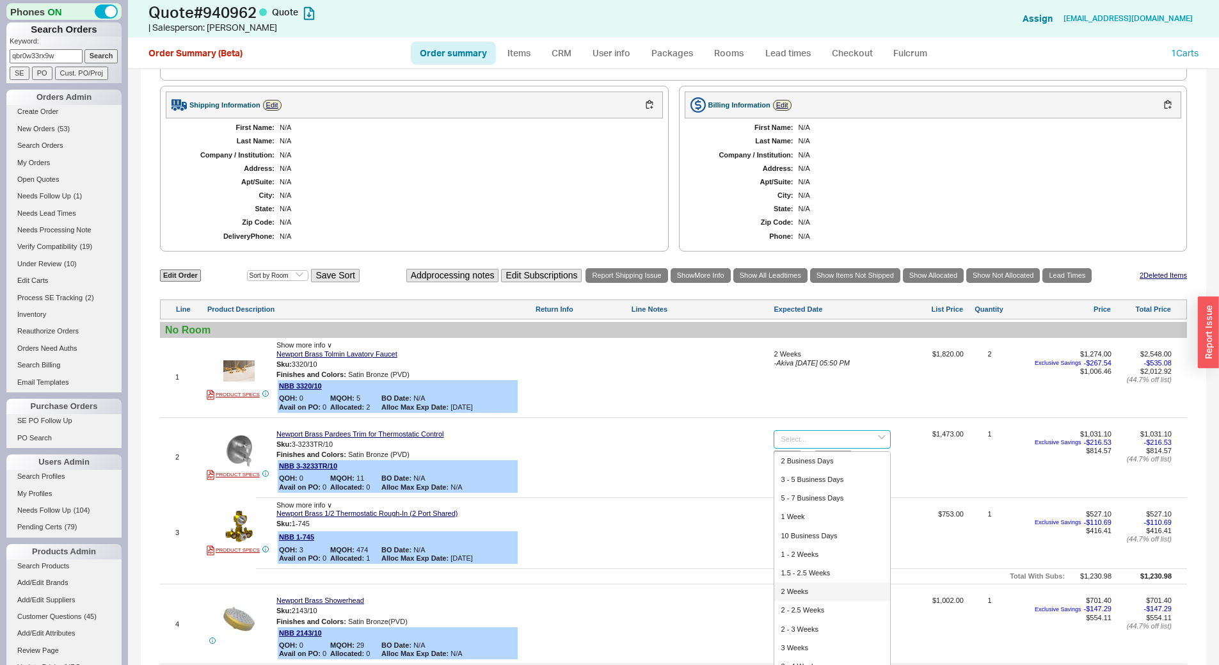
click at [813, 592] on div "2 Weeks" at bounding box center [832, 591] width 116 height 19
type input "2 Weeks"
click at [789, 456] on button "SAVE" at bounding box center [787, 455] width 28 height 11
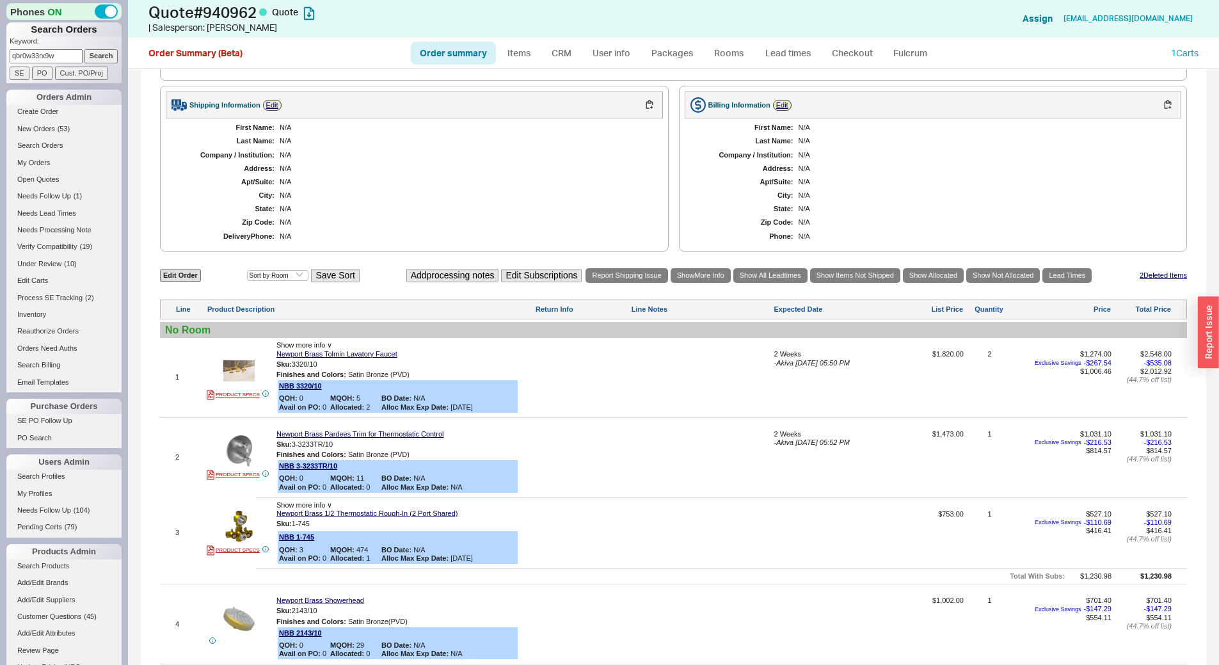
scroll to position [448, 0]
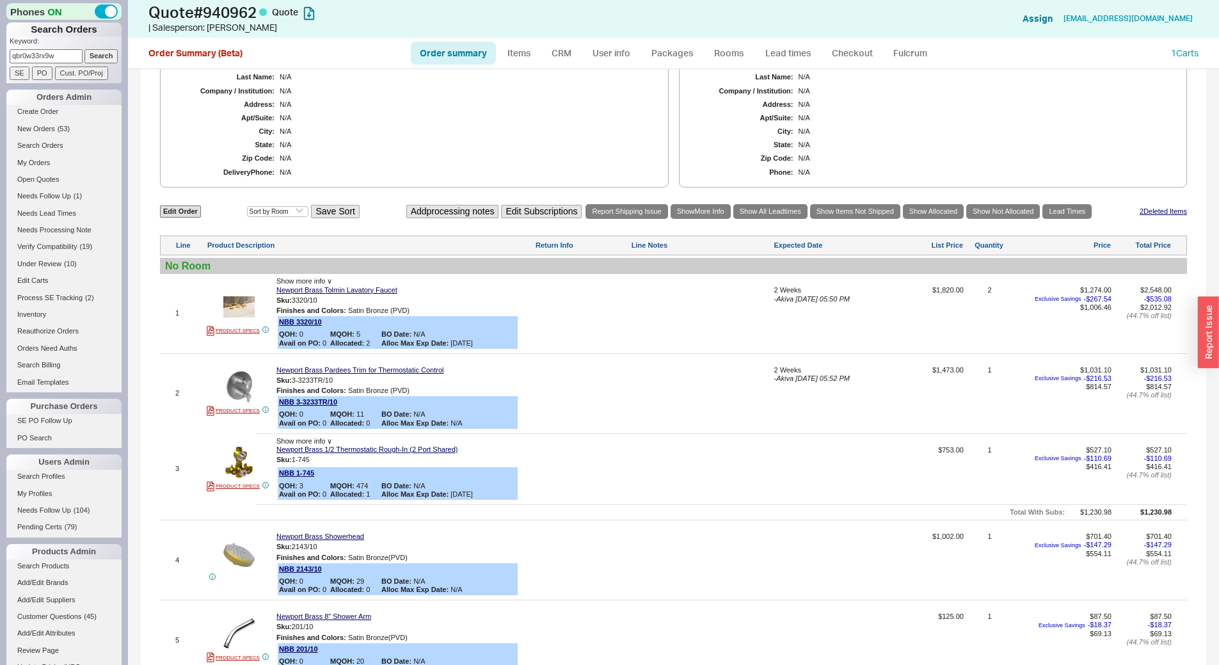
click at [818, 447] on div at bounding box center [831, 473] width 117 height 55
click at [825, 496] on div "3 - 5 Business Days" at bounding box center [832, 495] width 116 height 19
type input "3 - 5 Business Days"
click at [785, 476] on button "SAVE" at bounding box center [787, 471] width 28 height 11
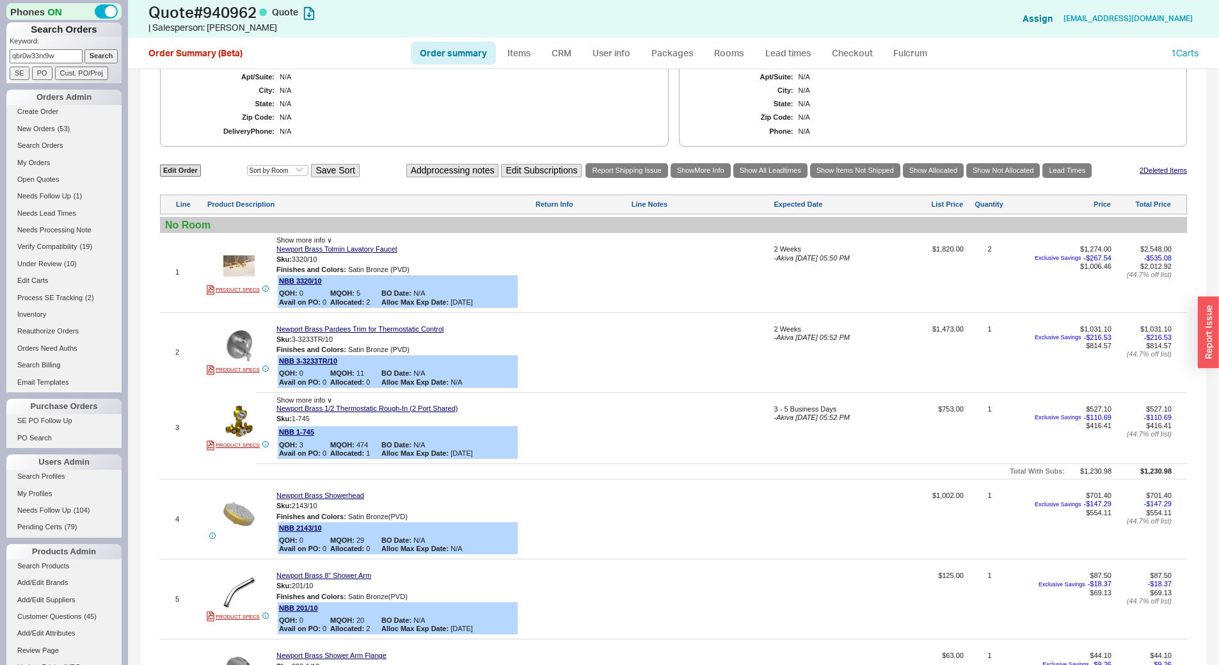
scroll to position [512, 0]
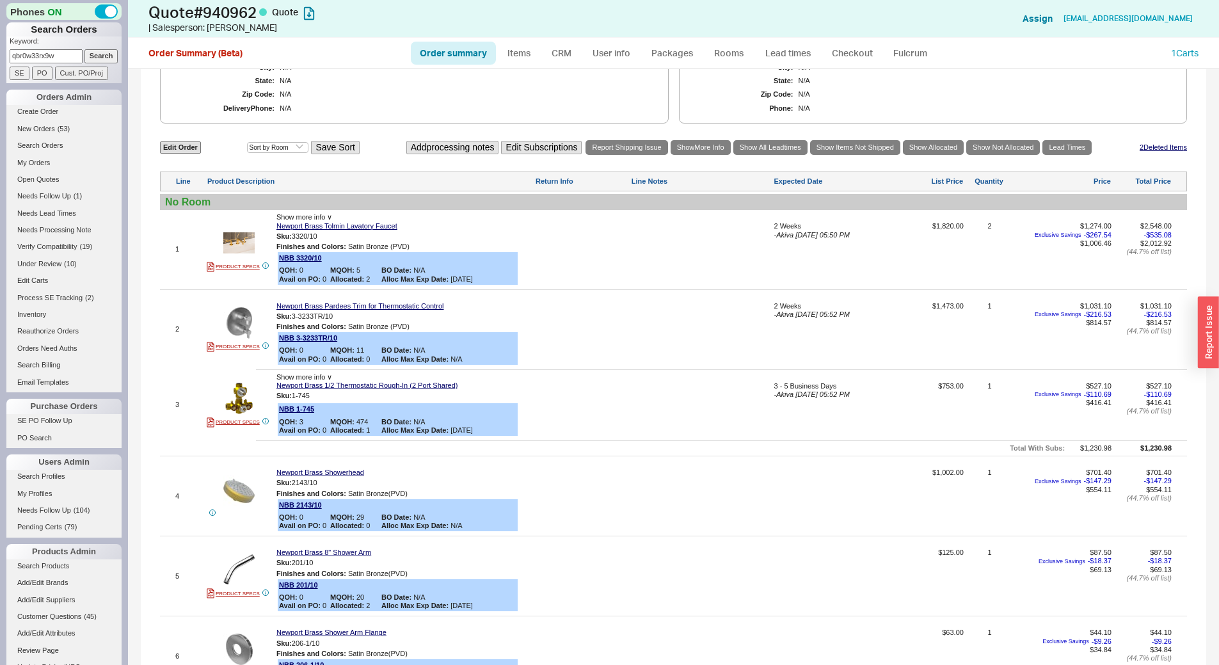
click at [819, 488] on div at bounding box center [831, 500] width 117 height 64
click at [811, 624] on div "2 Weeks" at bounding box center [832, 630] width 116 height 19
type input "2 Weeks"
click at [781, 500] on div "2 Weeks SAVE OR CANCEL" at bounding box center [831, 500] width 117 height 64
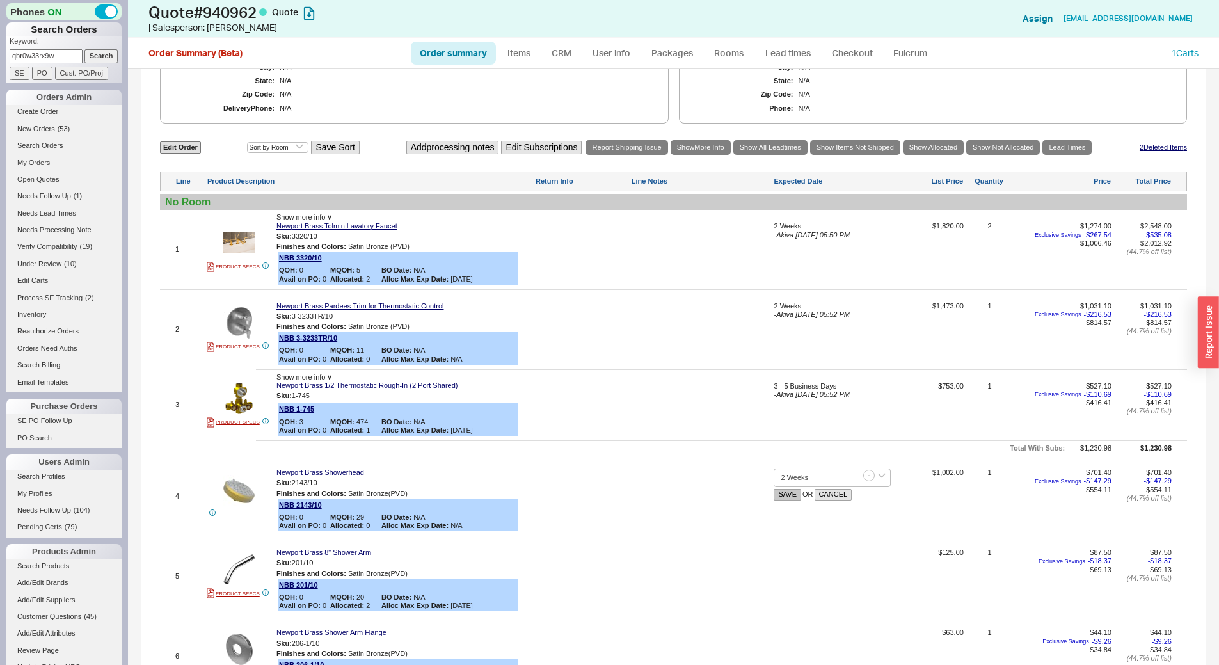
click at [784, 495] on button "SAVE" at bounding box center [787, 494] width 28 height 11
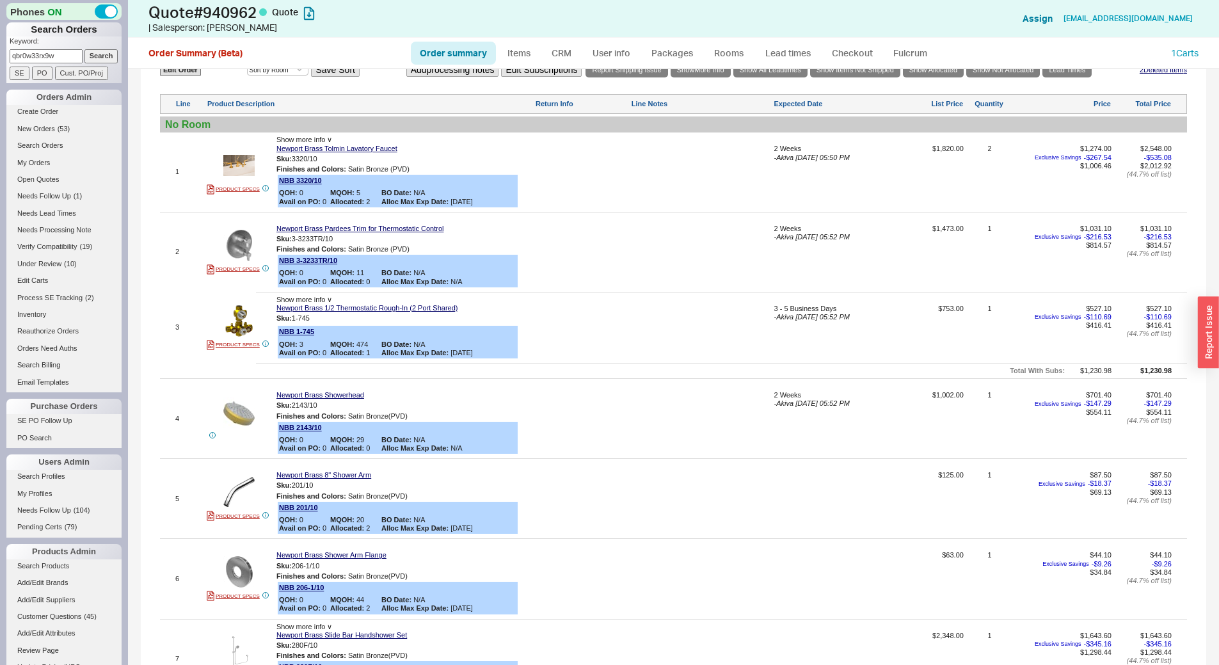
scroll to position [704, 0]
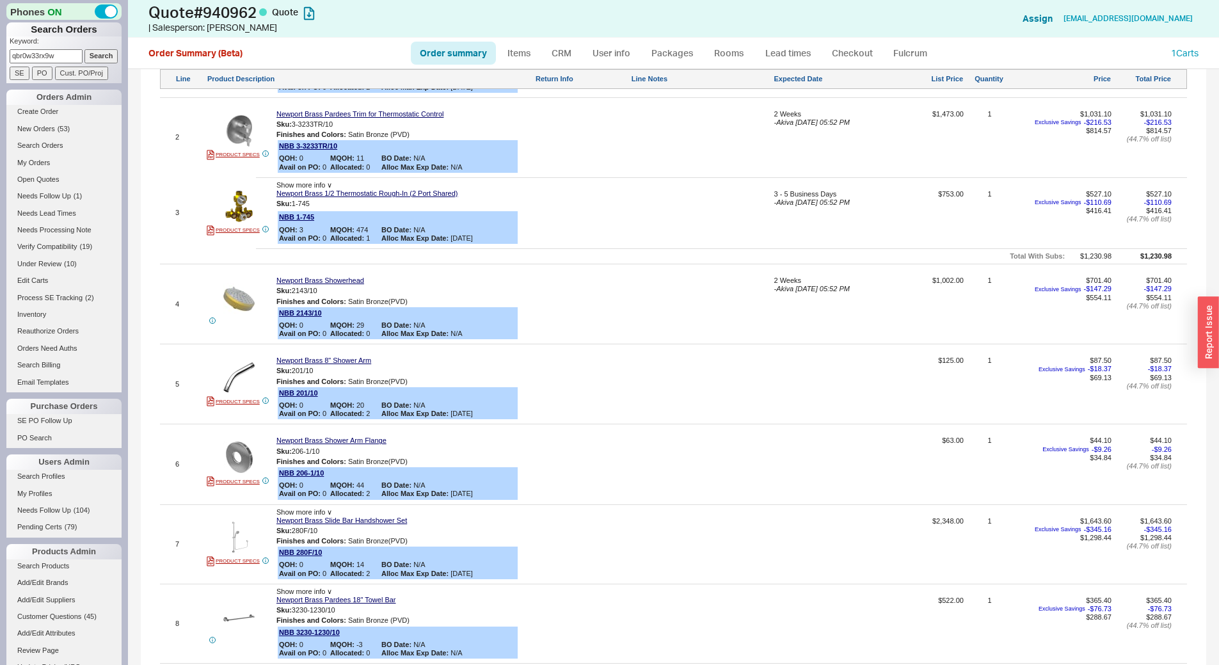
click at [803, 384] on div at bounding box center [831, 388] width 117 height 64
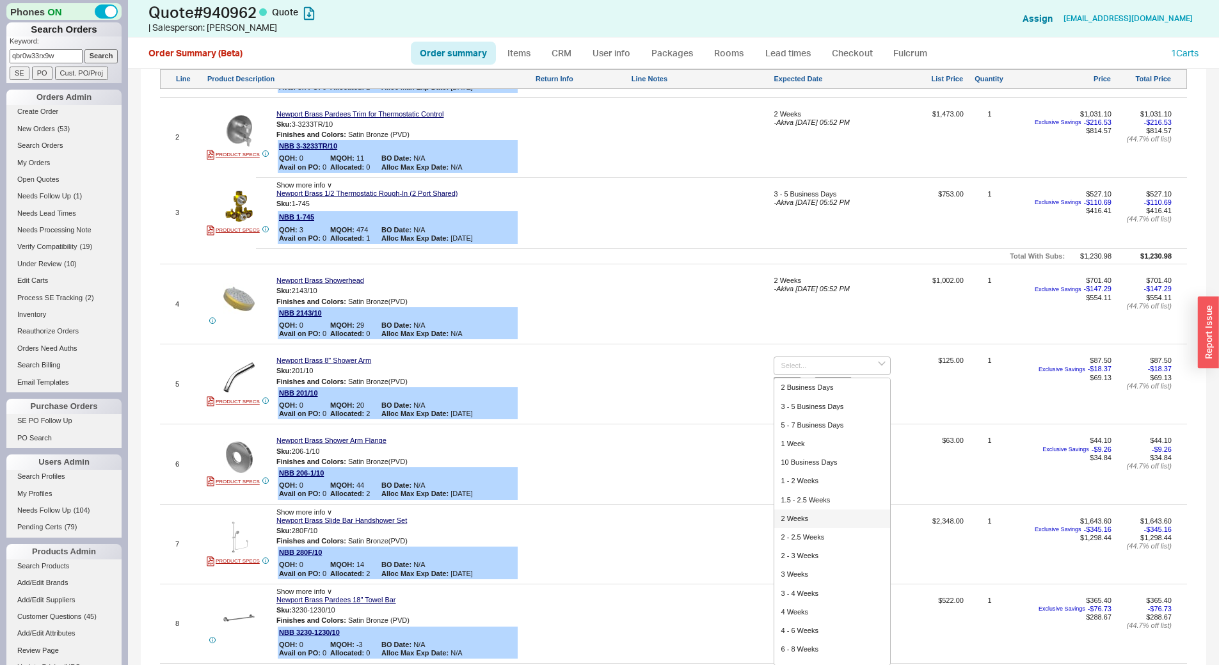
click at [815, 522] on div "2 Weeks" at bounding box center [832, 518] width 116 height 19
type input "2 Weeks"
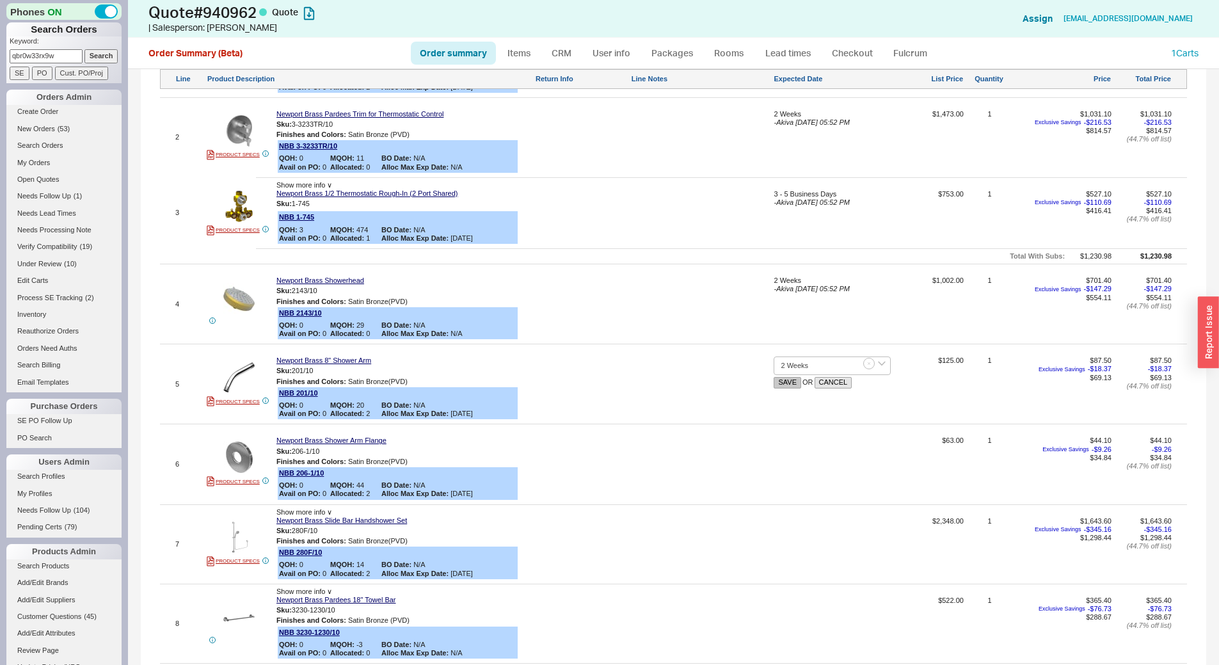
click at [784, 382] on button "SAVE" at bounding box center [787, 382] width 28 height 11
click at [793, 454] on div at bounding box center [831, 468] width 117 height 64
click at [803, 601] on div "2 Weeks" at bounding box center [832, 598] width 116 height 19
type input "2 Weeks"
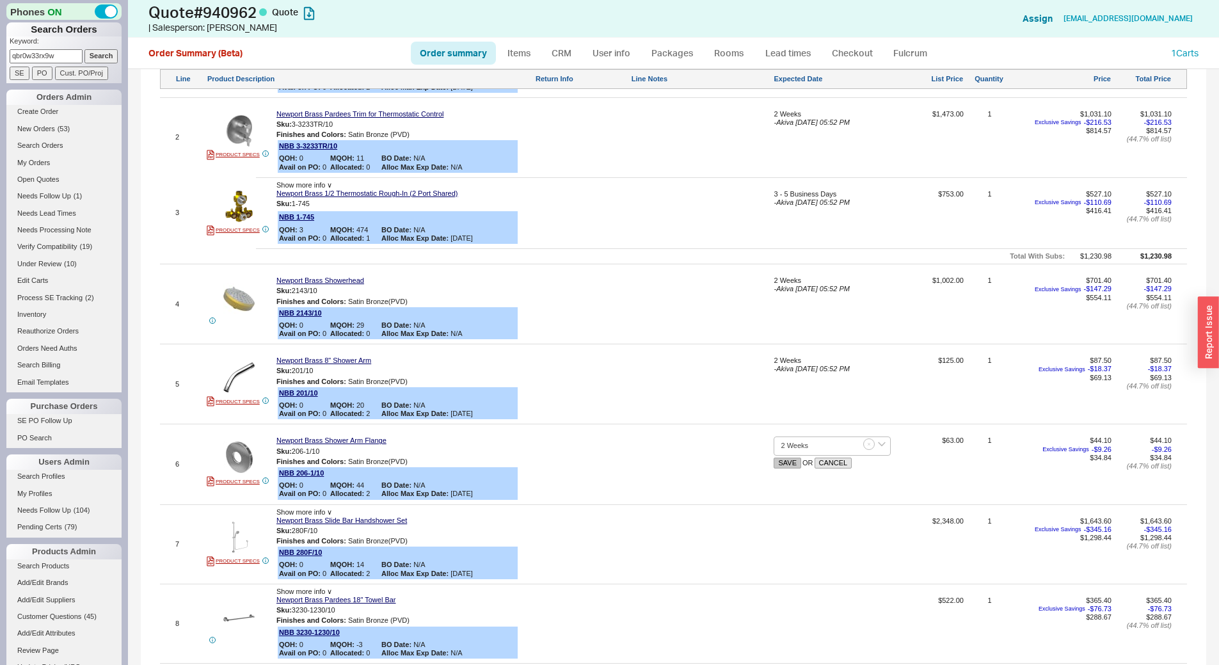
click at [781, 466] on button "SAVE" at bounding box center [787, 462] width 28 height 11
click at [821, 535] on div at bounding box center [831, 548] width 117 height 63
click at [804, 555] on div "2 Weeks" at bounding box center [832, 550] width 116 height 19
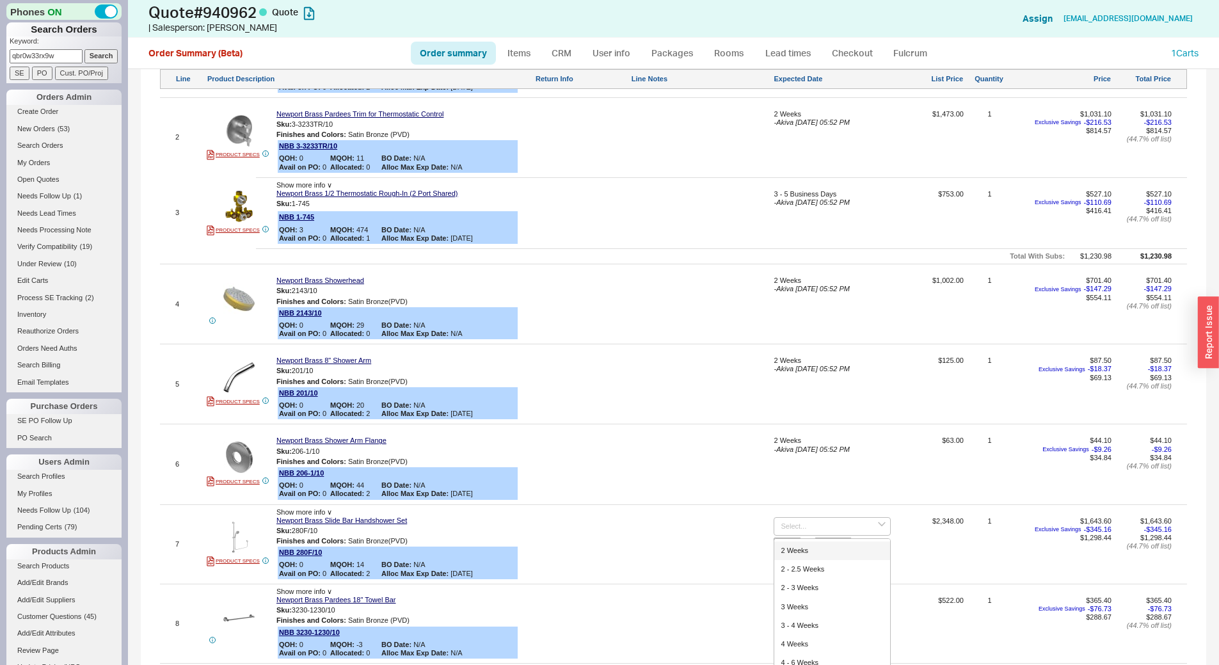
type input "2 Weeks"
click at [789, 546] on button "SAVE" at bounding box center [787, 542] width 28 height 11
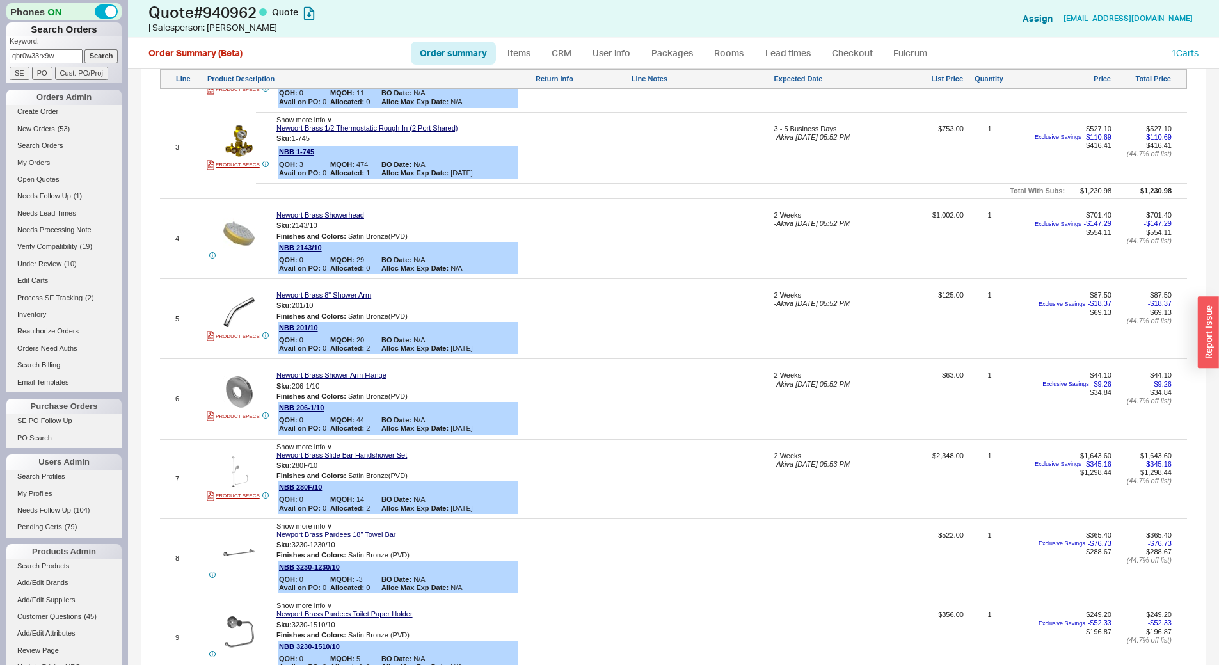
scroll to position [832, 0]
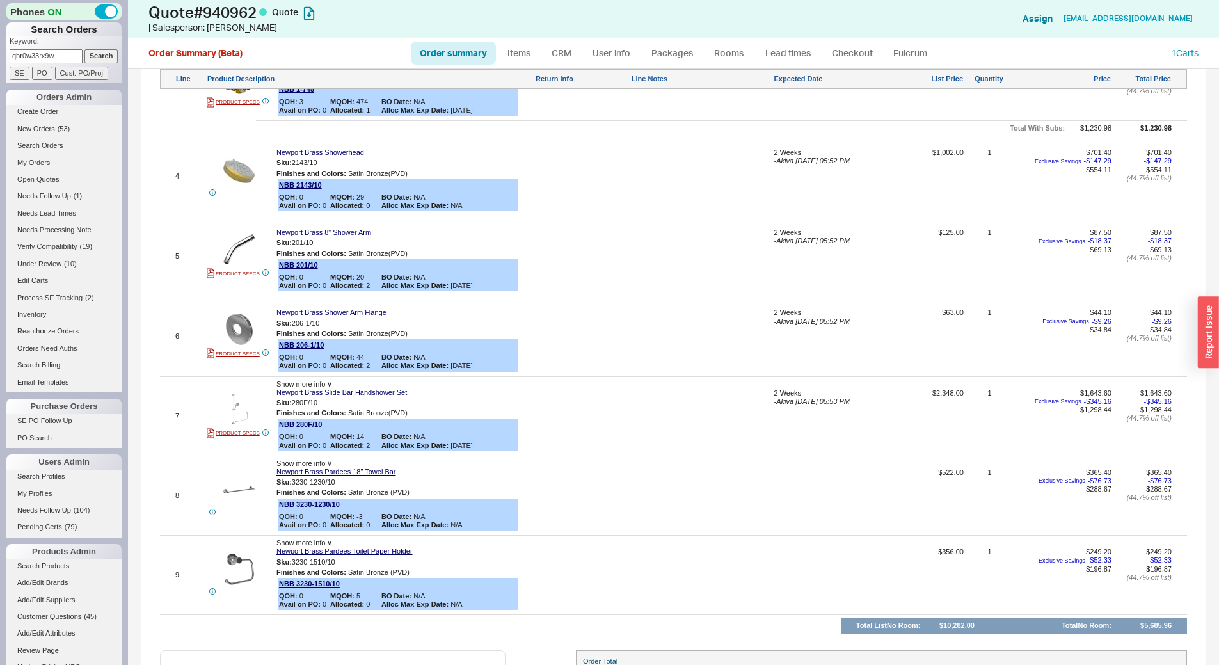
click at [811, 566] on div at bounding box center [831, 579] width 117 height 63
click at [813, 641] on div "2 Weeks" at bounding box center [832, 646] width 116 height 19
type input "2 Weeks"
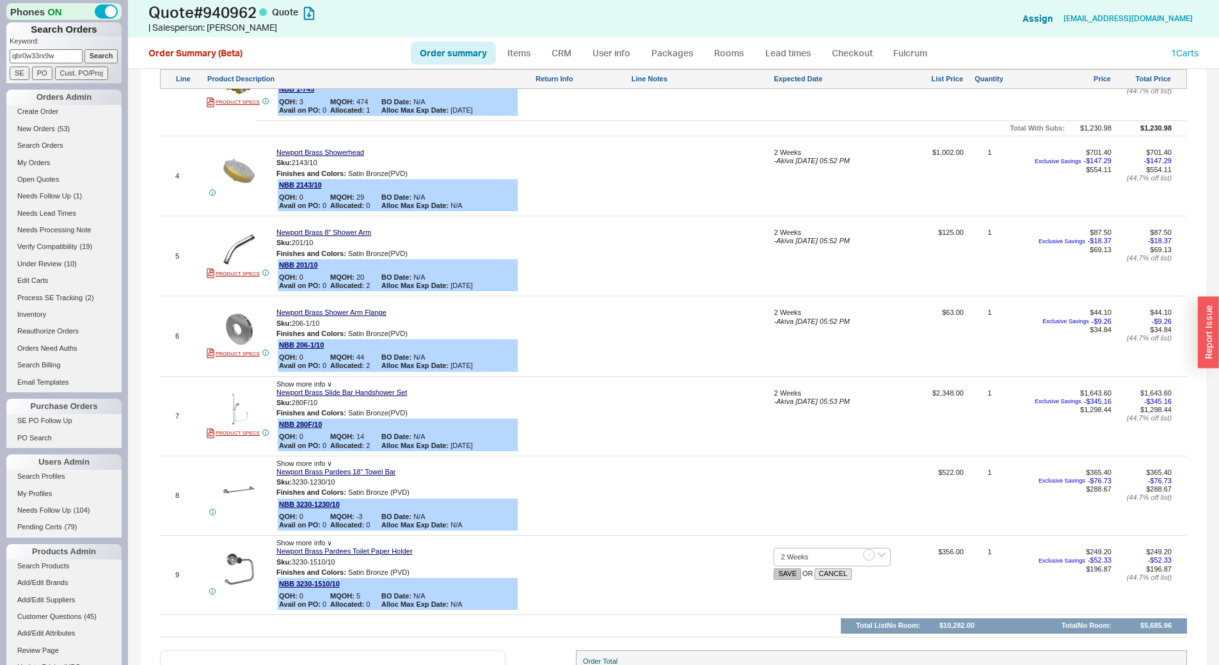
drag, startPoint x: 789, startPoint y: 572, endPoint x: 778, endPoint y: 571, distance: 10.9
click at [789, 572] on button "SAVE" at bounding box center [787, 573] width 28 height 11
click at [348, 480] on button "button" at bounding box center [344, 482] width 15 height 12
click at [812, 498] on div at bounding box center [831, 499] width 117 height 63
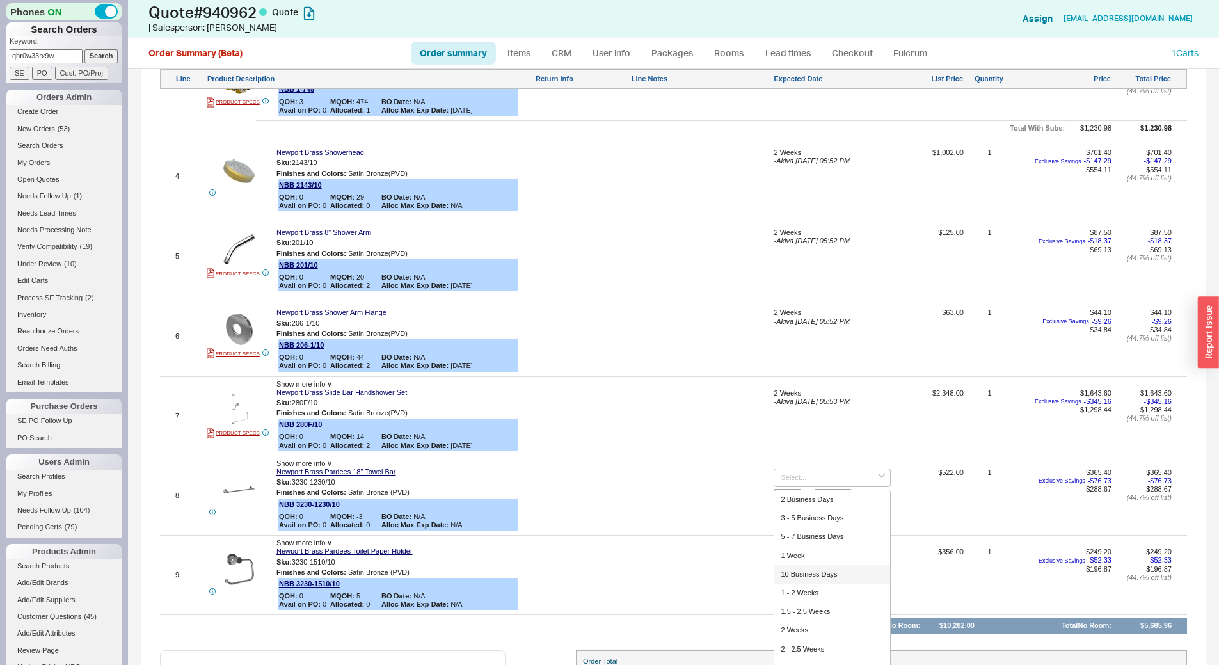
scroll to position [128, 0]
click at [800, 626] on div "6 - 8 Weeks" at bounding box center [832, 633] width 116 height 19
type input "6 - 8 Weeks"
click at [785, 496] on button "SAVE" at bounding box center [787, 494] width 28 height 11
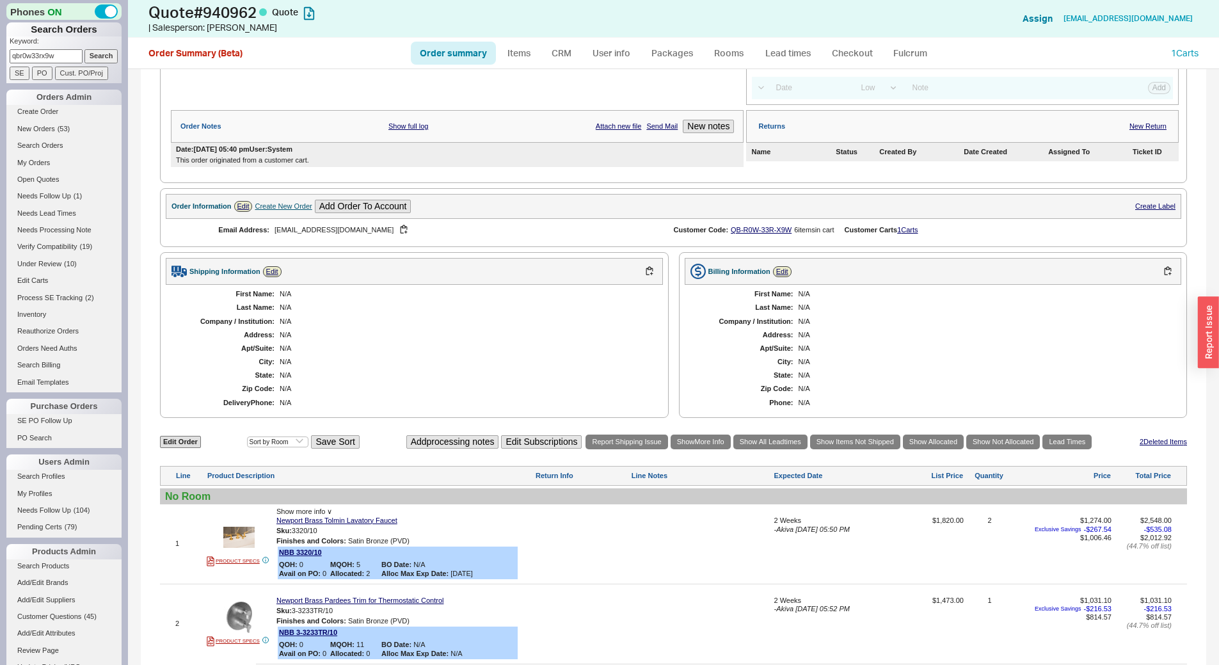
scroll to position [0, 0]
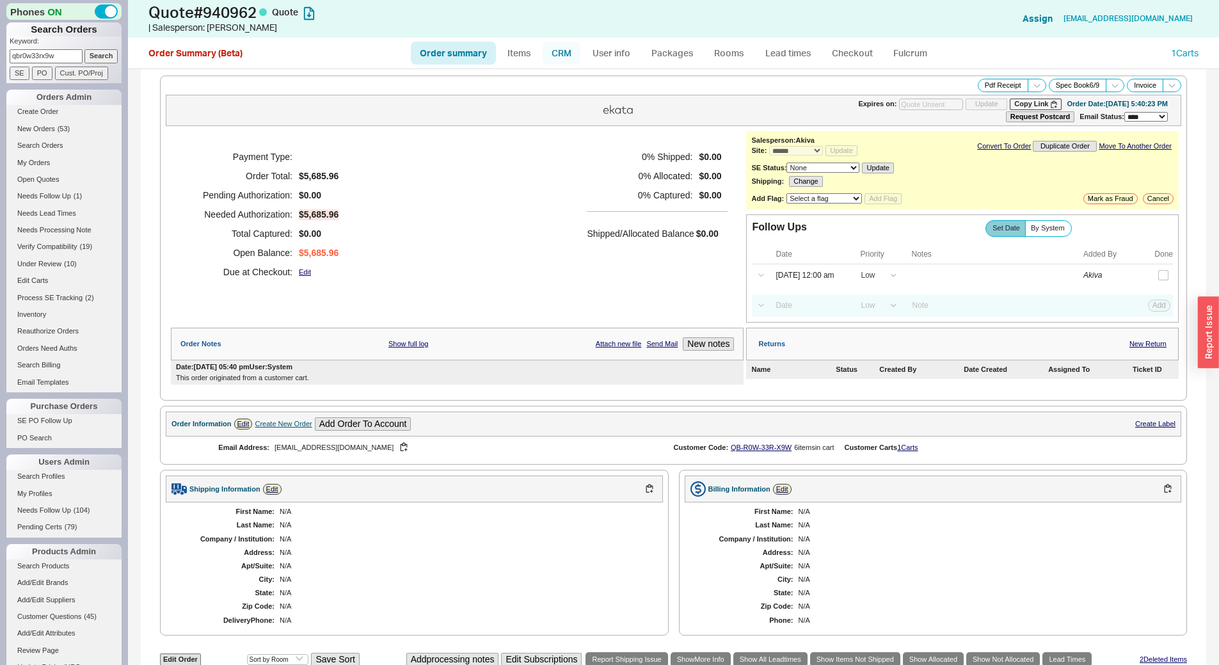
click at [565, 51] on link "CRM" at bounding box center [561, 53] width 38 height 23
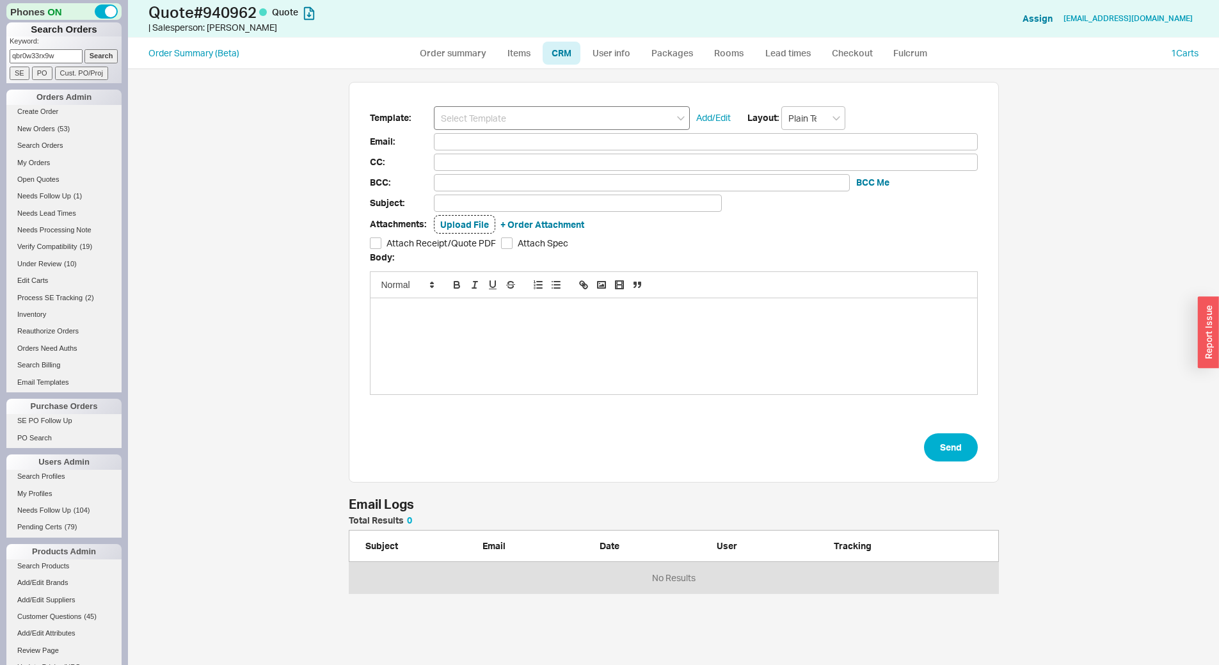
scroll to position [68, 640]
click at [560, 107] on input at bounding box center [562, 118] width 256 height 24
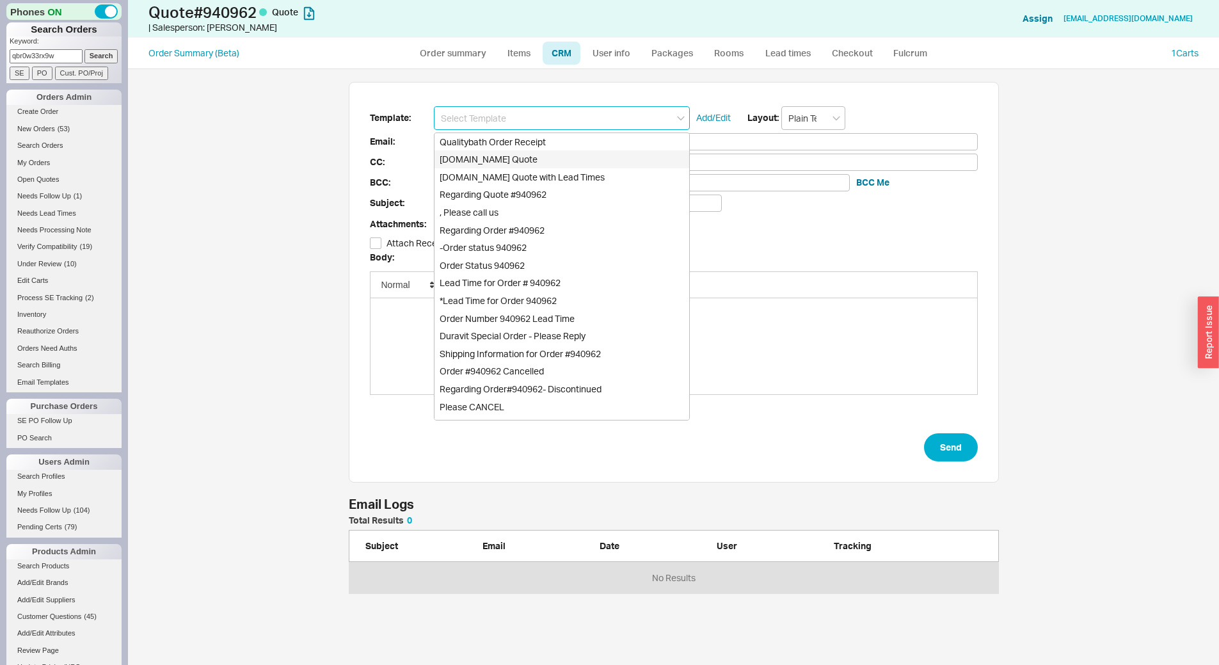
click at [583, 157] on div "Qualitybath.com Quote" at bounding box center [561, 159] width 255 height 18
type input "Receipt"
type input "rpwils98@gmail.com"
type input "Quality Bath Quote #940962"
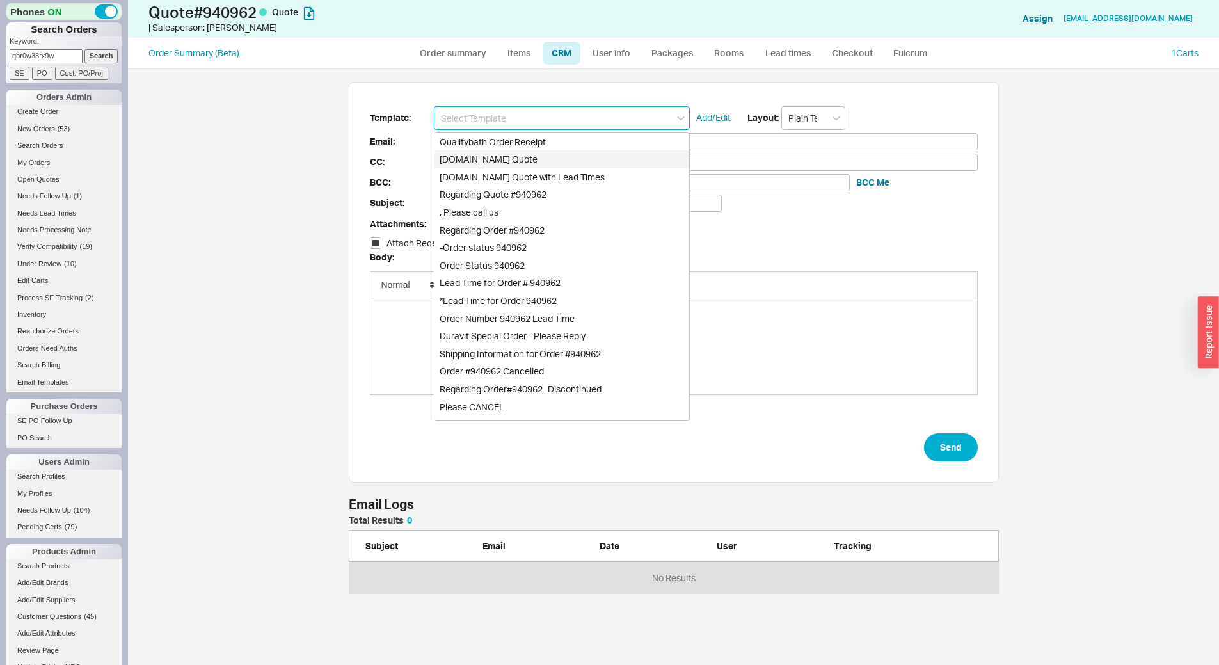
checkbox input "true"
type input "Qualitybath.com Quote"
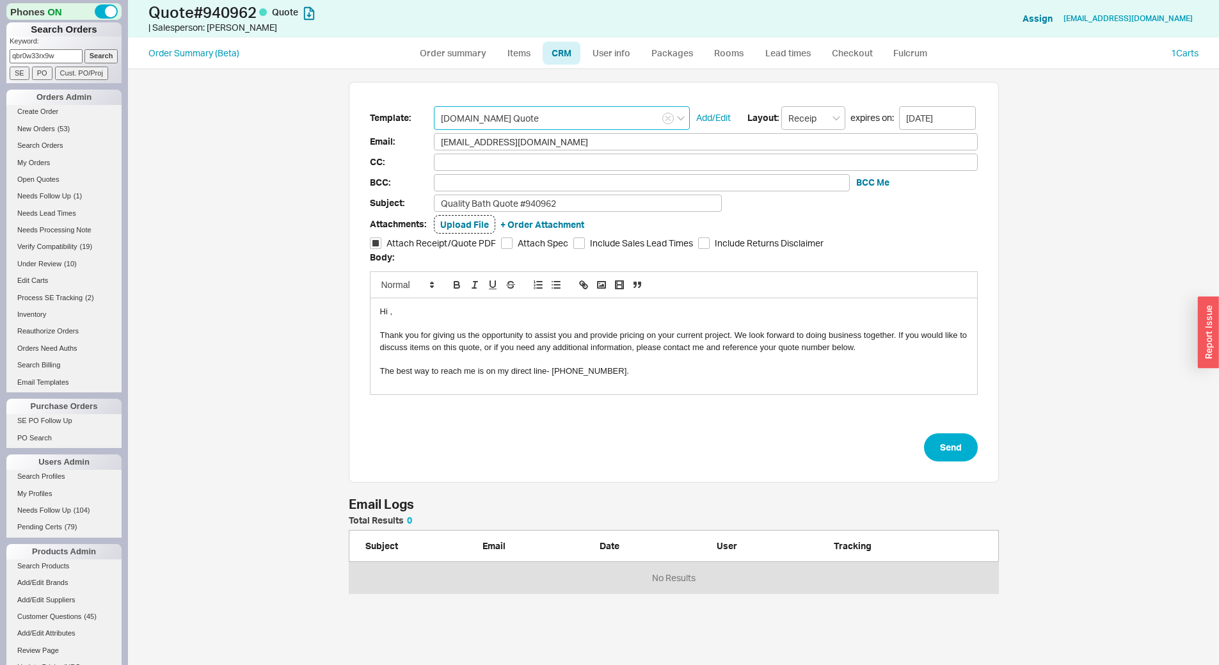
click at [591, 123] on input "Qualitybath.com Quote" at bounding box center [562, 118] width 256 height 24
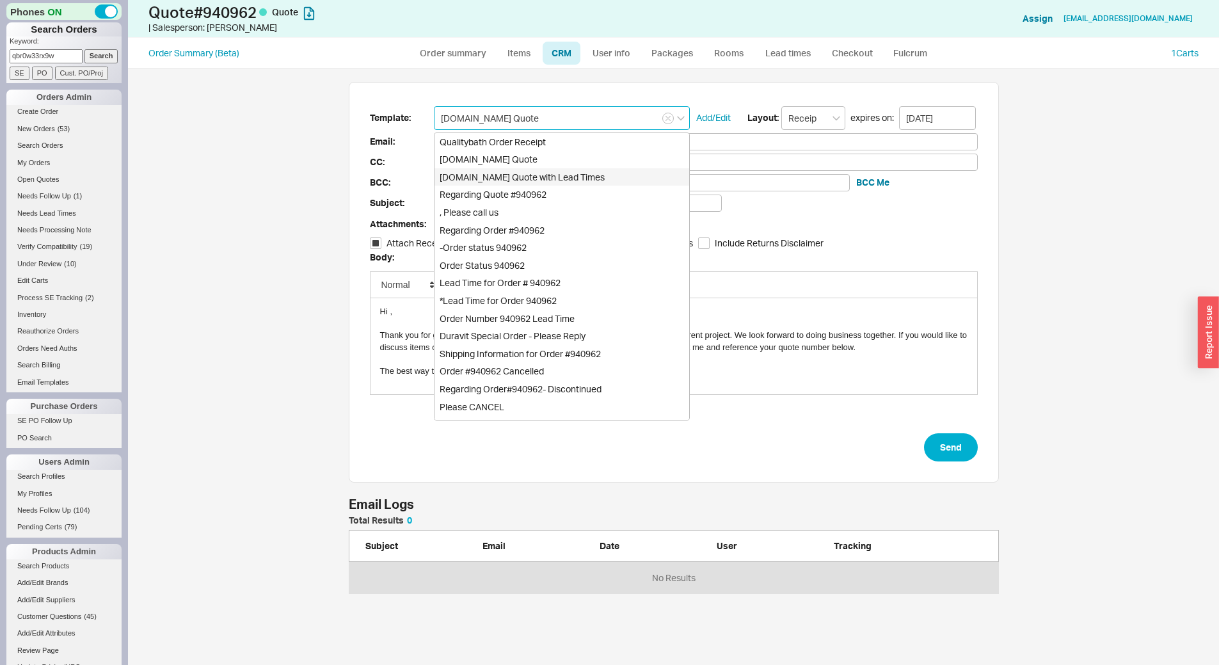
click at [604, 178] on div "Qualitybath.com Quote with Lead Times" at bounding box center [561, 177] width 255 height 18
type input "Quality Bath Quote #940962 with Lead Times"
type input "Qualitybath.com Quote with Lead Times"
checkbox input "true"
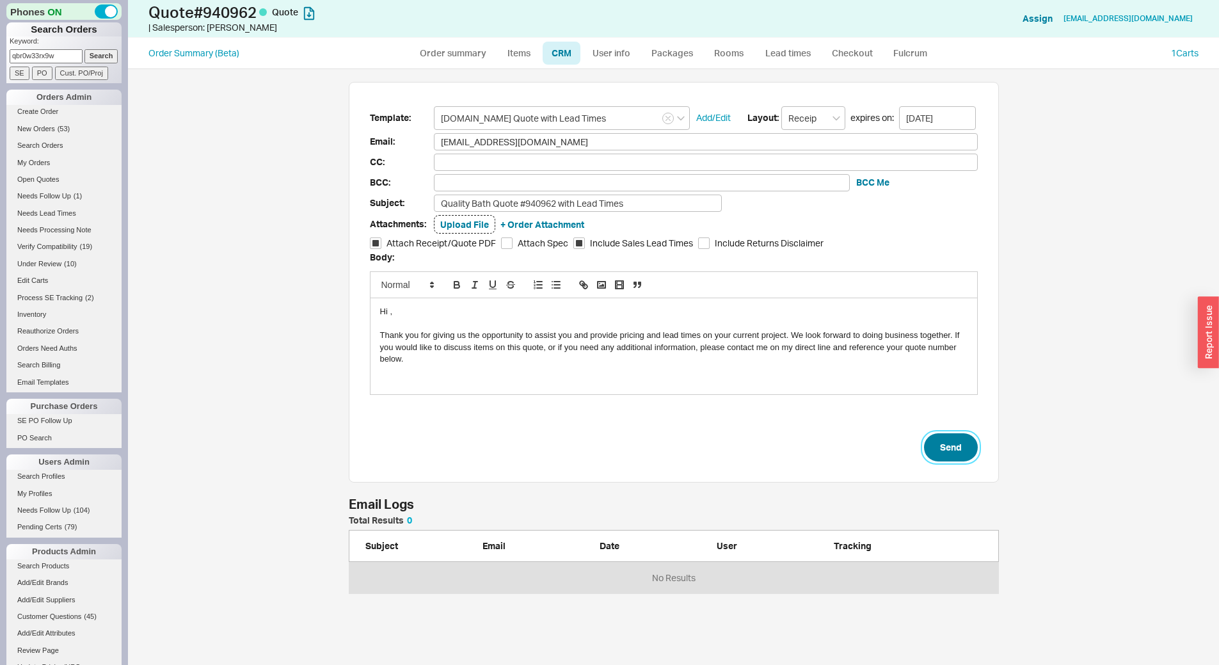
click at [957, 439] on button "Send" at bounding box center [951, 447] width 54 height 28
select select "*"
select select "LOW"
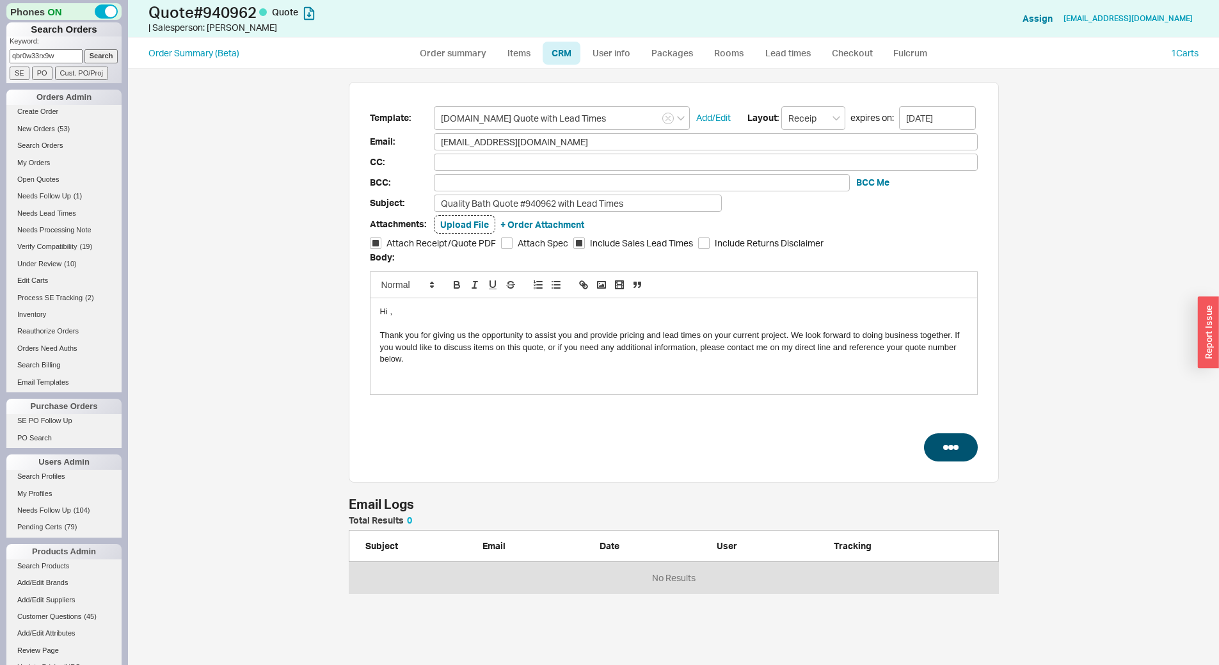
select select "3"
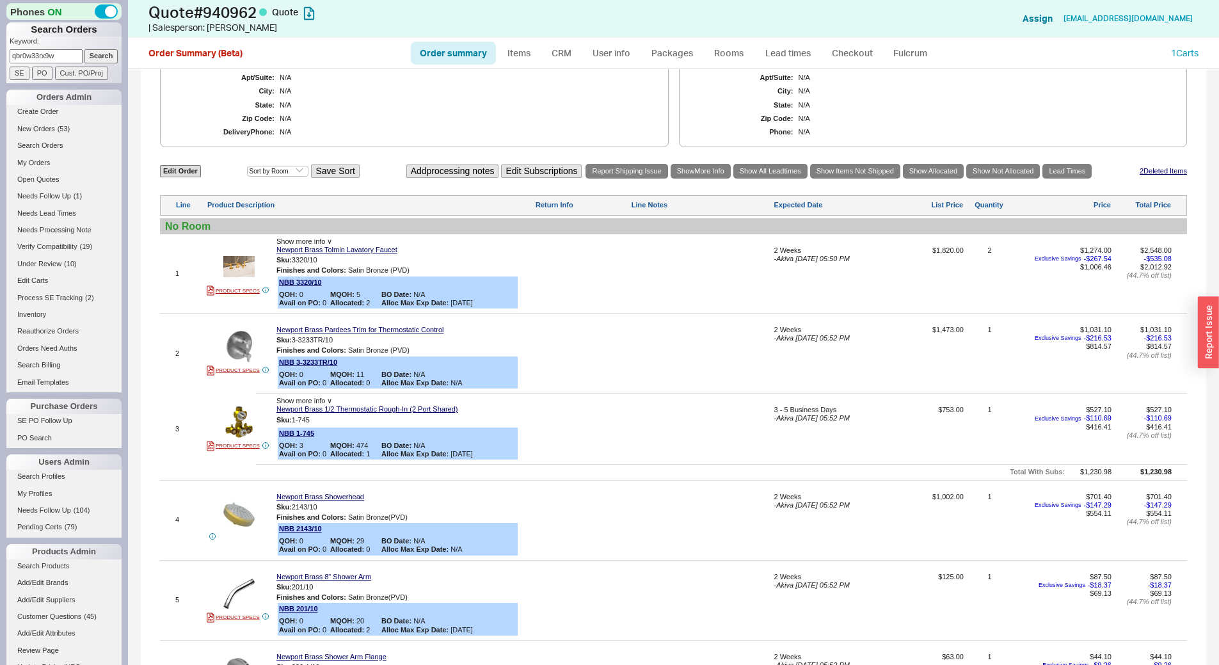
scroll to position [512, 0]
click at [87, 128] on link "New Orders ( 54 )" at bounding box center [63, 128] width 115 height 13
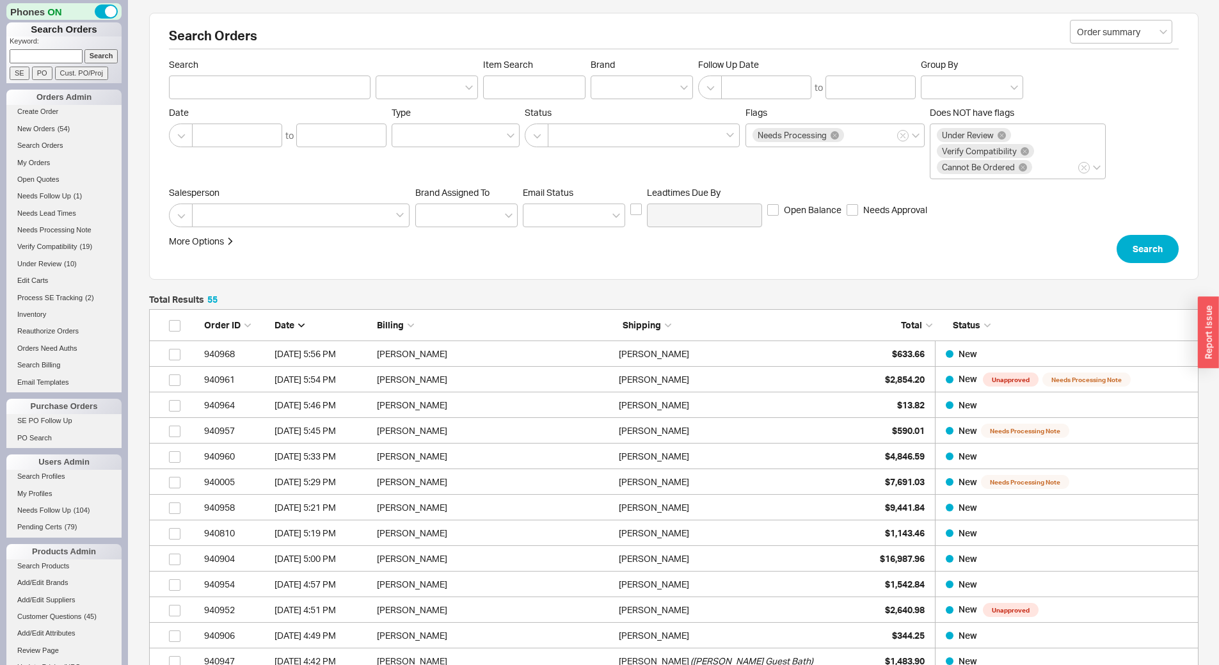
scroll to position [1430, 1040]
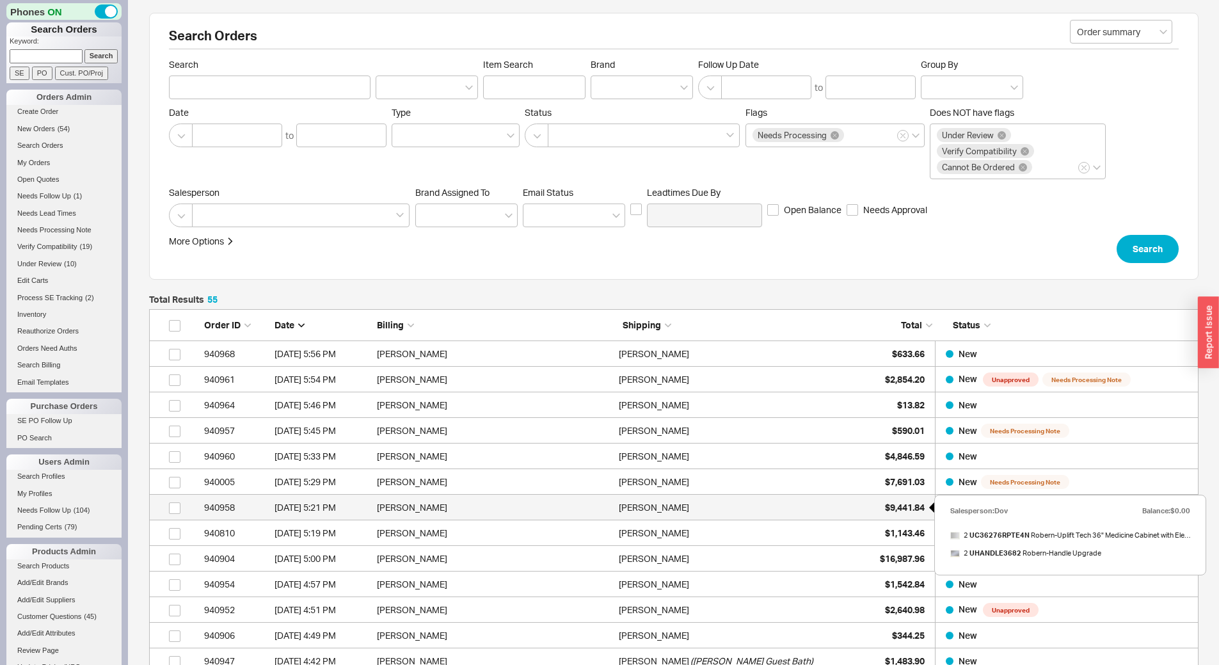
click at [885, 506] on span "$9,441.84" at bounding box center [905, 507] width 40 height 11
select select "*"
select select "LOW"
select select "3"
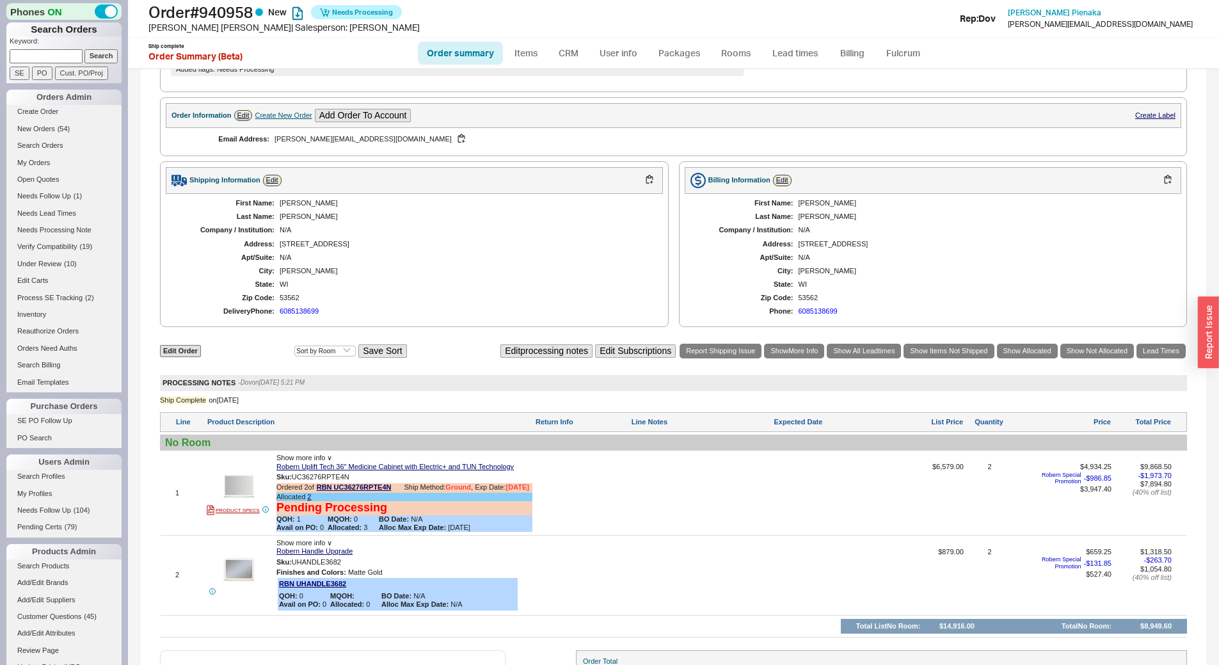
scroll to position [498, 0]
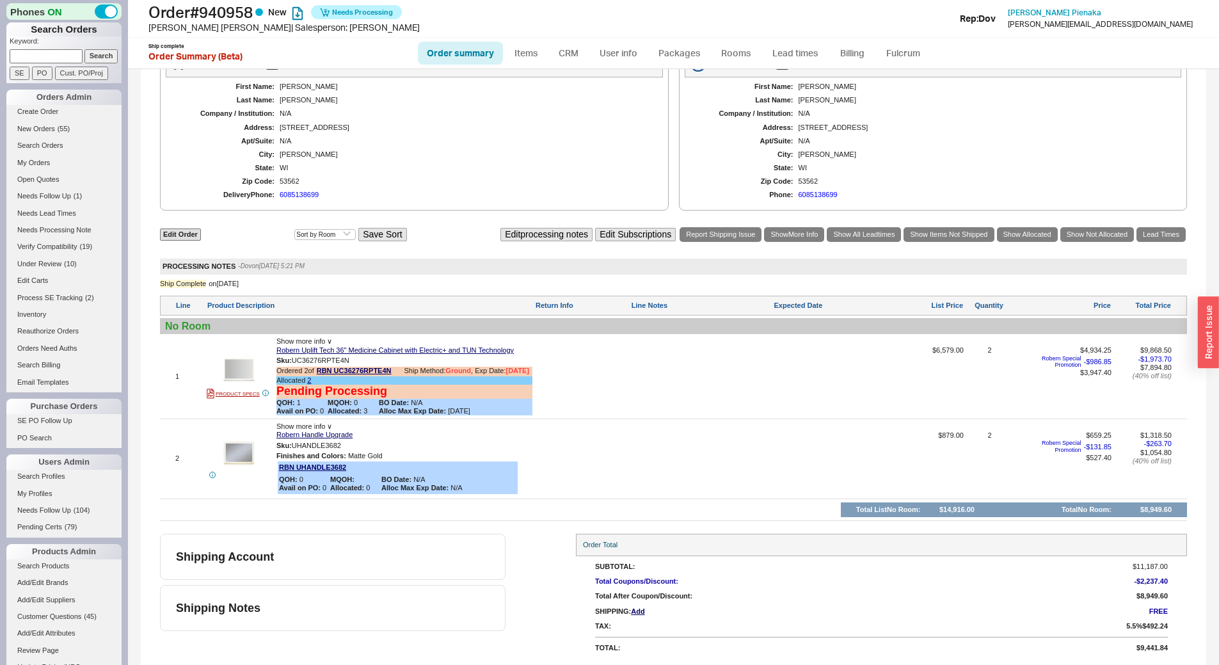
click at [59, 60] on input at bounding box center [46, 55] width 73 height 13
type input "3175772800"
click at [84, 49] on input "Search" at bounding box center [101, 55] width 34 height 13
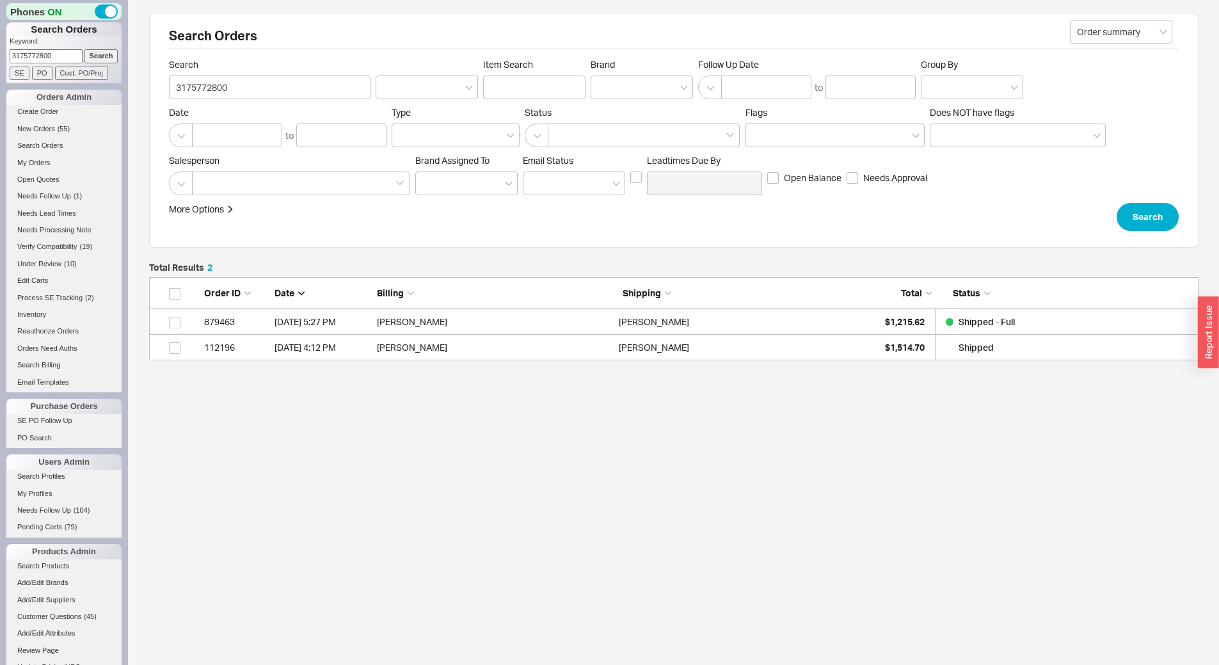
scroll to position [74, 1040]
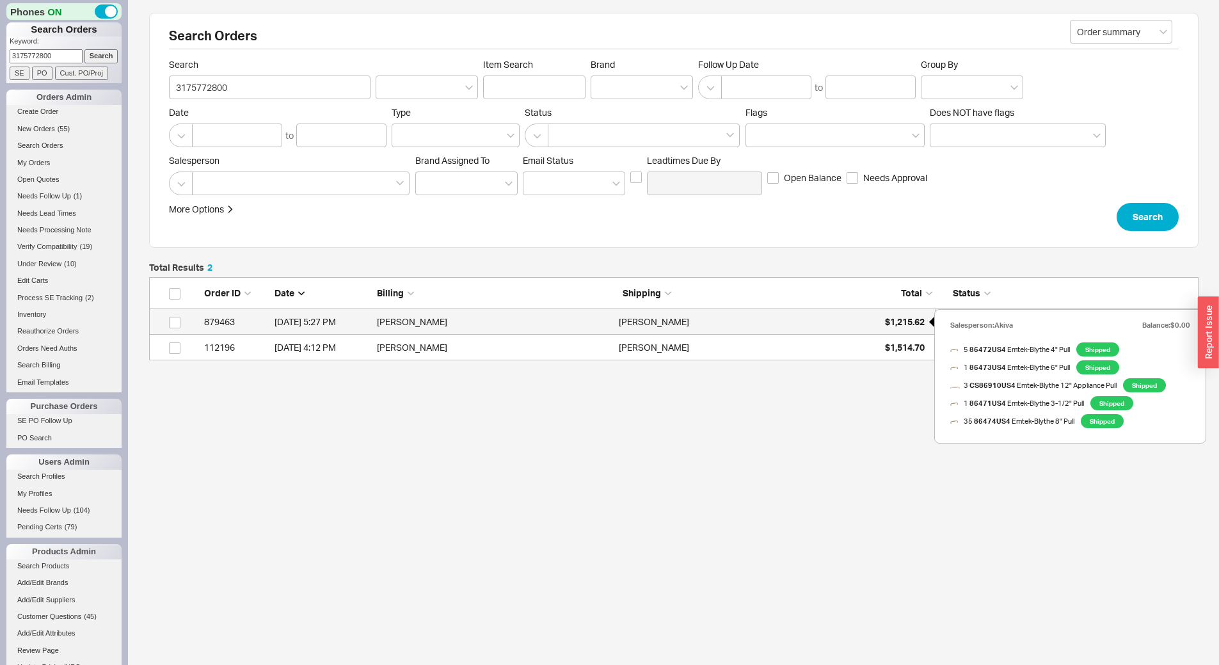
click at [871, 324] on div "$1,215.62" at bounding box center [892, 322] width 64 height 26
select select "*"
select select "LOW"
select select "3"
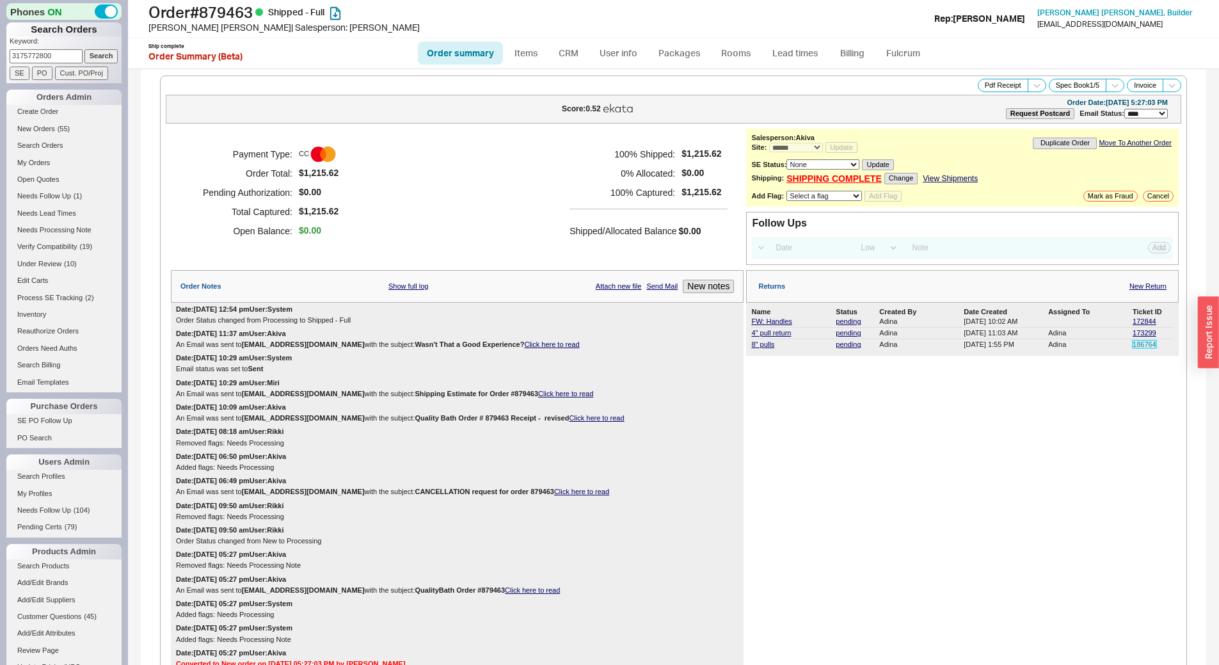
click at [1139, 343] on link "186764" at bounding box center [1144, 344] width 24 height 8
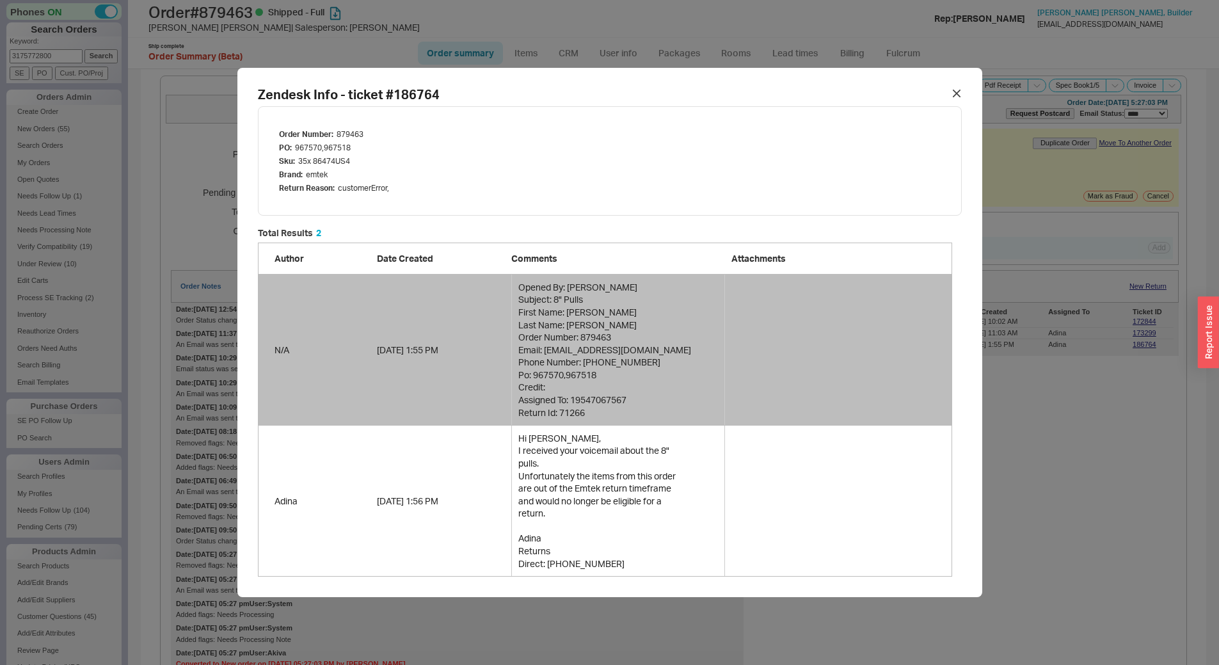
scroll to position [338, 684]
click at [1044, 429] on div "Zendesk Info - ticket # 186764 Order Number : 879463 PO : 967570,967518 Sku : 3…" at bounding box center [609, 332] width 1219 height 665
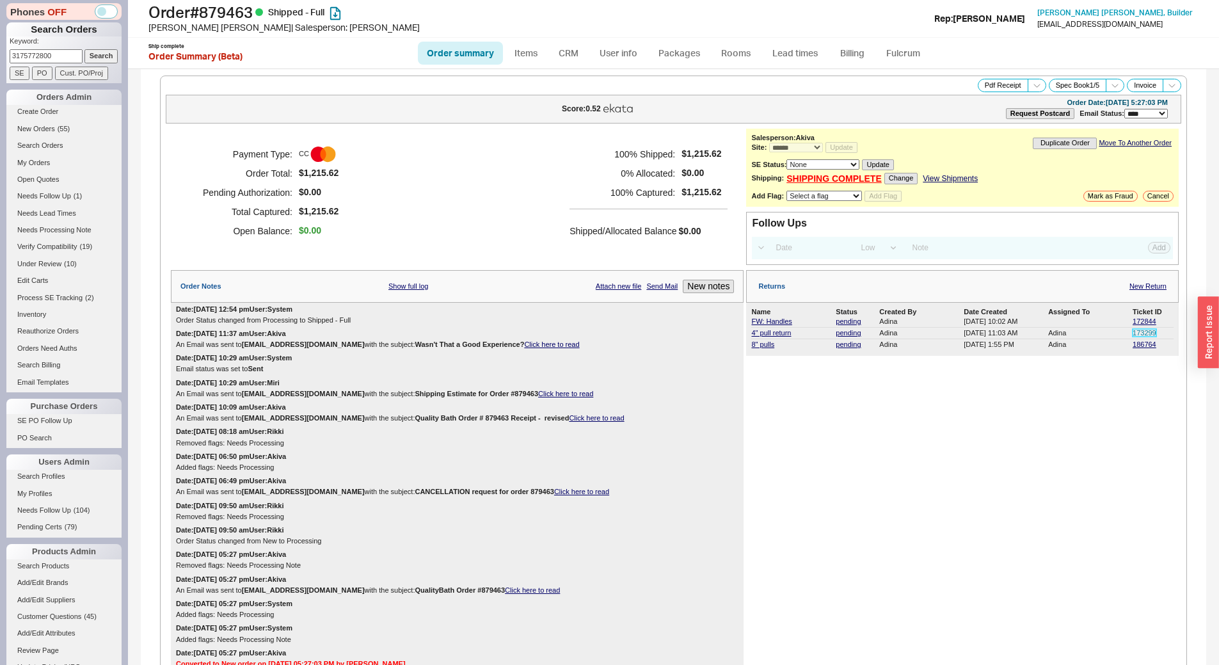
click at [1134, 329] on link "173299" at bounding box center [1144, 333] width 24 height 8
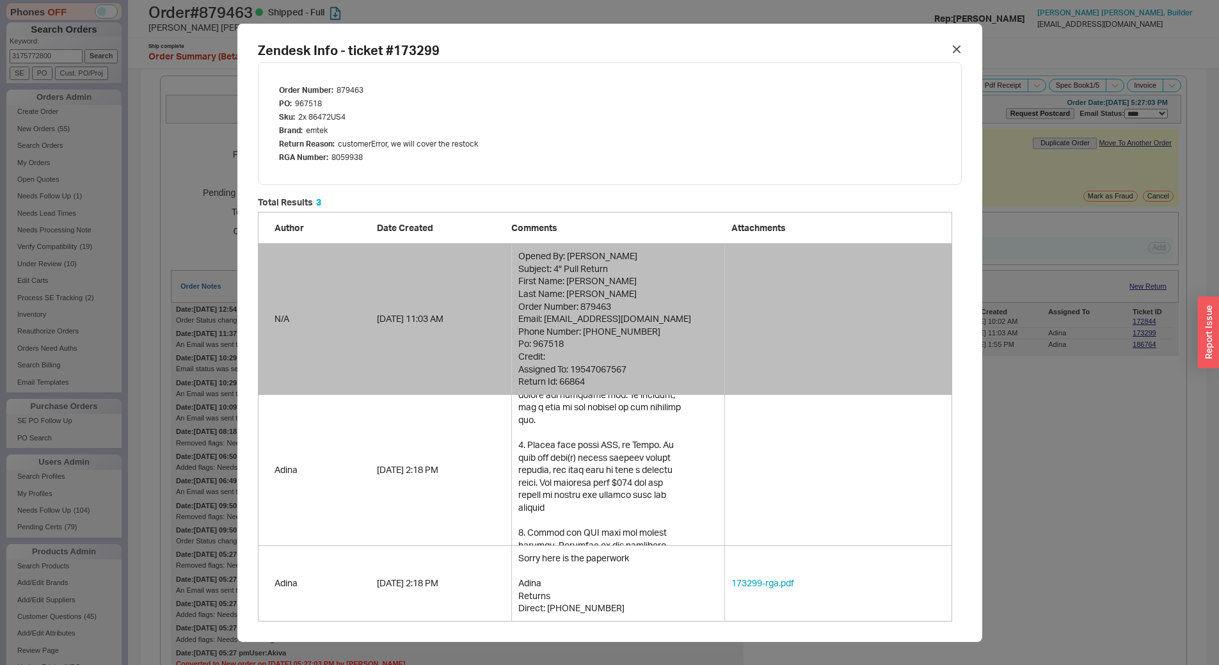
scroll to position [414, 684]
click at [946, 45] on div at bounding box center [956, 49] width 20 height 20
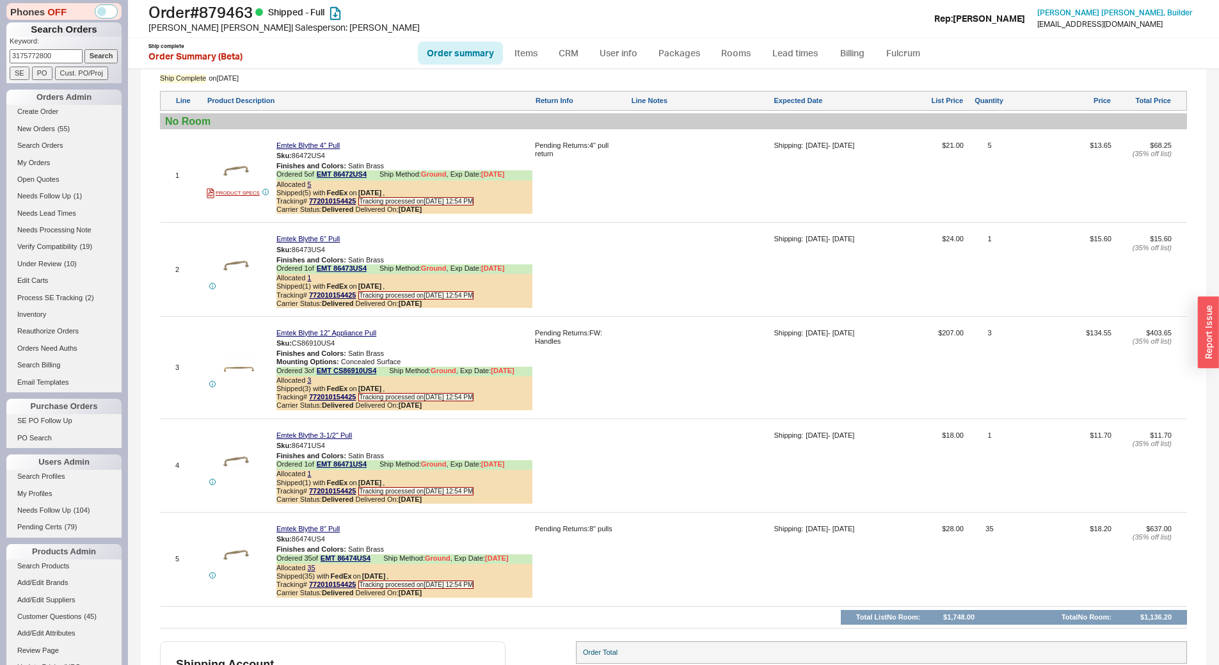
scroll to position [1024, 0]
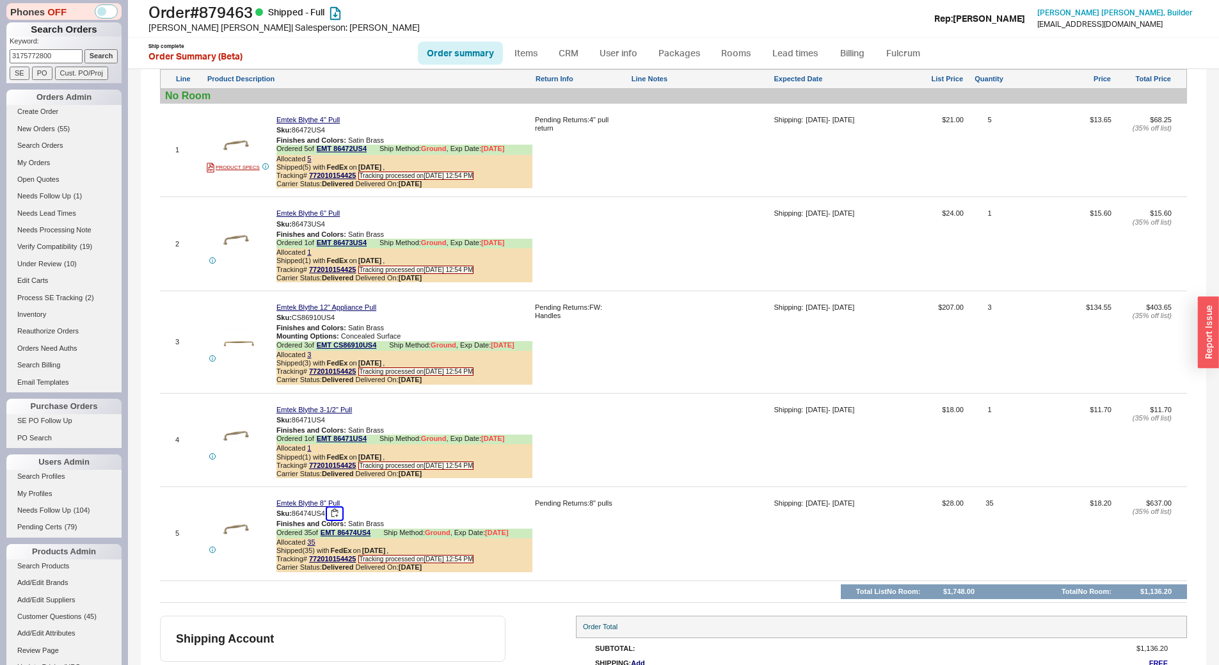
click at [336, 514] on button "button" at bounding box center [334, 513] width 15 height 12
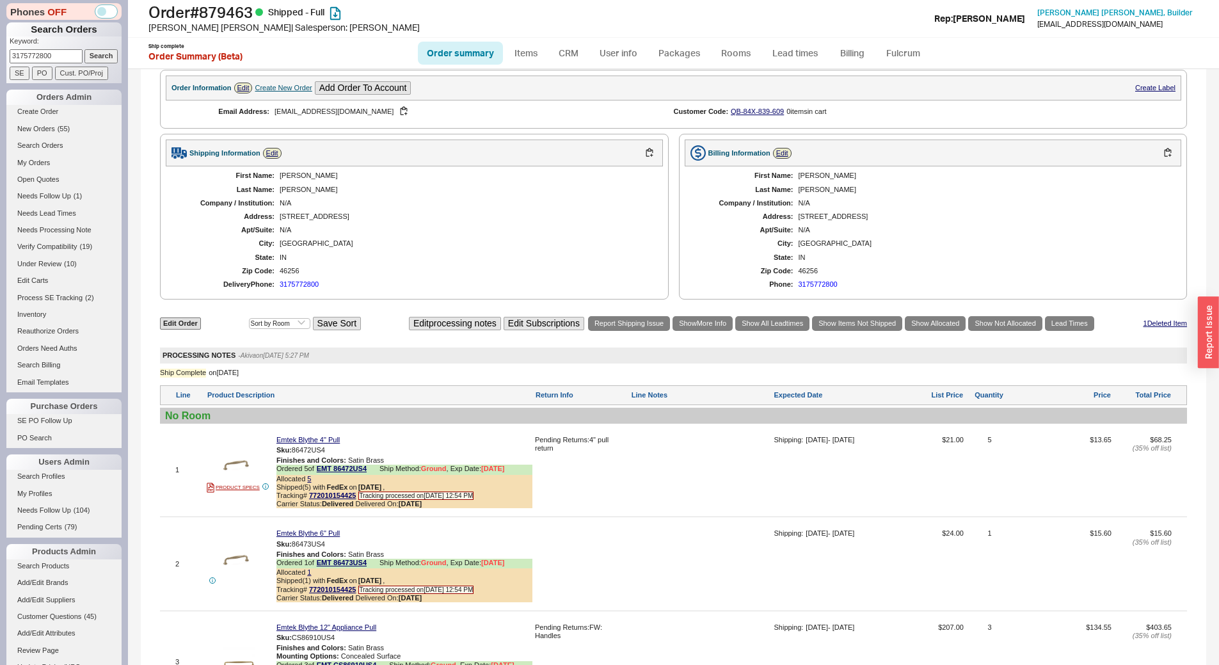
scroll to position [576, 0]
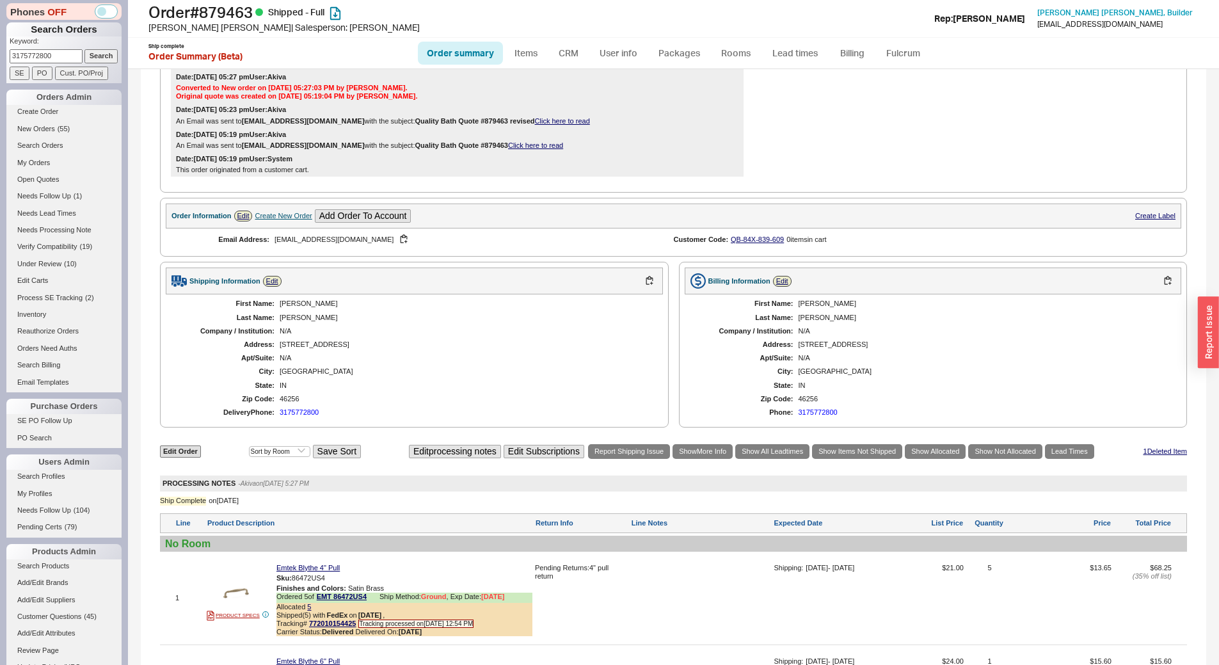
click at [289, 216] on div "Create New Order" at bounding box center [283, 216] width 57 height 8
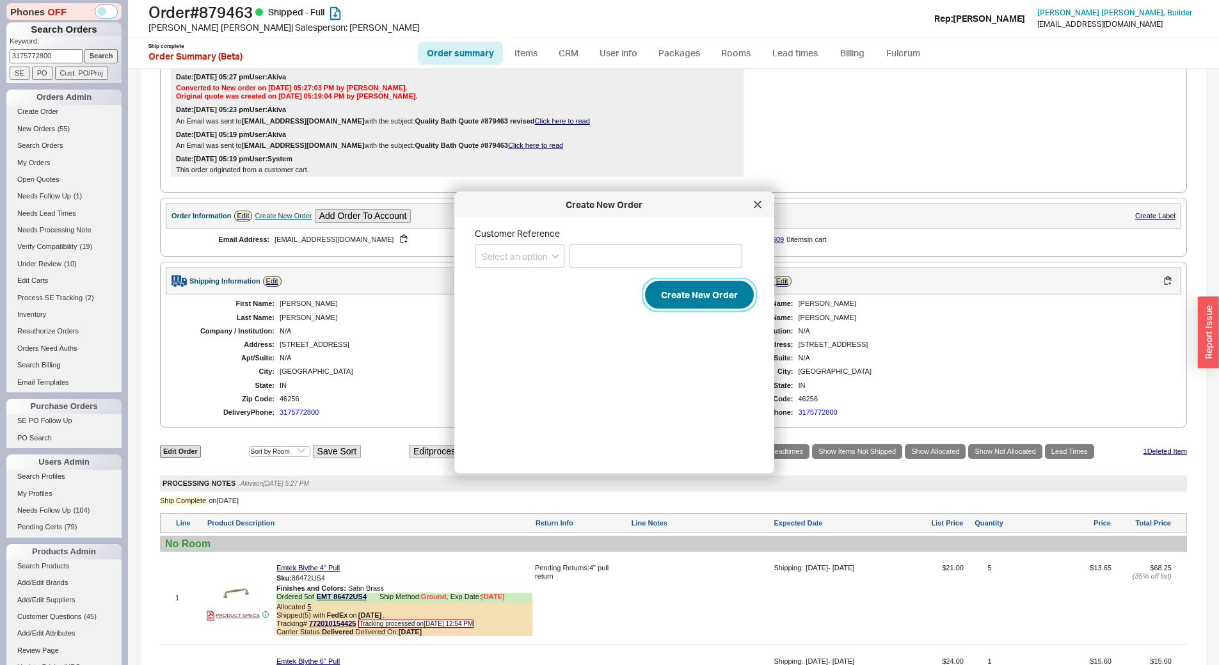
click at [654, 289] on button "Create New Order" at bounding box center [699, 295] width 109 height 28
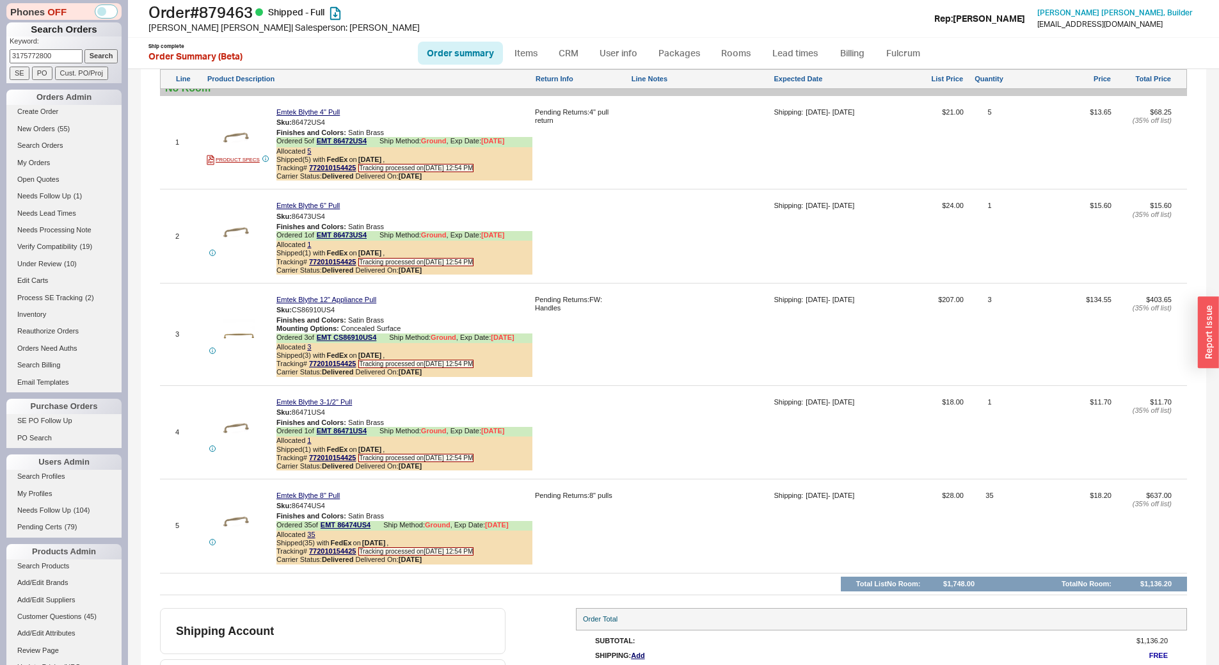
scroll to position [1078, 0]
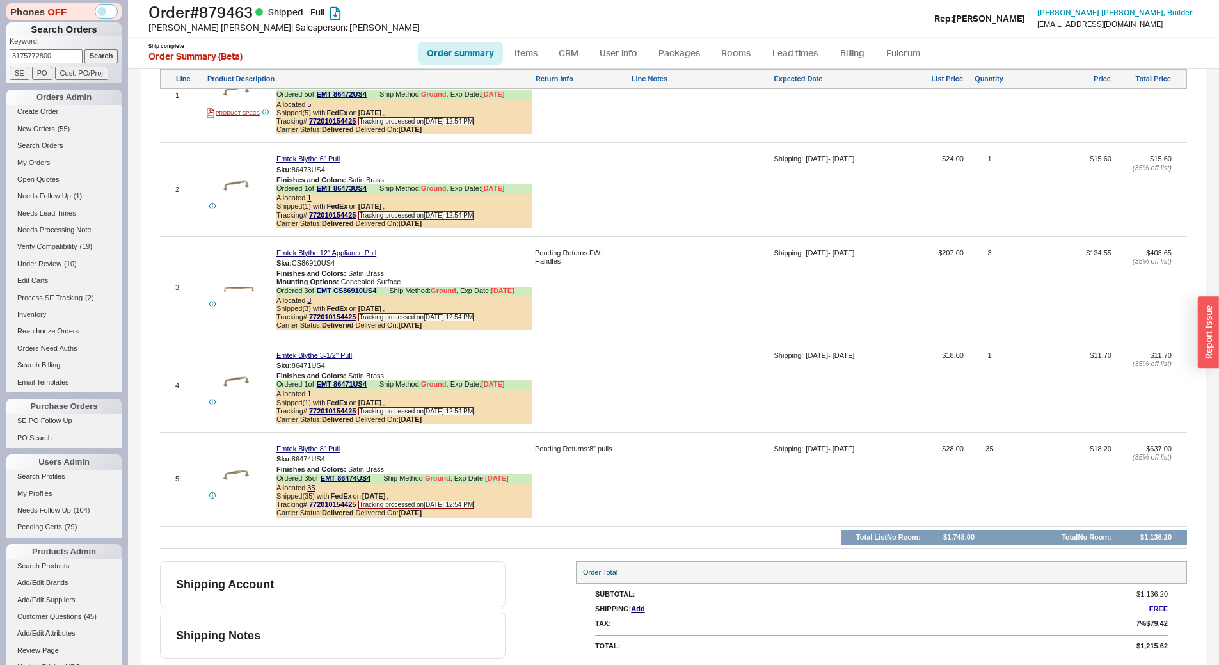
click at [65, 54] on input "3175772800" at bounding box center [46, 55] width 73 height 13
type input "940934"
click at [84, 49] on input "Search" at bounding box center [101, 55] width 34 height 13
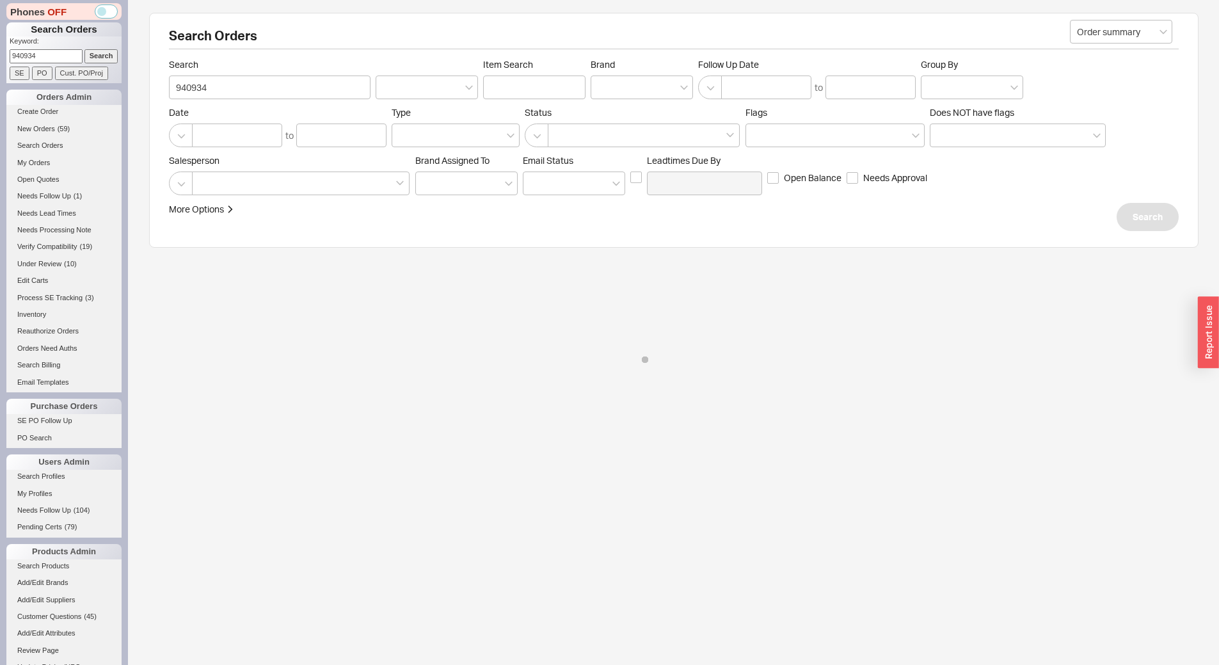
select select "*"
select select "3"
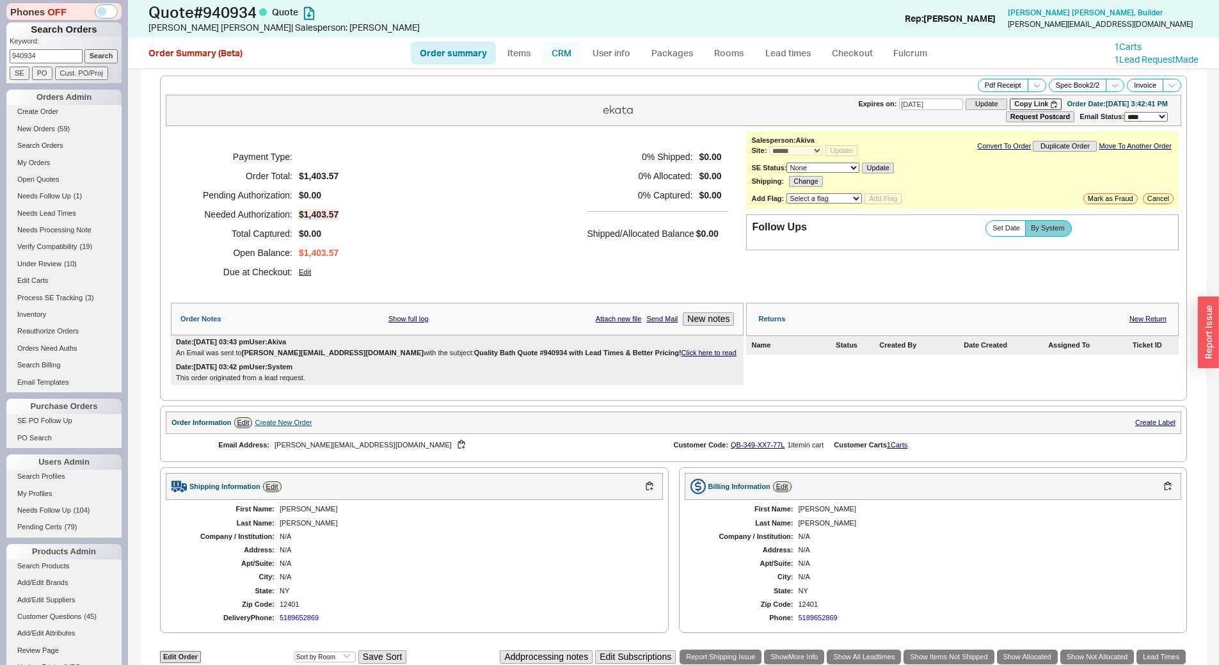
click at [566, 56] on link "CRM" at bounding box center [561, 53] width 38 height 23
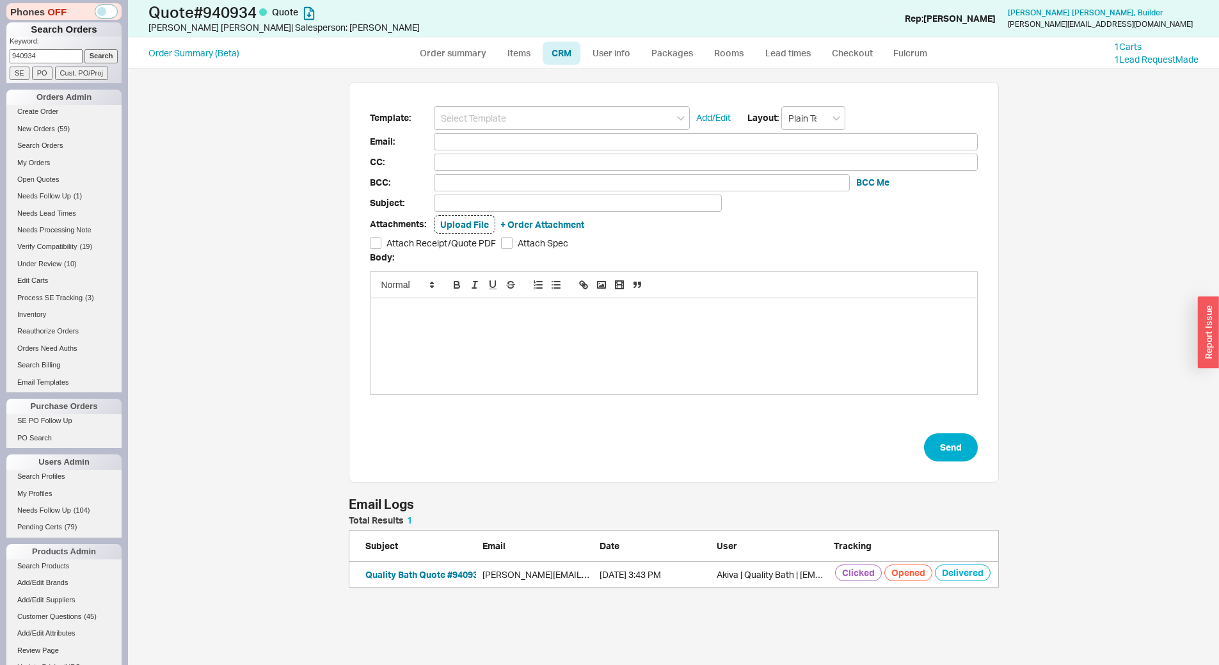
scroll to position [587, 1081]
click at [461, 58] on link "Order summary" at bounding box center [453, 53] width 85 height 23
select select "*"
select select "3"
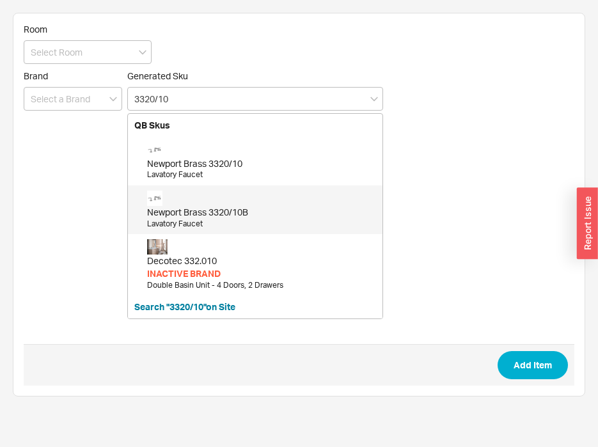
click at [280, 214] on div "Newport Brass 3320/10B" at bounding box center [261, 212] width 229 height 13
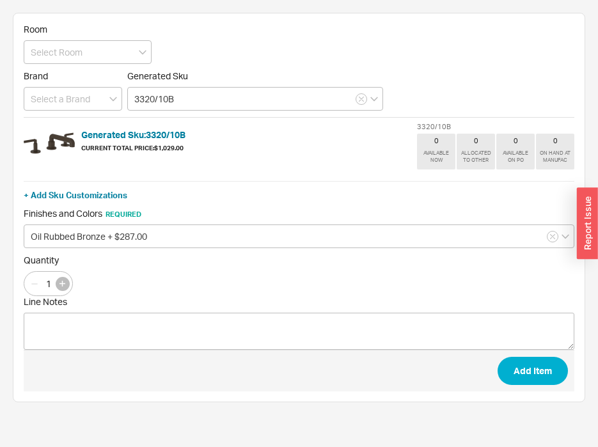
type input "3320/10B"
click at [66, 281] on button "button" at bounding box center [63, 284] width 14 height 14
type input "2"
click at [518, 367] on button "Add Item" at bounding box center [533, 371] width 70 height 28
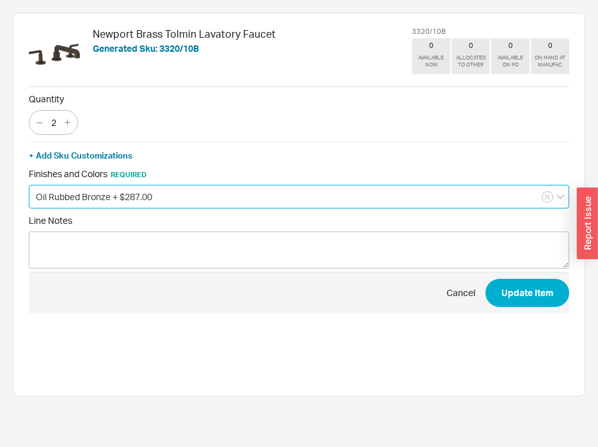
click at [159, 191] on input "Oil Rubbed Bronze + $287.00" at bounding box center [299, 197] width 541 height 24
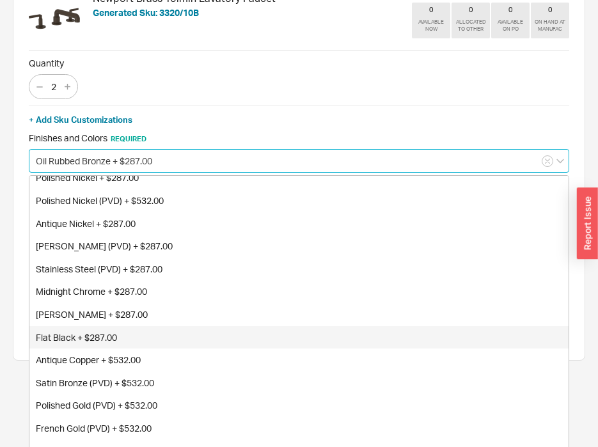
scroll to position [52, 0]
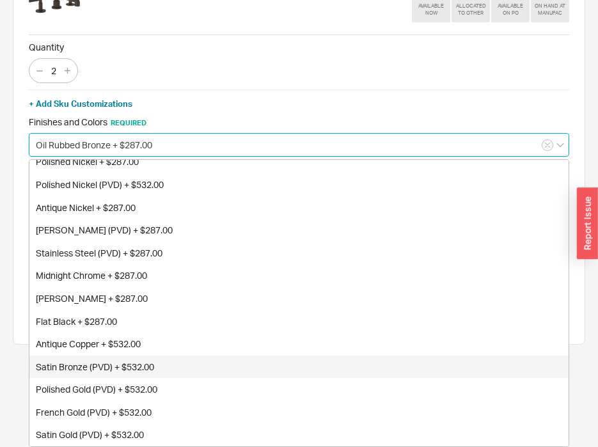
click at [122, 362] on div "Satin Bronze (PVD) + $532.00" at bounding box center [298, 367] width 539 height 23
type input "Satin Bronze (PVD) + $532.00"
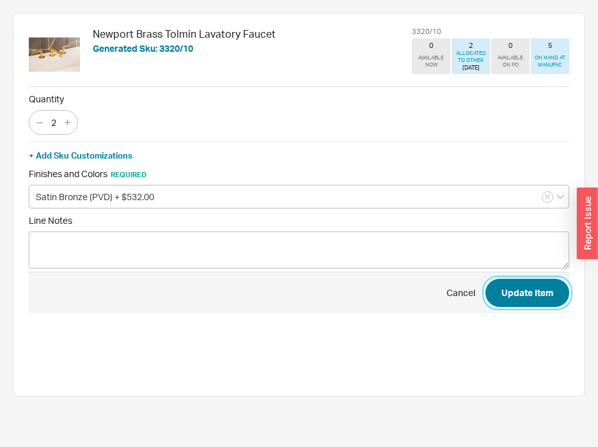
click at [521, 297] on button "Update Item" at bounding box center [528, 293] width 84 height 28
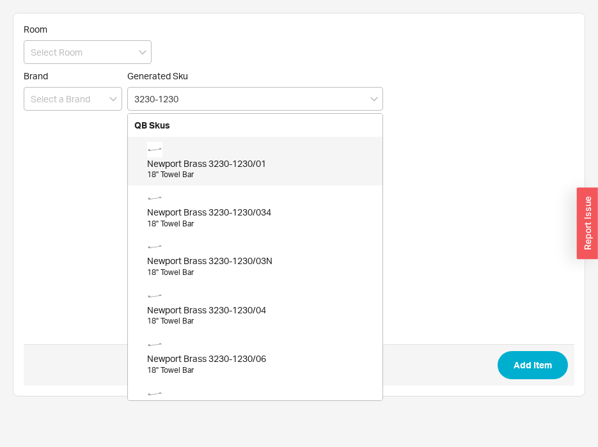
click at [249, 179] on div "18" Towel Bar" at bounding box center [261, 175] width 229 height 11
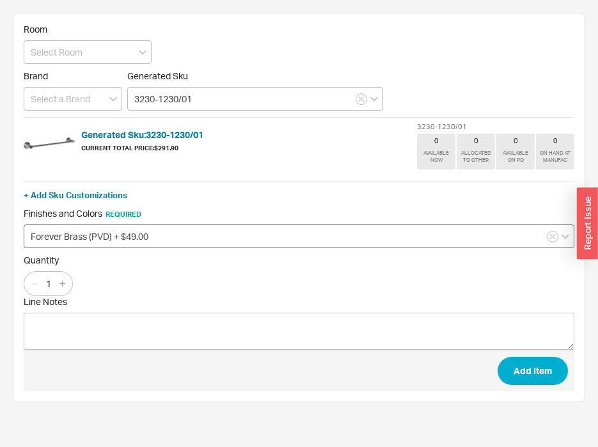
type input "3230-1230/01"
click at [121, 233] on input "Forever Brass (PVD) + $49.00" at bounding box center [299, 237] width 551 height 24
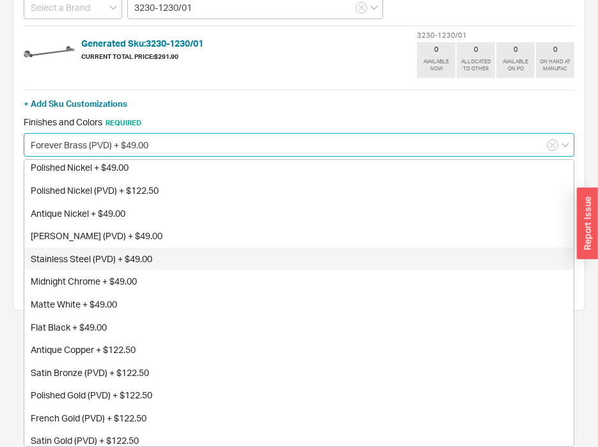
scroll to position [214, 0]
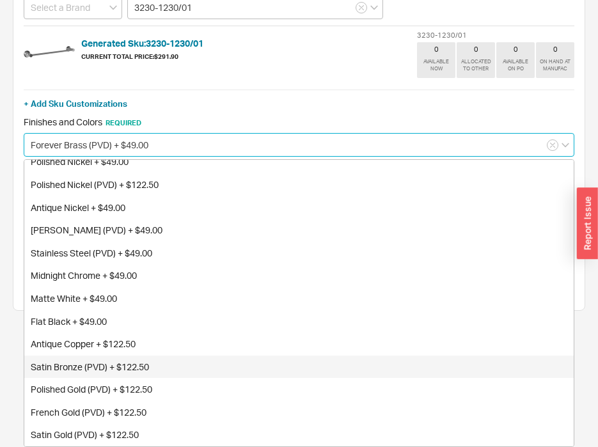
click at [108, 362] on div "Satin Bronze (PVD) + $122.50" at bounding box center [299, 367] width 550 height 23
type input "Satin Bronze (PVD) + $122.50"
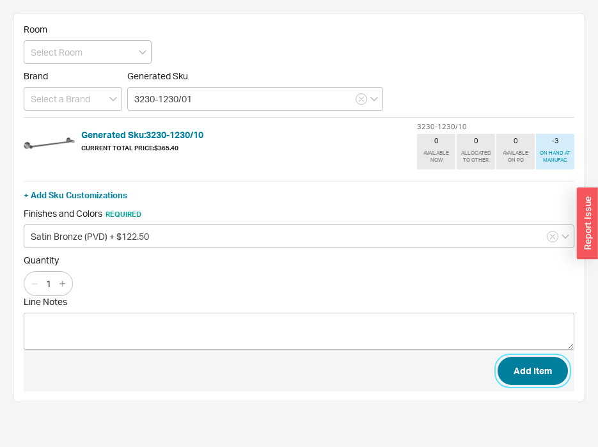
click at [525, 377] on button "Add Item" at bounding box center [533, 371] width 70 height 28
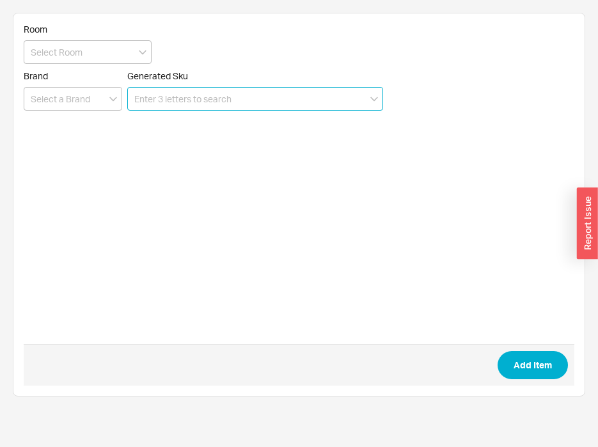
click at [301, 98] on input at bounding box center [255, 99] width 256 height 24
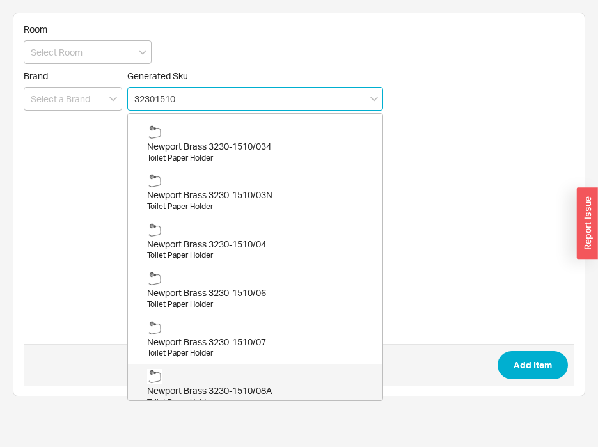
scroll to position [128, 0]
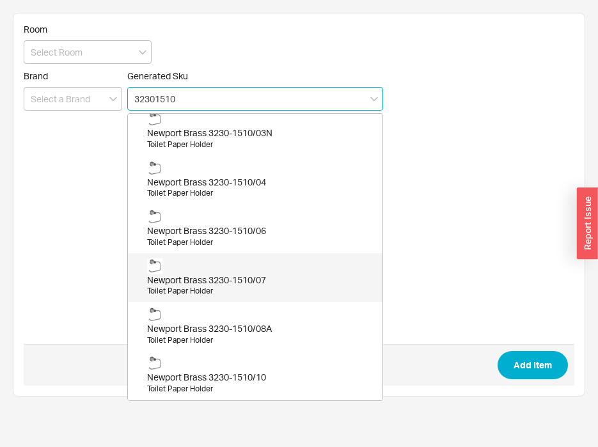
click at [275, 289] on div "Toilet Paper Holder" at bounding box center [261, 291] width 229 height 11
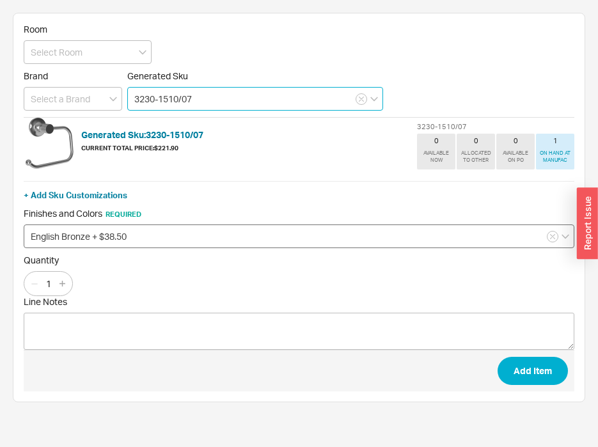
type input "3230-1510/07"
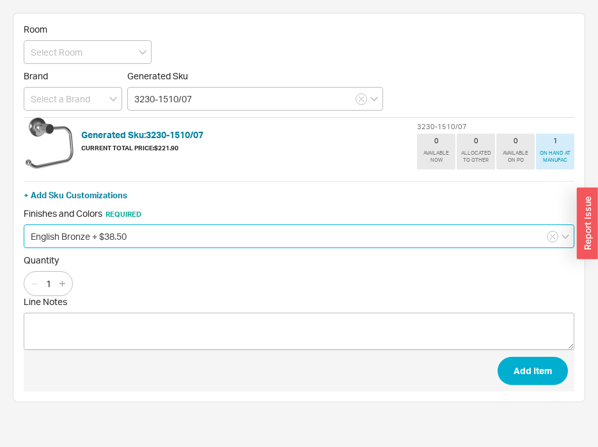
click at [283, 239] on input "English Bronze + $38.50" at bounding box center [299, 237] width 551 height 24
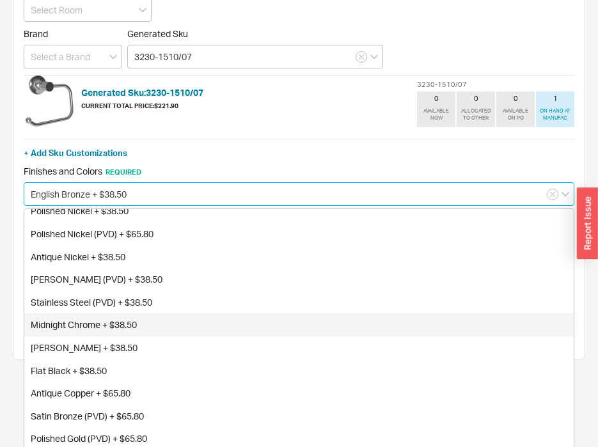
scroll to position [91, 0]
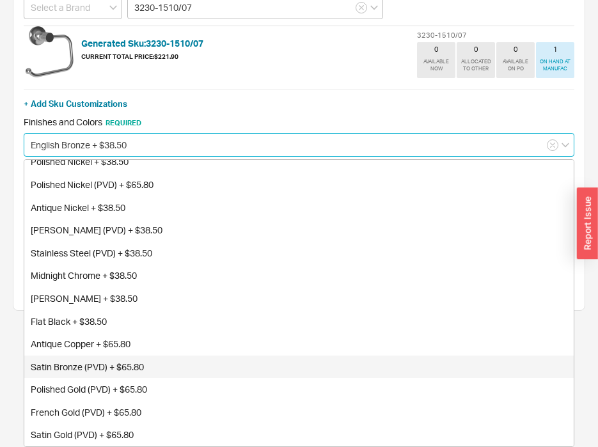
click at [201, 358] on div "Satin Bronze (PVD) + $65.80" at bounding box center [299, 367] width 550 height 23
type input "Satin Bronze (PVD) + $65.80"
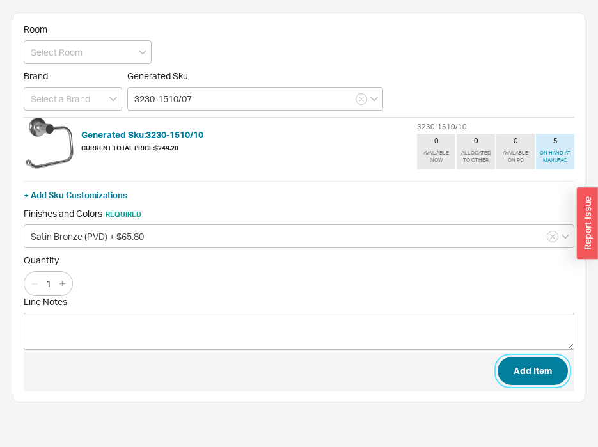
click at [527, 370] on button "Add Item" at bounding box center [533, 371] width 70 height 28
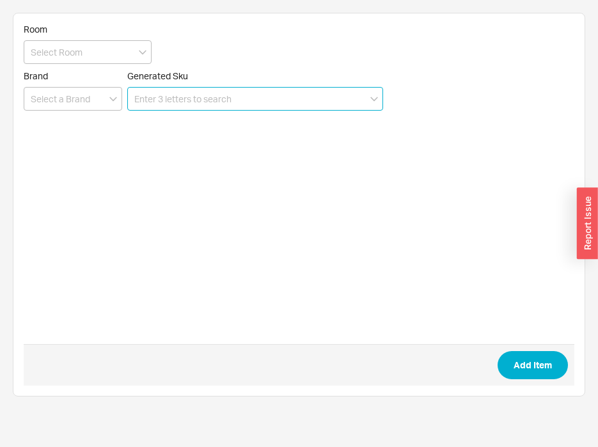
paste input "280F/10"
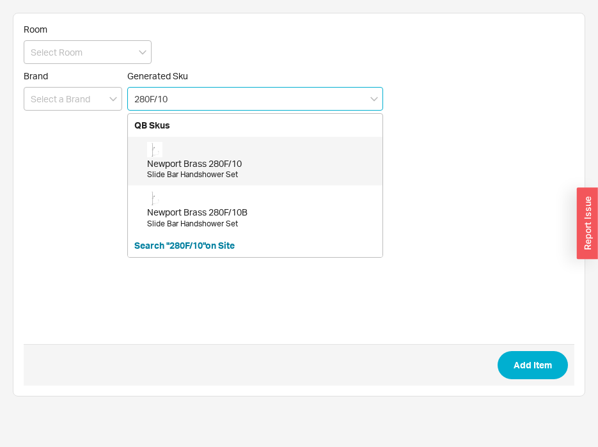
click at [274, 164] on div "Newport Brass 280F/10" at bounding box center [261, 163] width 229 height 13
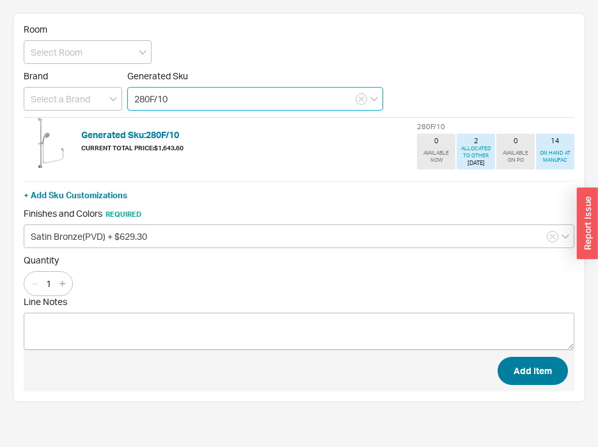
type input "280F/10"
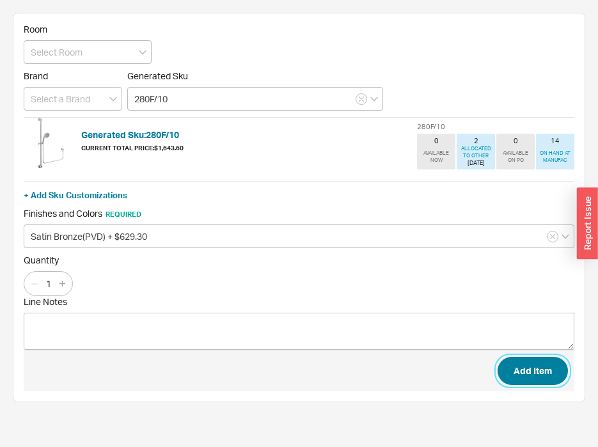
click at [535, 373] on button "Add Item" at bounding box center [533, 371] width 70 height 28
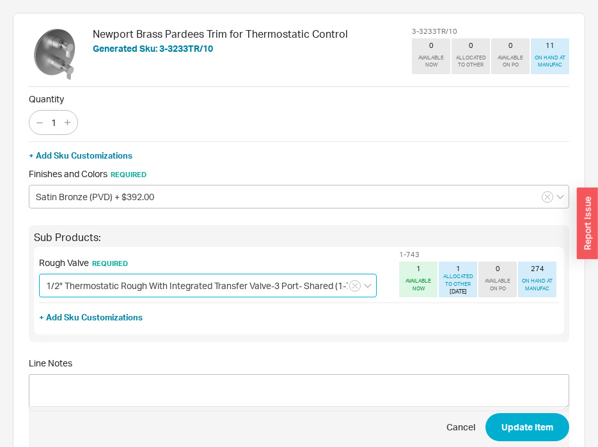
click at [196, 284] on input "1/2" Thermostatic Rough With Integrated Transfer Valve-3 Port- Shared (1-743) +…" at bounding box center [208, 286] width 338 height 24
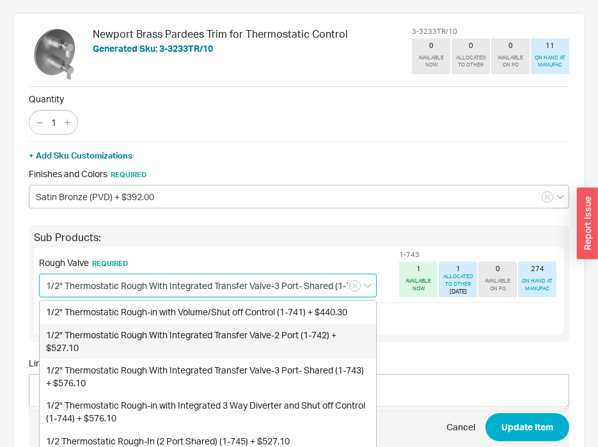
scroll to position [40, 0]
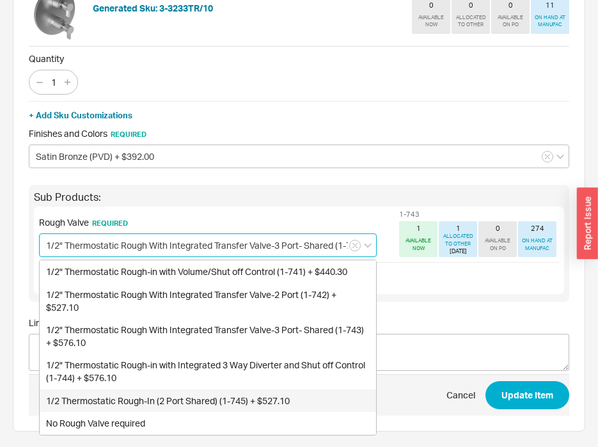
click at [247, 399] on div "1/2 Thermostatic Rough-In (2 Port Shared) (1-745) + $527.10" at bounding box center [208, 401] width 336 height 23
type input "1/2 Thermostatic Rough-In (2 Port Shared) (1-745) + $527.10"
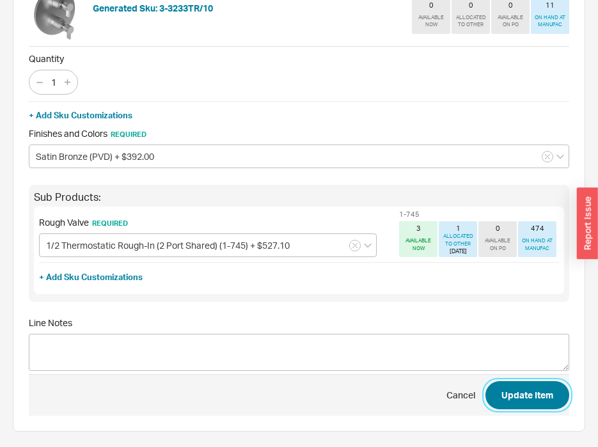
click at [536, 393] on button "Update Item" at bounding box center [528, 395] width 84 height 28
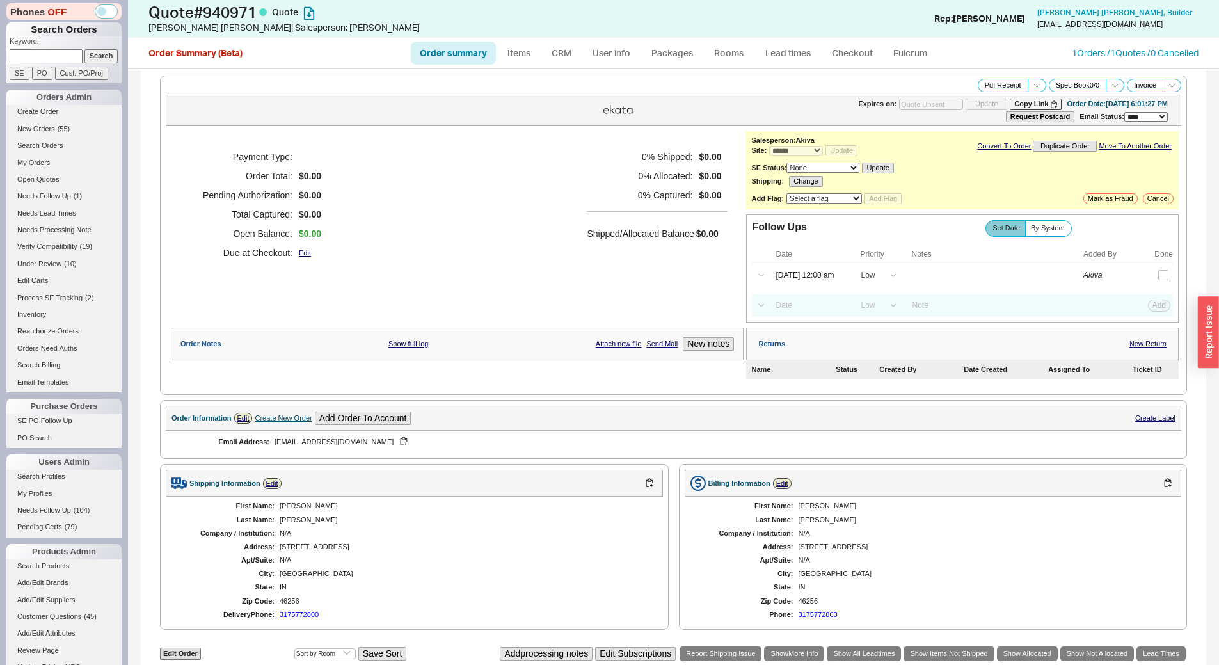
select select "*"
select select "LOW"
select select "3"
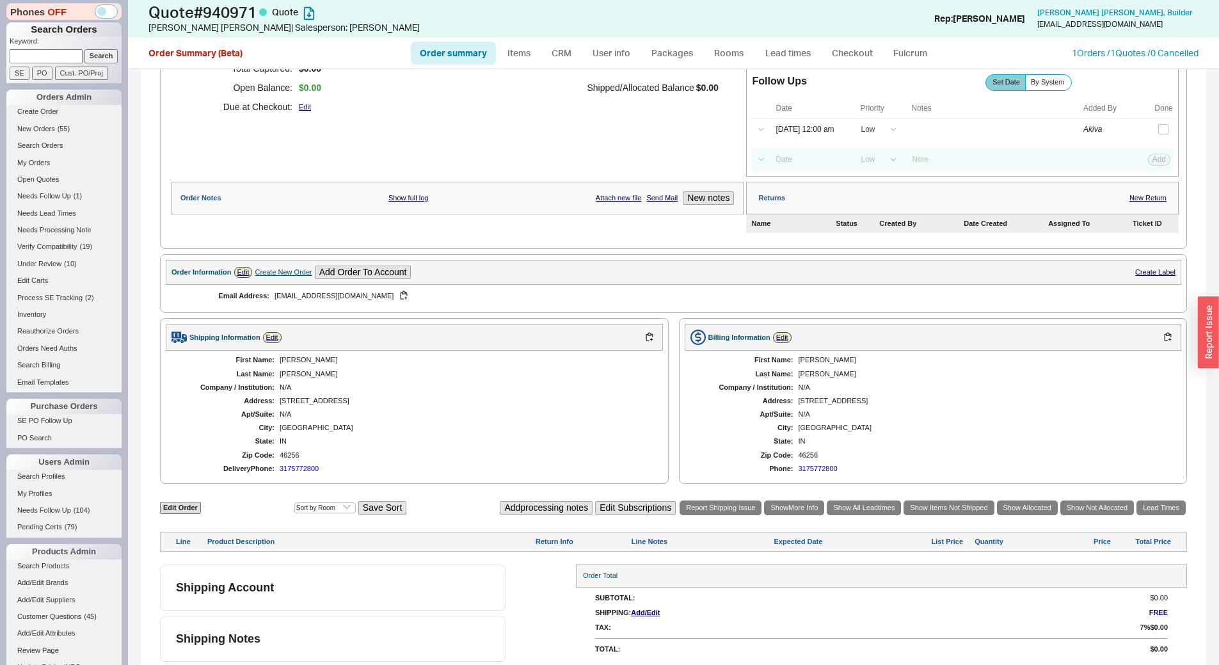
scroll to position [149, 0]
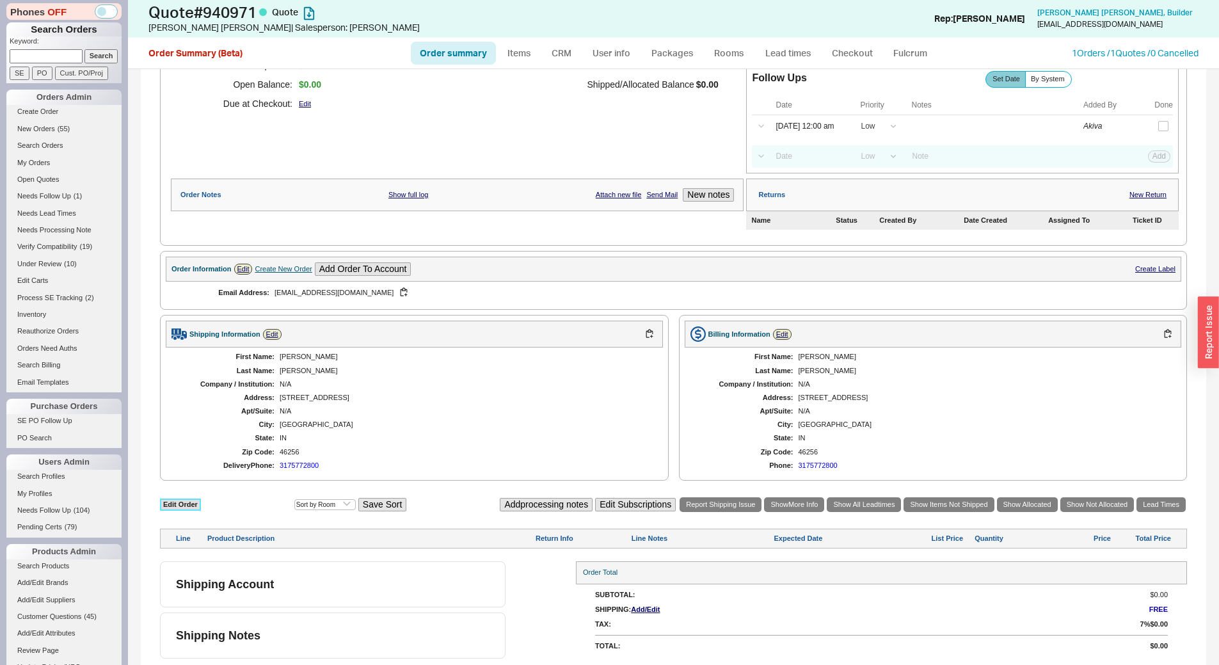
click at [193, 498] on link "Edit Order" at bounding box center [180, 504] width 41 height 12
select select "3"
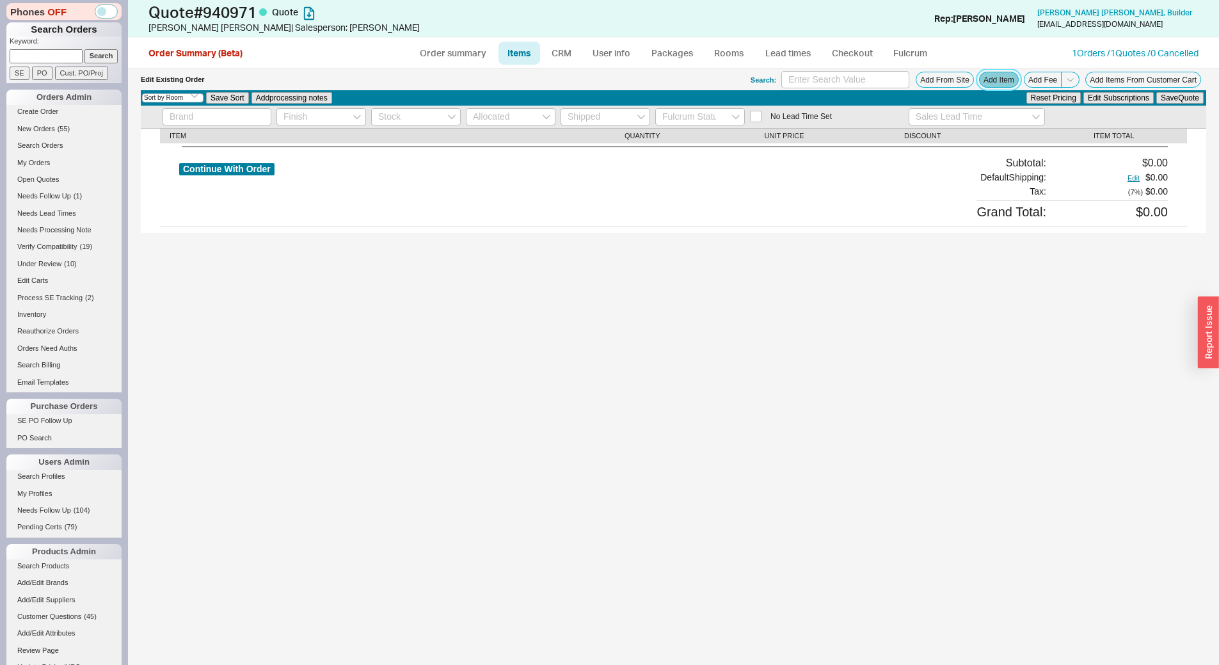
click at [1008, 80] on button "Add Item" at bounding box center [999, 80] width 40 height 16
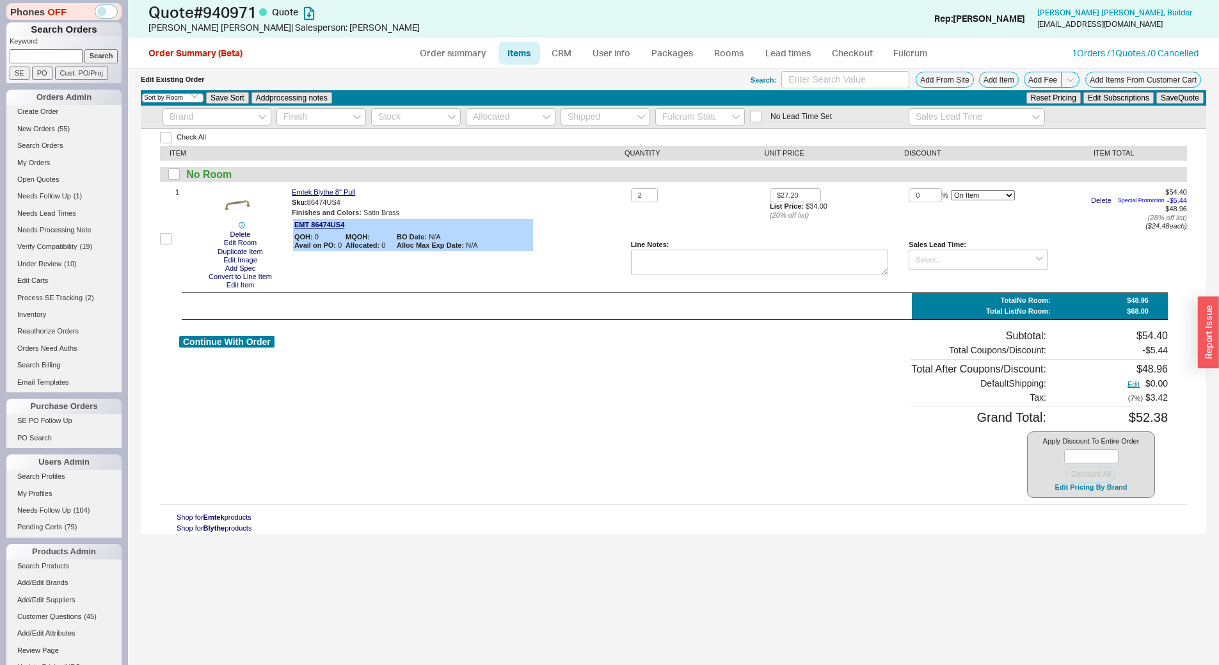
drag, startPoint x: 1063, startPoint y: 528, endPoint x: 1056, endPoint y: 523, distance: 8.7
click at [1063, 528] on div "Shop for Emtek products Shop for Blythe products" at bounding box center [673, 522] width 1027 height 22
click at [1077, 488] on button "Edit Pricing By Brand" at bounding box center [1090, 487] width 80 height 10
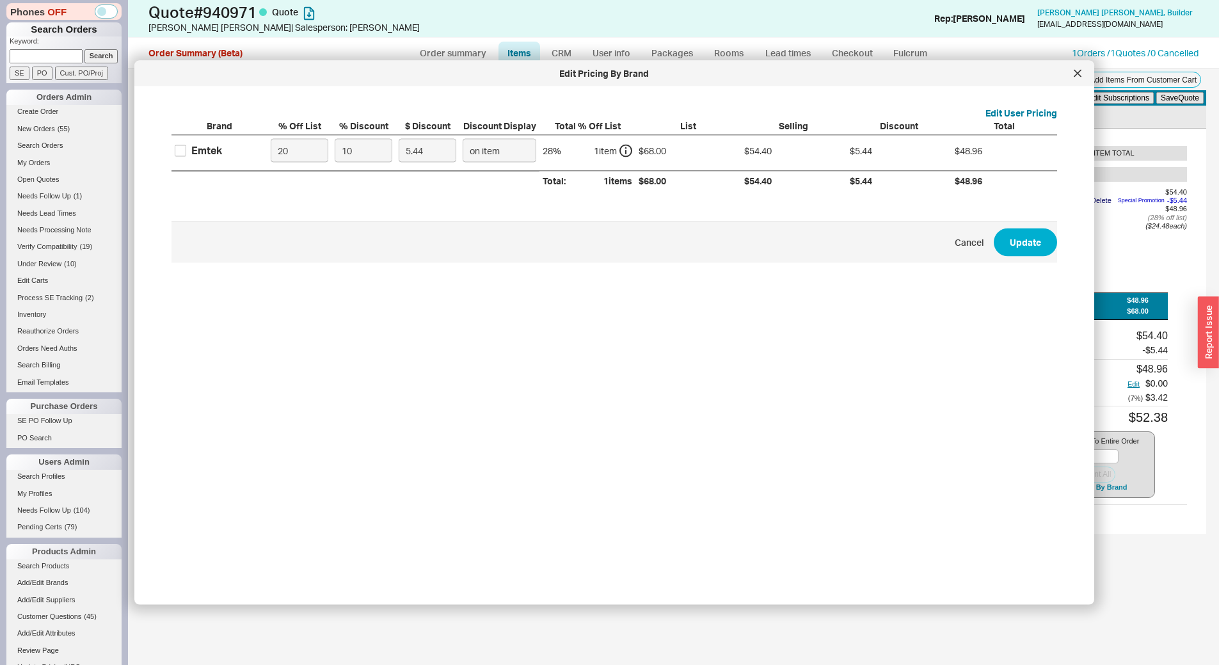
click at [199, 152] on div "Emtek" at bounding box center [206, 150] width 31 height 14
click at [186, 152] on input "Emtek" at bounding box center [181, 151] width 12 height 12
checkbox input "true"
click at [307, 158] on input "20" at bounding box center [300, 151] width 58 height 24
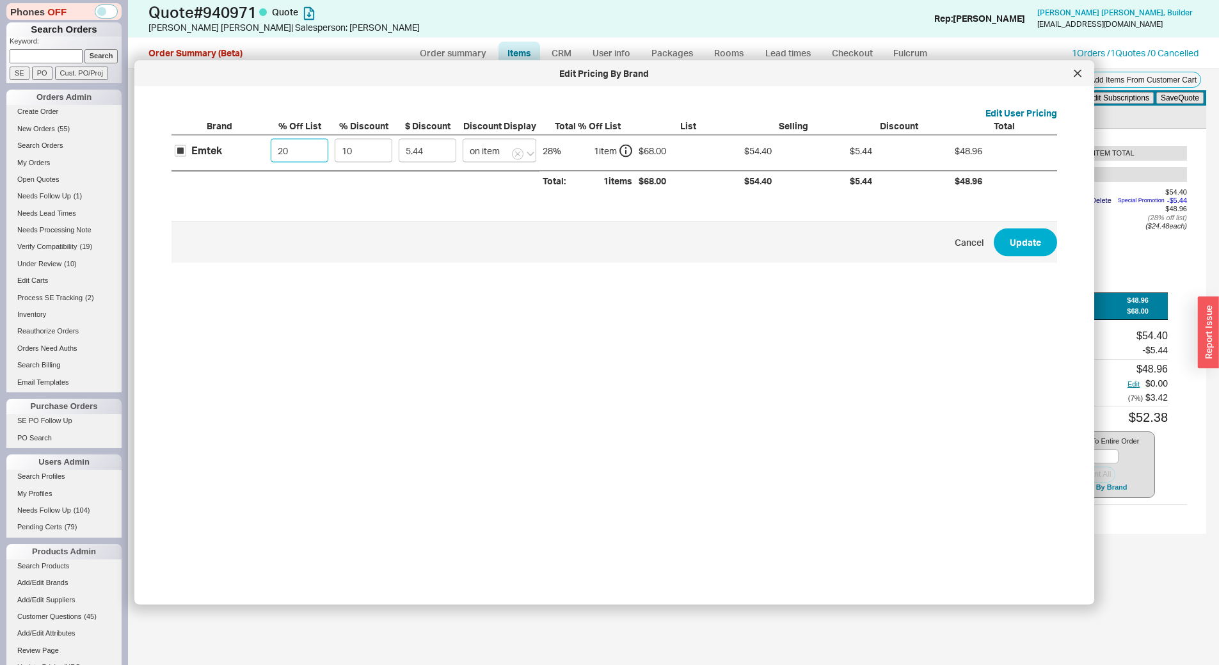
type input "0"
type input "6.8"
type input "0"
click at [365, 157] on input "10" at bounding box center [364, 151] width 58 height 24
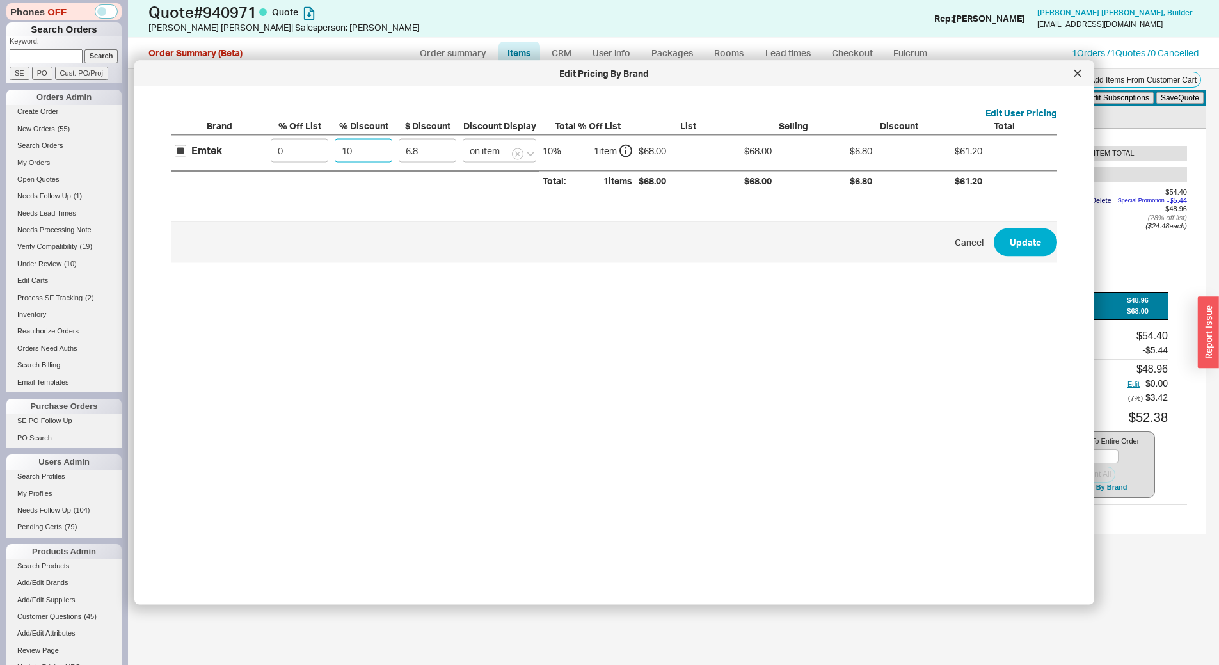
type input "3"
type input "2.04"
type input "35"
type input "23.8"
type input "35"
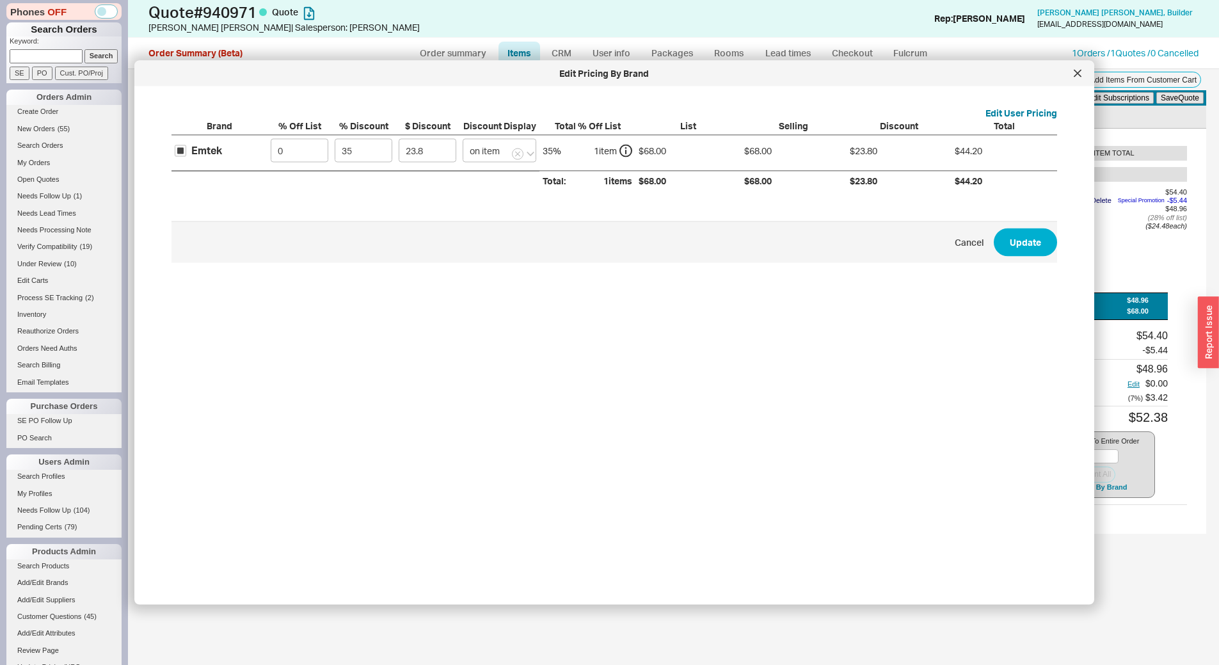
click at [976, 241] on span "Cancel Update" at bounding box center [613, 242] width 885 height 42
click at [993, 238] on button "Update" at bounding box center [1024, 242] width 63 height 28
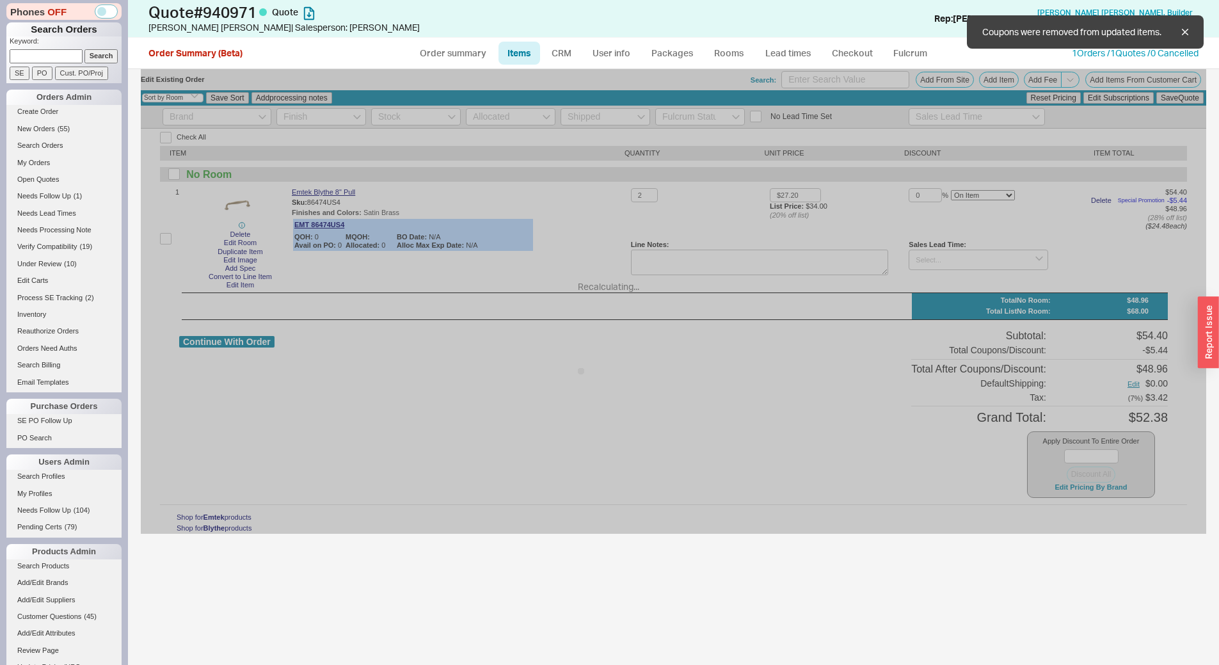
type input "$34.00"
type input "35"
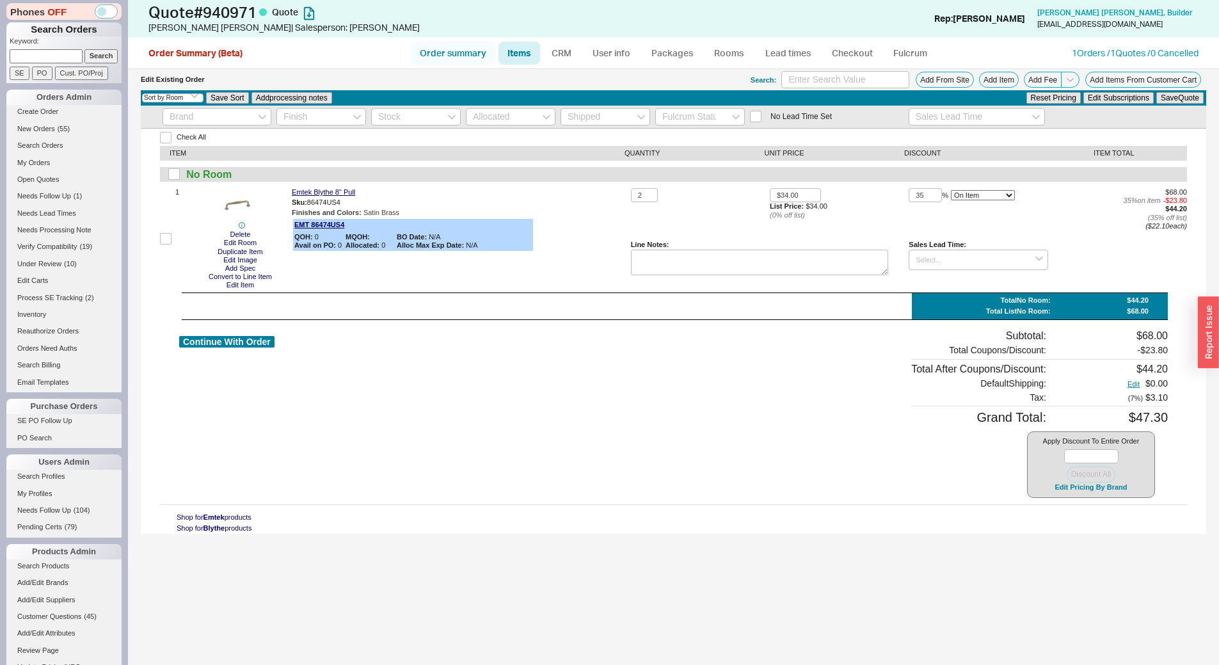
click at [482, 59] on link "Order summary" at bounding box center [453, 53] width 85 height 23
select select "*"
select select "LOW"
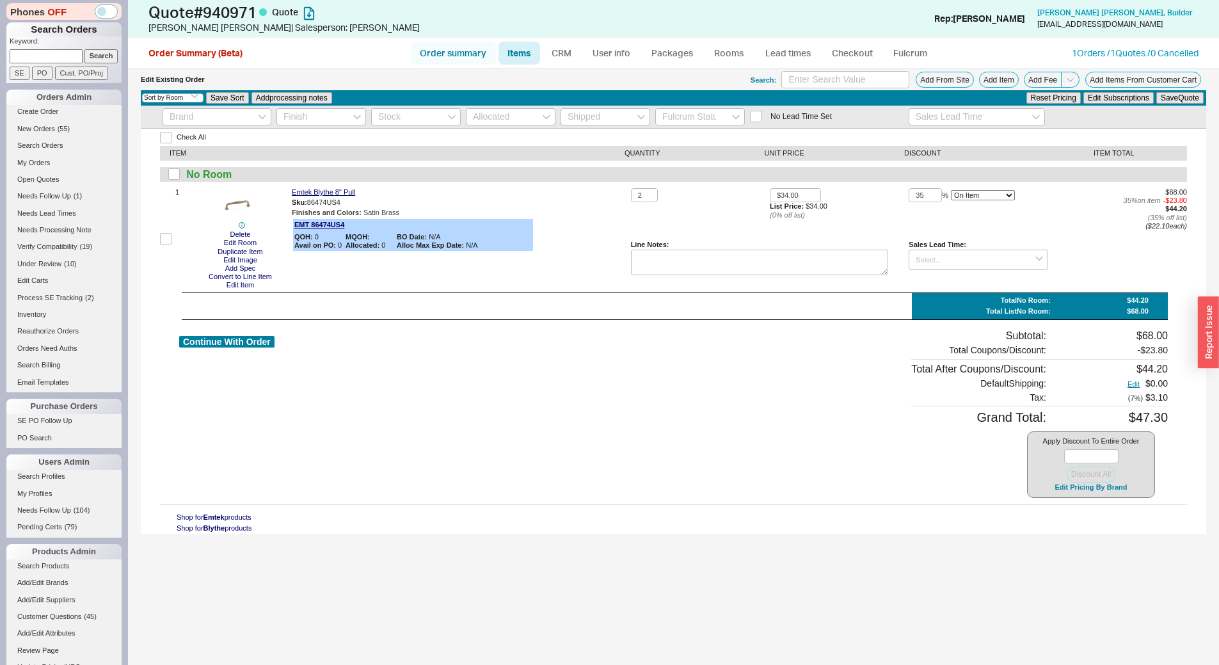
select select "3"
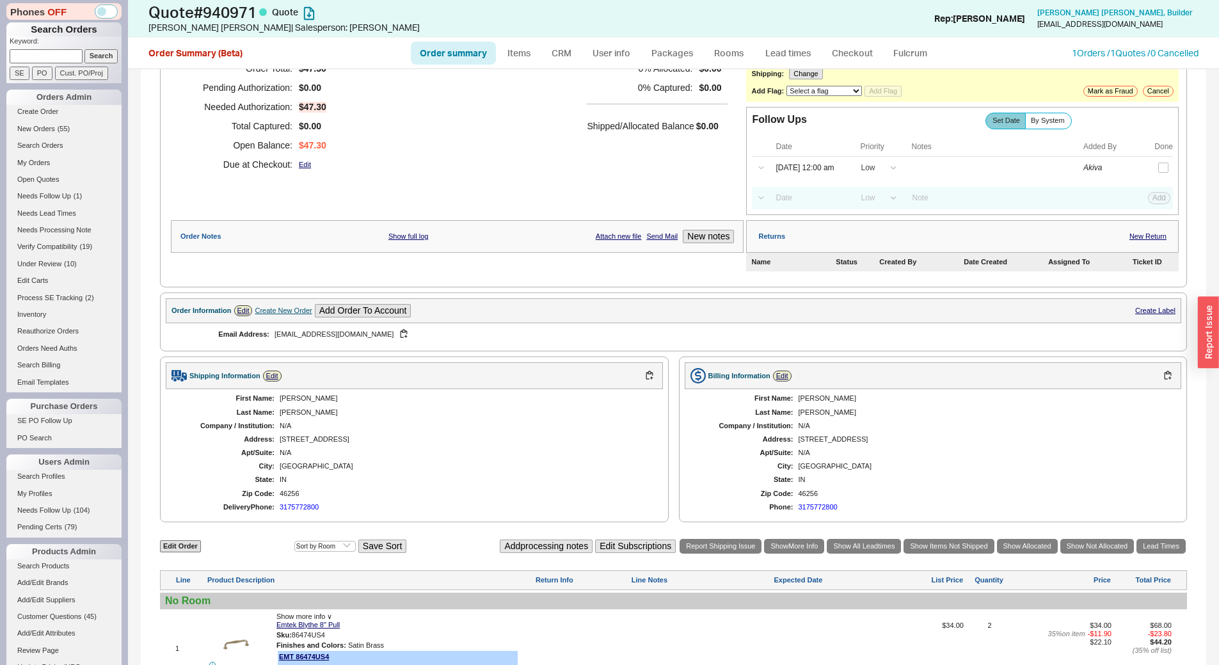
scroll to position [105, 0]
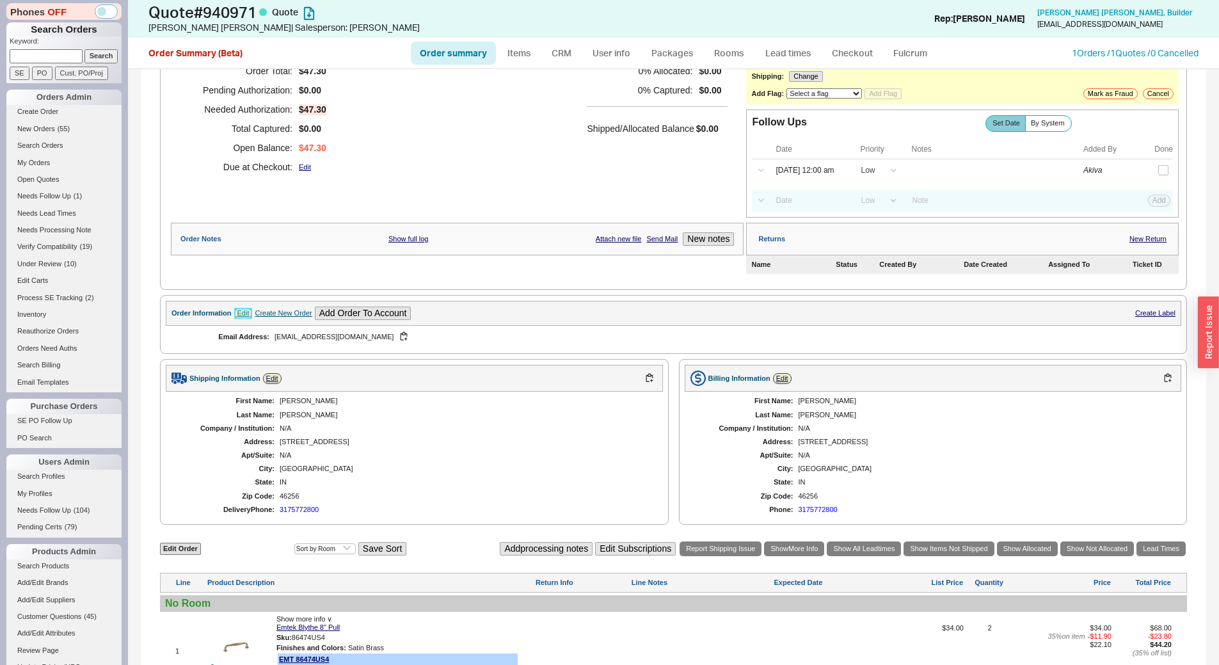
click at [240, 315] on link "Edit" at bounding box center [243, 313] width 19 height 11
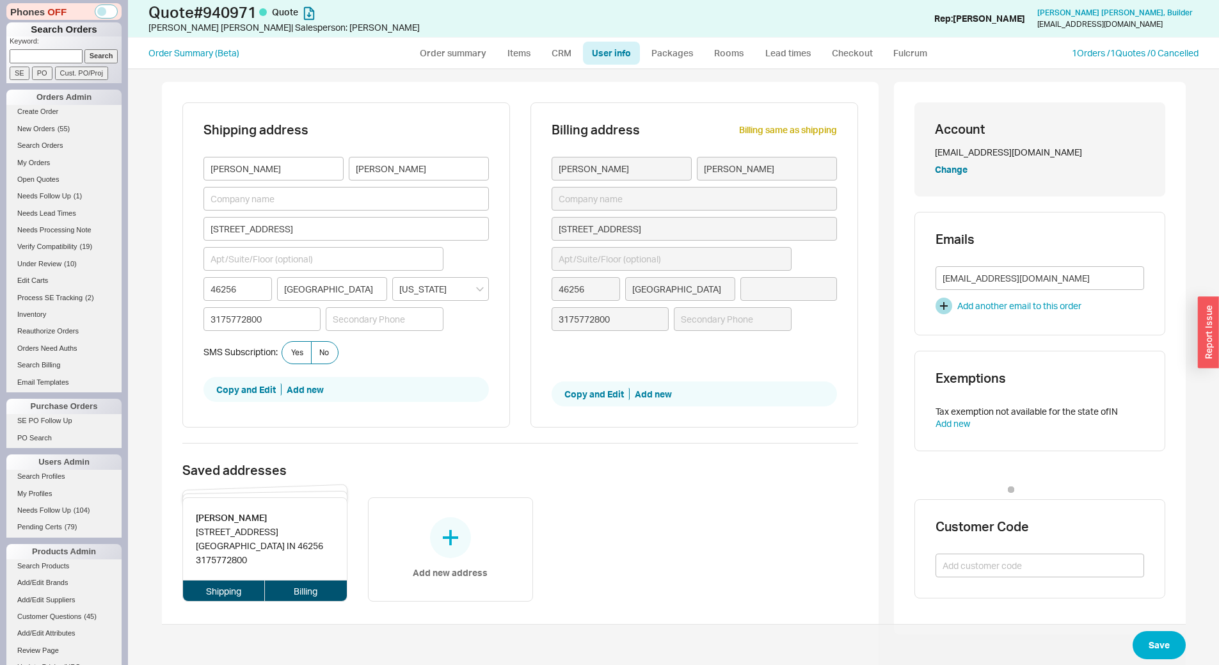
type input "Indiana"
click at [464, 57] on link "Order summary" at bounding box center [453, 53] width 85 height 23
select select "*"
select select "LOW"
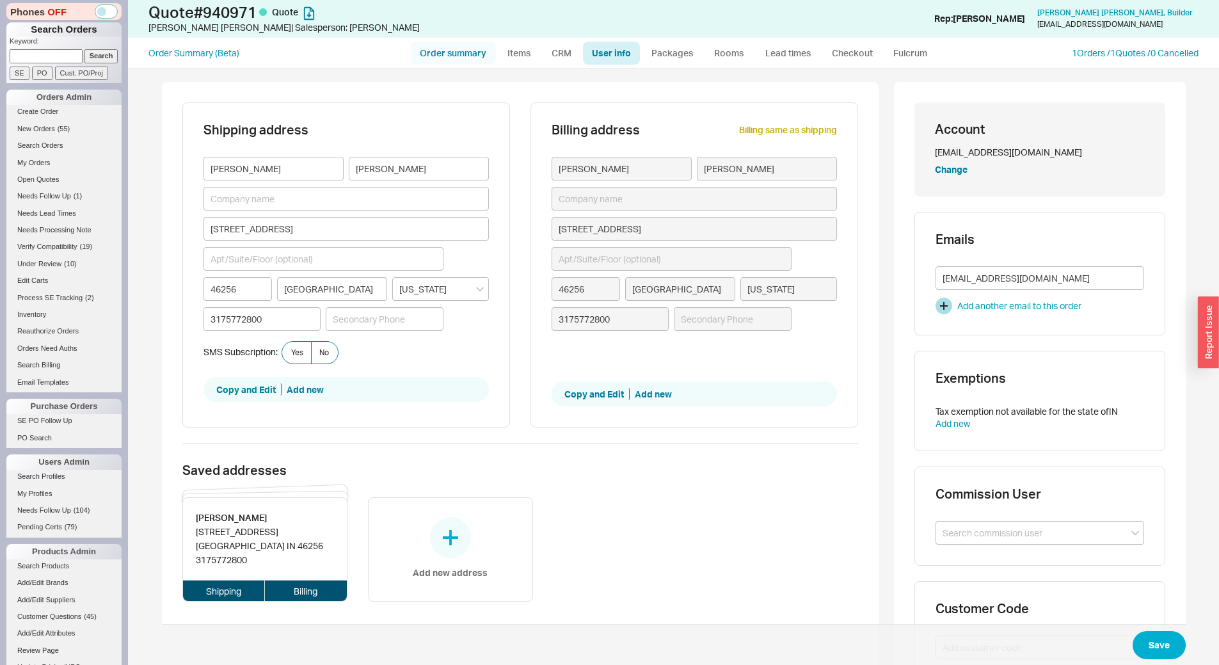
select select "LOW"
select select "3"
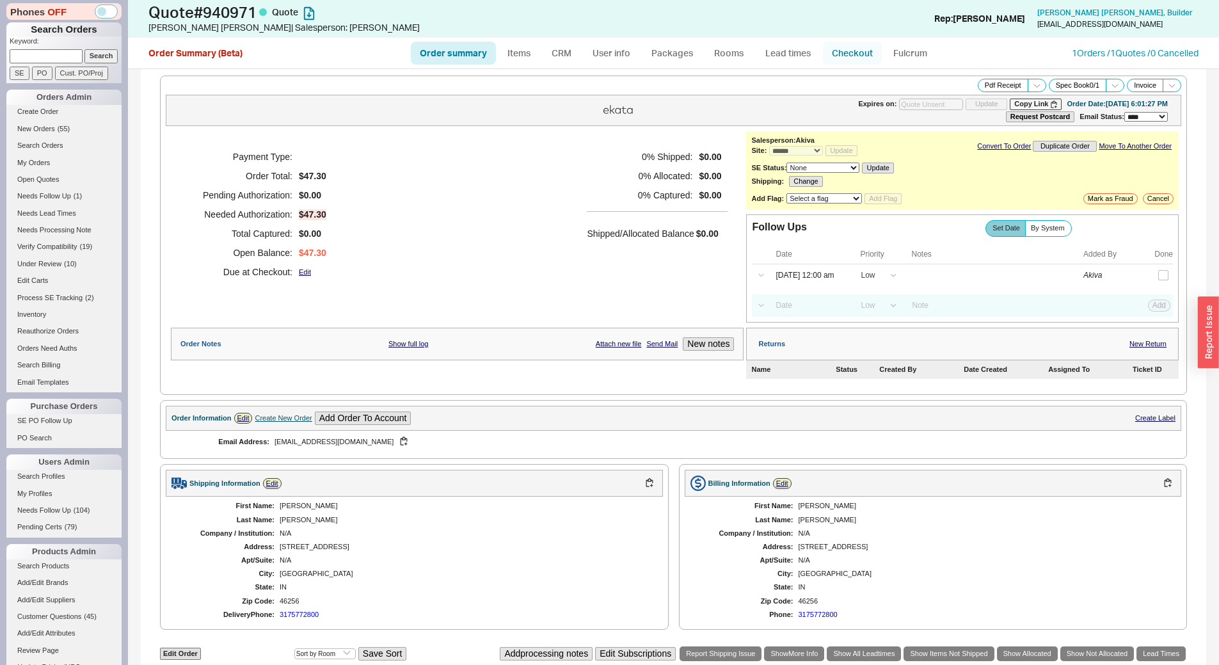
click at [856, 58] on link "Checkout" at bounding box center [852, 53] width 59 height 23
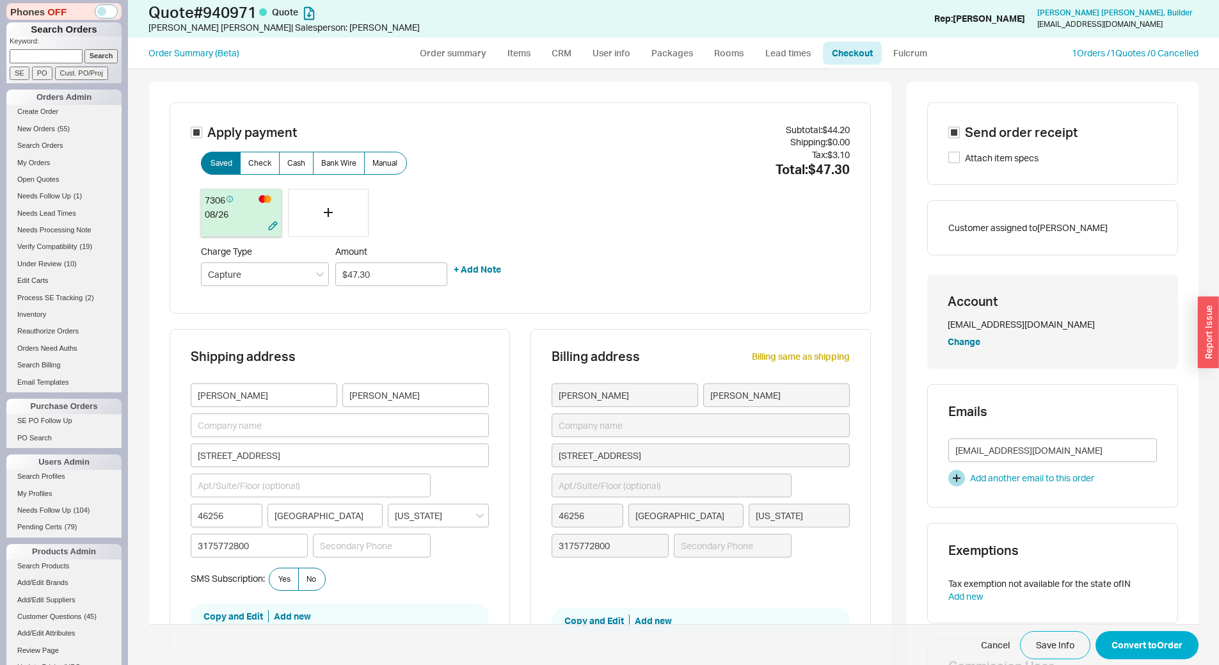
click at [232, 213] on div "08 / 26" at bounding box center [241, 214] width 73 height 13
click at [328, 215] on div at bounding box center [328, 213] width 81 height 49
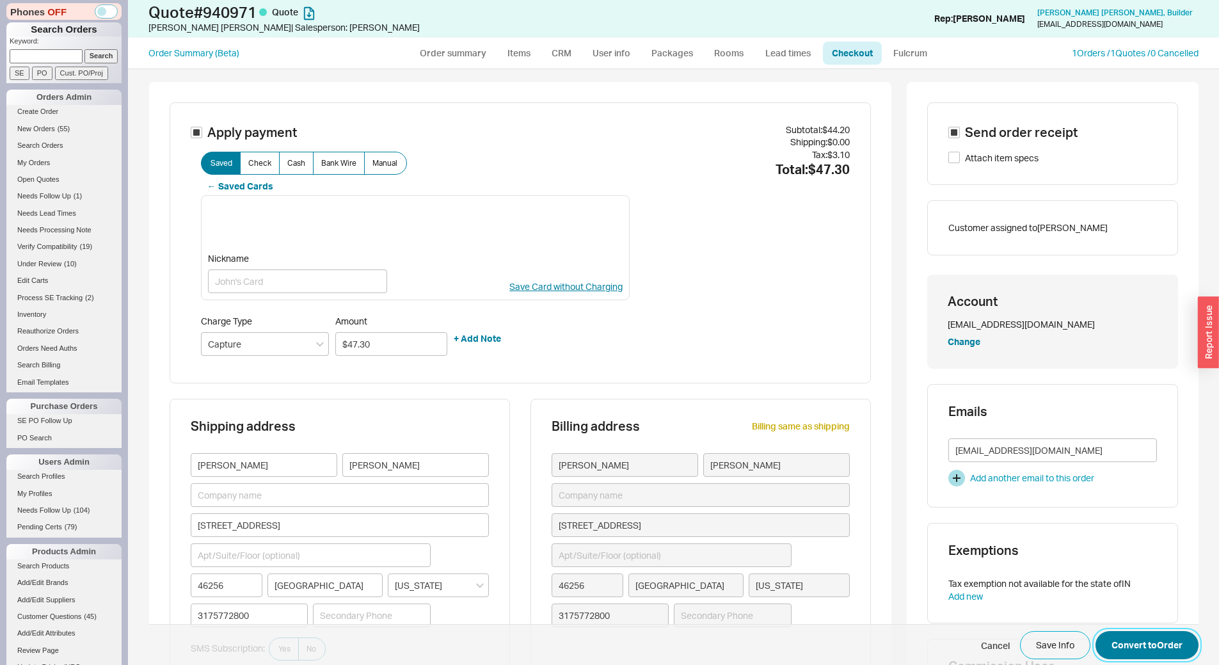
click at [1154, 640] on button "Convert to Order" at bounding box center [1146, 645] width 103 height 28
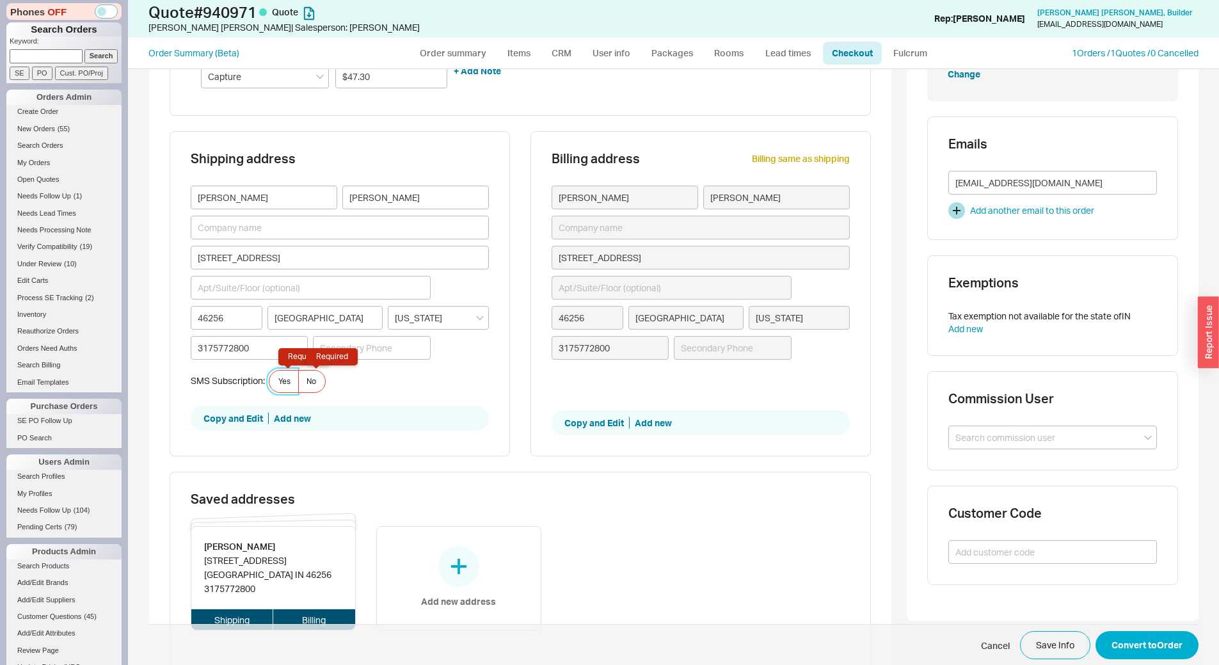
scroll to position [281, 0]
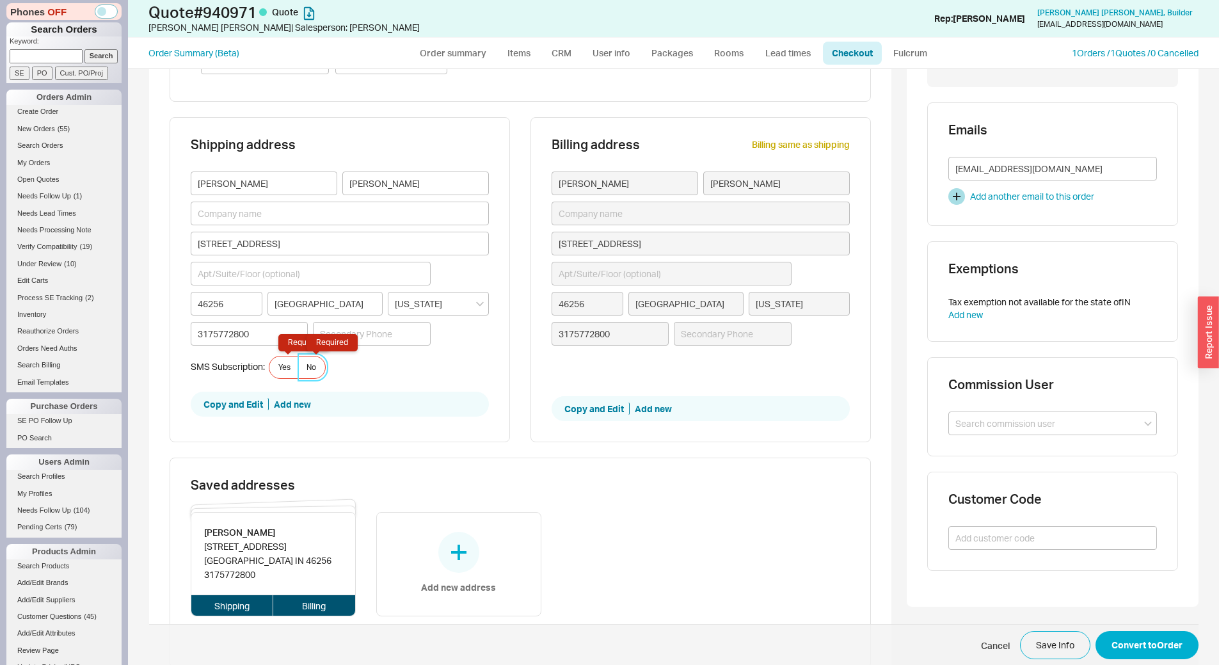
click at [315, 361] on label "No Required" at bounding box center [312, 367] width 28 height 23
click at [0, 0] on input "No Required" at bounding box center [0, 0] width 0 height 0
click at [1179, 636] on button "Convert to Order" at bounding box center [1146, 645] width 103 height 28
select select "*"
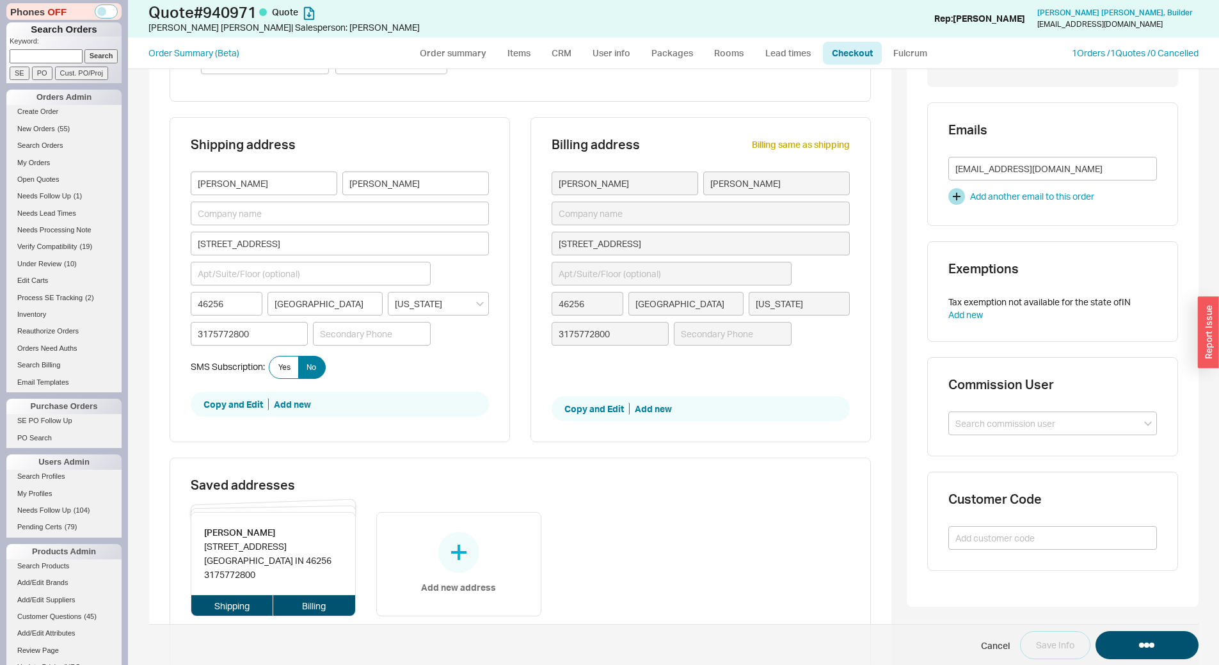
select select "LOW"
select select "3"
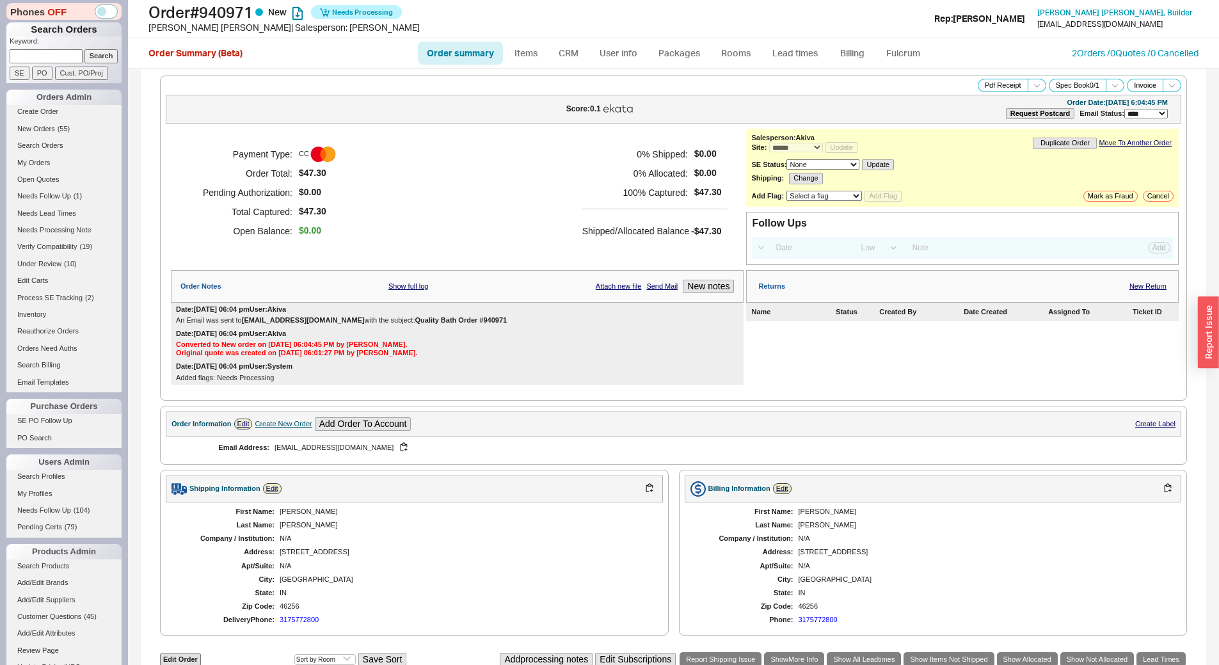
scroll to position [303, 0]
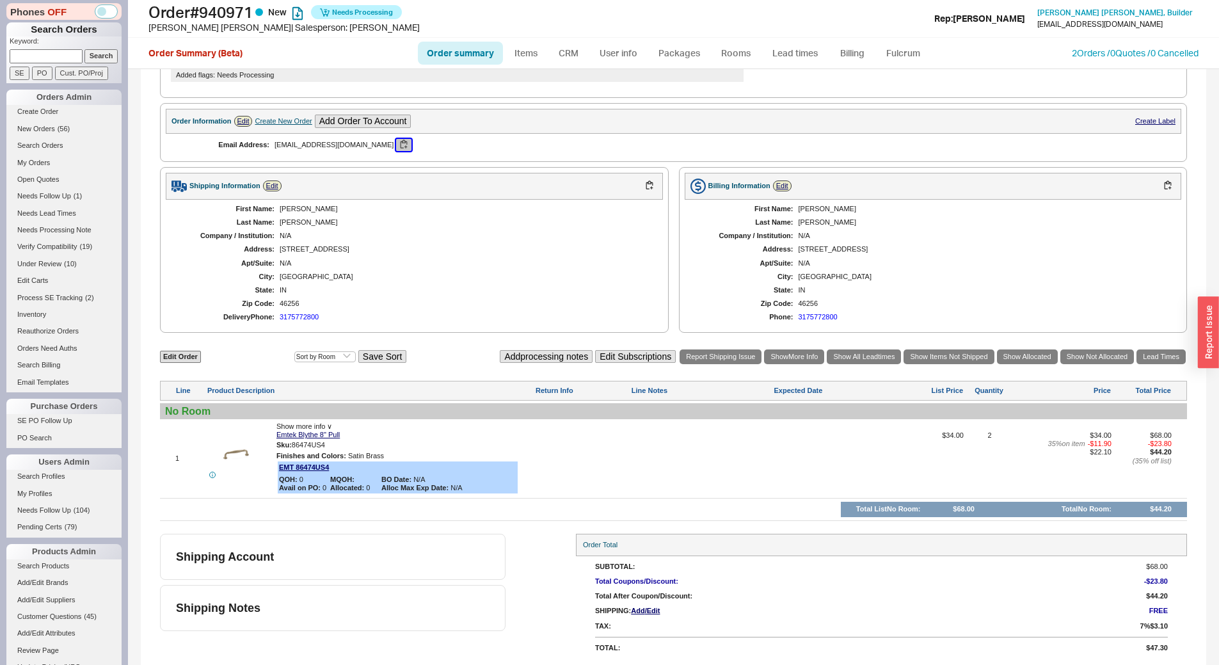
click at [396, 145] on button "button" at bounding box center [403, 145] width 15 height 12
click at [51, 167] on link "My Orders" at bounding box center [63, 162] width 115 height 13
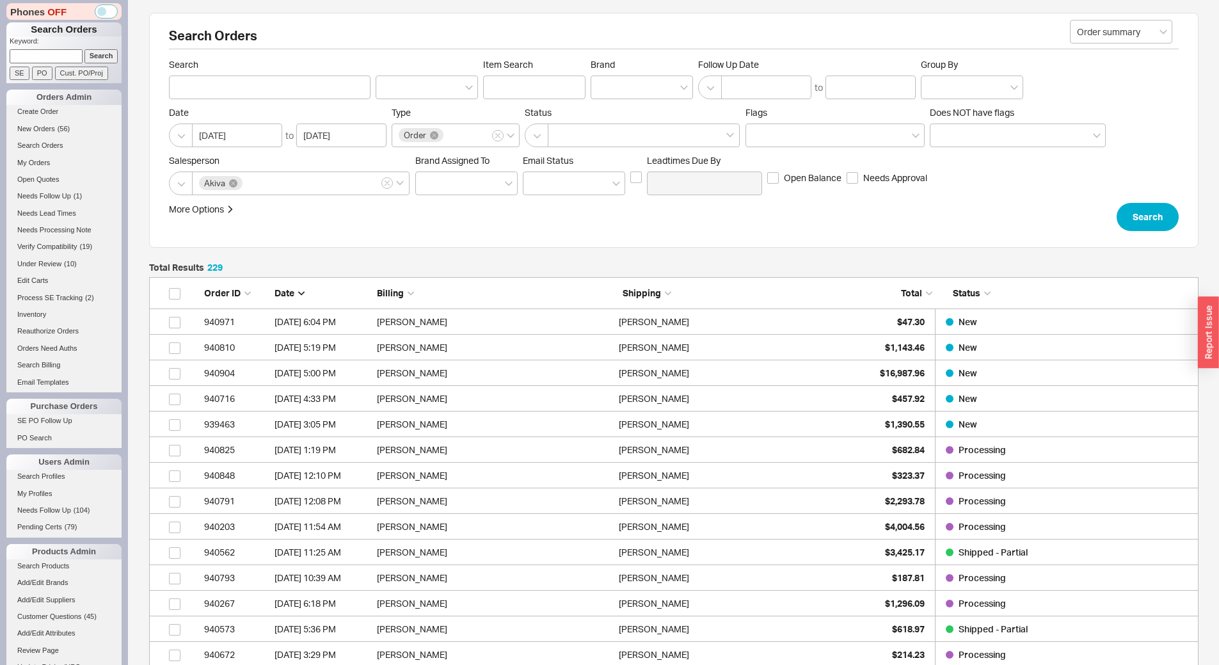
scroll to position [5882, 1040]
click at [58, 178] on link "Open Quotes" at bounding box center [63, 179] width 115 height 13
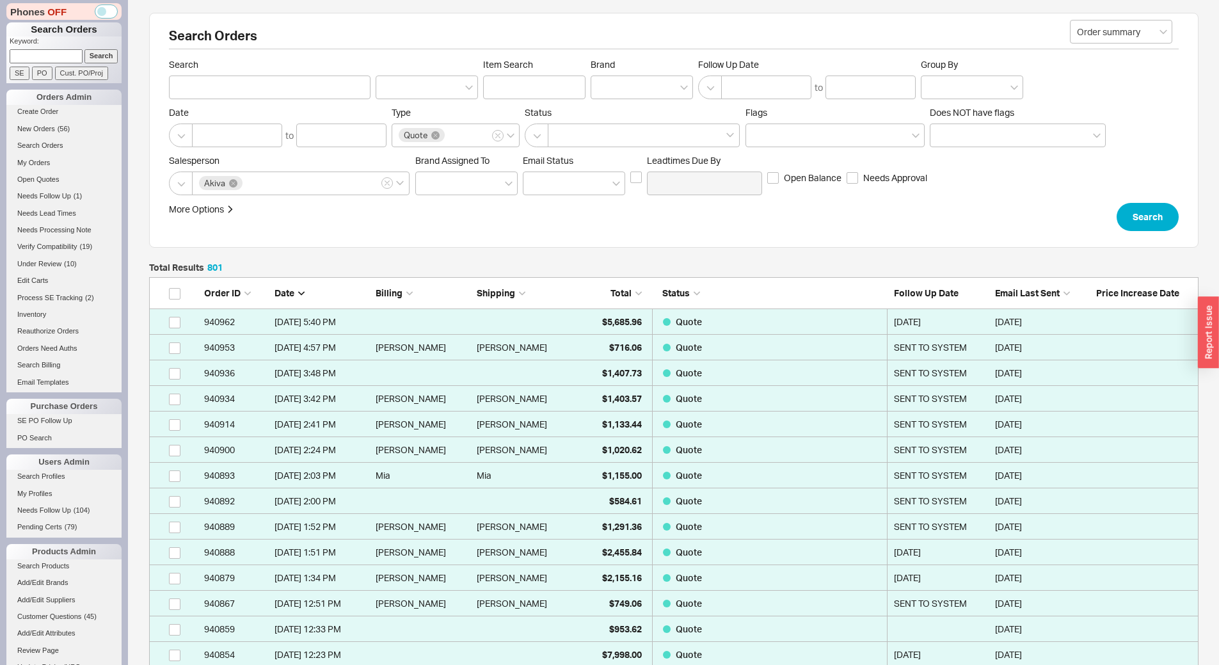
scroll to position [20518, 1040]
click at [617, 91] on div at bounding box center [641, 87] width 102 height 24
click at [606, 91] on input "Brand" at bounding box center [601, 87] width 9 height 15
type input "toto"
click at [619, 106] on div "Toto" at bounding box center [641, 113] width 101 height 23
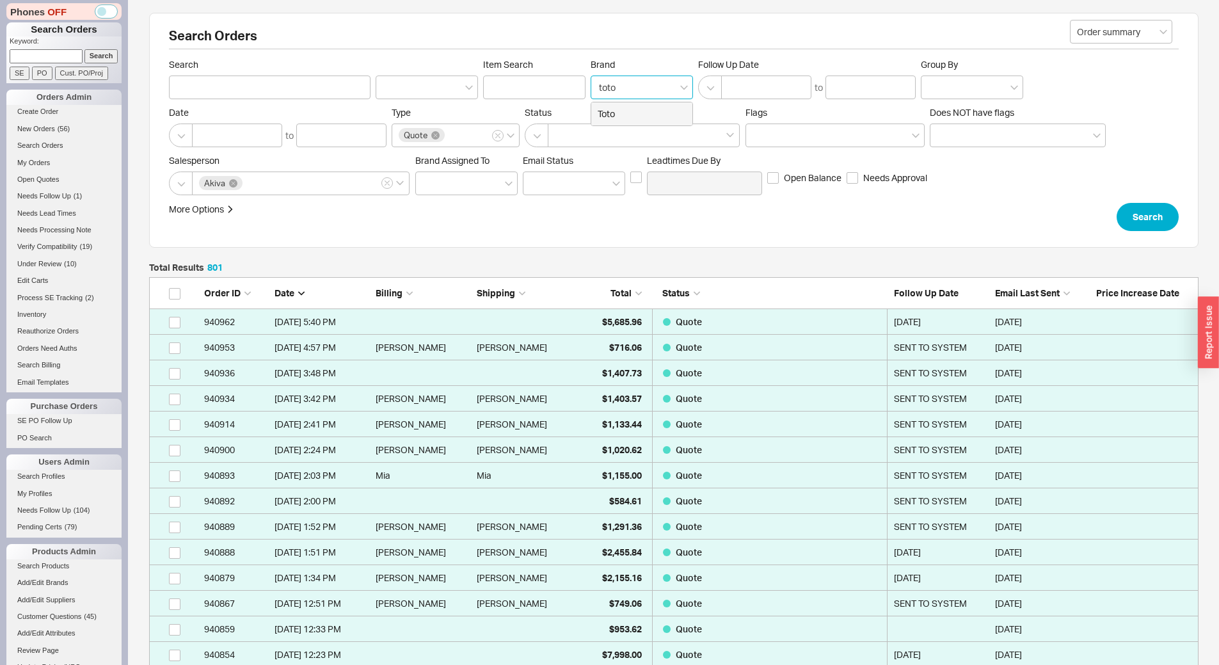
type input "Brand"
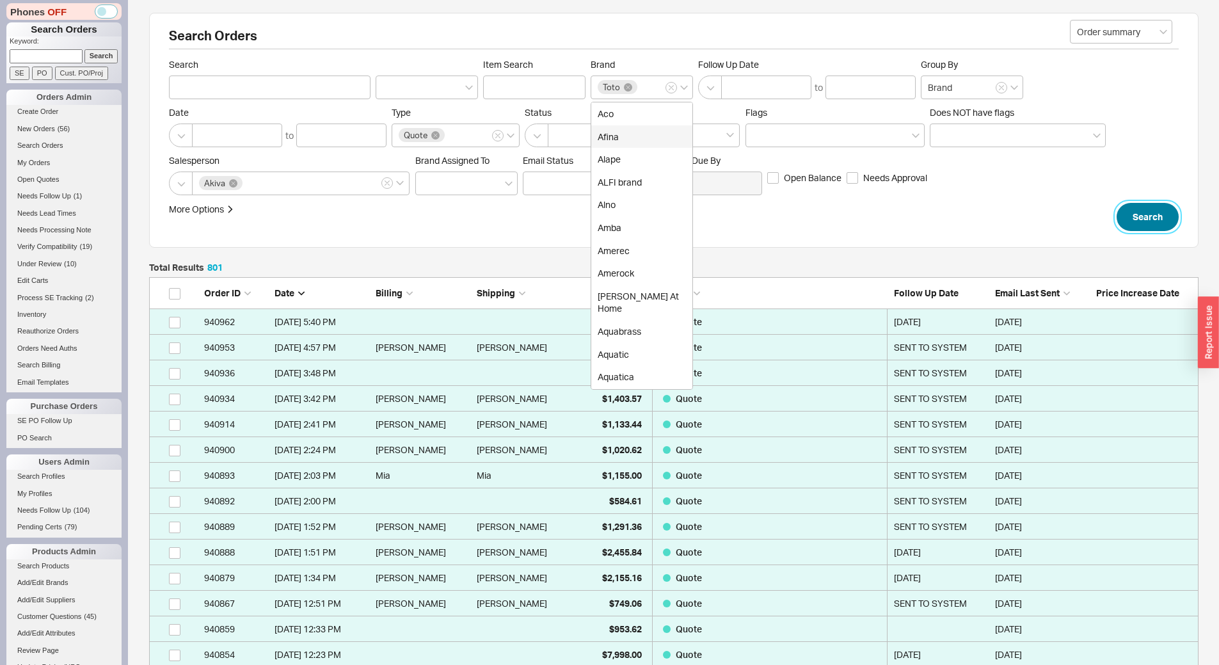
click at [1176, 217] on button "Search" at bounding box center [1147, 217] width 62 height 28
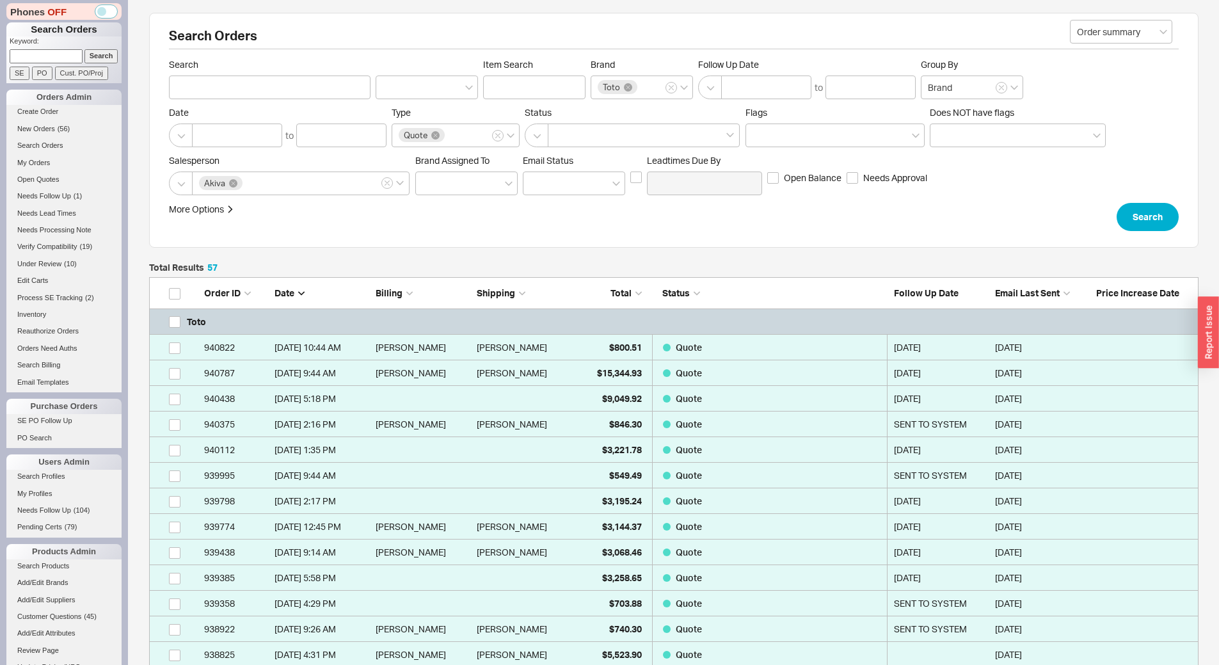
scroll to position [1506, 1040]
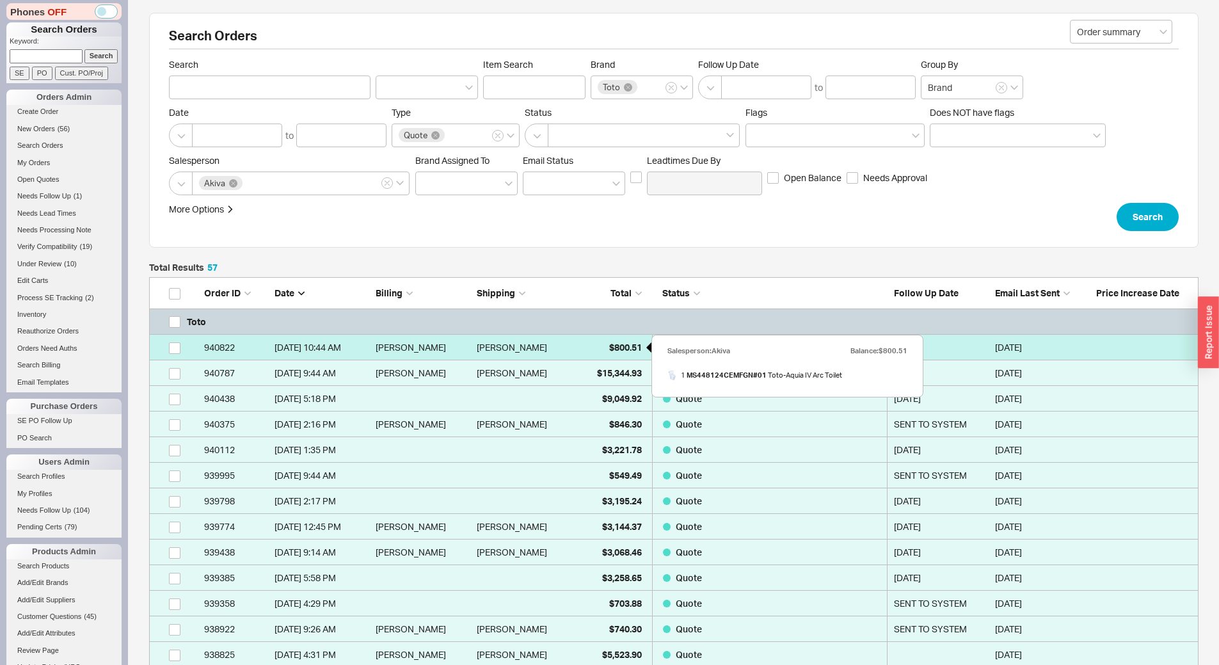
click at [623, 347] on span "$800.51" at bounding box center [625, 347] width 33 height 11
select select "*"
select select "LOW"
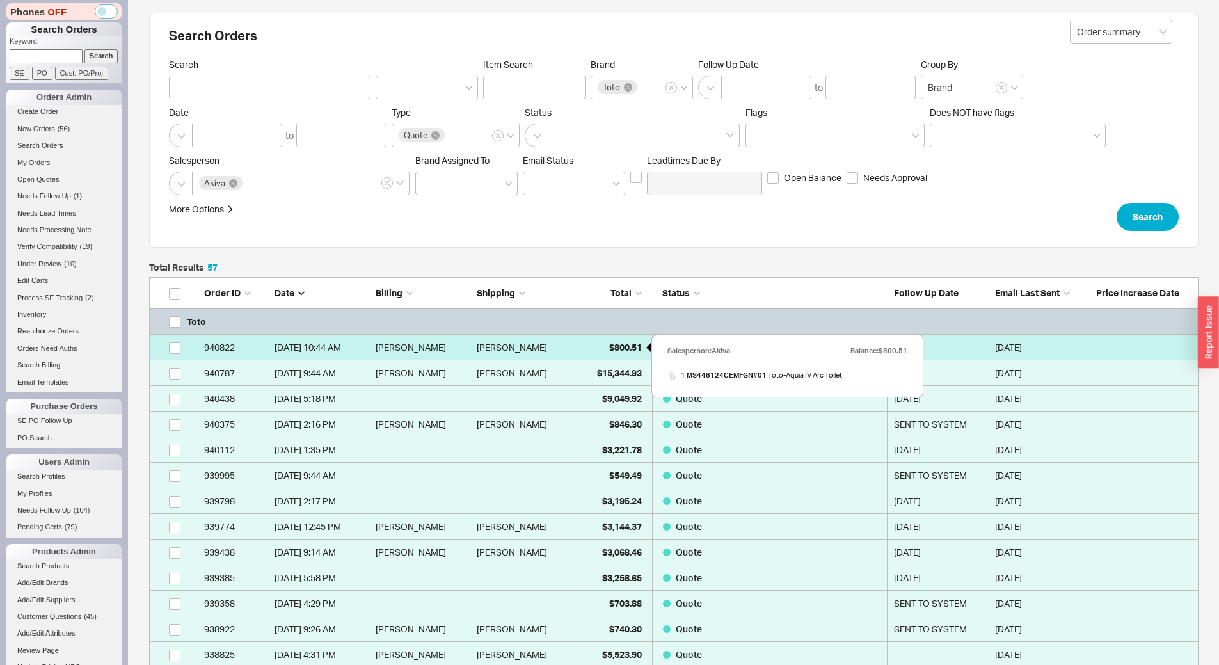
select select "3"
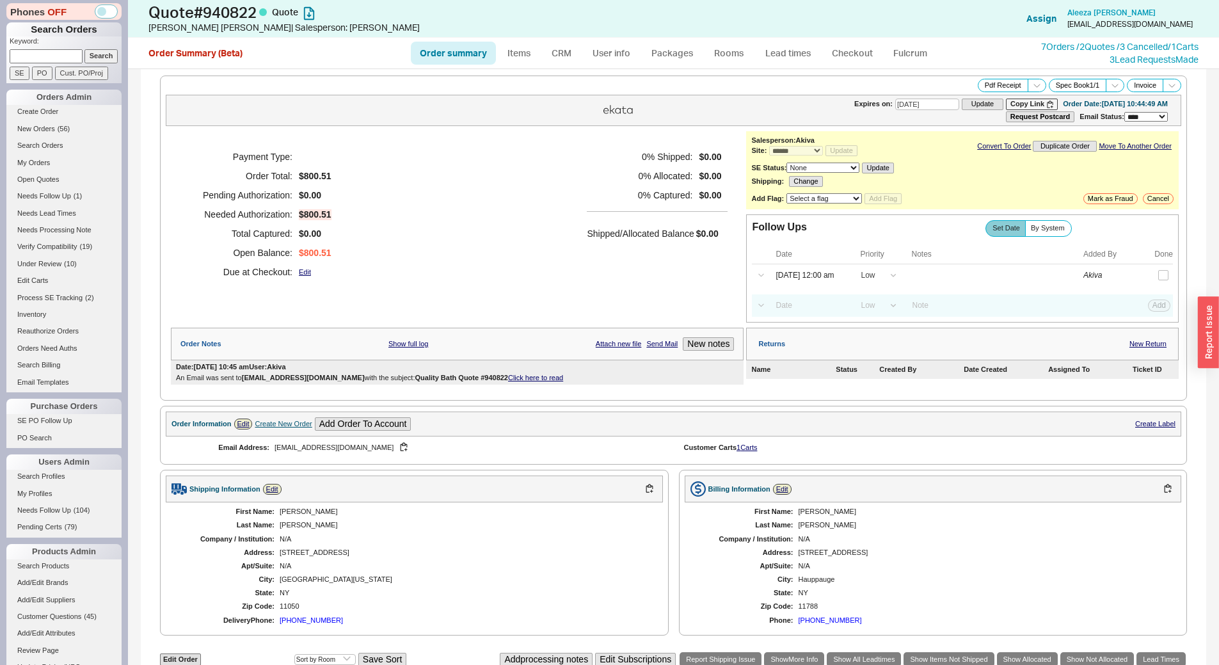
scroll to position [192, 0]
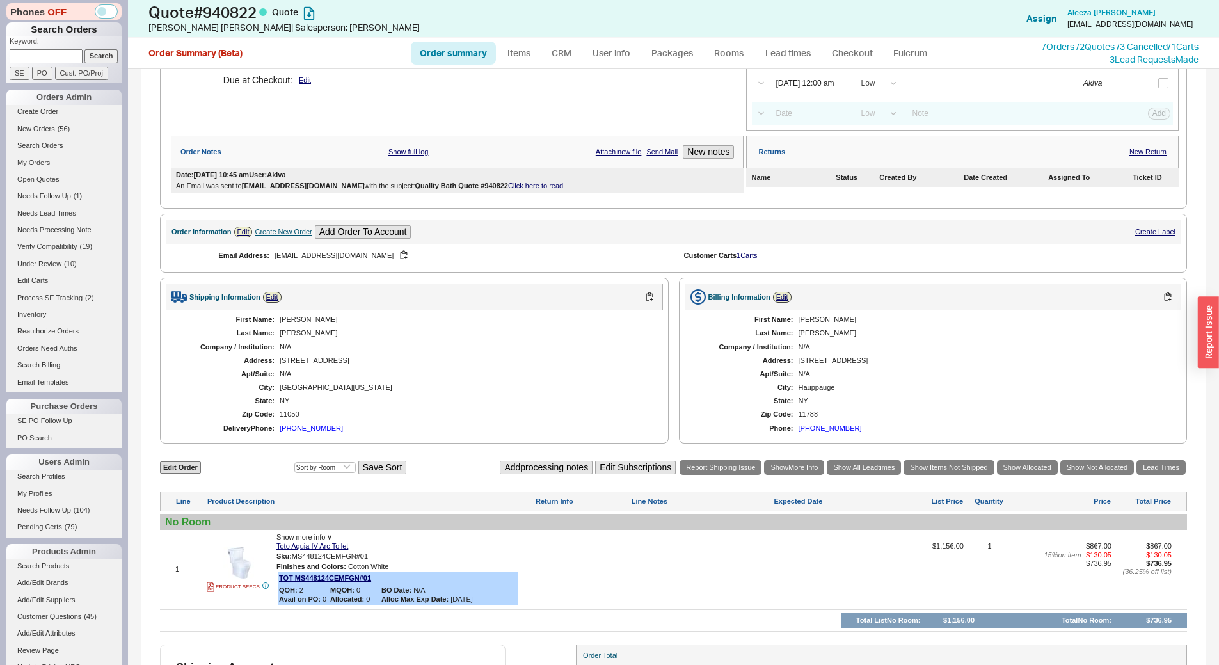
click at [311, 427] on div "(516) 652-6186" at bounding box center [311, 428] width 63 height 8
click at [396, 250] on button "button" at bounding box center [403, 255] width 15 height 12
click at [854, 62] on link "Checkout" at bounding box center [852, 53] width 59 height 23
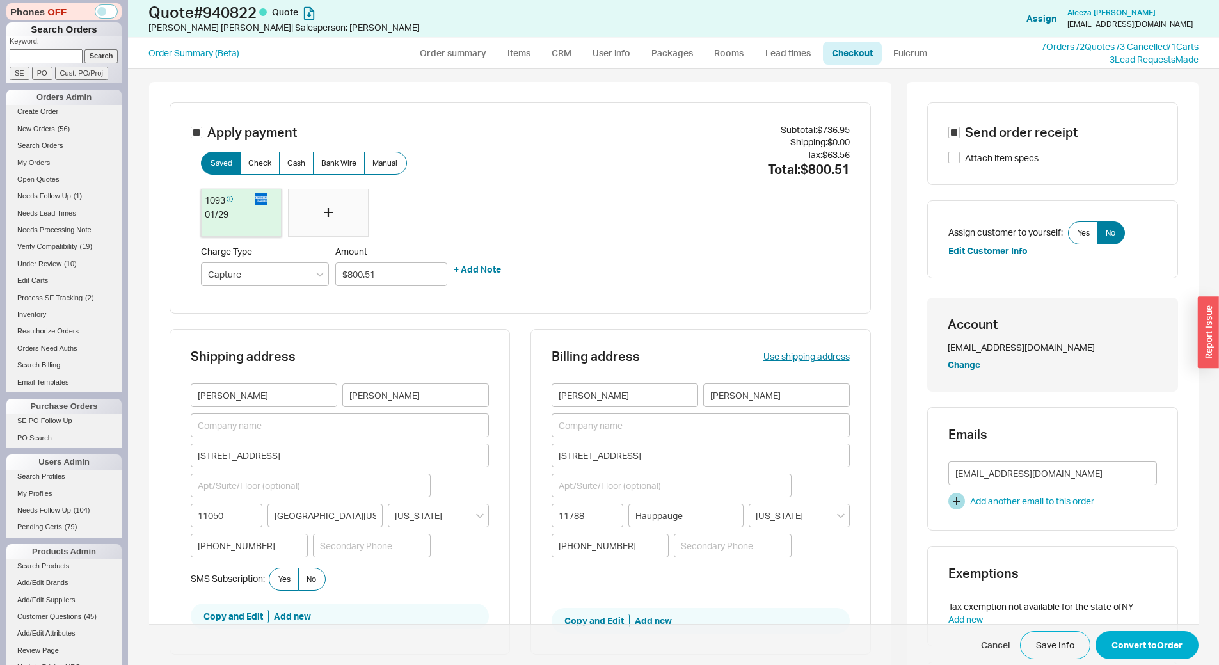
click at [345, 207] on div at bounding box center [328, 213] width 81 height 49
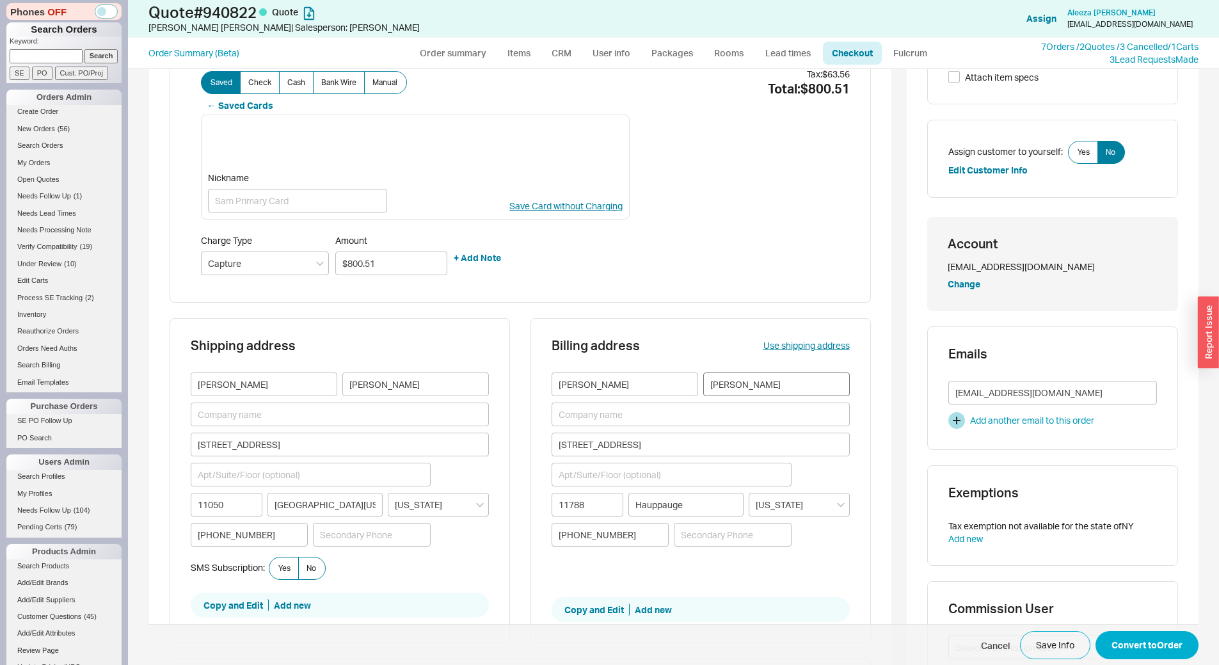
scroll to position [192, 0]
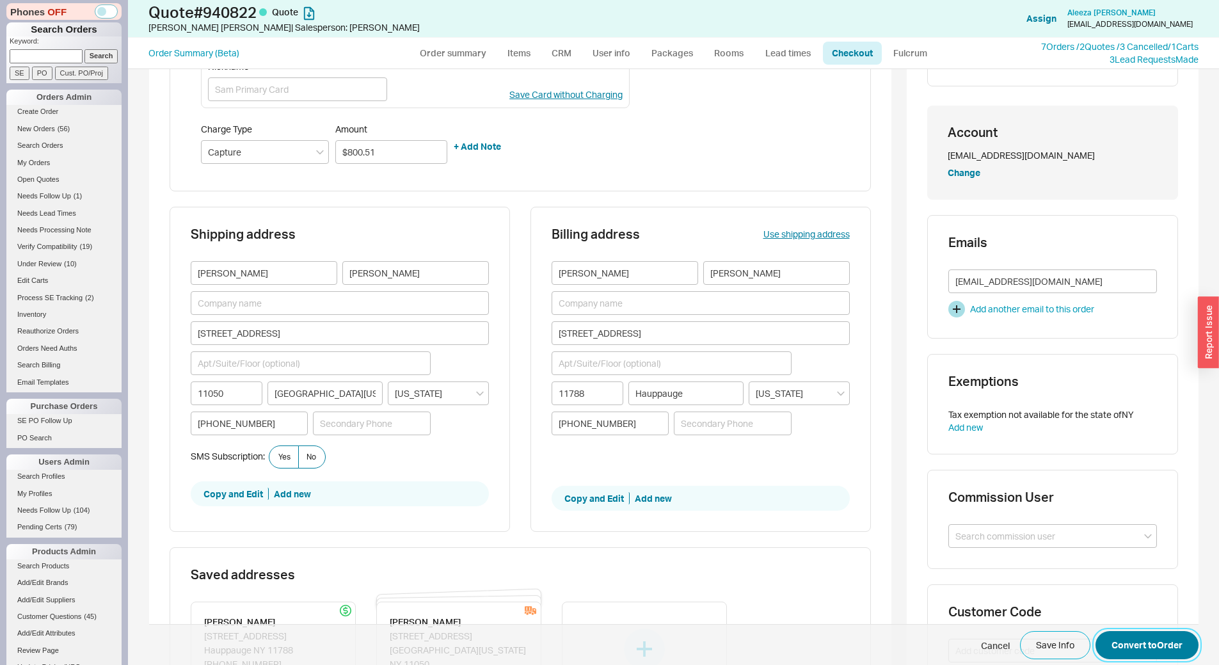
click at [1138, 646] on button "Convert to Order" at bounding box center [1146, 645] width 103 height 28
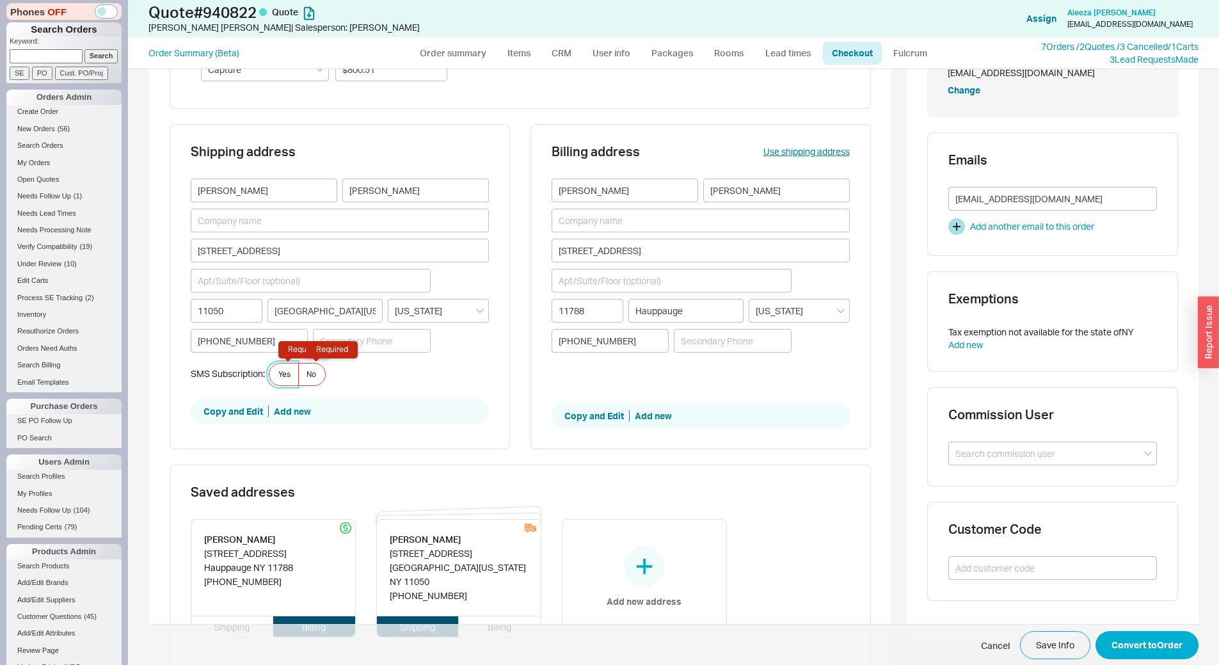
scroll to position [281, 0]
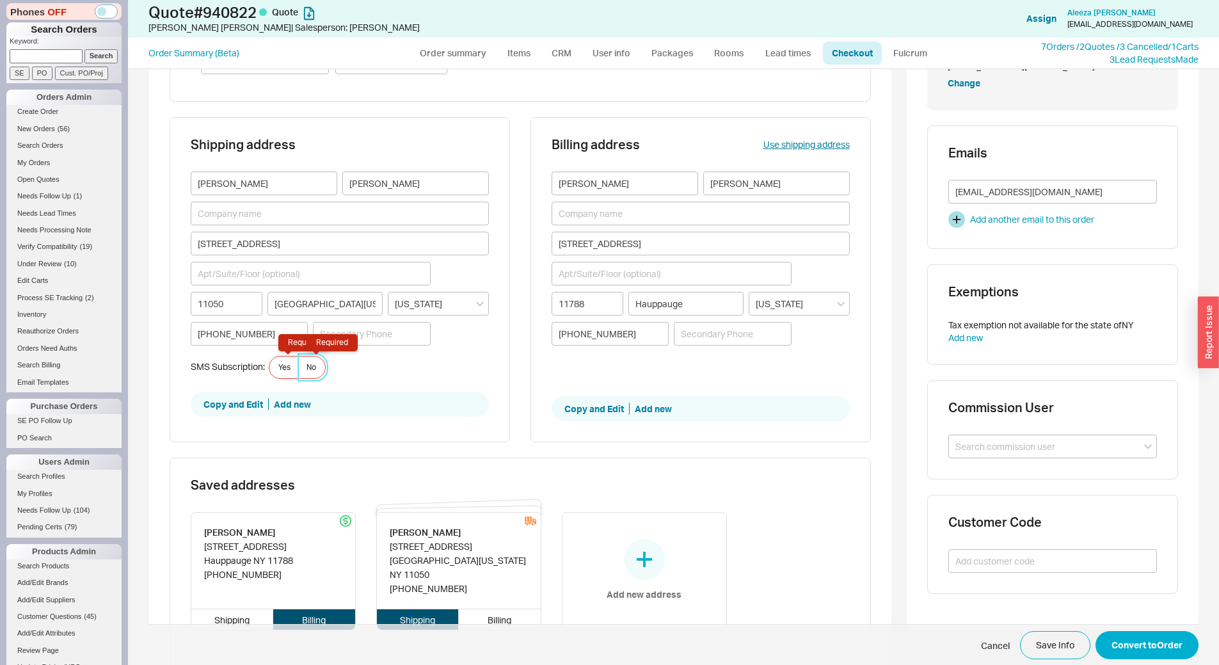
click at [309, 365] on span "No Required" at bounding box center [311, 367] width 10 height 10
click at [0, 0] on input "No Required" at bounding box center [0, 0] width 0 height 0
click at [1128, 636] on button "Convert to Order" at bounding box center [1146, 645] width 103 height 28
select select "*"
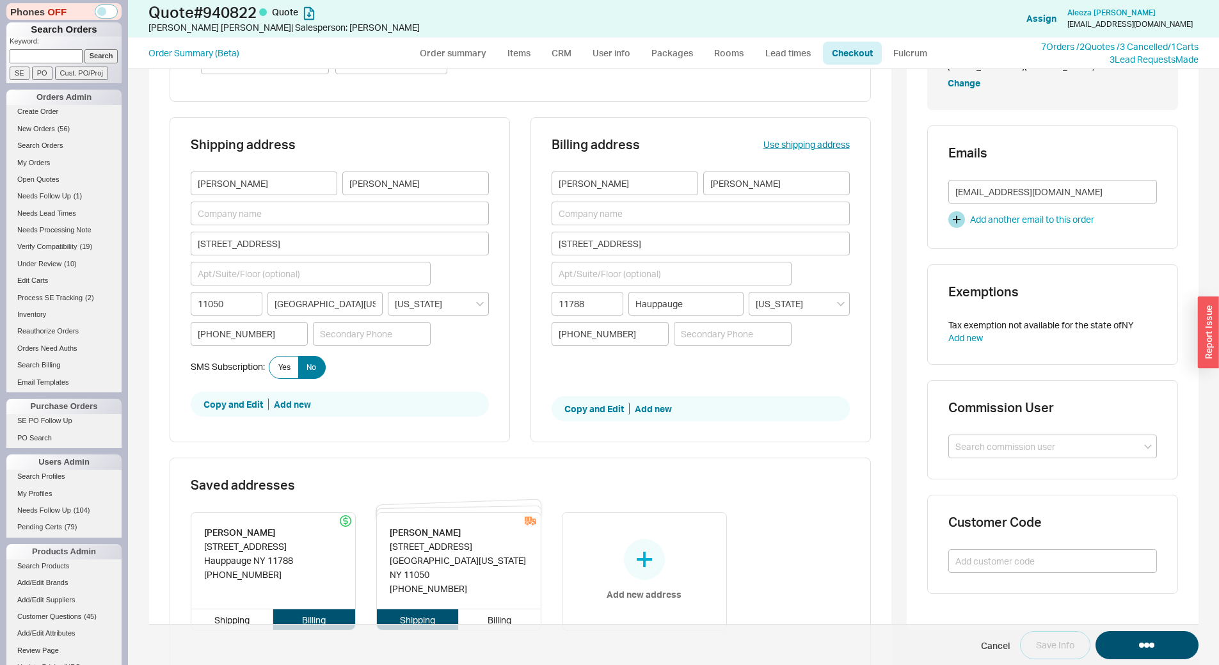
select select "LOW"
select select "3"
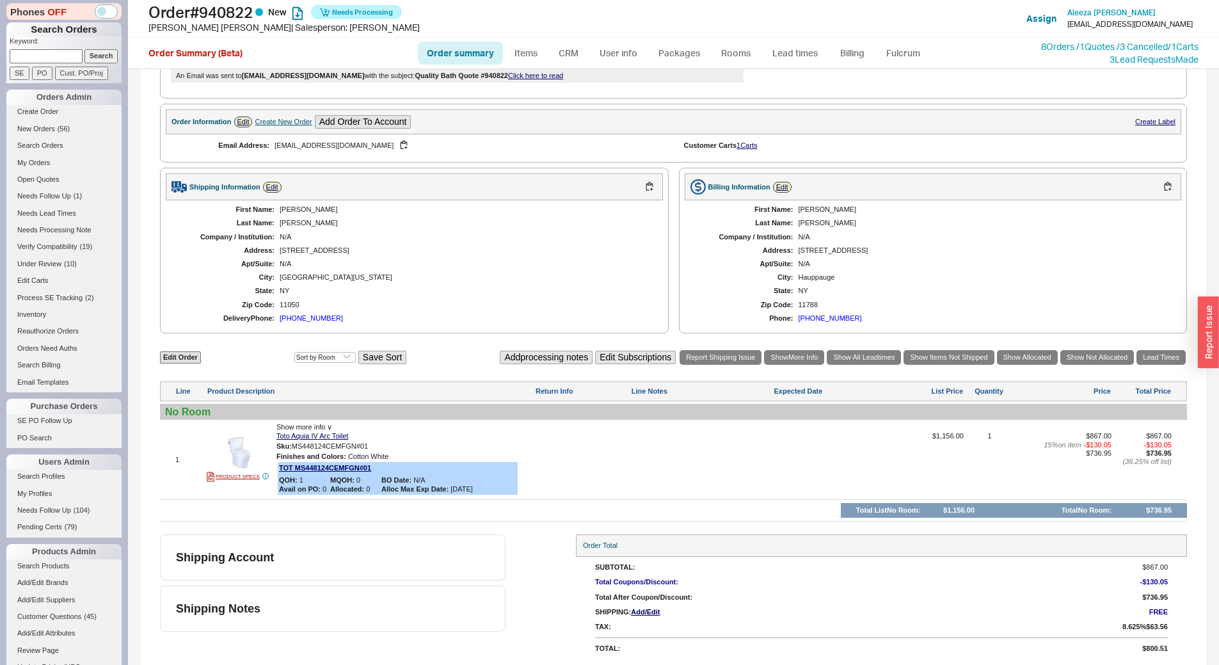
scroll to position [327, 0]
click at [523, 354] on button "Add processing notes" at bounding box center [546, 356] width 93 height 13
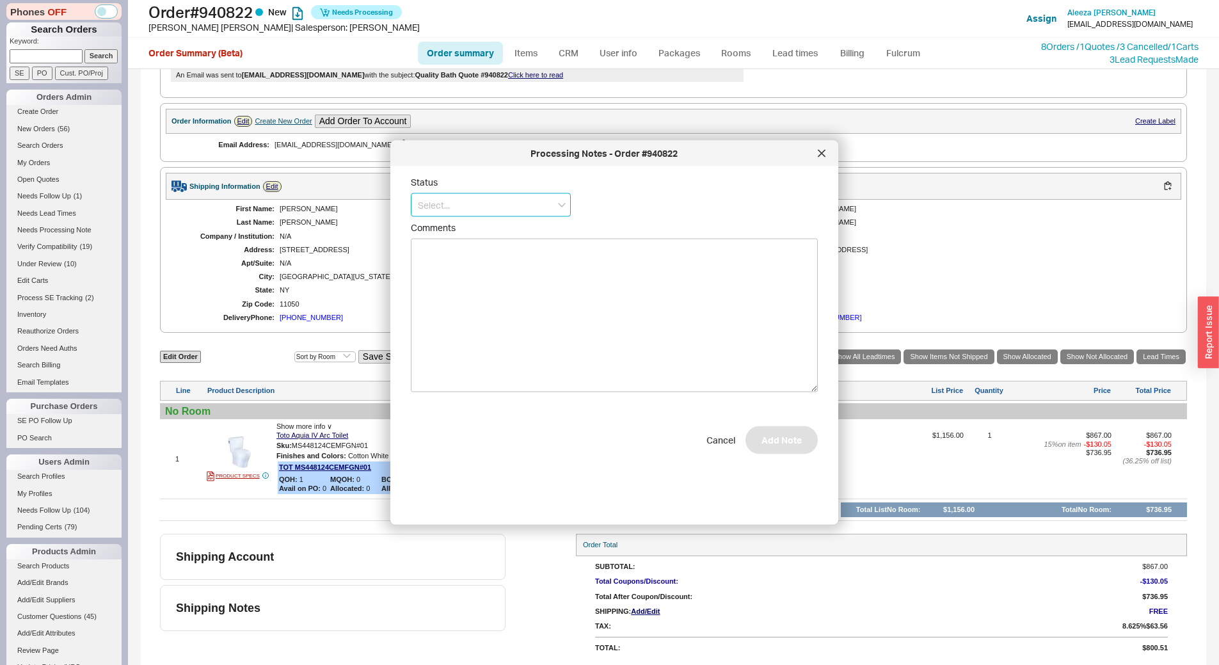
click at [482, 210] on input at bounding box center [491, 205] width 160 height 24
click at [493, 236] on div "Call Before Ship" at bounding box center [490, 231] width 159 height 23
type input "Call Before Ship"
click at [544, 206] on button "button" at bounding box center [549, 206] width 12 height 12
click at [510, 274] on textarea "Comments" at bounding box center [614, 316] width 407 height 154
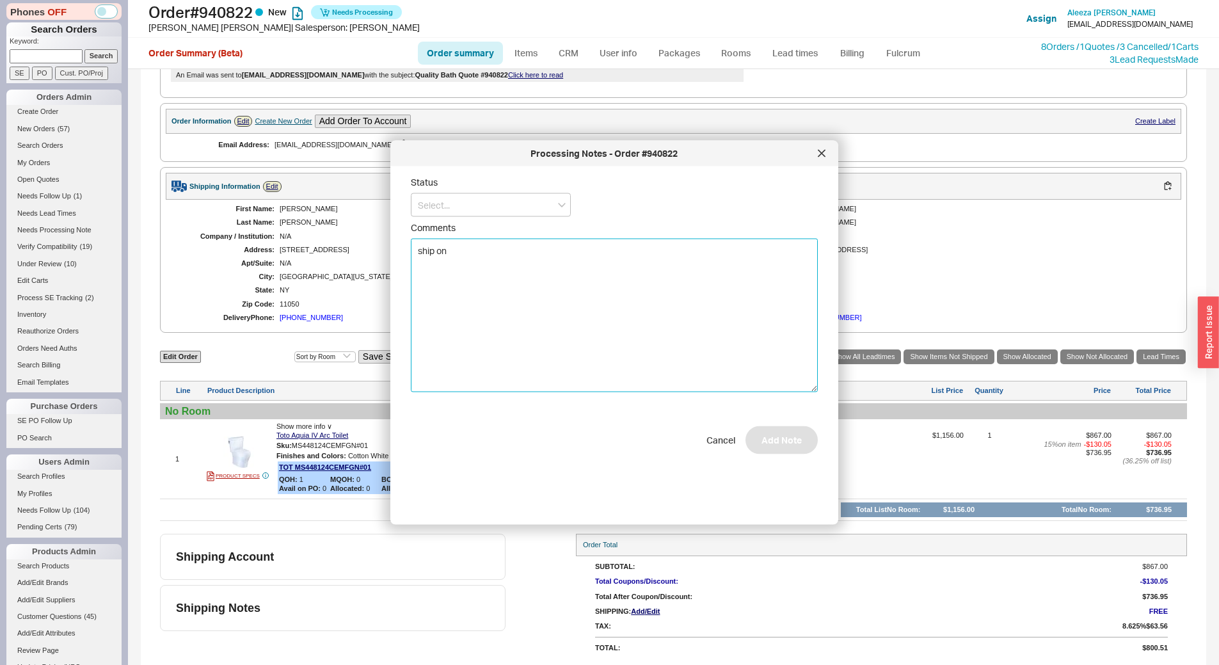
click at [487, 270] on textarea "ship on" at bounding box center [614, 316] width 407 height 154
type textarea "ship on 9/25"
click at [522, 210] on input at bounding box center [491, 205] width 160 height 24
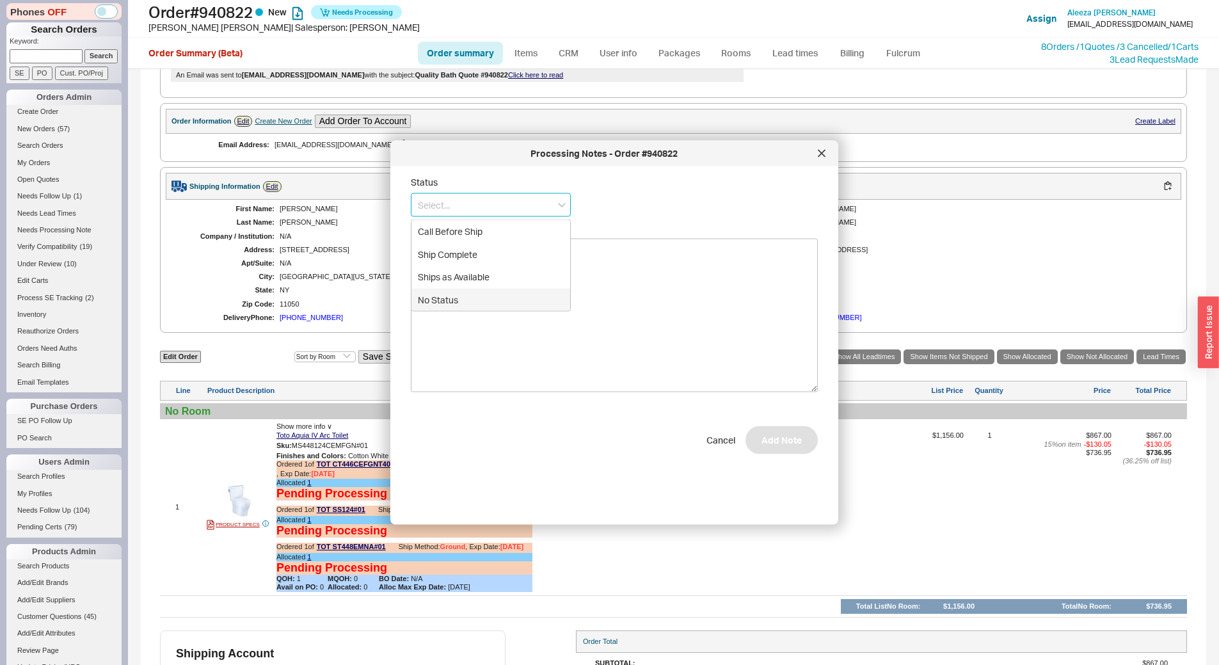
click at [535, 306] on div "No Status" at bounding box center [490, 299] width 159 height 23
type input "No Status"
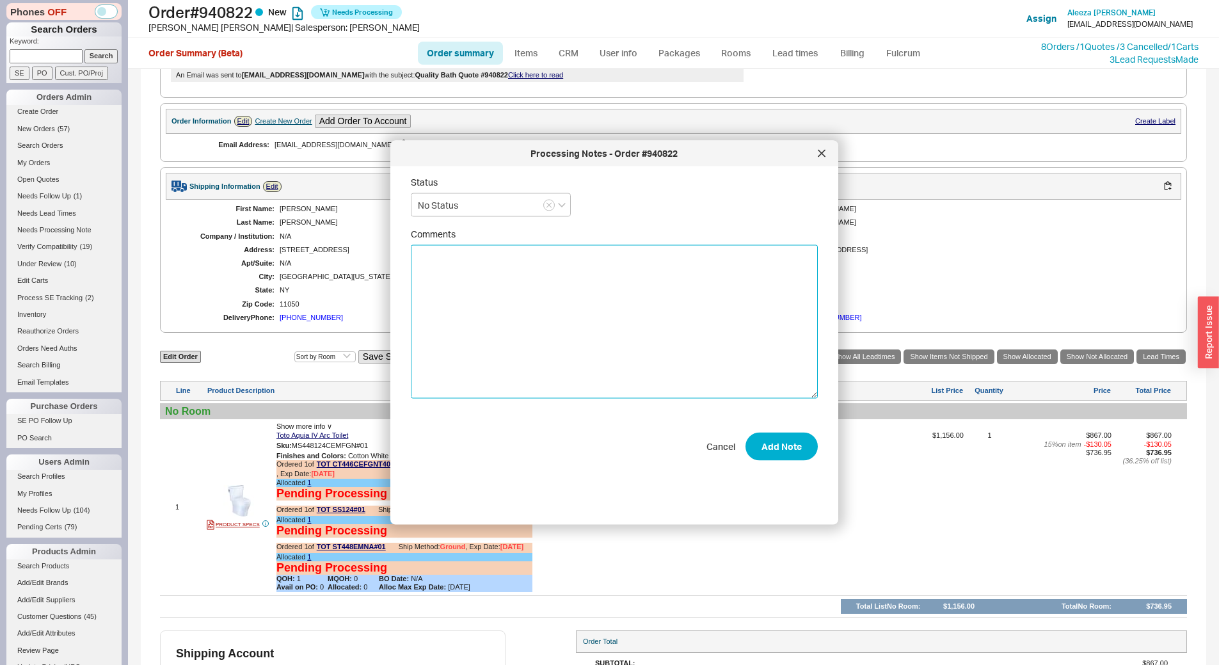
click at [489, 278] on textarea "Comments" at bounding box center [614, 322] width 407 height 154
type textarea "SHIP ON 9/25"
click at [787, 453] on button "Add Note" at bounding box center [781, 446] width 72 height 28
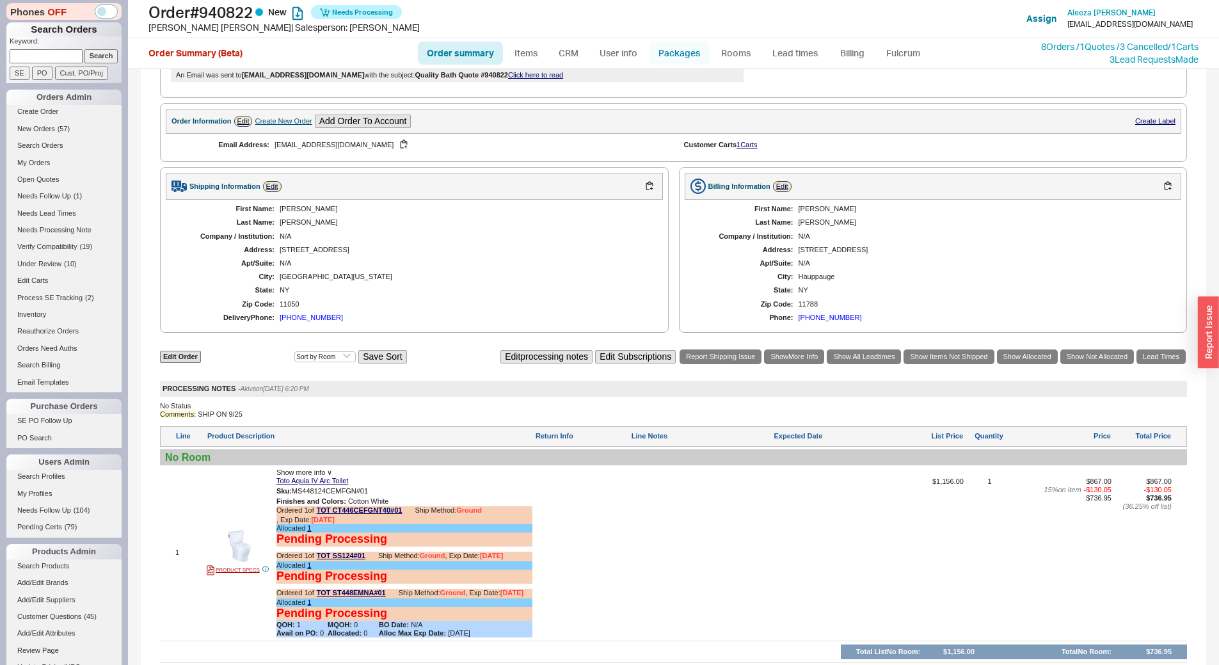
click at [687, 49] on link "Packages" at bounding box center [679, 53] width 60 height 23
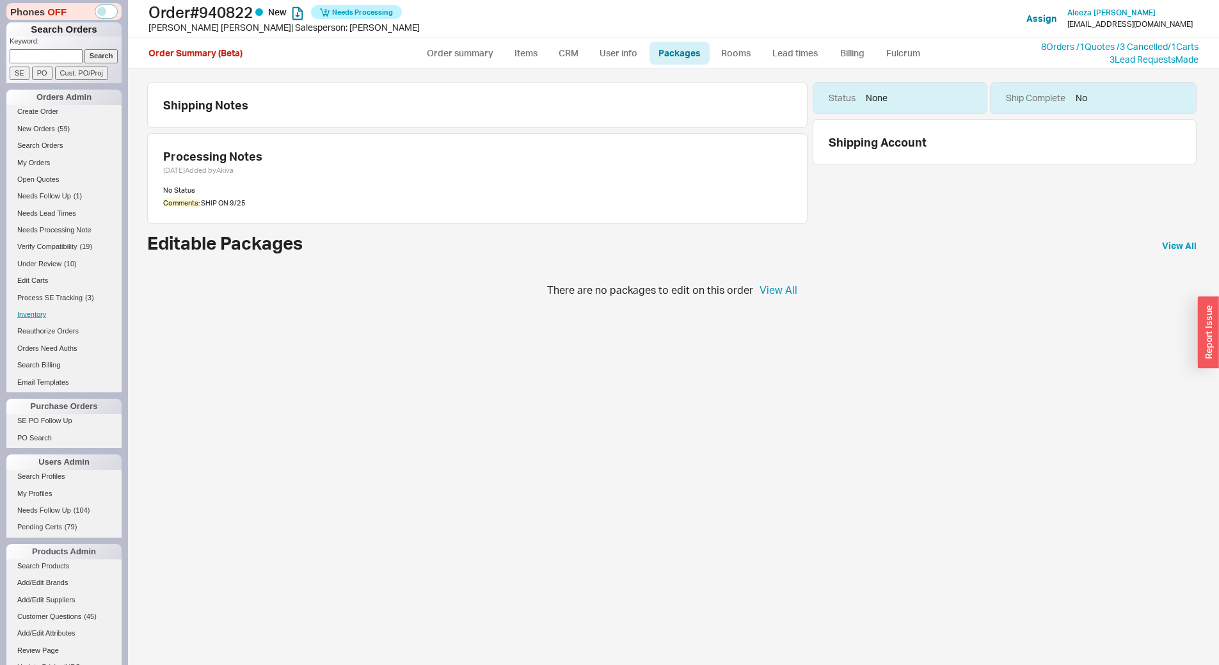
scroll to position [335, 0]
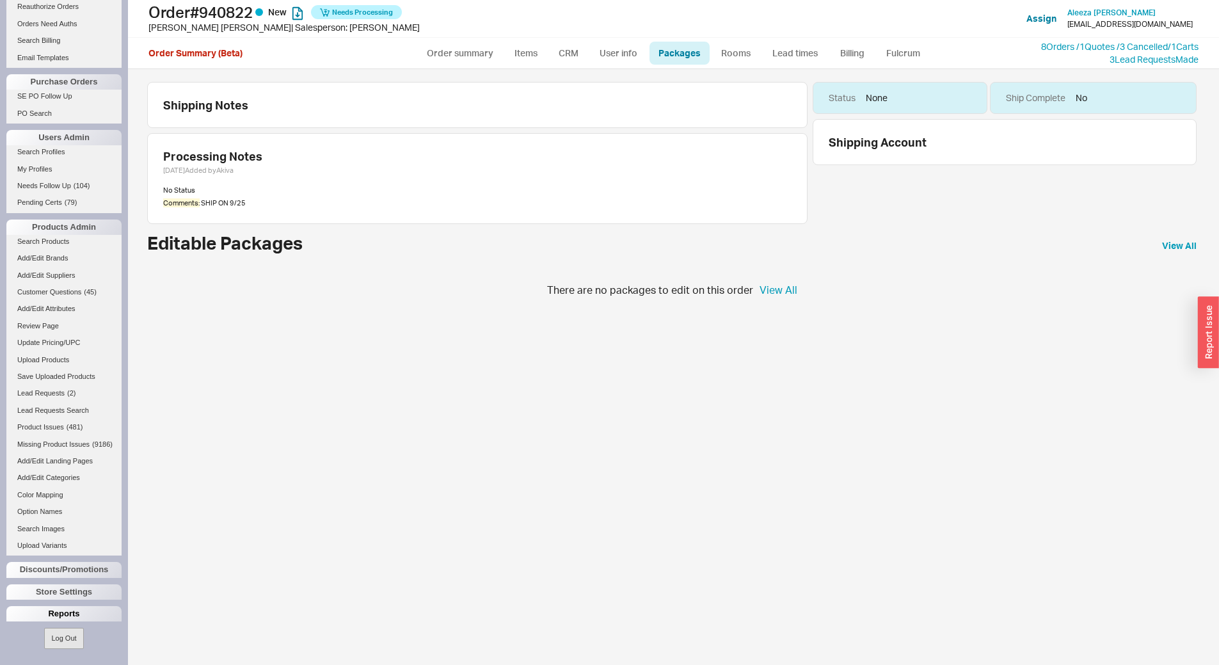
click at [56, 613] on div "Reports" at bounding box center [63, 613] width 115 height 15
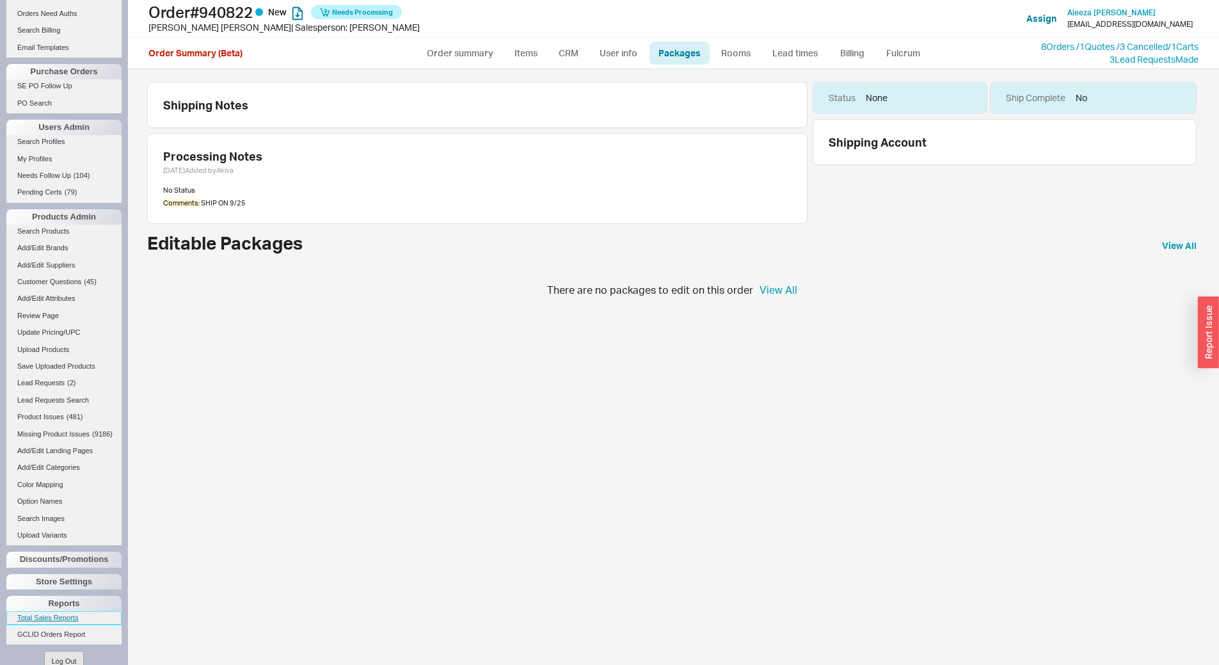
click at [56, 623] on link "Total Sales Reports" at bounding box center [63, 617] width 115 height 13
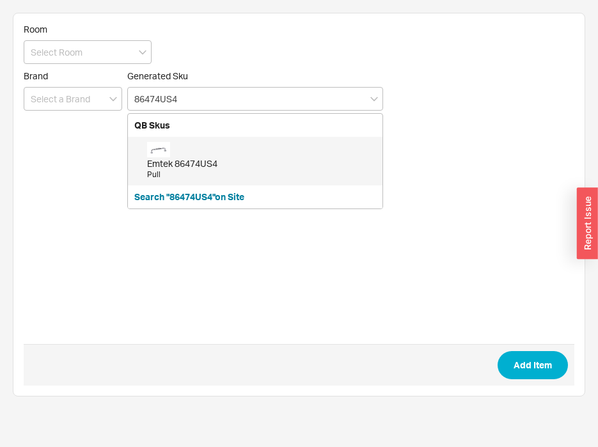
click at [270, 151] on div "Emtek 86474US4 Pull" at bounding box center [261, 161] width 229 height 38
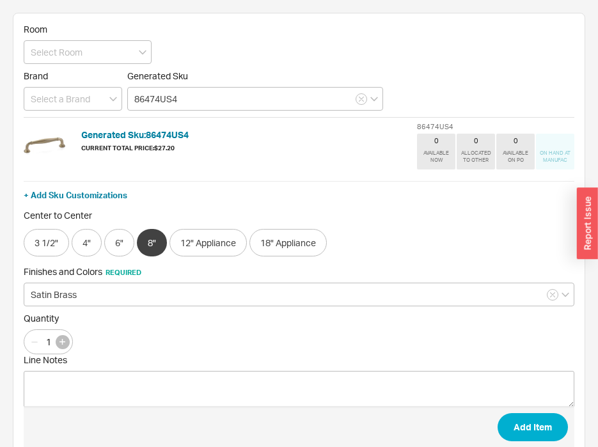
type input "86474US4"
click at [61, 340] on icon "button" at bounding box center [62, 342] width 6 height 6
type input "2"
click at [529, 433] on button "Add Item" at bounding box center [533, 427] width 70 height 28
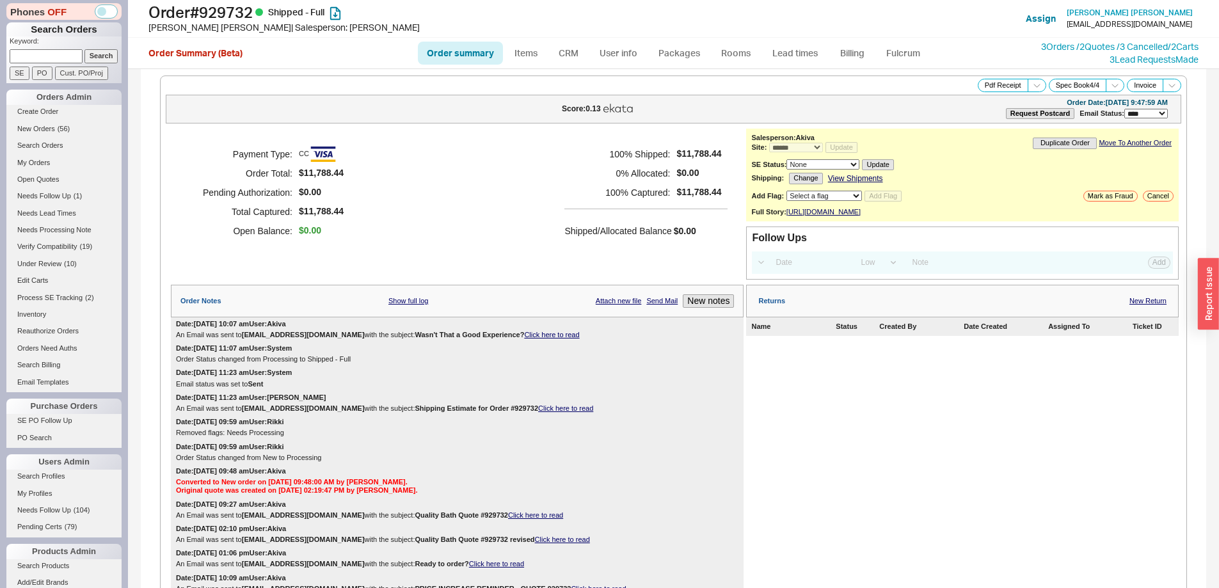
select select "*"
select select "LOW"
select select "3"
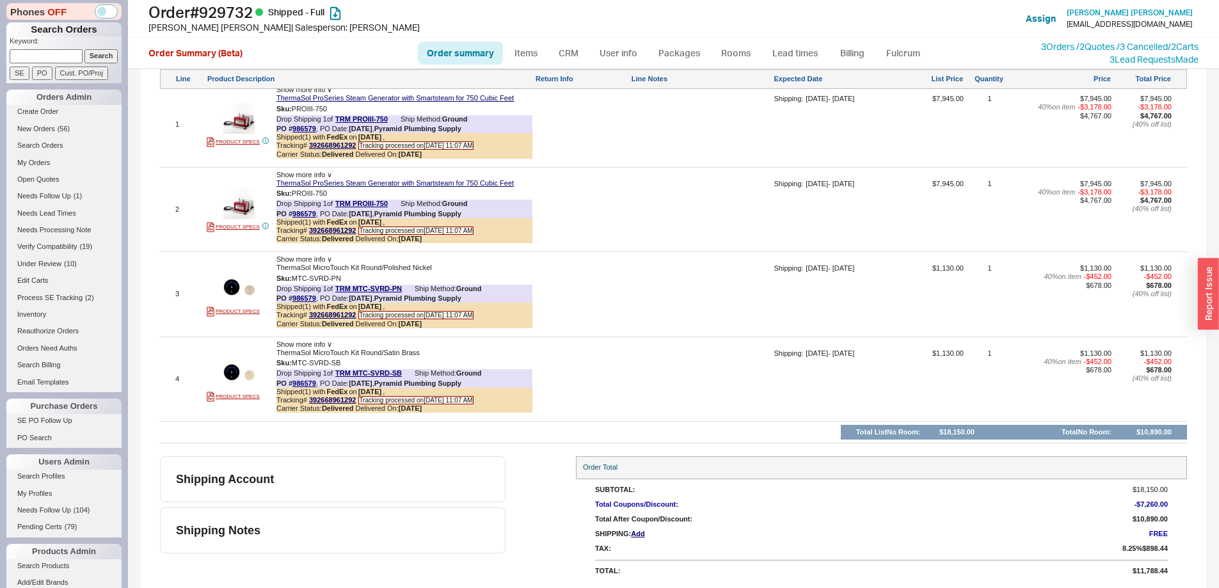
click at [42, 62] on input at bounding box center [46, 55] width 73 height 13
type input "940962"
click at [84, 49] on input "Search" at bounding box center [101, 55] width 34 height 13
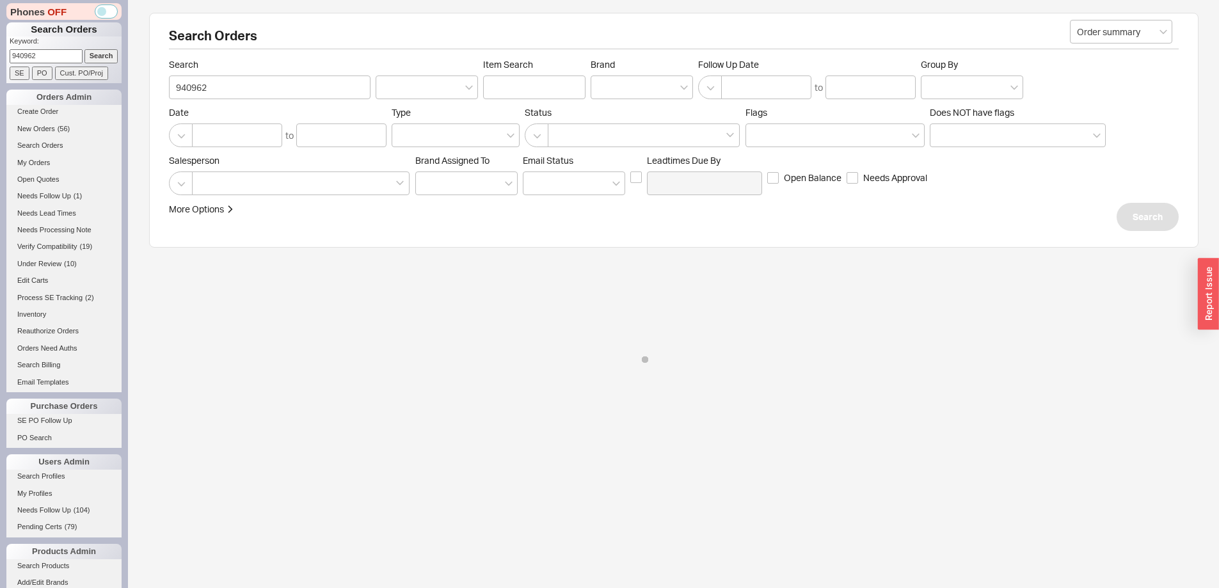
select select "*"
select select "LOW"
select select "3"
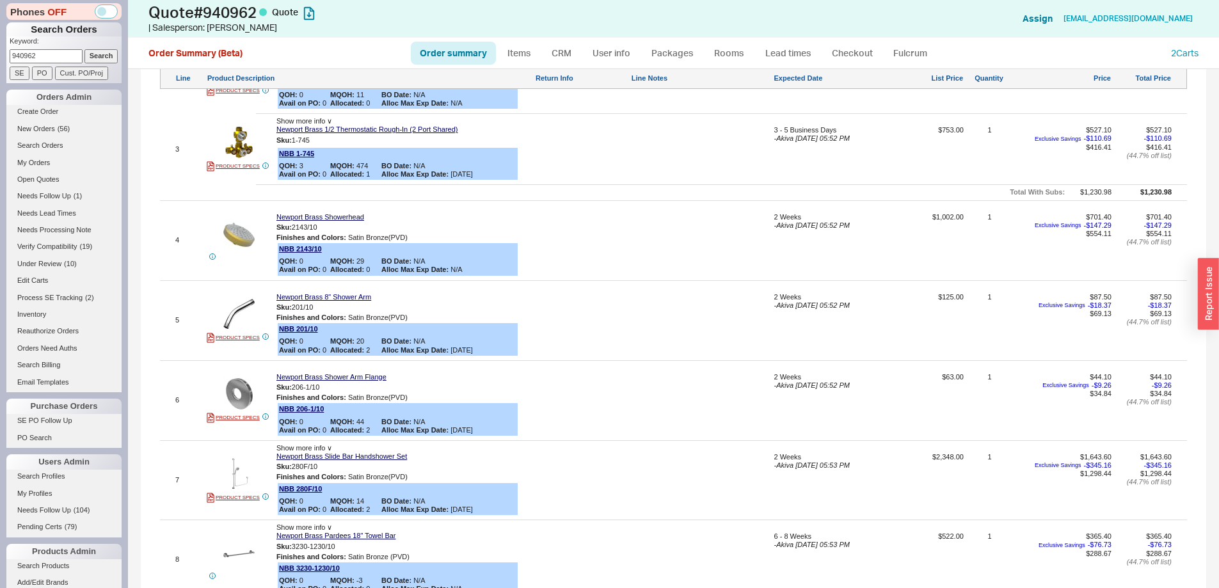
scroll to position [793, 0]
click at [307, 457] on link "Newport Brass Slide Bar Handshower Set" at bounding box center [341, 455] width 130 height 8
click at [567, 49] on link "CRM" at bounding box center [561, 53] width 38 height 23
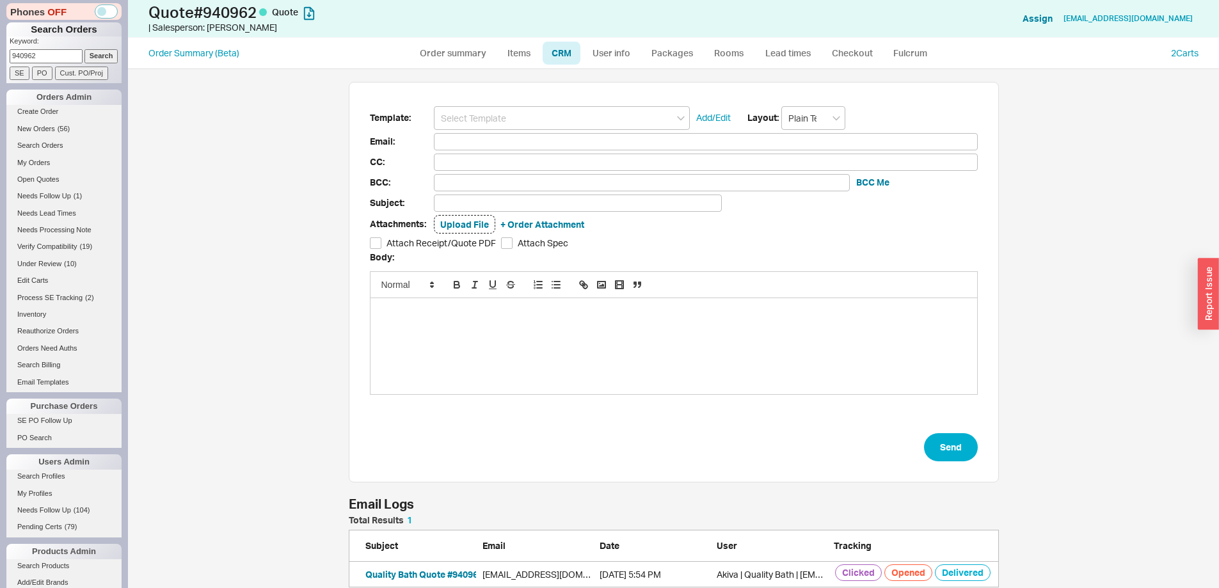
scroll to position [62, 640]
click at [91, 129] on link "New Orders ( 57 )" at bounding box center [63, 128] width 115 height 13
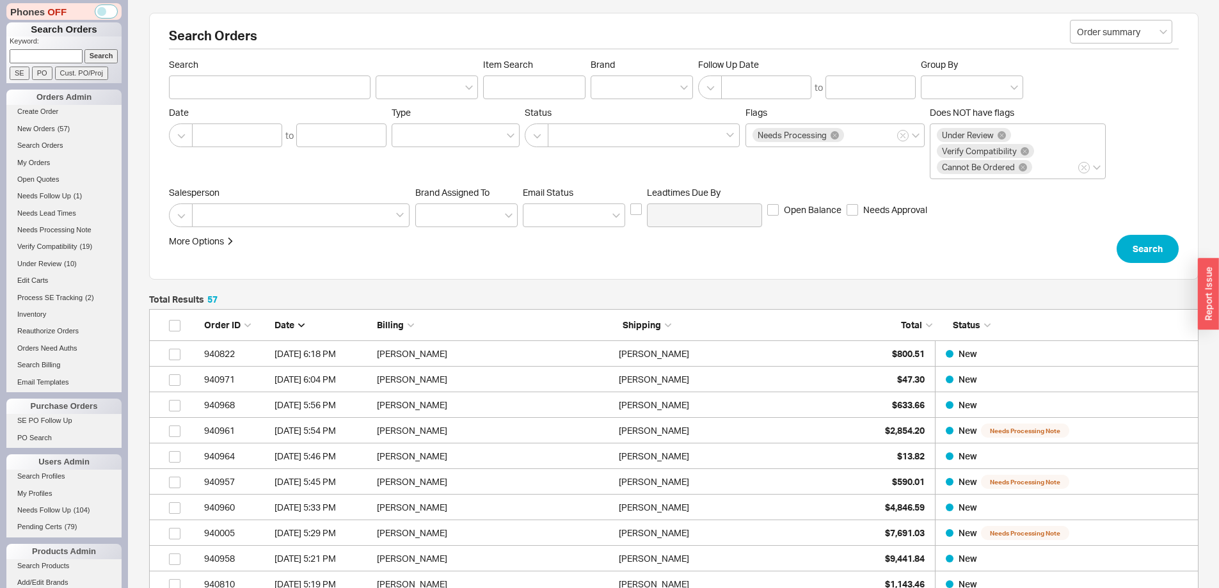
scroll to position [1481, 1040]
click at [52, 123] on link "New Orders ( 57 )" at bounding box center [63, 128] width 115 height 13
click at [36, 127] on span "New Orders" at bounding box center [36, 129] width 38 height 8
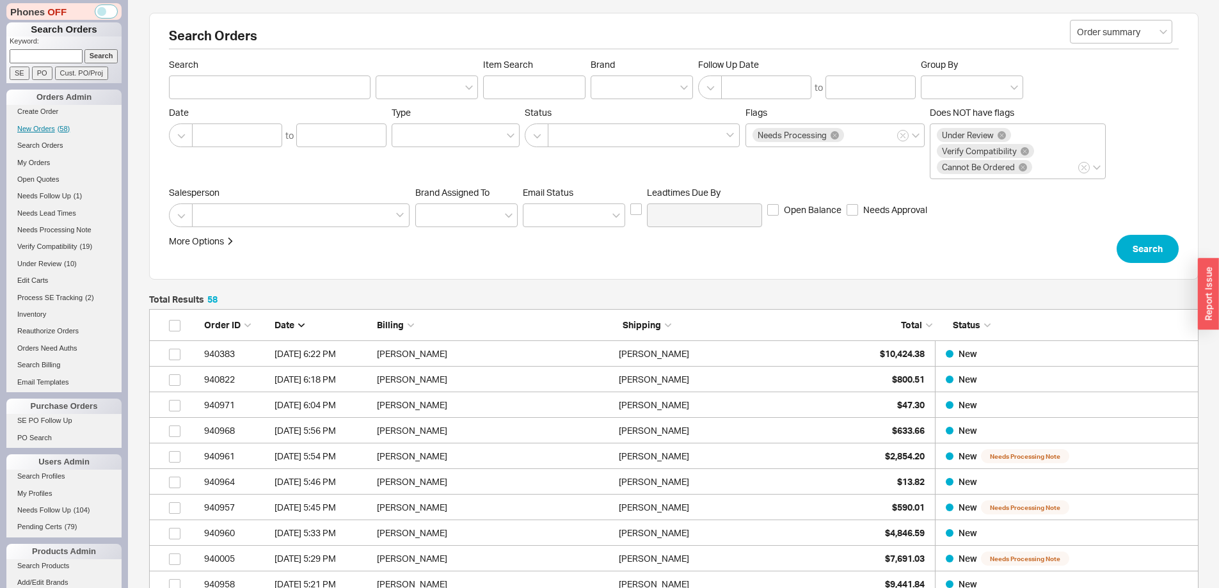
scroll to position [1506, 1040]
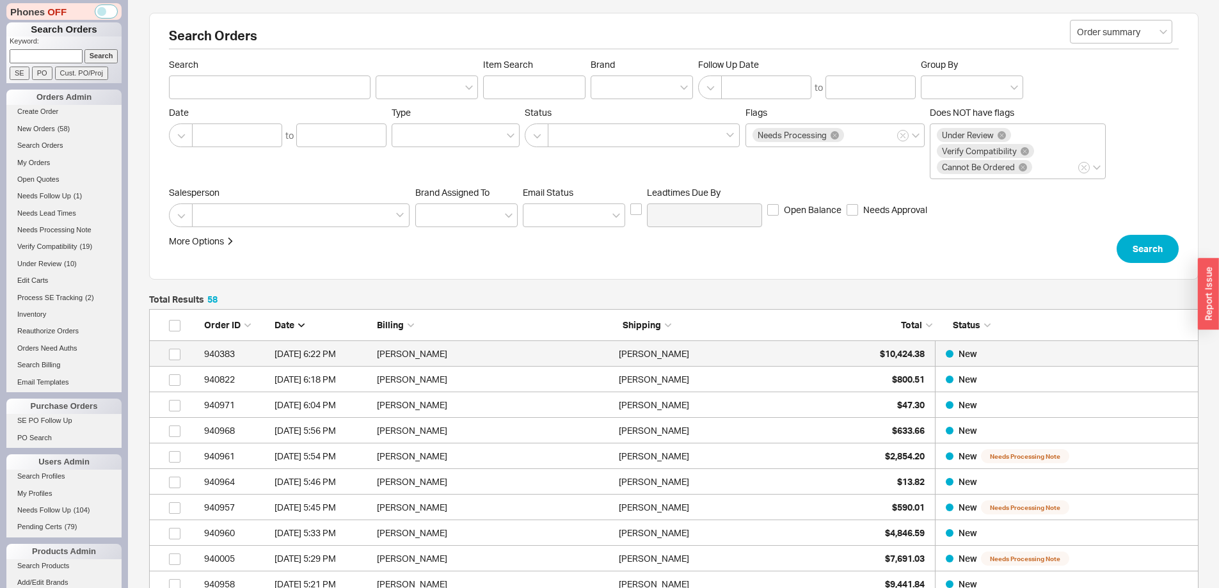
click at [769, 348] on div "[PERSON_NAME]" at bounding box center [736, 354] width 235 height 26
select select "*"
select select "LOW"
select select "3"
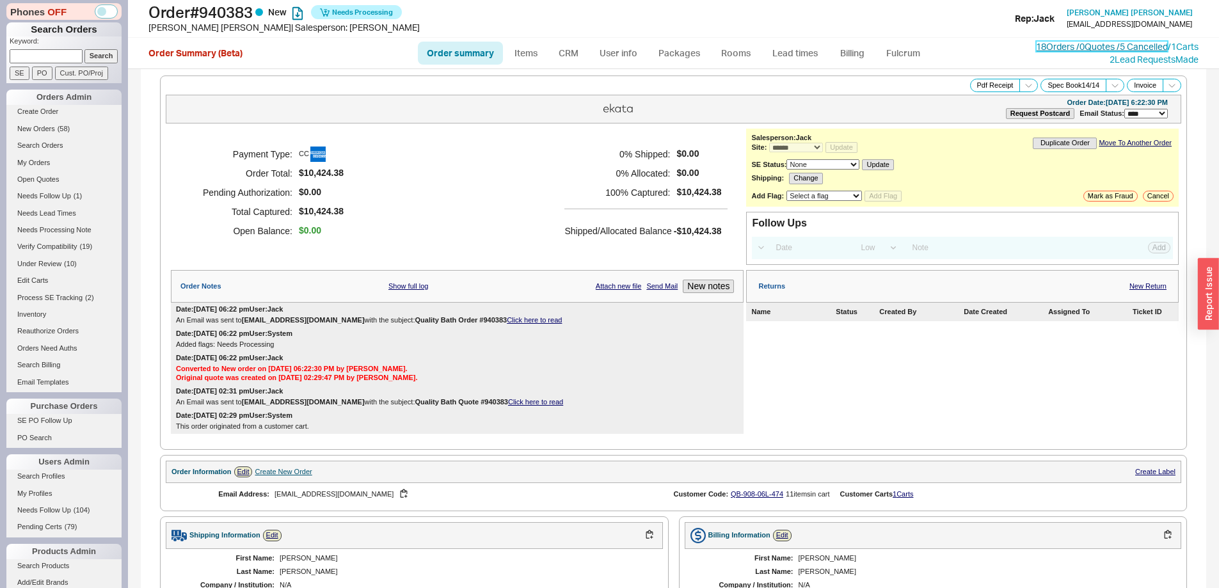
click at [1050, 46] on link "18 Orders / 0 Quotes / 5 Cancelled" at bounding box center [1102, 46] width 132 height 11
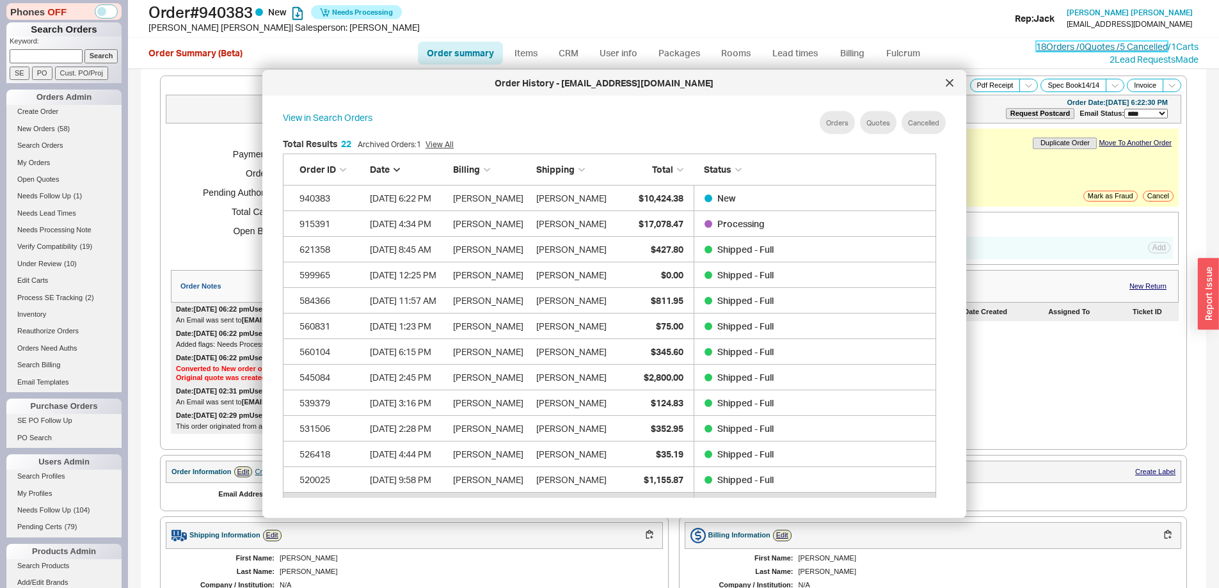
scroll to position [382, 664]
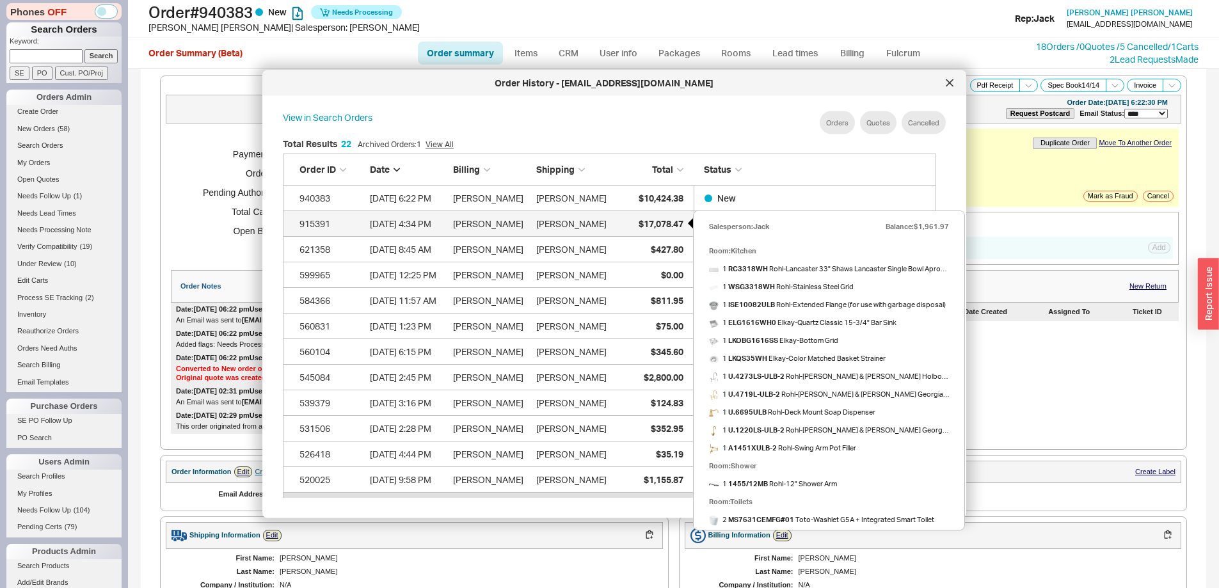
click at [652, 213] on div "$17,078.47" at bounding box center [651, 223] width 64 height 26
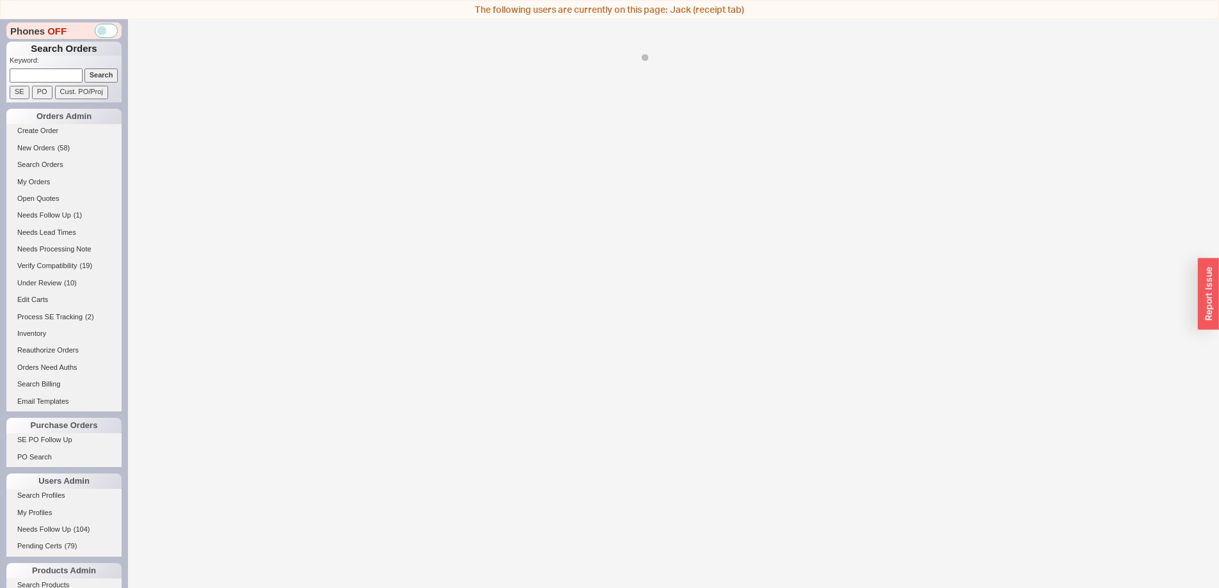
select select "*"
select select "LOW"
select select "3"
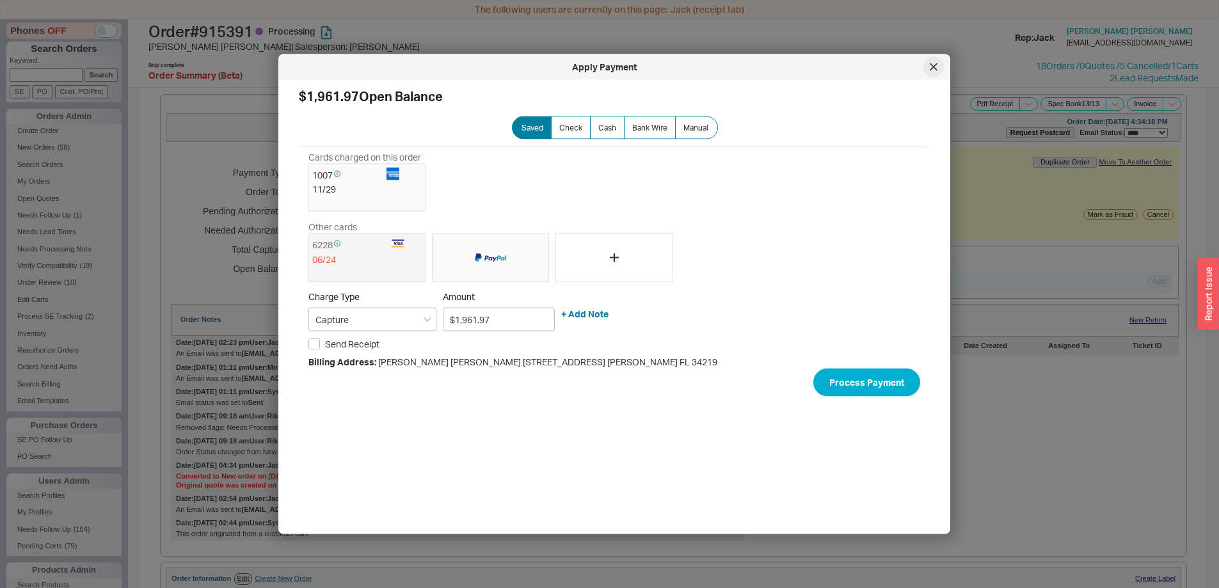
click at [935, 70] on icon at bounding box center [933, 67] width 8 height 8
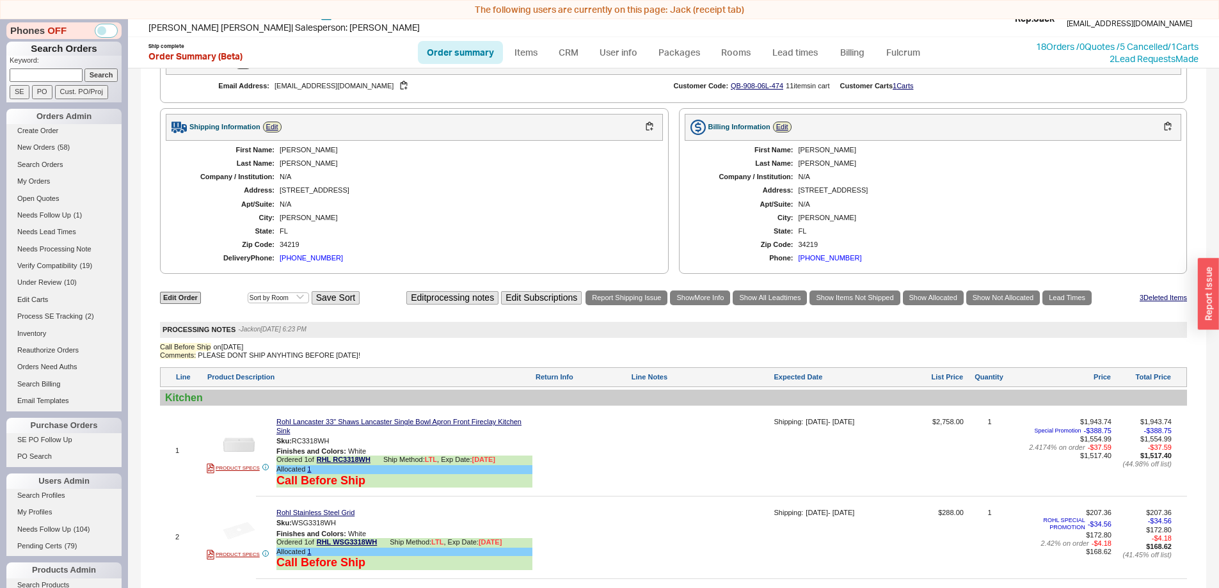
scroll to position [470, 0]
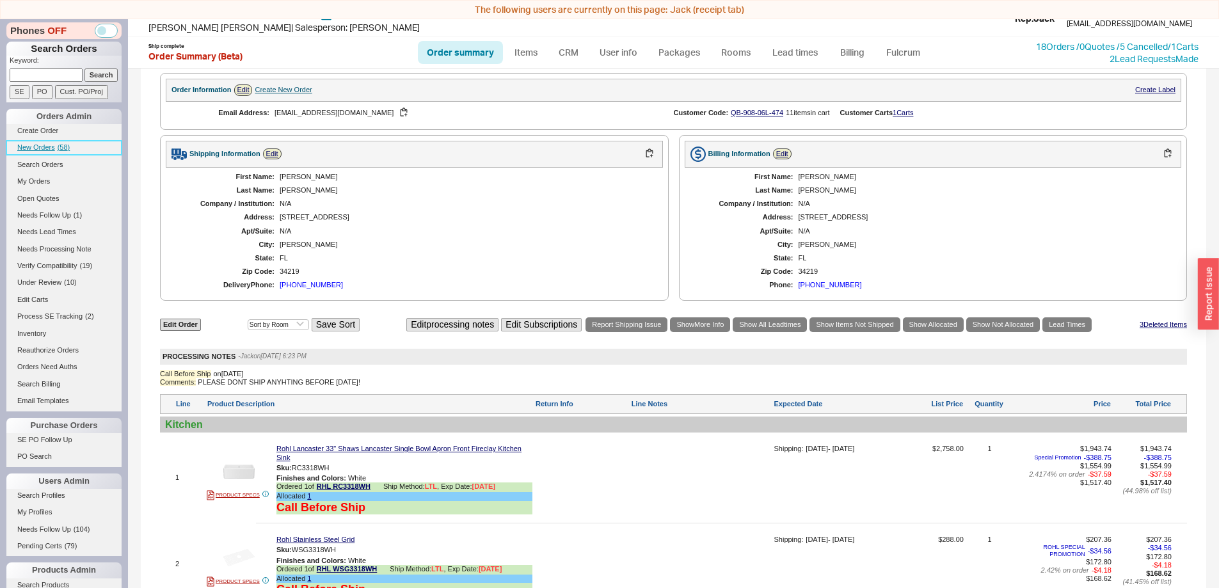
click at [45, 149] on span "New Orders" at bounding box center [36, 147] width 38 height 8
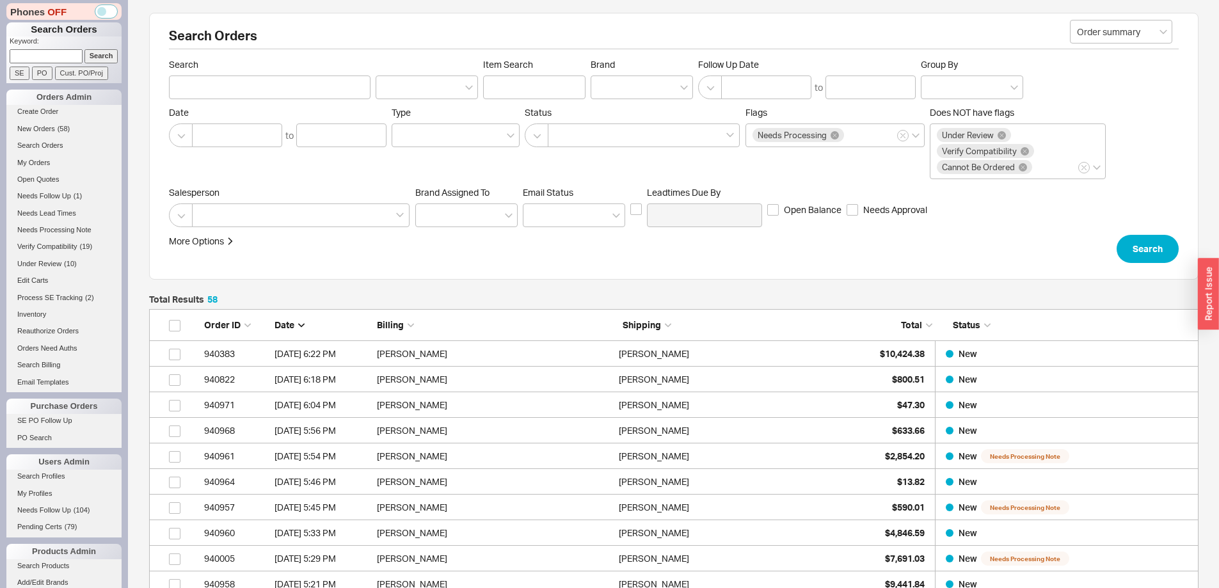
scroll to position [1506, 1040]
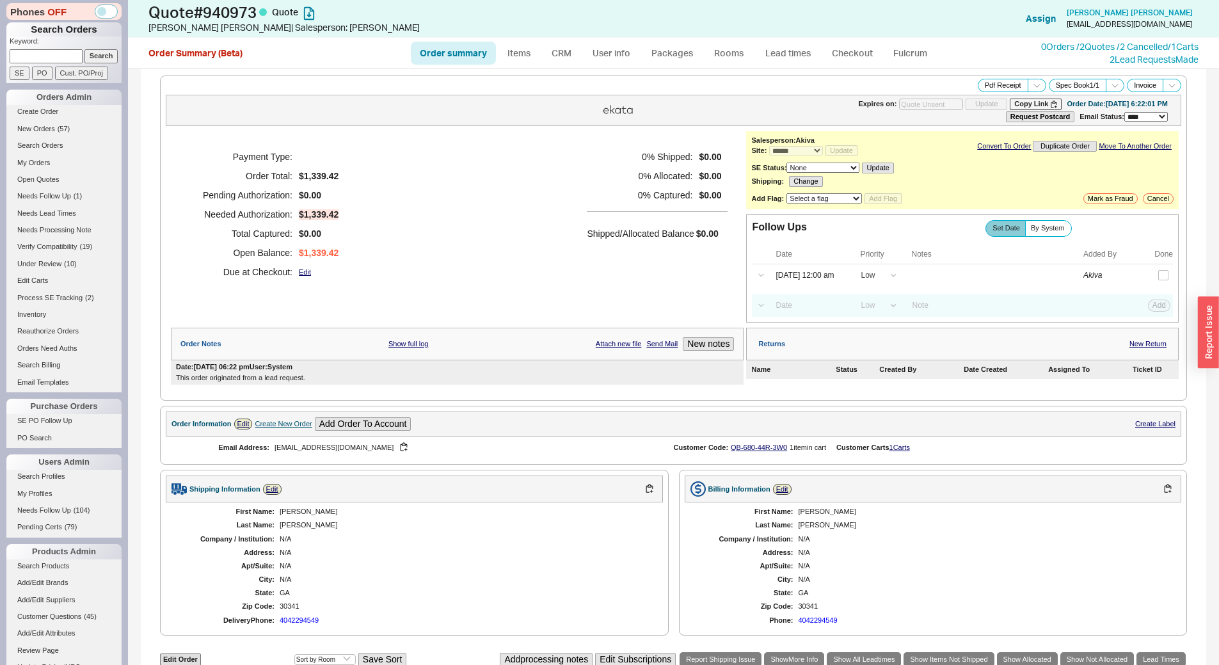
select select "*"
select select "LOW"
select select "3"
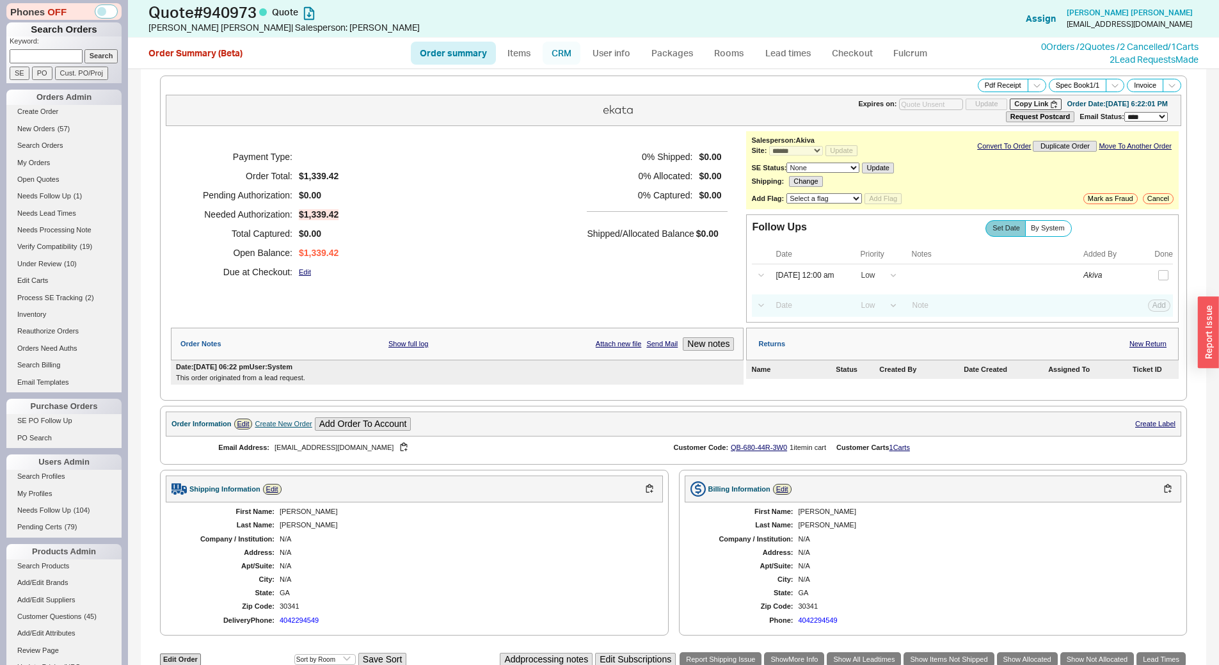
click at [569, 52] on link "CRM" at bounding box center [561, 53] width 38 height 23
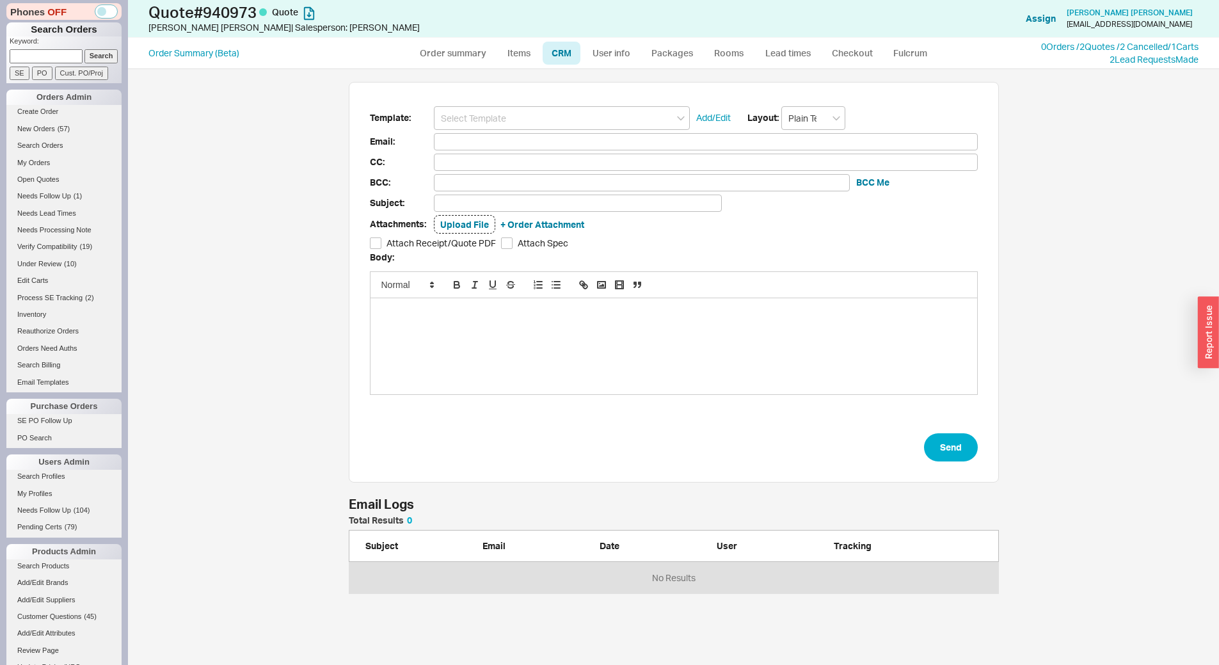
scroll to position [68, 640]
click at [553, 116] on input at bounding box center [562, 118] width 256 height 24
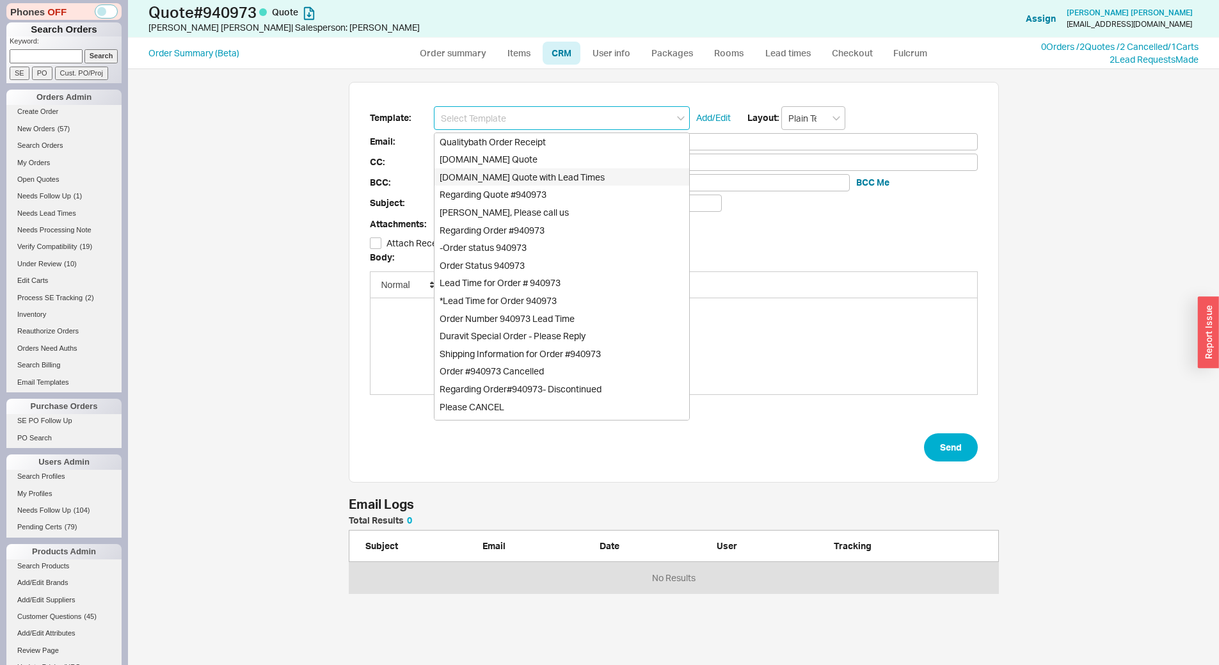
click at [597, 180] on div "[DOMAIN_NAME] Quote with Lead Times" at bounding box center [561, 177] width 255 height 18
type input "Receipt"
type input "[EMAIL_ADDRESS][DOMAIN_NAME]"
type input "Quality Bath Quote #940973 with Lead Times"
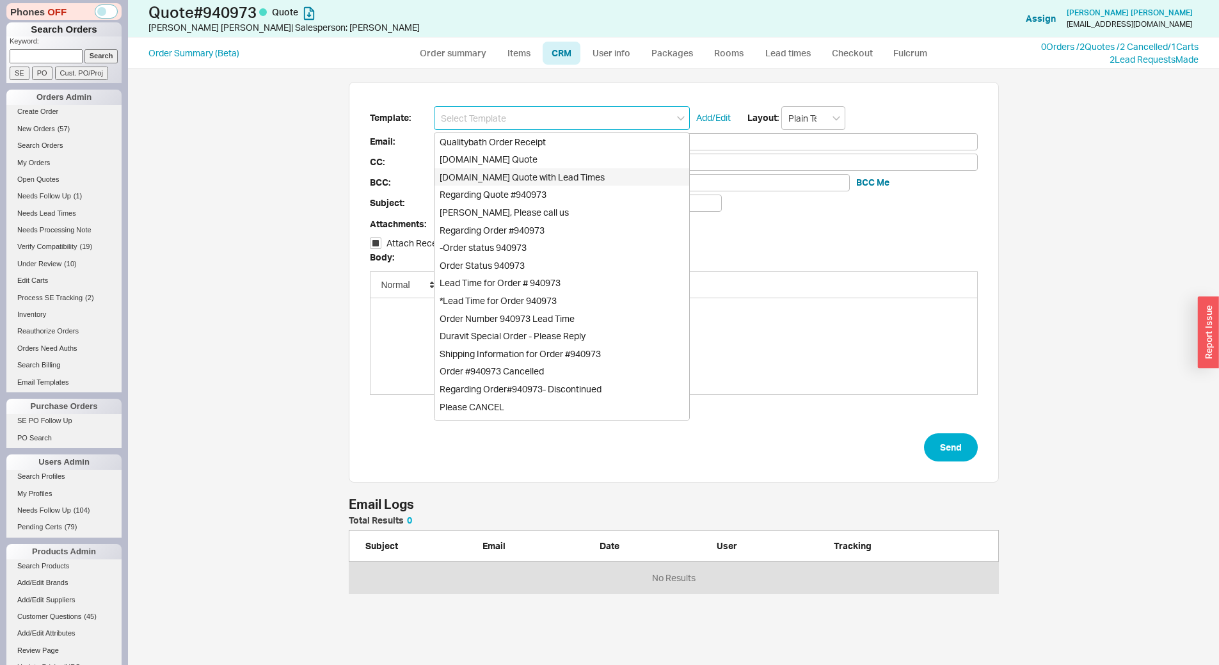
checkbox input "true"
type input "[DOMAIN_NAME] Quote with Lead Times"
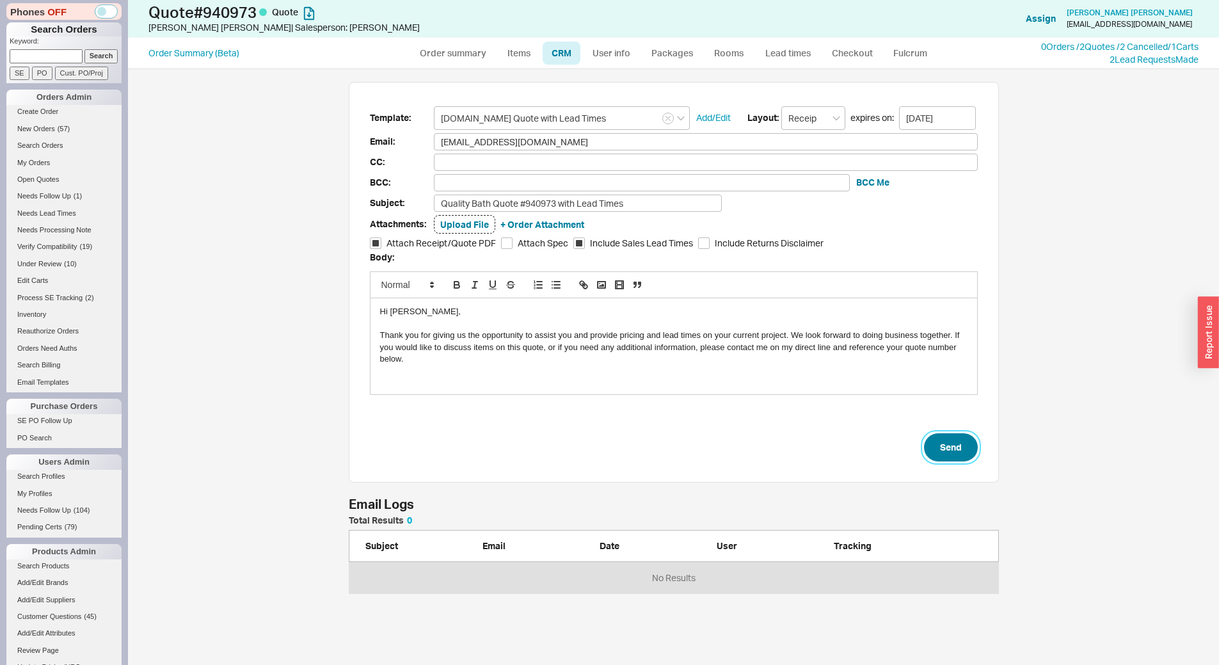
click at [933, 439] on button "Send" at bounding box center [951, 447] width 54 height 28
select select "*"
select select "LOW"
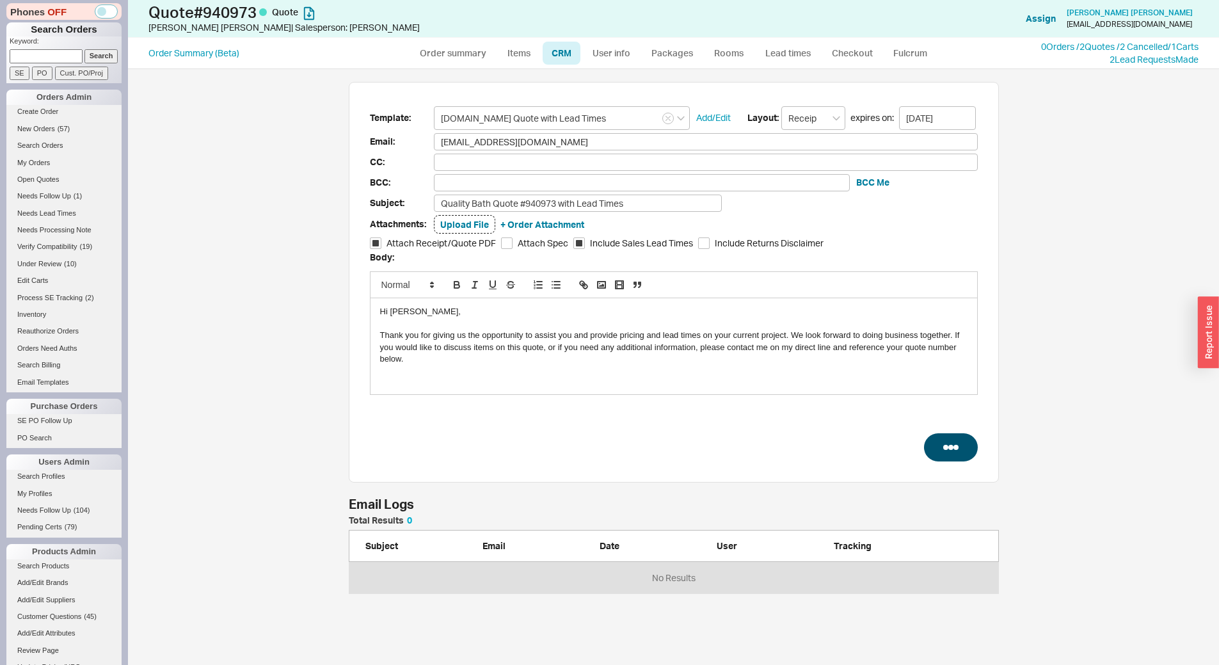
select select "3"
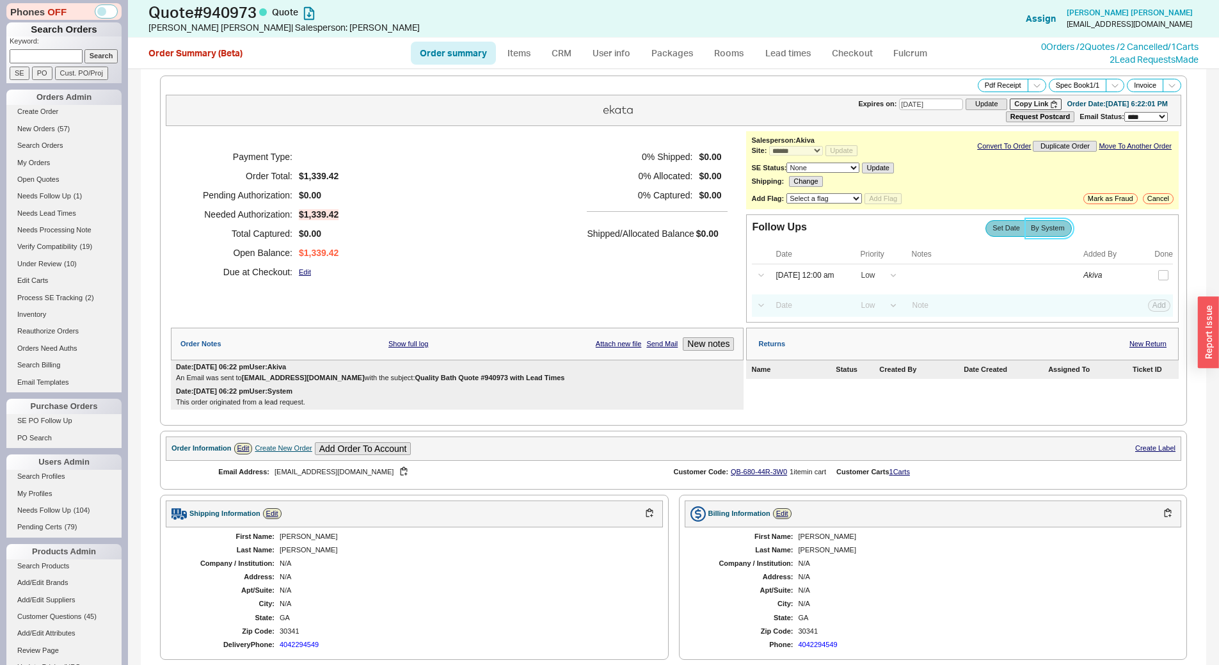
click at [1047, 228] on span "By System" at bounding box center [1048, 228] width 34 height 8
click at [0, 0] on input "By System" at bounding box center [0, 0] width 0 height 0
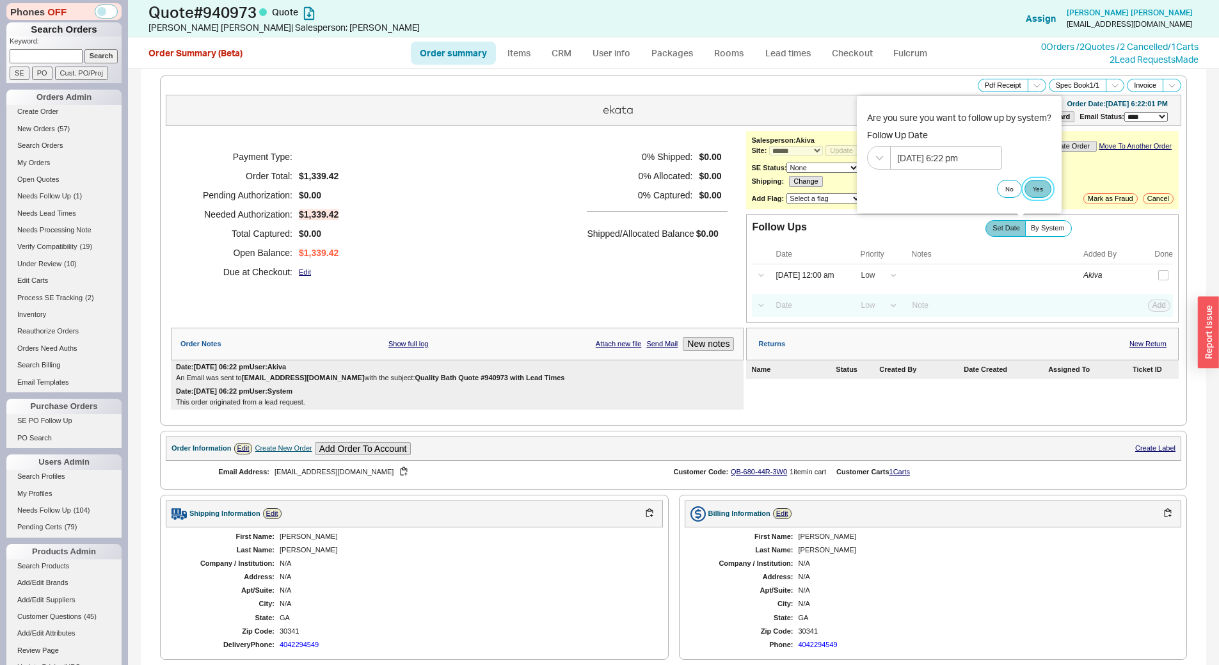
click at [1038, 185] on button "Yes" at bounding box center [1037, 189] width 27 height 18
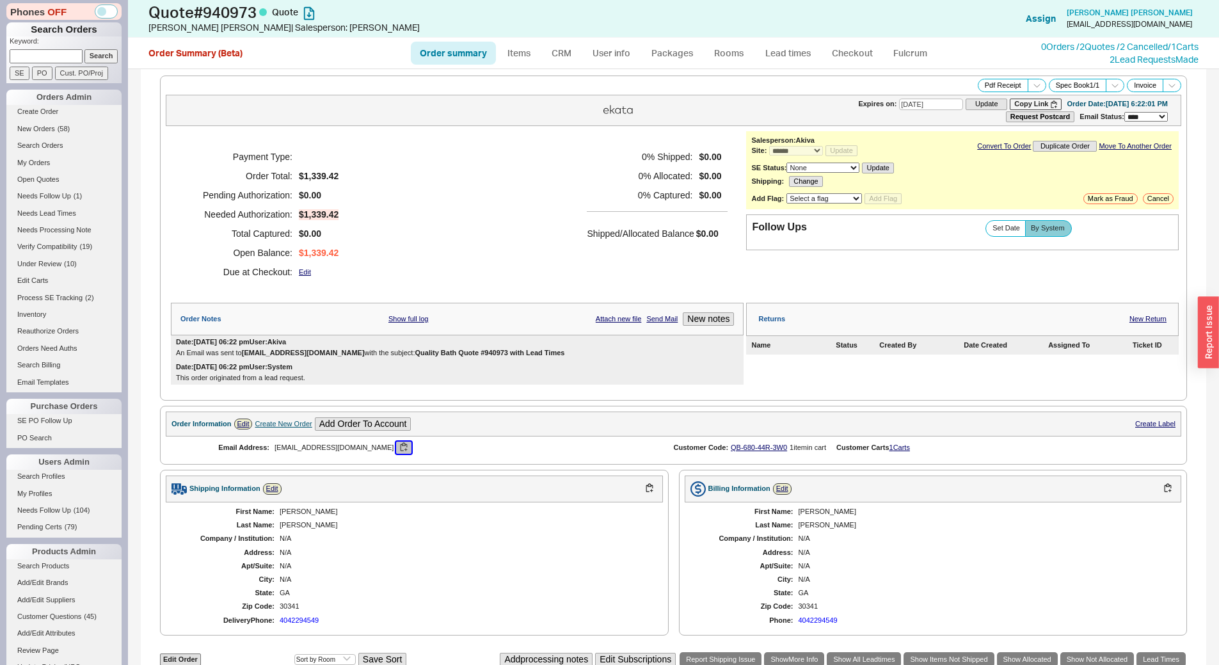
click at [396, 447] on button "button" at bounding box center [403, 447] width 15 height 12
click at [65, 133] on link "New Orders ( 58 )" at bounding box center [63, 128] width 115 height 13
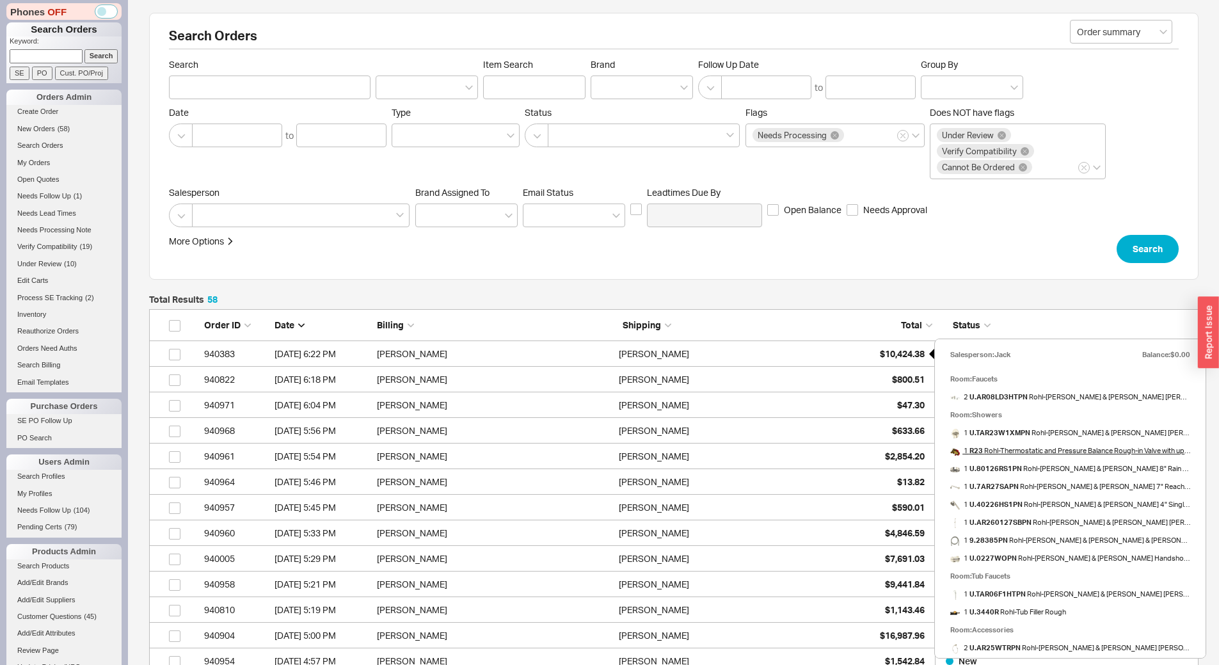
scroll to position [47, 0]
